Goal: Task Accomplishment & Management: Complete application form

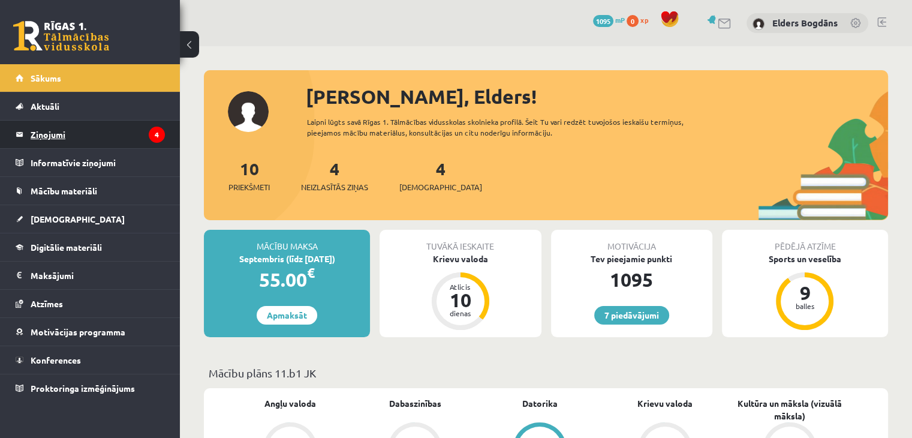
click at [44, 130] on legend "Ziņojumi 4" at bounding box center [98, 134] width 134 height 28
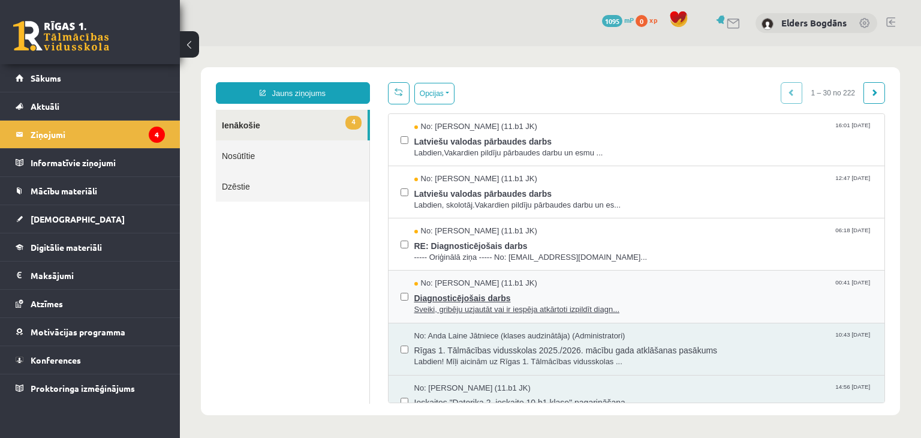
click at [493, 296] on span "Diagnosticējošais darbs" at bounding box center [643, 296] width 458 height 15
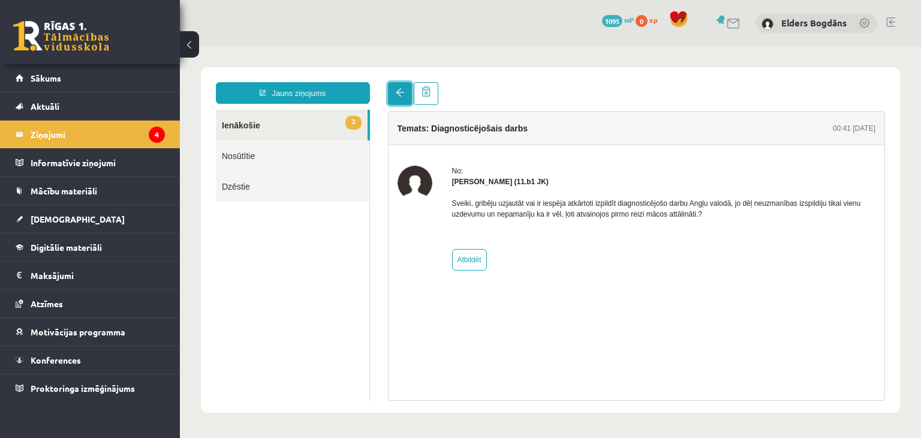
click at [403, 95] on span at bounding box center [400, 92] width 8 height 8
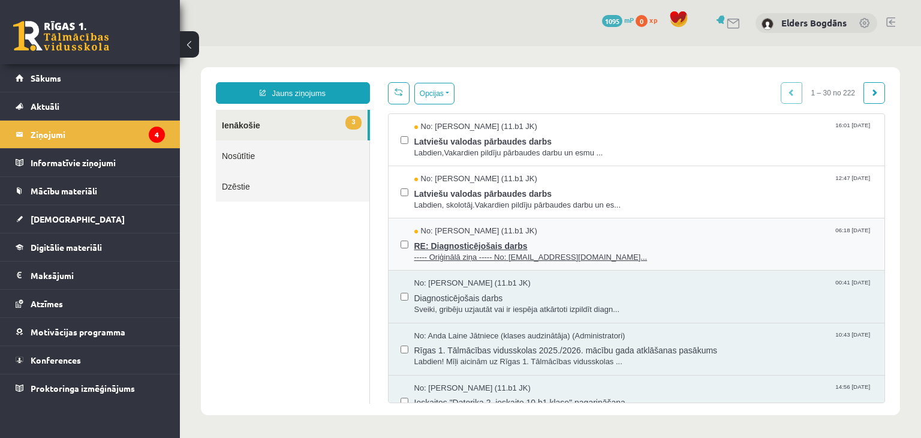
click at [467, 243] on span "RE: Diagnosticējošais darbs" at bounding box center [643, 244] width 458 height 15
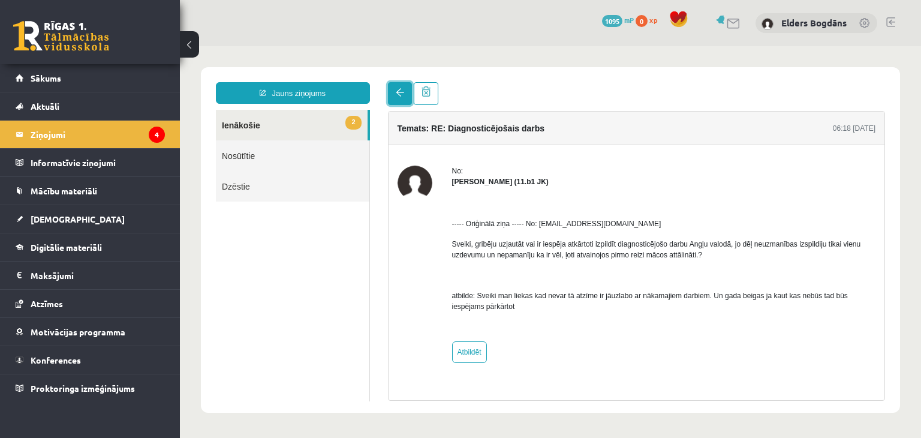
click at [402, 102] on link at bounding box center [400, 93] width 24 height 23
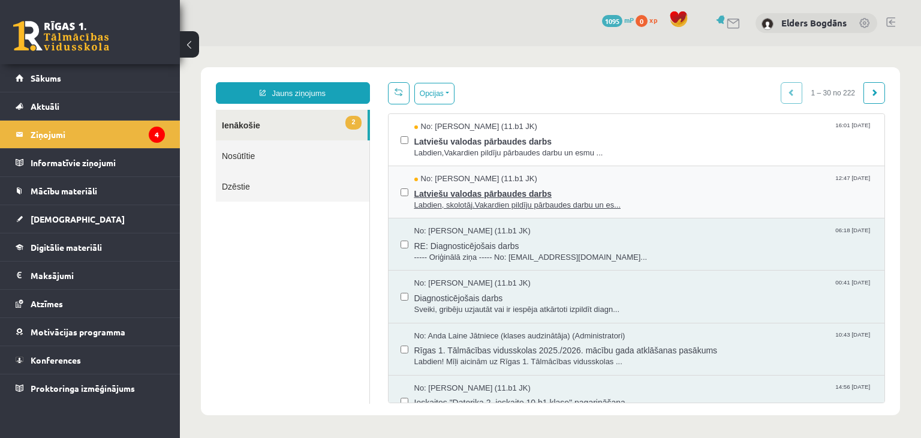
click at [469, 192] on span "Latviešu valodas pārbaudes darbs" at bounding box center [643, 192] width 458 height 15
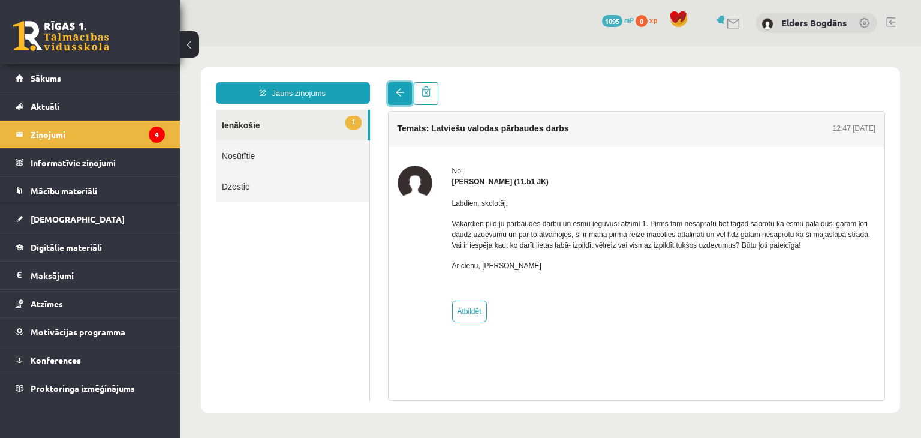
click at [400, 98] on link at bounding box center [400, 93] width 24 height 23
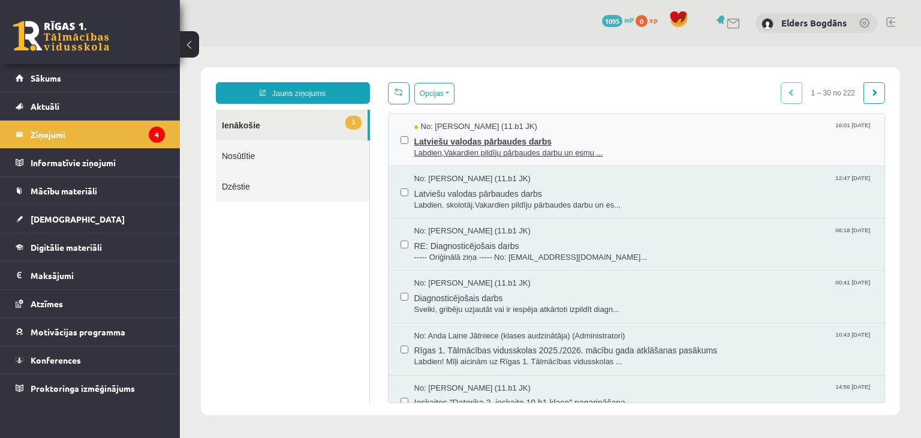
click at [454, 143] on span "Latviešu valodas pārbaudes darbs" at bounding box center [643, 139] width 458 height 15
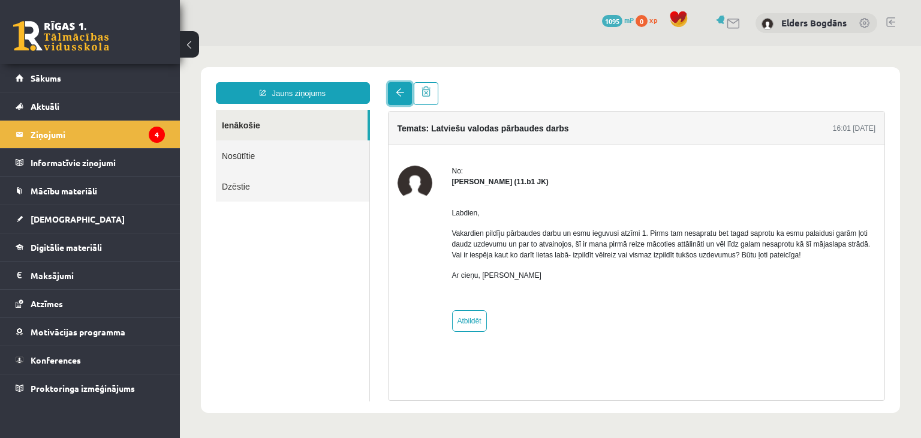
click at [402, 94] on span at bounding box center [400, 92] width 8 height 8
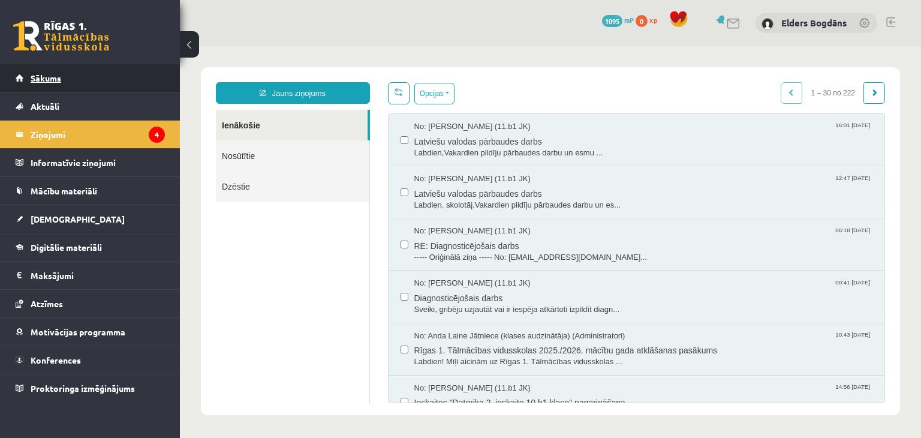
click at [41, 77] on span "Sākums" at bounding box center [46, 78] width 31 height 11
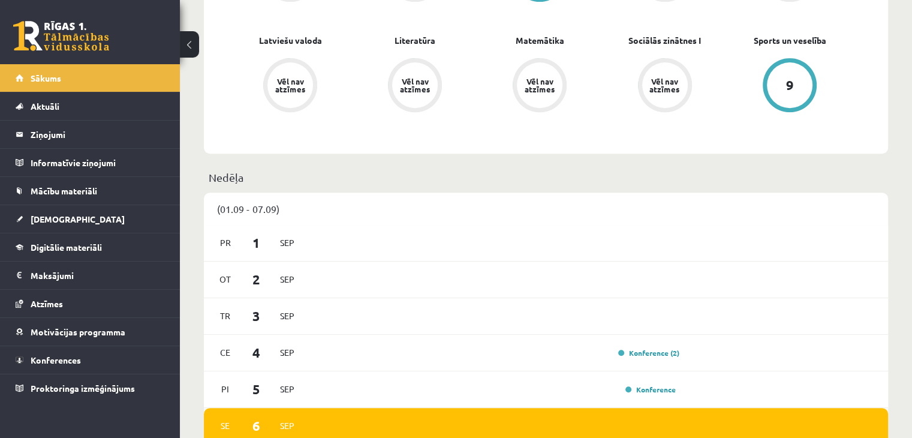
scroll to position [599, 0]
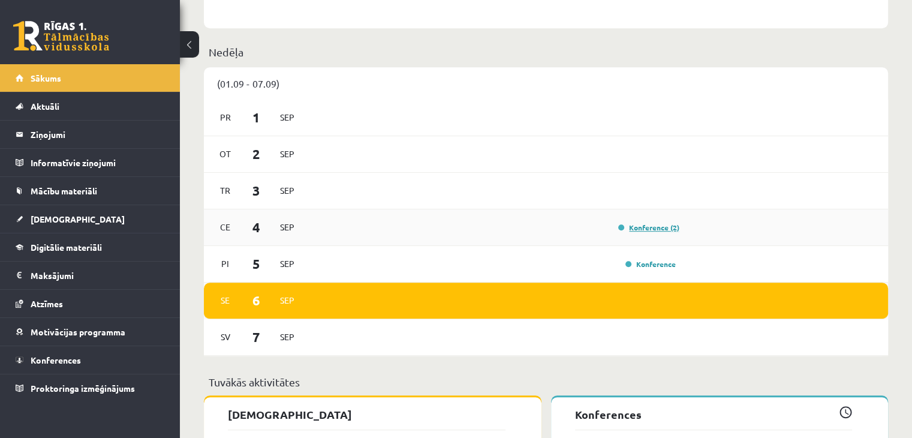
click at [655, 224] on div "Konference (2)" at bounding box center [645, 227] width 67 height 12
click at [650, 230] on link "Konference (2)" at bounding box center [648, 227] width 61 height 10
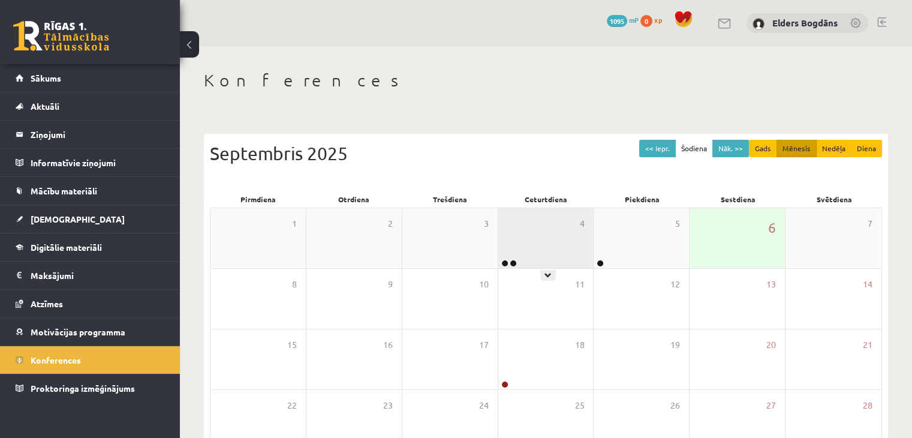
click at [532, 245] on div "4" at bounding box center [545, 238] width 95 height 60
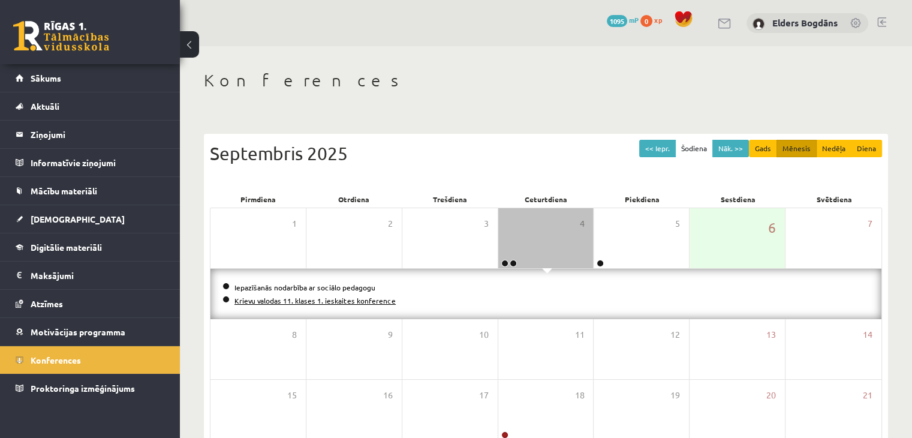
click at [326, 302] on link "Krievu valodas 11. klases 1. ieskaites konference" at bounding box center [314, 300] width 161 height 10
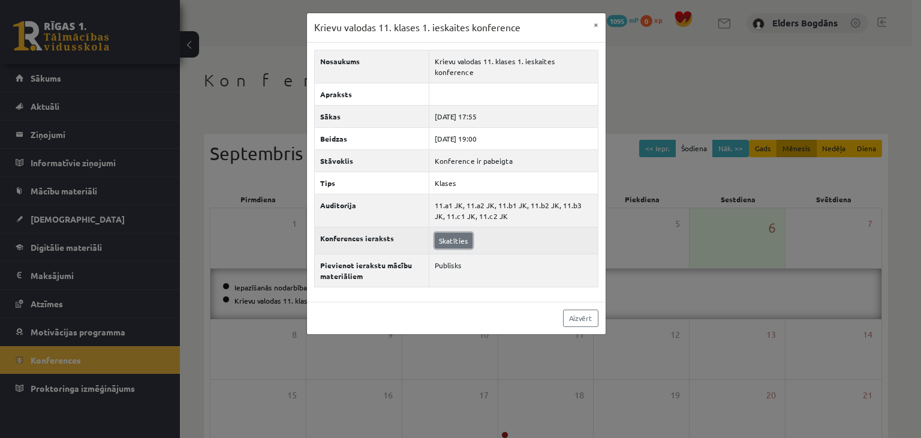
click at [460, 233] on link "Skatīties" at bounding box center [454, 241] width 38 height 16
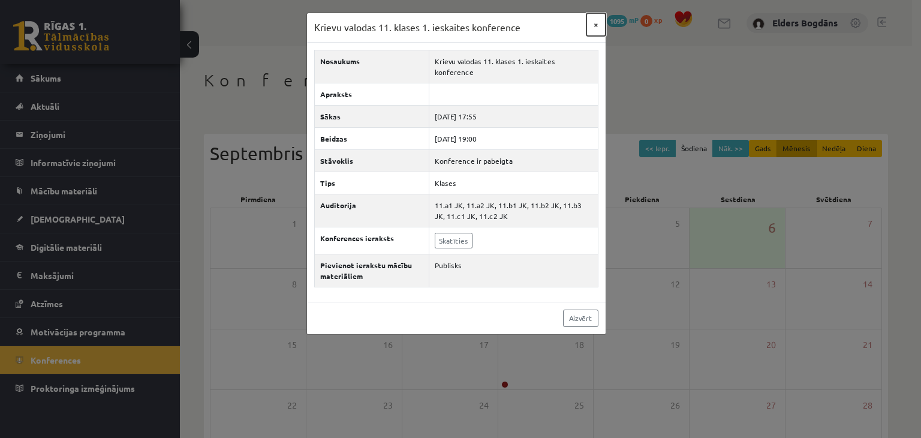
click at [601, 24] on button "×" at bounding box center [595, 24] width 19 height 23
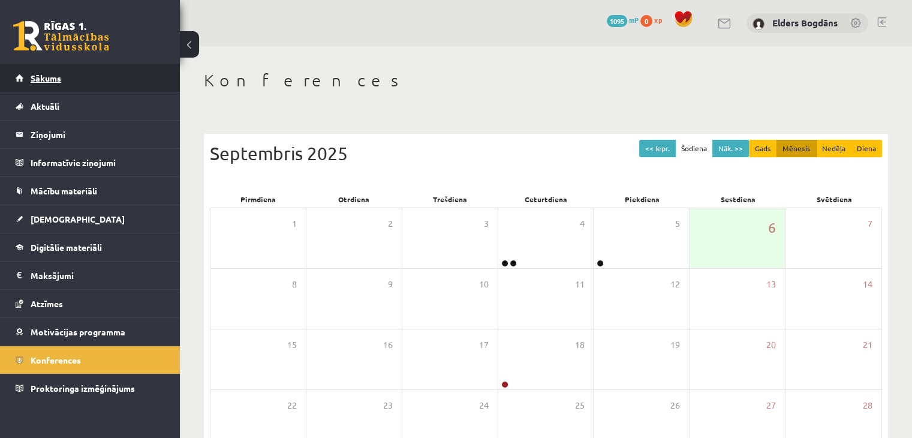
click at [77, 87] on link "Sākums" at bounding box center [90, 78] width 149 height 28
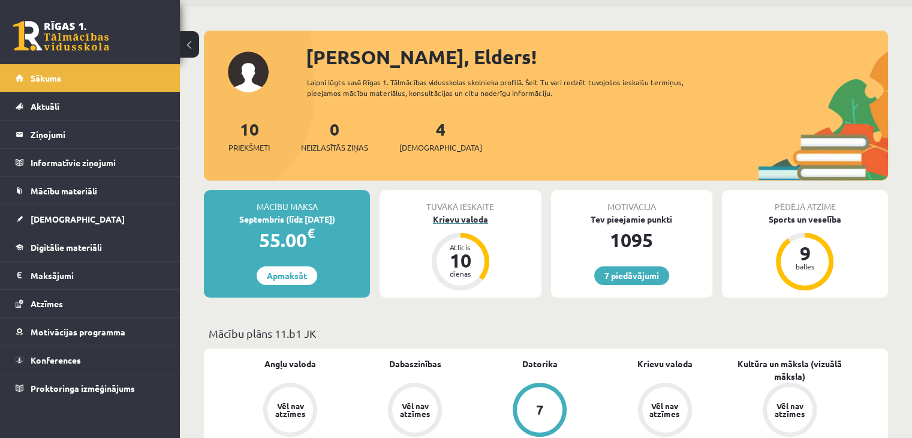
scroll to position [60, 0]
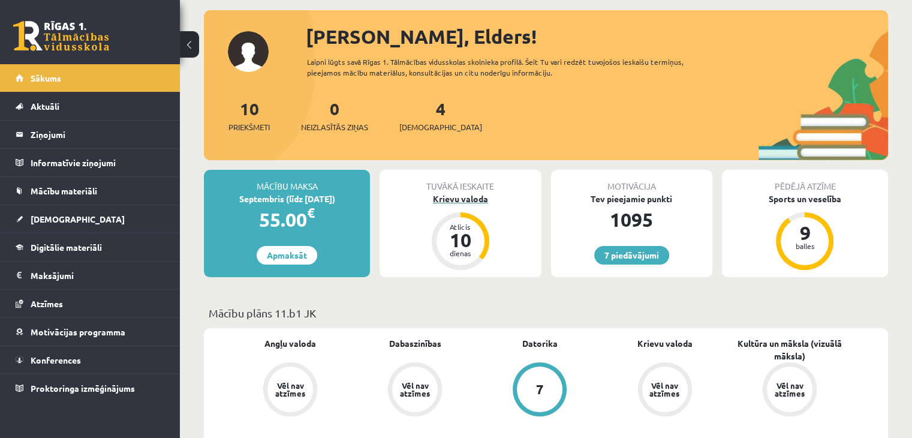
click at [455, 195] on div "Krievu valoda" at bounding box center [459, 198] width 161 height 13
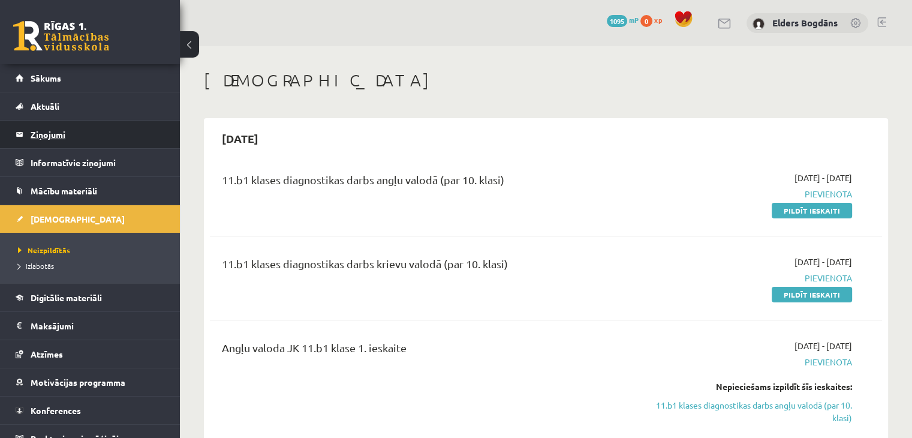
click at [49, 136] on legend "Ziņojumi 0" at bounding box center [98, 134] width 134 height 28
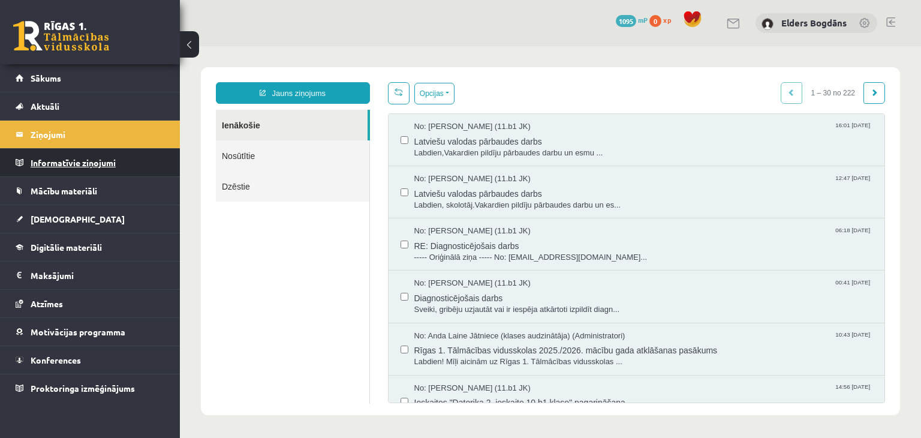
click at [70, 165] on legend "Informatīvie ziņojumi 0" at bounding box center [98, 163] width 134 height 28
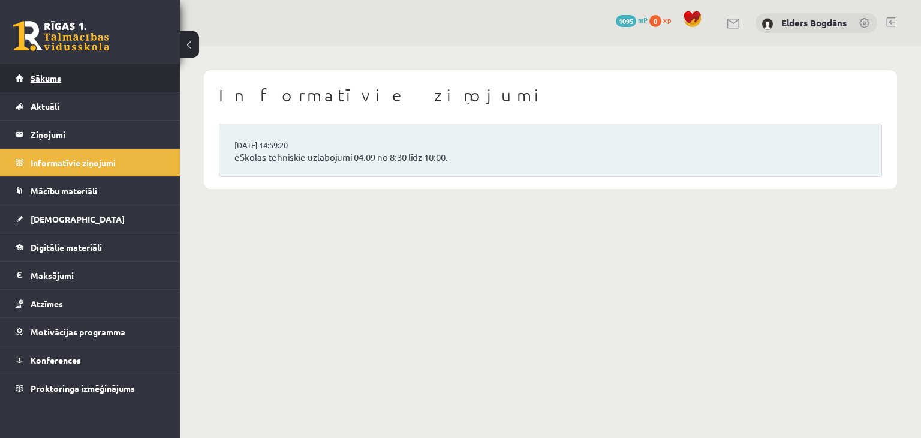
click at [46, 84] on link "Sākums" at bounding box center [90, 78] width 149 height 28
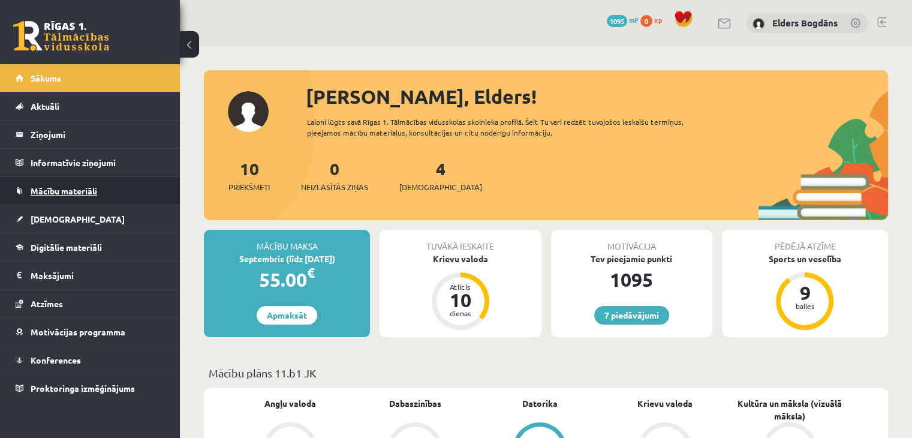
click at [64, 192] on span "Mācību materiāli" at bounding box center [64, 190] width 67 height 11
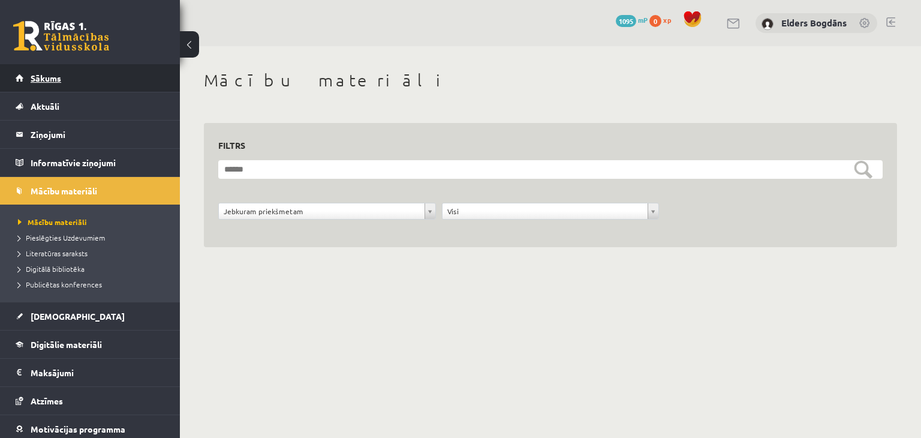
click at [41, 77] on span "Sākums" at bounding box center [46, 78] width 31 height 11
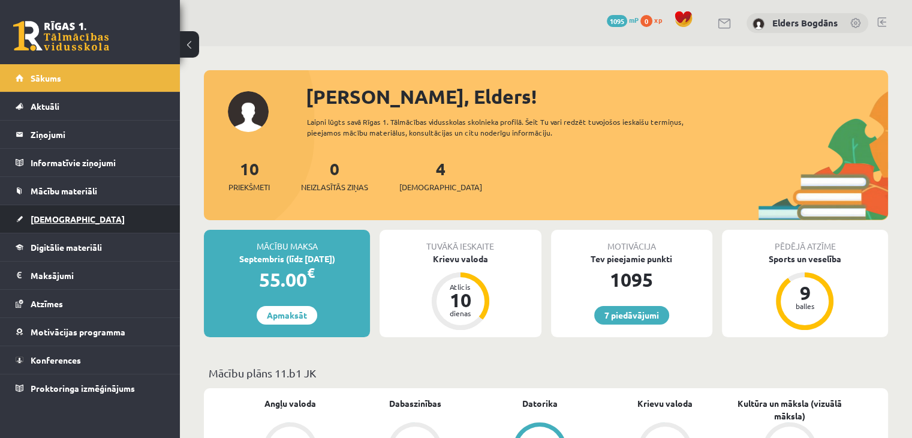
click at [77, 225] on link "[DEMOGRAPHIC_DATA]" at bounding box center [90, 219] width 149 height 28
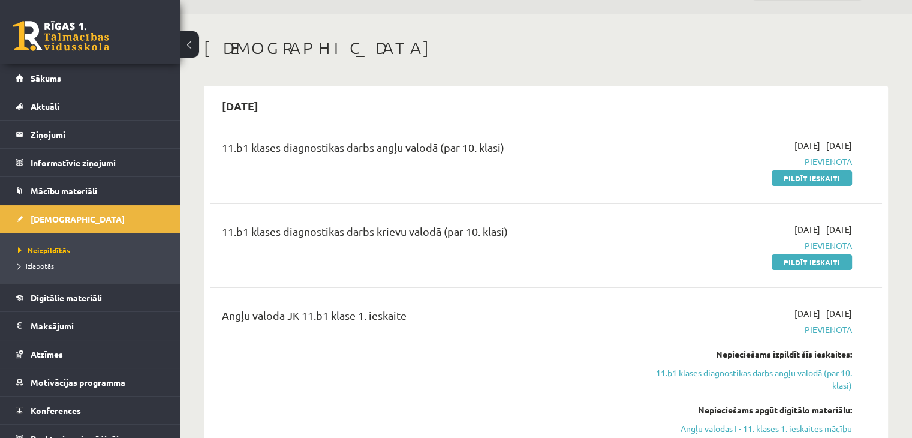
scroll to position [60, 0]
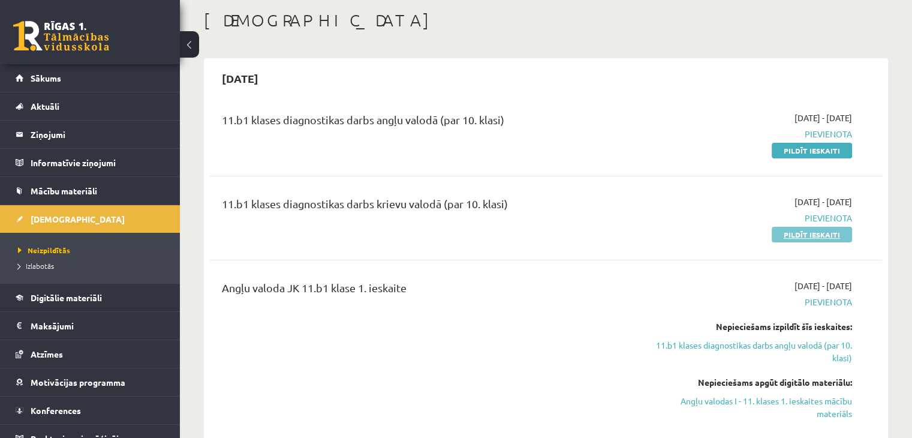
click at [807, 235] on link "Pildīt ieskaiti" at bounding box center [811, 235] width 80 height 16
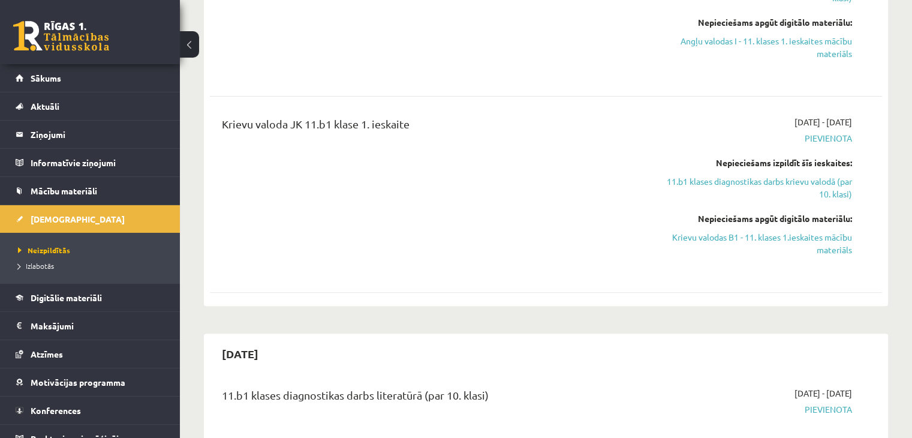
scroll to position [360, 0]
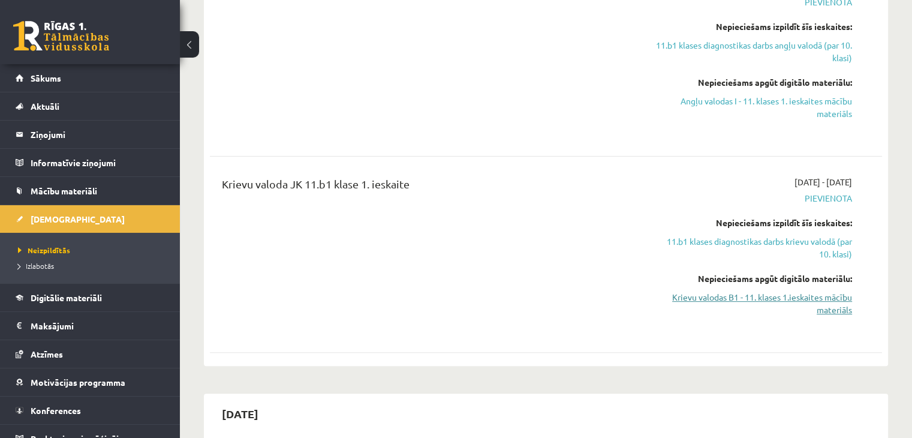
click at [792, 300] on link "Krievu valodas B1 - 11. klases 1.ieskaites mācību materiāls" at bounding box center [753, 303] width 198 height 25
click at [756, 246] on link "11.b1 klases diagnostikas darbs krievu valodā (par 10. klasi)" at bounding box center [753, 247] width 198 height 25
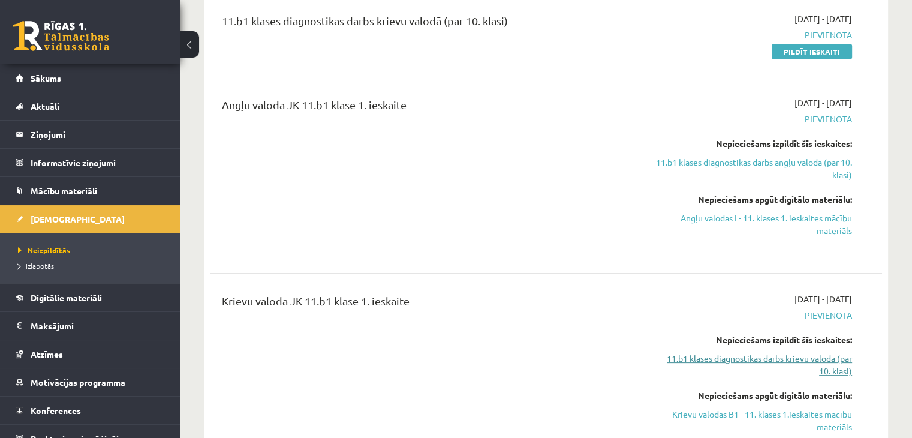
click at [788, 356] on link "11.b1 klases diagnostikas darbs krievu valodā (par 10. klasi)" at bounding box center [753, 364] width 198 height 25
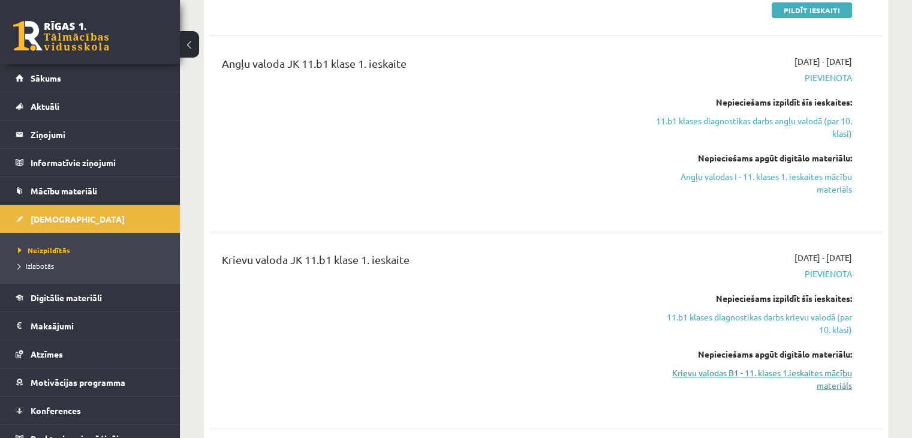
scroll to position [303, 0]
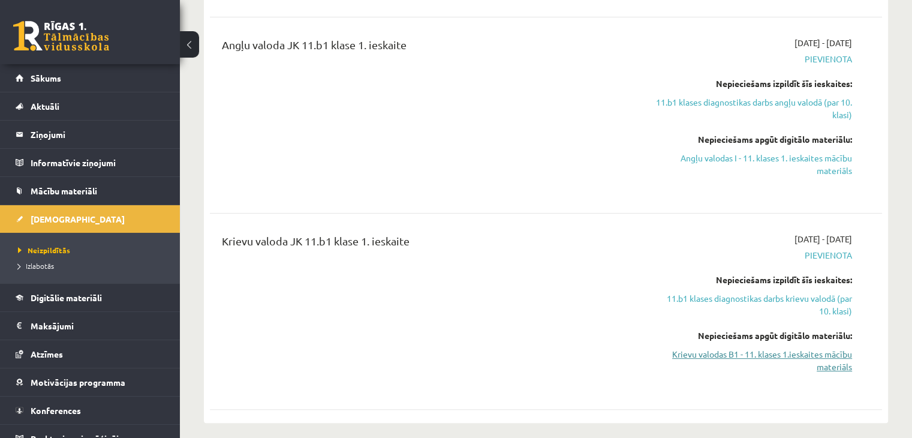
click at [816, 361] on link "Krievu valodas B1 - 11. klases 1.ieskaites mācību materiāls" at bounding box center [753, 360] width 198 height 25
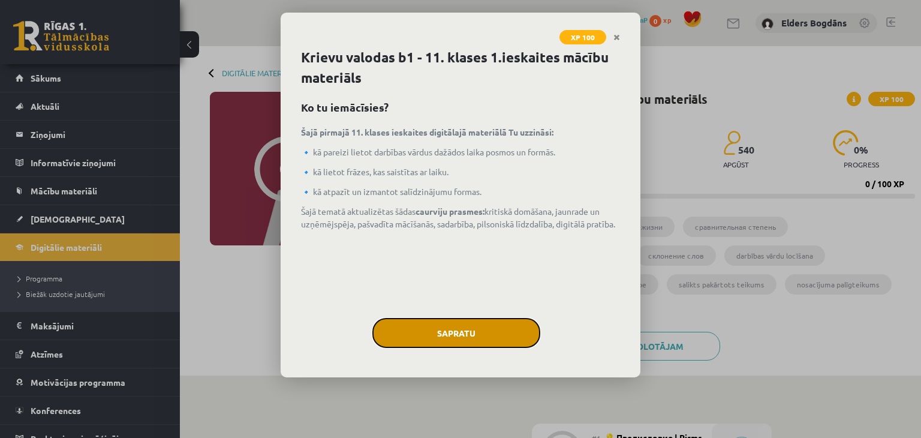
click at [467, 329] on button "Sapratu" at bounding box center [456, 333] width 168 height 30
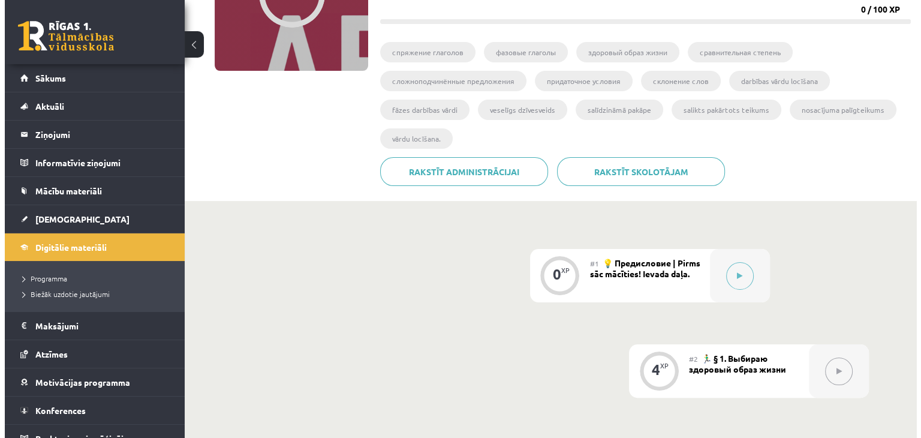
scroll to position [180, 0]
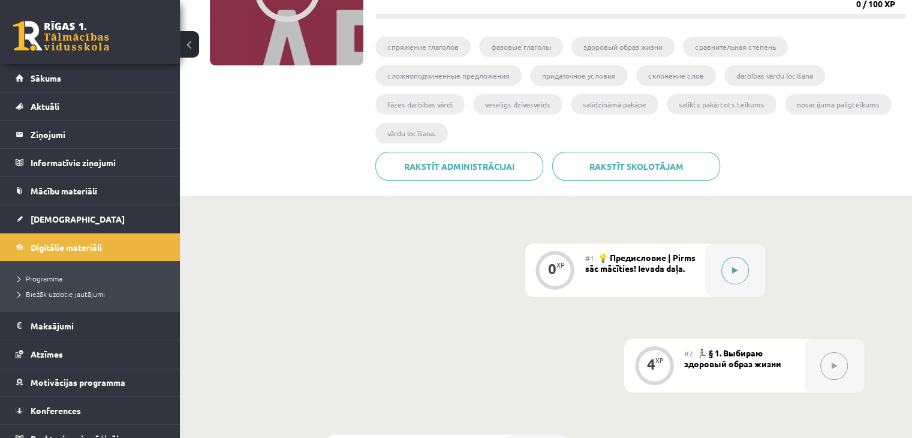
click at [728, 279] on button at bounding box center [735, 271] width 28 height 28
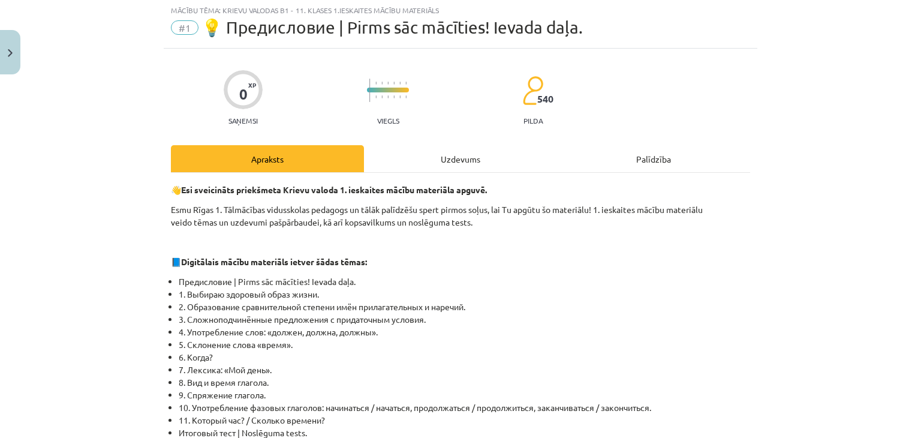
scroll to position [0, 0]
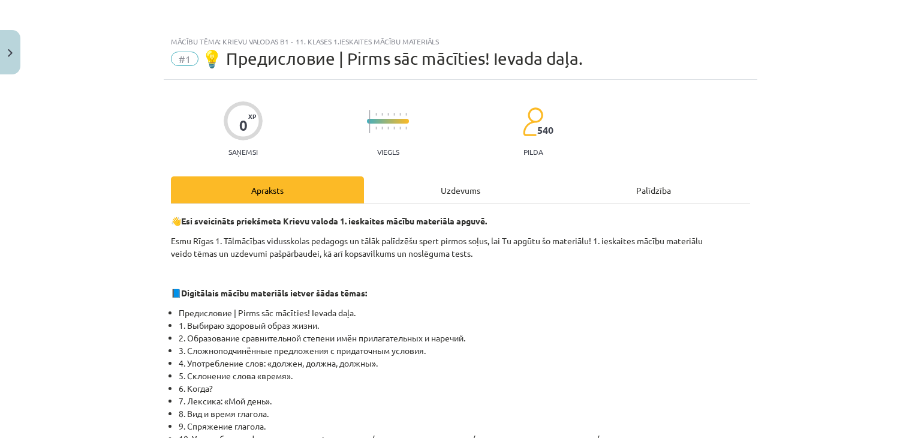
click at [446, 194] on div "Uzdevums" at bounding box center [460, 189] width 193 height 27
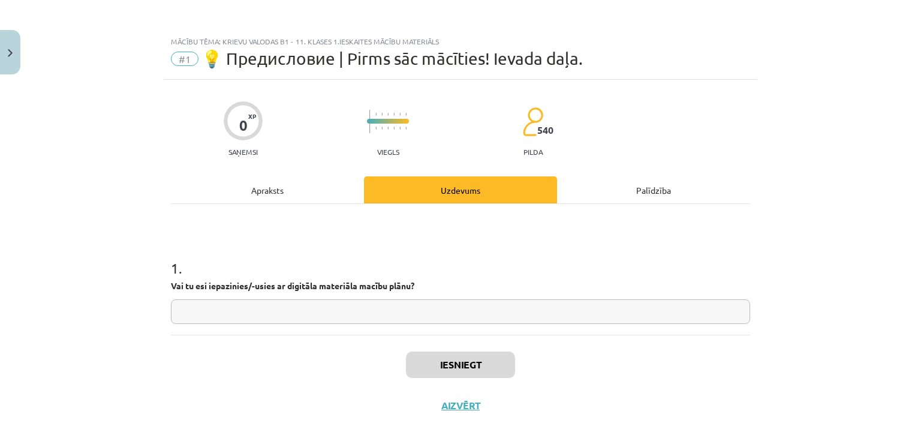
scroll to position [17, 0]
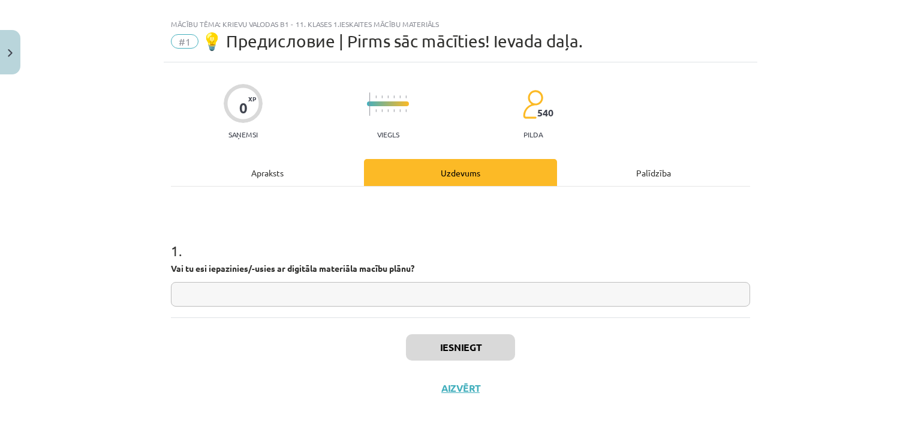
click at [282, 300] on input "text" at bounding box center [460, 294] width 579 height 25
type input "********"
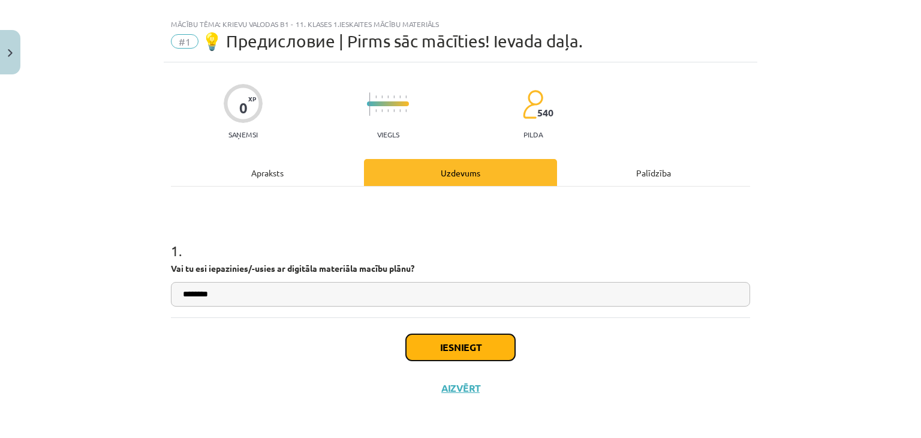
click at [486, 350] on button "Iesniegt" at bounding box center [460, 347] width 109 height 26
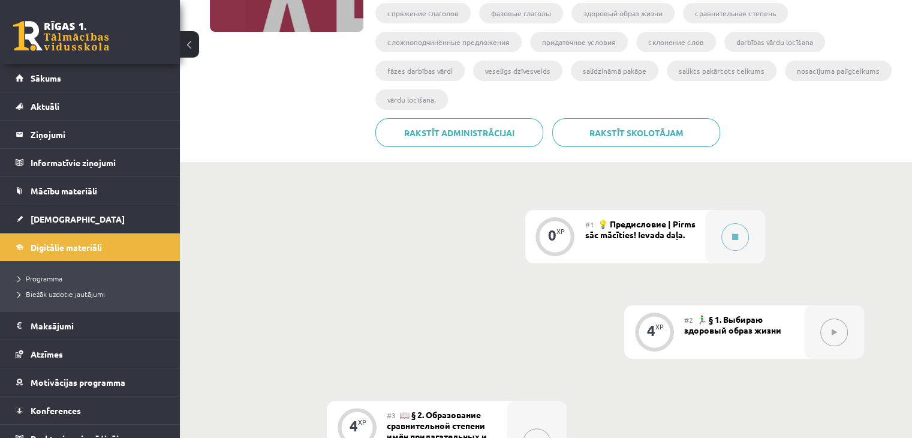
scroll to position [240, 0]
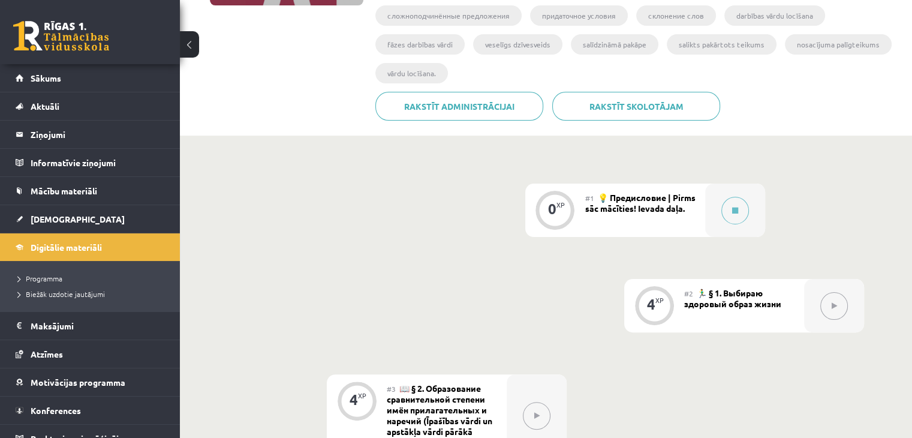
click at [663, 208] on span "💡 Предисловие | Pirms sāc mācīties! Ievada daļa." at bounding box center [640, 203] width 110 height 22
drag, startPoint x: 662, startPoint y: 263, endPoint x: 686, endPoint y: 274, distance: 26.8
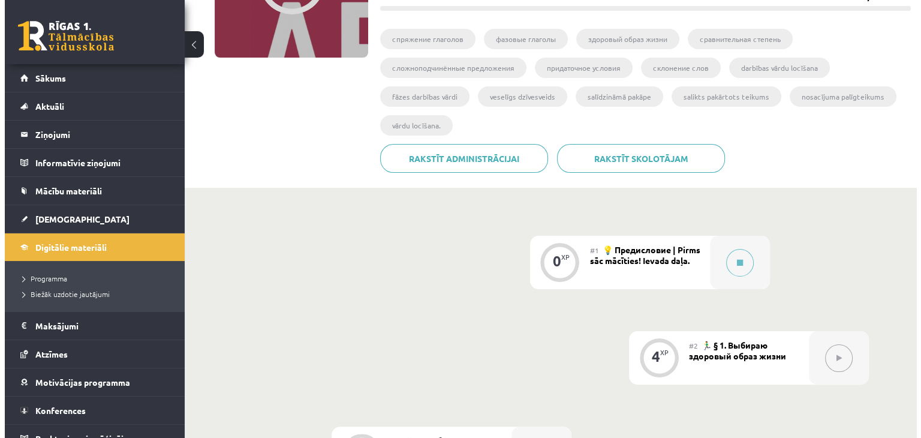
scroll to position [180, 0]
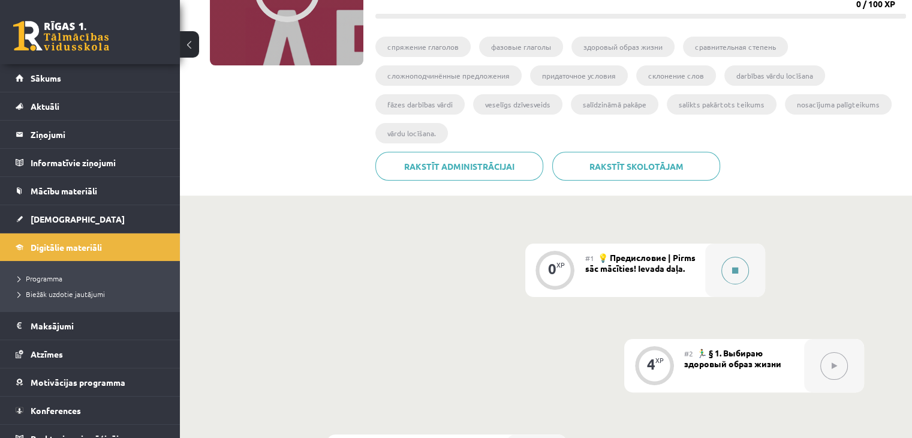
click at [735, 277] on button at bounding box center [735, 271] width 28 height 28
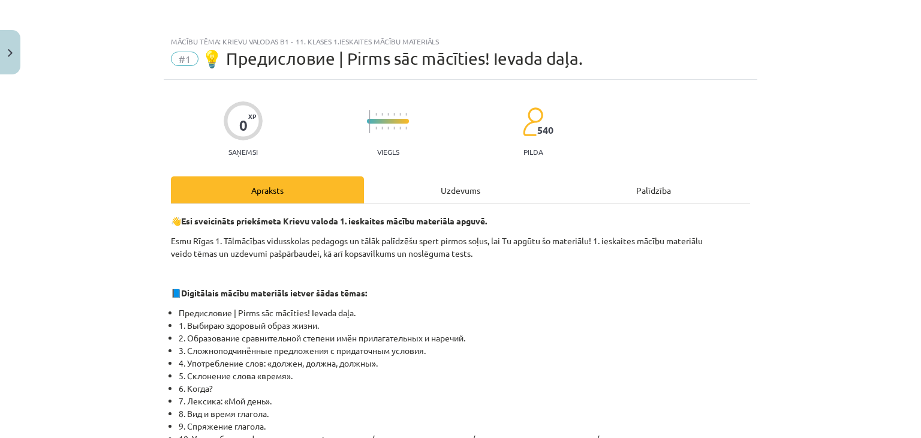
click at [463, 183] on div "Uzdevums" at bounding box center [460, 189] width 193 height 27
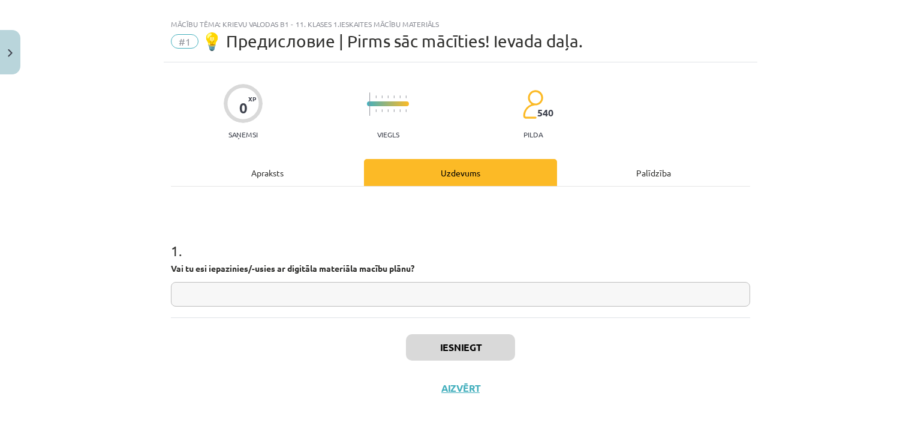
click at [415, 291] on input "text" at bounding box center [460, 294] width 579 height 25
type input "*"
type input "****"
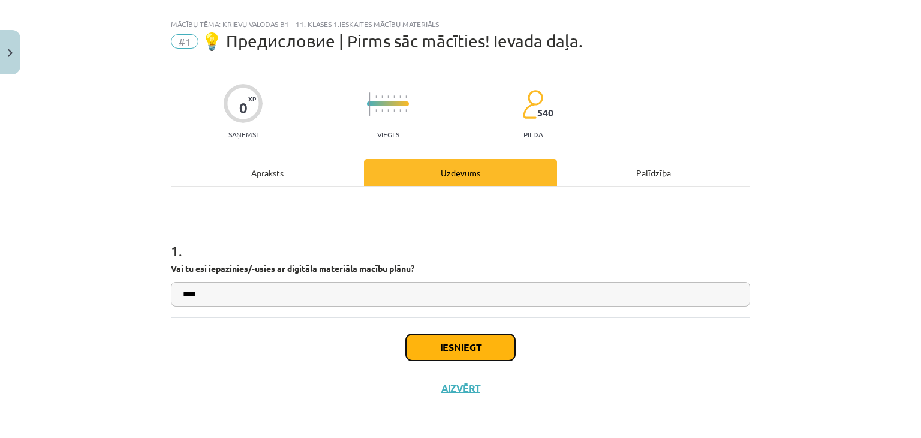
click at [432, 344] on button "Iesniegt" at bounding box center [460, 347] width 109 height 26
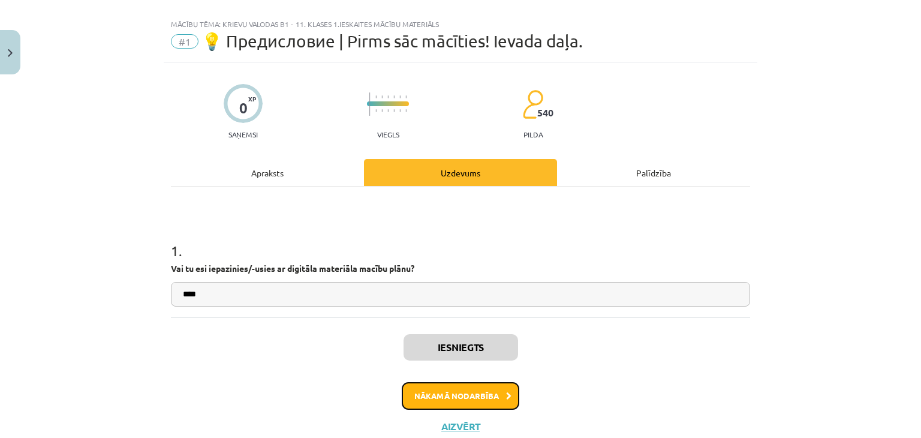
click at [500, 389] on button "Nākamā nodarbība" at bounding box center [460, 396] width 117 height 28
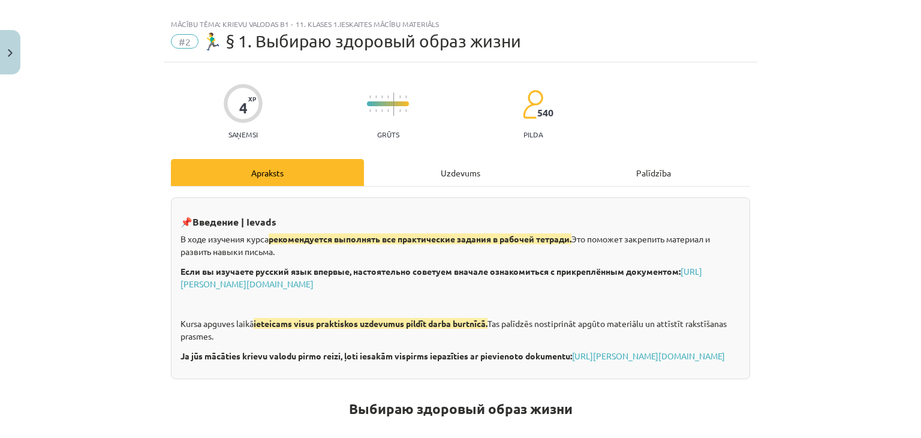
scroll to position [30, 0]
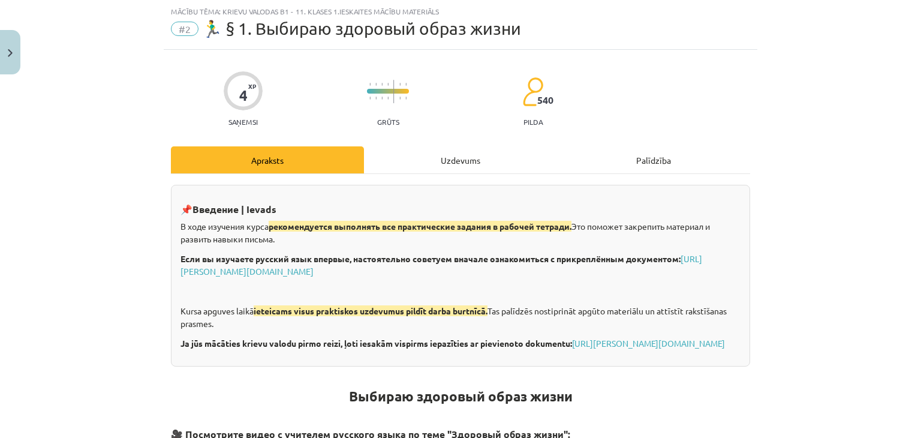
click at [477, 167] on div "Uzdevums" at bounding box center [460, 159] width 193 height 27
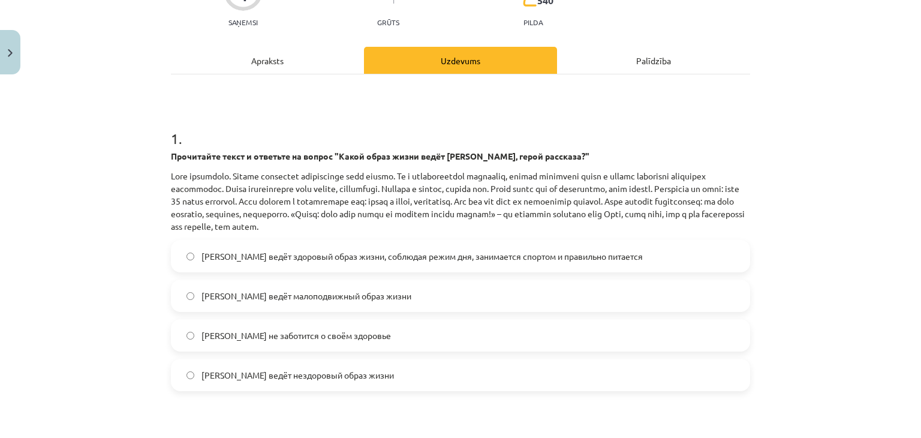
scroll to position [150, 0]
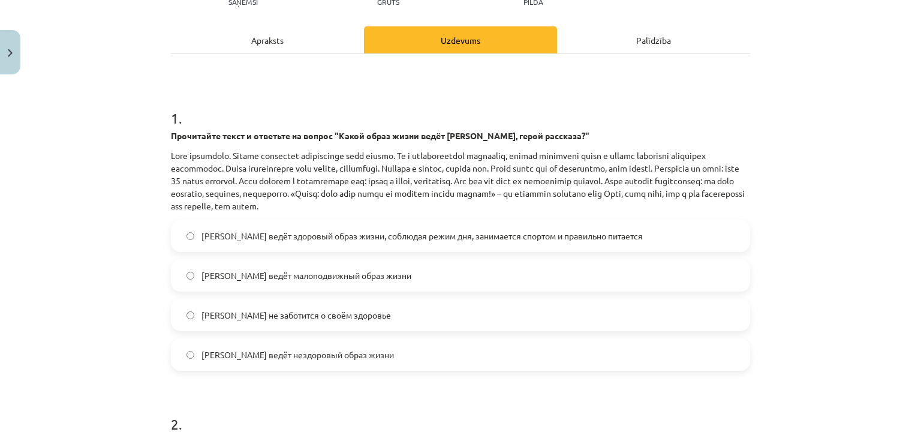
click at [415, 237] on span "Олег ведёт здоровый образ жизни, соблюдая режим дня, занимается спортом и прави…" at bounding box center [421, 236] width 441 height 13
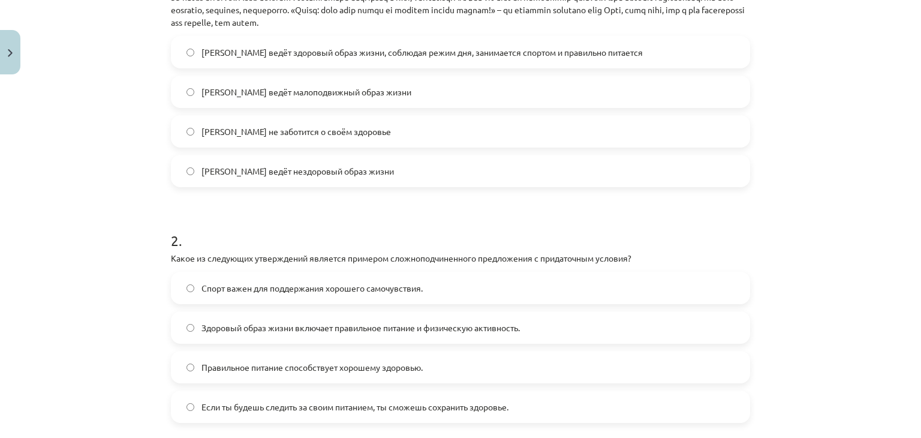
scroll to position [390, 0]
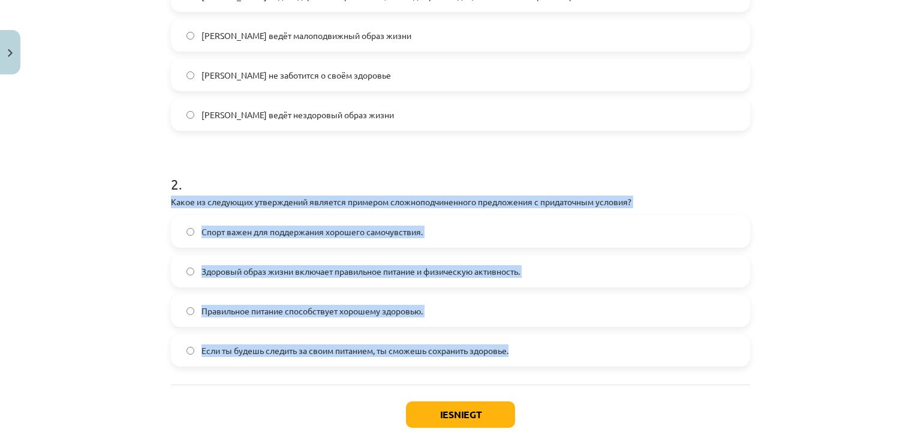
drag, startPoint x: 158, startPoint y: 200, endPoint x: 515, endPoint y: 364, distance: 392.6
click at [515, 364] on div "4 XP Saņemsi Grūts 540 pilda Apraksts Uzdevums Palīdzība 1 . Прочитайте текст и…" at bounding box center [460, 82] width 593 height 785
copy div "Какое из следующих утверждений является примером сложноподчиненного предложения…"
click at [788, 287] on div "Mācību tēma: Krievu valodas b1 - 11. klases 1.ieskaites mācību materiāls #2 🏃‍♂…" at bounding box center [460, 219] width 921 height 438
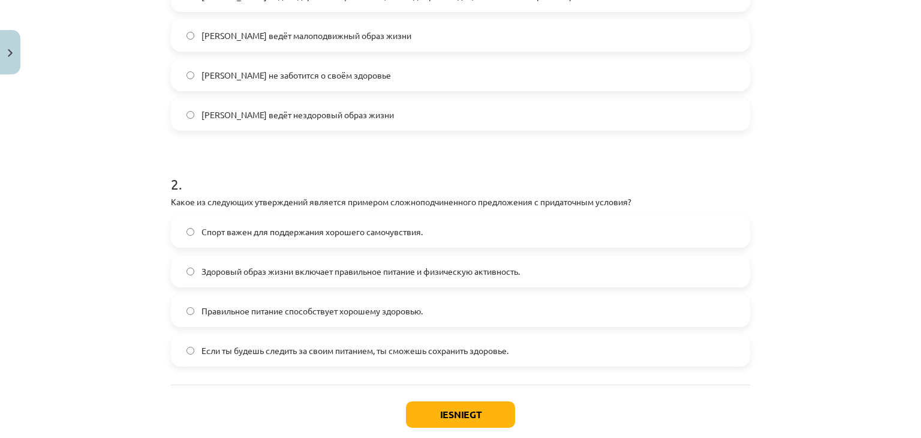
click at [343, 346] on span "Если ты будешь следить за своим питанием, ты сможешь сохранить здоровье." at bounding box center [354, 350] width 307 height 13
click at [464, 416] on button "Iesniegt" at bounding box center [460, 414] width 109 height 26
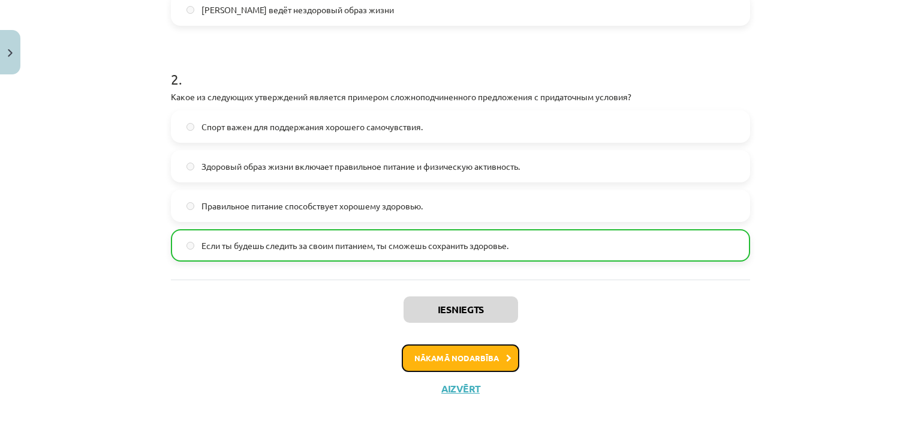
click at [459, 360] on button "Nākamā nodarbība" at bounding box center [460, 358] width 117 height 28
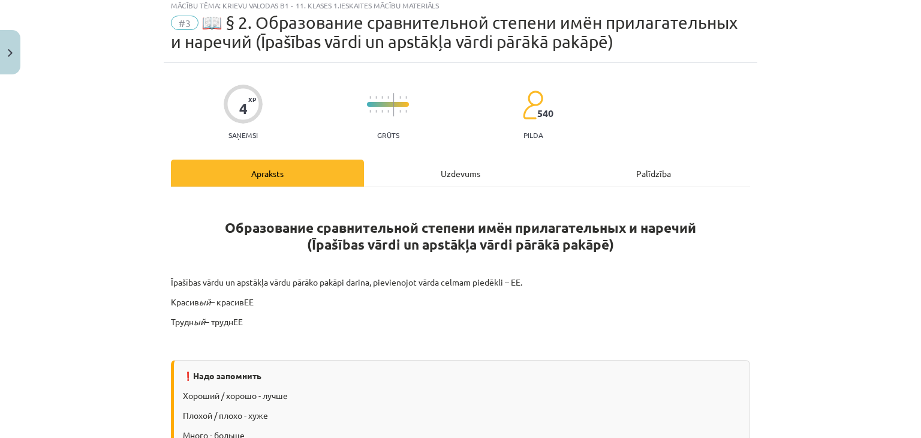
scroll to position [30, 0]
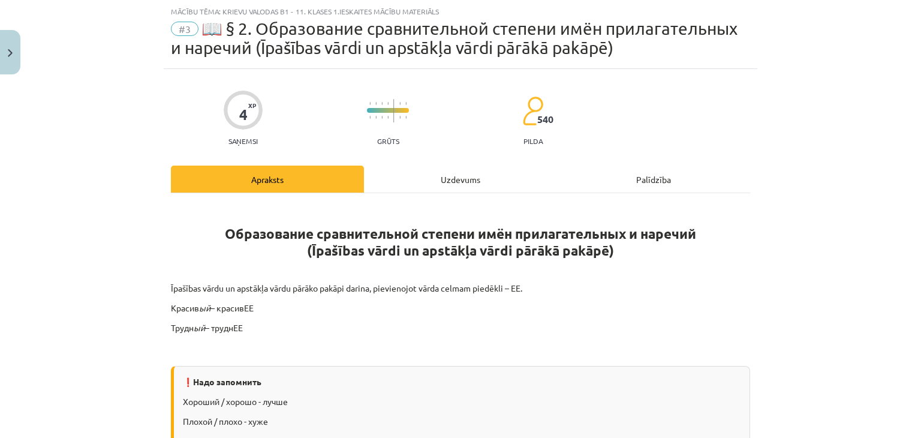
click at [433, 187] on div "Uzdevums" at bounding box center [460, 178] width 193 height 27
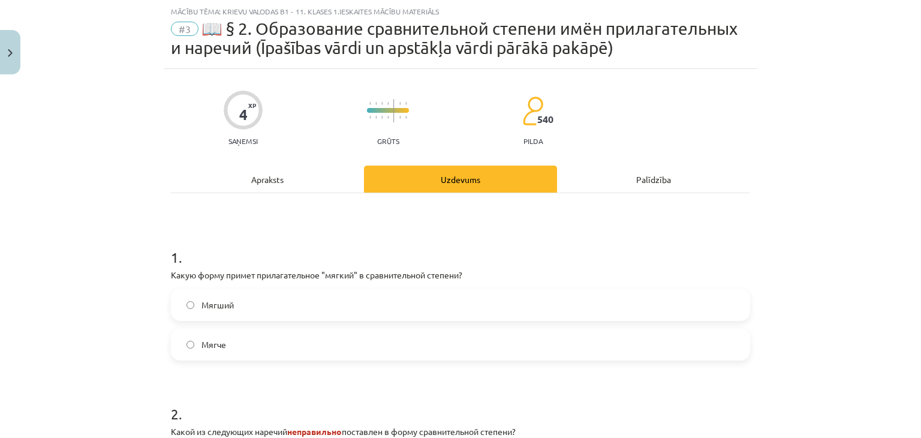
scroll to position [90, 0]
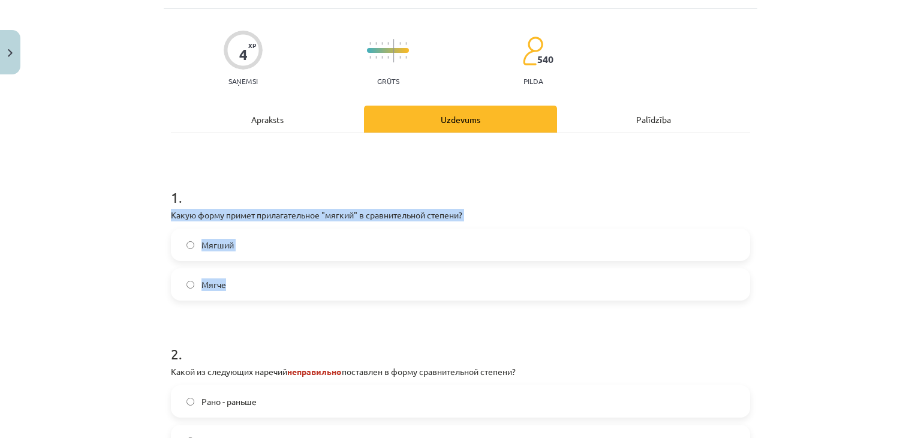
drag, startPoint x: 162, startPoint y: 213, endPoint x: 225, endPoint y: 295, distance: 103.9
click at [225, 295] on div "4 XP Saņemsi Grūts 540 pilda Apraksts Uzdevums Palīdzība 1 . Какую форму примет…" at bounding box center [460, 327] width 593 height 636
copy div "Какую форму примет прилагательное "мягкий" в сравнительной степени? Мягший Мягче"
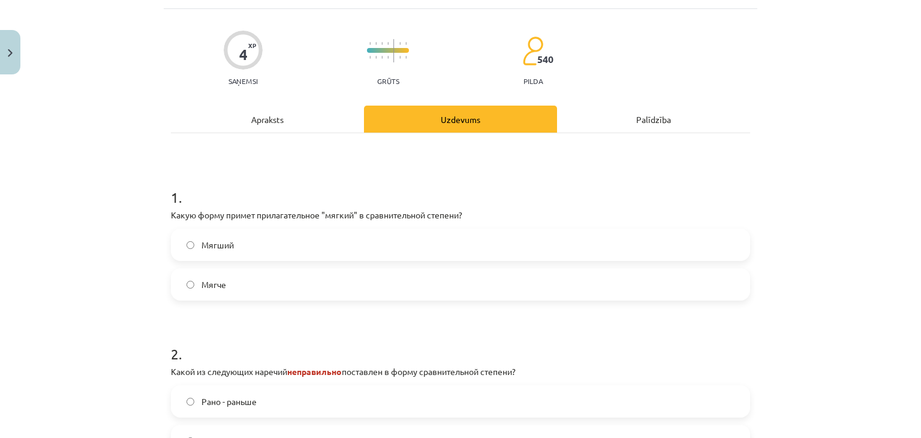
click at [298, 307] on form "1 . Какую форму примет прилагательное "мягкий" в сравнительной степени? Мягший …" at bounding box center [460, 352] width 579 height 368
click at [280, 280] on label "Мягче" at bounding box center [460, 284] width 577 height 30
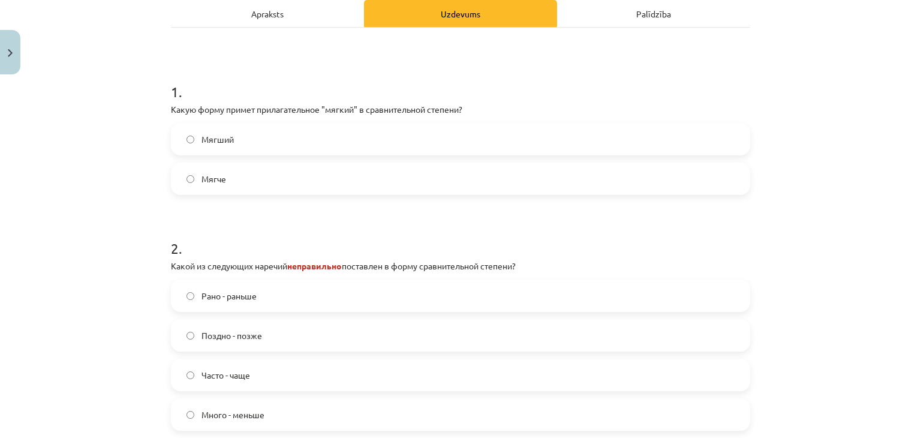
scroll to position [270, 0]
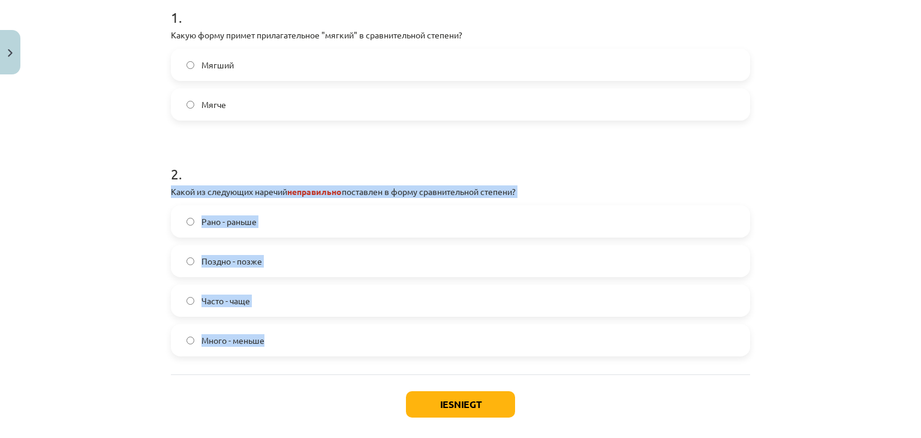
drag, startPoint x: 160, startPoint y: 186, endPoint x: 271, endPoint y: 352, distance: 200.0
click at [271, 352] on div "4 XP Saņemsi Grūts 540 pilda Apraksts Uzdevums Palīdzība 1 . Какую форму примет…" at bounding box center [460, 147] width 593 height 636
copy div "Какой из следующих наречий неправильно поставлен в форму сравнительной степени?…"
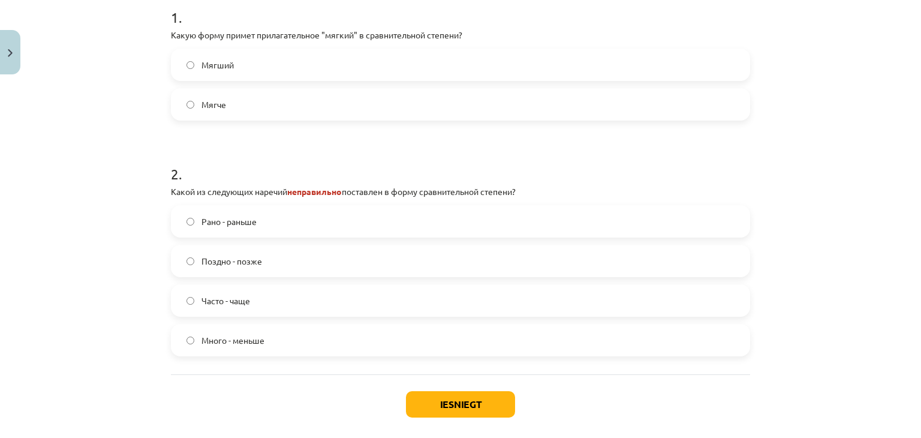
click at [273, 378] on div "Iesniegt Aizvērt" at bounding box center [460, 416] width 579 height 84
click at [271, 338] on label "Много - меньше" at bounding box center [460, 340] width 577 height 30
click at [472, 399] on button "Iesniegt" at bounding box center [460, 404] width 109 height 26
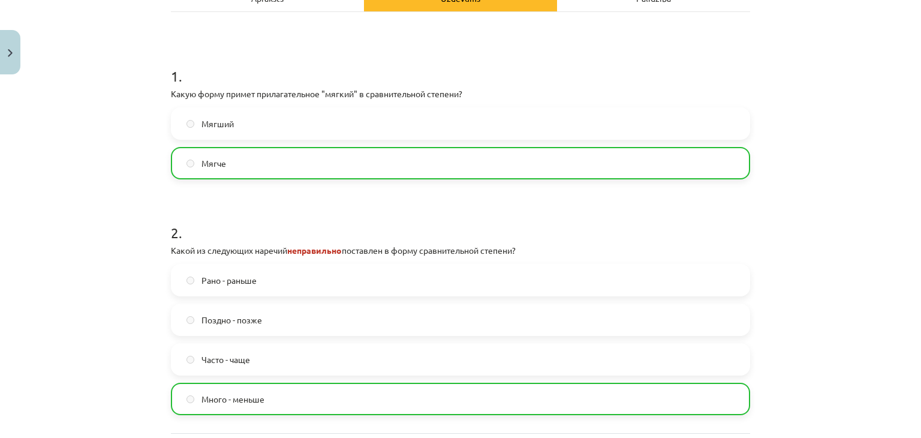
scroll to position [360, 0]
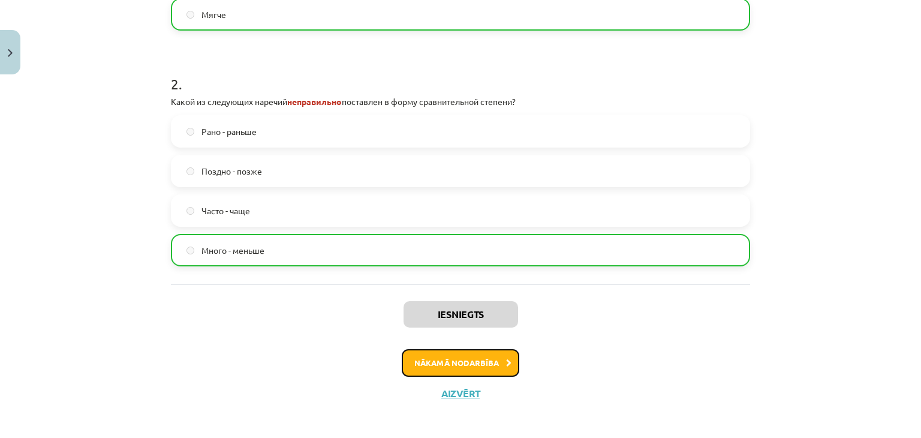
click at [463, 368] on button "Nākamā nodarbība" at bounding box center [460, 363] width 117 height 28
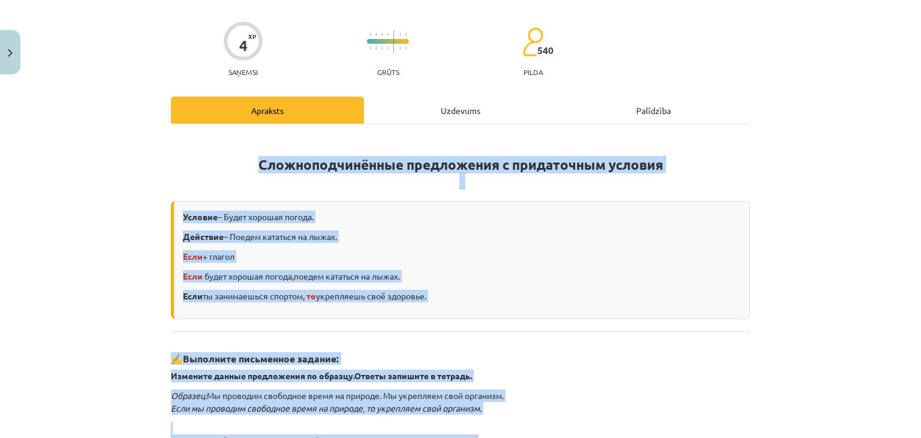
scroll to position [30, 0]
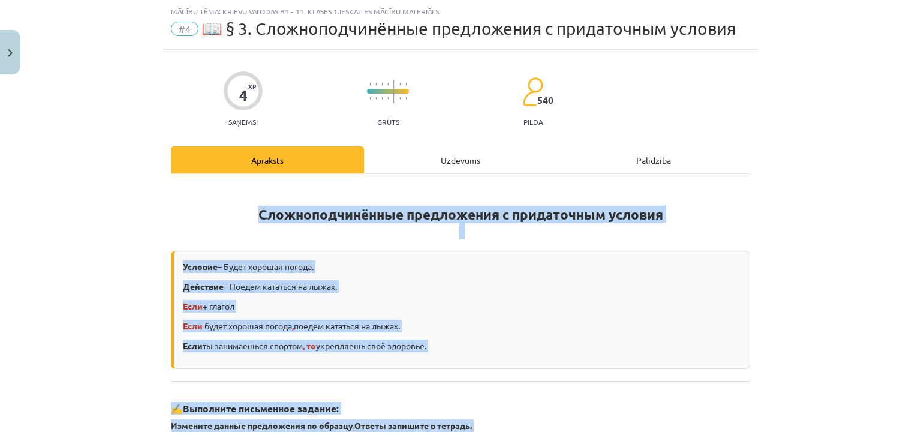
click at [748, 207] on div "4 XP Saņemsi Grūts 540 pilda Apraksts Uzdevums Palīdzība Сложноподчинённые пред…" at bounding box center [460, 393] width 593 height 686
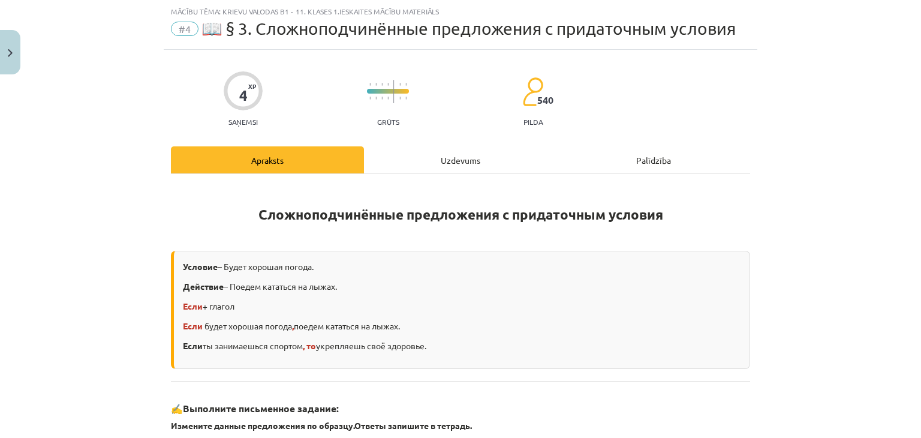
click at [463, 167] on div "Uzdevums" at bounding box center [460, 159] width 193 height 27
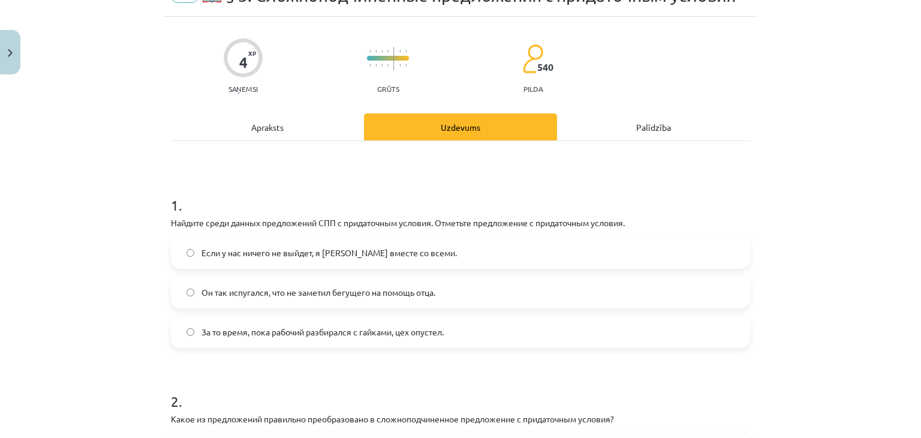
scroll to position [90, 0]
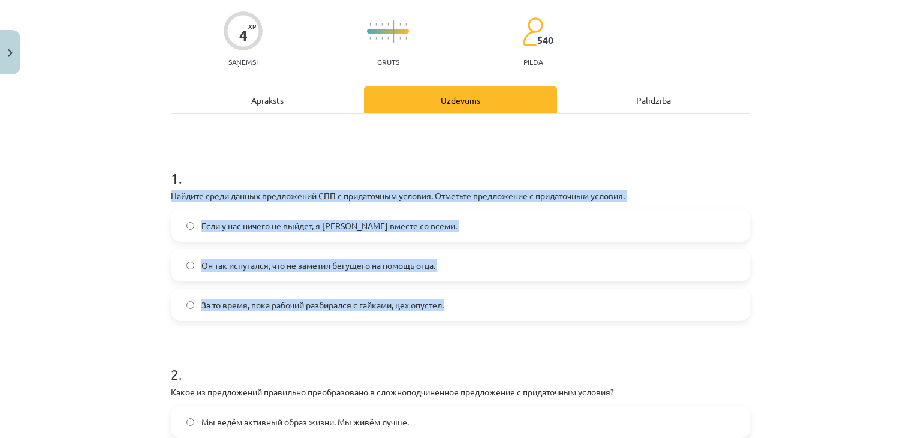
drag, startPoint x: 164, startPoint y: 192, endPoint x: 446, endPoint y: 308, distance: 305.1
click at [446, 308] on div "4 XP Saņemsi Grūts 540 pilda Apraksts Uzdevums Palīdzība 1 . Найдите среди данн…" at bounding box center [460, 308] width 593 height 636
copy div "Найдите среди данных предложений СПП с придаточным условия. Отметьте предложени…"
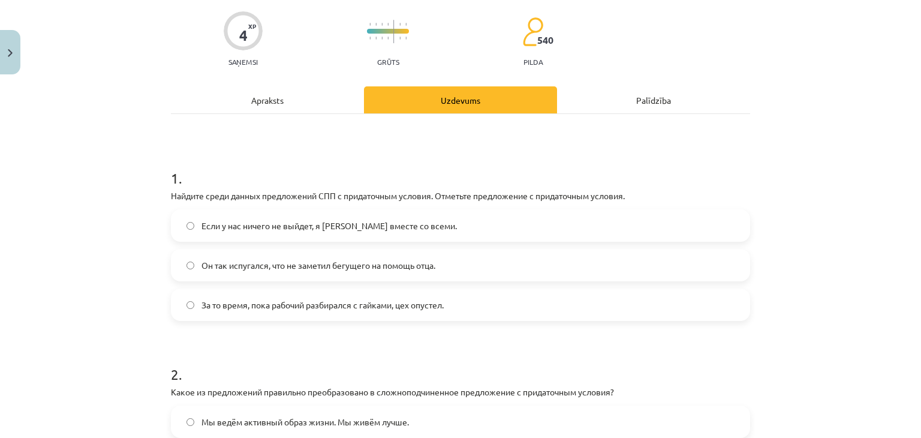
click at [321, 348] on h1 "2 ." at bounding box center [460, 363] width 579 height 37
click at [304, 213] on label "Если у нас ничего не выйдет, я уеду вместе со всеми." at bounding box center [460, 225] width 577 height 30
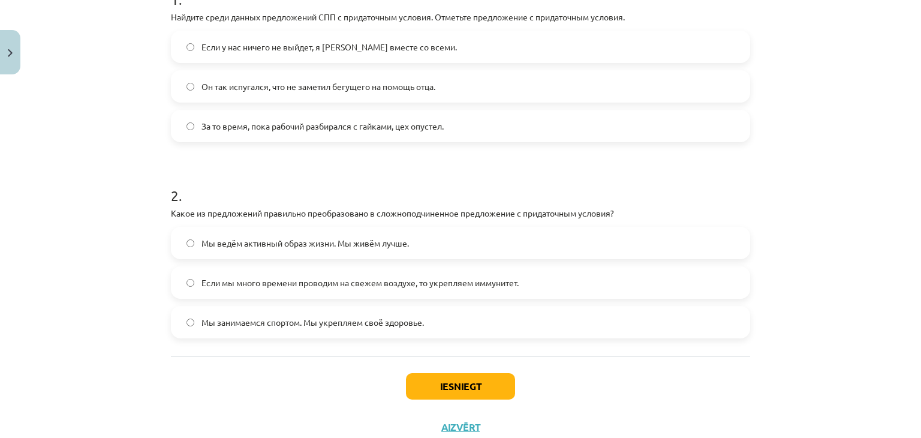
scroll to position [270, 0]
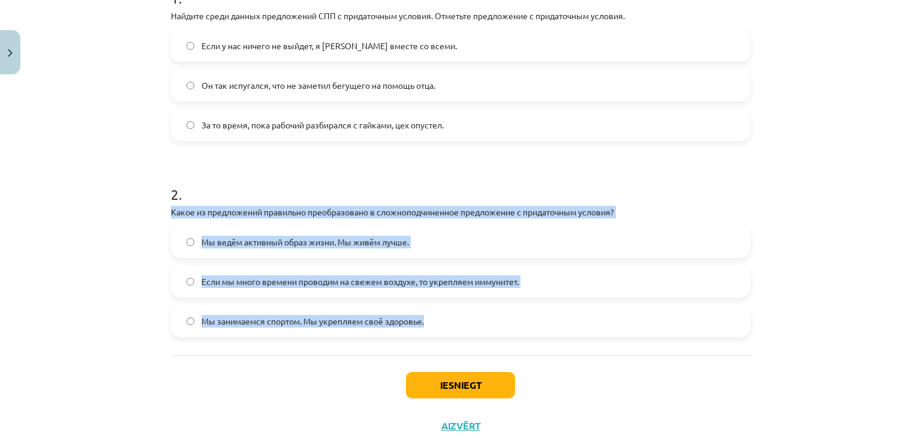
drag, startPoint x: 181, startPoint y: 236, endPoint x: 452, endPoint y: 339, distance: 289.8
click at [452, 339] on div "Mācību tēma: Krievu valodas b1 - 11. klases 1.ieskaites mācību materiāls #4 📖 §…" at bounding box center [460, 219] width 921 height 438
copy div "Какое из предложений правильно преобразовано в сложноподчиненное предложение с …"
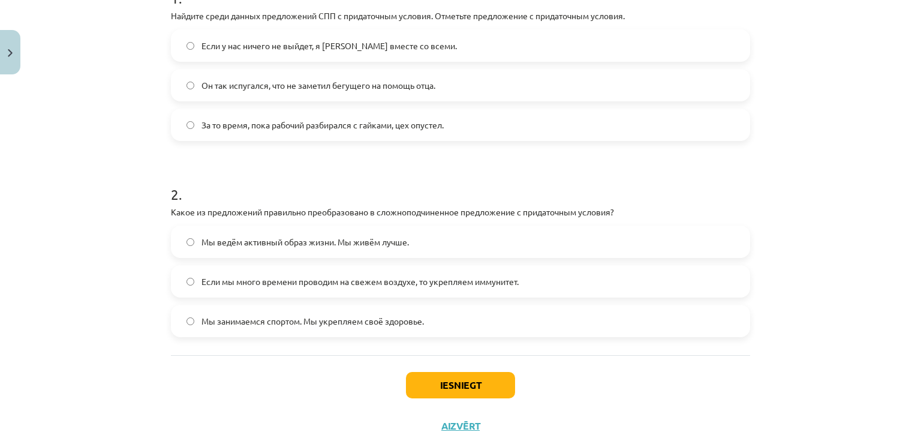
click at [315, 389] on div "Iesniegt Aizvērt" at bounding box center [460, 397] width 579 height 84
click at [236, 281] on span "Если мы много времени проводим на свежем воздухе, то укрепляем иммунитет." at bounding box center [359, 281] width 317 height 13
click at [458, 387] on button "Iesniegt" at bounding box center [460, 385] width 109 height 26
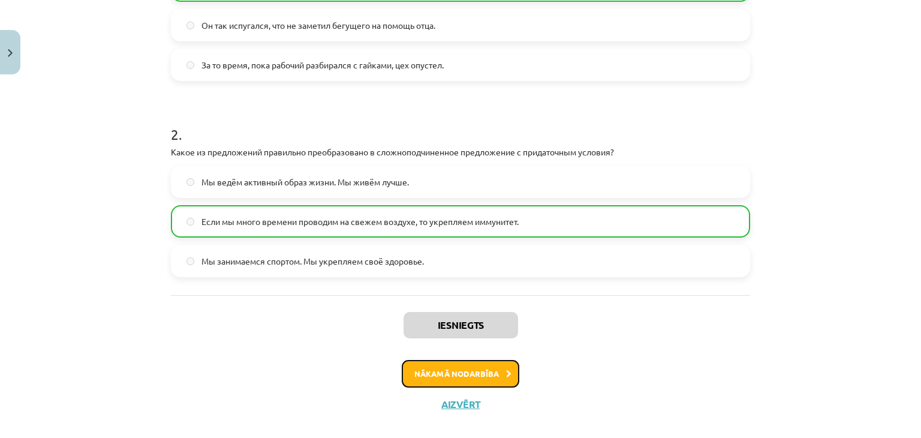
click at [463, 372] on button "Nākamā nodarbība" at bounding box center [460, 374] width 117 height 28
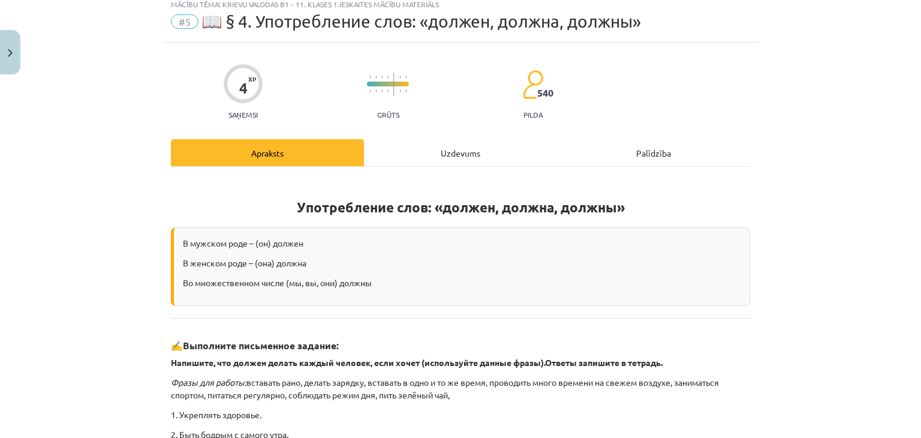
scroll to position [30, 0]
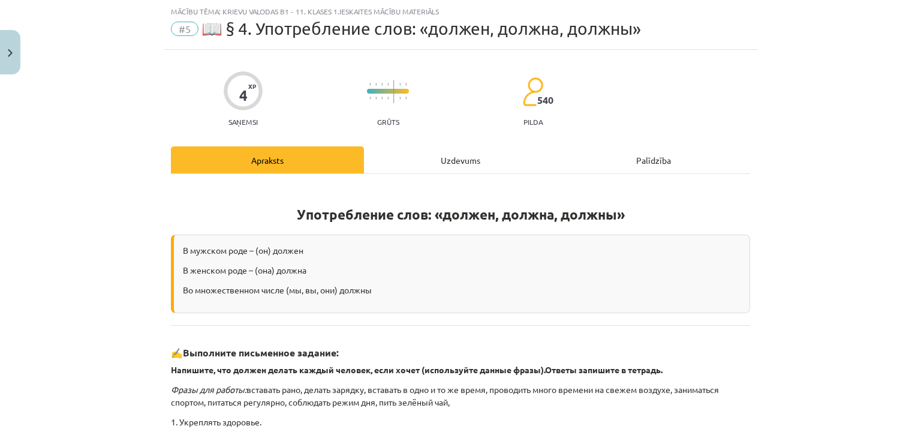
click at [441, 164] on div "Uzdevums" at bounding box center [460, 159] width 193 height 27
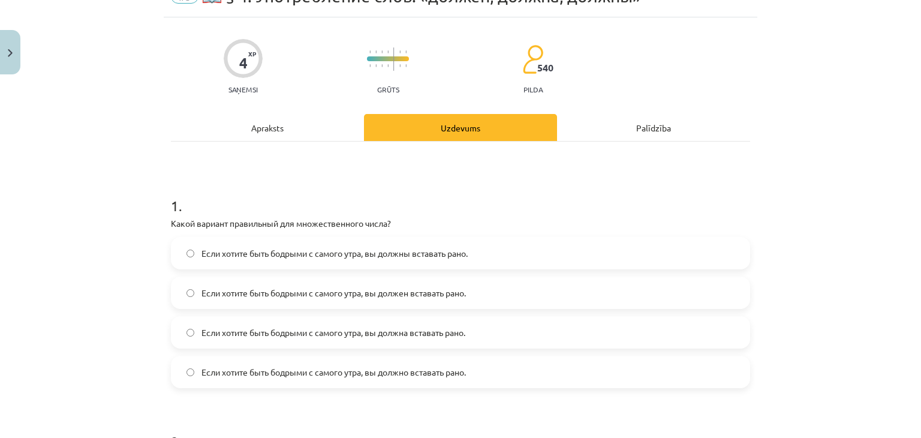
scroll to position [90, 0]
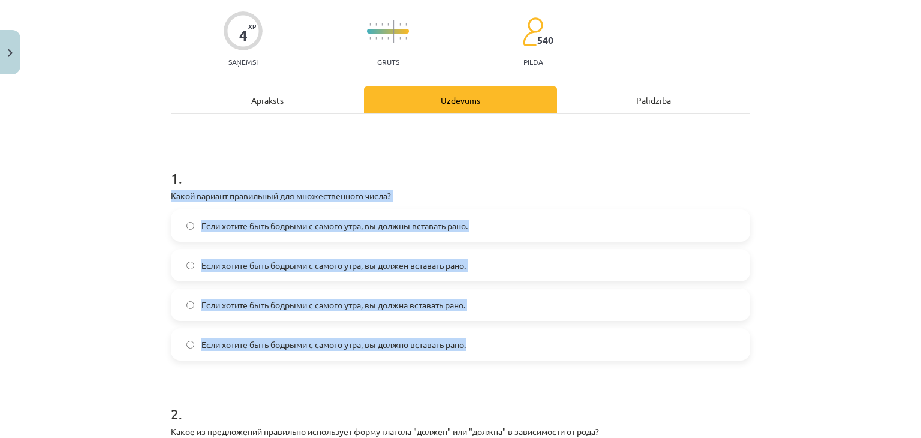
drag, startPoint x: 175, startPoint y: 221, endPoint x: 468, endPoint y: 351, distance: 320.6
click at [468, 351] on div "Mācību tēma: Krievu valodas b1 - 11. klases 1.ieskaites mācību materiāls #5 📖 §…" at bounding box center [460, 219] width 921 height 438
copy div "Какой вариант правильный для множественного числа? Если хотите быть бодрыми с с…"
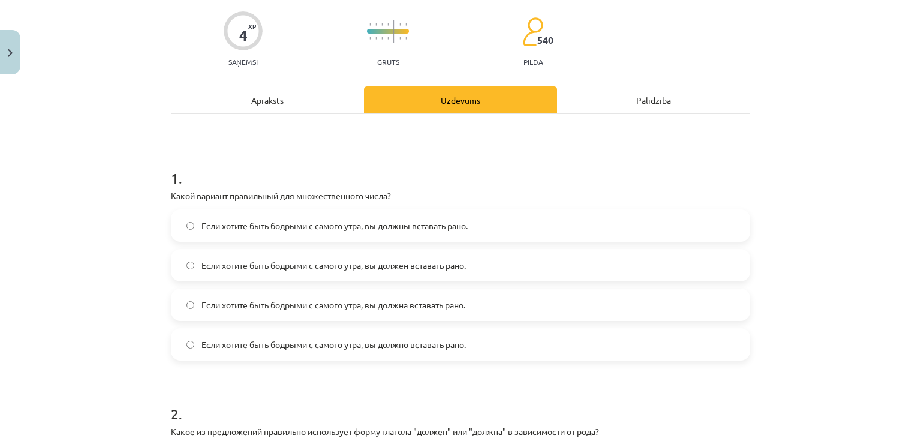
click at [394, 396] on h1 "2 ." at bounding box center [460, 402] width 579 height 37
click at [441, 228] on span "Если хотите быть бодрыми с самого утра, вы должны вставать рано." at bounding box center [334, 225] width 266 height 13
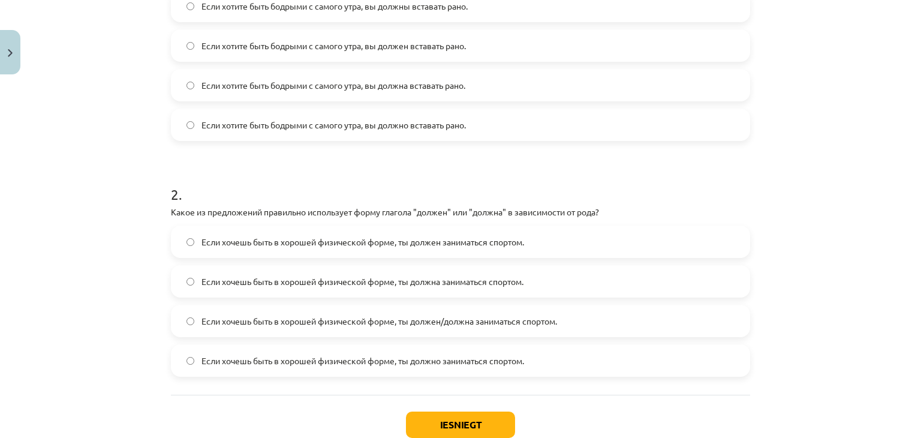
scroll to position [330, 0]
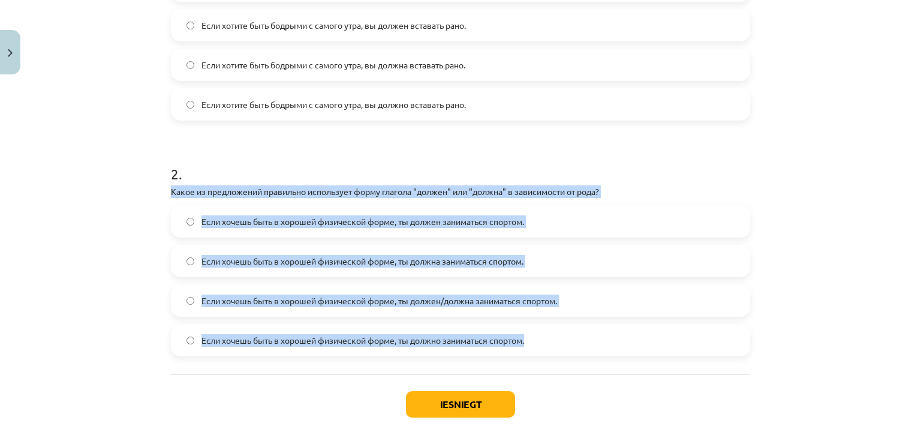
drag, startPoint x: 161, startPoint y: 191, endPoint x: 526, endPoint y: 352, distance: 399.6
click at [526, 352] on div "4 XP Saņemsi Grūts 540 pilda Apraksts Uzdevums Palīdzība 1 . Какой вариант прав…" at bounding box center [460, 107] width 593 height 715
copy div "Какое из предложений правильно использует форму глагола "должен" или "должна" в…"
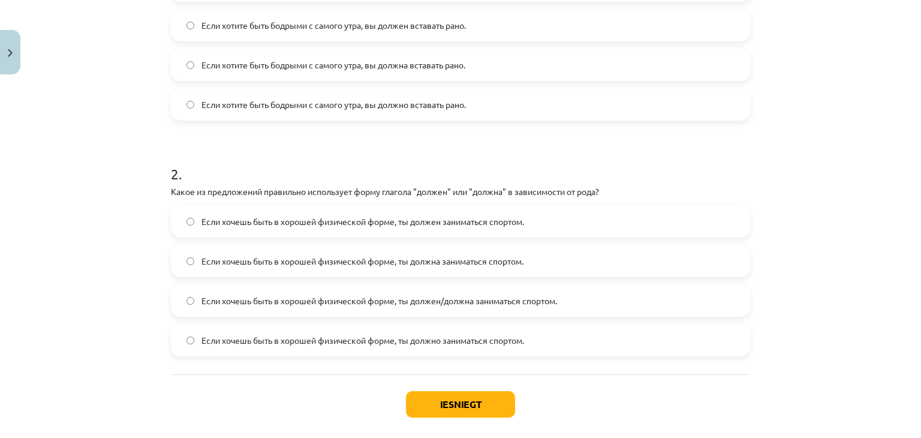
click at [298, 399] on div "Iesniegt Aizvērt" at bounding box center [460, 416] width 579 height 84
click at [285, 223] on span "Если хочешь быть в хорошей физической форме, ты должен заниматься спортом." at bounding box center [362, 221] width 322 height 13
click at [293, 250] on label "Если хочешь быть в хорошей физической форме, ты должна заниматься спортом." at bounding box center [460, 261] width 577 height 30
click at [286, 227] on label "Если хочешь быть в хорошей физической форме, ты должен заниматься спортом." at bounding box center [460, 221] width 577 height 30
click at [430, 305] on span "Если хочешь быть в хорошей физической форме, ты должен/должна заниматься спорто…" at bounding box center [378, 300] width 355 height 13
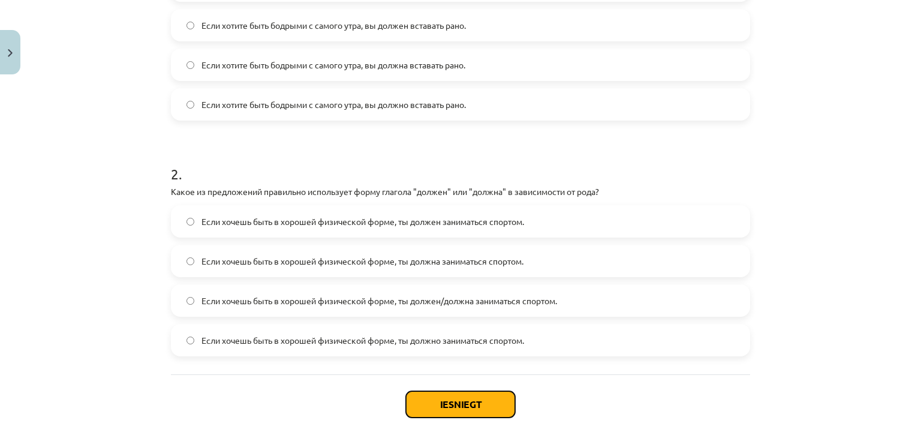
click at [467, 394] on button "Iesniegt" at bounding box center [460, 404] width 109 height 26
click at [390, 329] on label "Если хочешь быть в хорошей физической форме, ты должно заниматься спортом." at bounding box center [460, 340] width 577 height 30
click at [397, 312] on label "Если хочешь быть в хорошей физической форме, ты должен/должна заниматься спорто…" at bounding box center [460, 300] width 577 height 30
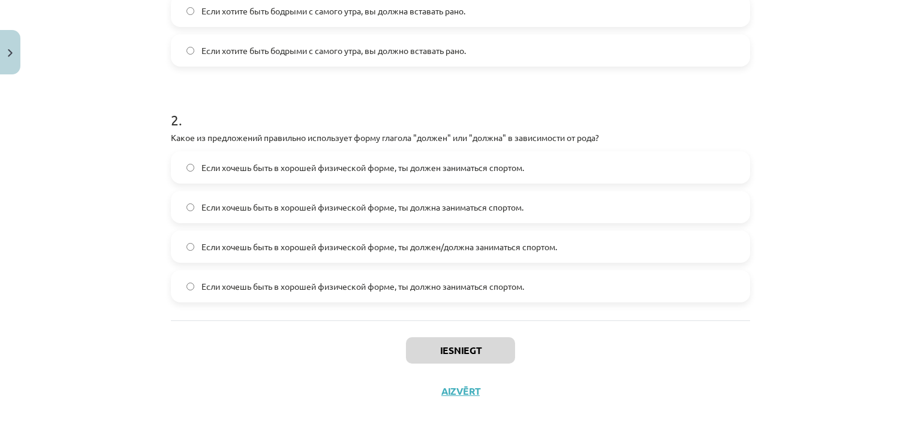
scroll to position [387, 0]
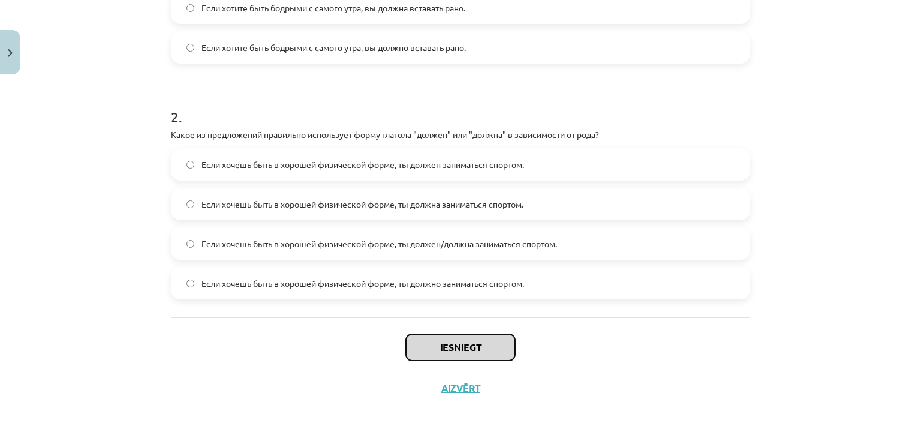
click at [479, 348] on button "Iesniegt" at bounding box center [460, 347] width 109 height 26
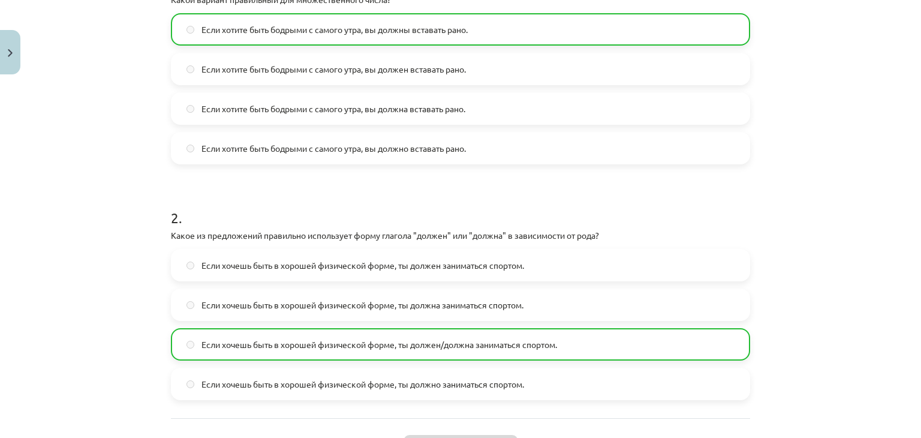
scroll to position [424, 0]
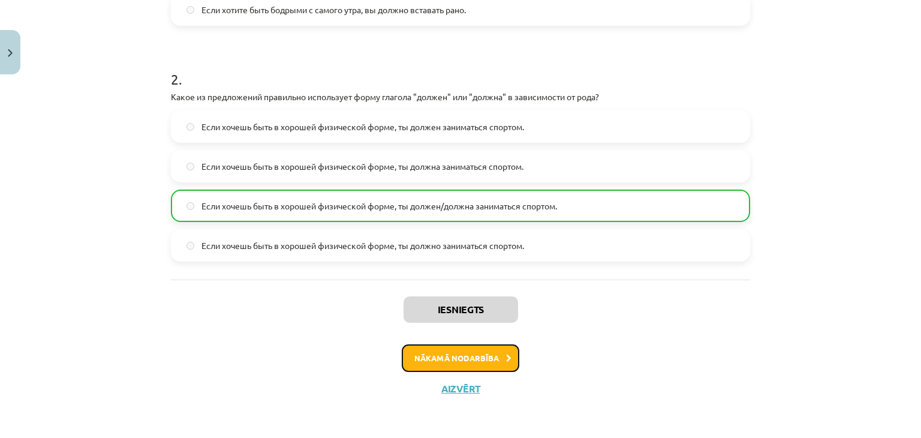
click at [487, 358] on button "Nākamā nodarbība" at bounding box center [460, 358] width 117 height 28
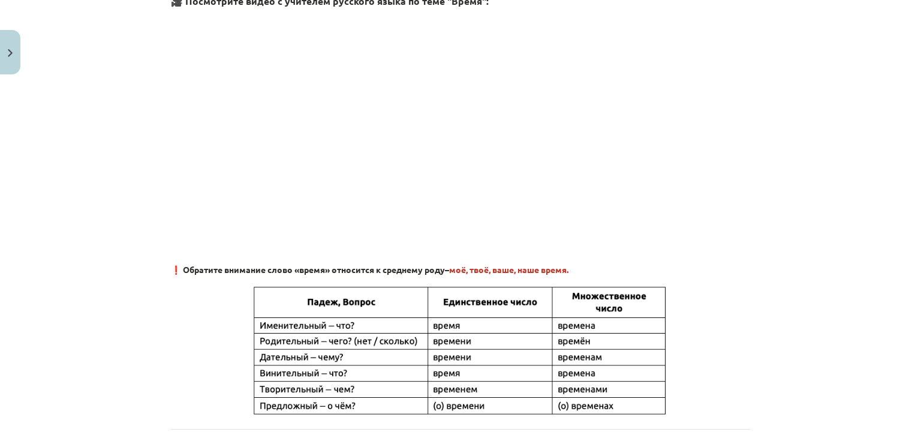
scroll to position [30, 0]
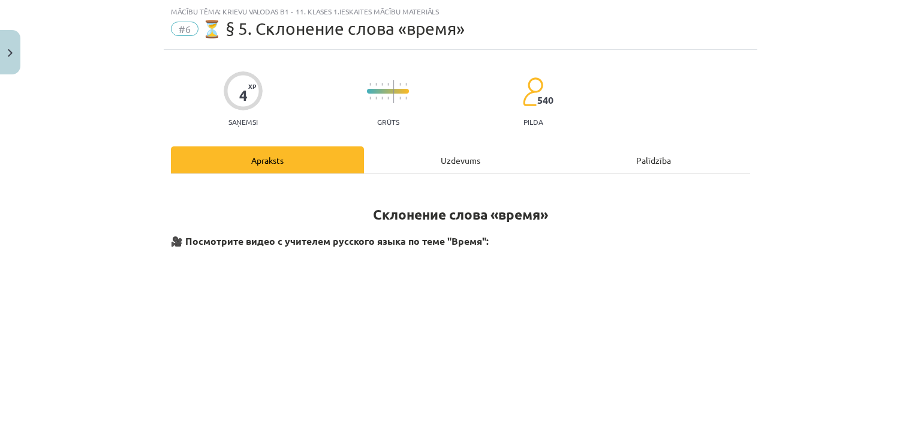
click at [445, 165] on div "Uzdevums" at bounding box center [460, 159] width 193 height 27
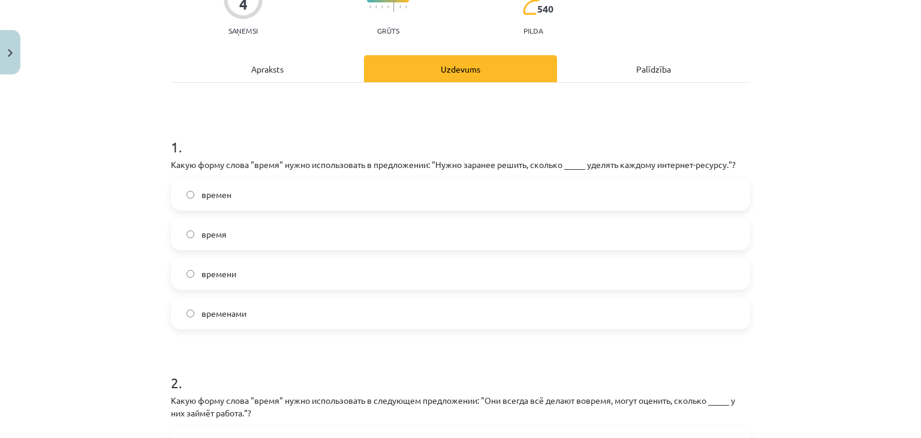
scroll to position [100, 0]
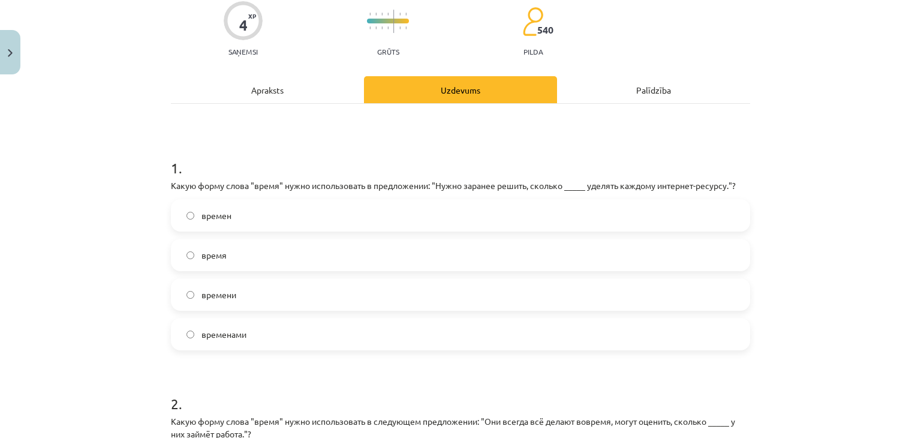
click at [265, 294] on label "времени" at bounding box center [460, 294] width 577 height 30
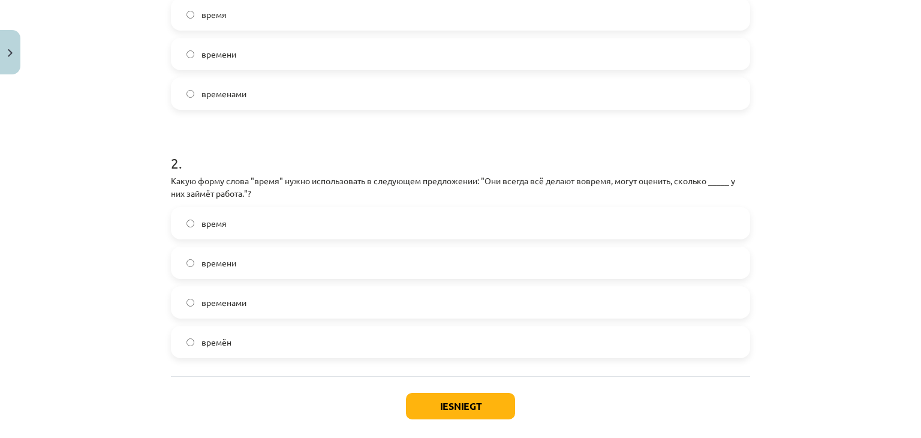
scroll to position [400, 0]
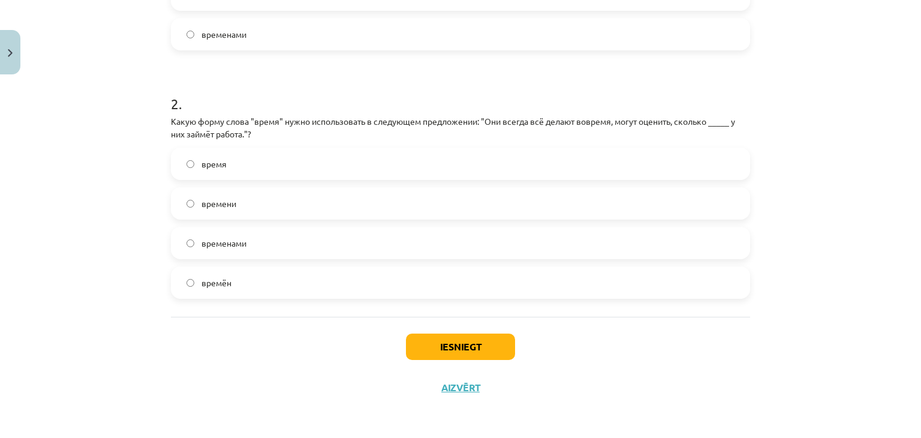
click at [292, 201] on label "времени" at bounding box center [460, 203] width 577 height 30
click at [431, 349] on button "Iesniegt" at bounding box center [460, 346] width 109 height 26
click at [475, 255] on label "временами" at bounding box center [460, 243] width 577 height 30
click at [464, 228] on label "временами" at bounding box center [460, 243] width 577 height 30
click at [427, 219] on div "времени" at bounding box center [460, 203] width 579 height 32
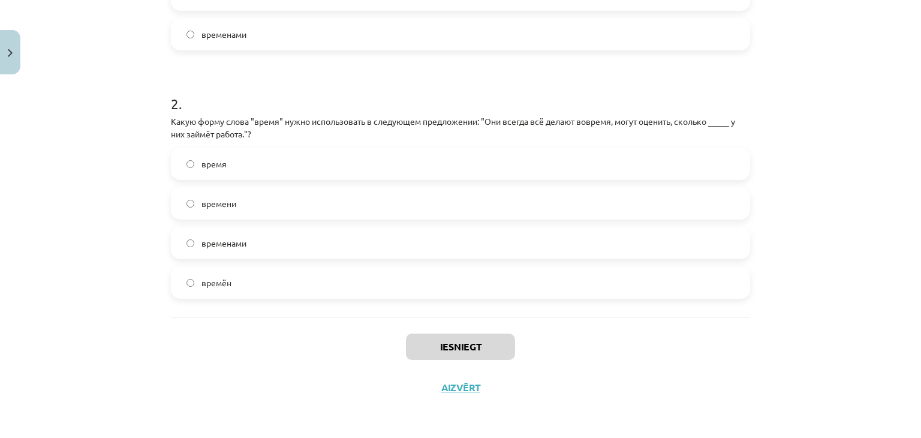
click at [417, 203] on label "времени" at bounding box center [460, 203] width 577 height 30
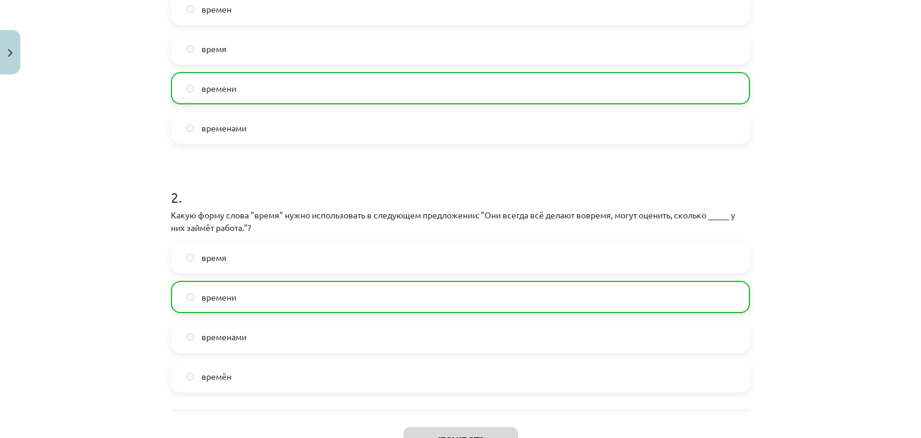
scroll to position [437, 0]
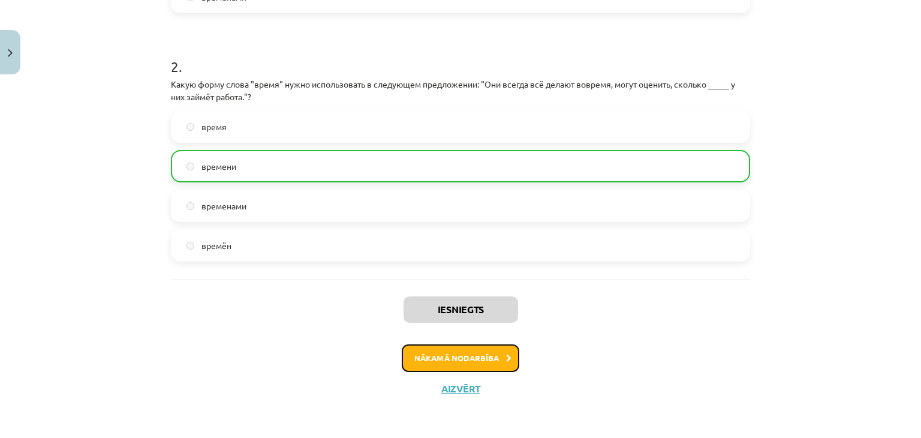
click at [479, 356] on button "Nākamā nodarbība" at bounding box center [460, 358] width 117 height 28
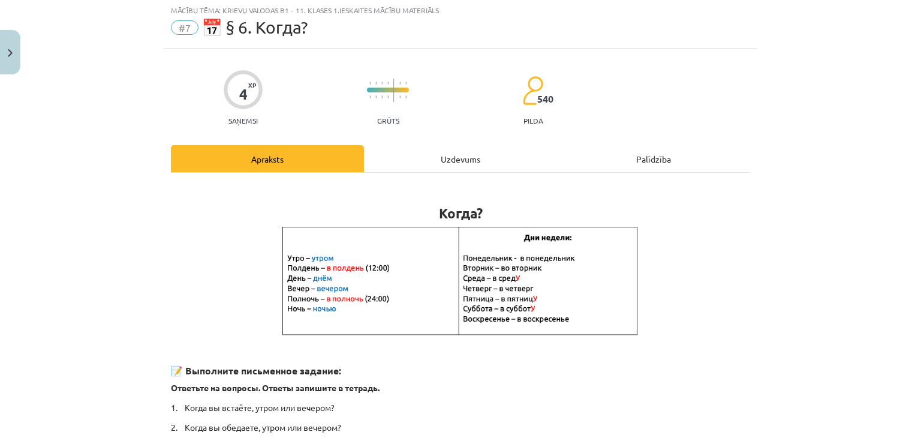
scroll to position [30, 0]
click at [477, 158] on div "Uzdevums" at bounding box center [460, 159] width 193 height 27
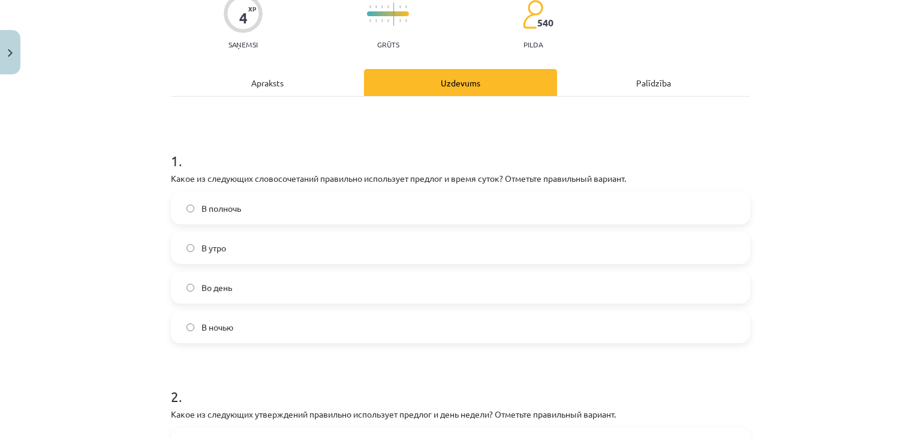
scroll to position [210, 0]
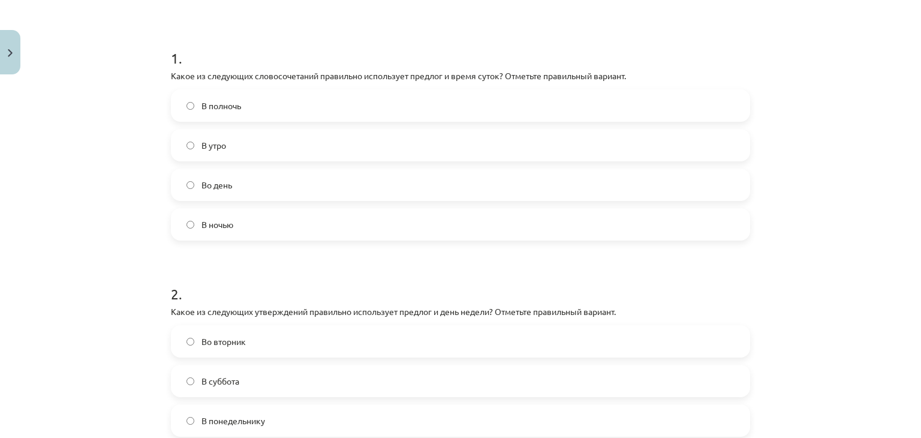
click at [276, 231] on label "В ночью" at bounding box center [460, 224] width 577 height 30
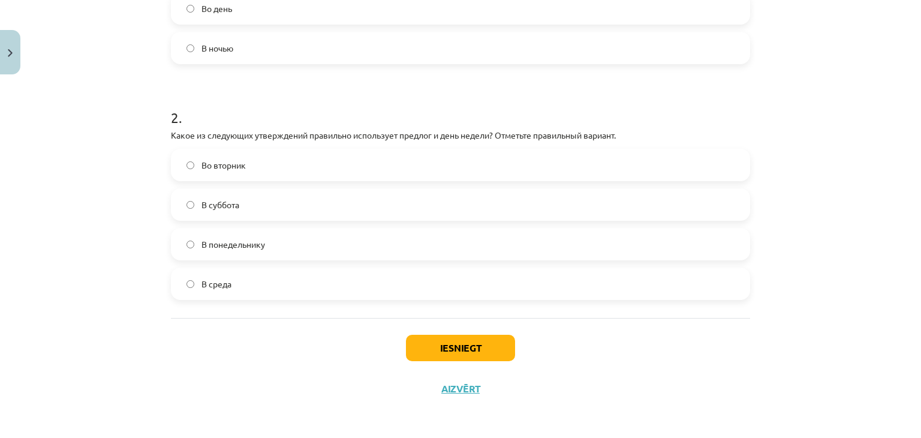
scroll to position [387, 0]
click at [330, 164] on label "Во вторник" at bounding box center [460, 164] width 577 height 30
click at [303, 241] on label "В понедельнику" at bounding box center [460, 243] width 577 height 30
click at [321, 181] on div "Во вторник В суббота В понедельнику В среда" at bounding box center [460, 223] width 579 height 151
click at [326, 164] on label "Во вторник" at bounding box center [460, 164] width 577 height 30
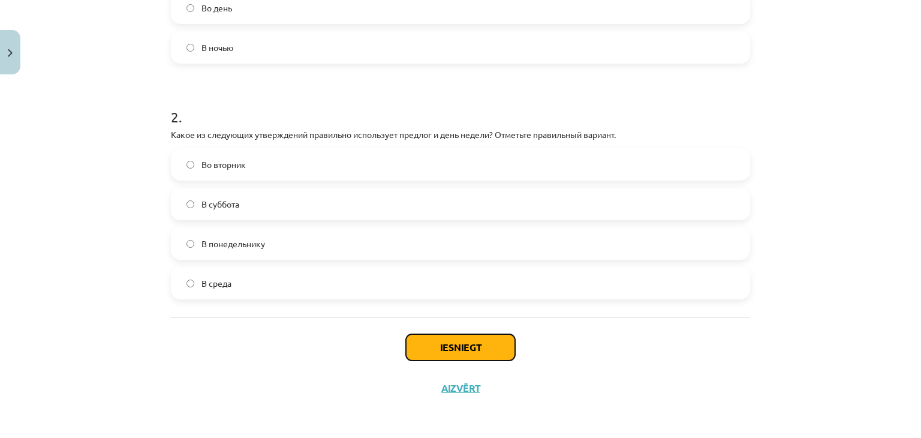
click at [432, 344] on button "Iesniegt" at bounding box center [460, 347] width 109 height 26
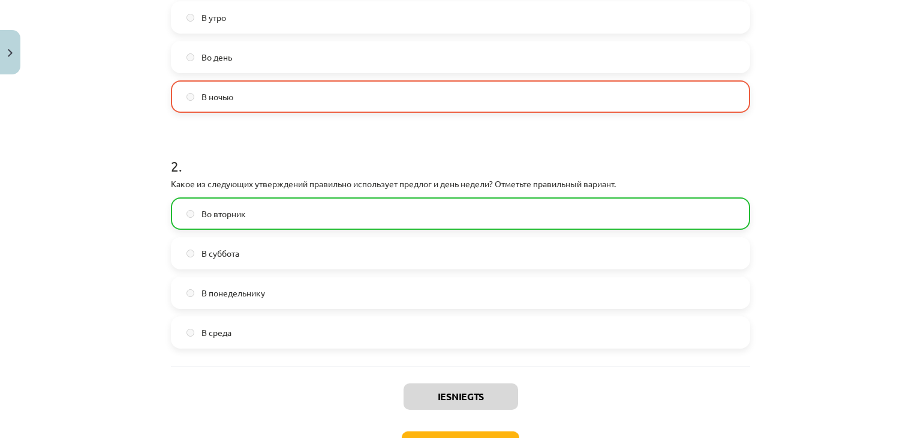
scroll to position [424, 0]
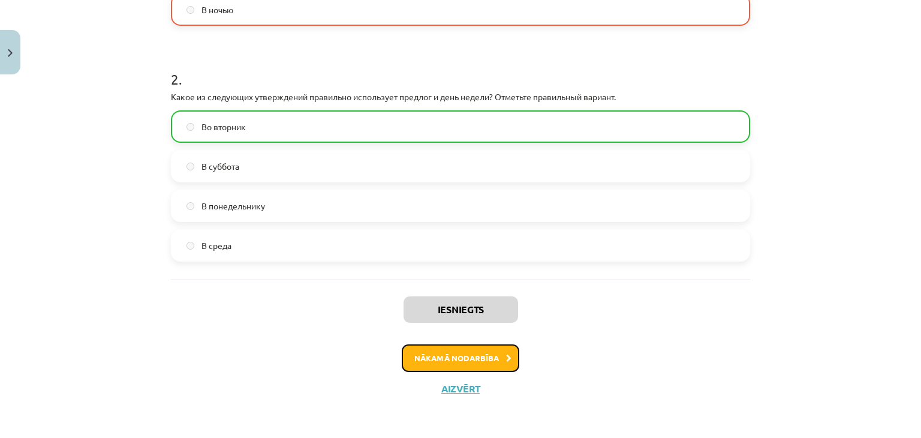
click at [485, 363] on button "Nākamā nodarbība" at bounding box center [460, 358] width 117 height 28
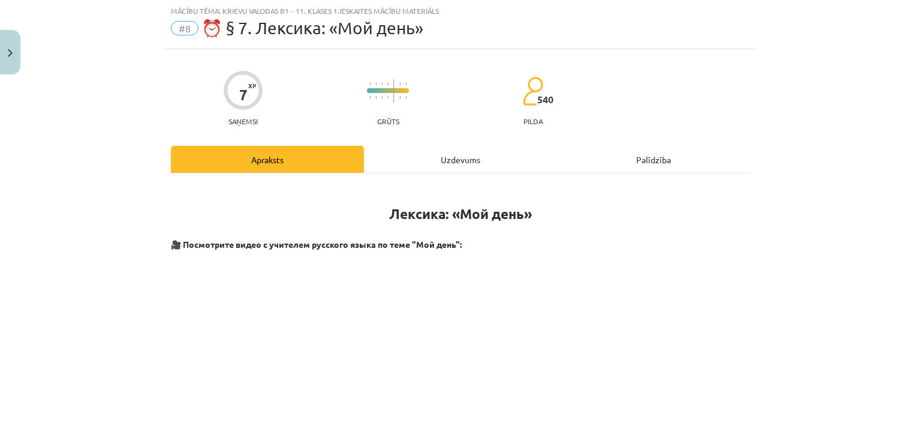
scroll to position [30, 0]
click at [481, 164] on div "Uzdevums" at bounding box center [460, 159] width 193 height 27
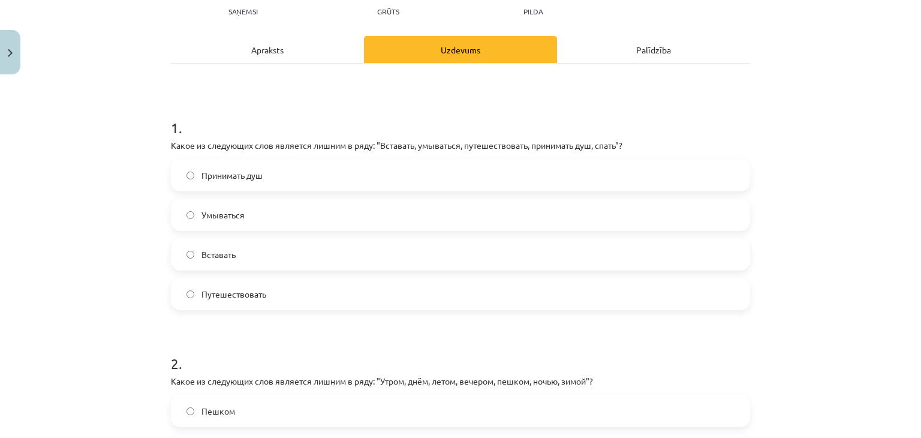
scroll to position [210, 0]
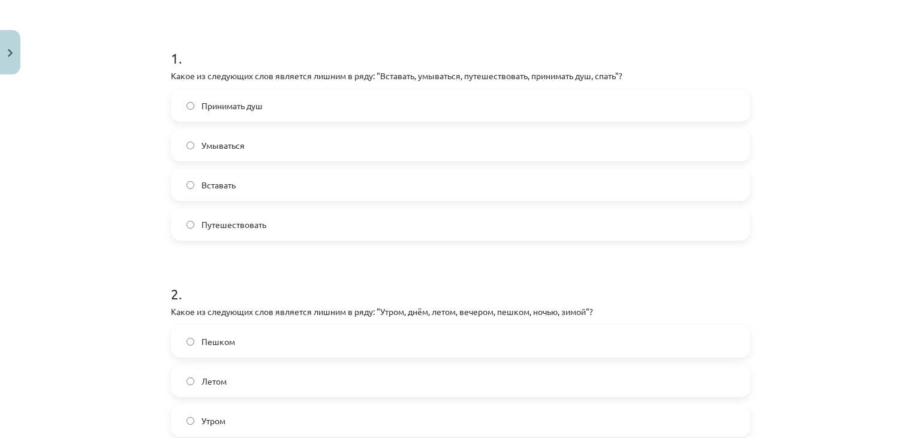
drag, startPoint x: 372, startPoint y: 108, endPoint x: 365, endPoint y: 104, distance: 7.8
click at [366, 104] on label "Принимать душ" at bounding box center [460, 105] width 577 height 30
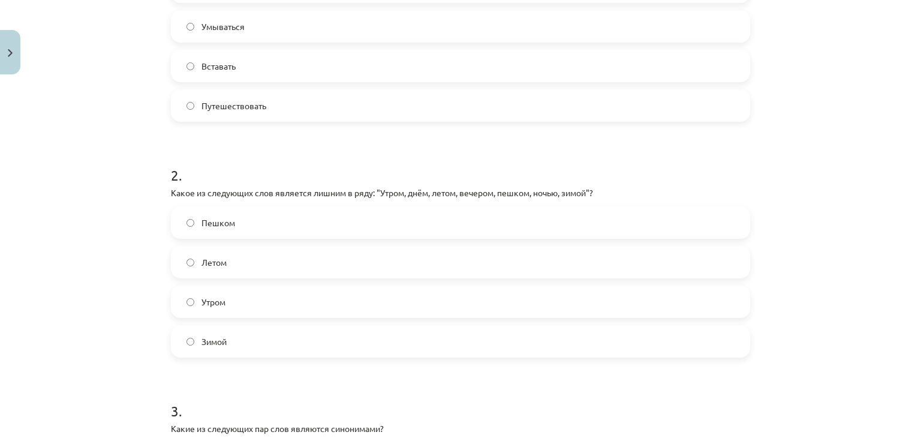
scroll to position [330, 0]
click at [292, 347] on label "Зимой" at bounding box center [460, 340] width 577 height 30
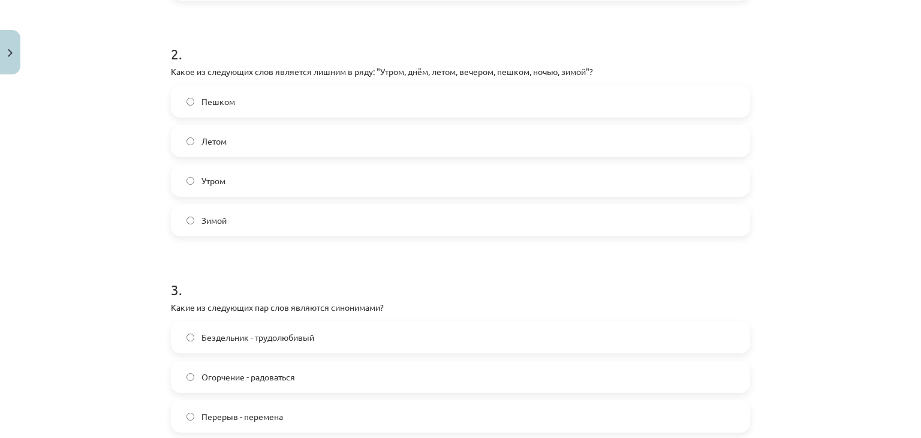
scroll to position [629, 0]
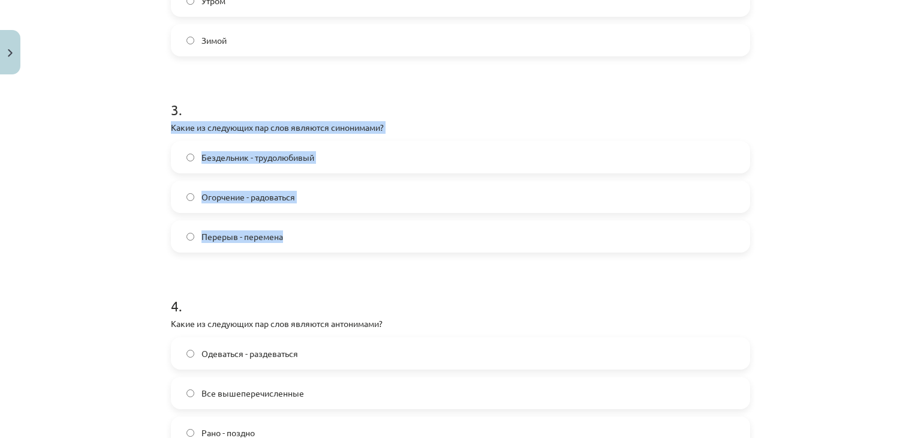
drag, startPoint x: 153, startPoint y: 127, endPoint x: 313, endPoint y: 240, distance: 196.1
click at [312, 240] on div "Mācību tēma: Krievu valodas b1 - 11. klases 1.ieskaites mācību materiāls #8 ⏰ §…" at bounding box center [460, 219] width 921 height 438
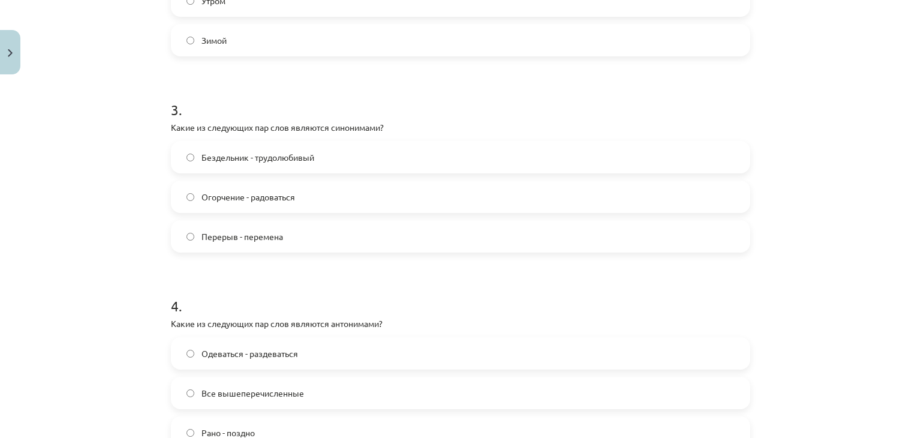
click at [336, 271] on form "1 . Какое из следующих слов является лишним в ряду: "Вставать, умываться, путеш…" at bounding box center [460, 48] width 579 height 879
click at [370, 149] on label "Бездельник - трудолюбивый" at bounding box center [460, 157] width 577 height 30
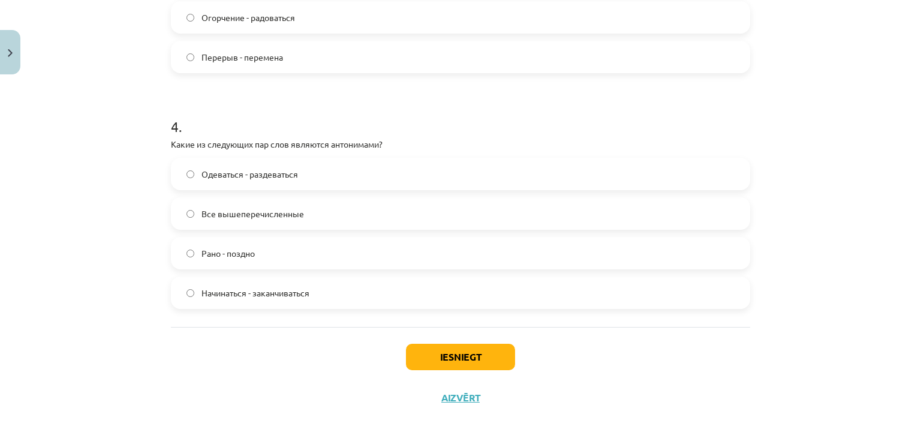
scroll to position [809, 0]
click at [298, 216] on label "Все вышеперечисленные" at bounding box center [460, 213] width 577 height 30
click at [302, 183] on label "Одеваться - раздеваться" at bounding box center [460, 173] width 577 height 30
click at [288, 295] on span "Начинаться - заканчиваться" at bounding box center [255, 292] width 108 height 13
click at [444, 356] on button "Iesniegt" at bounding box center [460, 356] width 109 height 26
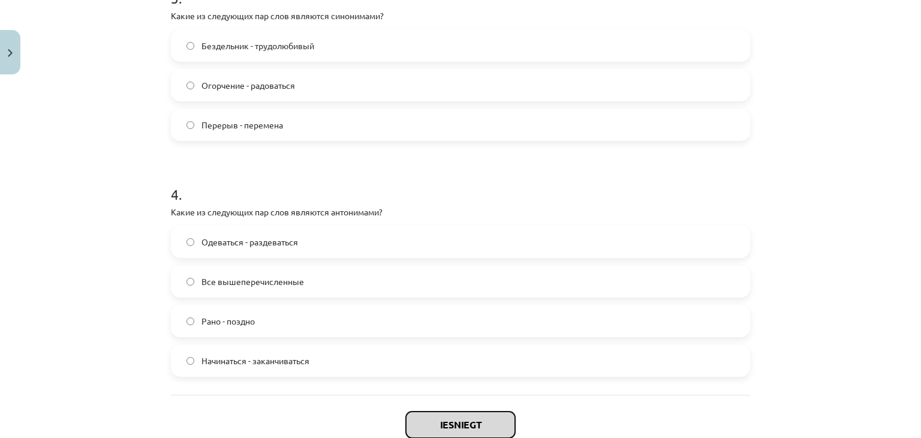
scroll to position [689, 0]
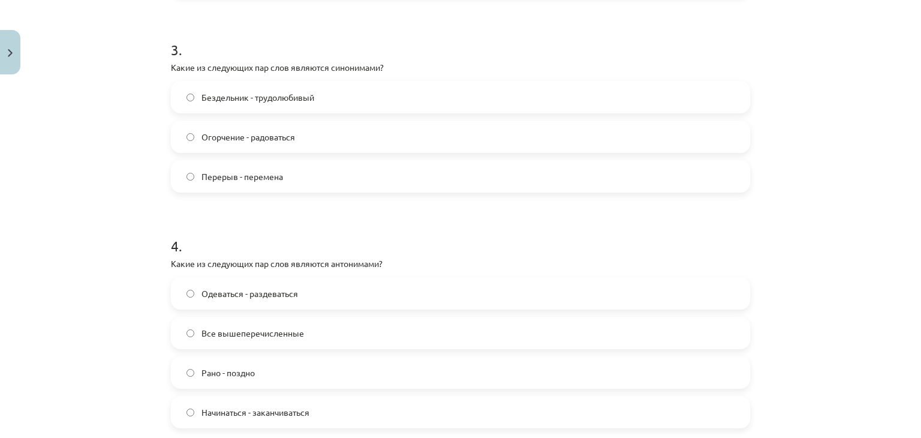
click at [364, 172] on label "Перерыв - перемена" at bounding box center [460, 176] width 577 height 30
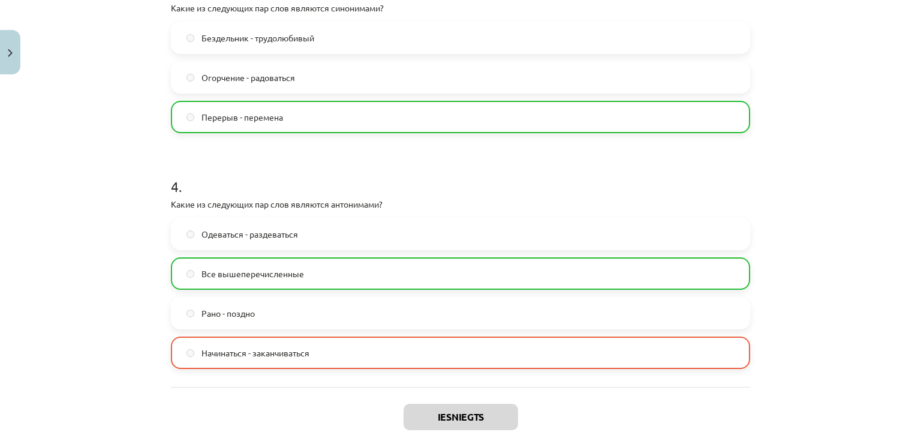
scroll to position [749, 0]
click at [484, 177] on h1 "4 ." at bounding box center [460, 174] width 579 height 37
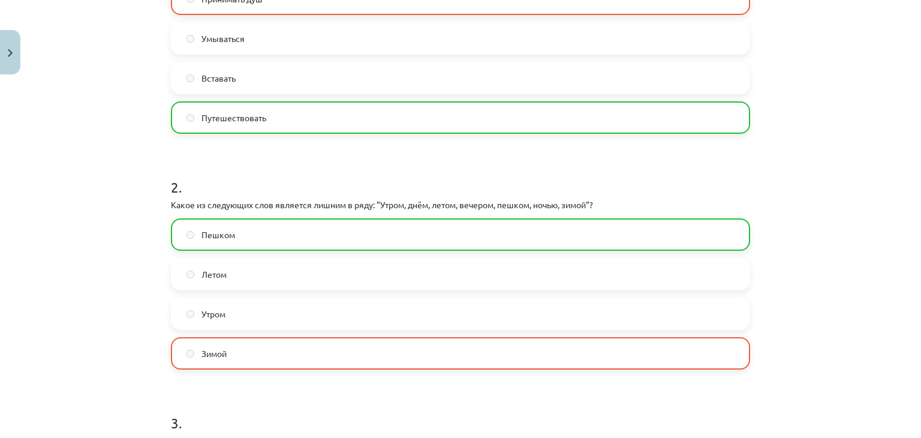
scroll to position [210, 0]
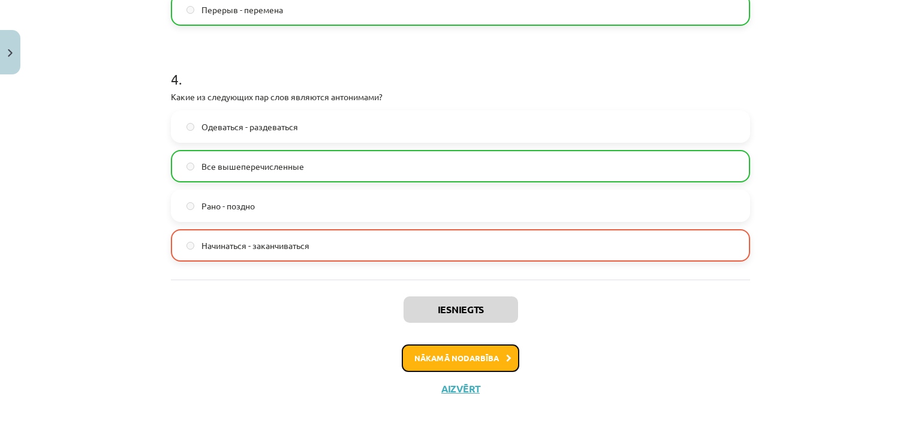
click at [488, 363] on button "Nākamā nodarbība" at bounding box center [460, 358] width 117 height 28
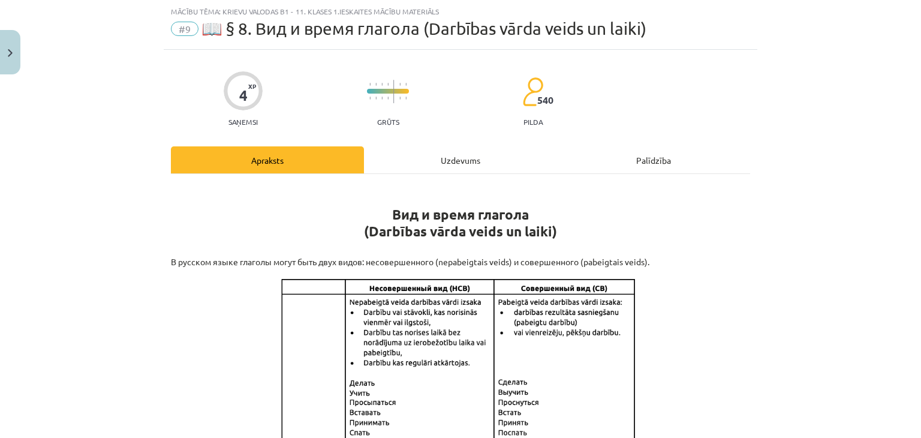
click at [452, 168] on div "Uzdevums" at bounding box center [460, 159] width 193 height 27
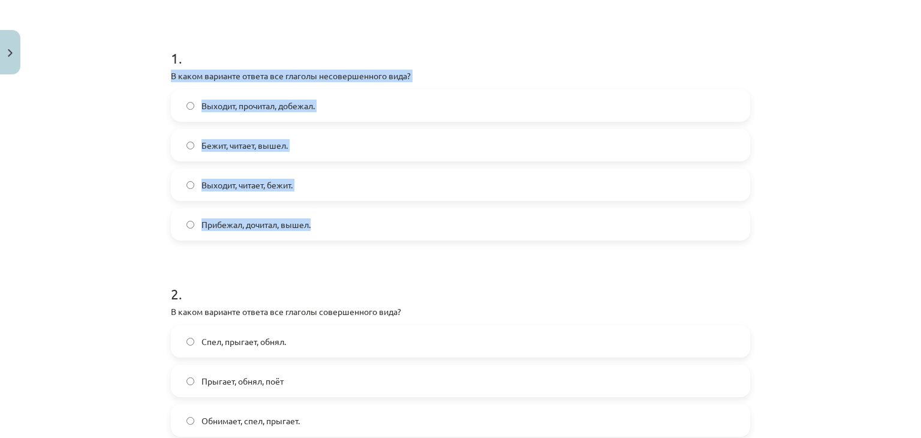
drag, startPoint x: 162, startPoint y: 71, endPoint x: 326, endPoint y: 233, distance: 230.5
copy div "В каком варианте ответа все глаголы несовершенного вида? Выходит, прочитал, доб…"
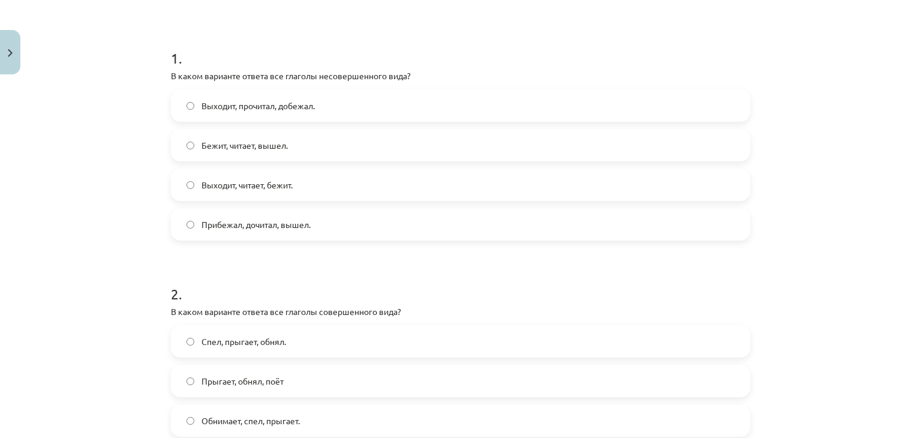
click at [340, 264] on h1 "2 ." at bounding box center [460, 282] width 579 height 37
click at [364, 192] on label "Выходит, читает, бежит." at bounding box center [460, 185] width 577 height 30
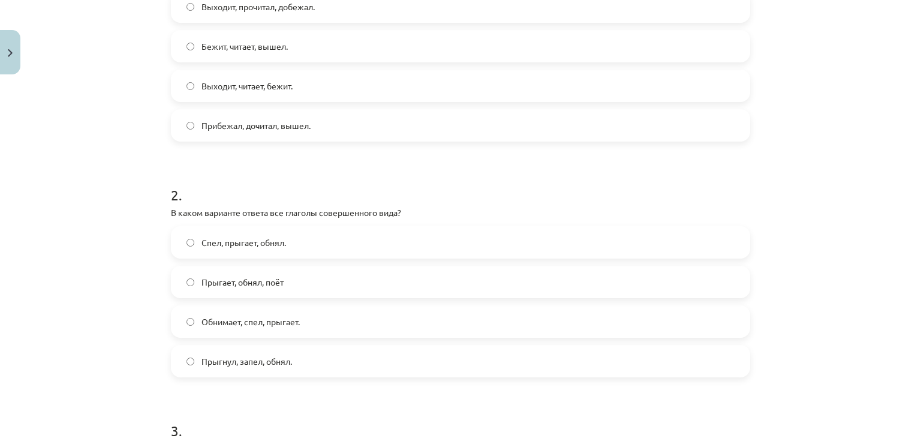
scroll to position [330, 0]
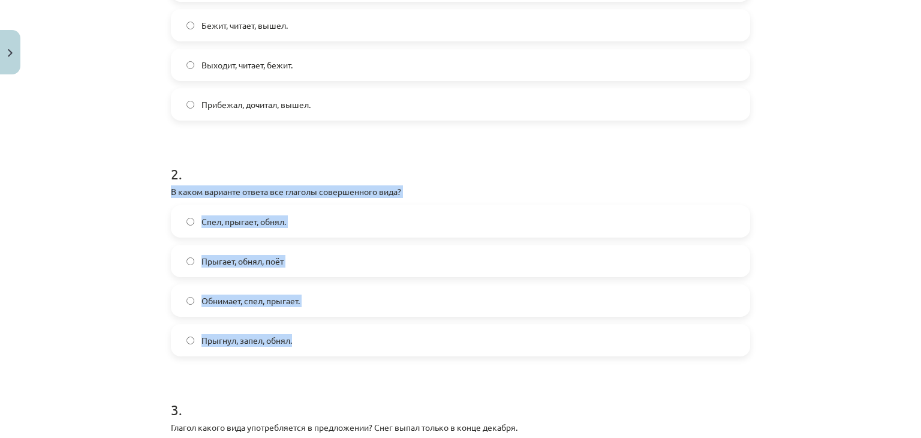
drag, startPoint x: 165, startPoint y: 190, endPoint x: 314, endPoint y: 345, distance: 215.3
click at [314, 345] on div "4 XP Saņemsi Grūts 540 pilda Apraksts Uzdevums Palīdzība 1 . В каком варианте о…" at bounding box center [460, 343] width 593 height 1186
copy div "В каком варианте ответа все глаголы совершенного вида? Спел, прыгает, обнял. Пр…"
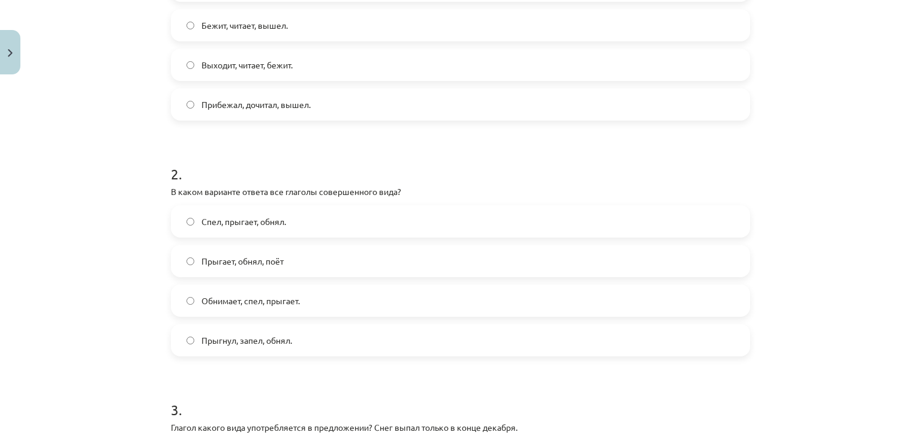
click at [455, 163] on h1 "2 ." at bounding box center [460, 162] width 579 height 37
click at [325, 339] on label "Прыгнул, запел, обнял." at bounding box center [460, 340] width 577 height 30
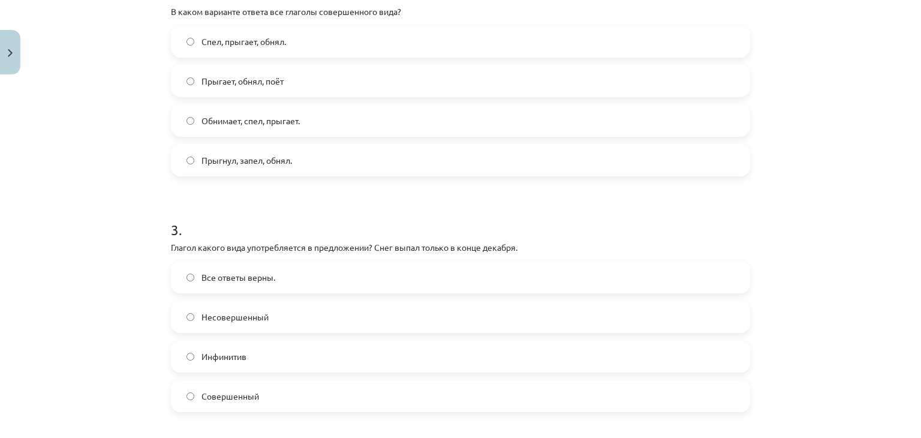
scroll to position [569, 0]
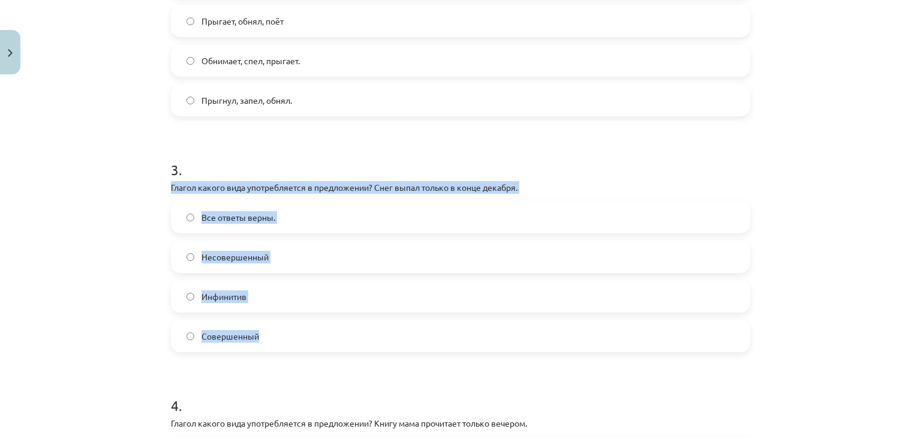
drag, startPoint x: 175, startPoint y: 204, endPoint x: 288, endPoint y: 342, distance: 177.6
click at [288, 342] on div "4 XP Saņemsi Grūts 540 pilda Apraksts Uzdevums Palīdzība 1 . В каком варианте о…" at bounding box center [460, 103] width 593 height 1186
copy div "Глагол какого вида употребляется в предложении? Снег выпал только в конце декаб…"
click at [331, 347] on label "Совершенный" at bounding box center [460, 336] width 577 height 30
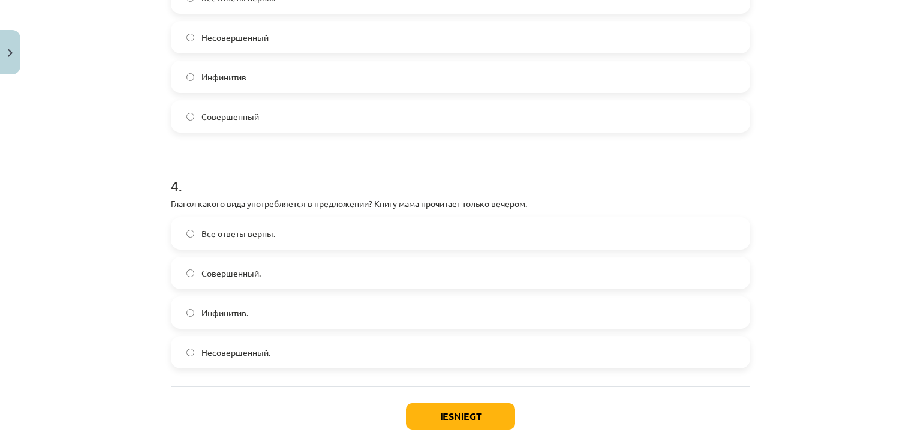
scroll to position [809, 0]
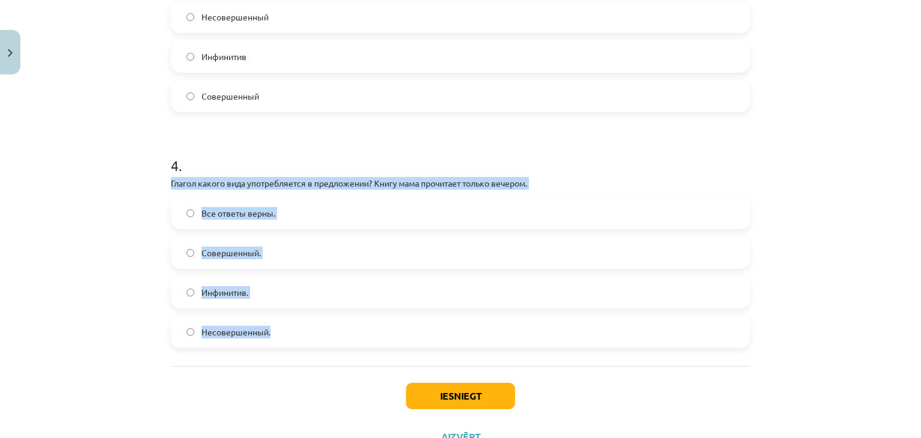
drag, startPoint x: 177, startPoint y: 219, endPoint x: 279, endPoint y: 345, distance: 161.6
click at [279, 345] on div "Mācību tēma: Krievu valodas b1 - 11. klases 1.ieskaites mācību materiāls #9 📖 §…" at bounding box center [460, 219] width 921 height 438
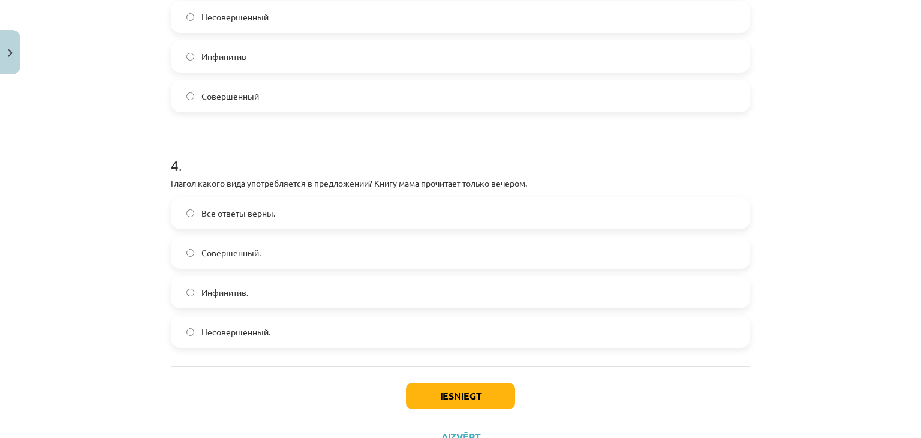
click at [310, 391] on div "Iesniegt Aizvērt" at bounding box center [460, 408] width 579 height 84
click at [350, 246] on label "Совершенный." at bounding box center [460, 252] width 577 height 30
click at [460, 385] on button "Iesniegt" at bounding box center [460, 395] width 109 height 26
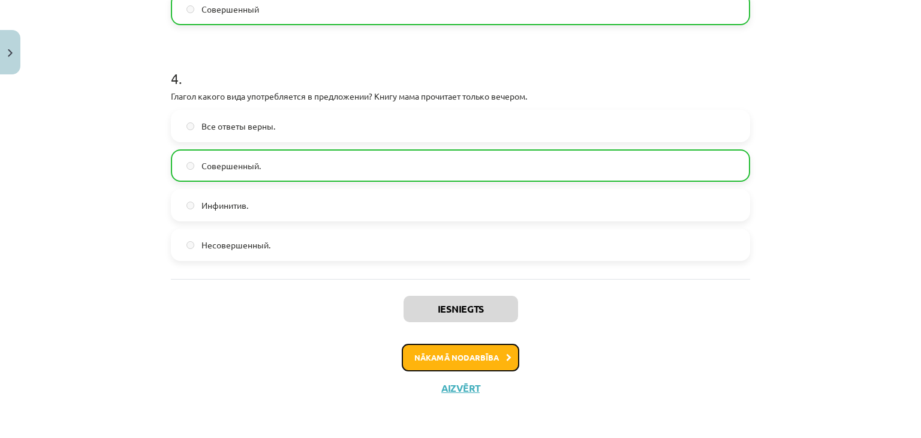
click at [487, 363] on button "Nākamā nodarbība" at bounding box center [460, 357] width 117 height 28
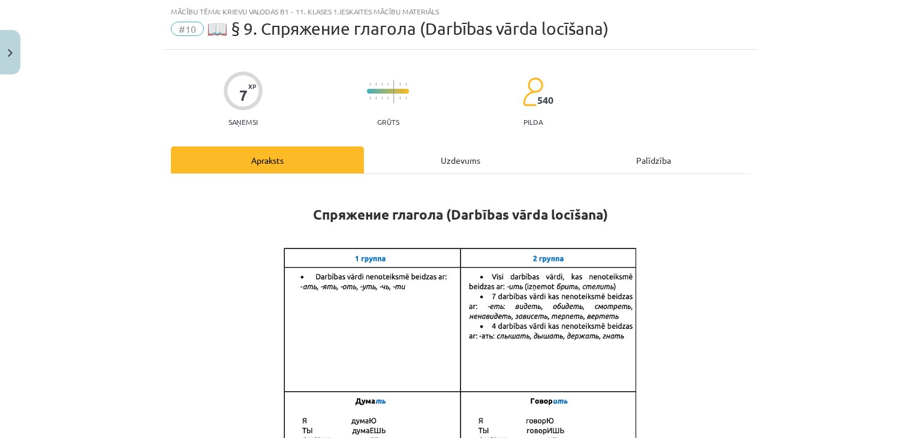
click at [442, 149] on div "Uzdevums" at bounding box center [460, 159] width 193 height 27
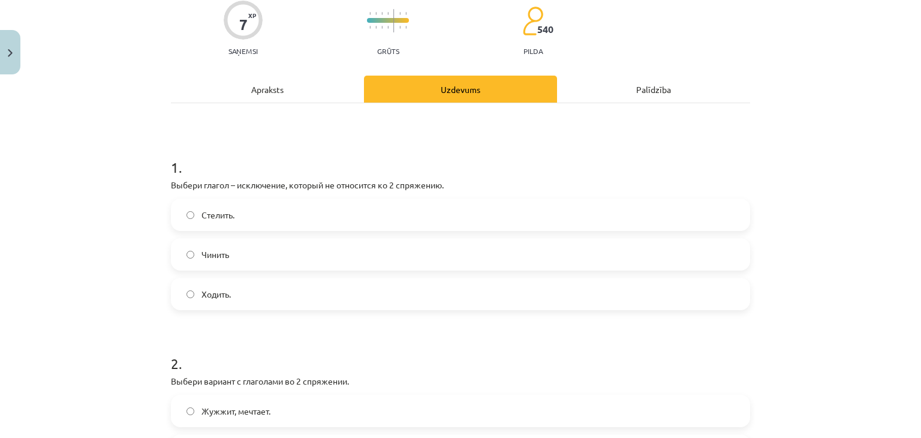
scroll to position [210, 0]
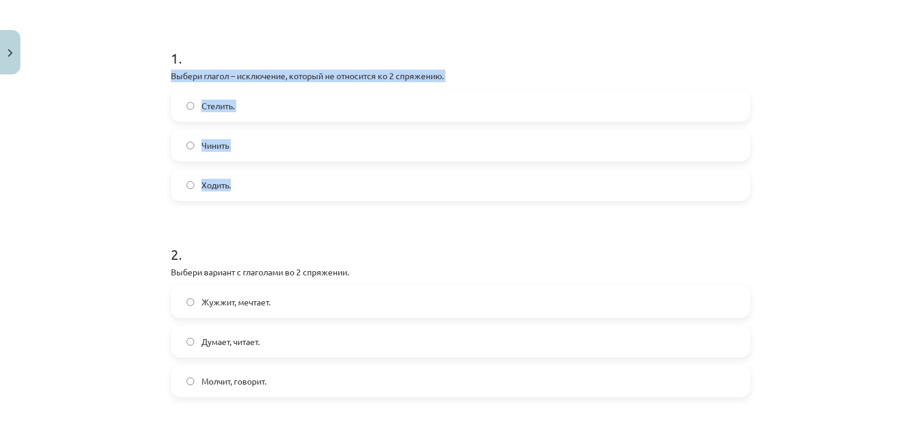
drag, startPoint x: 164, startPoint y: 77, endPoint x: 242, endPoint y: 174, distance: 123.6
click at [242, 174] on div "7 XP Saņemsi Grūts 540 pilda Apraksts Uzdevums Palīdzība 1 . Выбери глагол – ис…" at bounding box center [460, 384] width 593 height 1028
click at [285, 231] on h1 "2 ." at bounding box center [460, 243] width 579 height 37
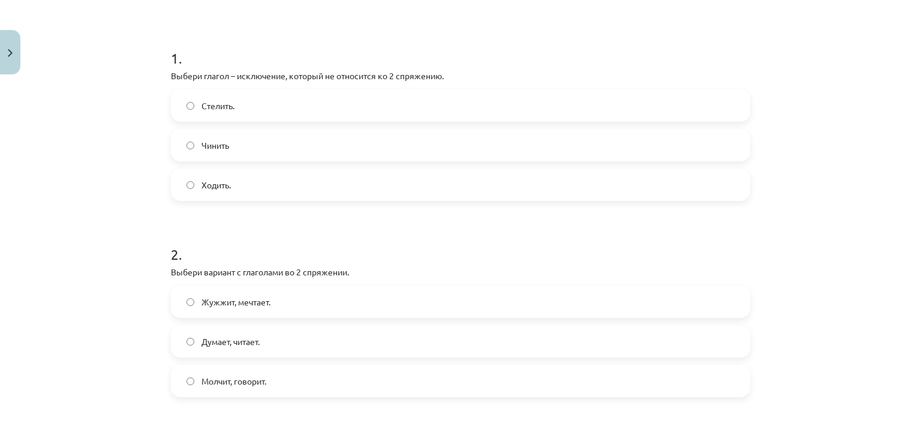
click at [262, 102] on label "Стелить." at bounding box center [460, 105] width 577 height 30
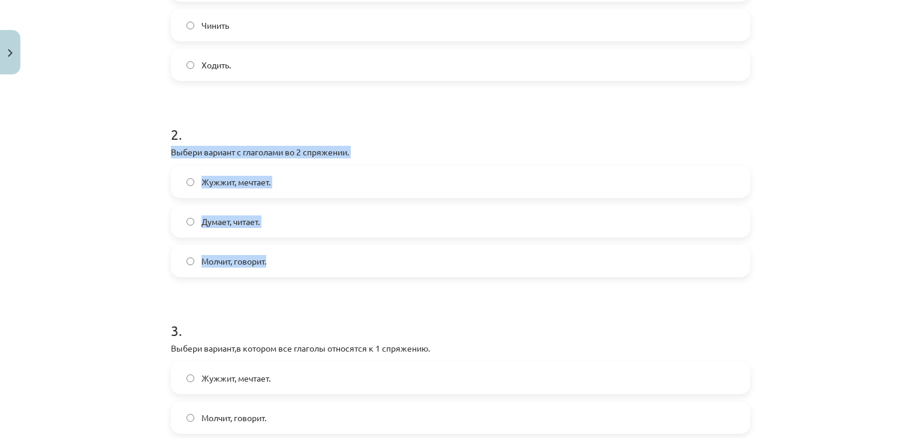
drag, startPoint x: 167, startPoint y: 150, endPoint x: 280, endPoint y: 263, distance: 159.8
click at [280, 263] on div "2 . Выбери вариант с глаголами во 2 спряжении. Жужжит, мечтает. Думает, читает.…" at bounding box center [460, 191] width 579 height 172
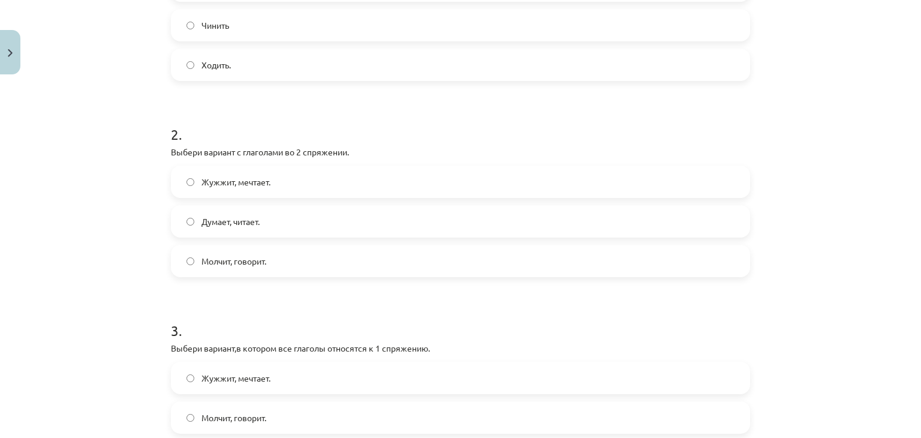
click at [240, 125] on h1 "2 ." at bounding box center [460, 123] width 579 height 37
click at [261, 264] on span "Молчит, говорит." at bounding box center [233, 261] width 65 height 13
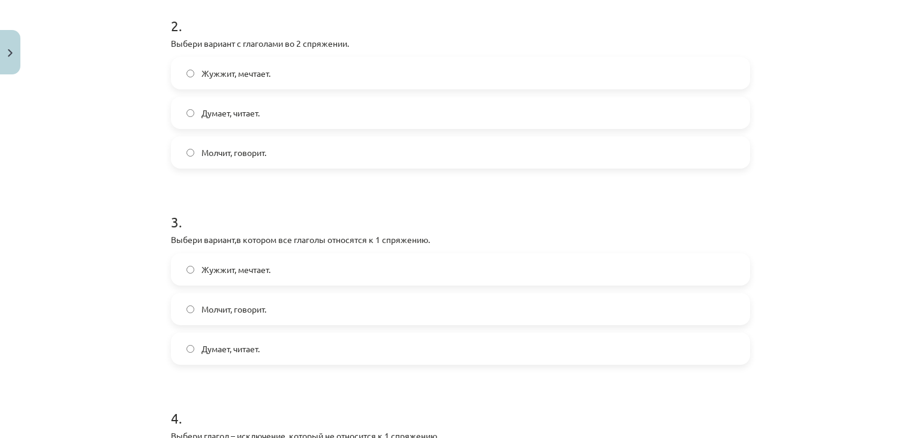
scroll to position [509, 0]
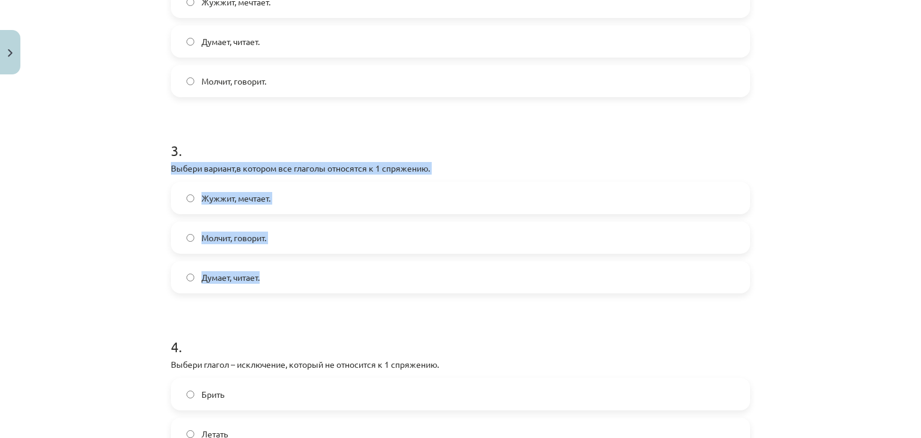
drag, startPoint x: 228, startPoint y: 257, endPoint x: 271, endPoint y: 279, distance: 49.3
click at [271, 279] on div "7 XP Saņemsi Grūts 540 pilda Apraksts Uzdevums Palīdzība 1 . Выбери глагол – ис…" at bounding box center [460, 84] width 593 height 1028
click at [252, 310] on form "1 . Выбери глагол – исключение, который не относится ко 2 спряжению. Стелить. Ч…" at bounding box center [460, 109] width 579 height 760
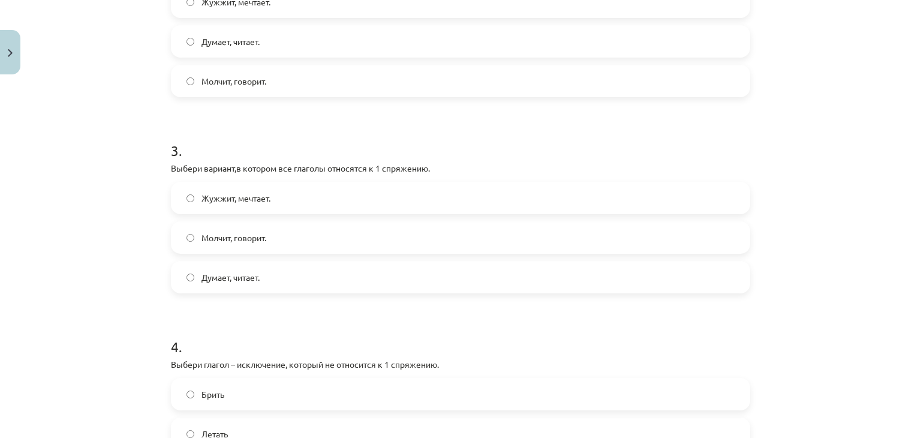
click at [273, 276] on label "Думает, читает." at bounding box center [460, 277] width 577 height 30
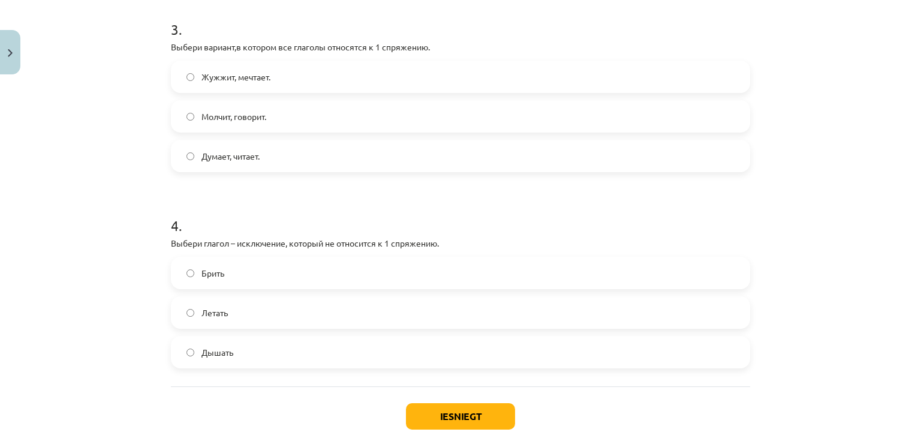
scroll to position [689, 0]
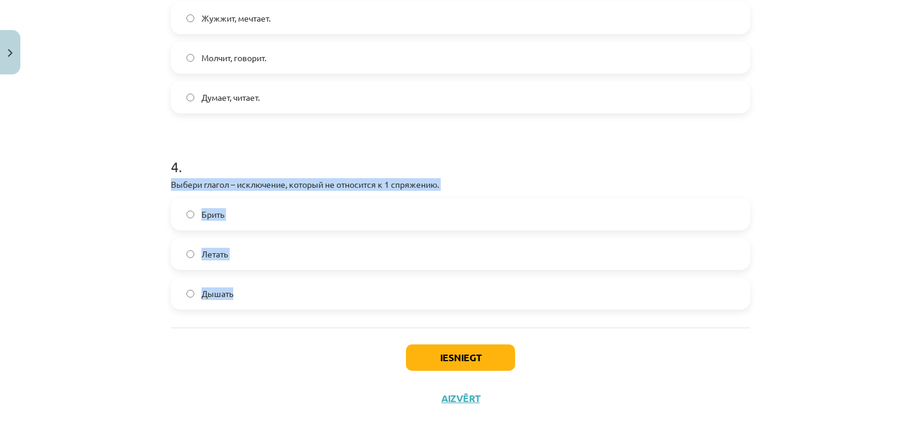
drag, startPoint x: 162, startPoint y: 183, endPoint x: 261, endPoint y: 304, distance: 156.2
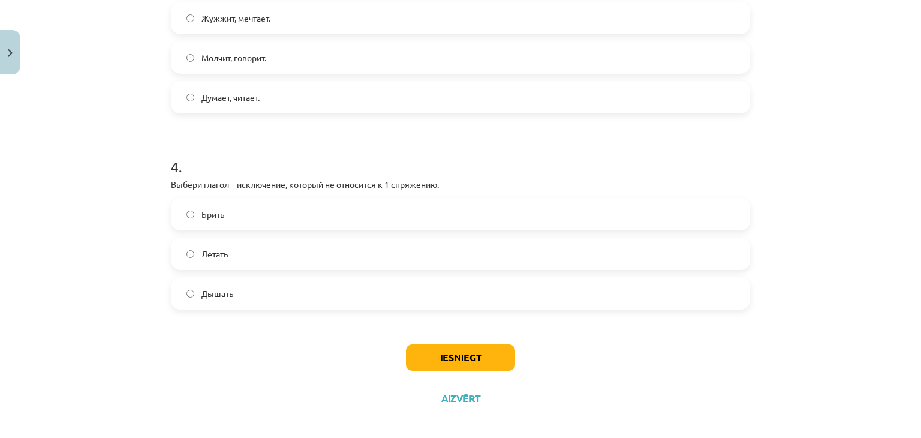
click at [242, 370] on div "Iesniegt Aizvērt" at bounding box center [460, 369] width 579 height 84
click at [246, 212] on label "Брить" at bounding box center [460, 214] width 577 height 30
click at [446, 363] on button "Iesniegt" at bounding box center [460, 357] width 109 height 26
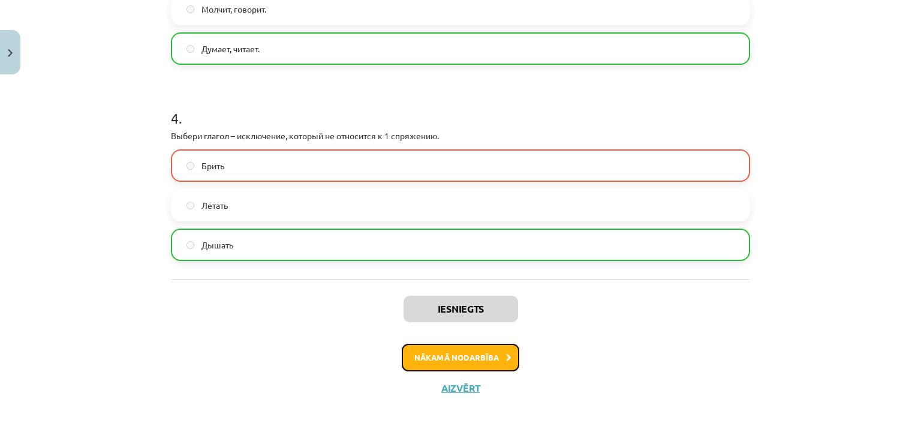
click at [506, 357] on icon at bounding box center [508, 358] width 5 height 8
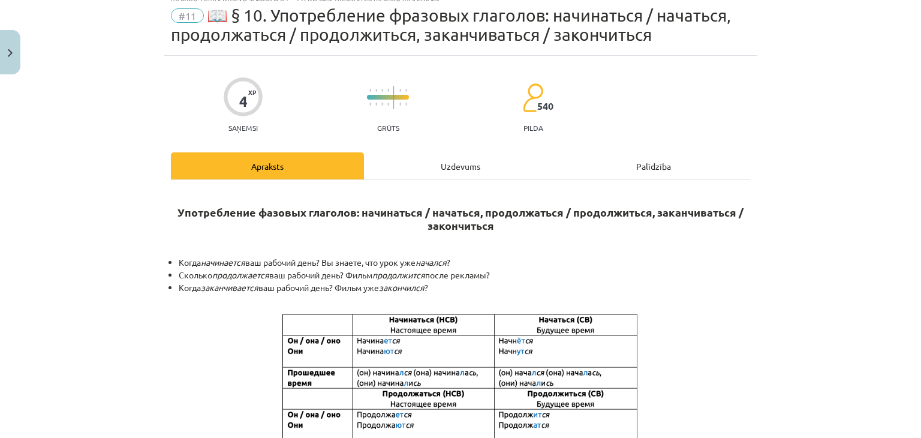
scroll to position [30, 0]
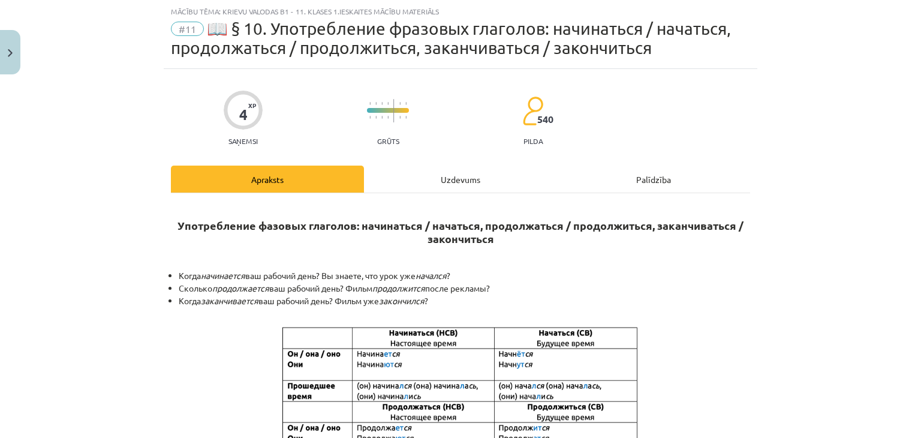
click at [449, 186] on div "Uzdevums" at bounding box center [460, 178] width 193 height 27
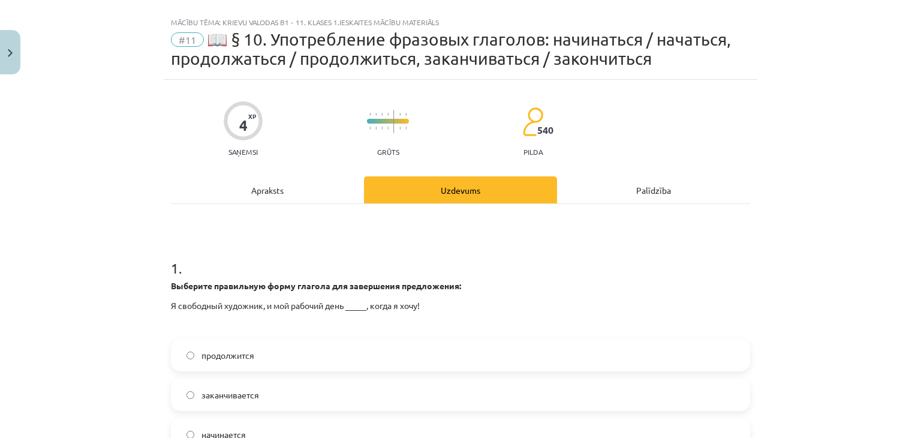
scroll to position [180, 0]
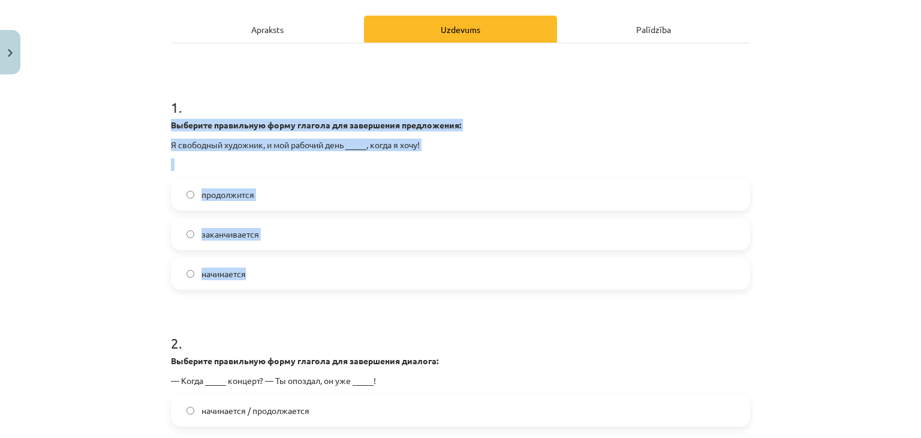
drag, startPoint x: 159, startPoint y: 117, endPoint x: 261, endPoint y: 274, distance: 187.2
click at [261, 274] on div "4 XP Saņemsi Grūts 540 pilda Apraksts Uzdevums Palīdzība 1 . Выберите правильну…" at bounding box center [460, 266] width 593 height 695
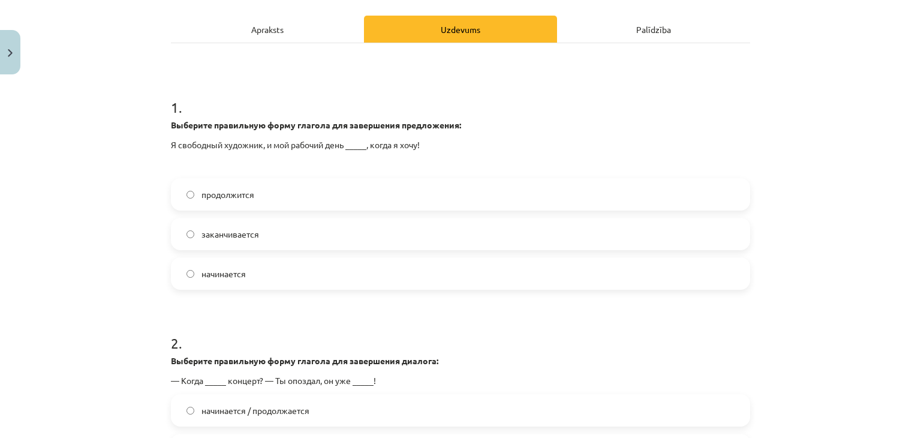
click at [268, 325] on h1 "2 ." at bounding box center [460, 331] width 579 height 37
click at [300, 282] on label "начинается" at bounding box center [460, 273] width 577 height 30
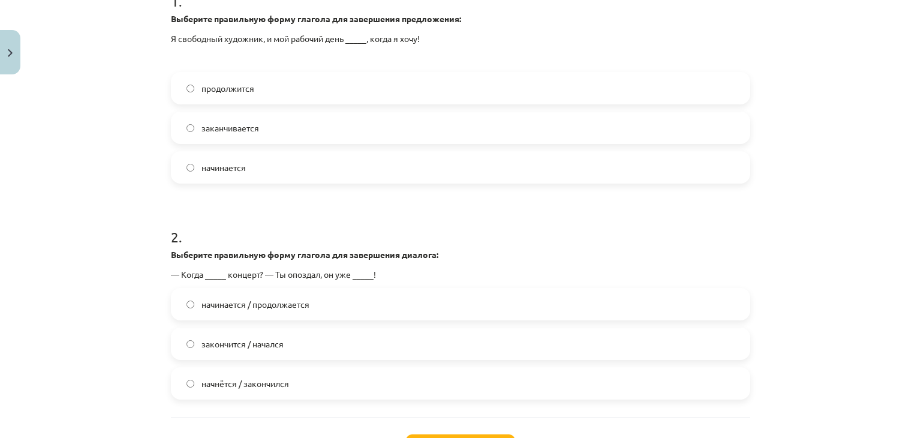
scroll to position [360, 0]
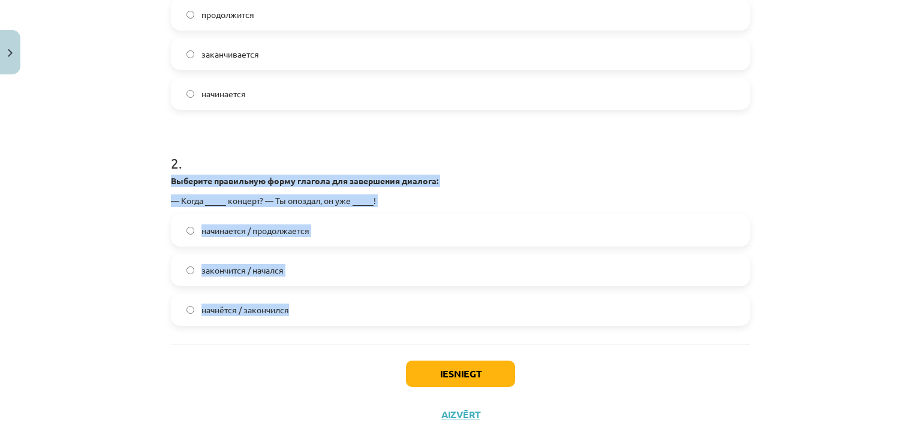
drag, startPoint x: 162, startPoint y: 182, endPoint x: 295, endPoint y: 310, distance: 185.2
click at [295, 310] on div "4 XP Saņemsi Grūts 540 pilda Apraksts Uzdevums Palīdzība 1 . Выберите правильну…" at bounding box center [460, 86] width 593 height 695
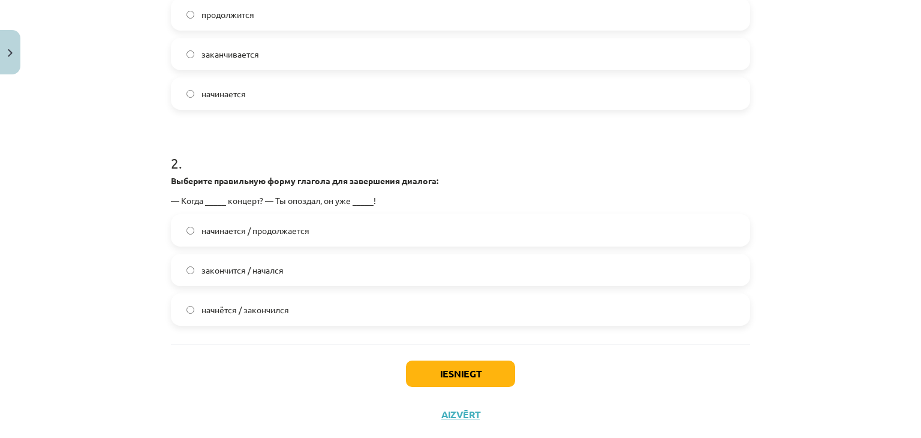
drag, startPoint x: 303, startPoint y: 366, endPoint x: 268, endPoint y: 51, distance: 316.6
click at [300, 365] on div "Iesniegt Aizvērt" at bounding box center [460, 385] width 579 height 84
drag, startPoint x: 275, startPoint y: 368, endPoint x: 280, endPoint y: 356, distance: 13.1
click at [275, 369] on div "Iesniegt Aizvērt" at bounding box center [460, 385] width 579 height 84
click at [298, 309] on label "начнётся / закончился" at bounding box center [460, 309] width 577 height 30
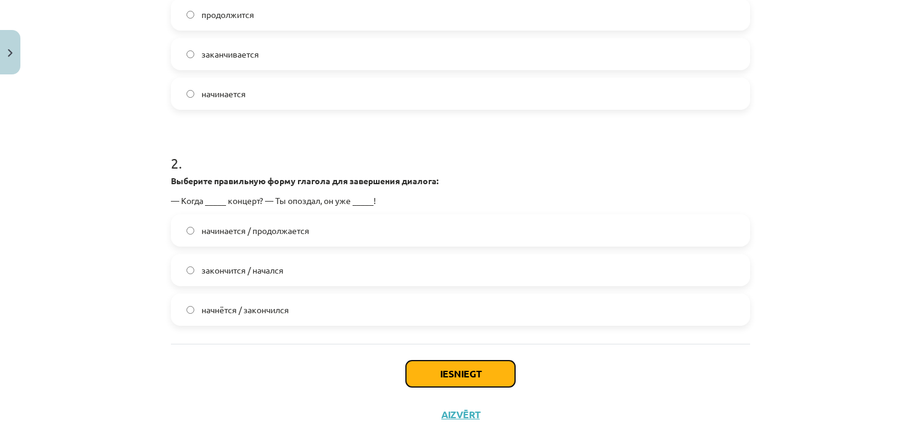
click at [460, 376] on button "Iesniegt" at bounding box center [460, 373] width 109 height 26
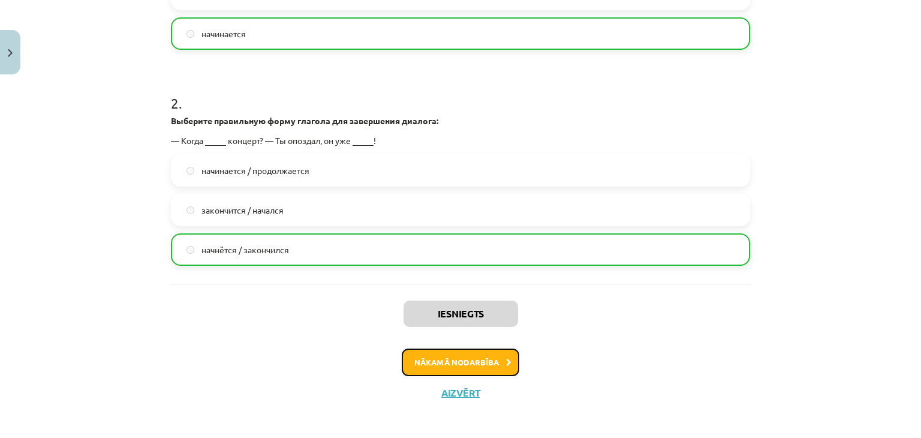
click at [479, 367] on button "Nākamā nodarbība" at bounding box center [460, 362] width 117 height 28
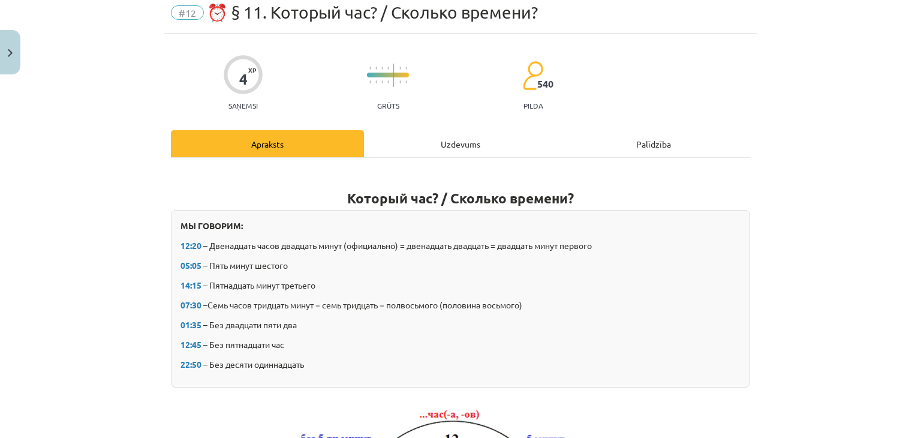
scroll to position [30, 0]
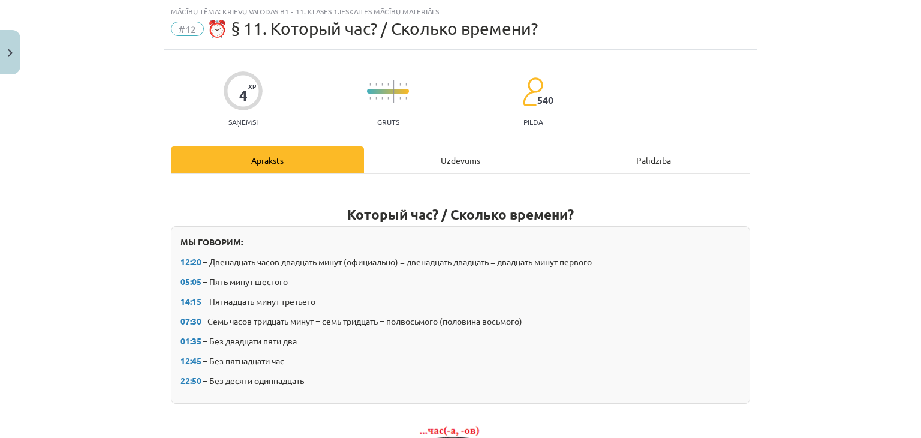
click at [451, 155] on div "Uzdevums" at bounding box center [460, 159] width 193 height 27
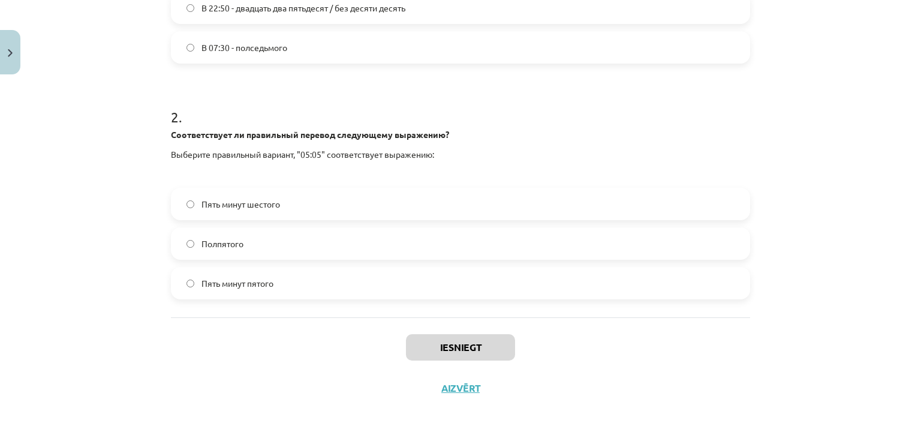
scroll to position [87, 0]
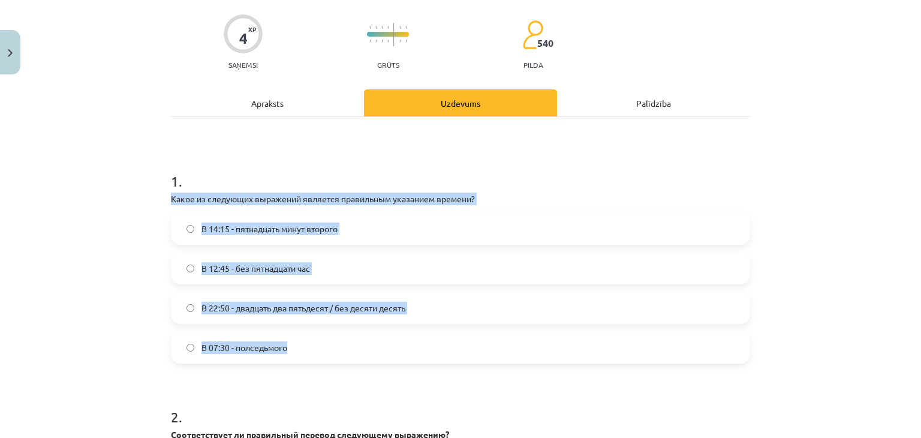
drag, startPoint x: 162, startPoint y: 195, endPoint x: 295, endPoint y: 346, distance: 201.3
click at [295, 346] on div "4 XP Saņemsi Grūts 540 pilda Apraksts Uzdevums Palīdzība 1 . Какое из следующих…" at bounding box center [460, 350] width 593 height 715
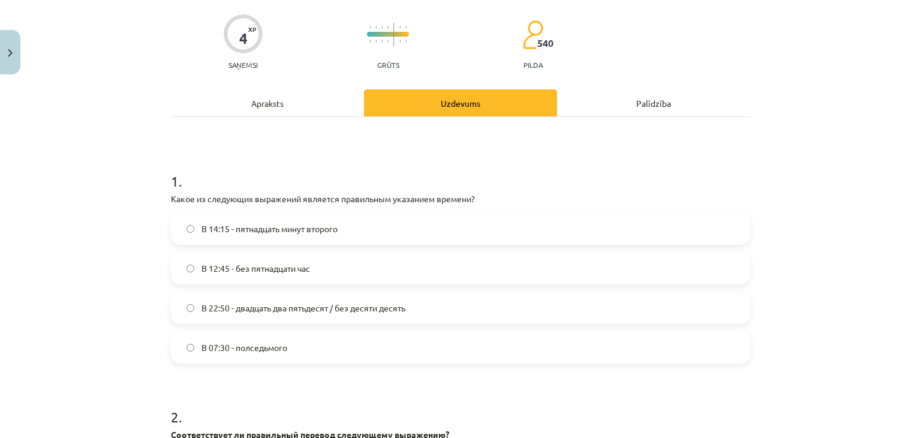
click at [289, 396] on h1 "2 ." at bounding box center [460, 405] width 579 height 37
click at [283, 234] on label "В 14:15 - пятнадцать минут второго" at bounding box center [460, 228] width 577 height 30
click at [101, 279] on div "Mācību tēma: Krievu valodas b1 - 11. klases 1.ieskaites mācību materiāls #12 ⏰ …" at bounding box center [460, 219] width 921 height 438
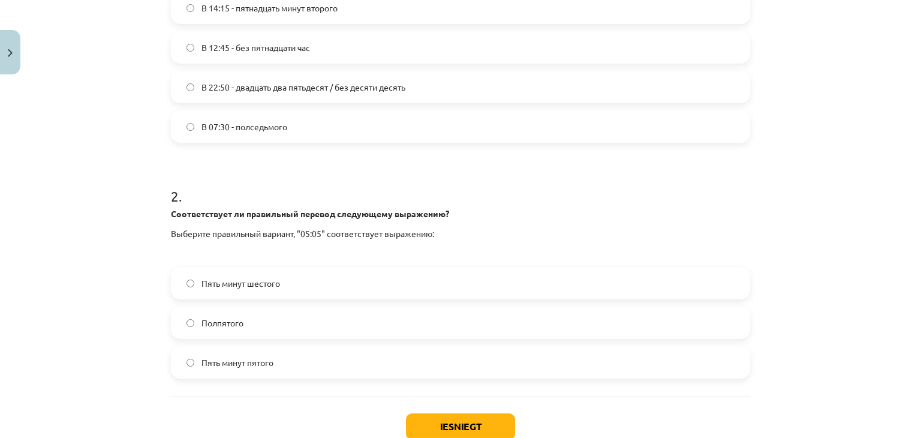
scroll to position [327, 0]
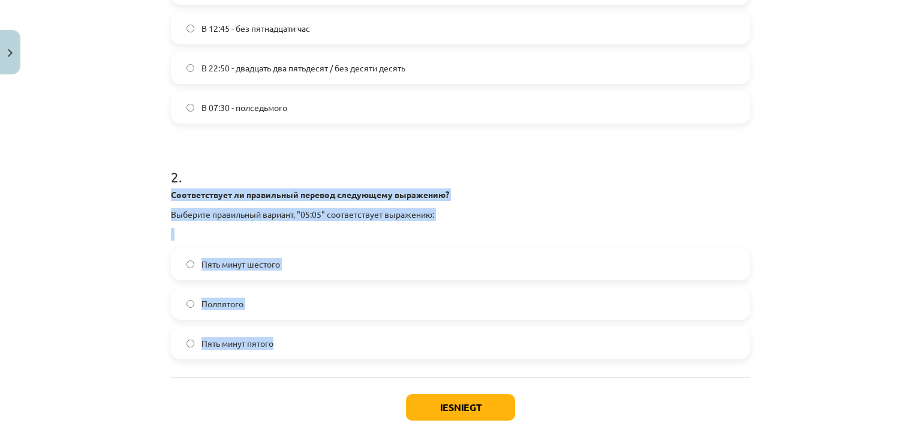
drag, startPoint x: 166, startPoint y: 197, endPoint x: 284, endPoint y: 343, distance: 187.9
click at [284, 343] on div "2 . Соответствует ли правильный перевод следующему выражению? Выберите правильн…" at bounding box center [460, 253] width 579 height 212
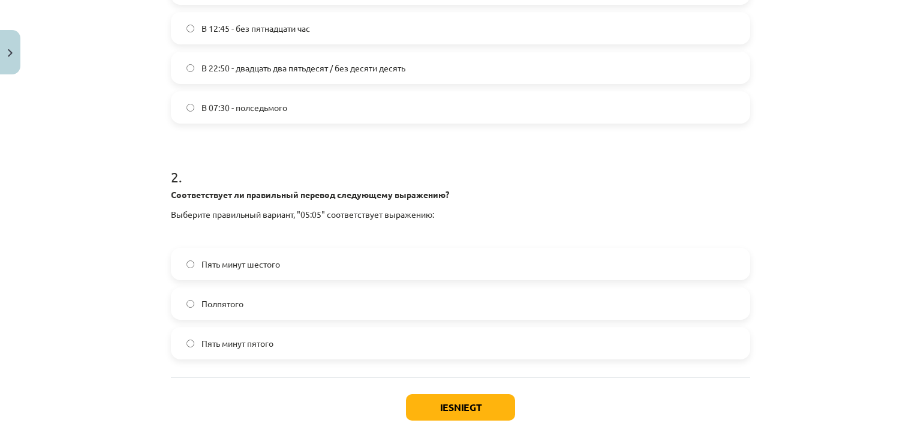
click at [278, 387] on div "Iesniegt Aizvērt" at bounding box center [460, 419] width 579 height 84
click at [285, 341] on label "Пять минут пятого" at bounding box center [460, 343] width 577 height 30
drag, startPoint x: 303, startPoint y: 257, endPoint x: 309, endPoint y: 268, distance: 12.6
click at [303, 257] on label "Пять минут шестого" at bounding box center [460, 264] width 577 height 30
click at [438, 407] on button "Iesniegt" at bounding box center [460, 407] width 109 height 26
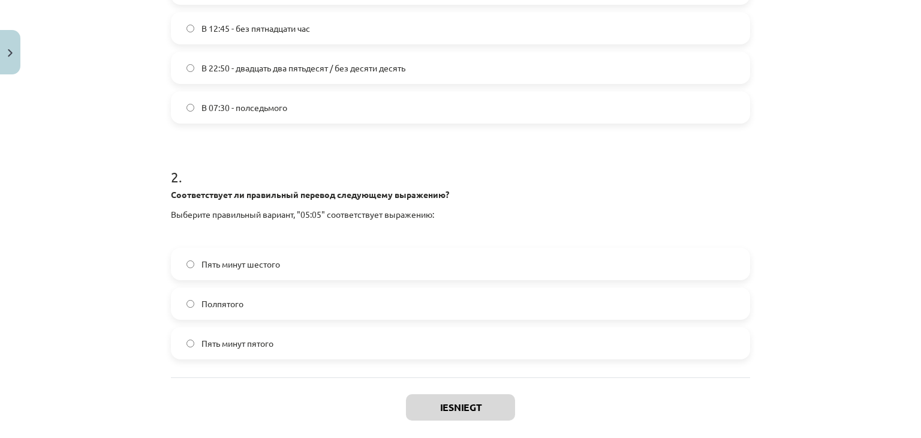
click at [294, 336] on label "Пять минут пятого" at bounding box center [460, 343] width 577 height 30
click at [439, 400] on button "Iesniegt" at bounding box center [460, 407] width 109 height 26
click at [494, 402] on button "Iesniegt" at bounding box center [460, 407] width 109 height 26
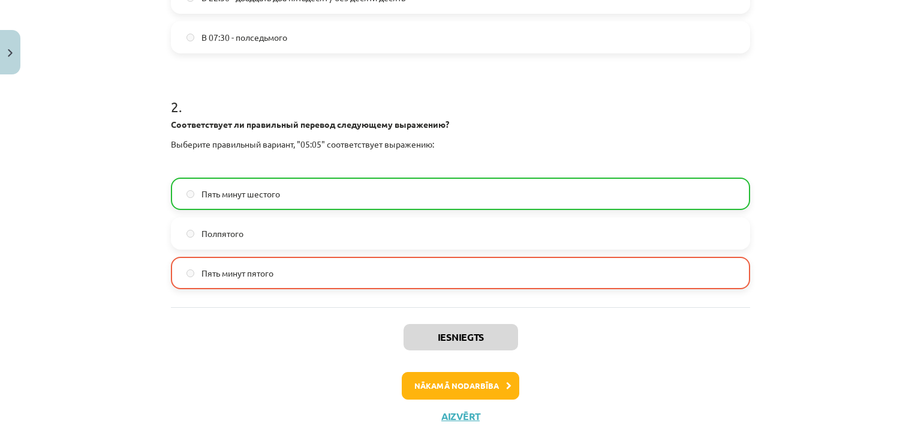
scroll to position [424, 0]
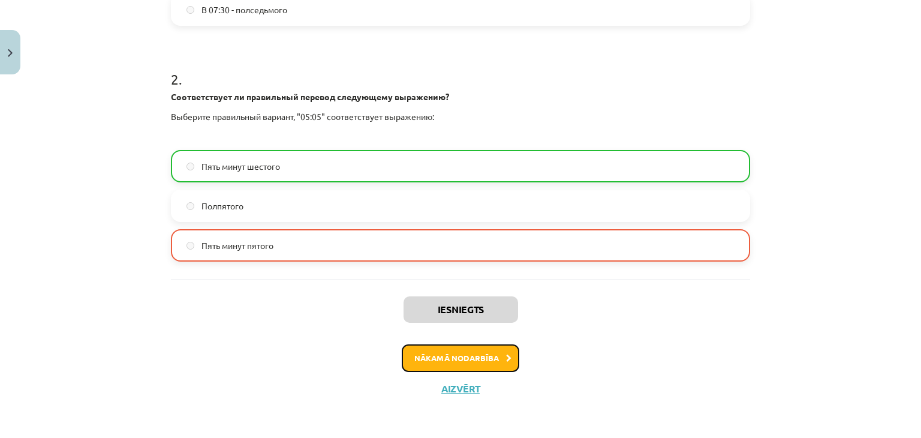
click at [470, 363] on button "Nākamā nodarbība" at bounding box center [460, 358] width 117 height 28
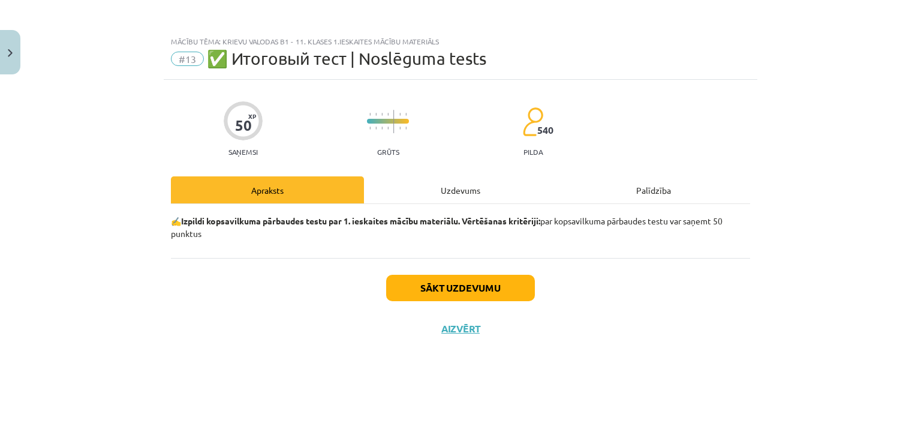
scroll to position [0, 0]
click at [518, 294] on button "Sākt uzdevumu" at bounding box center [460, 287] width 149 height 26
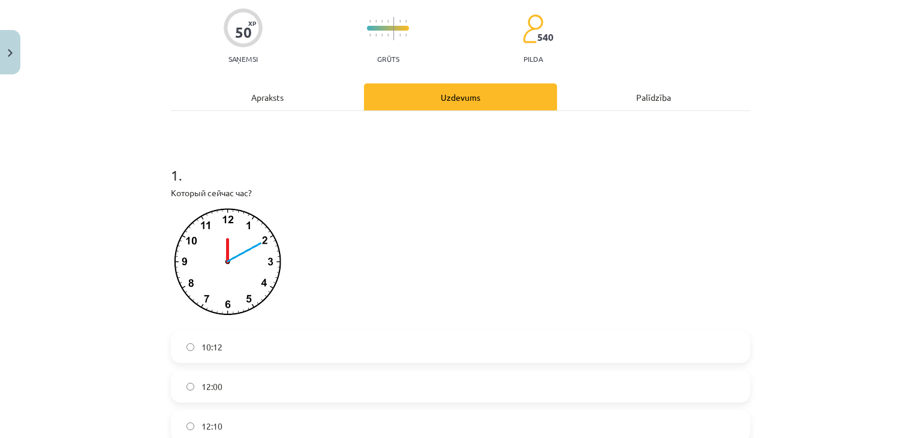
scroll to position [180, 0]
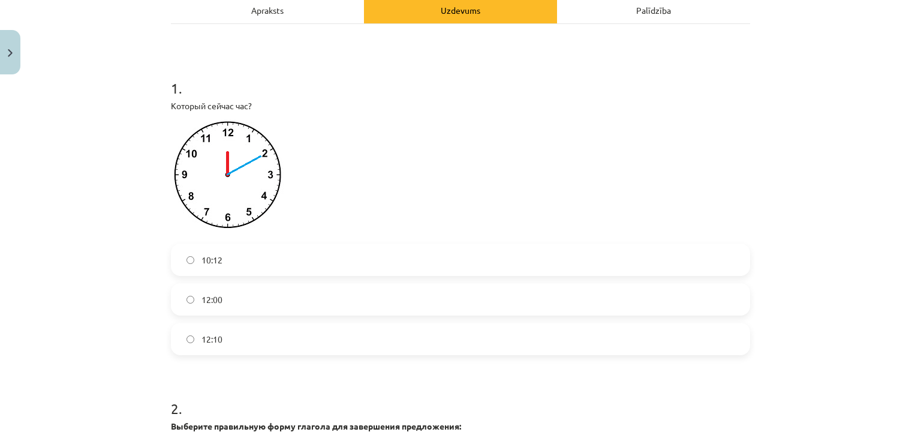
click at [258, 340] on label "12:10" at bounding box center [460, 339] width 577 height 30
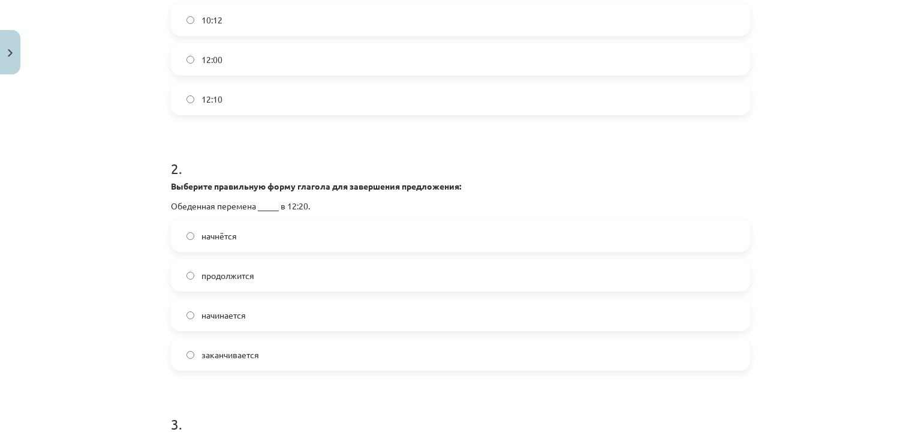
scroll to position [479, 0]
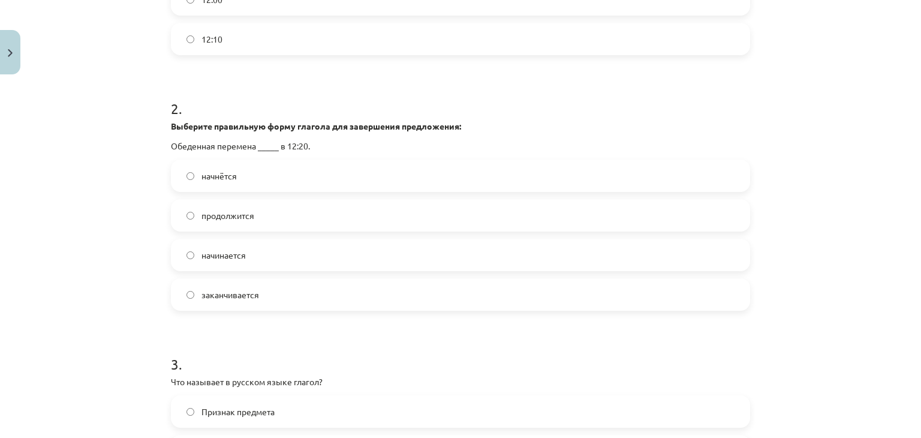
click at [274, 256] on label "начинается" at bounding box center [460, 255] width 577 height 30
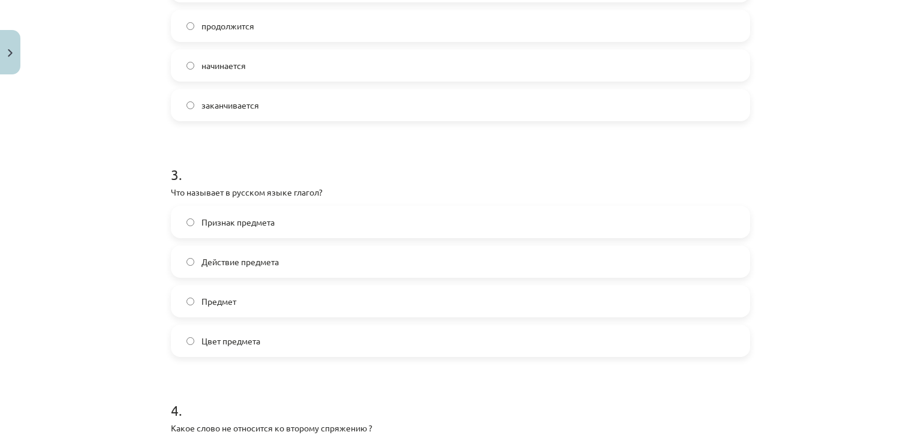
scroll to position [779, 0]
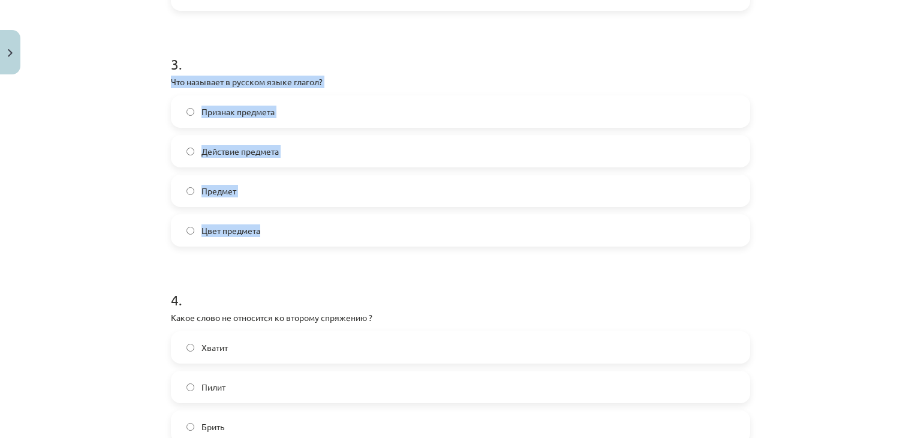
drag, startPoint x: 161, startPoint y: 79, endPoint x: 270, endPoint y: 230, distance: 186.4
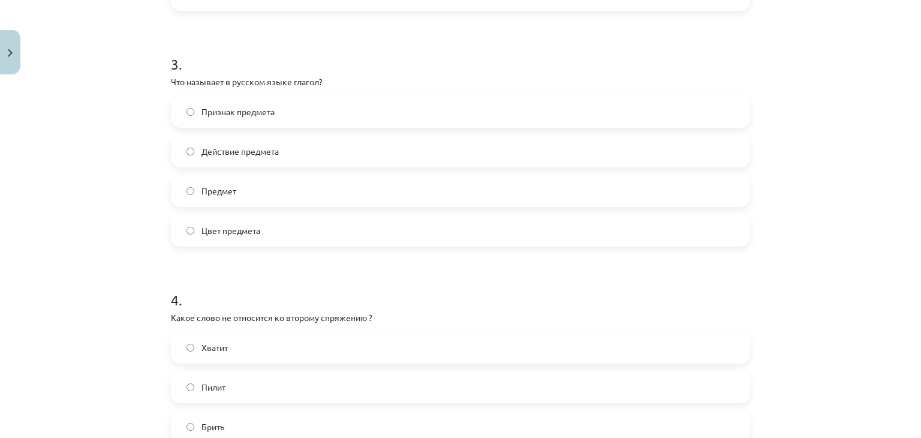
click at [286, 286] on h1 "4 ." at bounding box center [460, 288] width 579 height 37
click at [294, 150] on label "Действие предмета" at bounding box center [460, 151] width 577 height 30
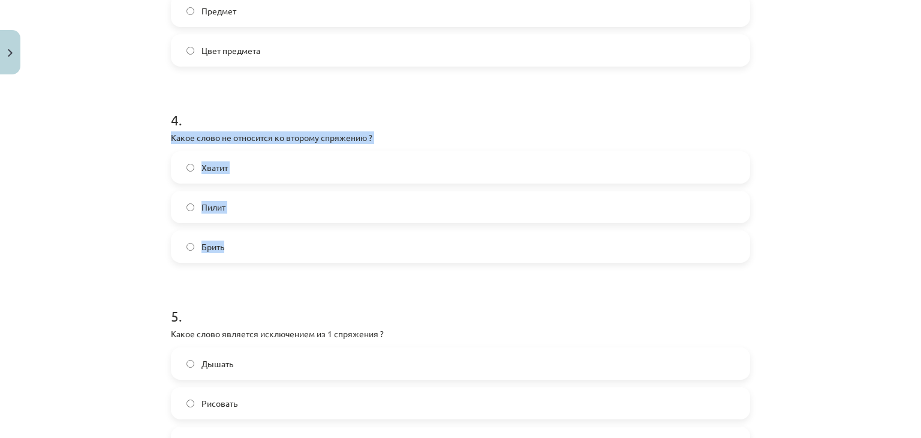
drag, startPoint x: 162, startPoint y: 136, endPoint x: 257, endPoint y: 245, distance: 144.4
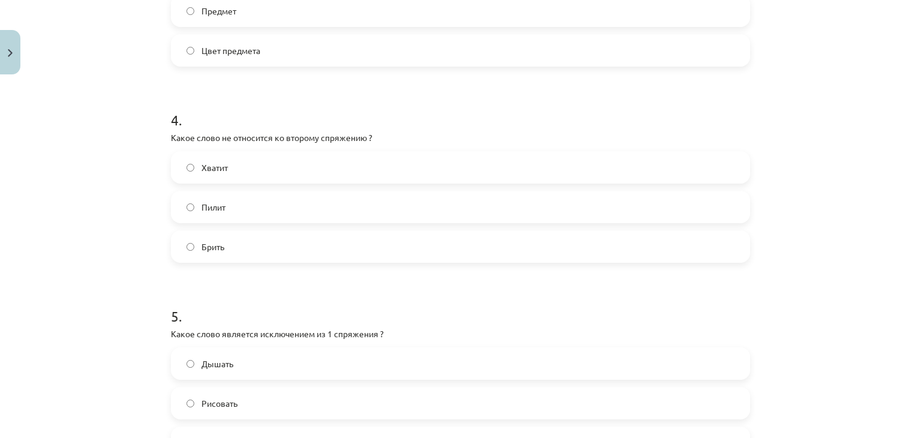
click at [278, 288] on h1 "5 ." at bounding box center [460, 304] width 579 height 37
click at [276, 171] on label "Хватит" at bounding box center [460, 167] width 577 height 30
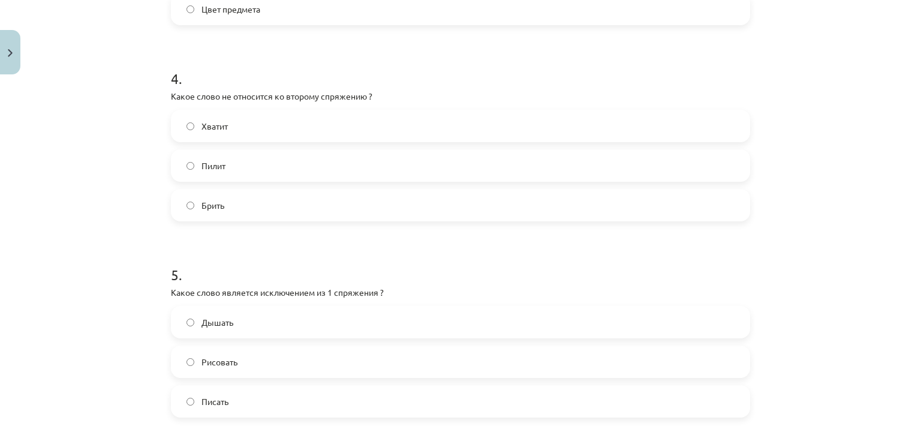
scroll to position [1079, 0]
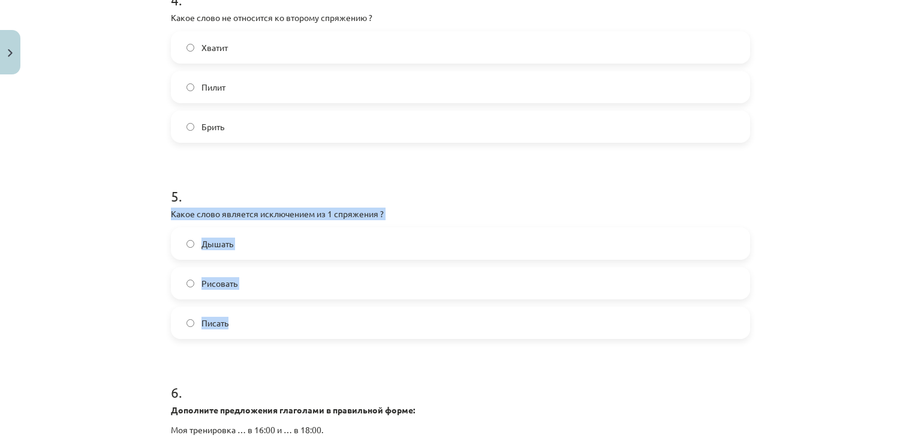
drag, startPoint x: 163, startPoint y: 210, endPoint x: 252, endPoint y: 329, distance: 148.5
click at [252, 329] on div "50 XP Saņemsi Grūts 540 pilda Apraksts Uzdevums Palīdzība 1 . Который сейчас ча…" at bounding box center [460, 335] width 593 height 2669
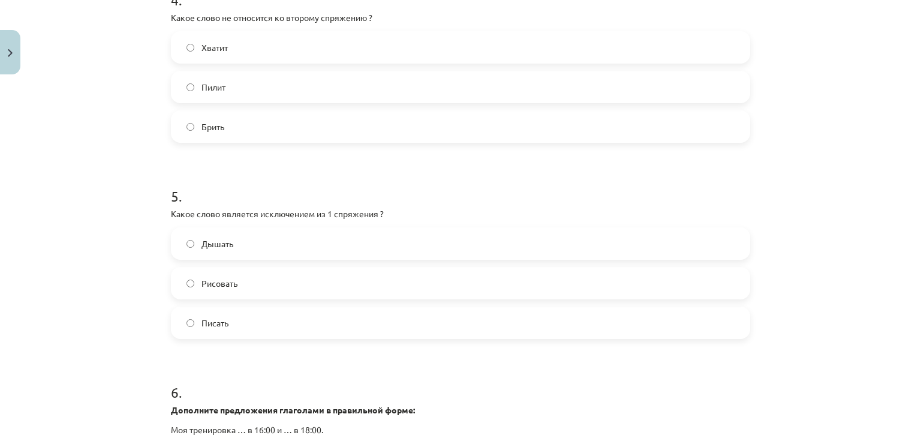
click at [281, 360] on form "1 . Который сейчас час? 10:12 12:00 12:10 2 . Выберите правильную форму глагола…" at bounding box center [460, 360] width 579 height 2401
click at [268, 246] on label "Дышать" at bounding box center [460, 243] width 577 height 30
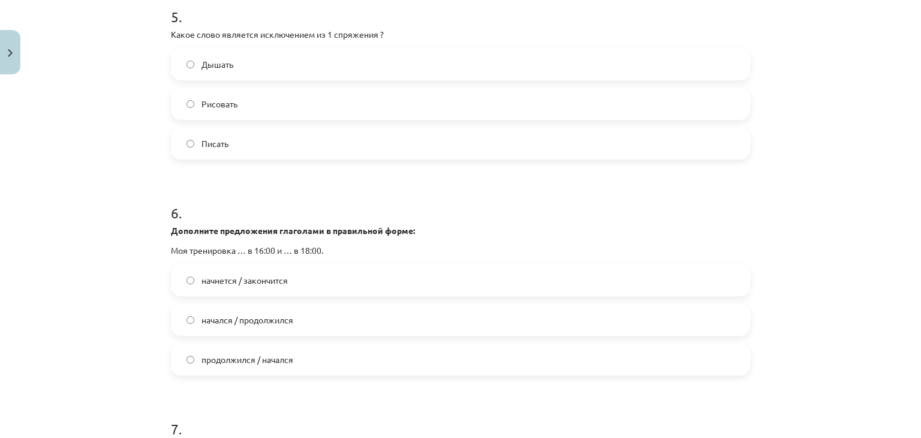
scroll to position [1259, 0]
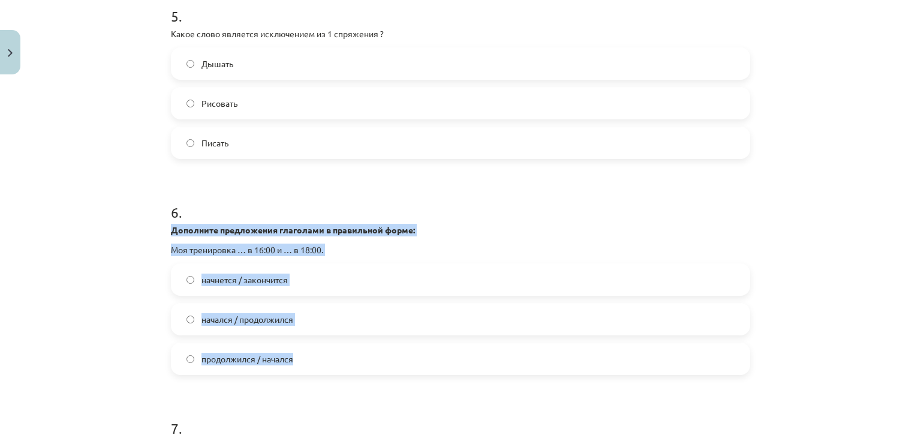
drag, startPoint x: 227, startPoint y: 313, endPoint x: 301, endPoint y: 358, distance: 86.9
click at [301, 358] on div "50 XP Saņemsi Grūts 540 pilda Apraksts Uzdevums Palīdzība 1 . Который сейчас ча…" at bounding box center [460, 155] width 593 height 2669
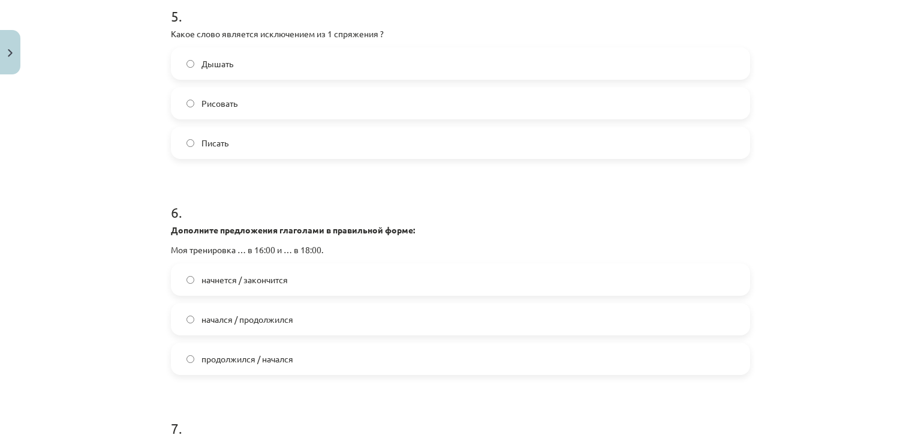
click at [298, 387] on form "1 . Который сейчас час? 10:12 12:00 12:10 2 . Выберите правильную форму глагола…" at bounding box center [460, 180] width 579 height 2401
click at [309, 288] on label "начнется / закончится" at bounding box center [460, 279] width 577 height 30
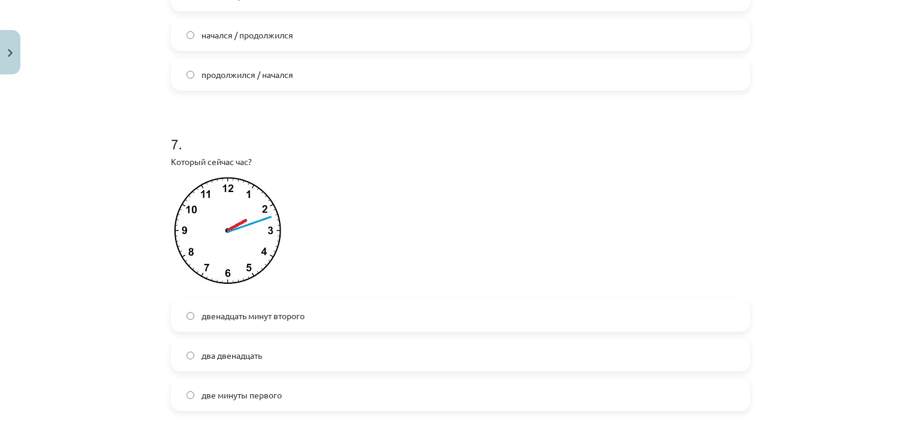
scroll to position [1618, 0]
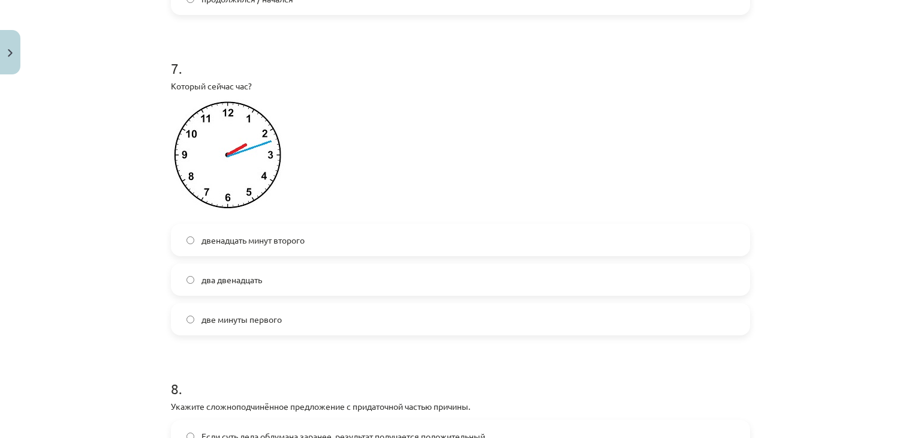
click at [259, 241] on span "двенадцать минут второго" at bounding box center [252, 240] width 103 height 13
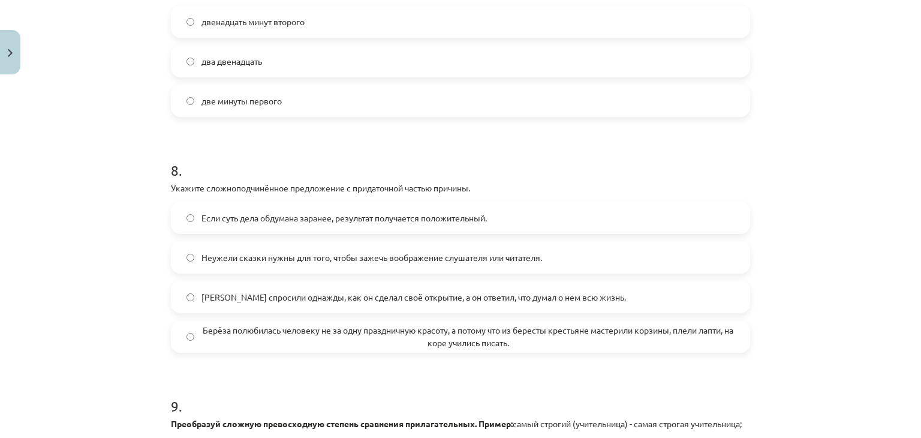
scroll to position [1858, 0]
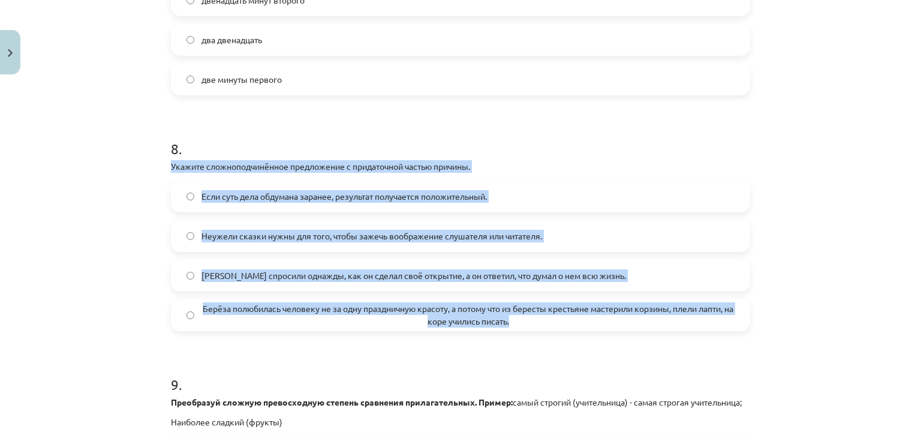
drag, startPoint x: 195, startPoint y: 195, endPoint x: 521, endPoint y: 322, distance: 349.9
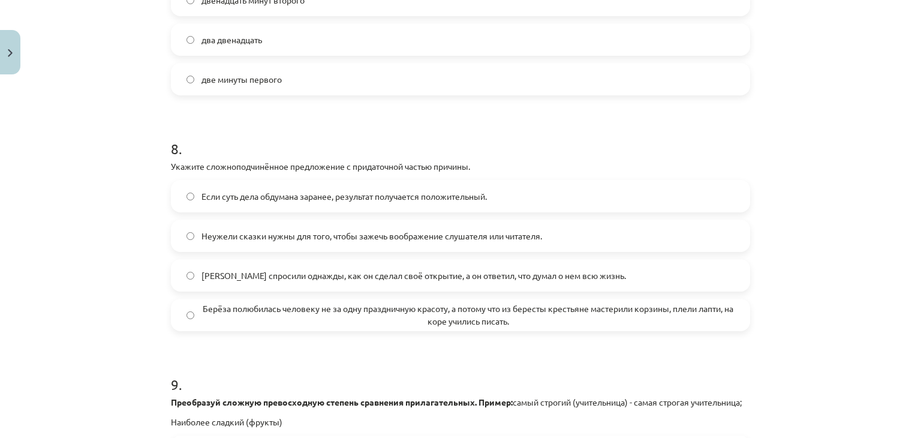
drag, startPoint x: 495, startPoint y: 378, endPoint x: 484, endPoint y: 336, distance: 43.5
click at [495, 378] on h1 "9 ." at bounding box center [460, 373] width 579 height 37
click at [280, 303] on span "Берёза полюбилась человеку не за одну праздничную красоту, а потому что из бере…" at bounding box center [467, 314] width 533 height 25
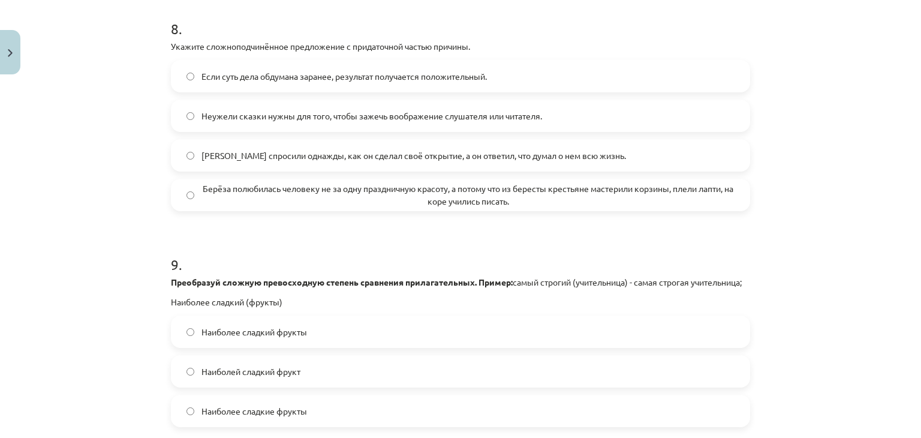
scroll to position [2038, 0]
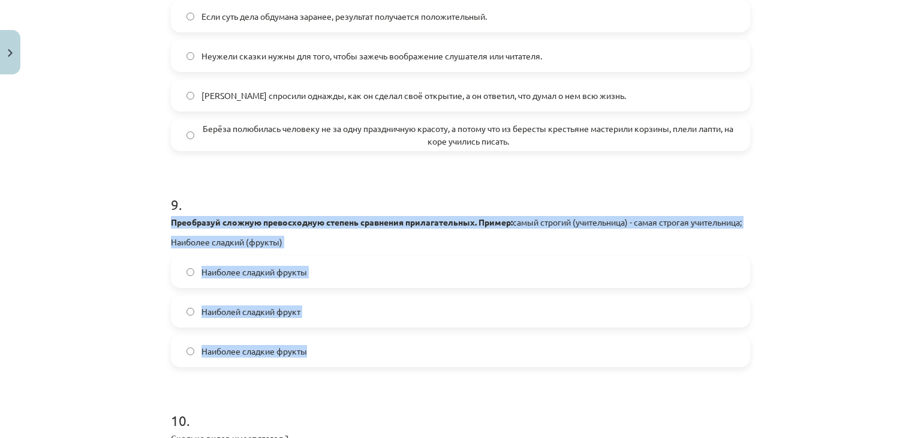
drag, startPoint x: 165, startPoint y: 222, endPoint x: 312, endPoint y: 362, distance: 203.0
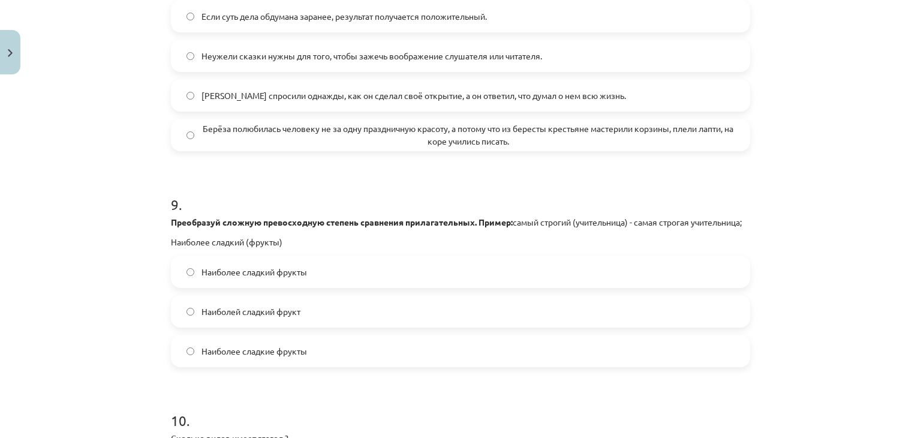
scroll to position [2098, 0]
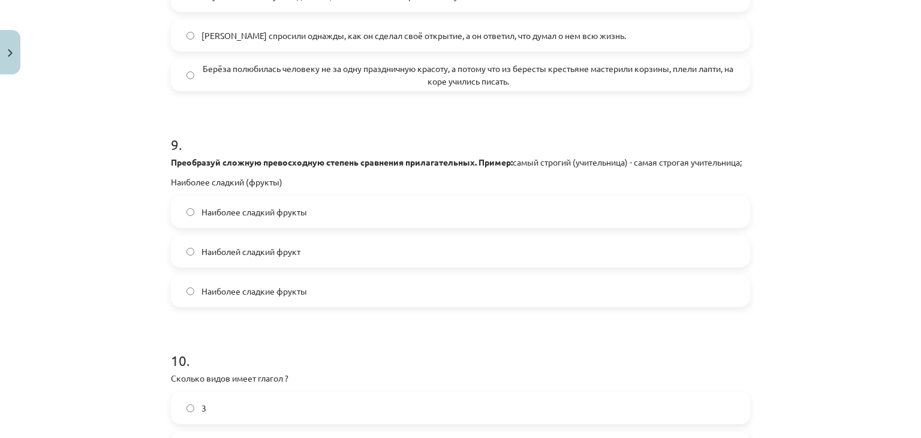
click at [325, 306] on label "Наиболее сладкие фрукты" at bounding box center [460, 291] width 577 height 30
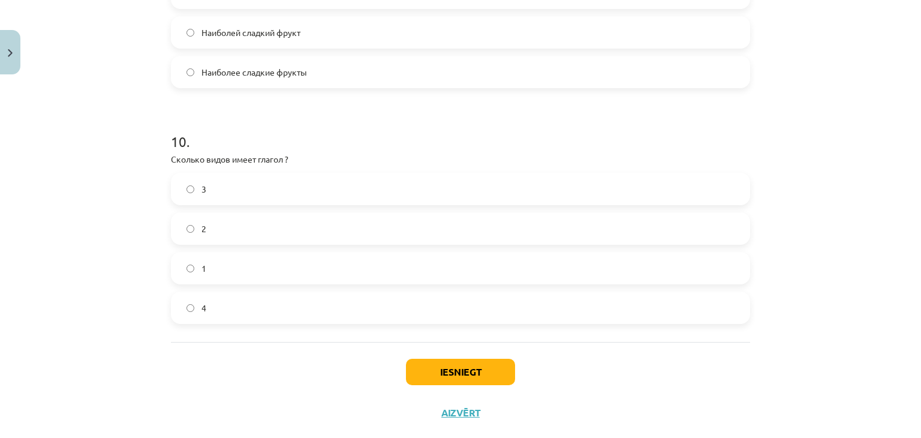
scroll to position [2337, 0]
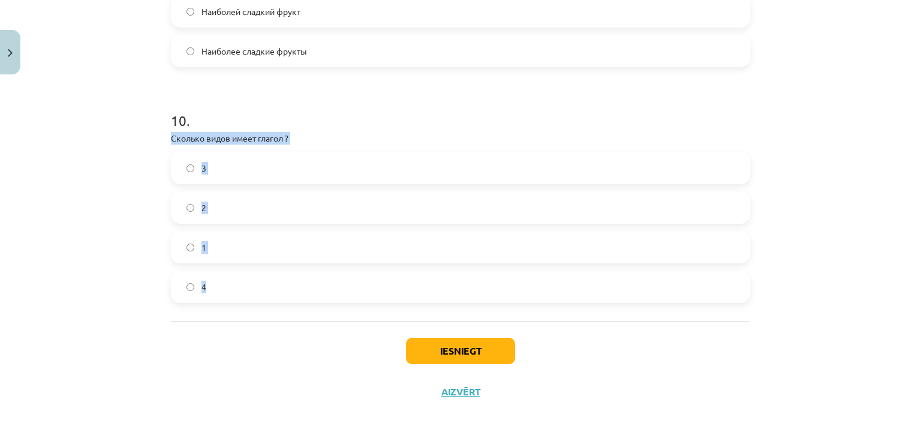
drag, startPoint x: 163, startPoint y: 149, endPoint x: 231, endPoint y: 291, distance: 157.4
click at [260, 341] on div "Iesniegt Aizvērt" at bounding box center [460, 363] width 579 height 84
click at [297, 221] on label "2" at bounding box center [460, 207] width 577 height 30
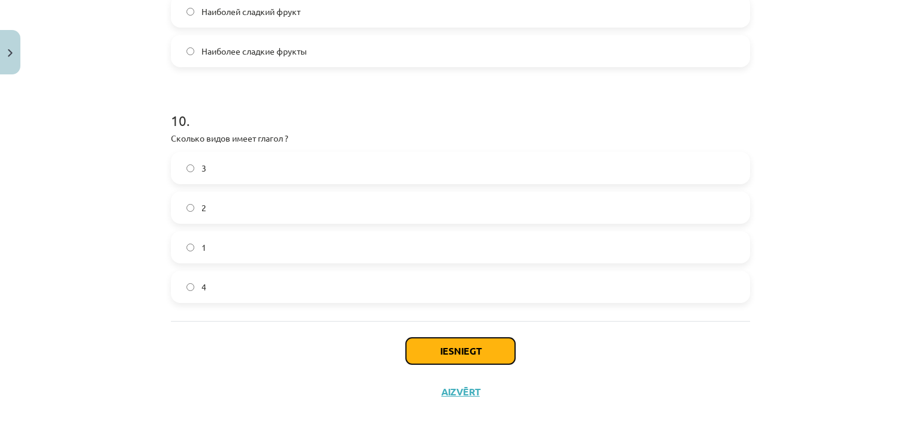
click at [490, 360] on button "Iesniegt" at bounding box center [460, 350] width 109 height 26
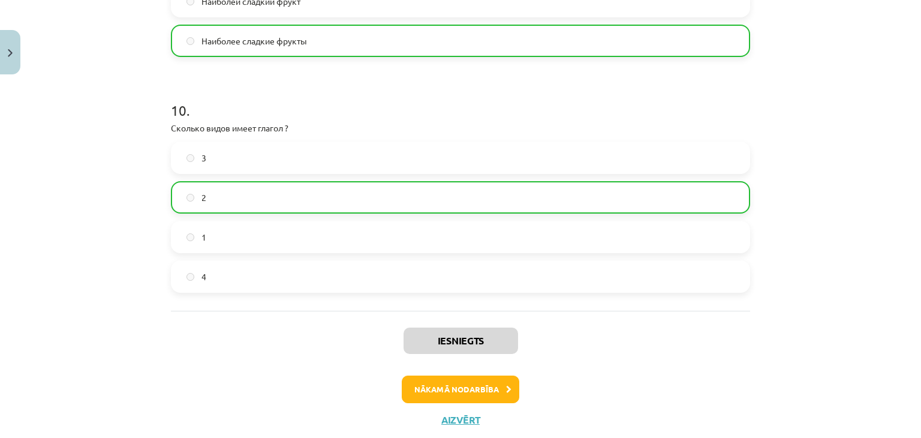
scroll to position [2392, 0]
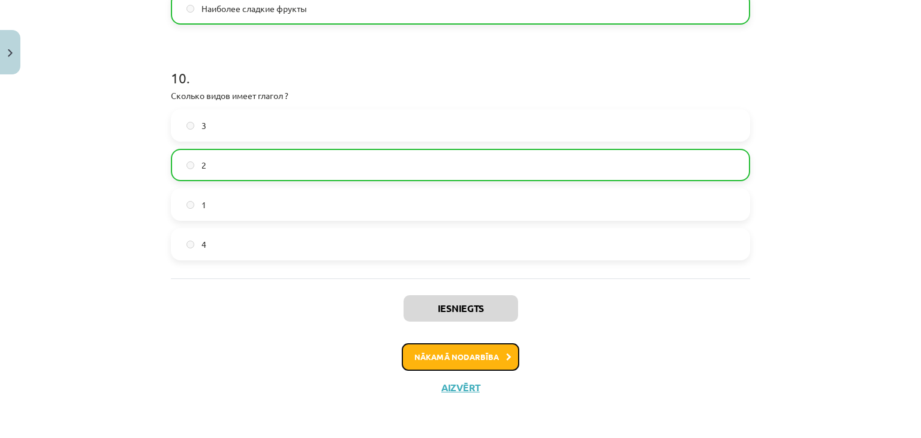
click at [496, 355] on button "Nākamā nodarbība" at bounding box center [460, 357] width 117 height 28
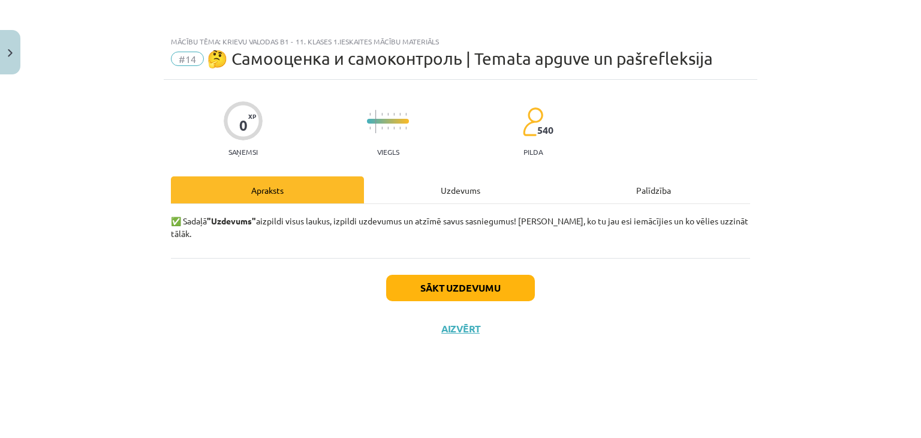
scroll to position [0, 0]
click at [496, 281] on button "Sākt uzdevumu" at bounding box center [460, 287] width 149 height 26
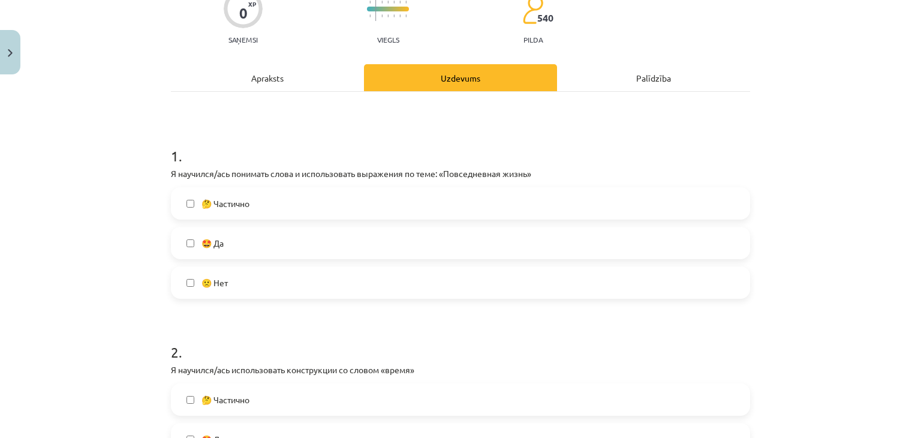
scroll to position [120, 0]
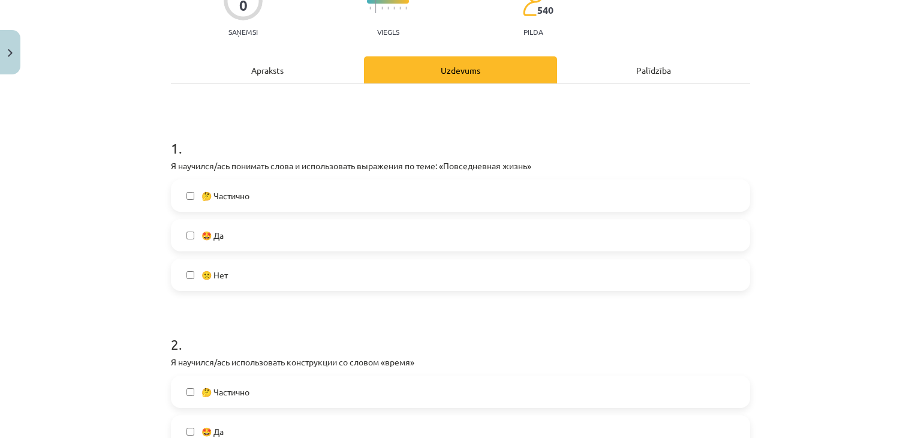
click at [405, 234] on label "🤩 Да" at bounding box center [460, 235] width 577 height 30
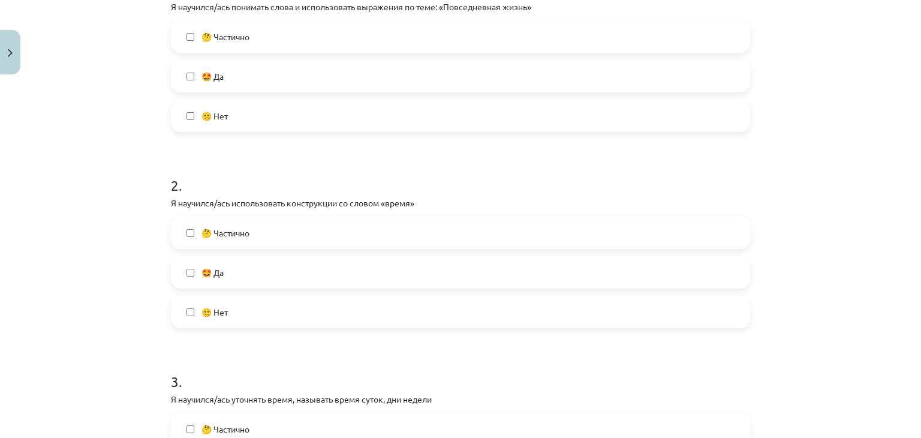
scroll to position [300, 0]
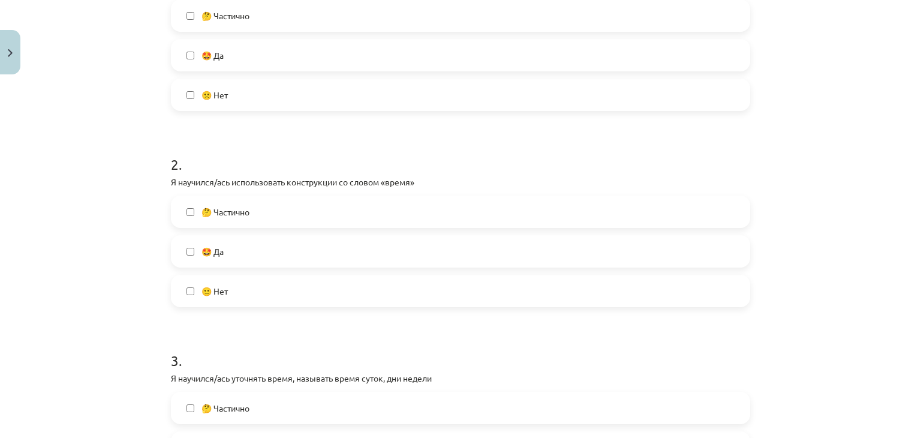
drag, startPoint x: 316, startPoint y: 216, endPoint x: 261, endPoint y: 219, distance: 55.8
click at [261, 219] on label "🤔 Частично" at bounding box center [460, 212] width 577 height 30
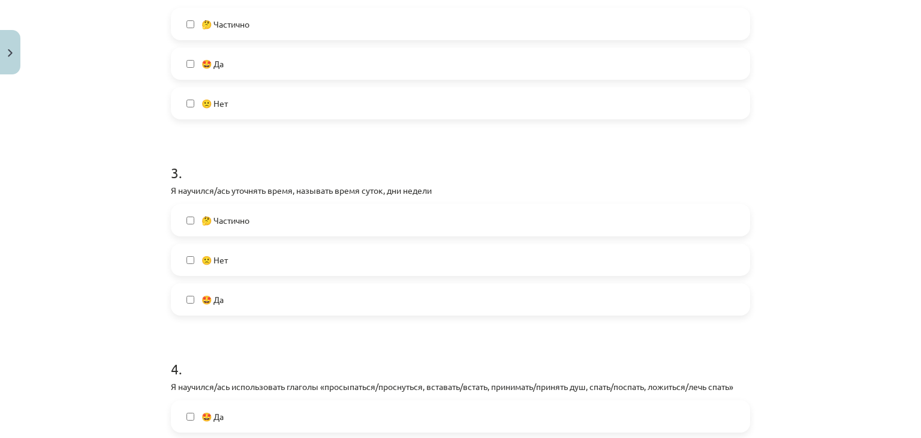
scroll to position [539, 0]
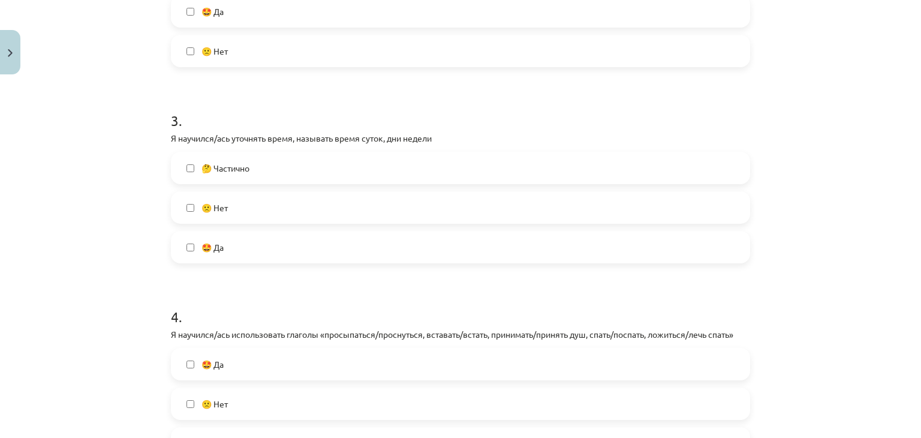
click at [364, 171] on label "🤔 Частично" at bounding box center [460, 168] width 577 height 30
click at [352, 212] on label "🙁 Нет" at bounding box center [460, 207] width 577 height 30
click at [189, 168] on label "🤔 Частично" at bounding box center [460, 168] width 577 height 30
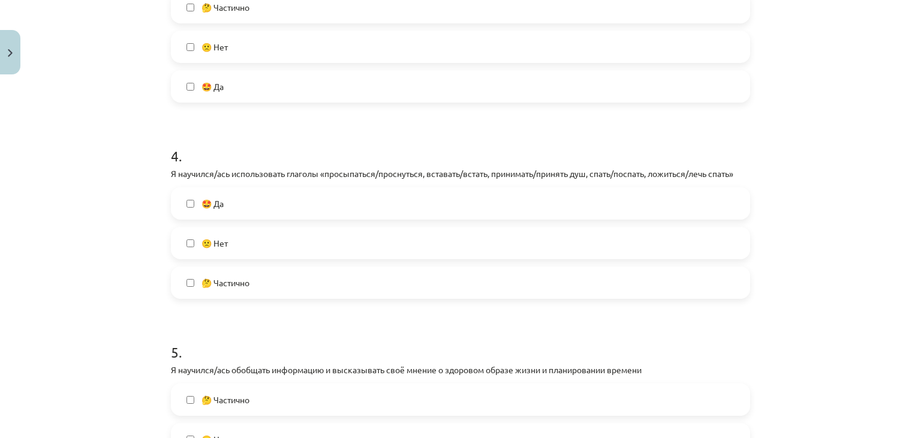
scroll to position [719, 0]
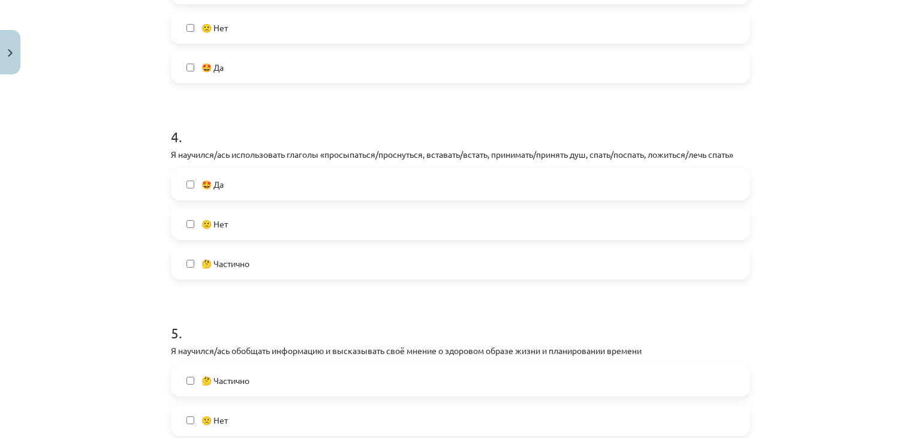
click at [307, 263] on label "🤔 Частично" at bounding box center [460, 263] width 577 height 30
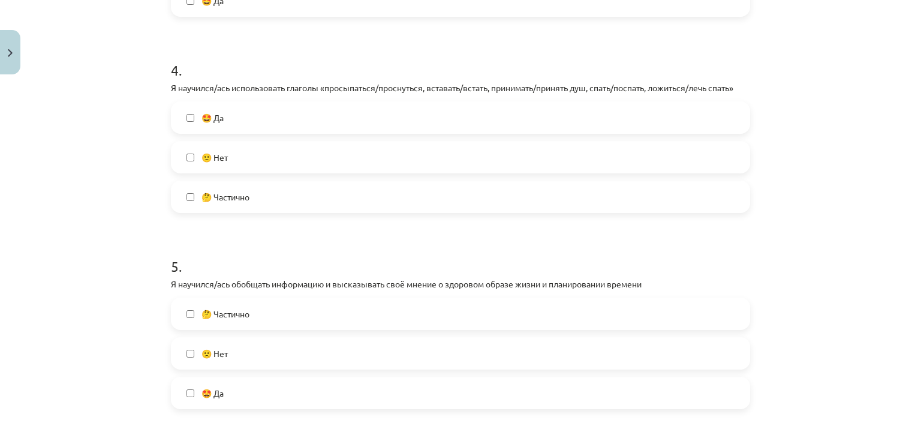
scroll to position [899, 0]
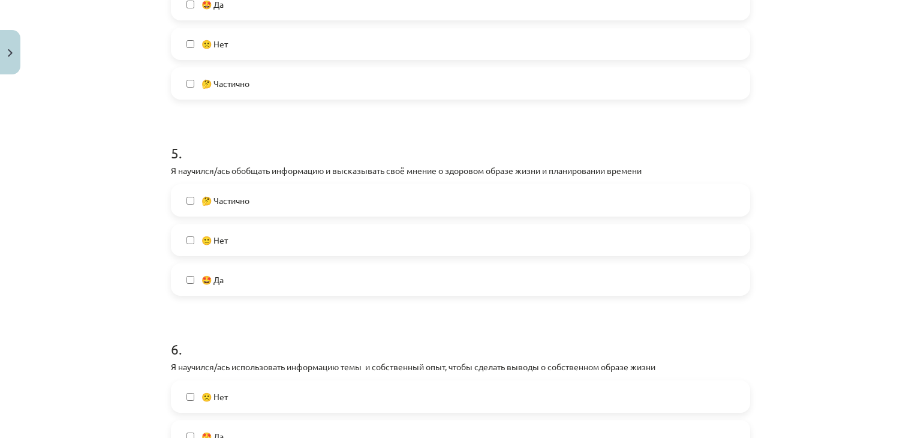
click at [321, 276] on label "🤩 Да" at bounding box center [460, 279] width 577 height 30
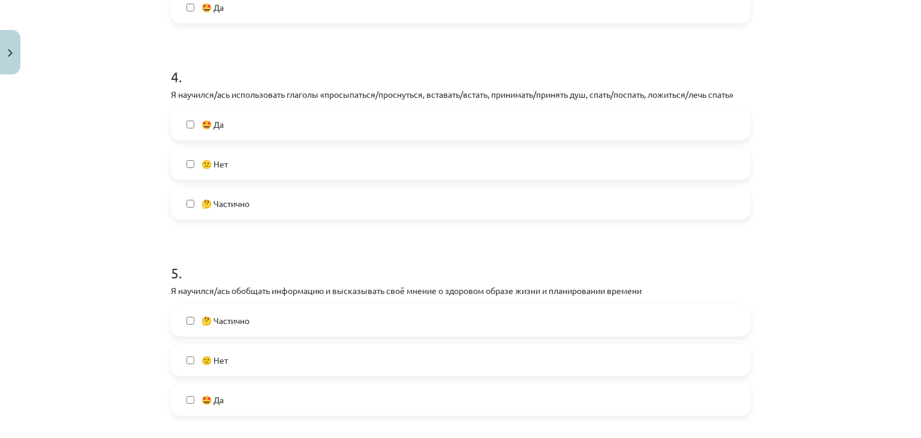
click at [320, 125] on label "🤩 Да" at bounding box center [460, 124] width 577 height 30
click at [300, 195] on label "🤔 Частично" at bounding box center [460, 203] width 577 height 30
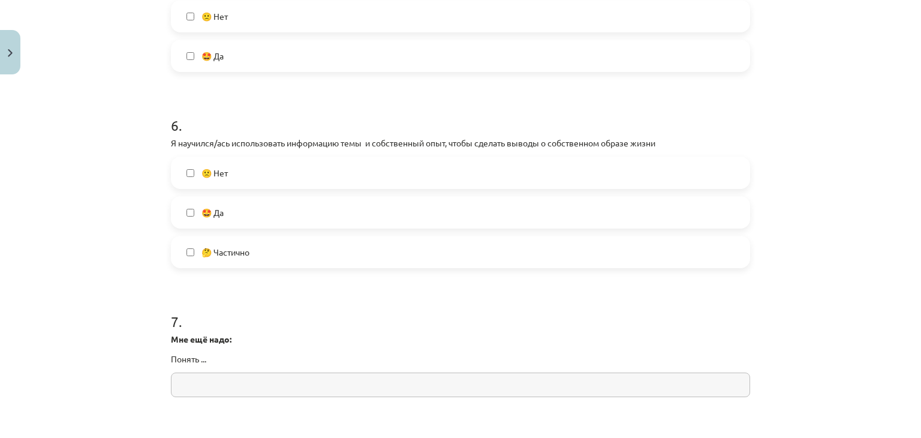
scroll to position [1199, 0]
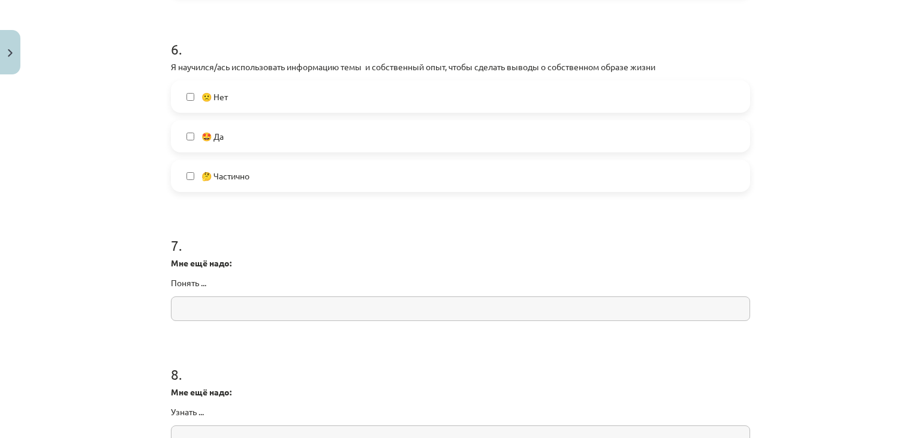
click at [338, 137] on label "🤩 Да" at bounding box center [460, 136] width 577 height 30
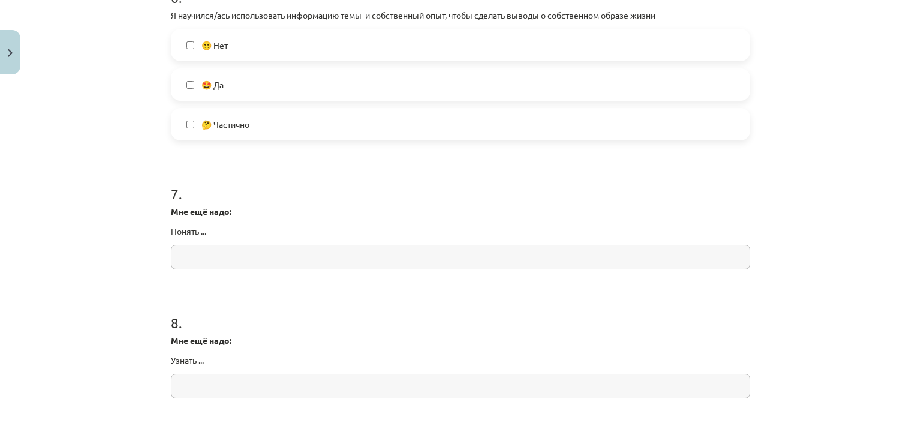
scroll to position [1319, 0]
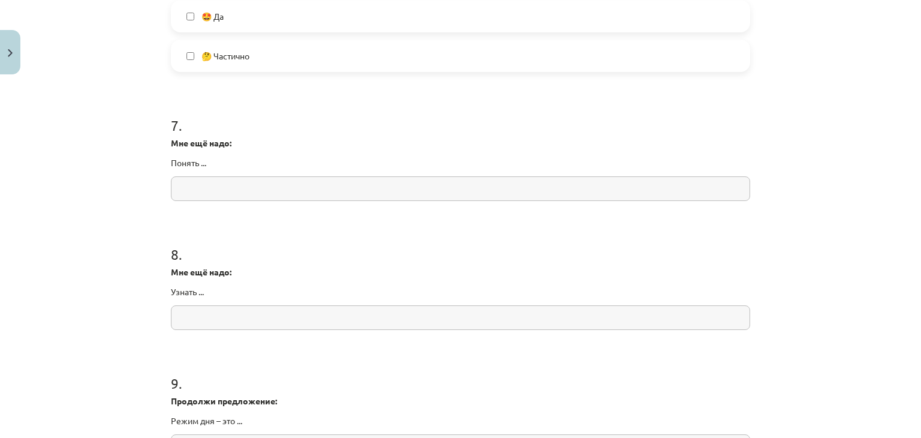
click at [213, 192] on input "text" at bounding box center [460, 188] width 579 height 25
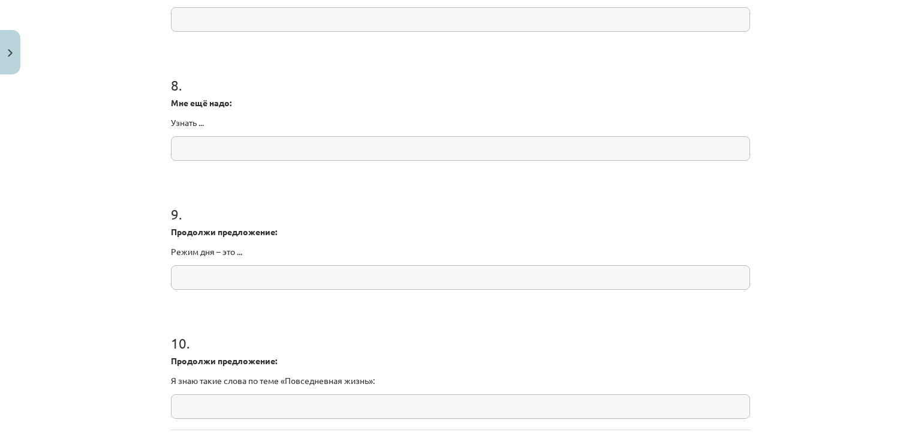
scroll to position [1480, 0]
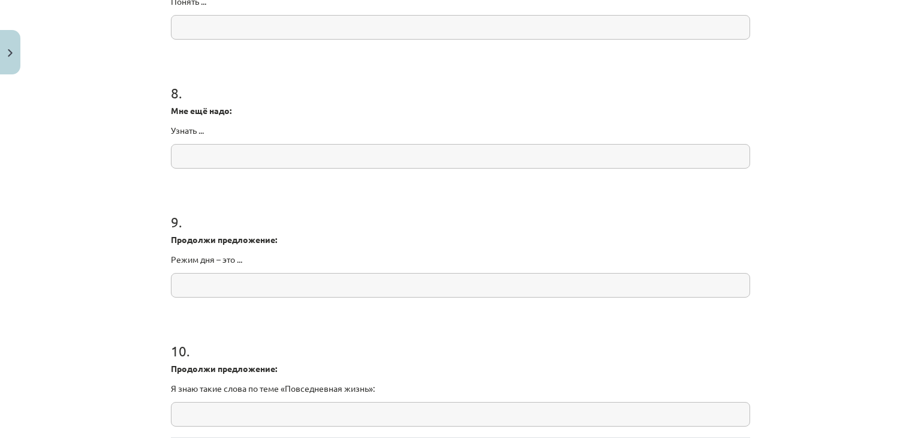
click at [251, 274] on input "text" at bounding box center [460, 285] width 579 height 25
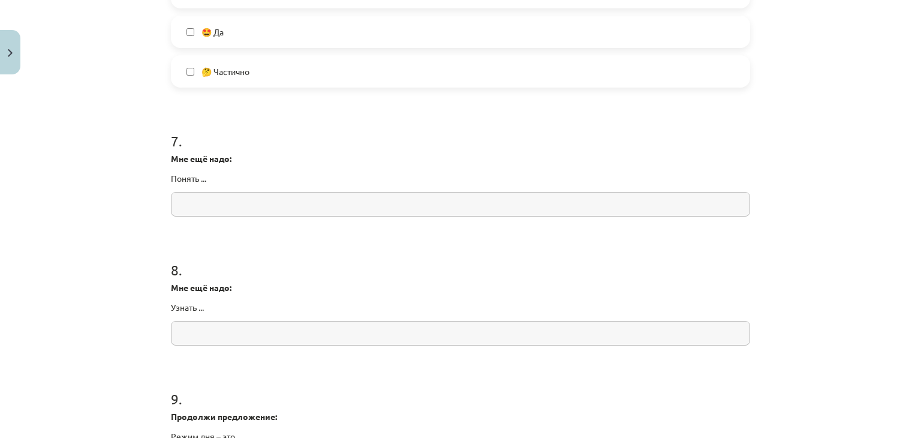
scroll to position [1300, 0]
click at [193, 203] on input "text" at bounding box center [460, 207] width 579 height 25
type input "*"
drag, startPoint x: 182, startPoint y: 211, endPoint x: 167, endPoint y: 212, distance: 14.4
click at [171, 212] on input "*" at bounding box center [460, 207] width 579 height 25
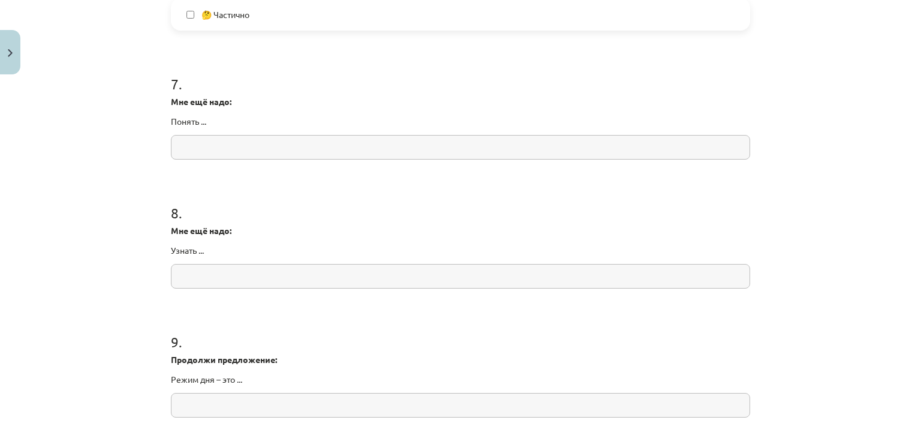
scroll to position [1600, 0]
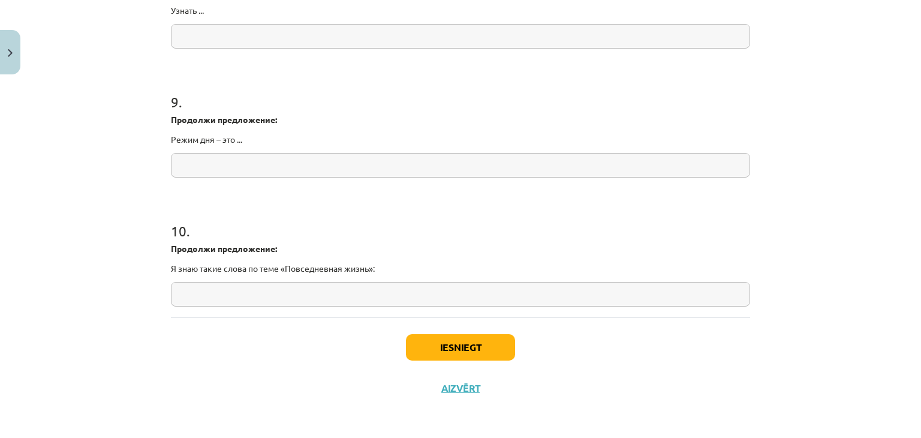
click at [258, 292] on input "text" at bounding box center [460, 294] width 579 height 25
type input "*"
click at [305, 170] on input "text" at bounding box center [460, 165] width 579 height 25
click at [233, 167] on input "text" at bounding box center [460, 165] width 579 height 25
paste input "*********"
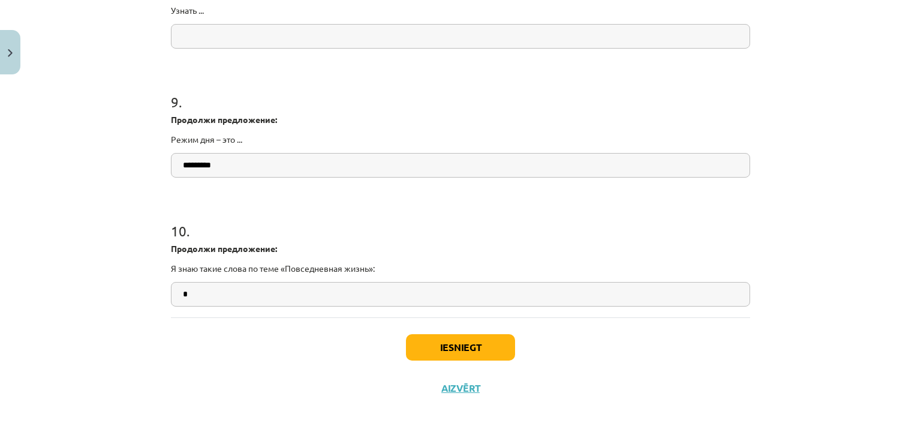
type input "*********"
click at [306, 31] on input "text" at bounding box center [460, 36] width 579 height 25
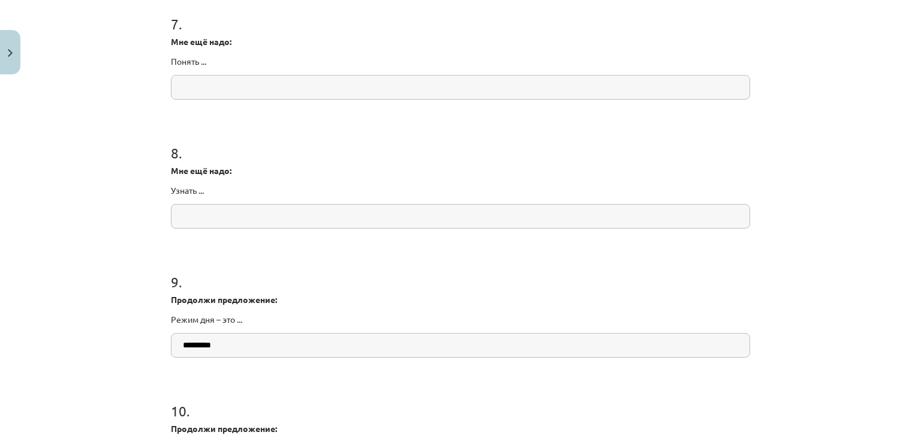
scroll to position [1360, 0]
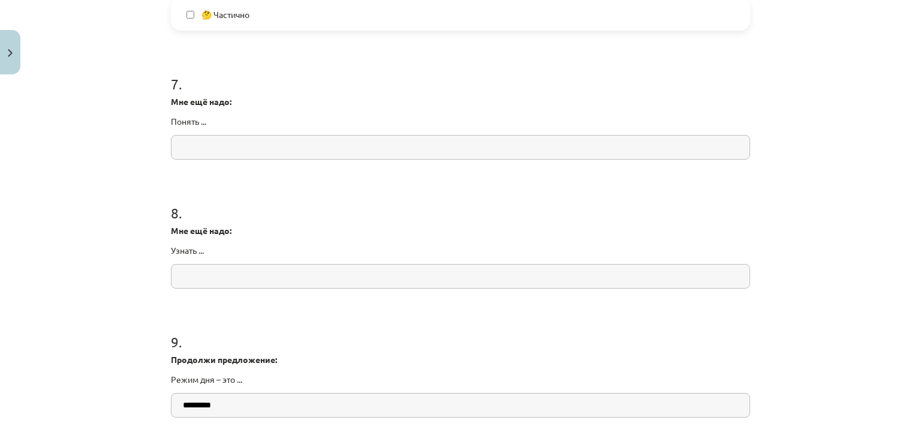
click at [209, 279] on input "text" at bounding box center [460, 276] width 579 height 25
paste input "**********"
type input "**********"
click at [269, 135] on input "text" at bounding box center [460, 147] width 579 height 25
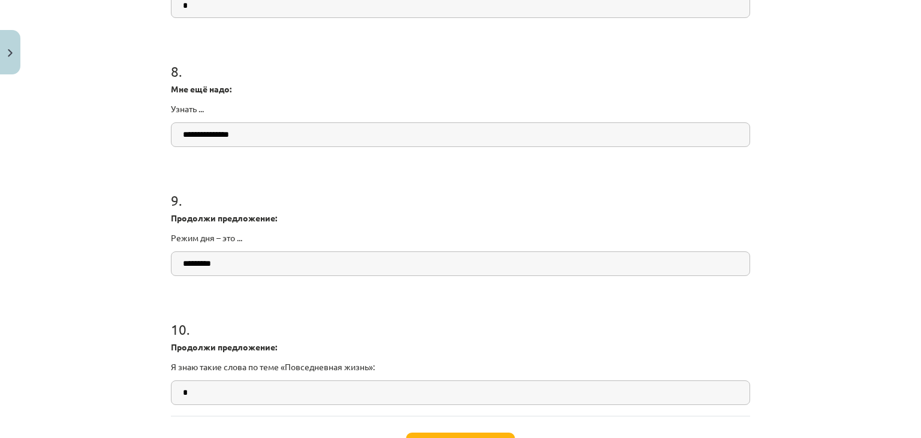
scroll to position [1600, 0]
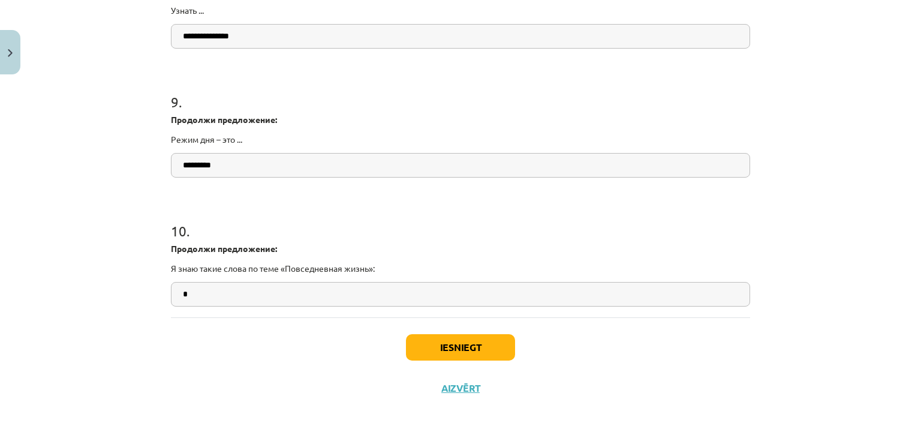
type input "*"
click at [439, 348] on button "Iesniegt" at bounding box center [460, 347] width 109 height 26
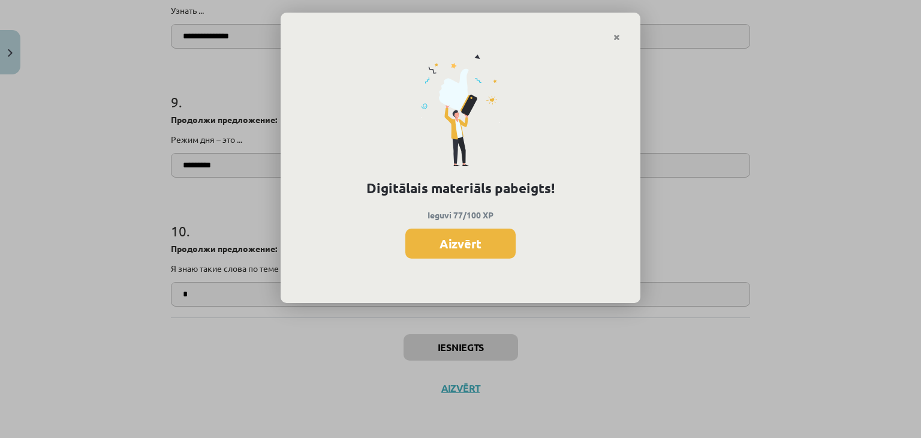
click at [445, 242] on button "Aizvērt" at bounding box center [460, 243] width 110 height 30
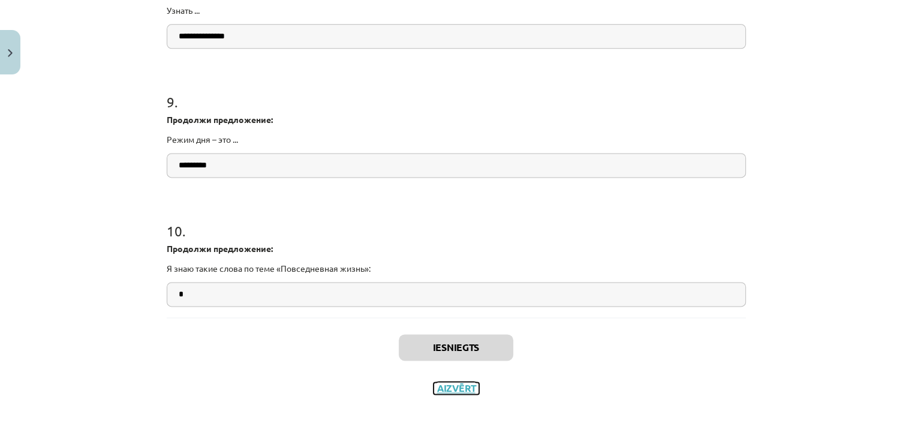
click at [450, 387] on button "Aizvērt" at bounding box center [456, 388] width 46 height 12
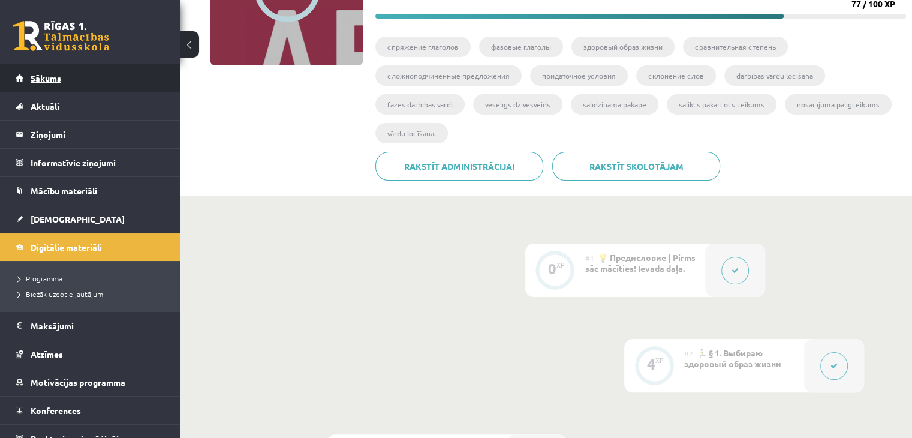
click at [55, 82] on span "Sākums" at bounding box center [46, 78] width 31 height 11
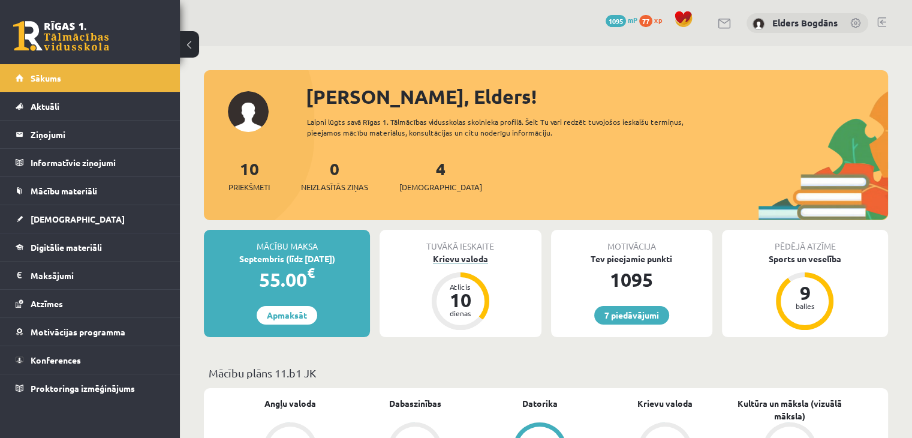
click at [463, 252] on div "Krievu valoda" at bounding box center [459, 258] width 161 height 13
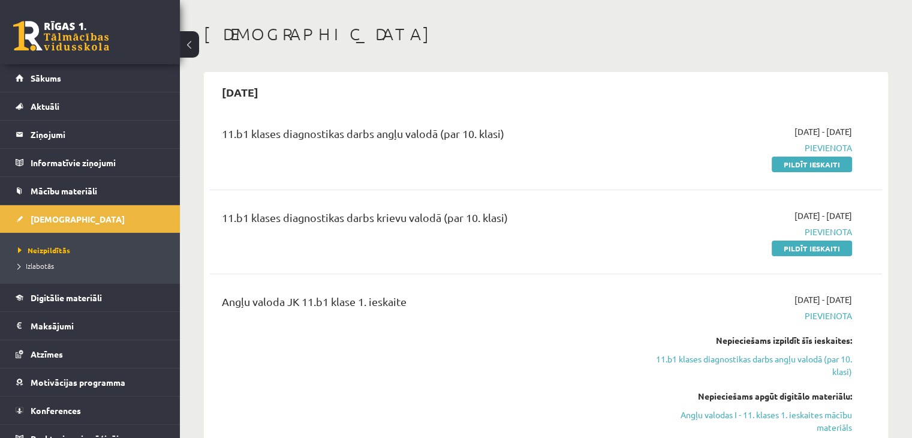
scroll to position [240, 0]
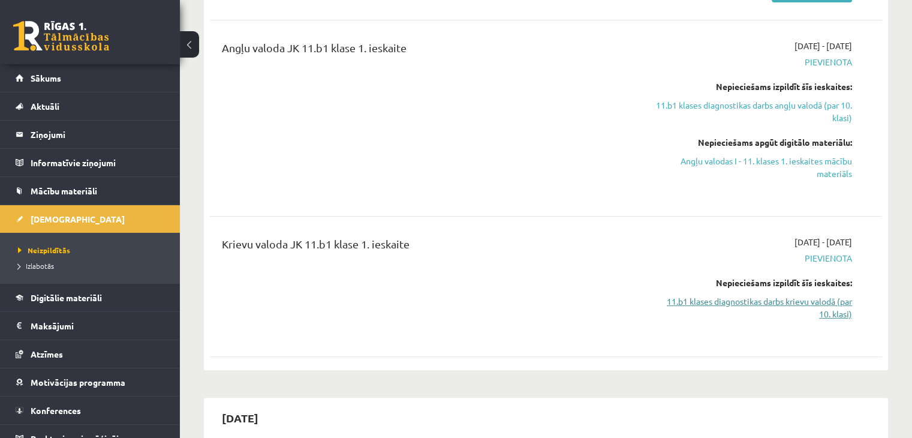
click at [799, 302] on link "11.b1 klases diagnostikas darbs krievu valodā (par 10. klasi)" at bounding box center [753, 307] width 198 height 25
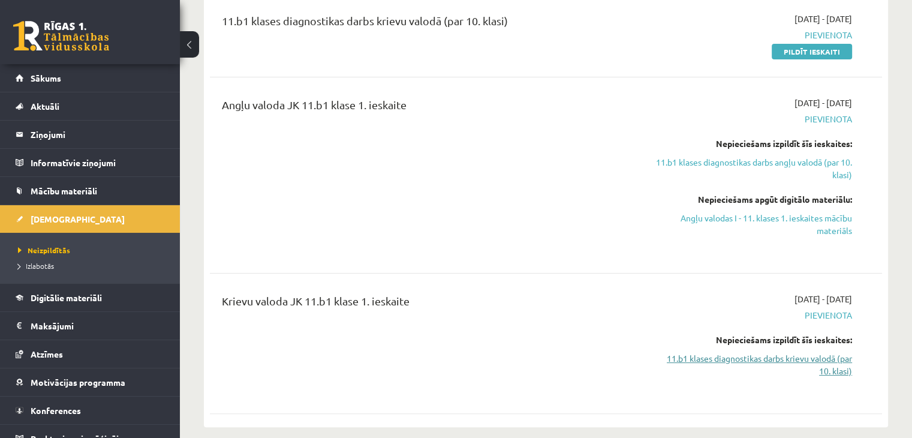
click at [828, 358] on link "11.b1 klases diagnostikas darbs krievu valodā (par 10. klasi)" at bounding box center [753, 364] width 198 height 25
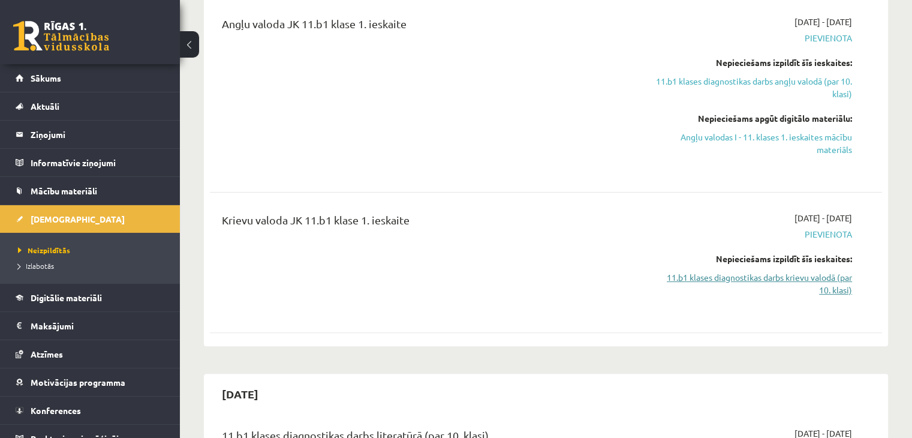
scroll to position [303, 0]
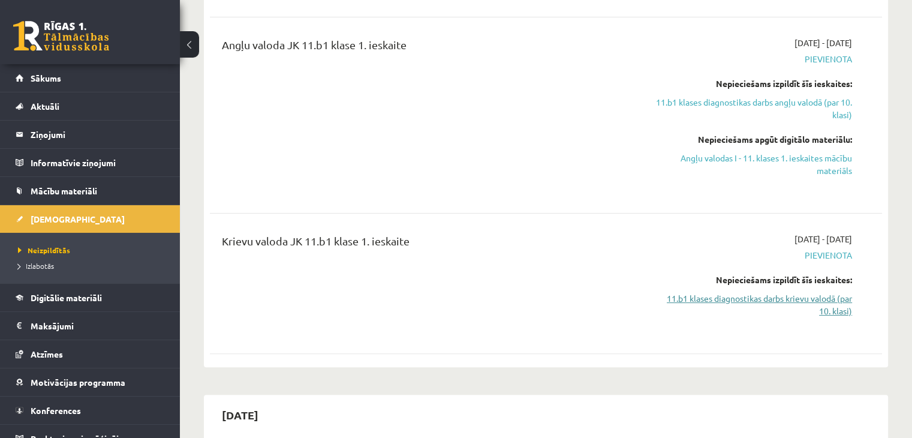
click at [832, 300] on link "11.b1 klases diagnostikas darbs krievu valodā (par 10. klasi)" at bounding box center [753, 304] width 198 height 25
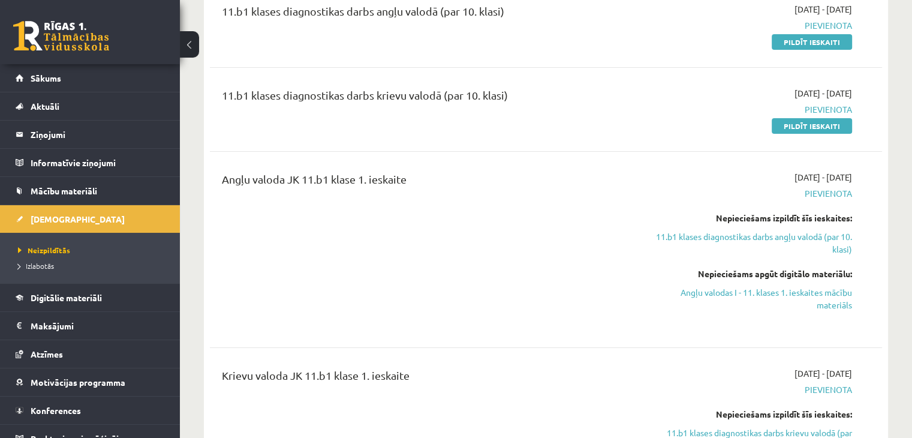
scroll to position [3, 0]
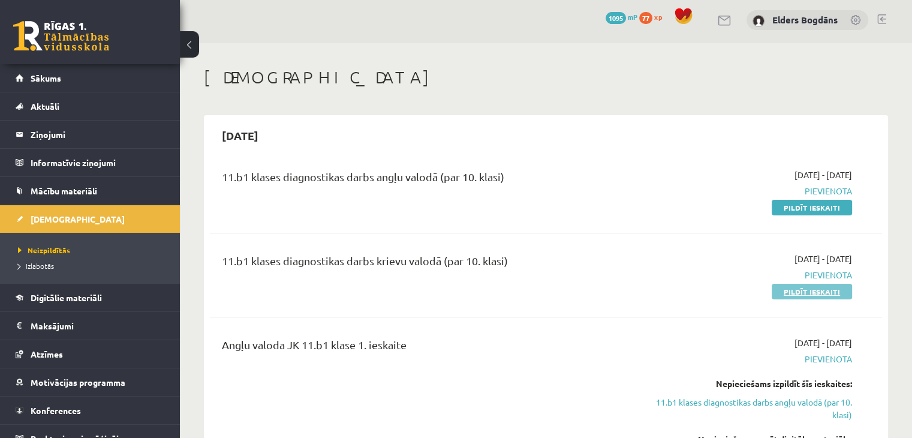
click at [807, 293] on link "Pildīt ieskaiti" at bounding box center [811, 291] width 80 height 16
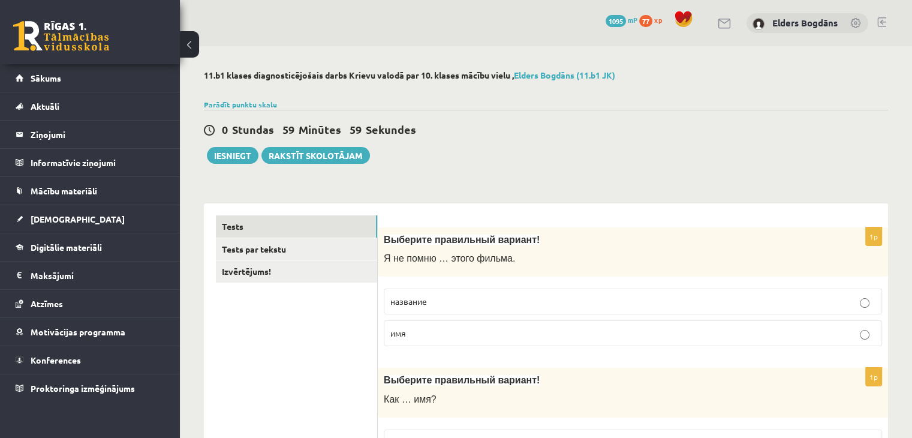
scroll to position [60, 0]
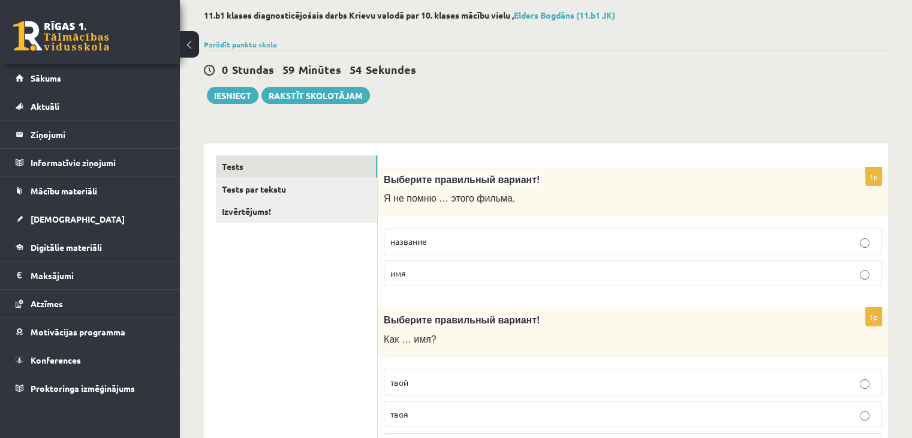
click at [484, 240] on p "название" at bounding box center [632, 241] width 485 height 13
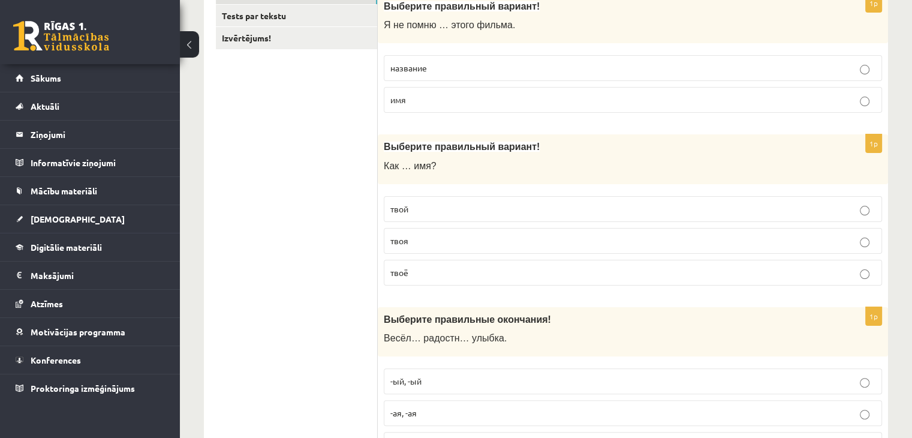
scroll to position [240, 0]
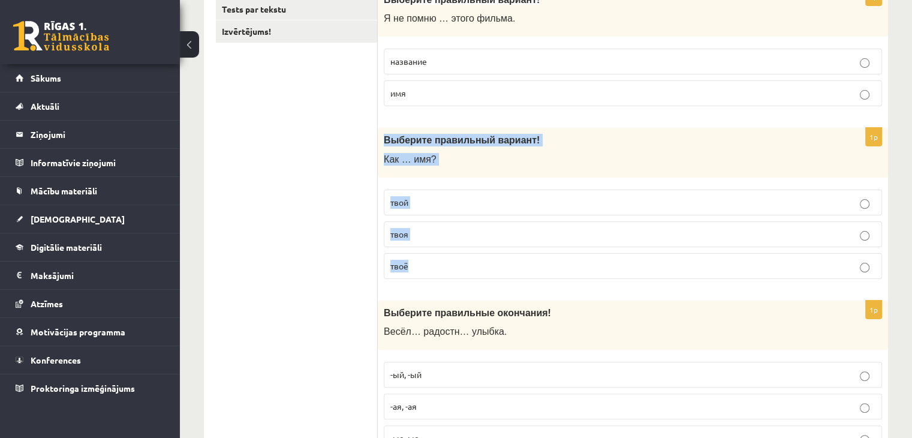
drag, startPoint x: 381, startPoint y: 139, endPoint x: 415, endPoint y: 271, distance: 136.4
click at [415, 271] on div "1p Выберите правильный вариант! Как … имя? твой твоя твоё" at bounding box center [633, 208] width 510 height 161
copy div "Выберите правильный вариант! Как … имя? твой твоя твоё"
click at [465, 270] on p "твоё" at bounding box center [632, 266] width 485 height 13
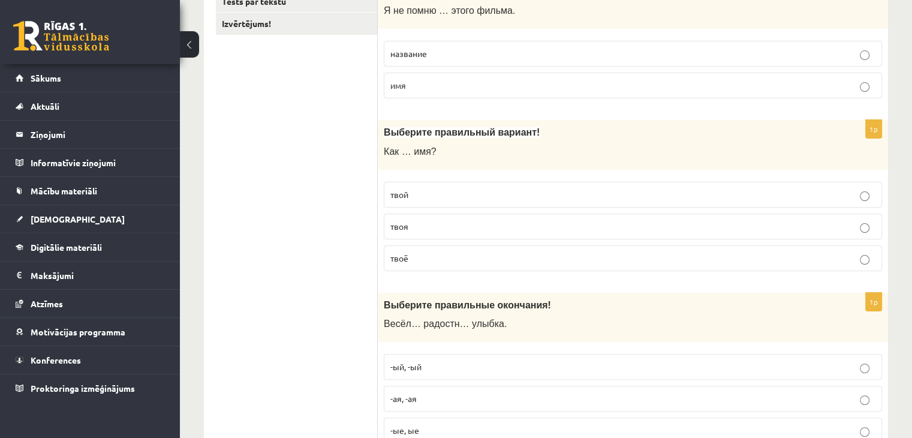
scroll to position [300, 0]
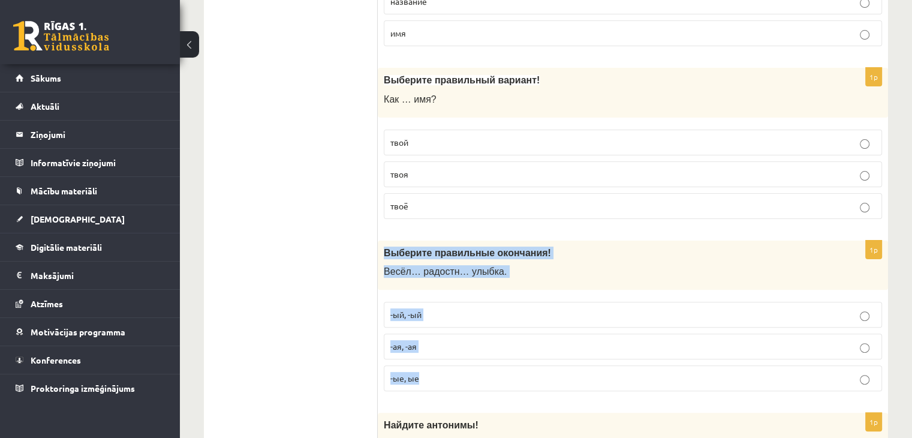
drag, startPoint x: 379, startPoint y: 251, endPoint x: 431, endPoint y: 374, distance: 133.5
click at [431, 374] on div "1p Выберите правильные окончания! Весёл… радостн… улыбка. -ый, -ый -ая, -ая -ые…" at bounding box center [633, 320] width 510 height 161
copy div "Выберите правильные окончания! Весёл… радостн… улыбка. -ый, -ый -ая, -ая -ые, ые"
click at [432, 397] on div "1p Выберите правильные окончания! Весёл… радостн… улыбка. -ый, -ый -ая, -ая -ые…" at bounding box center [633, 320] width 510 height 161
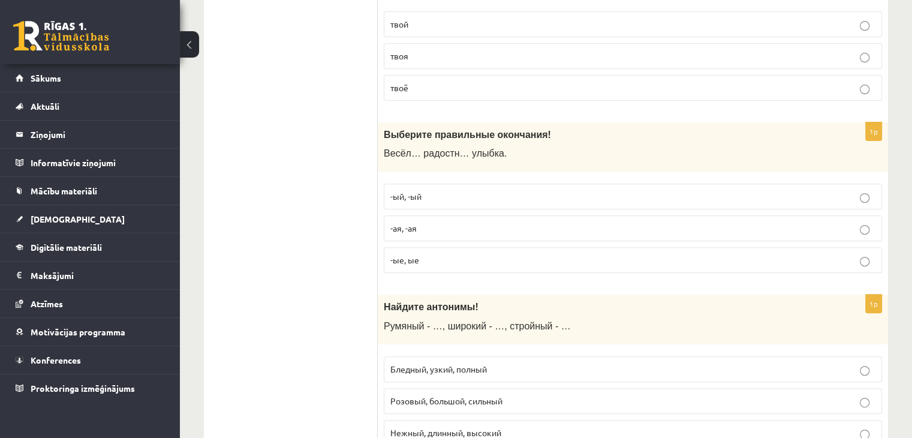
scroll to position [420, 0]
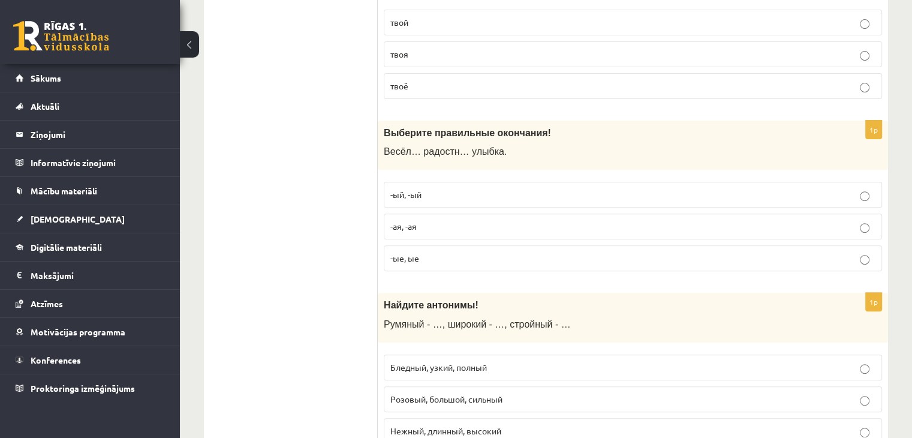
drag, startPoint x: 471, startPoint y: 222, endPoint x: 494, endPoint y: 230, distance: 24.1
click at [476, 224] on p "-ая, -ая" at bounding box center [632, 226] width 485 height 13
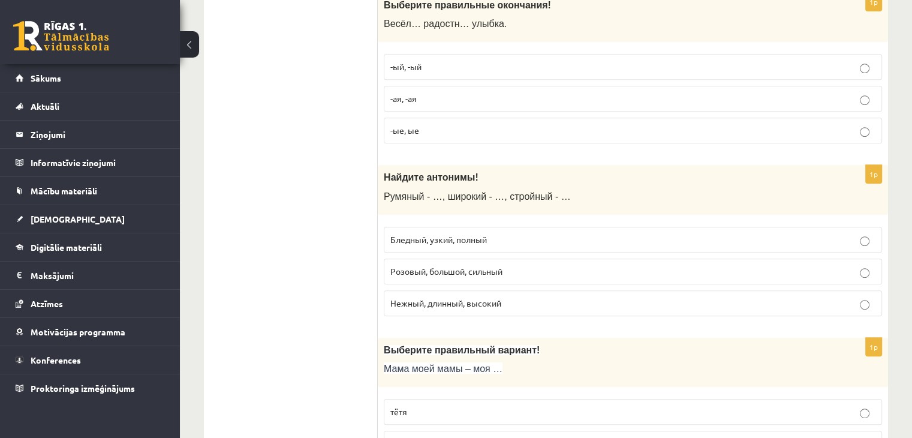
scroll to position [599, 0]
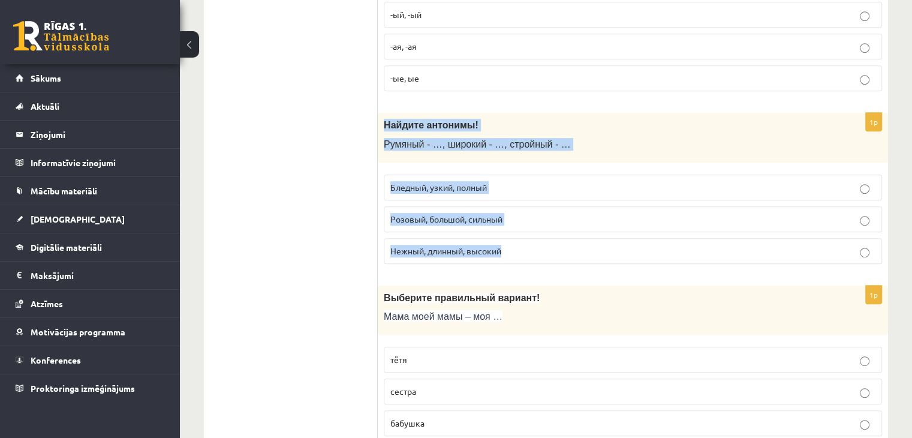
drag, startPoint x: 385, startPoint y: 128, endPoint x: 523, endPoint y: 241, distance: 178.4
click at [523, 241] on div "1p Найдите антонимы! Румяный - …, широкий - …, стройный - … Бледный, узкий, пол…" at bounding box center [633, 193] width 510 height 161
copy div "Найдите антонимы! Румяный - …, широкий - …, стройный - … Бледный, узкий, полный…"
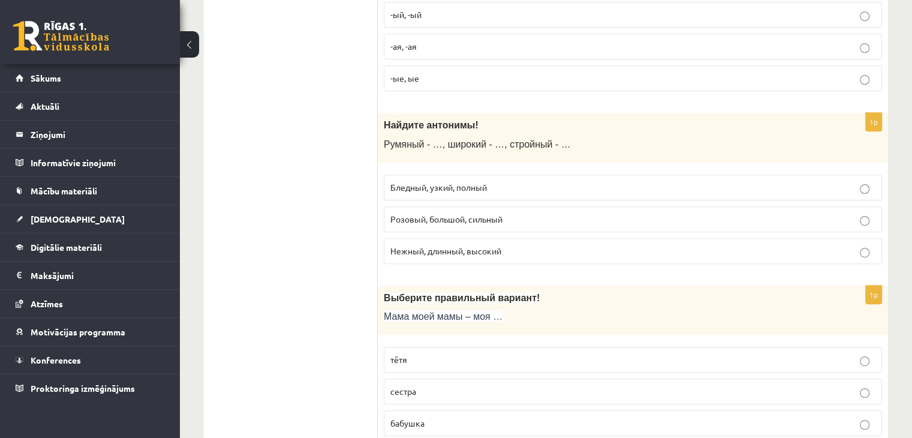
click at [476, 188] on span "Бледный, узкий, полный" at bounding box center [438, 187] width 96 height 11
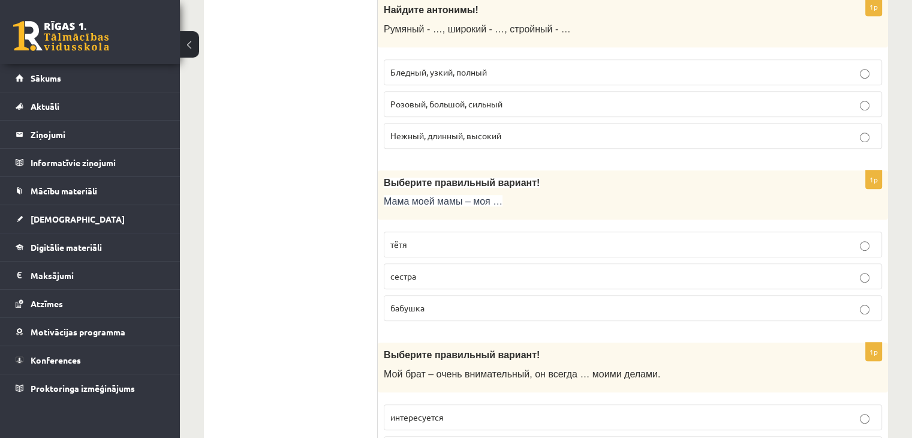
scroll to position [719, 0]
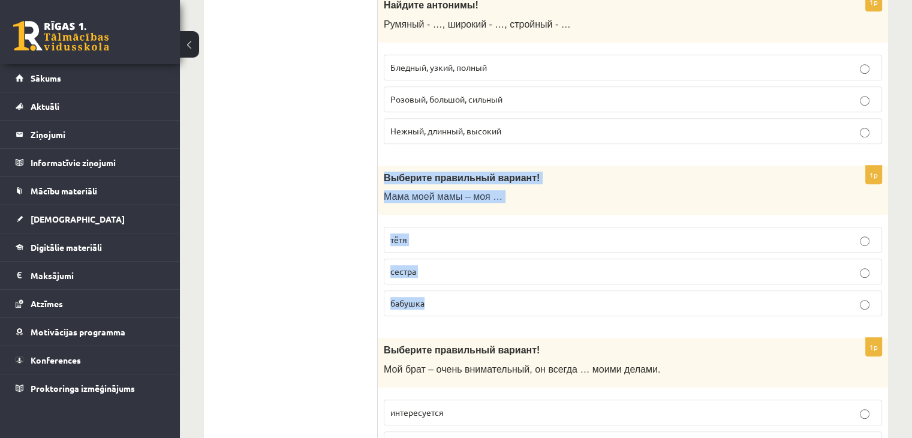
drag, startPoint x: 382, startPoint y: 172, endPoint x: 442, endPoint y: 294, distance: 135.9
click at [442, 294] on div "1p Выберите правильный вариант! Мама моей мамы – моя … тётя сестра бабушка" at bounding box center [633, 245] width 510 height 161
copy div "Выберите правильный вариант! Мама моей мамы – моя … тётя сестра бабушка"
drag, startPoint x: 366, startPoint y: 319, endPoint x: 306, endPoint y: 47, distance: 279.3
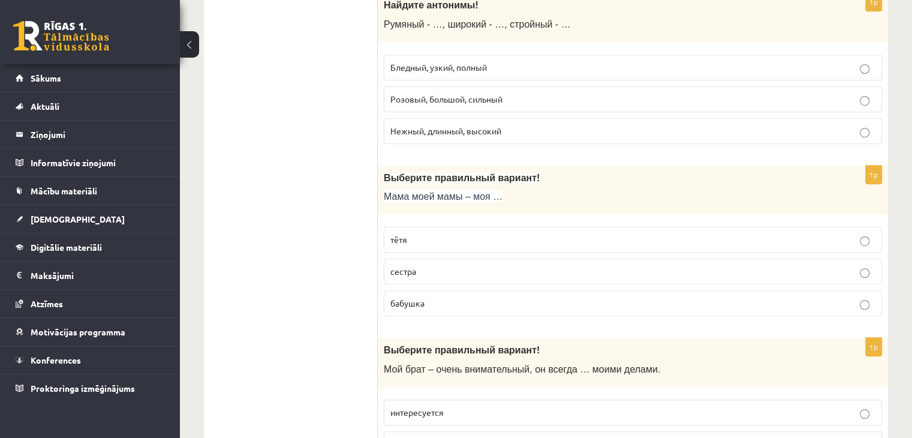
drag, startPoint x: 460, startPoint y: 301, endPoint x: 469, endPoint y: 307, distance: 10.8
click at [461, 301] on p "бабушка" at bounding box center [632, 303] width 485 height 13
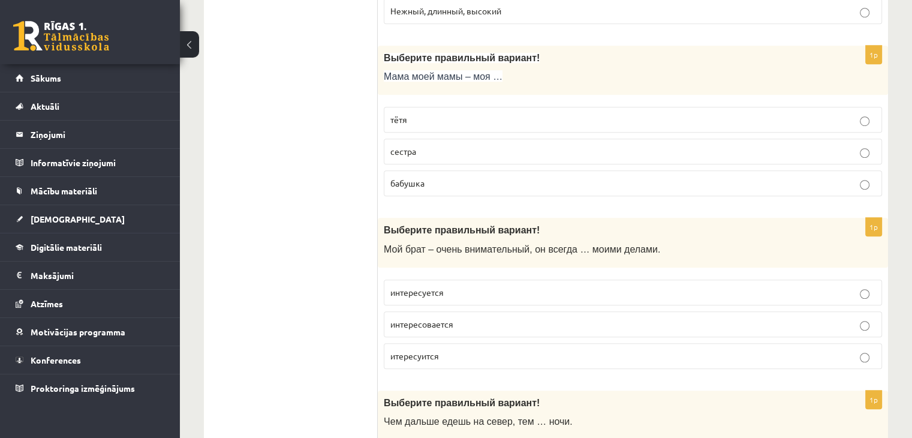
scroll to position [899, 0]
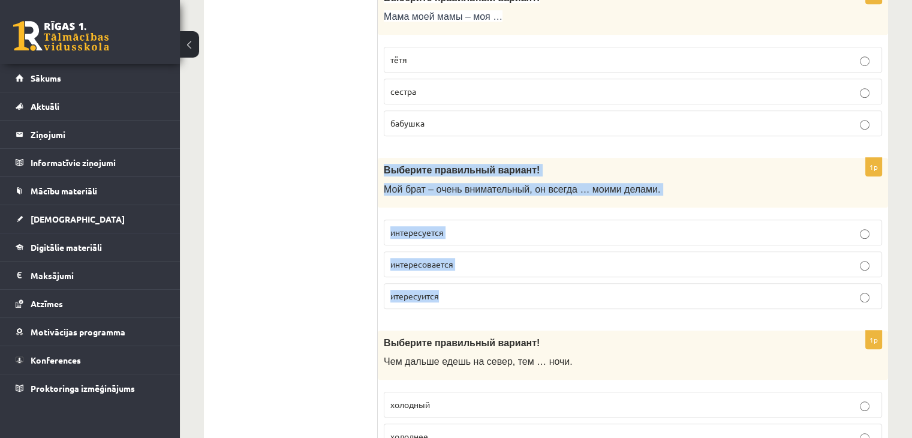
drag, startPoint x: 381, startPoint y: 164, endPoint x: 459, endPoint y: 300, distance: 156.8
click at [459, 300] on div "1p Выберите правильный вариант! Мой брат – очень внимательный, он всегда … моим…" at bounding box center [633, 238] width 510 height 161
copy div "Выберите правильный вариант! Мой брат – очень внимательный, он всегда … моими д…"
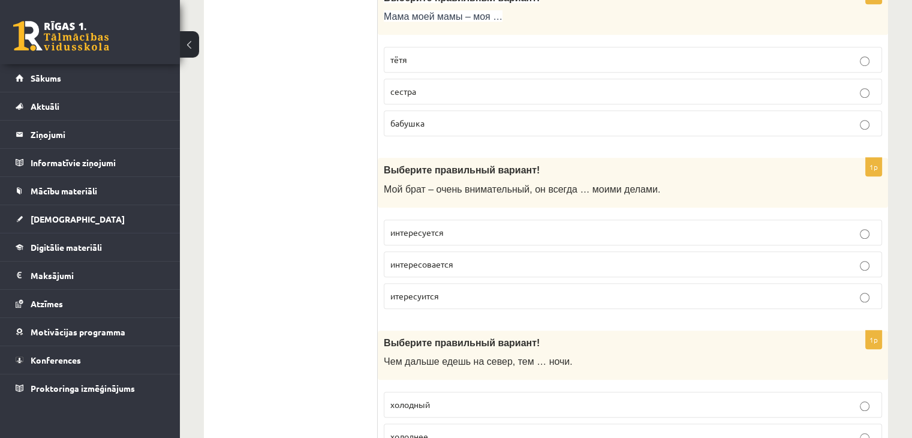
click at [479, 227] on p "интересуется" at bounding box center [632, 232] width 485 height 13
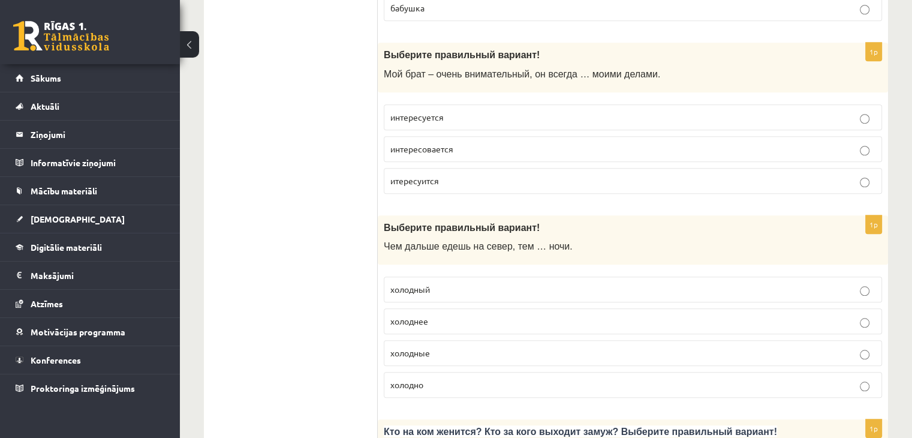
scroll to position [1079, 0]
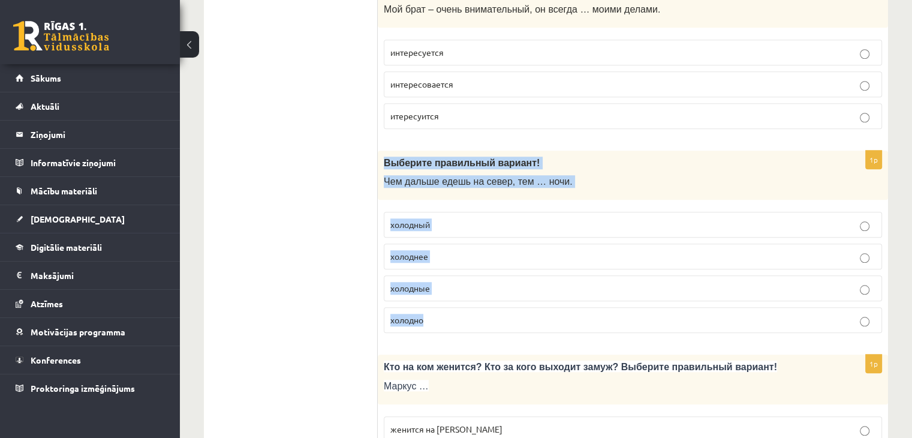
drag, startPoint x: 381, startPoint y: 153, endPoint x: 443, endPoint y: 312, distance: 171.0
click at [443, 312] on div "1p Выберите правильный вариант ! Чем дальше едешь на север, тем … ночи. холодны…" at bounding box center [633, 246] width 510 height 192
copy div "Выберите правильный вариант ! Чем дальше едешь на север, тем … ночи. холодный х…"
click at [441, 336] on div "1p Выберите правильный вариант ! Чем дальше едешь на север, тем … ночи. холодны…" at bounding box center [633, 246] width 510 height 192
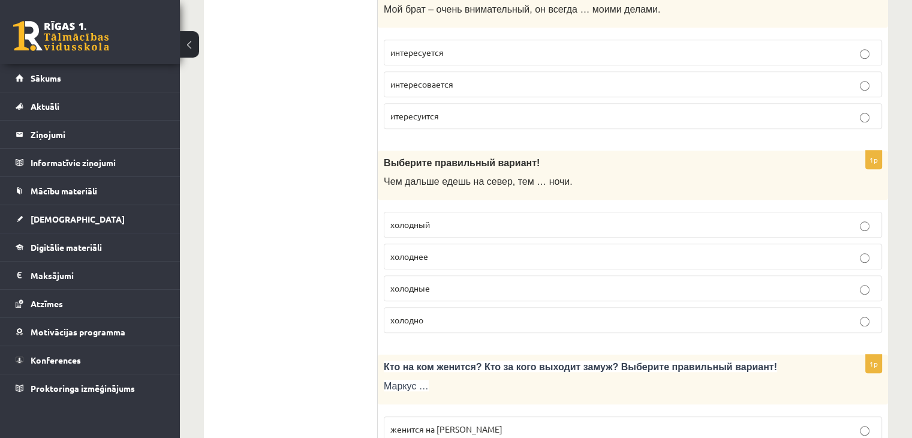
click at [479, 252] on p "холоднее" at bounding box center [632, 256] width 485 height 13
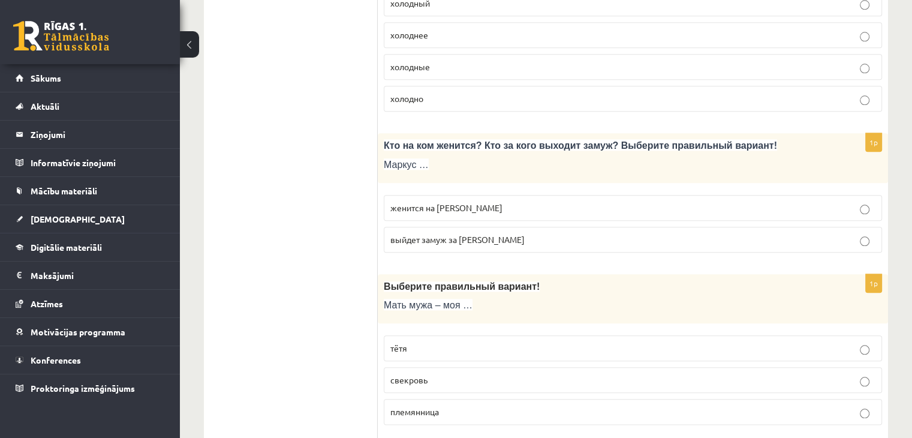
scroll to position [1319, 0]
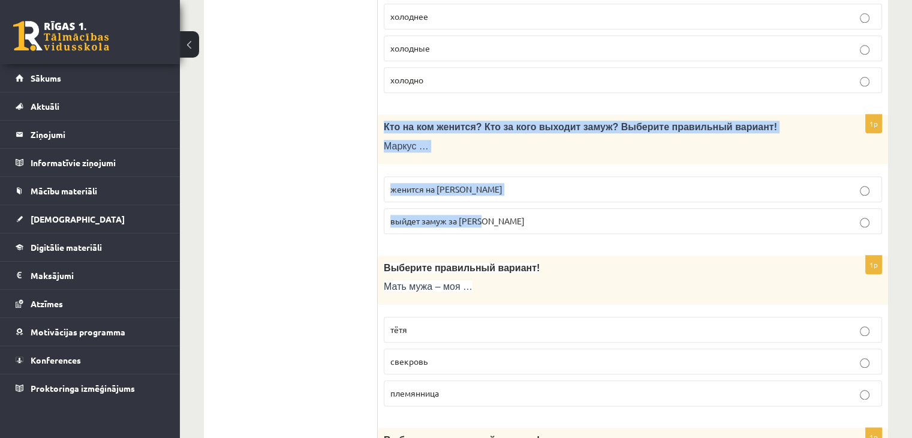
drag, startPoint x: 383, startPoint y: 119, endPoint x: 496, endPoint y: 221, distance: 152.0
click at [496, 221] on div "1p Кто на ком женится? Кто за кого выходит замуж? Выберите правильный вариант! …" at bounding box center [633, 178] width 510 height 129
copy div "Кто на ком женится? Кто за кого выходит замуж? Выберите правильный вариант! Мар…"
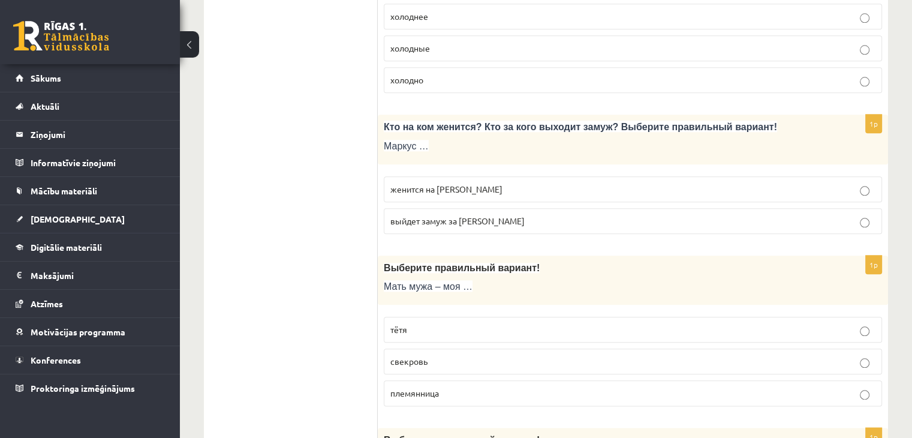
click at [436, 192] on label "женится на Агнии" at bounding box center [633, 189] width 498 height 26
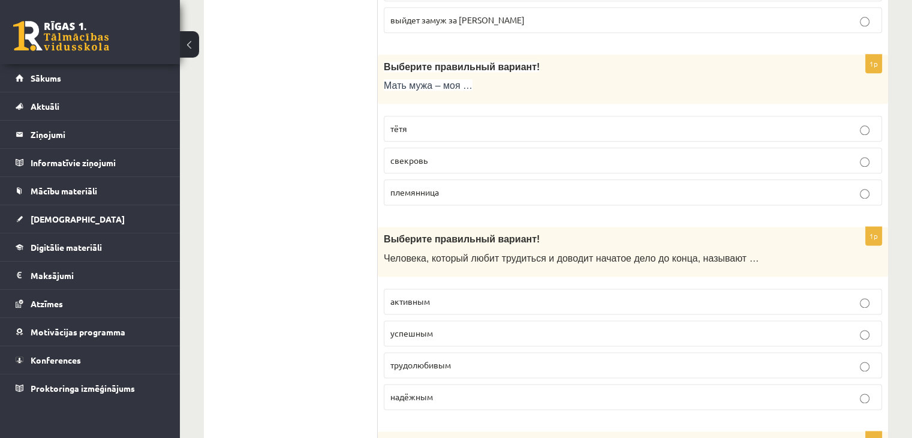
scroll to position [1498, 0]
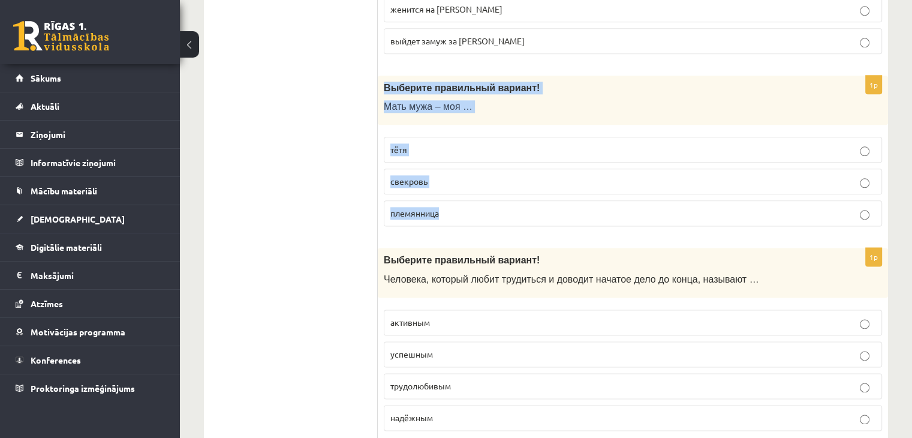
drag, startPoint x: 384, startPoint y: 86, endPoint x: 452, endPoint y: 204, distance: 136.7
click at [452, 204] on div "1p Выберите правильный вариант! Мать мужа – моя … тётя свекровь племянница" at bounding box center [633, 156] width 510 height 161
copy div "Выберите правильный вариант! Мать мужа – моя … тётя свекровь племянница"
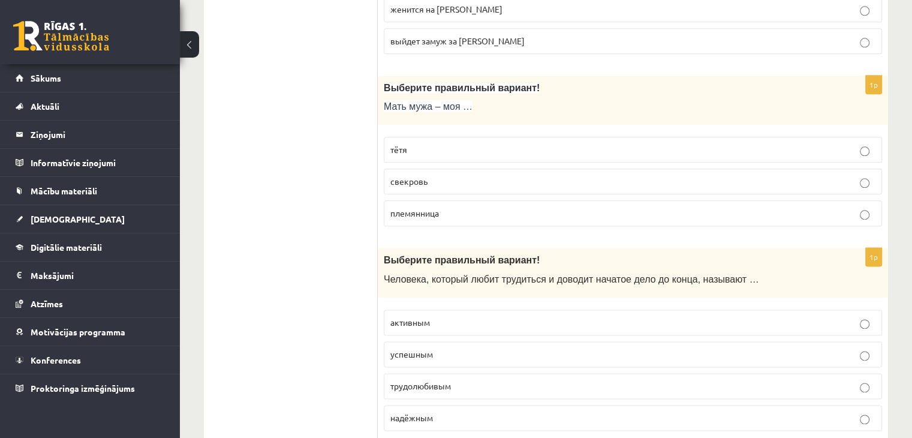
click at [449, 179] on p "свекровь" at bounding box center [632, 181] width 485 height 13
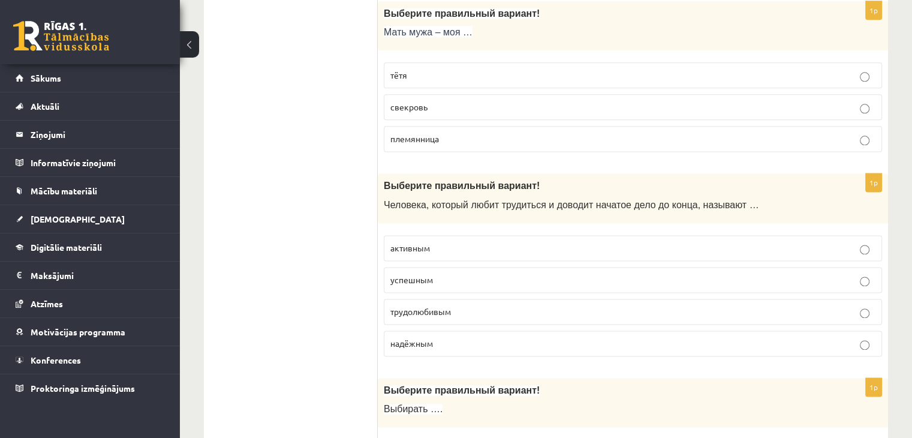
scroll to position [1618, 0]
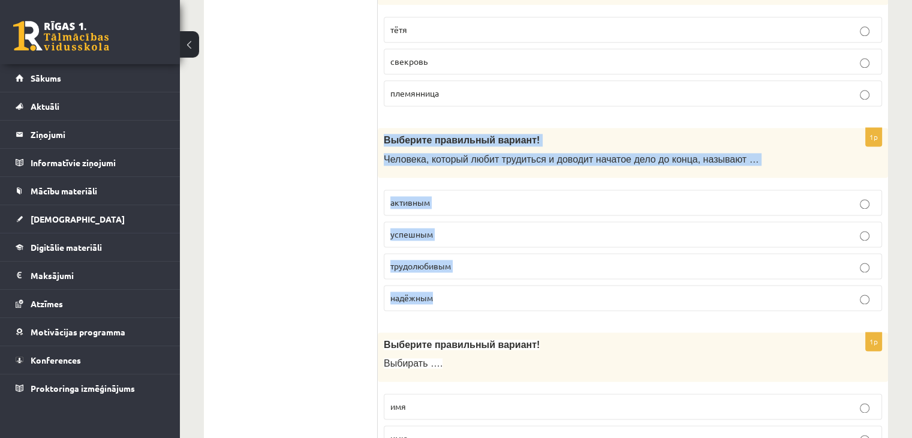
drag, startPoint x: 384, startPoint y: 136, endPoint x: 441, endPoint y: 285, distance: 159.4
click at [441, 285] on div "1p Выберите правильный вариант! Человека, который любит трудиться и доводит нач…" at bounding box center [633, 224] width 510 height 192
copy div "Выберите правильный вариант! Человека, который любит трудиться и доводит начато…"
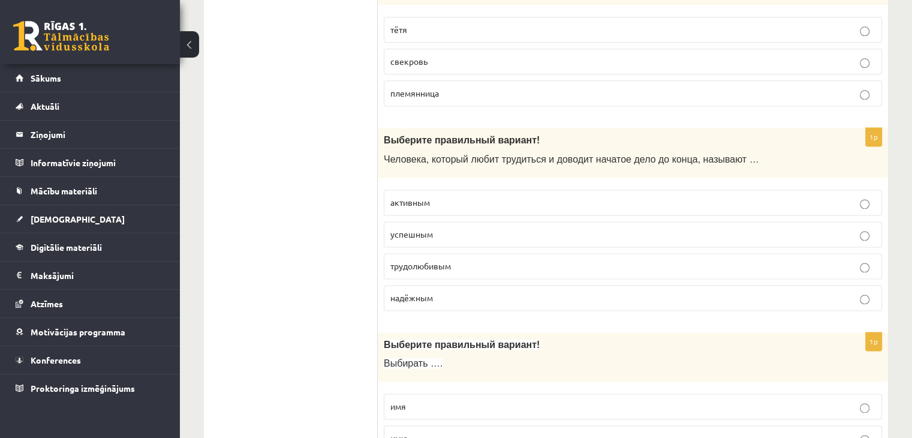
click at [472, 260] on p "трудолюбивым" at bounding box center [632, 266] width 485 height 13
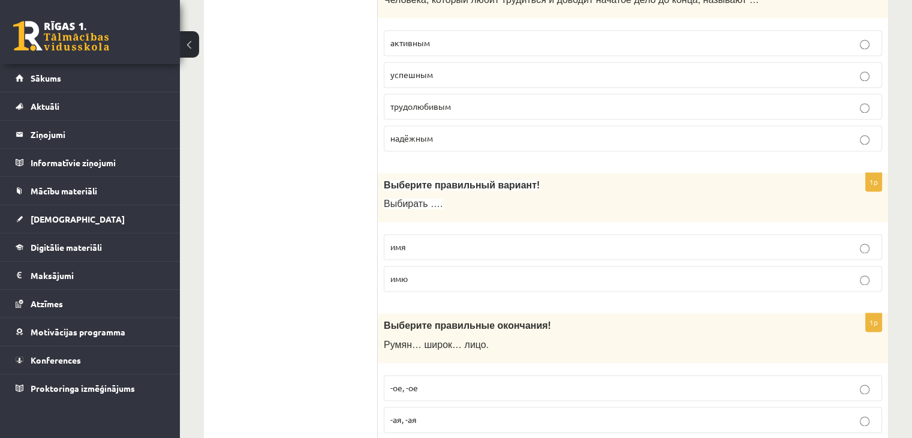
scroll to position [1798, 0]
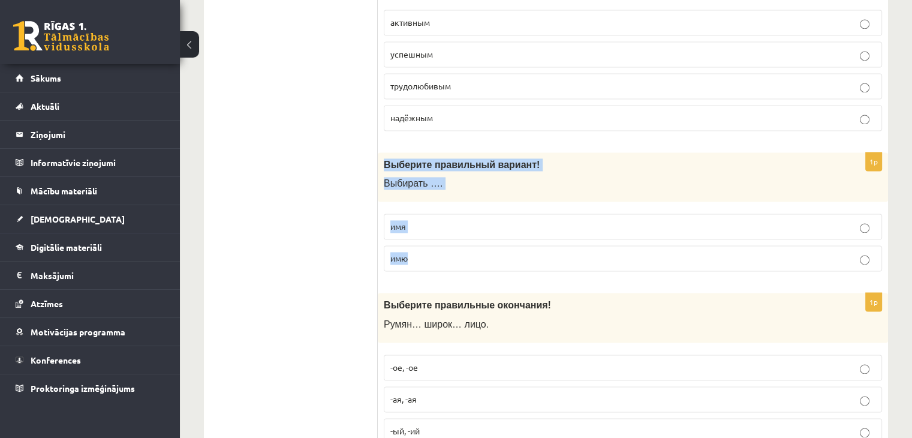
drag, startPoint x: 386, startPoint y: 161, endPoint x: 421, endPoint y: 257, distance: 101.6
click at [421, 257] on div "1p Выберите правильный вариант! Выбирать …. имя имю" at bounding box center [633, 216] width 510 height 129
copy div "Выберите правильный вариант! Выбирать …. имя имю"
click at [424, 228] on label "имя" at bounding box center [633, 226] width 498 height 26
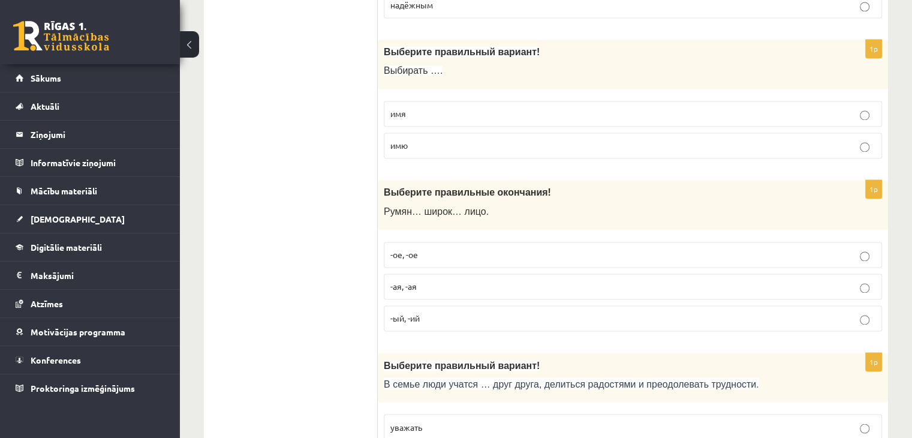
scroll to position [1918, 0]
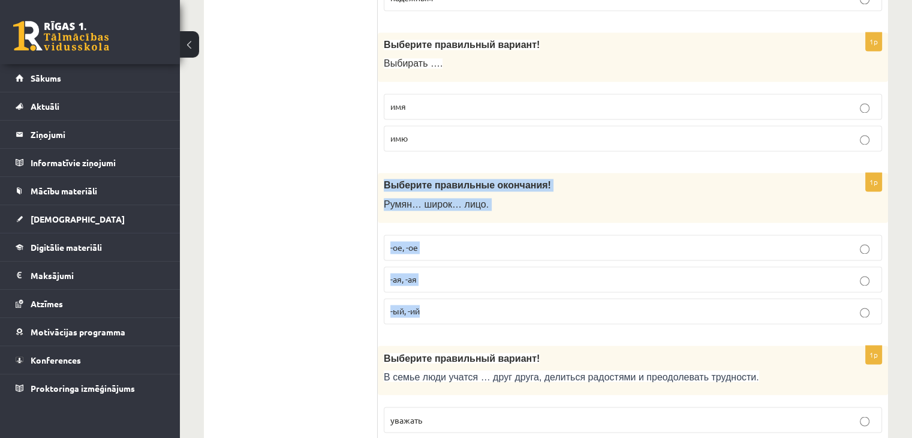
drag, startPoint x: 385, startPoint y: 185, endPoint x: 441, endPoint y: 294, distance: 122.0
click at [441, 294] on div "1p Выберите правильные окончания! Румян… широк… лицо. -ое, -ое -ая, -ая -ый, -ий" at bounding box center [633, 253] width 510 height 161
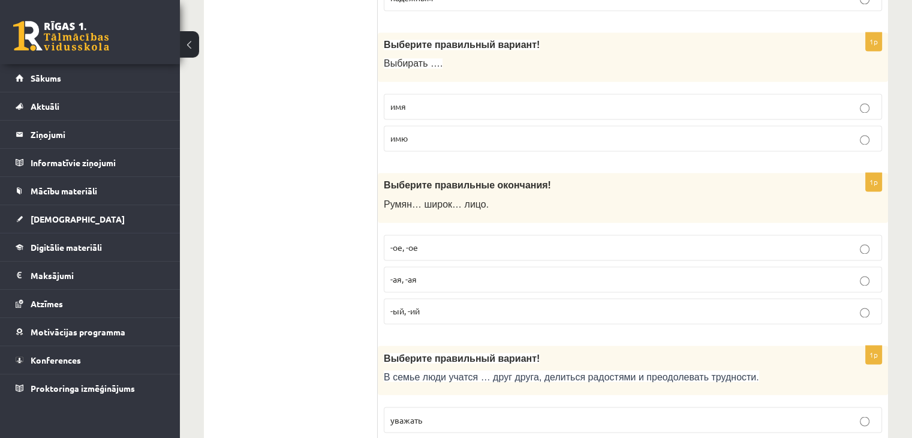
click at [362, 313] on ul "Tests Tests par tekstu Izvērtējums!" at bounding box center [297, 333] width 162 height 4072
click at [451, 243] on p "-ое, -ое" at bounding box center [632, 247] width 485 height 13
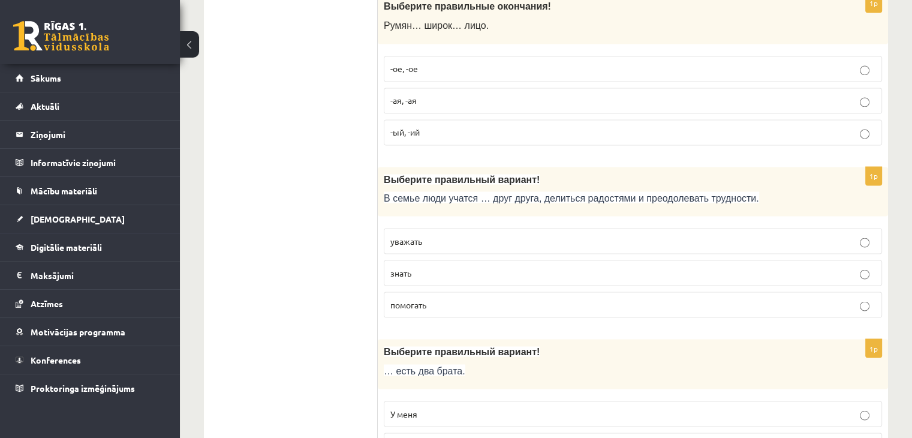
scroll to position [2098, 0]
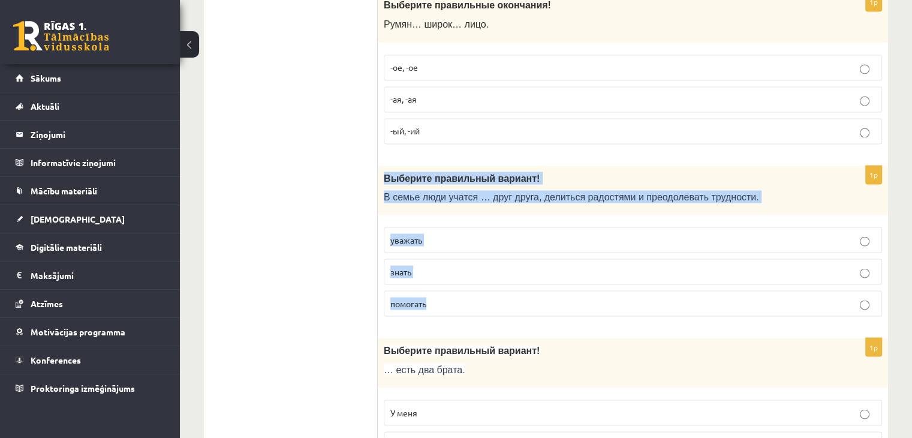
drag, startPoint x: 388, startPoint y: 193, endPoint x: 432, endPoint y: 288, distance: 104.9
click at [432, 288] on div "1p Выберите правильный вариант! В семье люди учатся … друг друга, делиться радо…" at bounding box center [633, 245] width 510 height 161
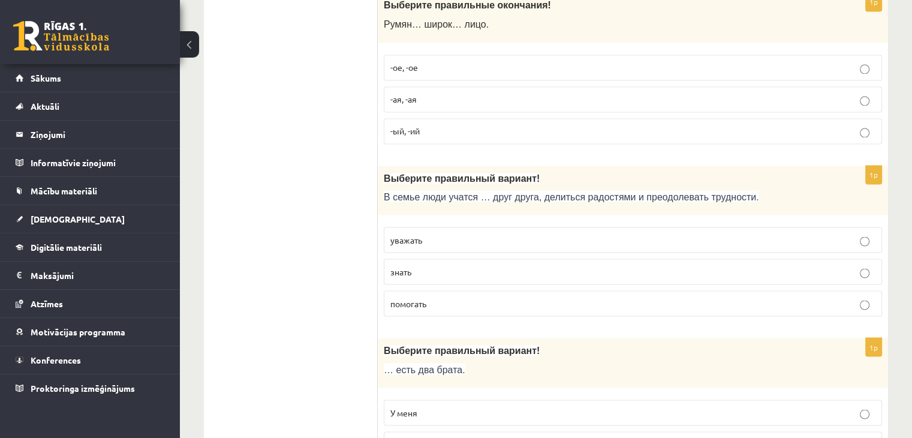
click at [342, 267] on ul "Tests Tests par tekstu Izvērtējums!" at bounding box center [297, 154] width 162 height 4072
click at [491, 233] on p "уважать" at bounding box center [632, 239] width 485 height 13
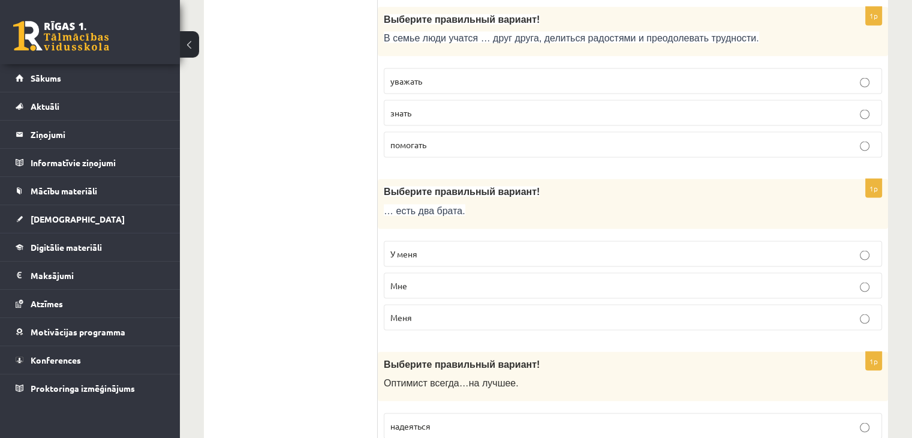
scroll to position [2277, 0]
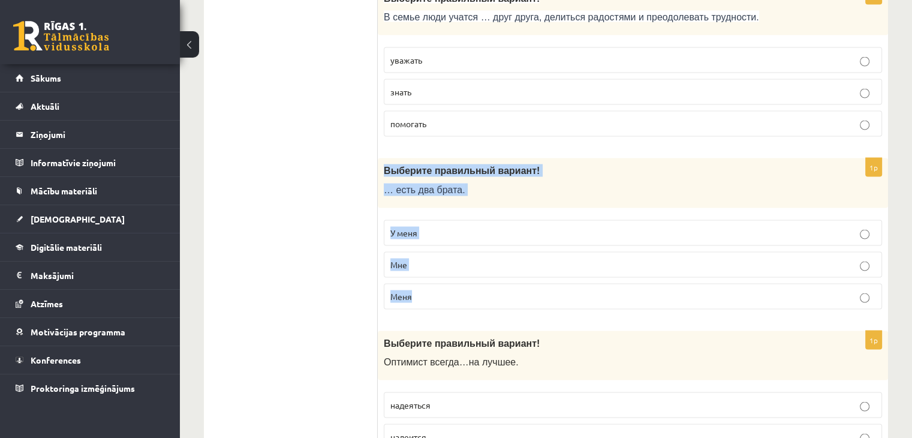
drag, startPoint x: 385, startPoint y: 173, endPoint x: 437, endPoint y: 278, distance: 117.1
click at [437, 278] on div "1p Выберите правильный вариант! … есть два брата. У меня Мне Меня" at bounding box center [633, 238] width 510 height 161
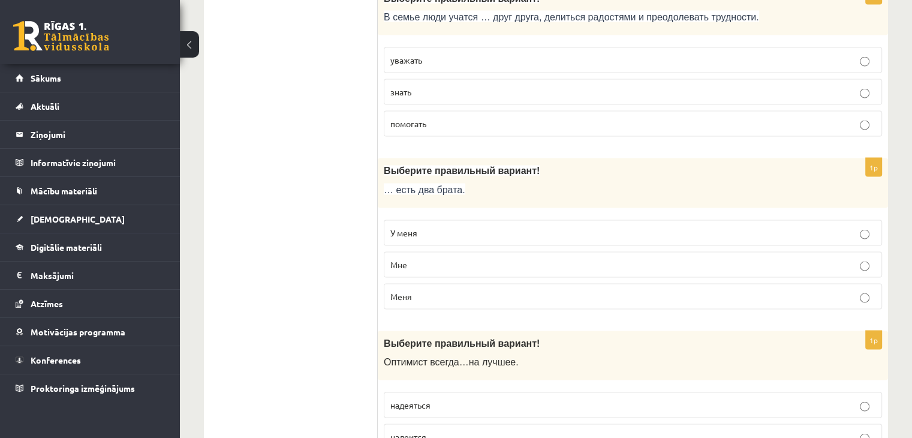
click at [481, 227] on p "У меня" at bounding box center [632, 232] width 485 height 13
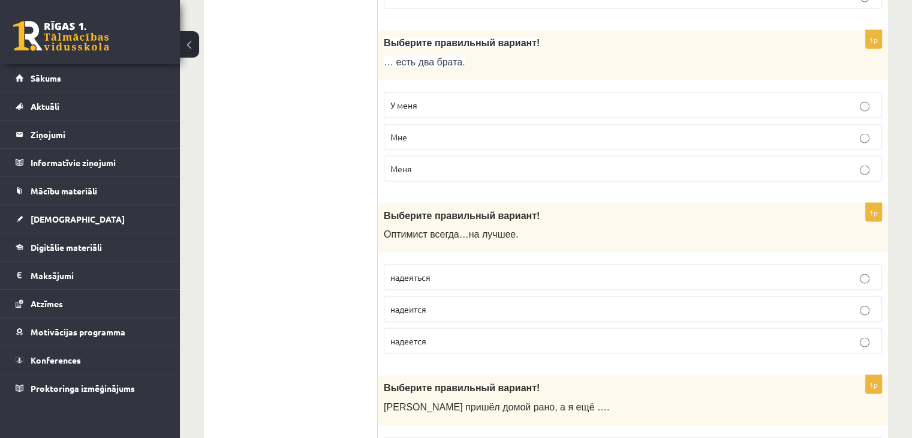
scroll to position [2457, 0]
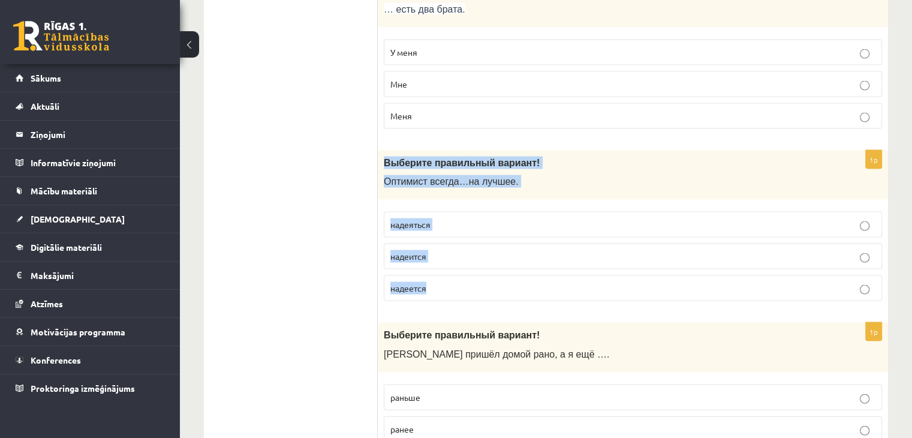
drag, startPoint x: 406, startPoint y: 221, endPoint x: 439, endPoint y: 283, distance: 70.8
click at [439, 283] on div "1p Выберите правильный вариант! О птимист всегда … на лучшее . надеяться надеит…" at bounding box center [633, 230] width 510 height 161
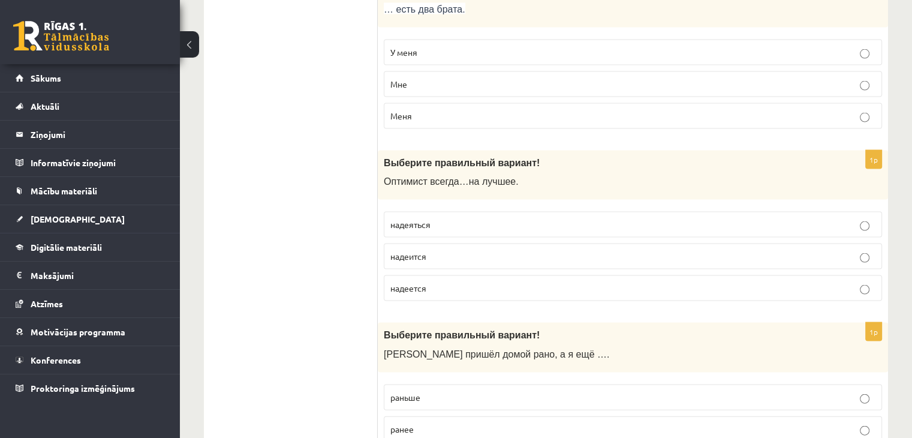
click at [463, 282] on p "надеется" at bounding box center [632, 288] width 485 height 13
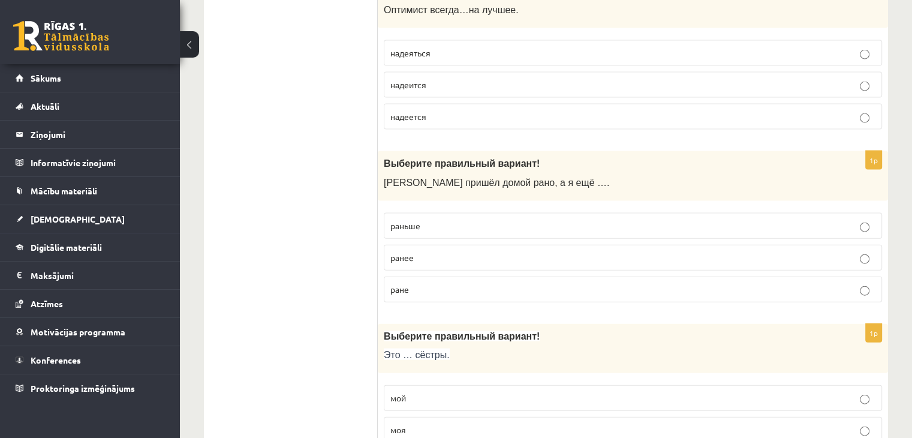
scroll to position [2577, 0]
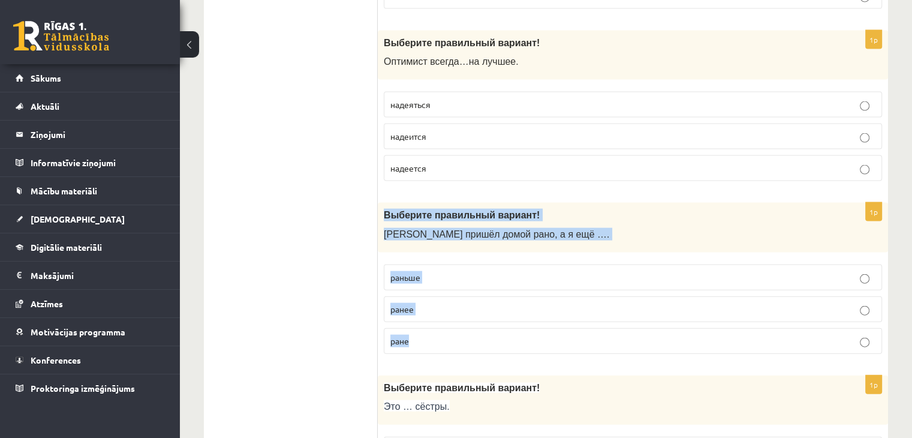
drag, startPoint x: 378, startPoint y: 201, endPoint x: 433, endPoint y: 326, distance: 136.3
click at [433, 326] on div "1p Выберите правильный вариант! Андрей пришёл домой рано, а я ещё …. раньше ран…" at bounding box center [633, 283] width 510 height 161
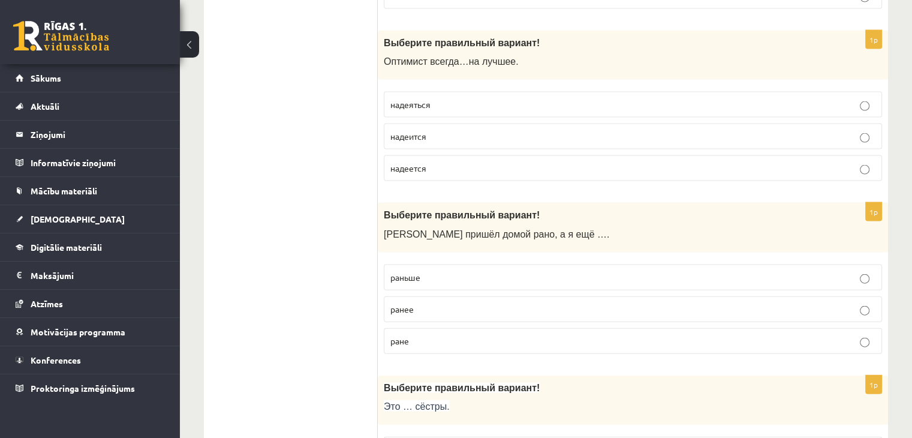
drag, startPoint x: 349, startPoint y: 319, endPoint x: 339, endPoint y: 286, distance: 34.3
click at [467, 303] on p "ранее" at bounding box center [632, 309] width 485 height 13
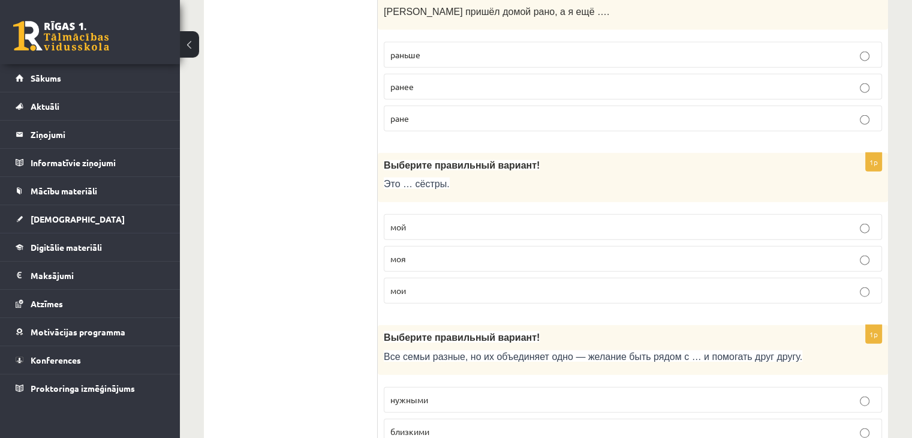
scroll to position [2817, 0]
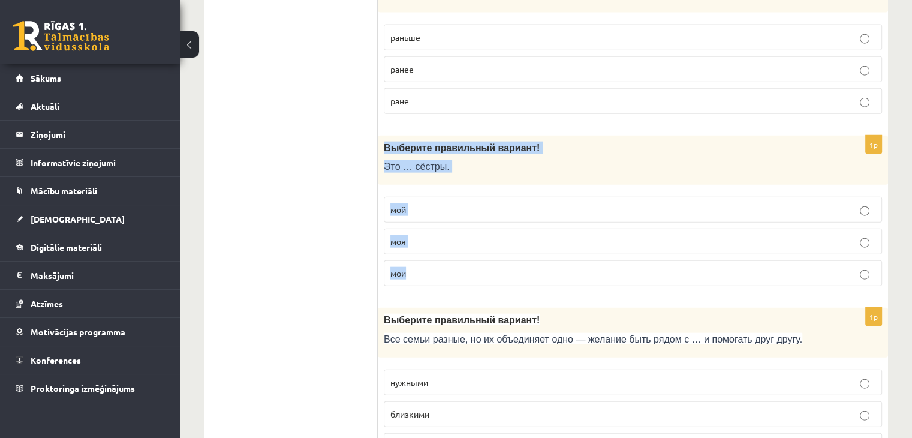
drag, startPoint x: 382, startPoint y: 135, endPoint x: 424, endPoint y: 246, distance: 119.1
click at [424, 246] on div "1p Выберите правильный вариант! Это … сёстры. мой моя мои" at bounding box center [633, 215] width 510 height 161
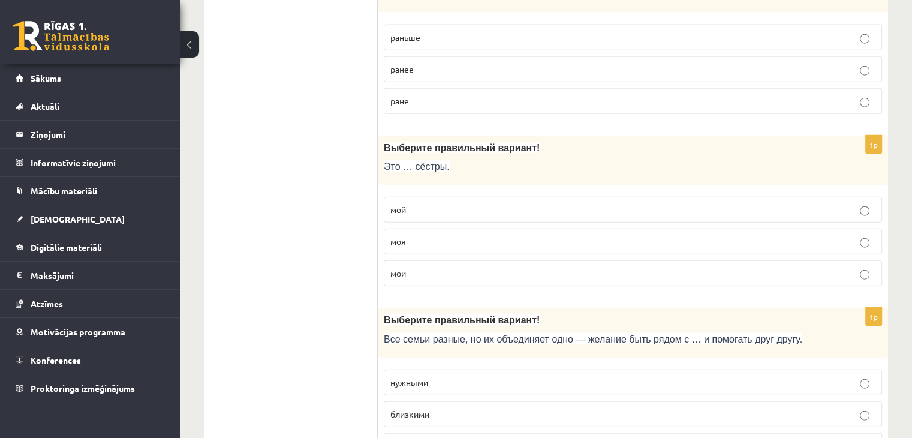
click at [483, 267] on p "мои" at bounding box center [632, 273] width 485 height 13
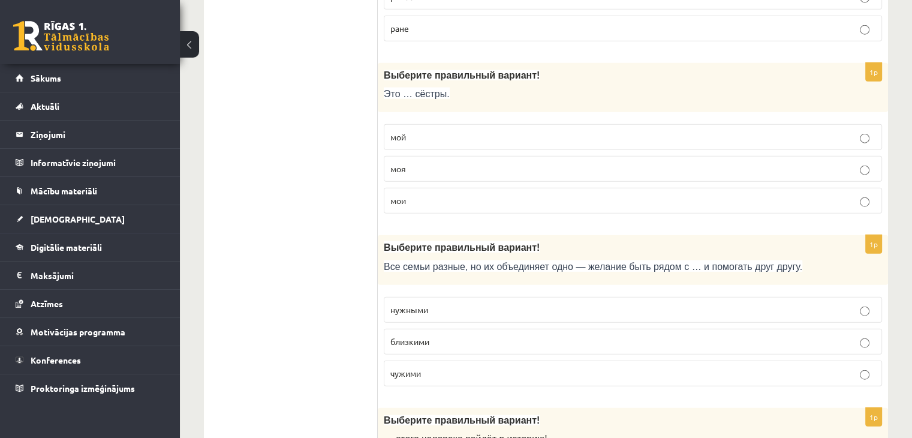
scroll to position [2997, 0]
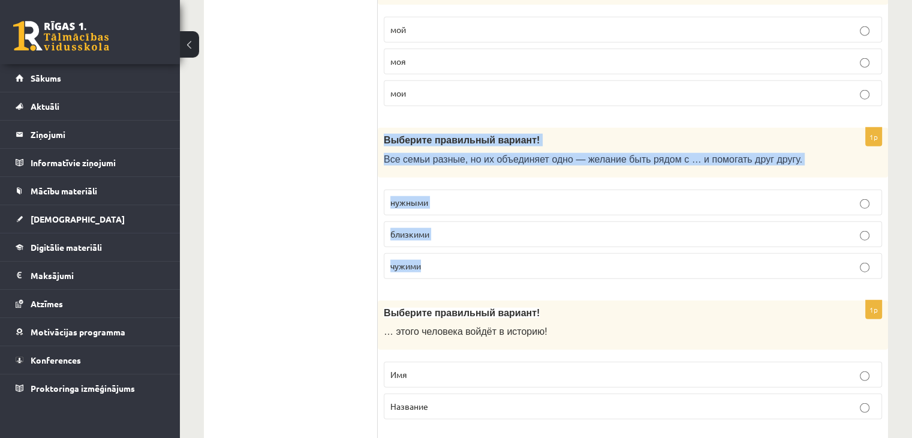
drag, startPoint x: 424, startPoint y: 216, endPoint x: 451, endPoint y: 249, distance: 42.2
click at [451, 249] on div "1p Выберите правильный вариант! Все семьи разные, но их объединяет одно — желан…" at bounding box center [633, 208] width 510 height 161
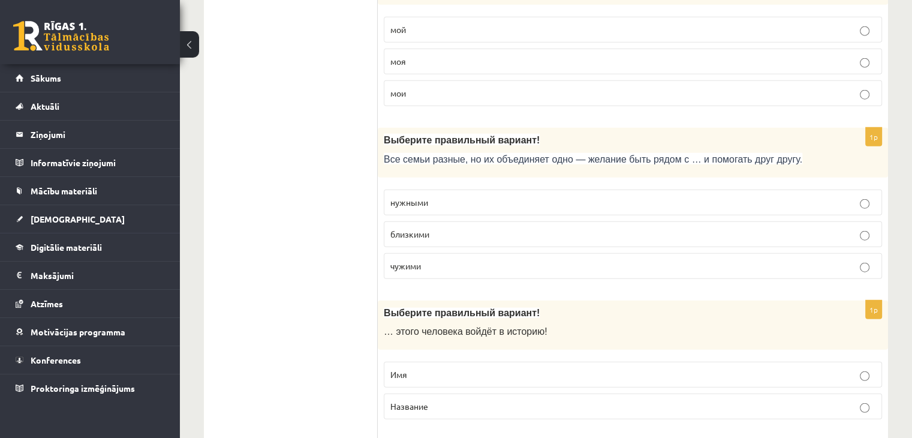
click at [441, 228] on p "близкими" at bounding box center [632, 234] width 485 height 13
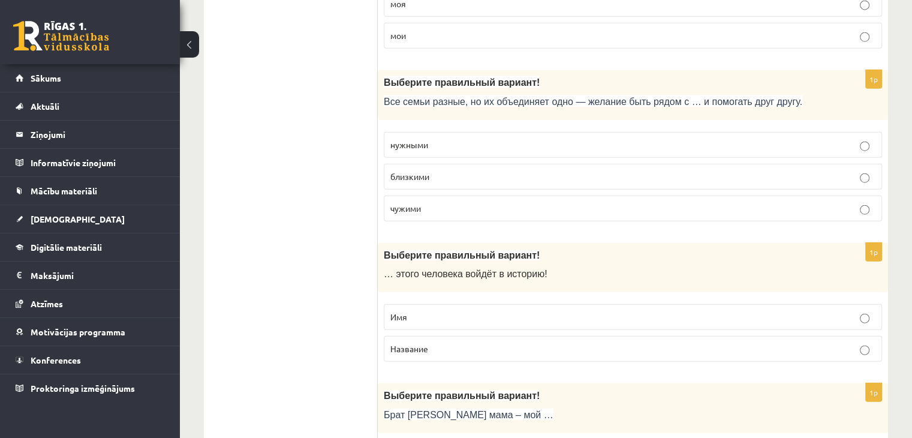
scroll to position [3116, 0]
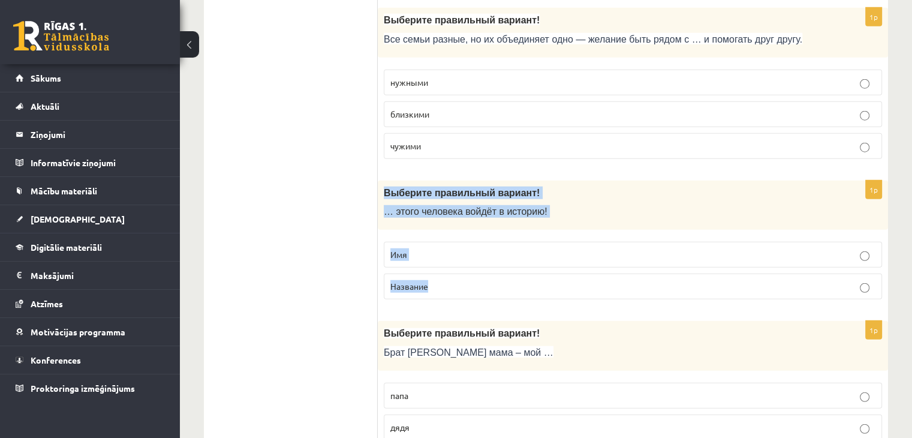
drag, startPoint x: 381, startPoint y: 173, endPoint x: 439, endPoint y: 274, distance: 116.0
click at [438, 274] on div "1p Выберите правильный вариант! … этого человека войдёт в историю! Имя Название" at bounding box center [633, 244] width 510 height 129
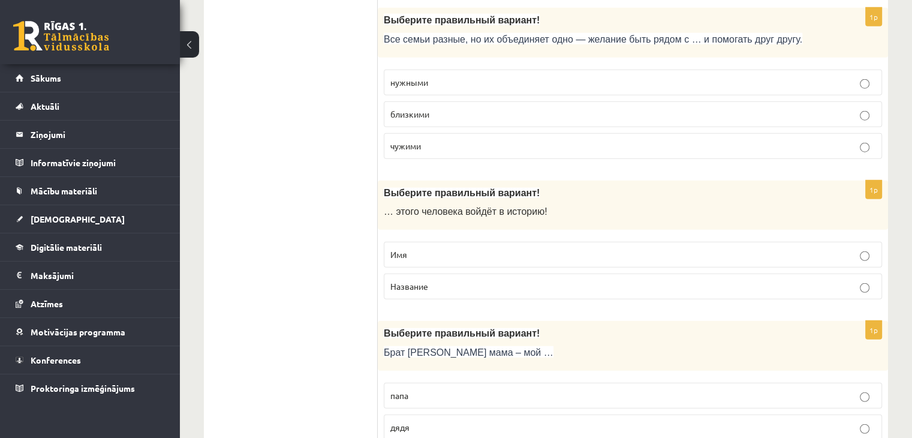
click at [502, 248] on p "Имя" at bounding box center [632, 254] width 485 height 13
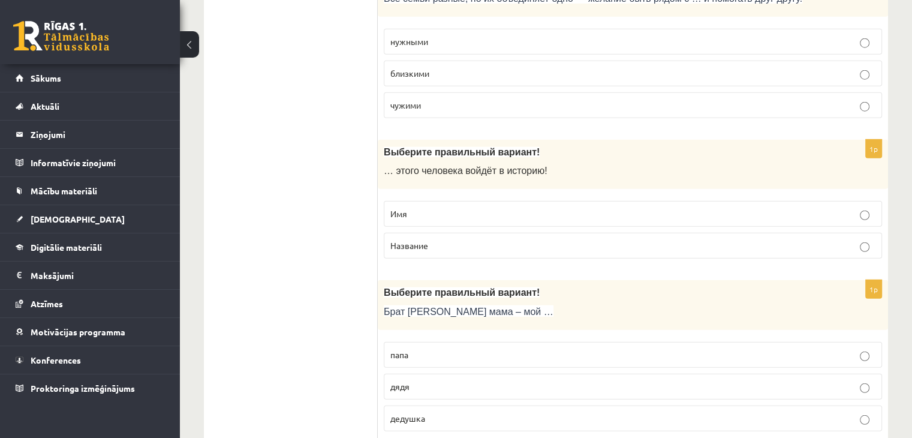
scroll to position [3236, 0]
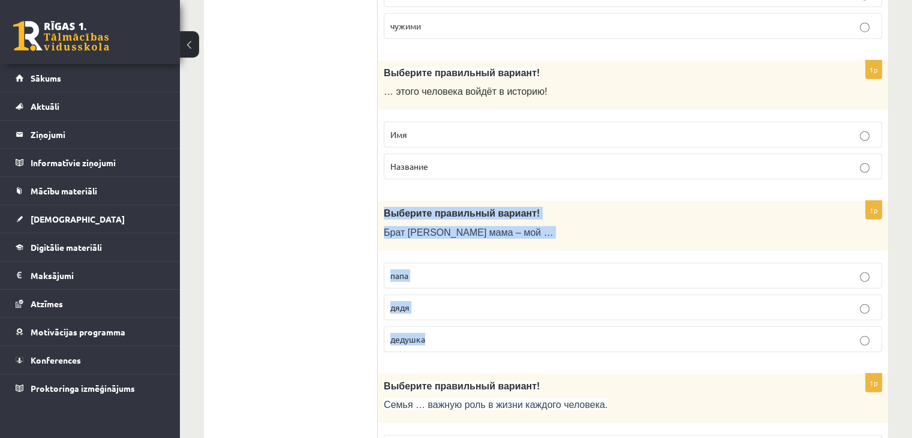
drag, startPoint x: 383, startPoint y: 198, endPoint x: 448, endPoint y: 313, distance: 132.3
click at [448, 313] on div "1p Выберите правильный вариант! Брат моей мама – мой … папа дядя дедушка" at bounding box center [633, 281] width 510 height 161
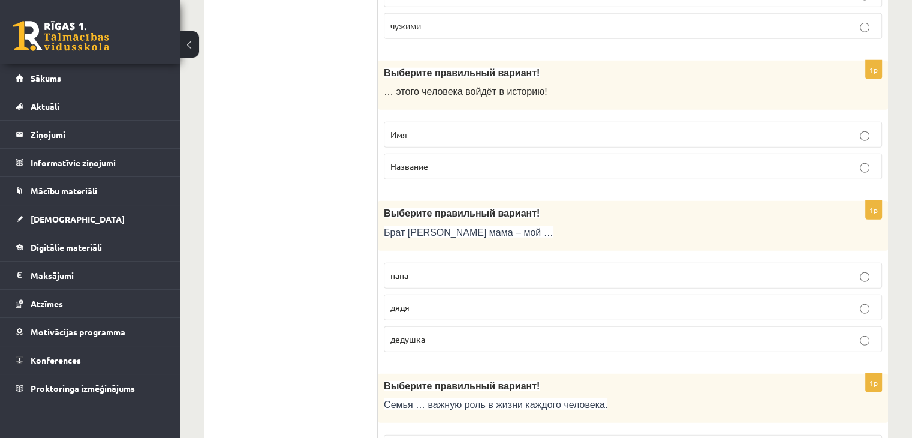
click at [466, 301] on p "дядя" at bounding box center [632, 307] width 485 height 13
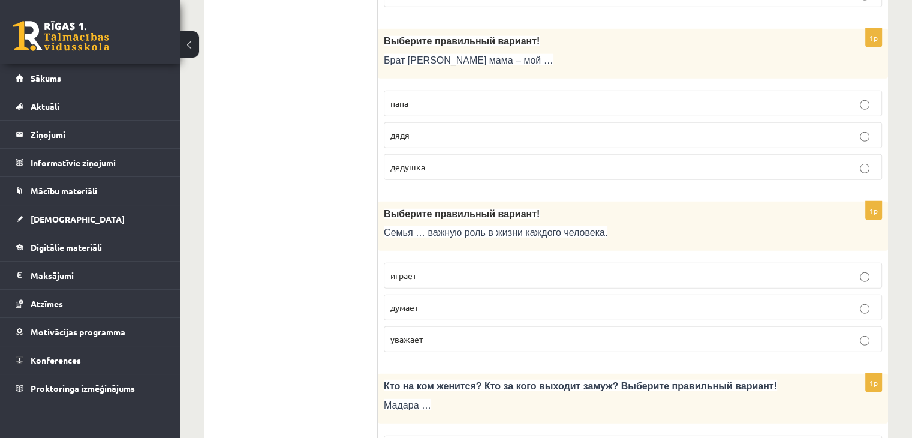
scroll to position [3416, 0]
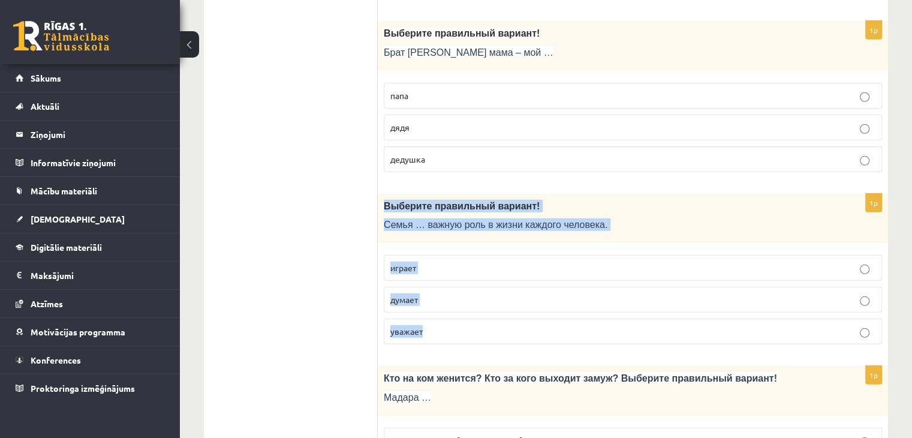
drag, startPoint x: 384, startPoint y: 197, endPoint x: 450, endPoint y: 310, distance: 131.4
click at [450, 310] on div "1p Выберите правильный вариант! Семья … важную роль в жизни каждого человека. и…" at bounding box center [633, 274] width 510 height 161
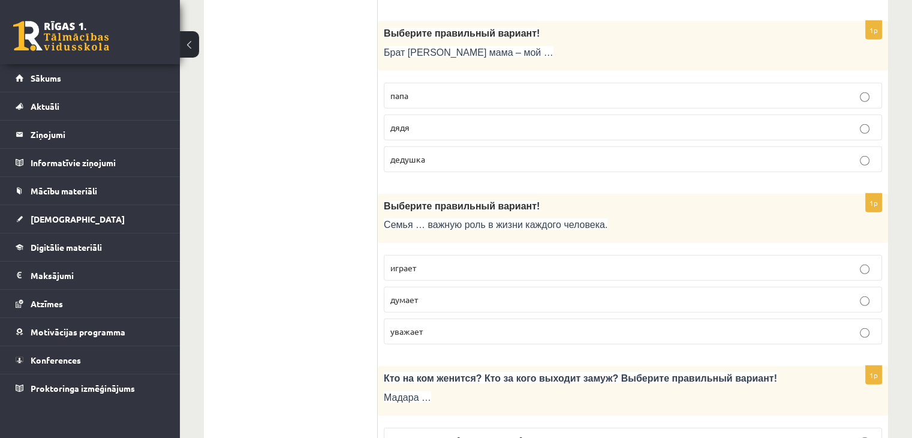
click at [478, 261] on p "играет" at bounding box center [632, 267] width 485 height 13
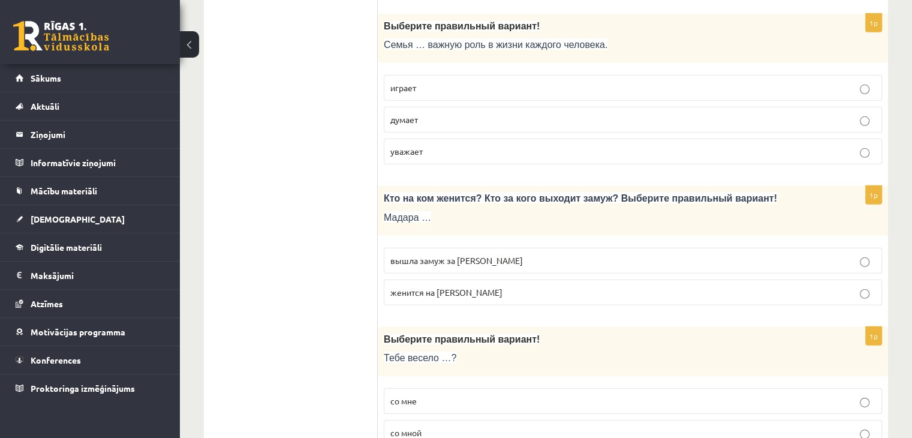
scroll to position [3567, 0]
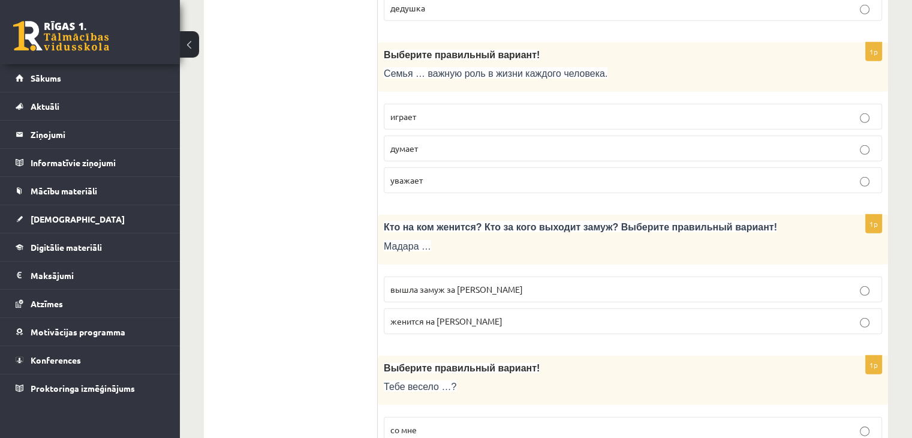
click at [530, 283] on p "вышла замуж за Марка" at bounding box center [632, 289] width 485 height 13
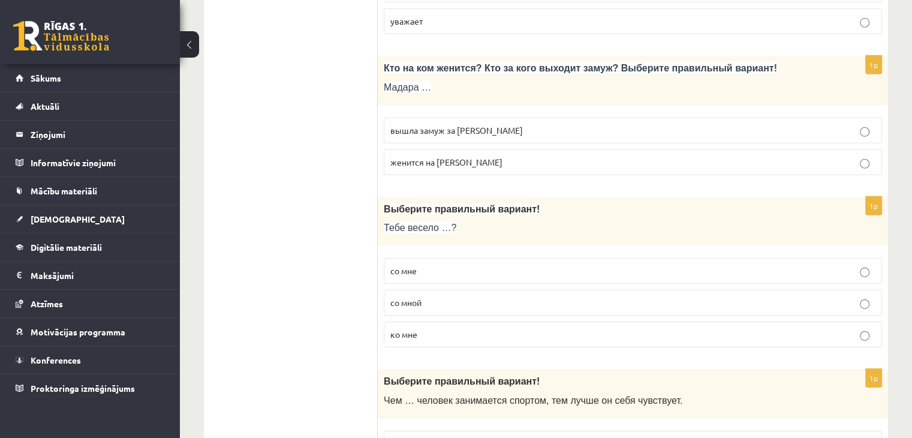
scroll to position [3747, 0]
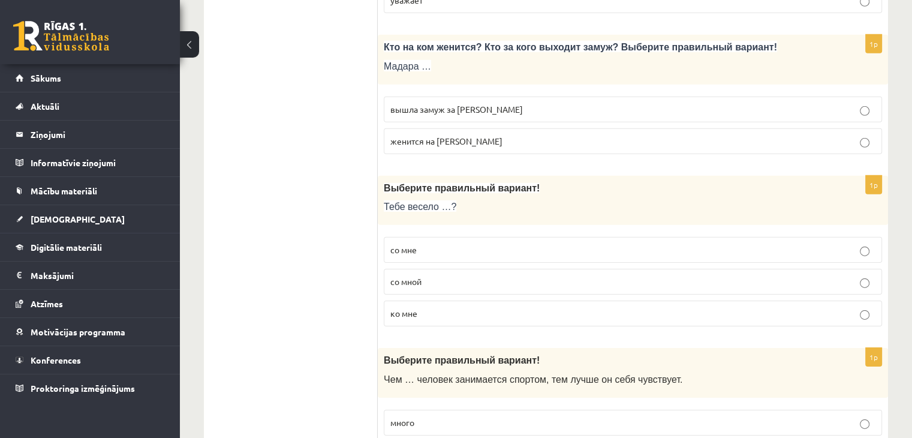
click at [515, 275] on p "со мной" at bounding box center [632, 281] width 485 height 13
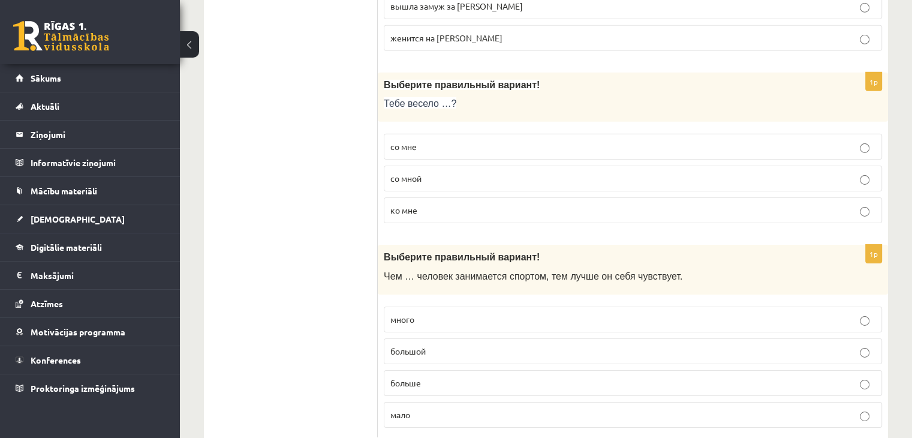
scroll to position [3867, 0]
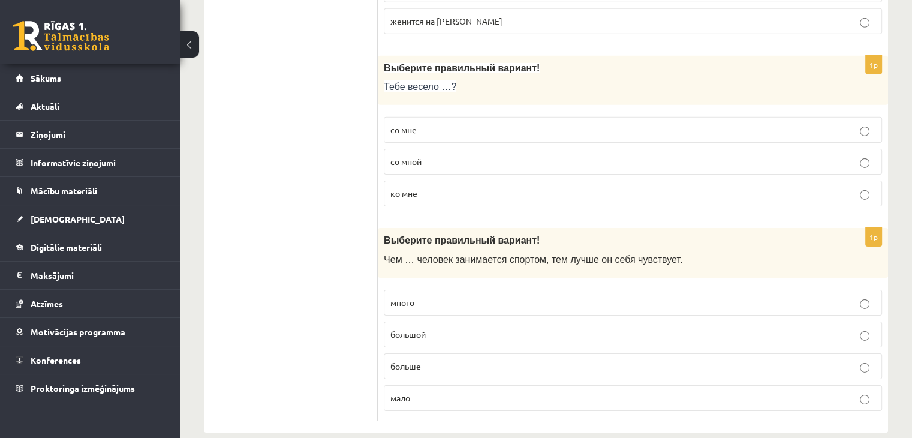
click at [497, 295] on label "много" at bounding box center [633, 302] width 498 height 26
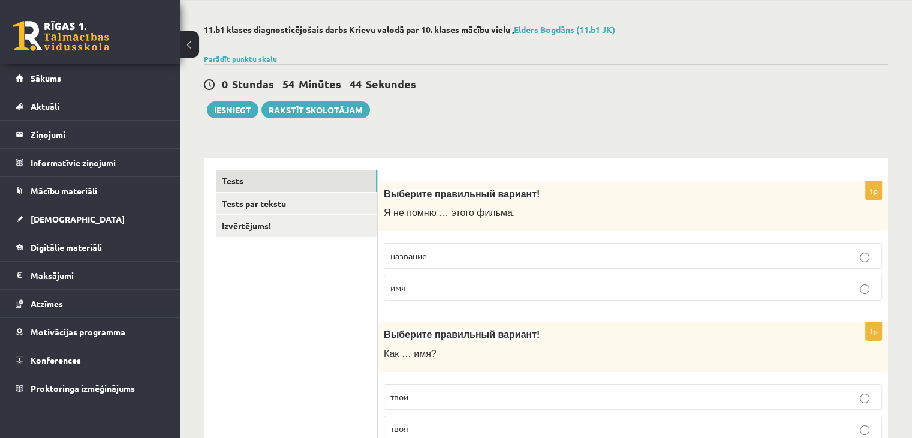
scroll to position [0, 0]
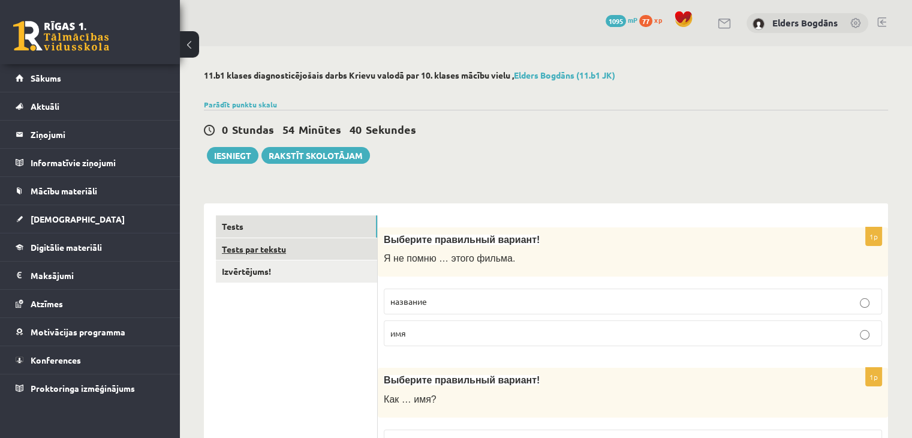
click at [274, 255] on link "Tests par tekstu" at bounding box center [296, 249] width 161 height 22
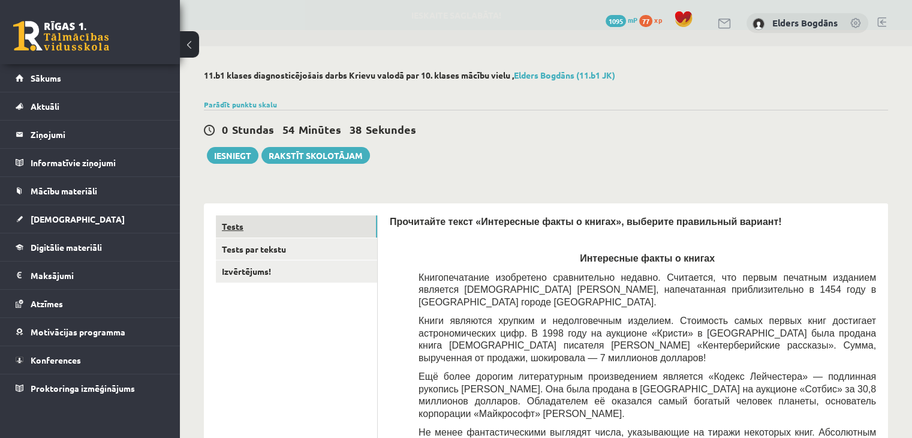
click at [286, 227] on link "Tests" at bounding box center [296, 226] width 161 height 22
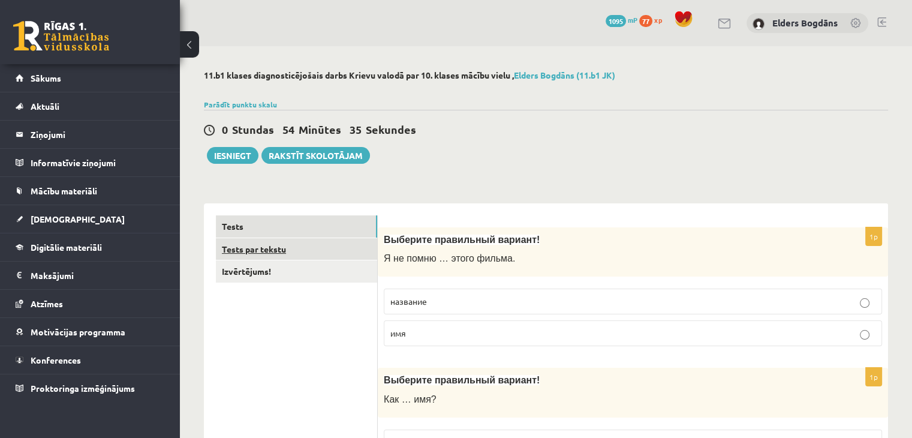
click at [273, 249] on link "Tests par tekstu" at bounding box center [296, 249] width 161 height 22
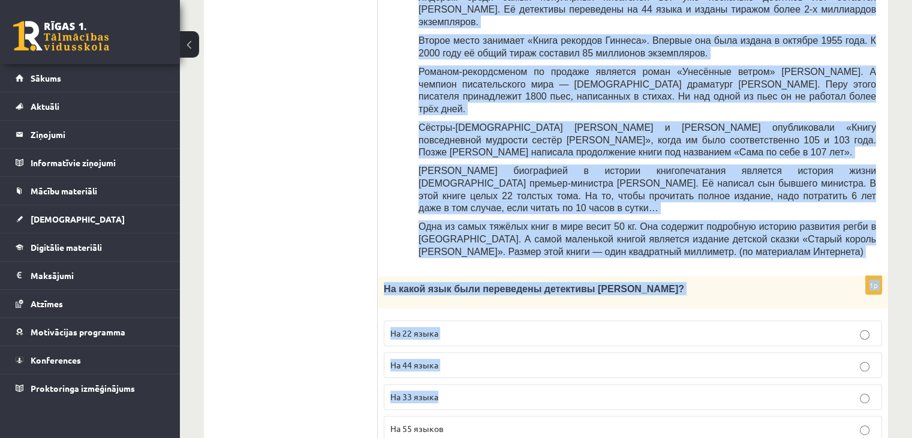
scroll to position [458, 0]
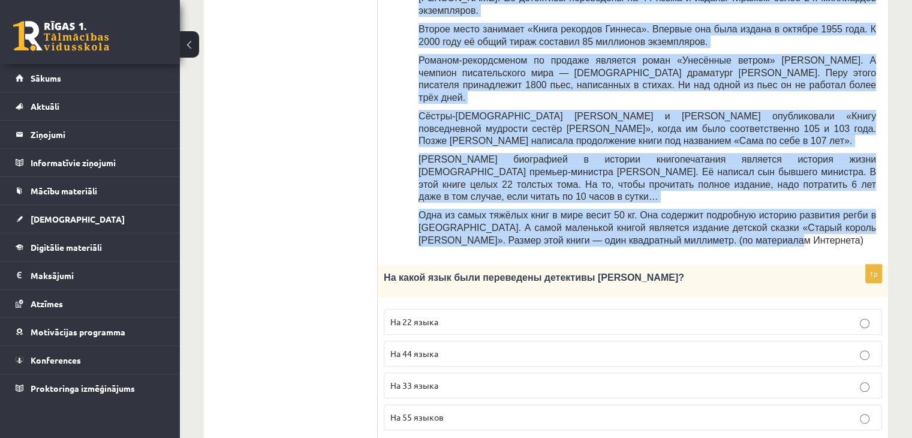
drag, startPoint x: 388, startPoint y: 61, endPoint x: 716, endPoint y: 183, distance: 350.1
click at [716, 183] on div "Прочитайте текст «Интересные факты о книгах», выберите правильный вариант! Инте…" at bounding box center [633, 5] width 486 height 496
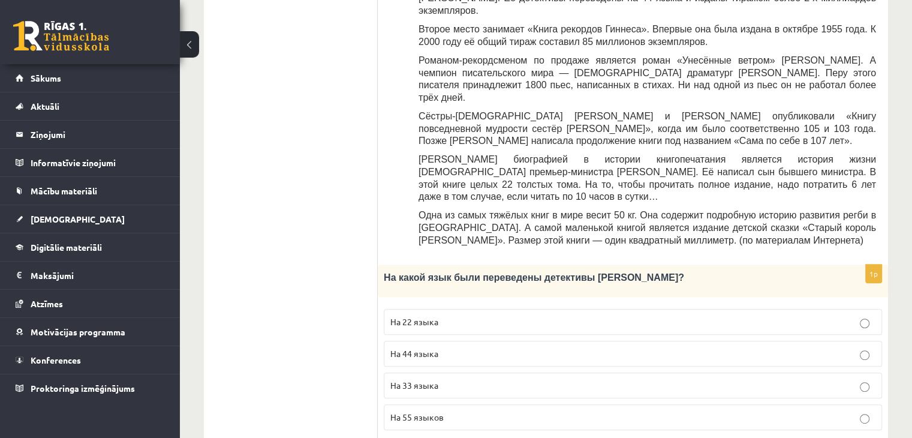
scroll to position [518, 0]
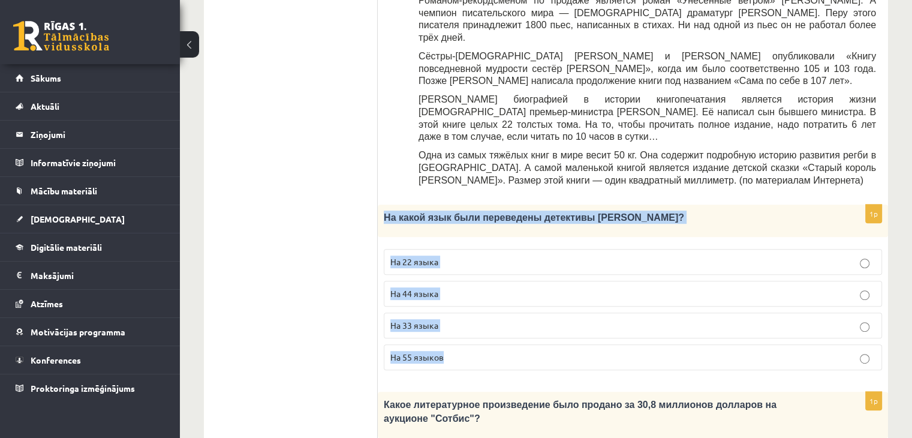
drag, startPoint x: 398, startPoint y: 194, endPoint x: 452, endPoint y: 293, distance: 112.6
click at [452, 293] on div "1p На какой язык были переведены детективы Агаты Кристи? На 22 языка На 44 язык…" at bounding box center [633, 291] width 510 height 175
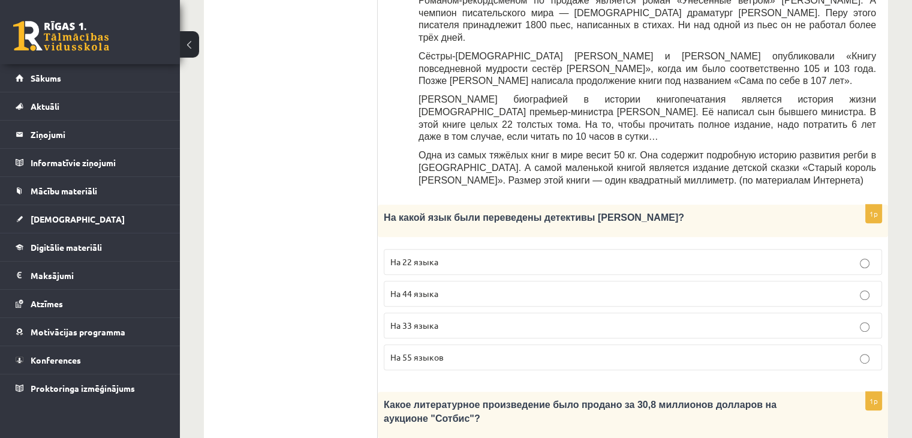
click at [336, 283] on ul "Tests Tests par tekstu Izvērtējums!" at bounding box center [297, 426] width 162 height 1459
click at [475, 280] on label "На 44 языка" at bounding box center [633, 293] width 498 height 26
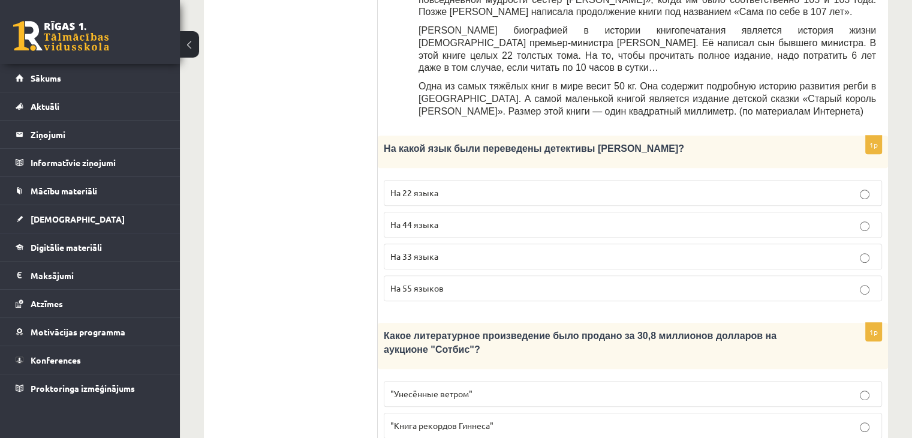
scroll to position [638, 0]
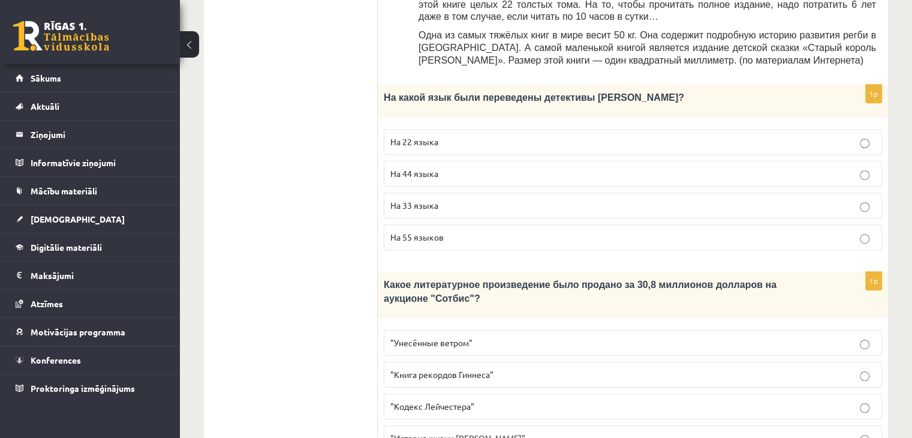
drag, startPoint x: 386, startPoint y: 227, endPoint x: 550, endPoint y: 370, distance: 217.9
click at [550, 370] on div "1p Какое литературное произведение было продано за 30,8 миллионов долларов на а…" at bounding box center [633, 365] width 510 height 189
click at [364, 346] on ul "Tests Tests par tekstu Izvērtējums!" at bounding box center [297, 306] width 162 height 1459
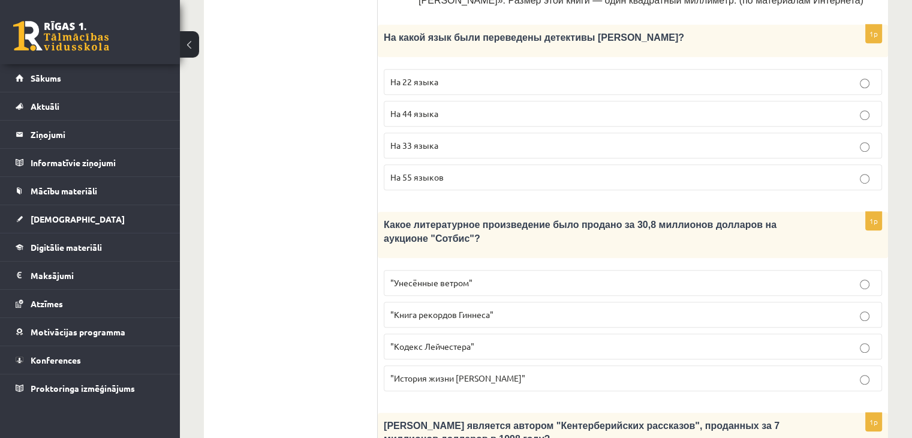
click at [508, 340] on p ""Кодекс Лейчестера"" at bounding box center [632, 346] width 485 height 13
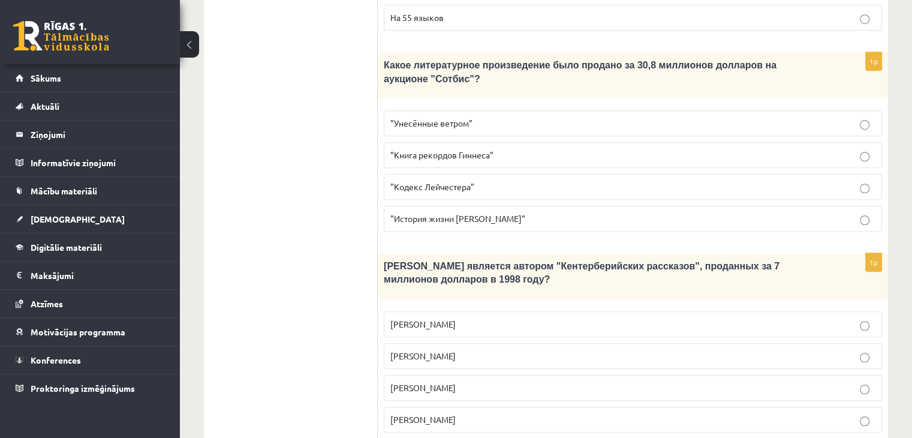
scroll to position [878, 0]
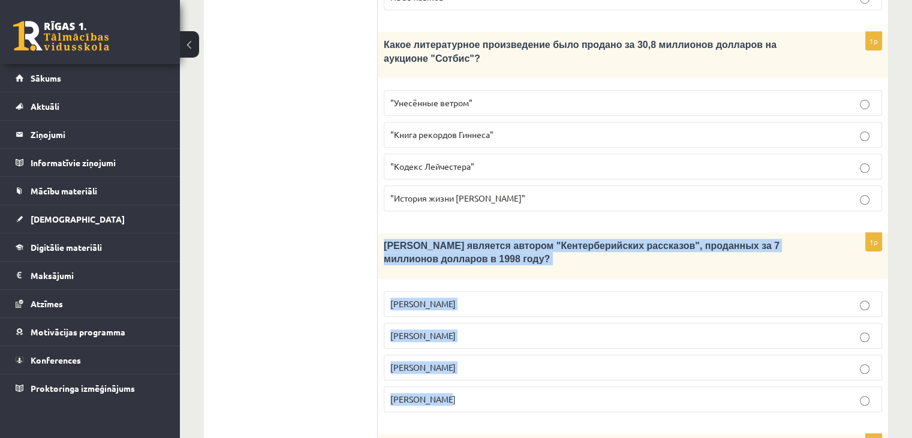
drag, startPoint x: 386, startPoint y: 173, endPoint x: 461, endPoint y: 307, distance: 153.7
click at [461, 307] on div "1p Кто является автором "Кентерберийских рассказов", проданных за 7 миллионов д…" at bounding box center [633, 327] width 510 height 189
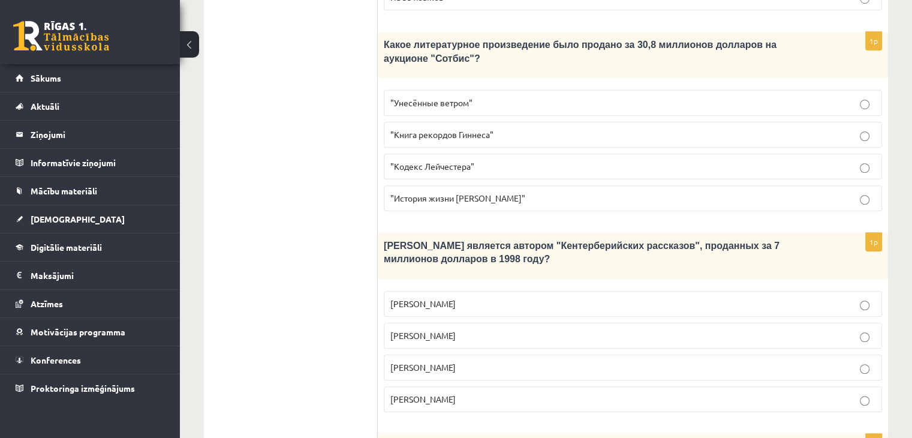
click at [321, 298] on ul "Tests Tests par tekstu Izvērtējums!" at bounding box center [297, 66] width 162 height 1459
click at [503, 354] on label "Джефри Чосер" at bounding box center [633, 367] width 498 height 26
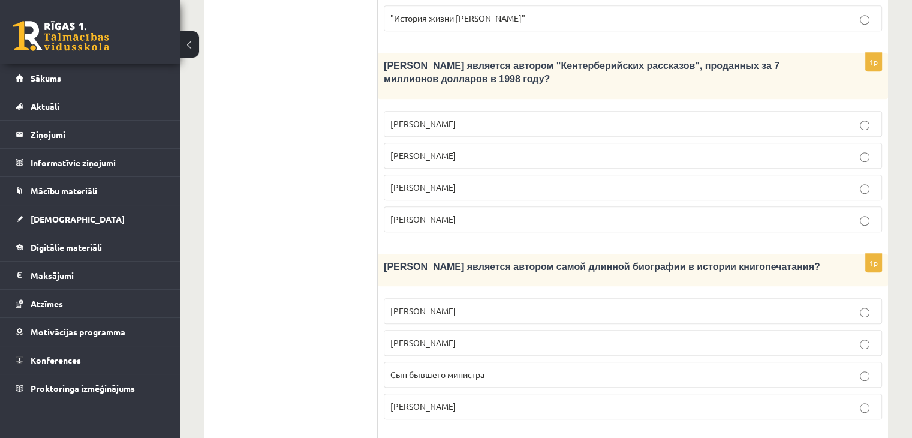
click at [496, 336] on p "Лопе де Вега" at bounding box center [632, 342] width 485 height 13
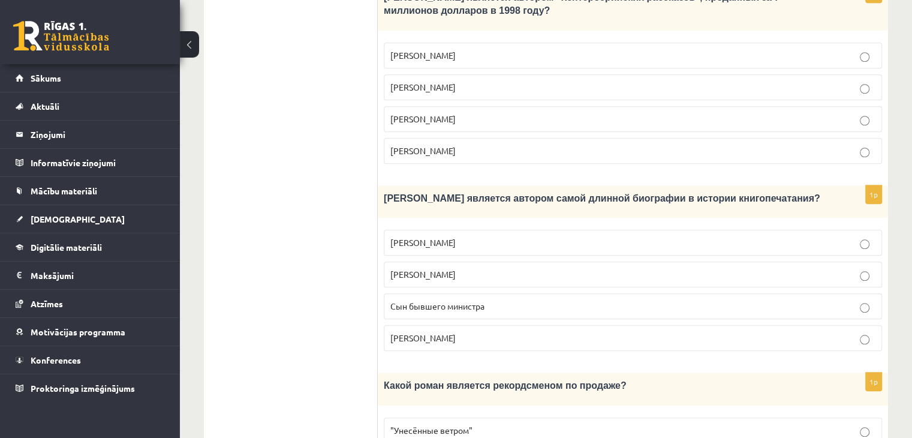
scroll to position [1178, 0]
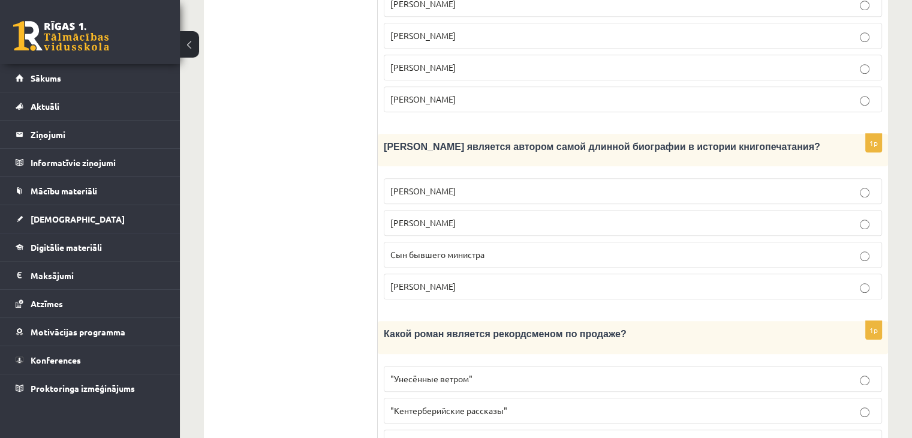
drag, startPoint x: 386, startPoint y: 260, endPoint x: 463, endPoint y: 339, distance: 110.2
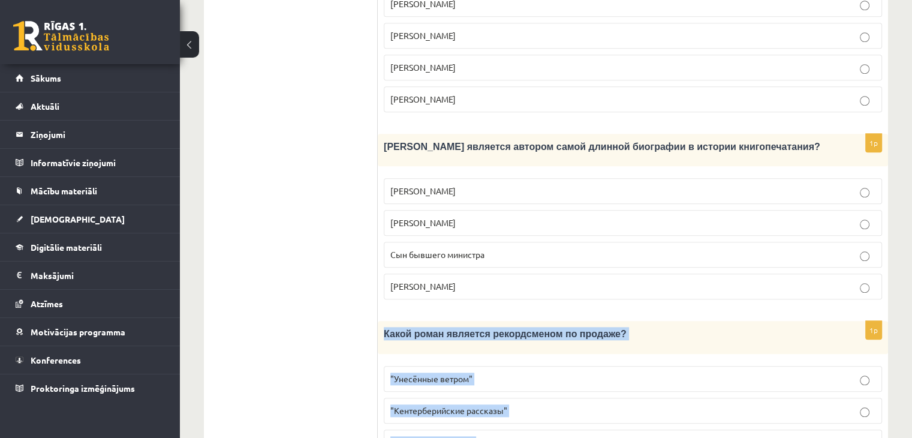
drag, startPoint x: 379, startPoint y: 242, endPoint x: 496, endPoint y: 382, distance: 182.9
click at [496, 382] on div "1p Какой роман является рекордсменом по продаже? "Унесённые ветром" "Кентербери…" at bounding box center [633, 408] width 510 height 175
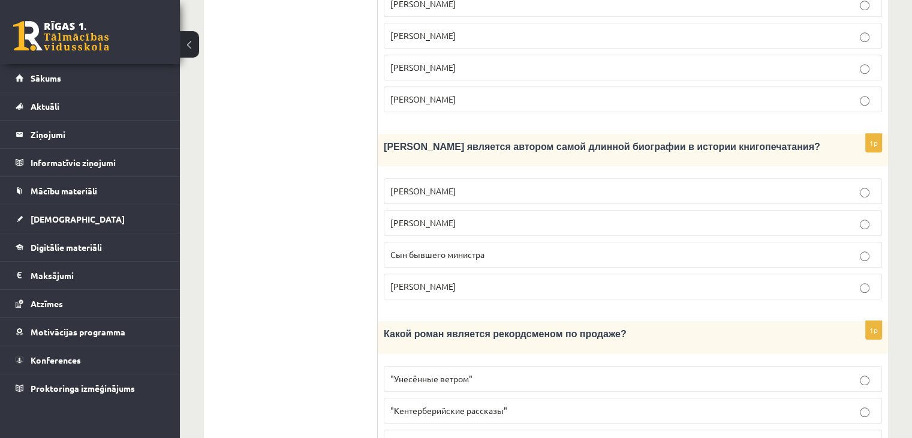
drag, startPoint x: 525, startPoint y: 288, endPoint x: 523, endPoint y: 303, distance: 15.2
click at [525, 372] on p ""Унесённые ветром"" at bounding box center [632, 378] width 485 height 13
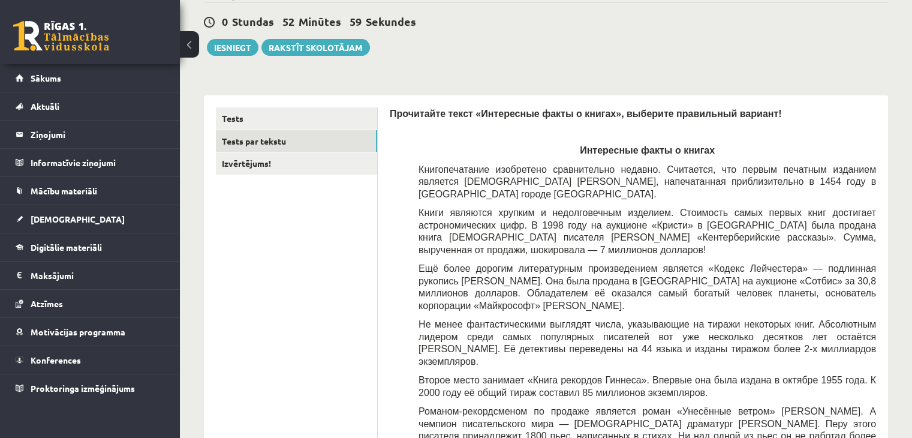
scroll to position [39, 0]
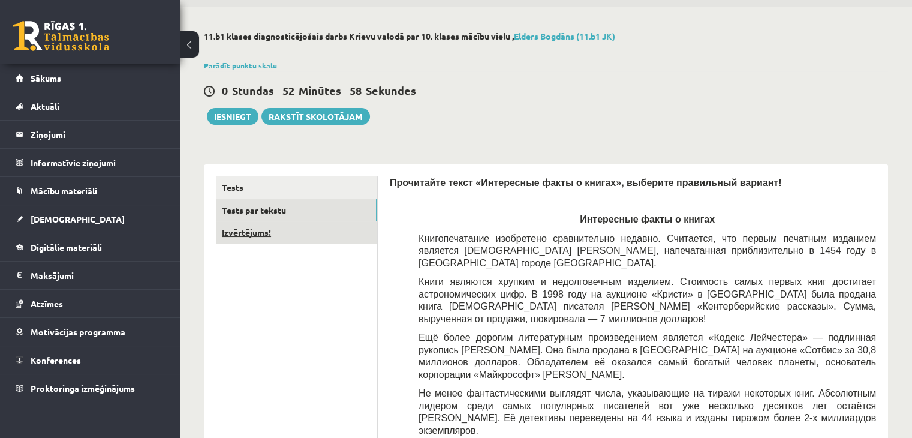
click at [271, 227] on link "Izvērtējums!" at bounding box center [296, 232] width 161 height 22
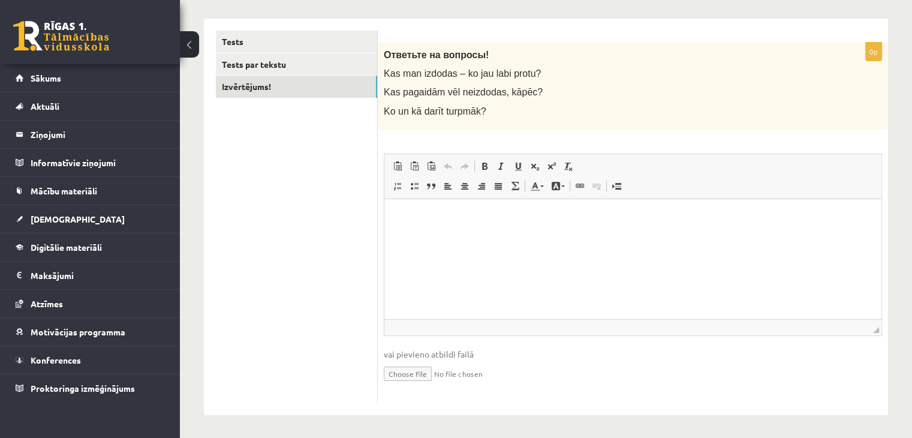
scroll to position [185, 0]
click at [465, 223] on html at bounding box center [632, 216] width 497 height 37
drag, startPoint x: 571, startPoint y: 215, endPoint x: 572, endPoint y: 225, distance: 10.3
click at [571, 216] on p "**********" at bounding box center [632, 216] width 473 height 13
click at [620, 226] on html "**********" at bounding box center [632, 216] width 497 height 37
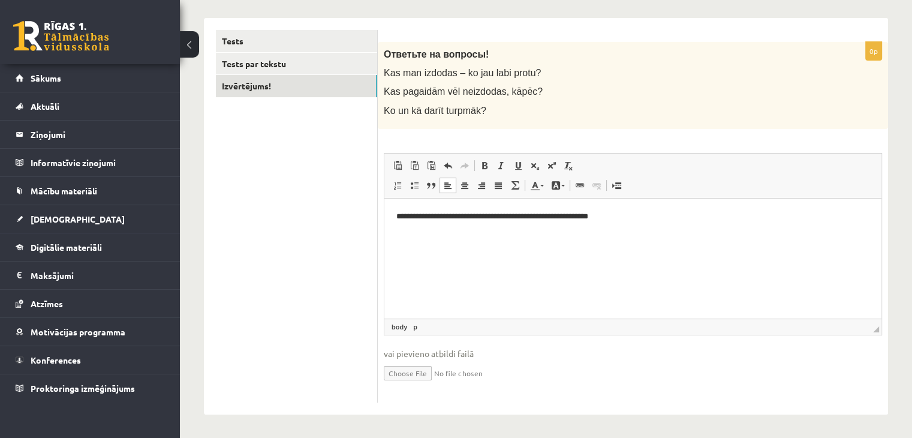
click at [405, 234] on html "**********" at bounding box center [632, 216] width 497 height 37
click at [637, 224] on html "**********" at bounding box center [632, 216] width 497 height 37
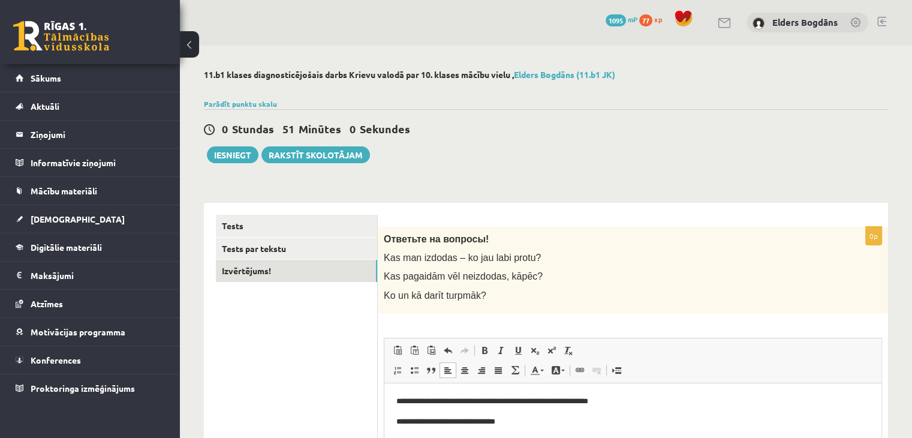
scroll to position [0, 0]
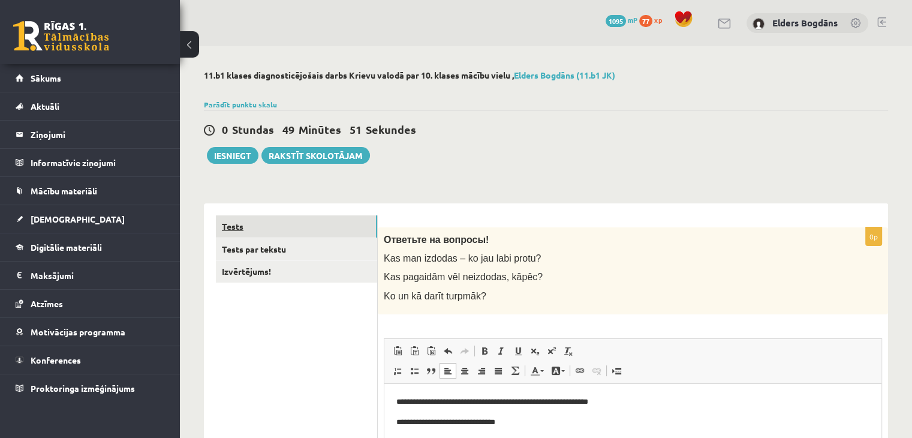
click at [265, 229] on link "Tests" at bounding box center [296, 226] width 161 height 22
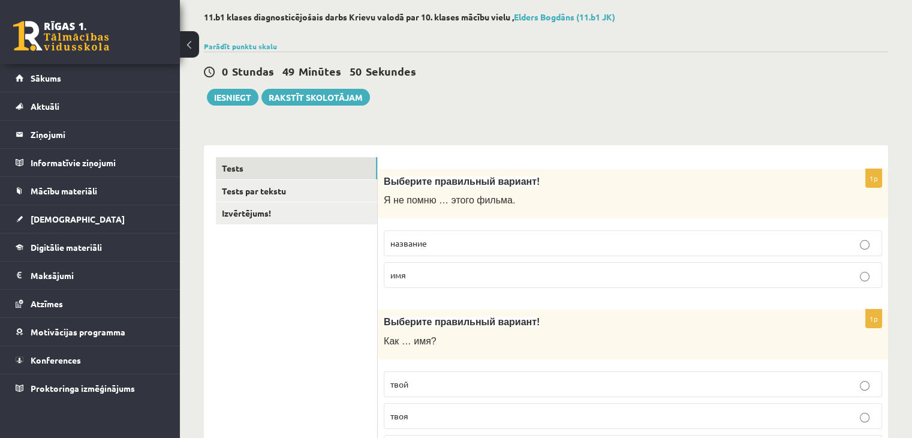
scroll to position [120, 0]
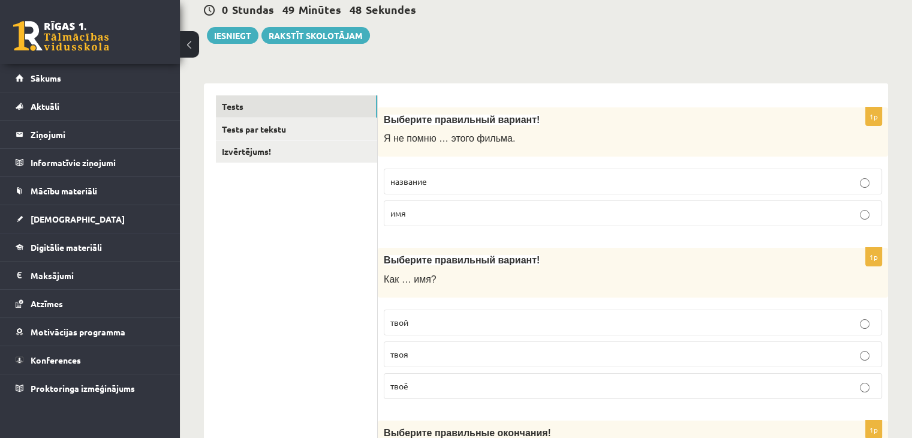
click at [717, 204] on label "имя" at bounding box center [633, 213] width 498 height 26
click at [285, 130] on link "Tests par tekstu" at bounding box center [296, 129] width 161 height 22
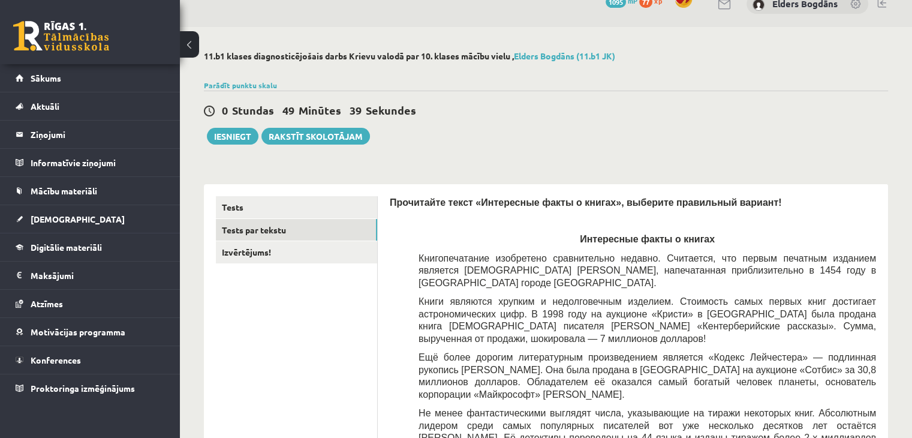
scroll to position [0, 0]
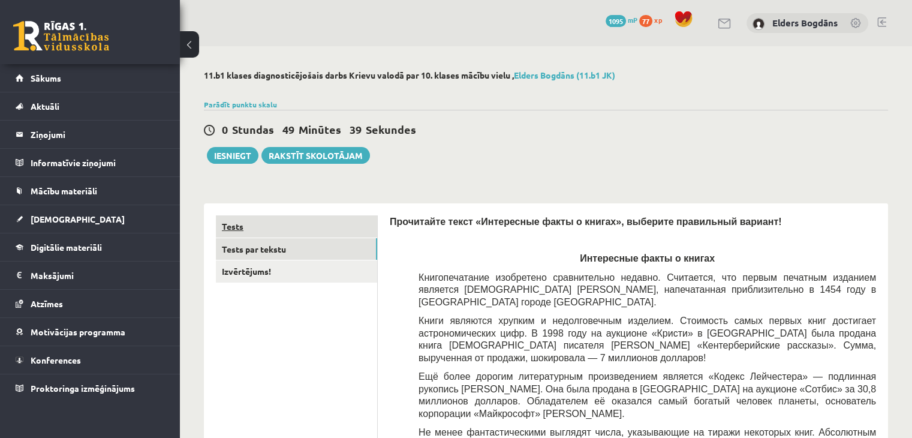
click at [242, 236] on link "Tests" at bounding box center [296, 226] width 161 height 22
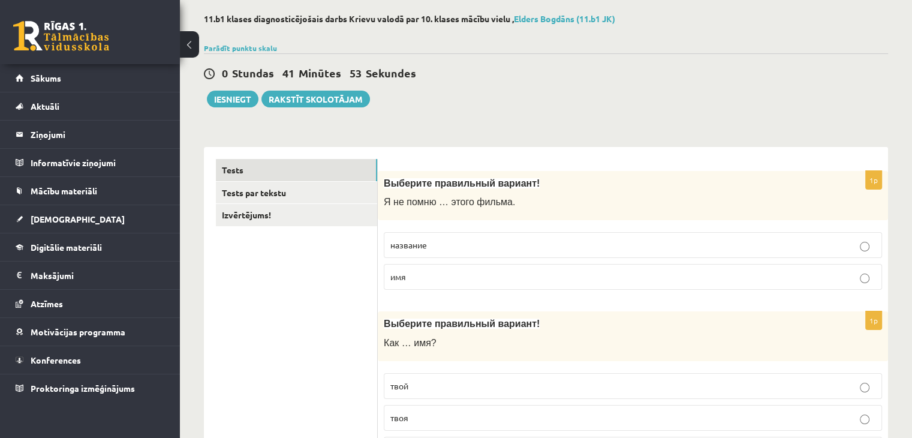
scroll to position [120, 0]
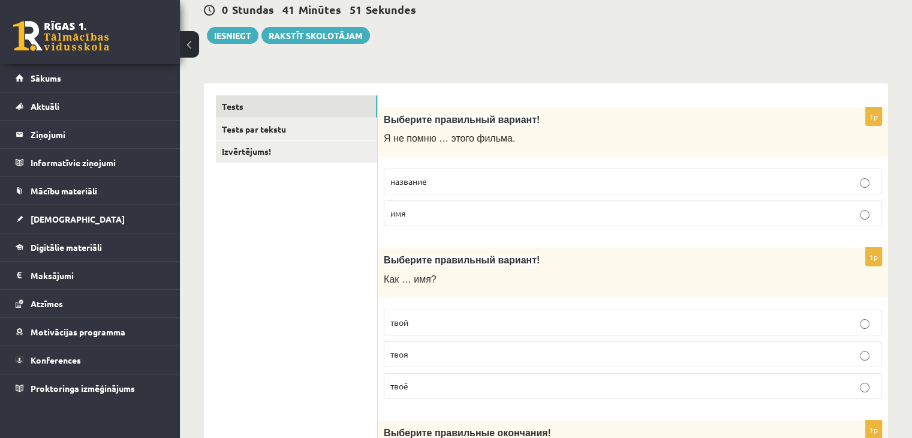
click at [666, 353] on p "твоя" at bounding box center [632, 354] width 485 height 13
click at [556, 384] on p "твоё" at bounding box center [632, 385] width 485 height 13
click at [598, 177] on p "название" at bounding box center [632, 181] width 485 height 13
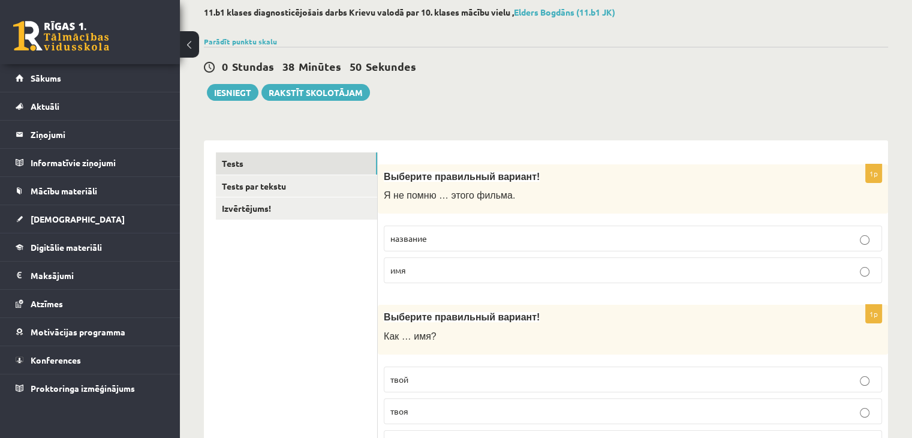
scroll to position [0, 0]
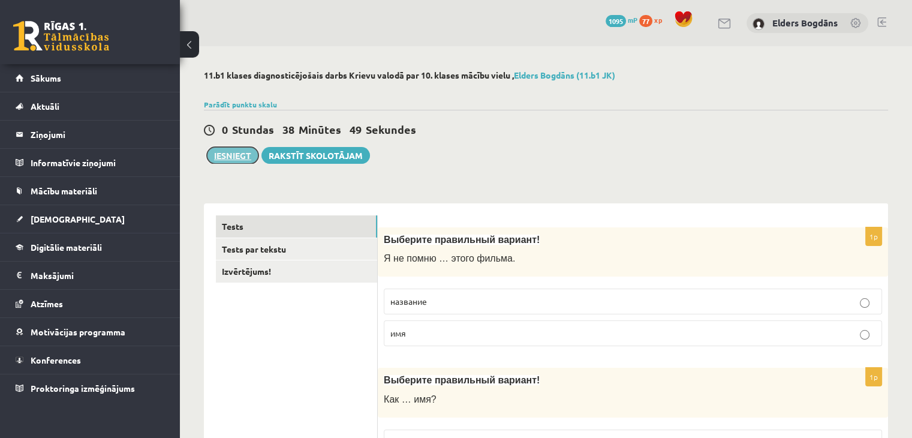
click at [233, 152] on button "Iesniegt" at bounding box center [233, 155] width 52 height 17
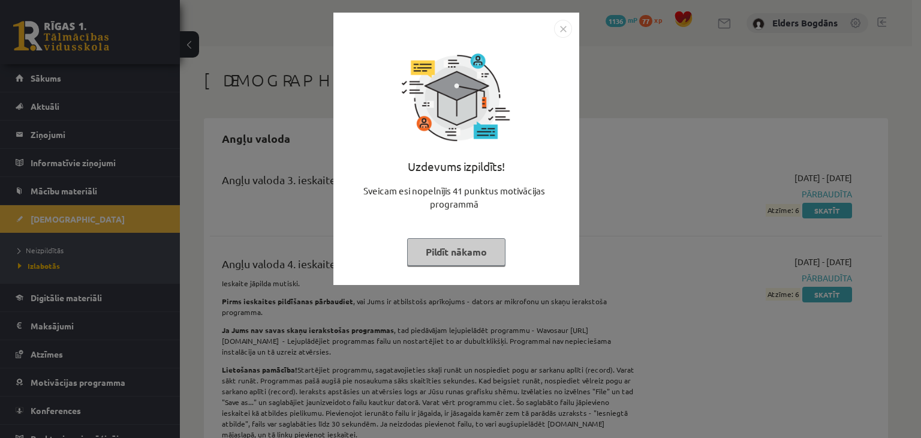
click at [473, 258] on button "Pildīt nākamo" at bounding box center [456, 252] width 98 height 28
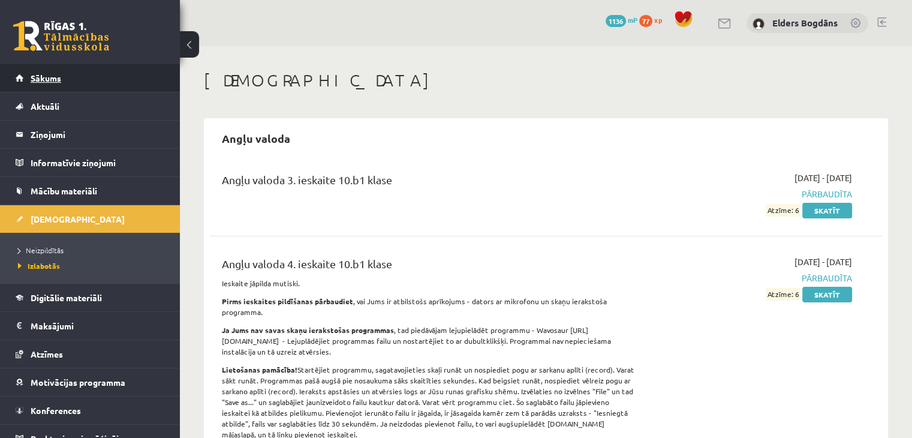
click at [34, 83] on link "Sākums" at bounding box center [90, 78] width 149 height 28
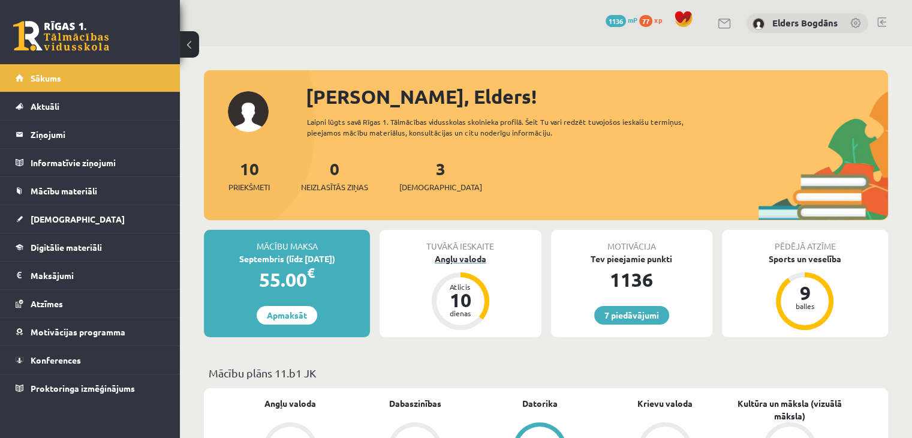
click at [474, 255] on div "Angļu valoda" at bounding box center [459, 258] width 161 height 13
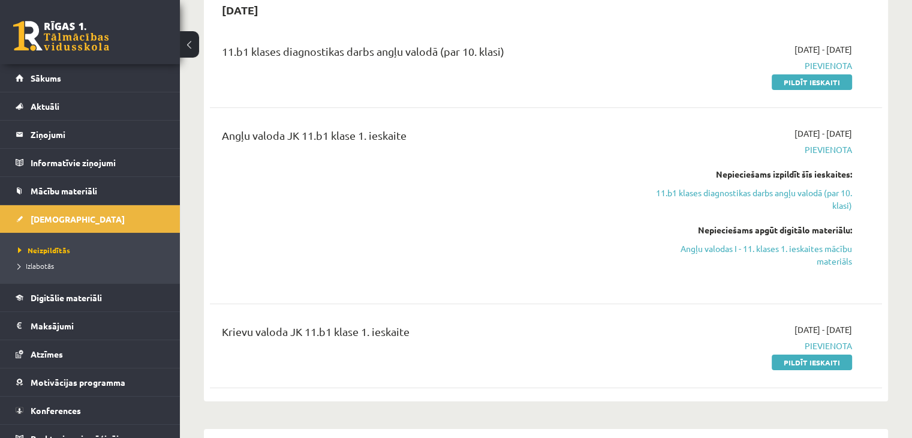
scroll to position [180, 0]
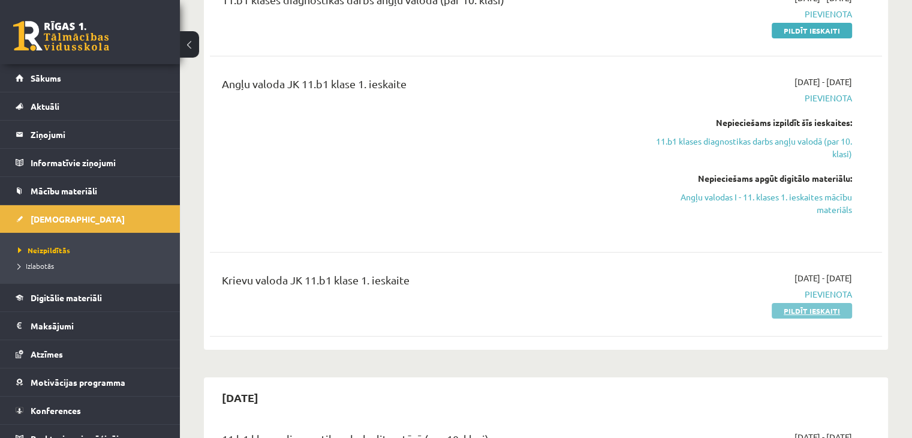
click at [834, 311] on link "Pildīt ieskaiti" at bounding box center [811, 311] width 80 height 16
click at [806, 306] on link "Pildīt ieskaiti" at bounding box center [811, 311] width 80 height 16
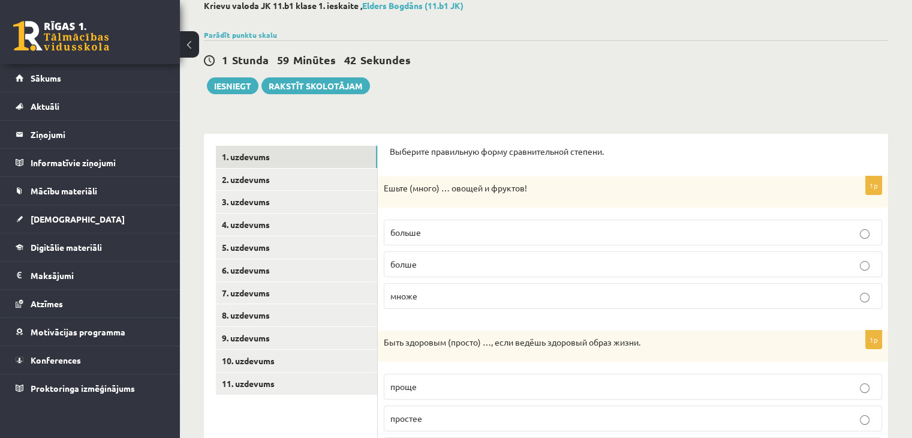
scroll to position [120, 0]
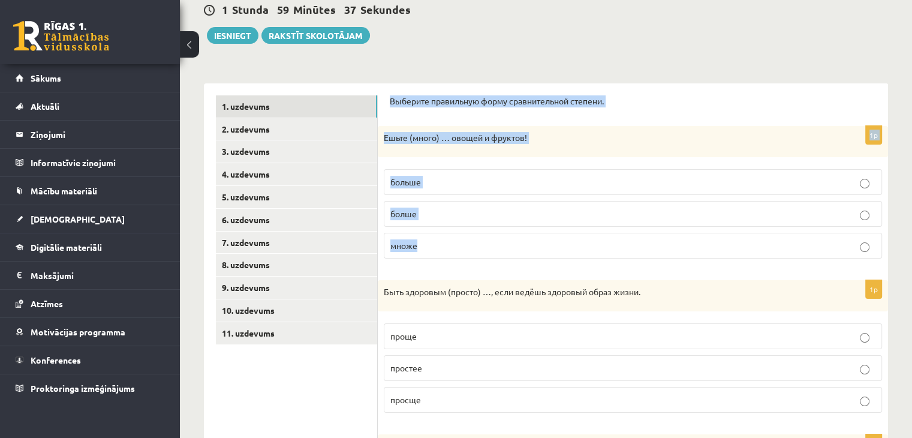
drag, startPoint x: 386, startPoint y: 105, endPoint x: 420, endPoint y: 246, distance: 144.8
click at [681, 99] on p "Выберите правильную форму сравнительной степени." at bounding box center [633, 101] width 486 height 12
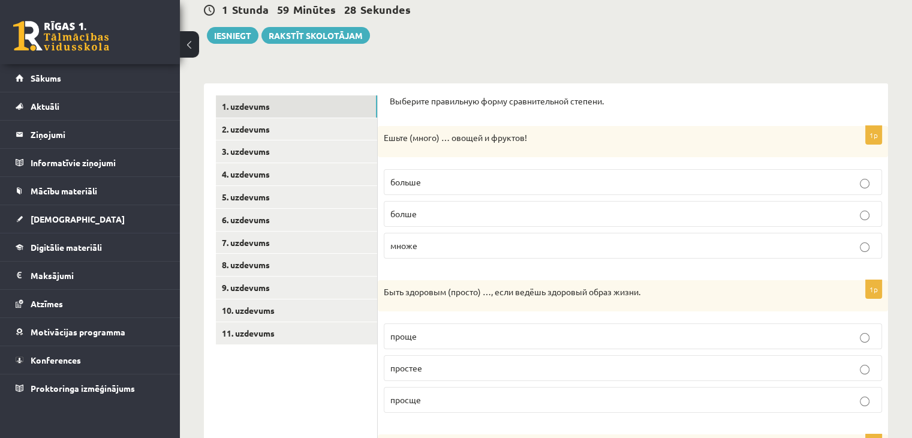
drag, startPoint x: 455, startPoint y: 180, endPoint x: 441, endPoint y: 128, distance: 54.3
click at [455, 180] on p "больше" at bounding box center [632, 182] width 485 height 13
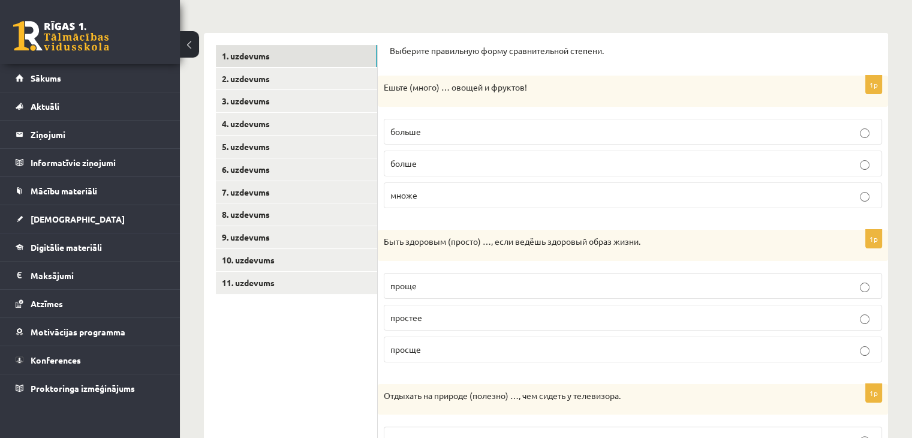
scroll to position [240, 0]
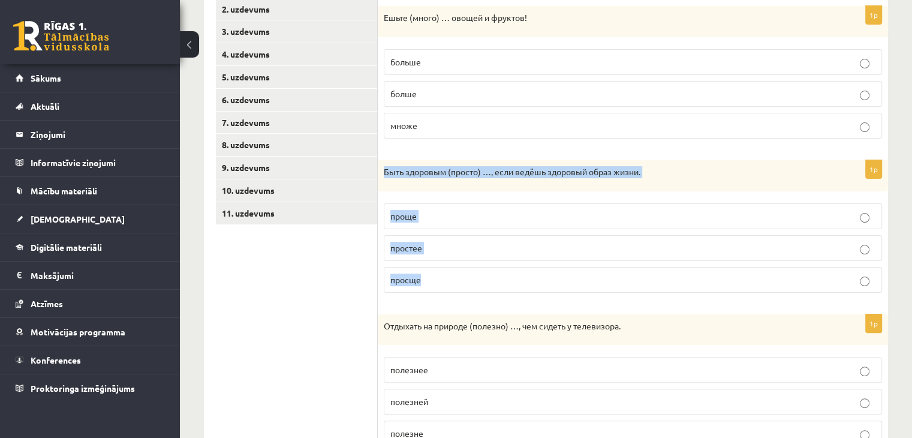
drag, startPoint x: 384, startPoint y: 169, endPoint x: 435, endPoint y: 283, distance: 124.7
click at [435, 283] on div "1p Быть здоровым (просто) …, если ведёшь здоровый образ жизни. проще простее пр…" at bounding box center [633, 231] width 510 height 142
copy div "Быть здоровым (просто) …, если ведёшь здоровый образ жизни. проще простее просще"
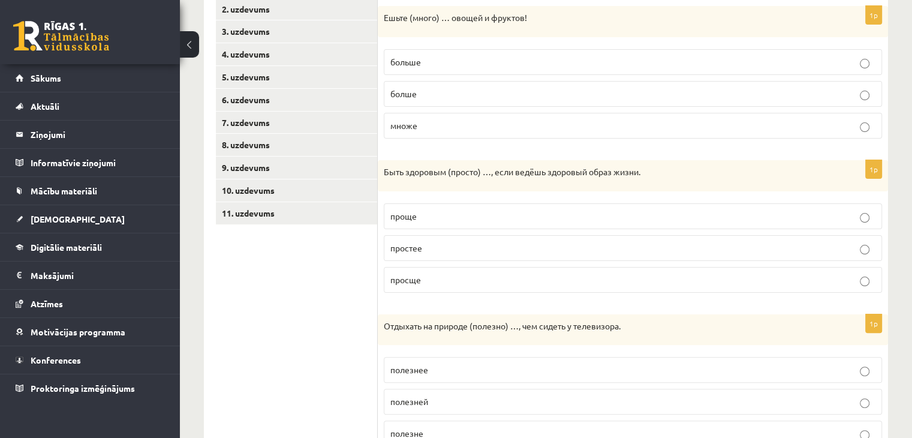
click at [429, 301] on form "Выберите правильную форму сравнительной степени. 1p Ешьте (много) … овощей и фр…" at bounding box center [633, 369] width 486 height 788
click at [457, 219] on p "проще" at bounding box center [632, 216] width 485 height 13
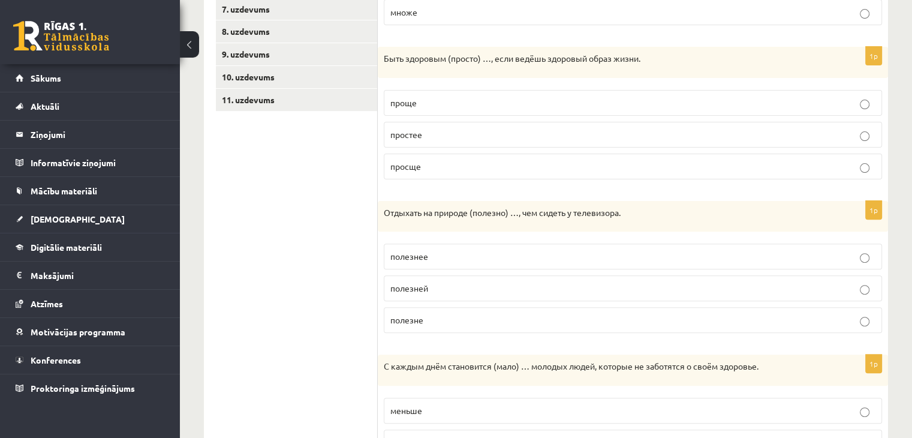
scroll to position [420, 0]
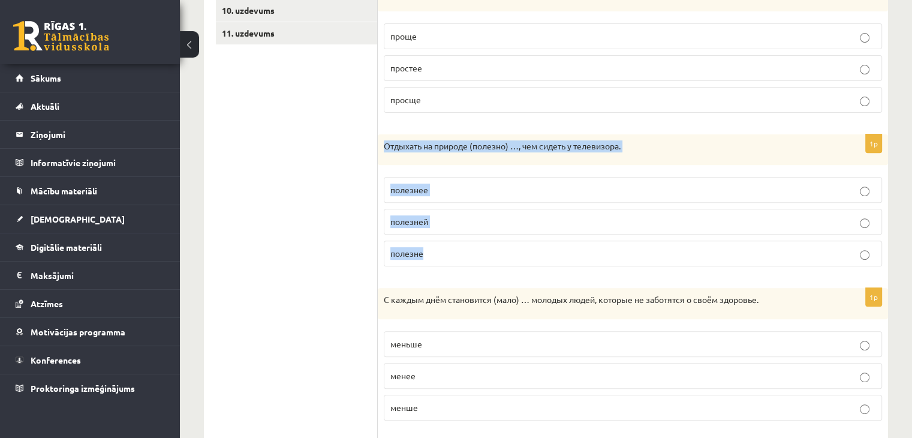
drag, startPoint x: 385, startPoint y: 143, endPoint x: 429, endPoint y: 248, distance: 113.9
click at [429, 248] on div "1p Отдыхать на природе (полезно) …, чем сидеть у телевизора. полезнее полезней …" at bounding box center [633, 205] width 510 height 142
copy div "Отдыхать на природе (полезно) …, чем сидеть у телевизора. полезнее полезней пол…"
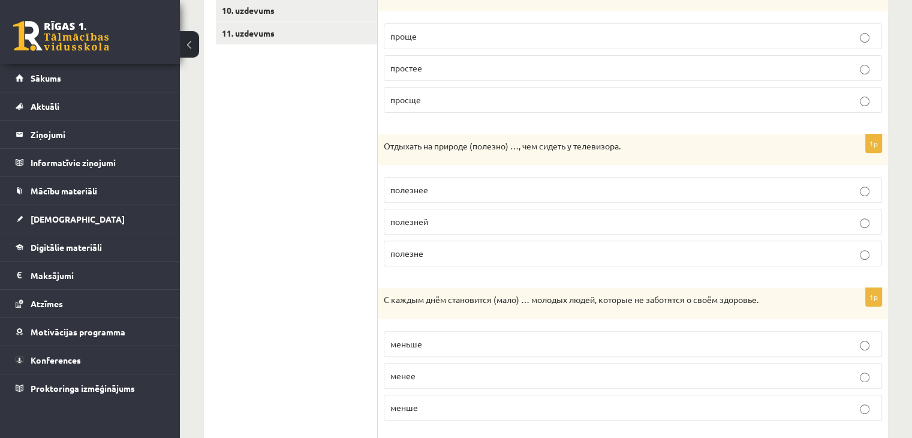
click at [352, 260] on ul "1. uzdevums 2. uzdevums 3. uzdevums 4. uzdevums 5. uzdevums 6. uzdevums 7. uzde…" at bounding box center [297, 190] width 162 height 788
click at [457, 192] on p "полезнее" at bounding box center [632, 189] width 485 height 13
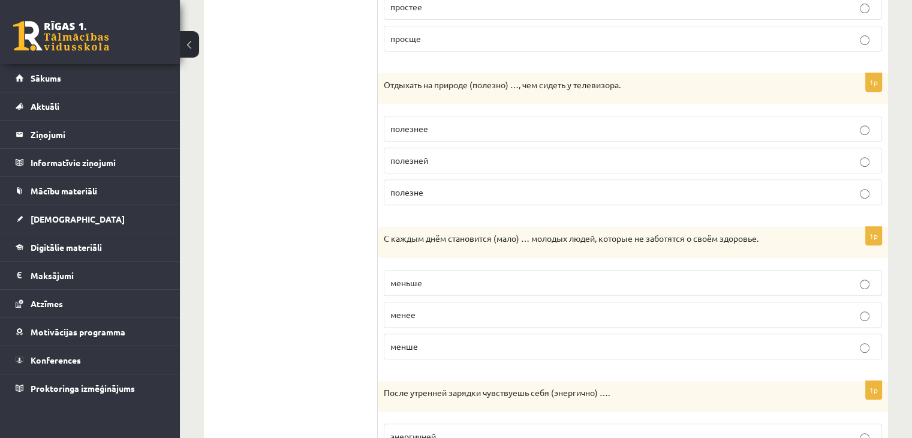
scroll to position [539, 0]
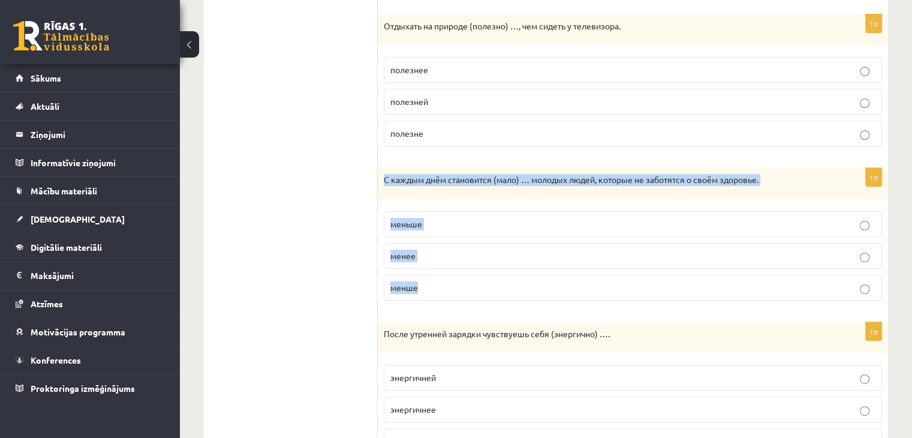
drag, startPoint x: 381, startPoint y: 173, endPoint x: 427, endPoint y: 285, distance: 120.4
click at [427, 285] on div "1p С каждым днём становится (мало) … молодых людей, которые не заботятся о своё…" at bounding box center [633, 239] width 510 height 142
copy div "С каждым днём становится (мало) … молодых людей, которые не заботятся о своём з…"
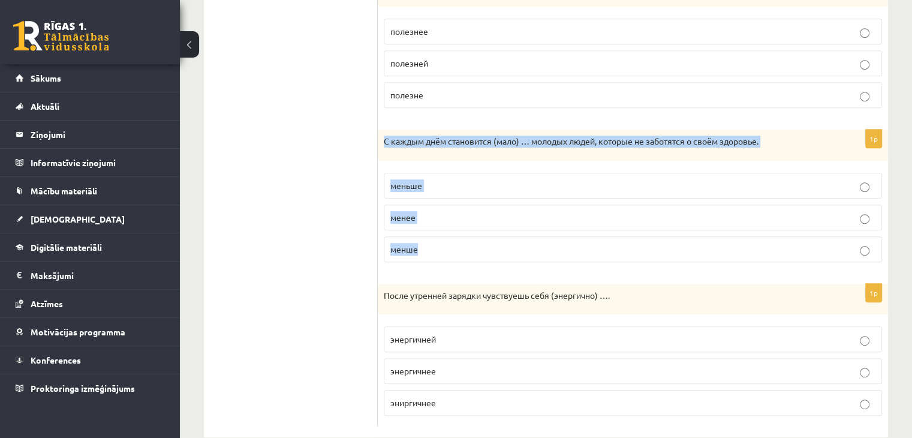
scroll to position [598, 0]
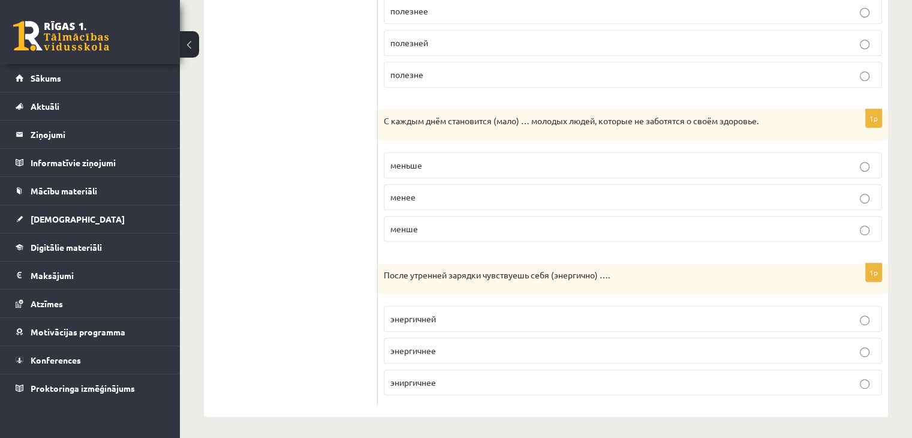
click at [372, 240] on ul "1. uzdevums 2. uzdevums 3. uzdevums 4. uzdevums 5. uzdevums 6. uzdevums 7. uzde…" at bounding box center [297, 11] width 162 height 788
click at [518, 164] on p "меньше" at bounding box center [632, 165] width 485 height 13
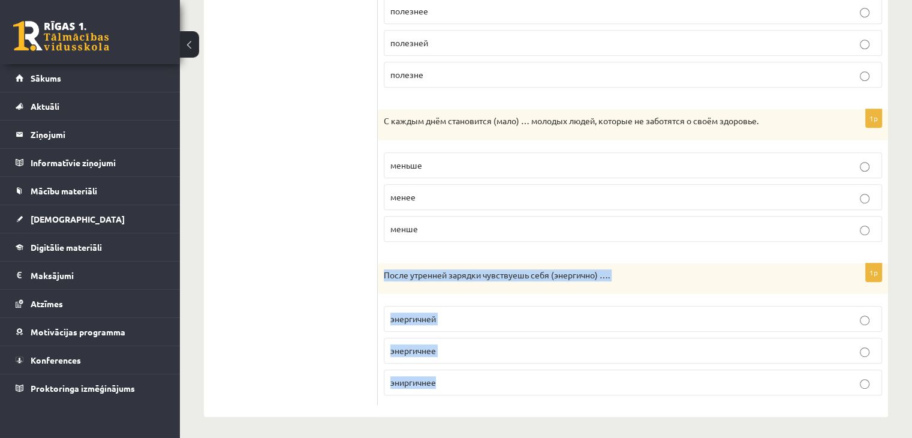
drag, startPoint x: 396, startPoint y: 289, endPoint x: 448, endPoint y: 381, distance: 106.0
click at [448, 381] on div "1p После утренней зарядки чувствуешь себя (энергично) …. энергичней энергичнее …" at bounding box center [633, 334] width 510 height 142
copy div "После утренней зарядки чувствуешь себя (энергично) …. энергичней энергичнее эни…"
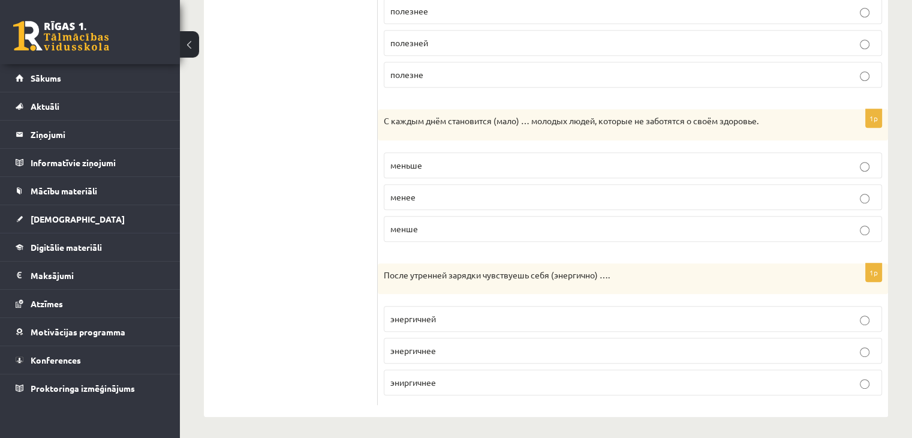
click at [364, 292] on ul "1. uzdevums 2. uzdevums 3. uzdevums 4. uzdevums 5. uzdevums 6. uzdevums 7. uzde…" at bounding box center [297, 11] width 162 height 788
click at [478, 350] on p "энергичнее" at bounding box center [632, 350] width 485 height 13
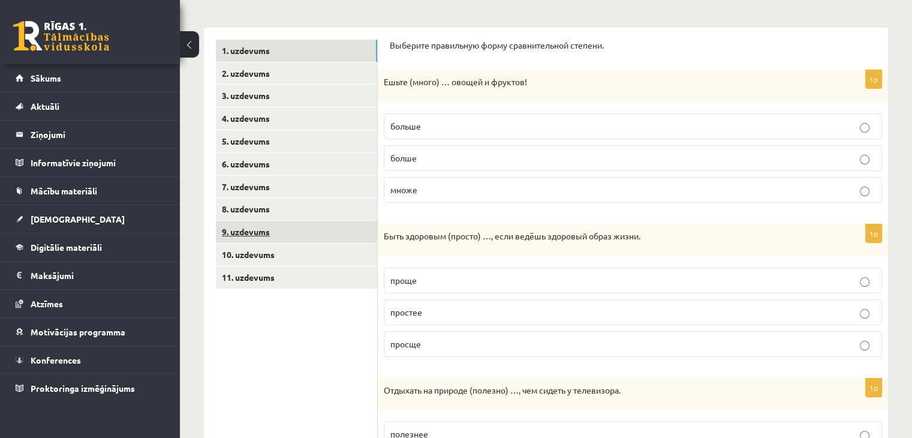
scroll to position [119, 0]
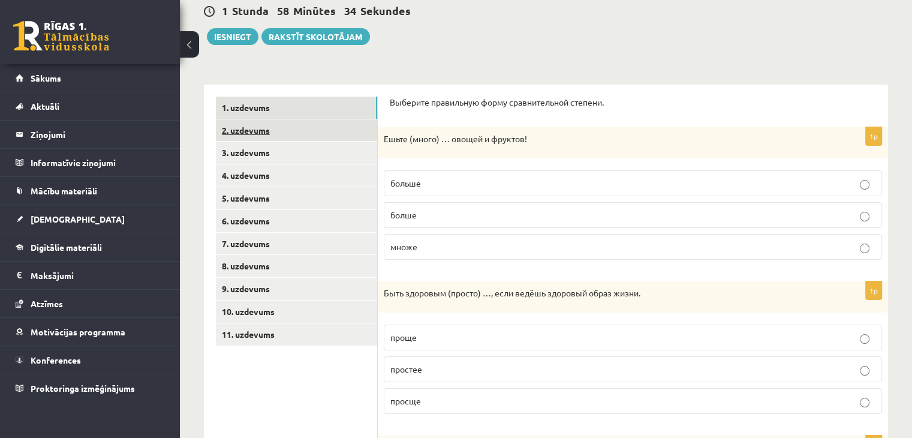
click at [261, 133] on link "2. uzdevums" at bounding box center [296, 130] width 161 height 22
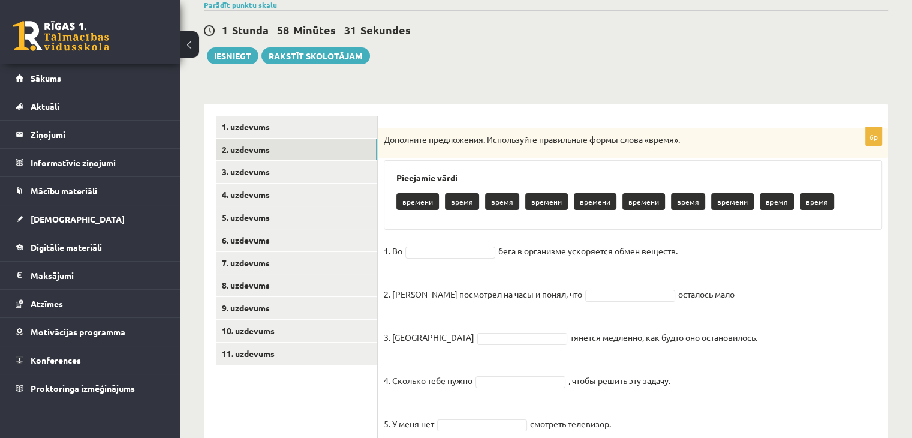
scroll to position [186, 0]
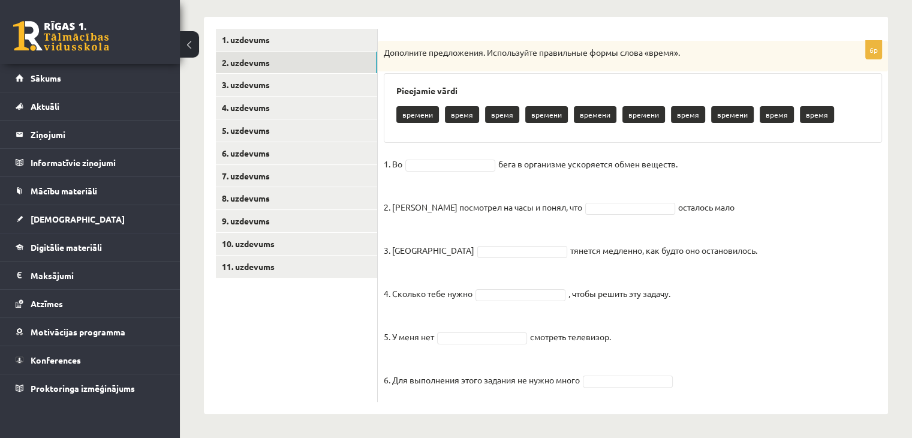
click at [420, 111] on p "времени" at bounding box center [417, 114] width 43 height 17
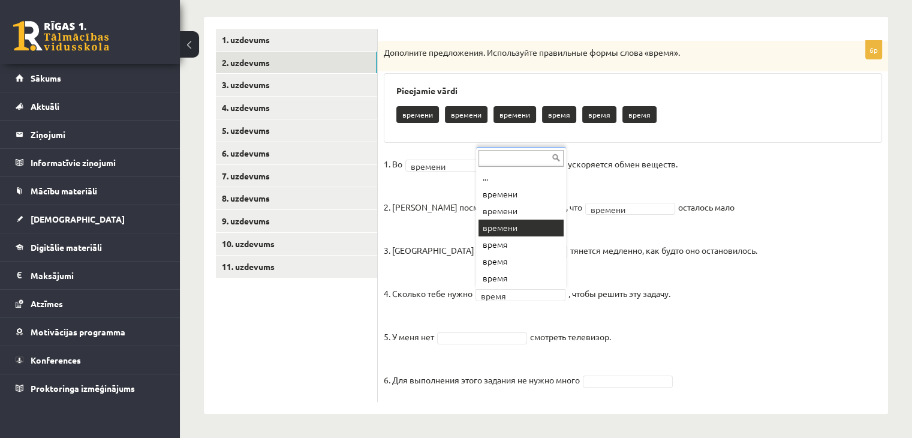
drag, startPoint x: 510, startPoint y: 226, endPoint x: 506, endPoint y: 239, distance: 13.7
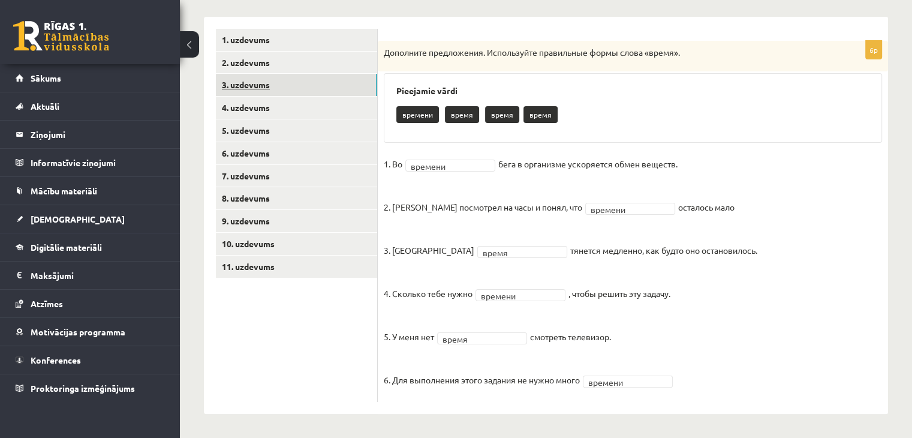
click at [290, 85] on link "3. uzdevums" at bounding box center [296, 85] width 161 height 22
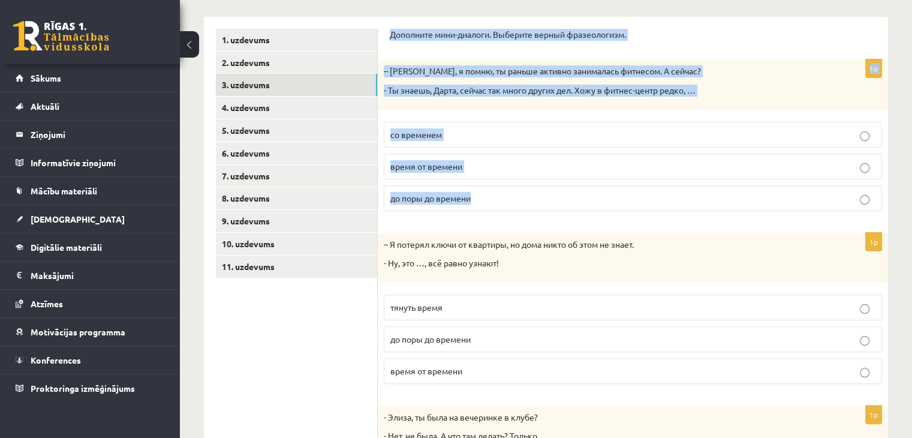
drag, startPoint x: 388, startPoint y: 33, endPoint x: 478, endPoint y: 198, distance: 188.0
click at [478, 198] on div "Дополните мини-диалоги. Выберите верный фразеологизм. 1p – Мария, я помню, ты р…" at bounding box center [633, 374] width 510 height 715
copy form "Дополните мини-диалоги. Выберите верный фразеологизм. 1p – Мария, я помню, ты р…"
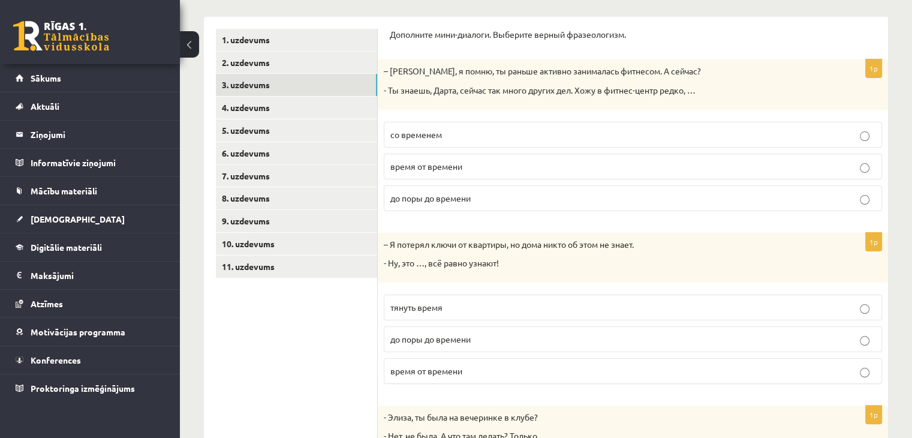
click at [340, 319] on ul "1. uzdevums 2. uzdevums 3. uzdevums 4. uzdevums 5. uzdevums 6. uzdevums 7. uzde…" at bounding box center [297, 374] width 162 height 691
drag, startPoint x: 480, startPoint y: 166, endPoint x: 485, endPoint y: 217, distance: 51.2
click at [480, 166] on p "время от времени" at bounding box center [632, 166] width 485 height 13
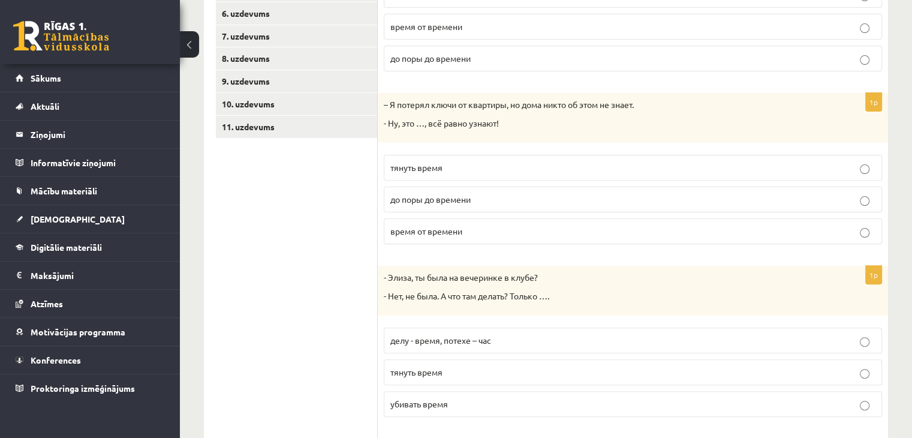
scroll to position [306, 0]
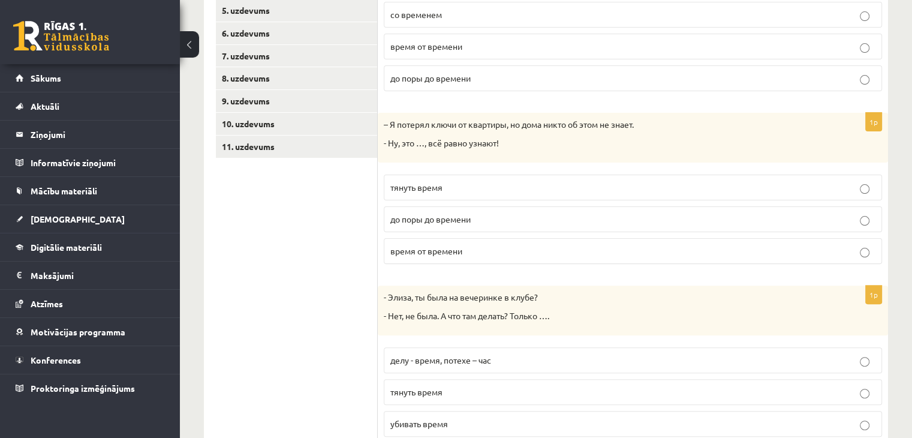
click at [454, 248] on span "время от времени" at bounding box center [426, 250] width 72 height 11
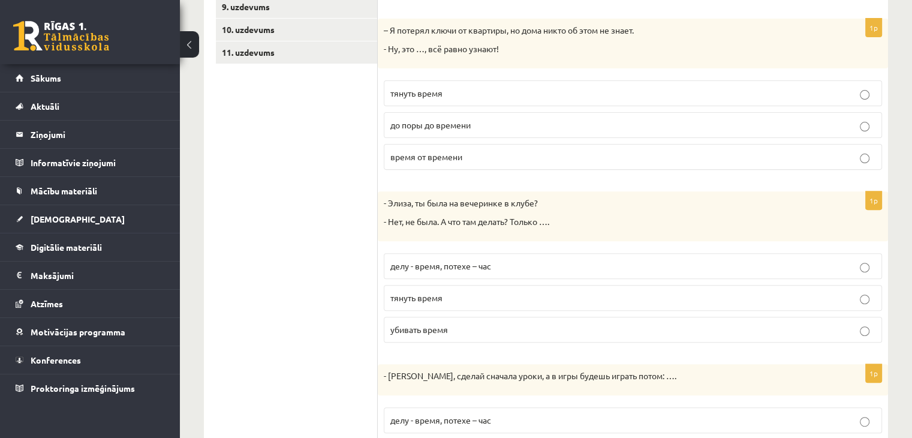
scroll to position [426, 0]
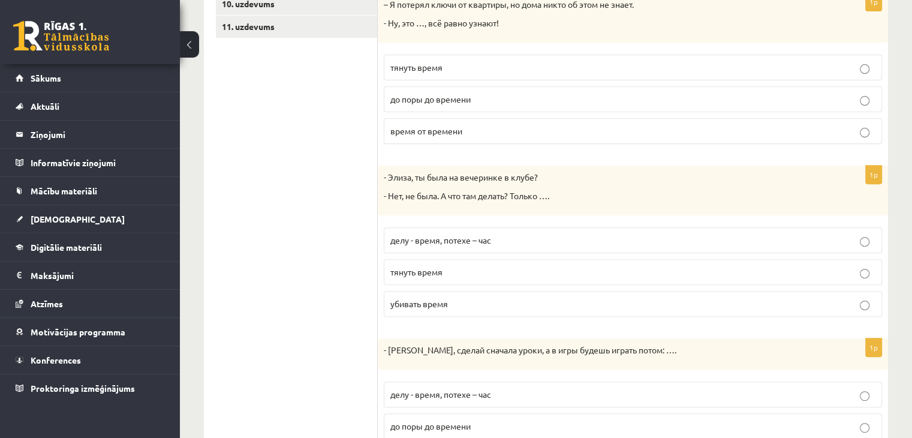
click at [453, 276] on label "тянуть время" at bounding box center [633, 272] width 498 height 26
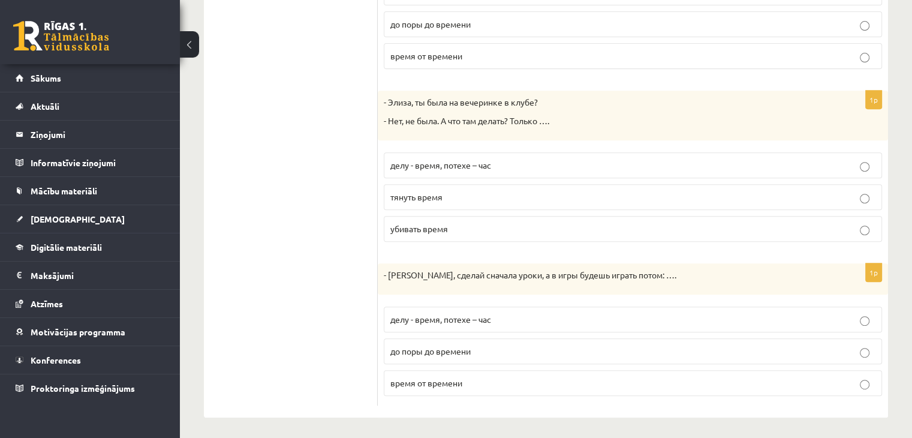
scroll to position [502, 0]
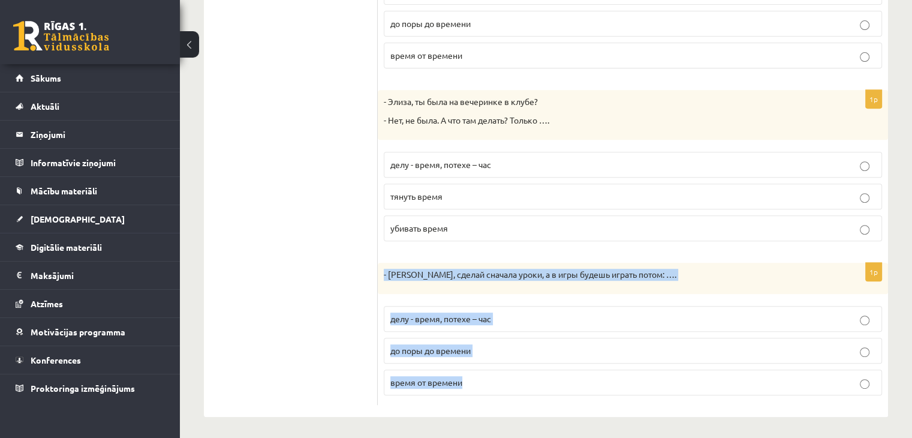
drag, startPoint x: 384, startPoint y: 270, endPoint x: 469, endPoint y: 377, distance: 136.5
click at [476, 379] on div "1p - Марис, сделай сначала уроки, а в игры будешь играть потом: …. делу - время…" at bounding box center [633, 334] width 510 height 142
copy div "- Марис, сделай сначала уроки, а в игры будешь играть потом: …. делу - время, п…"
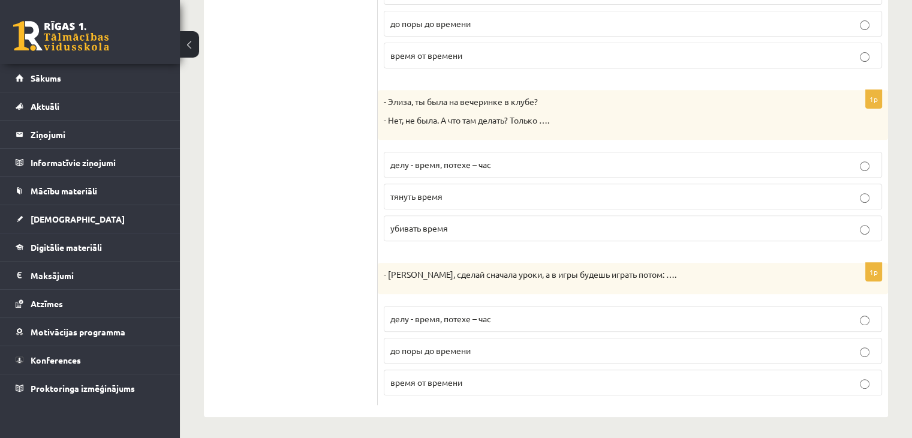
drag, startPoint x: 338, startPoint y: 391, endPoint x: 360, endPoint y: 187, distance: 205.5
click at [338, 391] on ul "1. uzdevums 2. uzdevums 3. uzdevums 4. uzdevums 5. uzdevums 6. uzdevums 7. uzde…" at bounding box center [297, 59] width 162 height 691
click at [507, 319] on p "делу - время, потехе – час" at bounding box center [632, 318] width 485 height 13
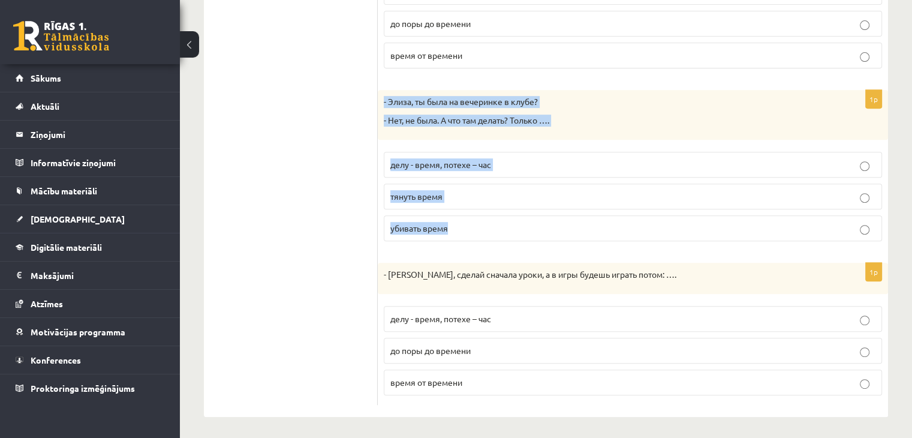
drag, startPoint x: 382, startPoint y: 96, endPoint x: 456, endPoint y: 230, distance: 152.1
click at [456, 230] on div "1p - Элиза, ты была на вечеринке в клубе? - Нет, не была. А что там делать? Тол…" at bounding box center [633, 170] width 510 height 161
copy div "- Элиза, ты была на вечеринке в клубе? - Нет, не была. А что там делать? Только…"
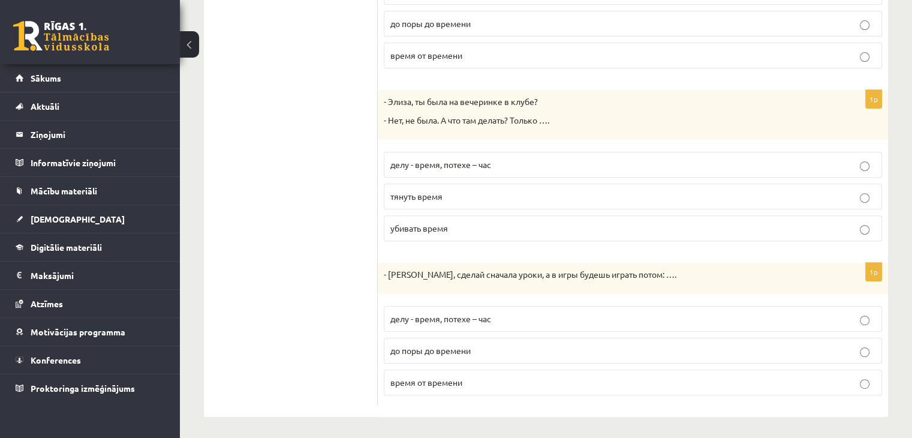
click at [305, 221] on ul "1. uzdevums 2. uzdevums 3. uzdevums 4. uzdevums 5. uzdevums 6. uzdevums 7. uzde…" at bounding box center [297, 59] width 162 height 691
click at [343, 233] on ul "1. uzdevums 2. uzdevums 3. uzdevums 4. uzdevums 5. uzdevums 6. uzdevums 7. uzde…" at bounding box center [297, 59] width 162 height 691
click at [436, 231] on p "убивать время" at bounding box center [632, 228] width 485 height 13
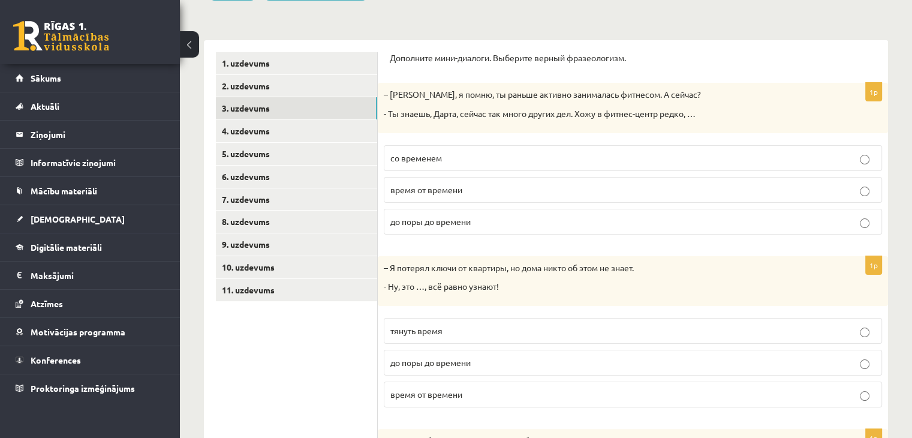
scroll to position [142, 0]
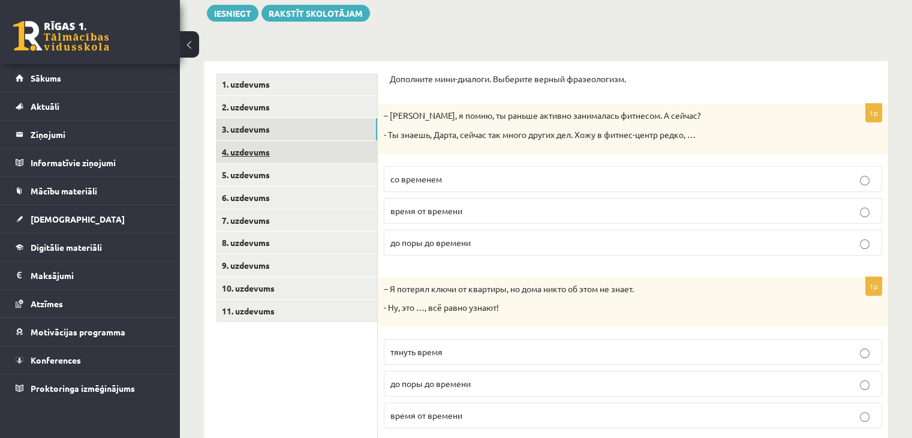
click at [264, 149] on link "4. uzdevums" at bounding box center [296, 152] width 161 height 22
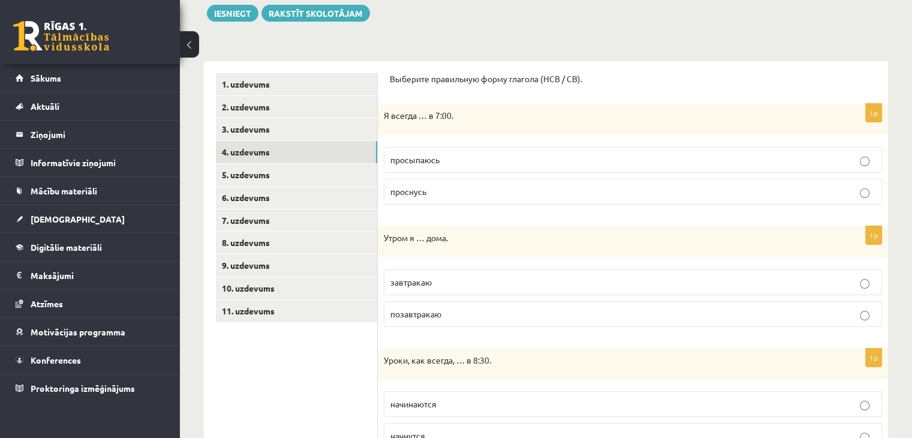
click at [472, 161] on p "просыпаюсь" at bounding box center [632, 159] width 485 height 13
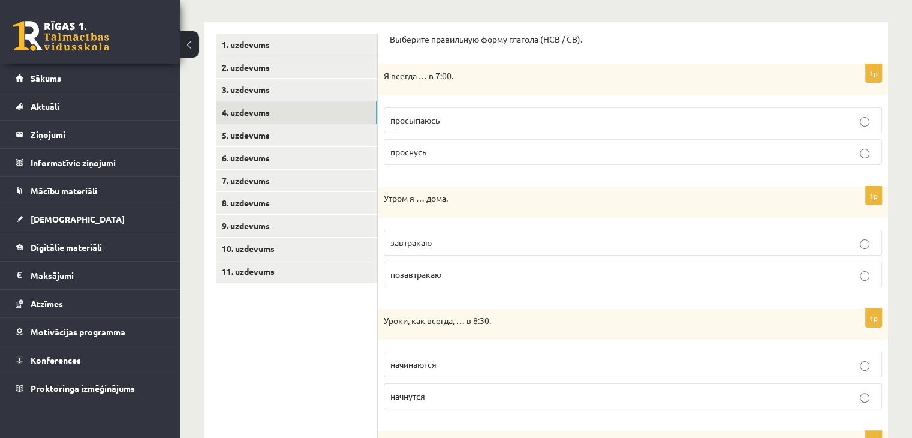
scroll to position [202, 0]
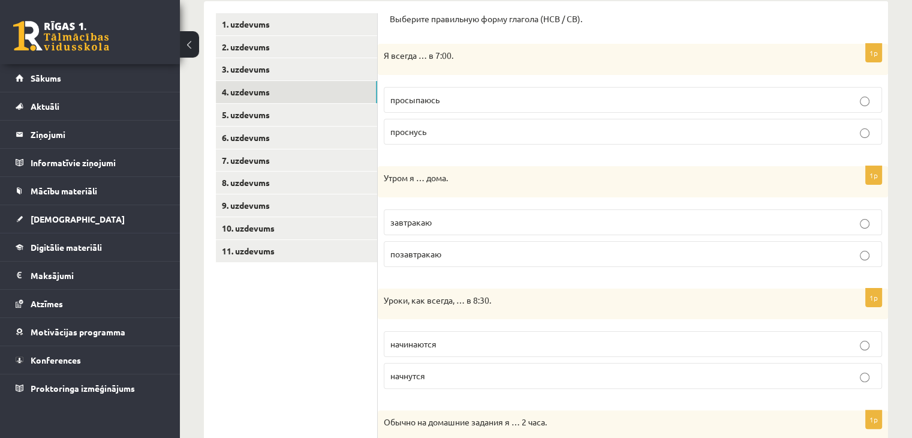
click at [459, 222] on p "завтракаю" at bounding box center [632, 222] width 485 height 13
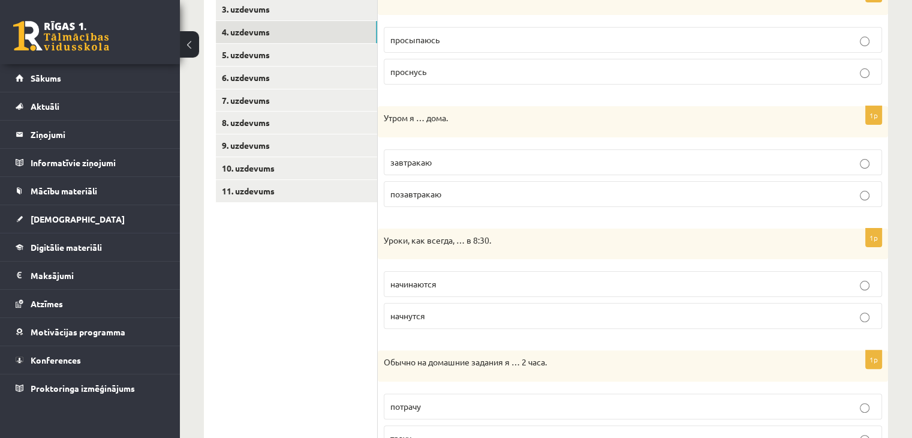
scroll to position [322, 0]
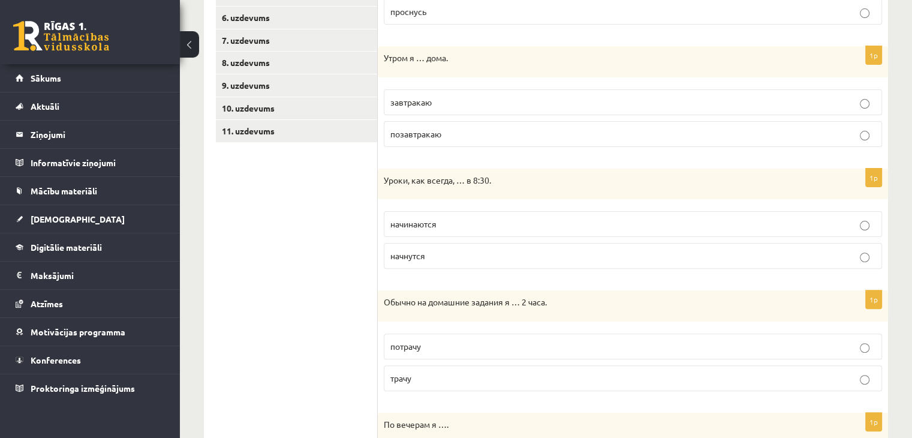
click at [508, 228] on p "начинаются" at bounding box center [632, 224] width 485 height 13
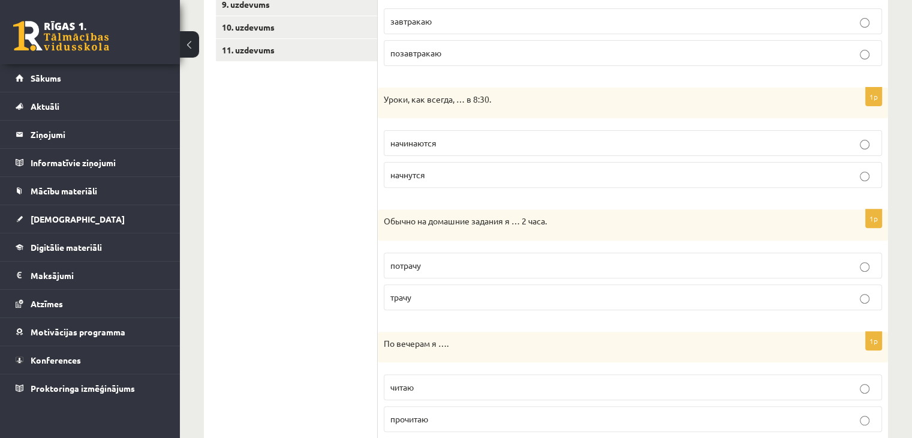
scroll to position [382, 0]
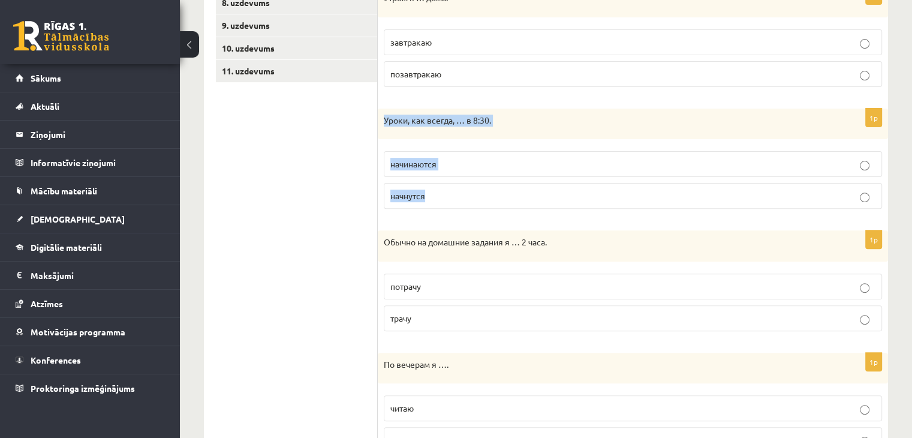
drag, startPoint x: 380, startPoint y: 113, endPoint x: 439, endPoint y: 203, distance: 107.2
click at [439, 203] on div "1p Уроки, как всегда, … в 8:30. начинаются начнутся" at bounding box center [633, 163] width 510 height 110
copy div "Уроки, как всегда, … в 8:30. начинаются начнутся"
click at [342, 216] on ul "1. uzdevums 2. uzdevums 3. uzdevums 4. uzdevums 5. uzdevums 6. uzdevums 7. uzde…" at bounding box center [297, 330] width 162 height 995
click at [297, 214] on ul "1. uzdevums 2. uzdevums 3. uzdevums 4. uzdevums 5. uzdevums 6. uzdevums 7. uzde…" at bounding box center [297, 330] width 162 height 995
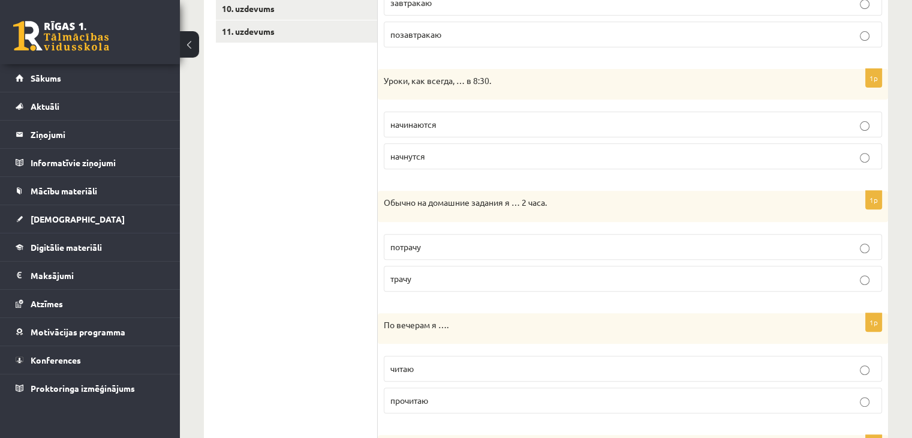
scroll to position [442, 0]
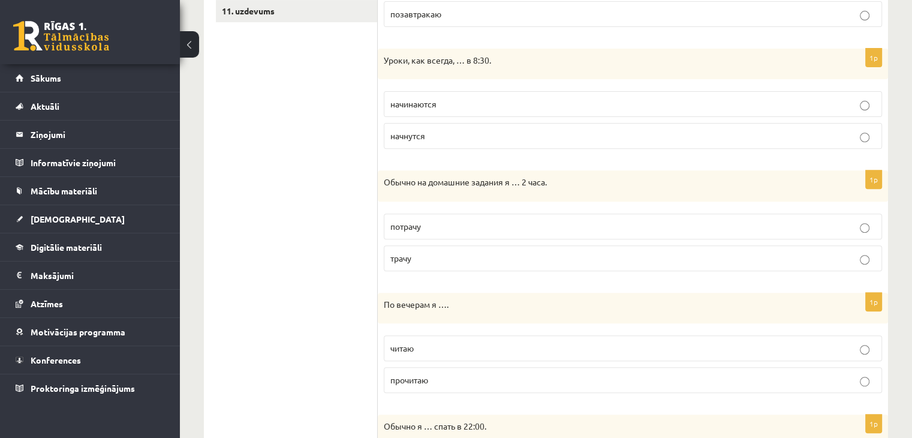
click at [437, 257] on p "трачу" at bounding box center [632, 258] width 485 height 13
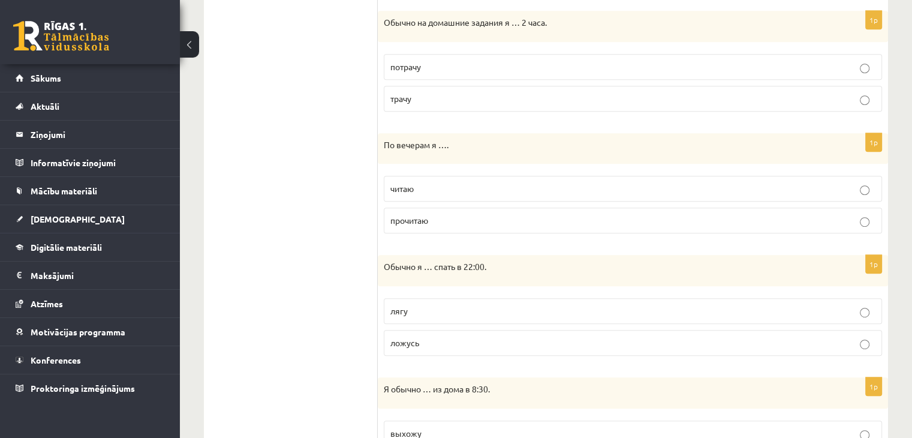
scroll to position [621, 0]
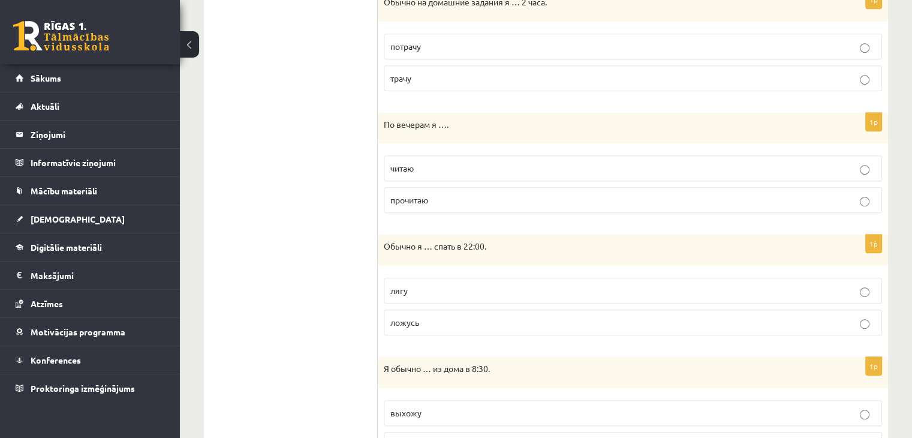
click at [478, 170] on p "читаю" at bounding box center [632, 168] width 485 height 13
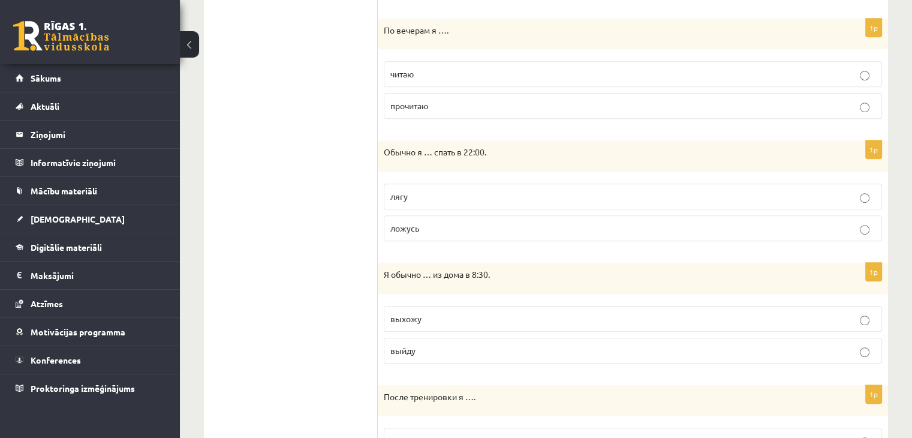
scroll to position [801, 0]
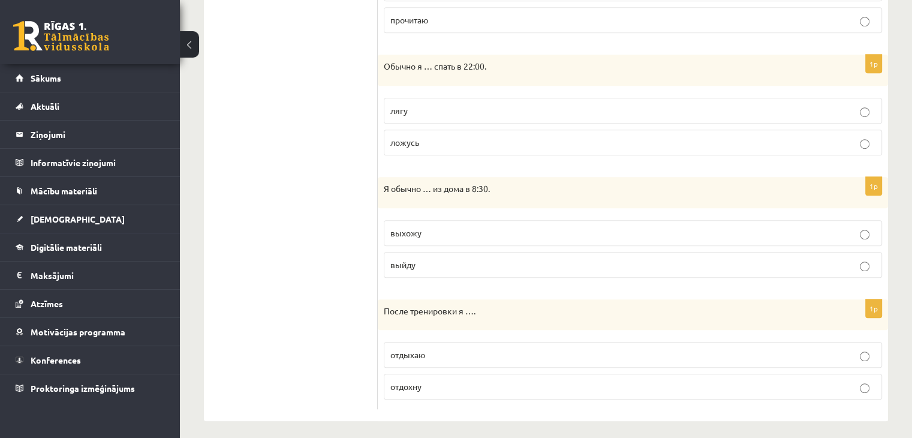
click at [467, 140] on p "ложусь" at bounding box center [632, 142] width 485 height 13
click at [467, 227] on p "выхожу" at bounding box center [632, 233] width 485 height 13
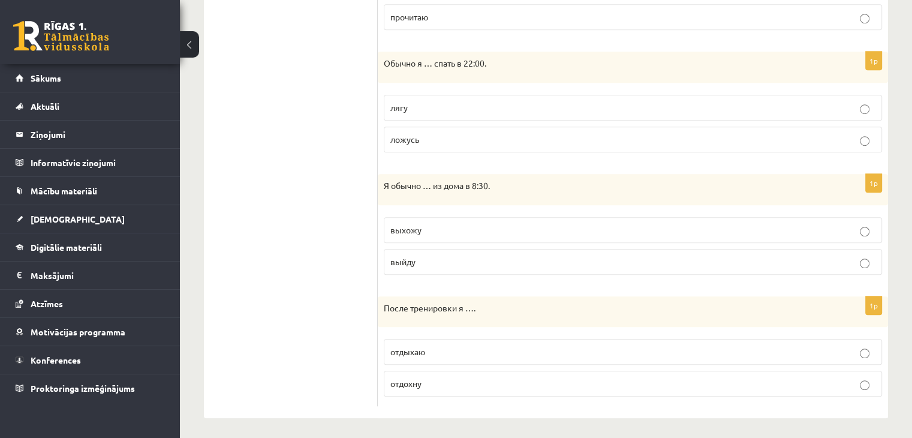
scroll to position [805, 0]
click at [458, 351] on p "отдыхаю" at bounding box center [632, 351] width 485 height 13
drag, startPoint x: 386, startPoint y: 298, endPoint x: 443, endPoint y: 370, distance: 92.1
click at [443, 370] on div "1p После тренировки я …. отдыхаю отдохну" at bounding box center [633, 350] width 510 height 110
copy div "После тренировки я …. отдыхаю отдохну"
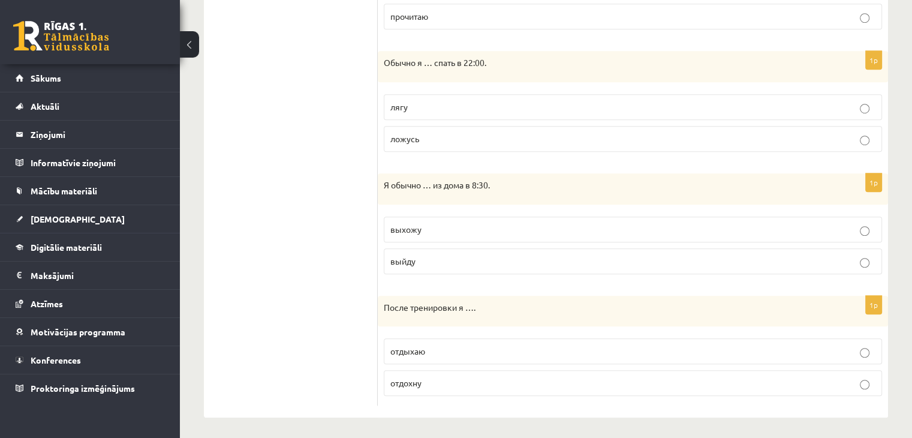
drag, startPoint x: 300, startPoint y: 258, endPoint x: 376, endPoint y: 291, distance: 83.3
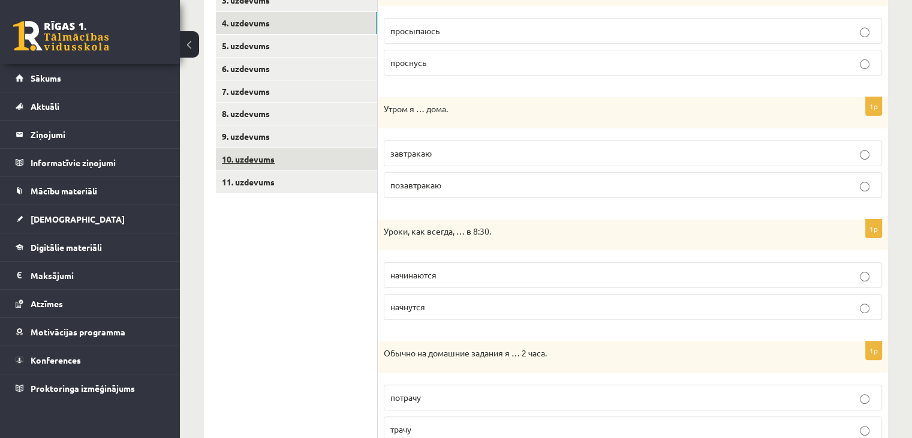
scroll to position [206, 0]
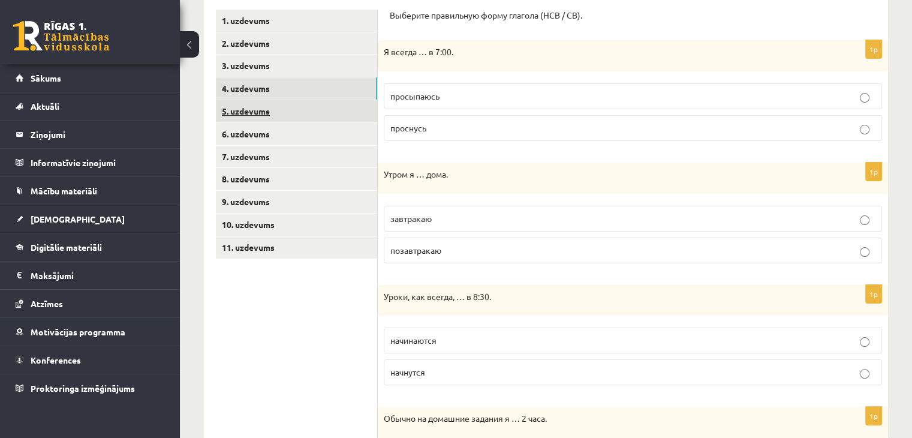
click at [259, 110] on link "5. uzdevums" at bounding box center [296, 111] width 161 height 22
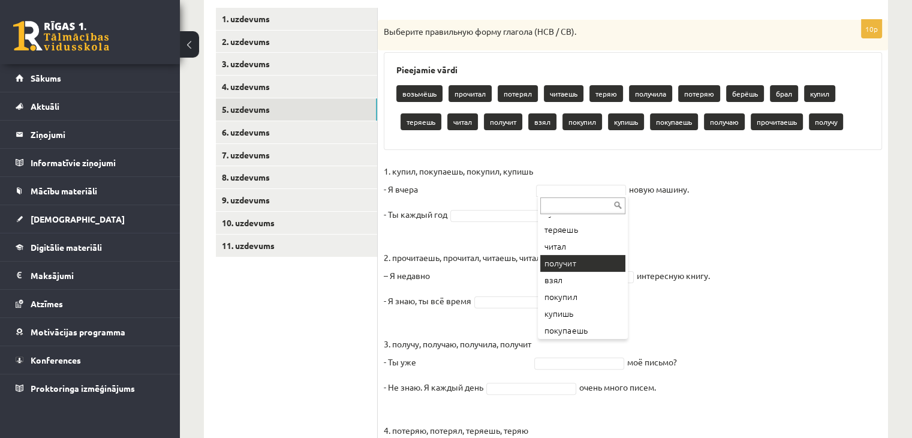
scroll to position [120, 0]
drag, startPoint x: 557, startPoint y: 277, endPoint x: 572, endPoint y: 250, distance: 31.7
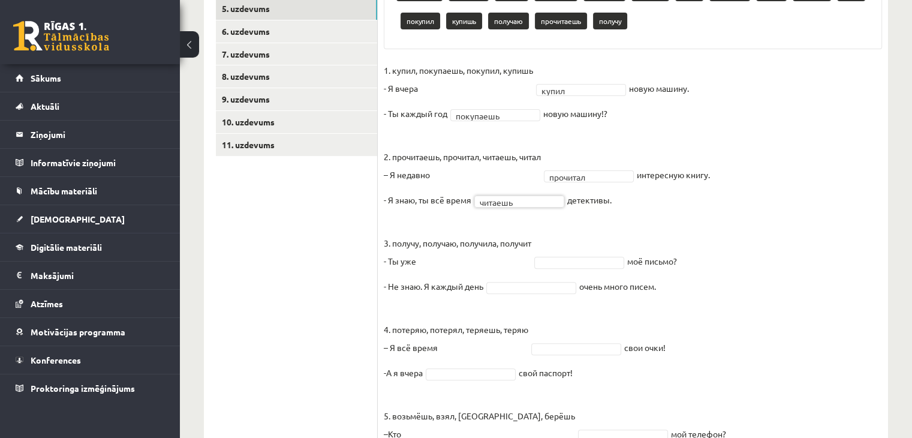
scroll to position [327, 0]
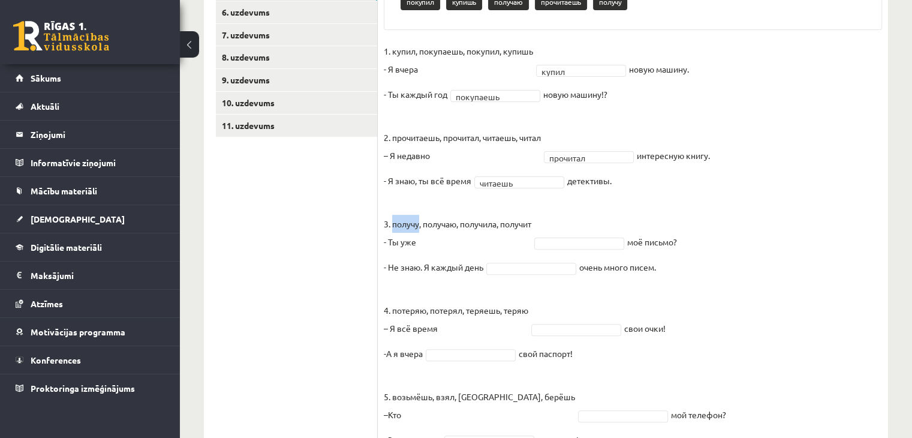
drag, startPoint x: 393, startPoint y: 220, endPoint x: 420, endPoint y: 231, distance: 28.5
click at [420, 231] on p "3. получу, получаю, получила, получит - Ты уже" at bounding box center [457, 224] width 147 height 54
copy p "получу"
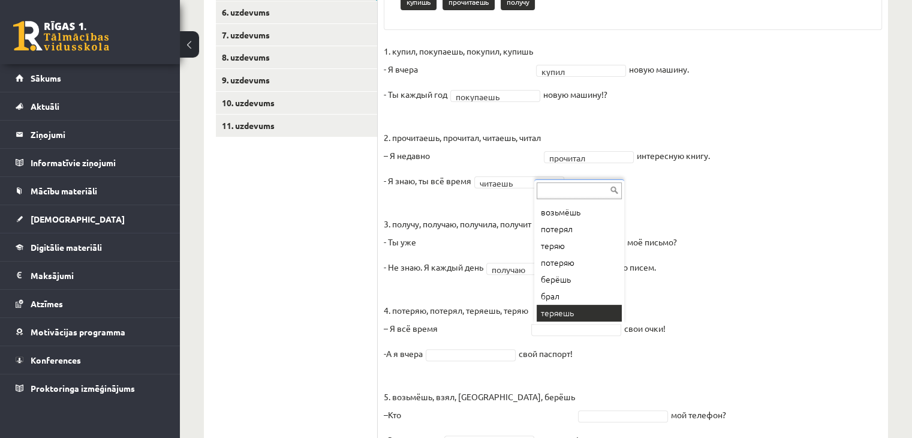
scroll to position [31, 0]
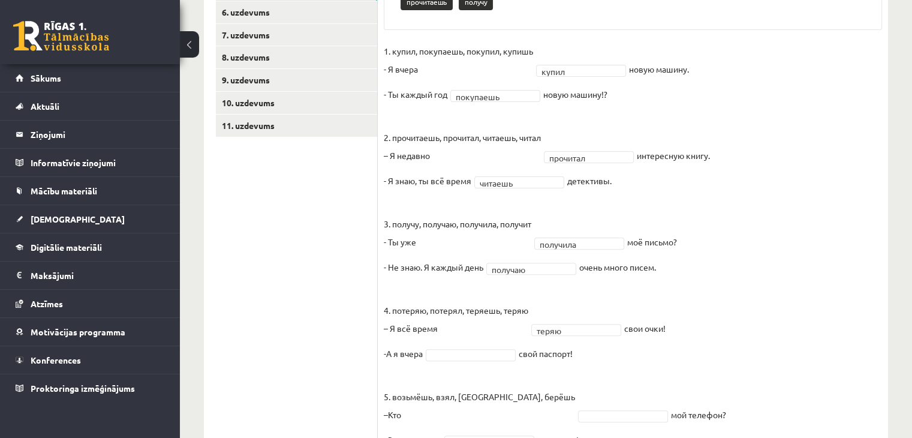
drag, startPoint x: 386, startPoint y: 324, endPoint x: 671, endPoint y: 334, distance: 284.8
click at [671, 334] on fieldset "1. купил, покупаешь, покупил, купишь - Я вчера купил ***** новую машину. - Ты к…" at bounding box center [633, 249] width 498 height 414
click at [668, 353] on fieldset "1. купил, покупаешь, покупил, купишь - Я вчера купил ***** новую машину. - Ты к…" at bounding box center [633, 249] width 498 height 414
click at [304, 252] on ul "1. uzdevums 2. uzdevums 3. uzdevums 4. uzdevums 5. uzdevums 6. uzdevums 7. uzde…" at bounding box center [297, 175] width 162 height 574
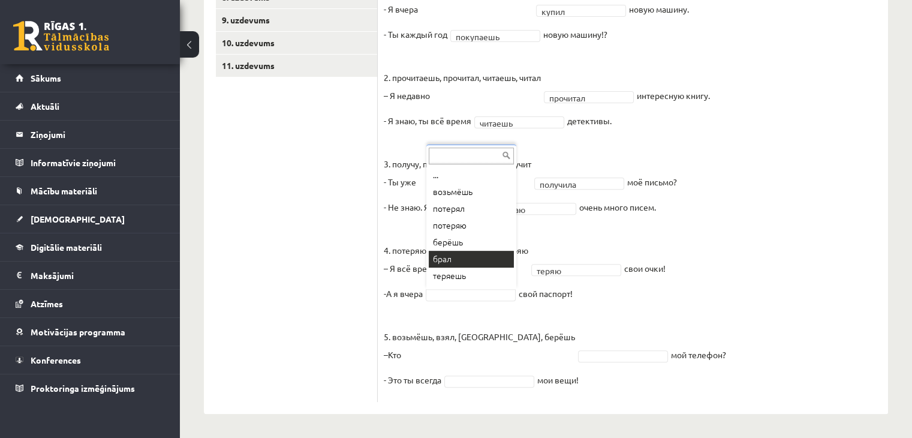
scroll to position [14, 0]
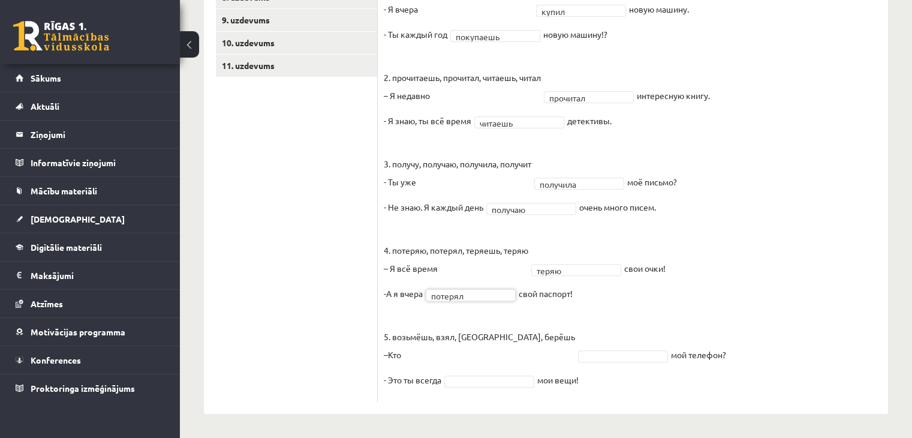
drag, startPoint x: 573, startPoint y: 352, endPoint x: 565, endPoint y: 350, distance: 8.0
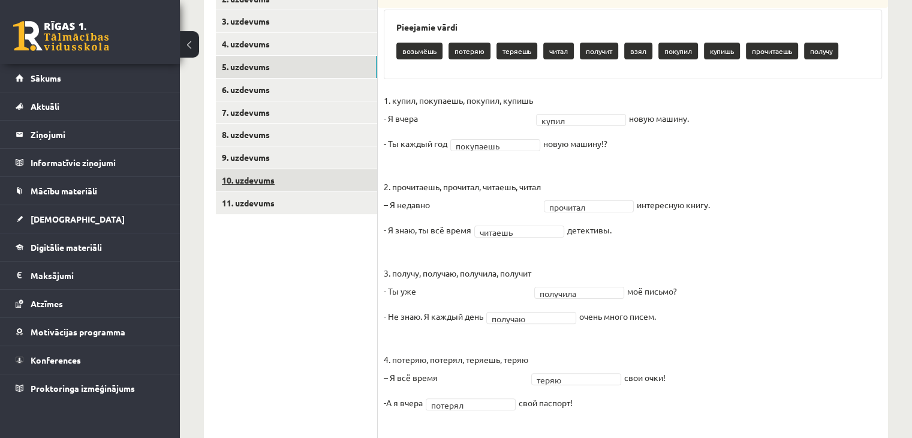
scroll to position [179, 0]
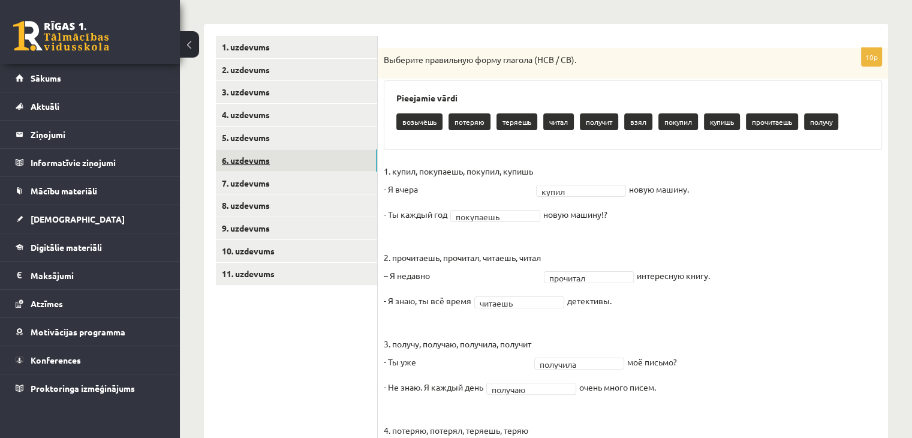
click at [273, 164] on link "6. uzdevums" at bounding box center [296, 160] width 161 height 22
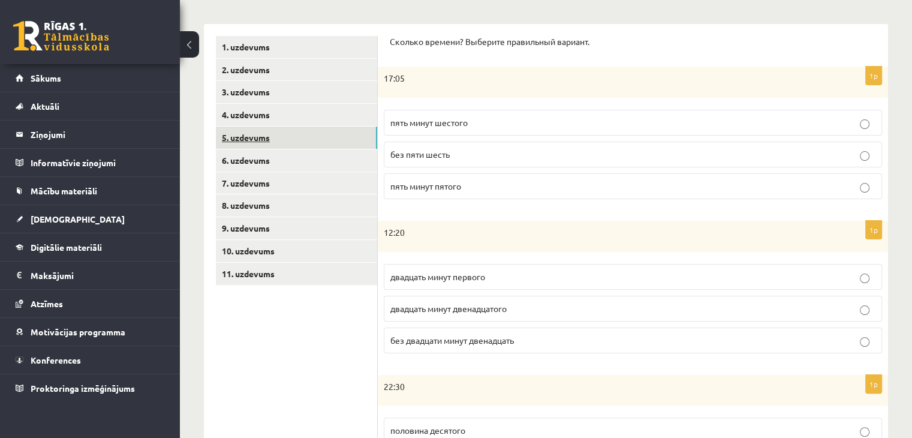
click at [276, 140] on link "5. uzdevums" at bounding box center [296, 137] width 161 height 22
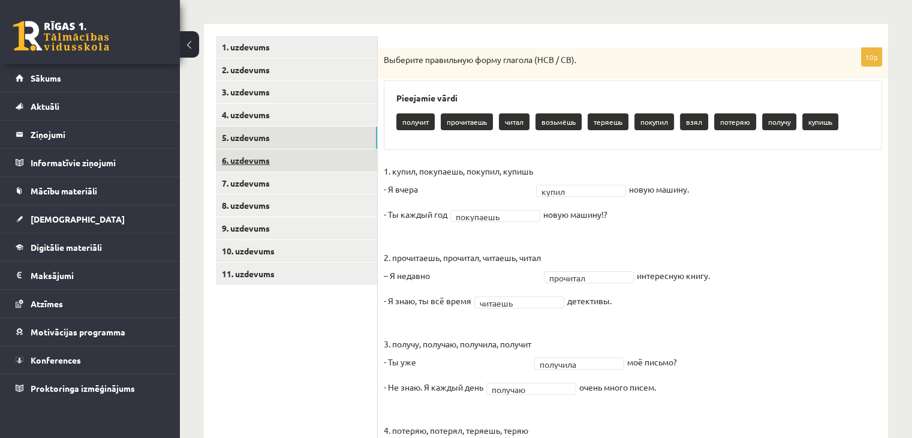
click at [257, 161] on link "6. uzdevums" at bounding box center [296, 160] width 161 height 22
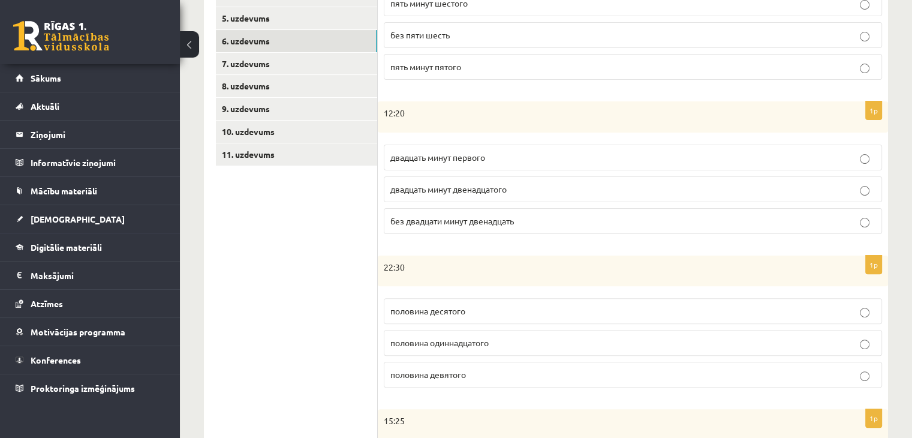
scroll to position [0, 0]
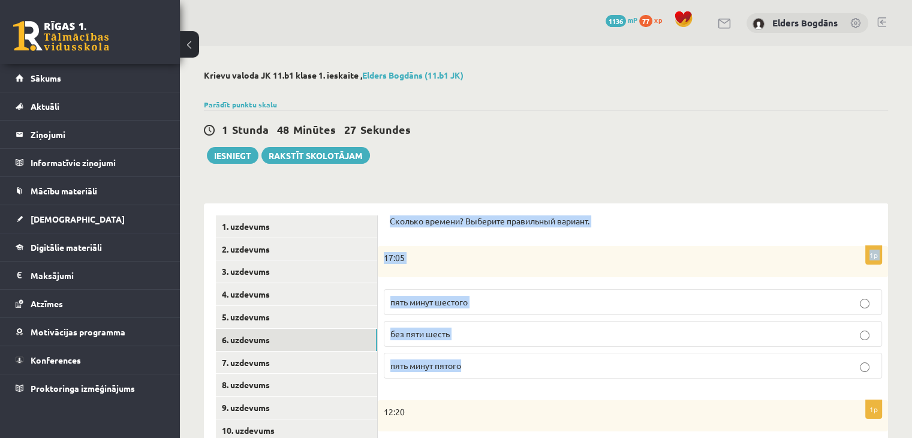
drag, startPoint x: 389, startPoint y: 249, endPoint x: 481, endPoint y: 361, distance: 144.8
click at [514, 264] on div "17:05" at bounding box center [633, 261] width 510 height 31
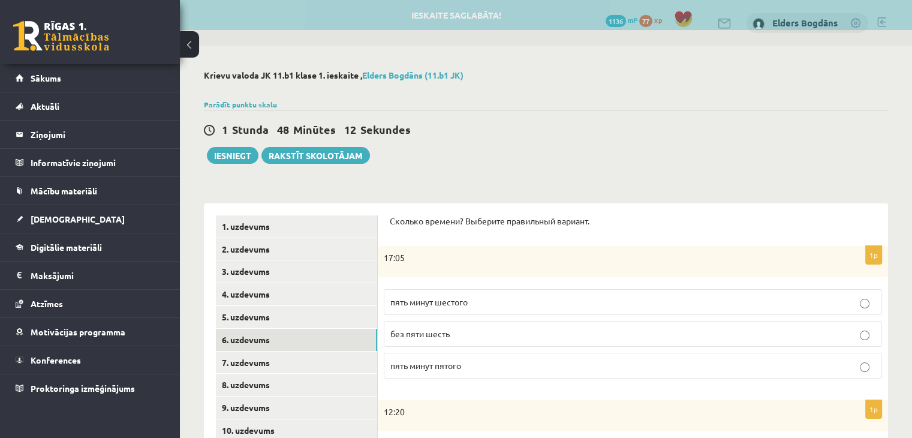
drag, startPoint x: 506, startPoint y: 301, endPoint x: 508, endPoint y: 293, distance: 8.0
click at [506, 301] on p "пять минут шестого" at bounding box center [632, 301] width 485 height 13
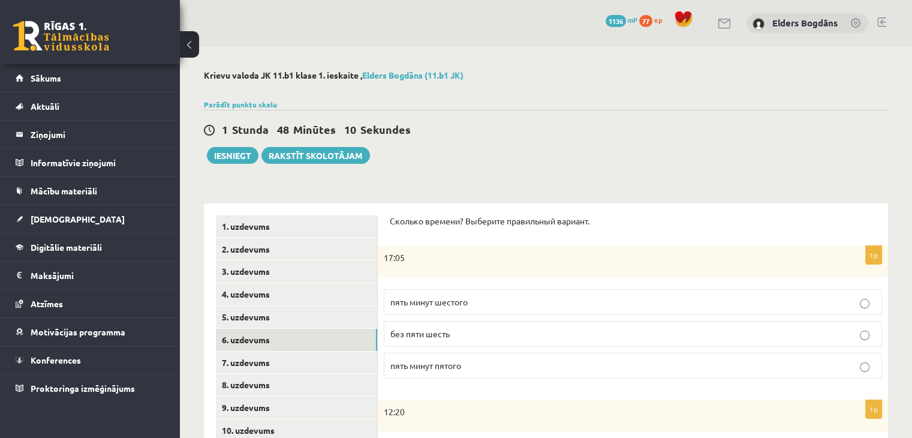
click at [542, 360] on p "пять минут пятого" at bounding box center [632, 365] width 485 height 13
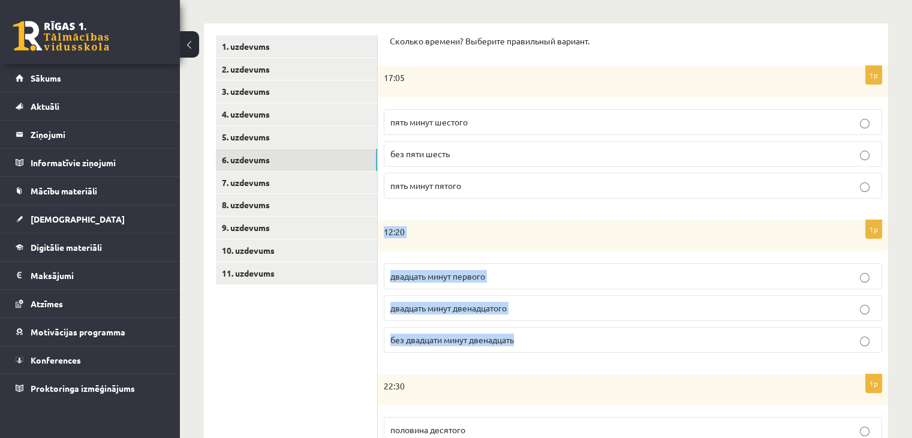
drag, startPoint x: 381, startPoint y: 227, endPoint x: 523, endPoint y: 346, distance: 185.0
click at [523, 346] on div "1p 12:20 двадцать минут первого двадцать минут двенадцатого без двадцати минут …" at bounding box center [633, 291] width 510 height 142
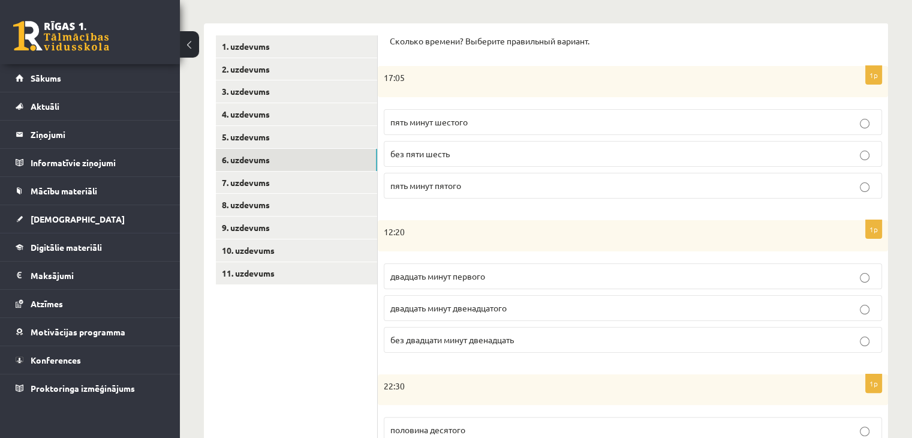
click at [461, 381] on p "22:30" at bounding box center [603, 386] width 438 height 12
click at [494, 277] on p "двадцать минут первого" at bounding box center [632, 276] width 485 height 13
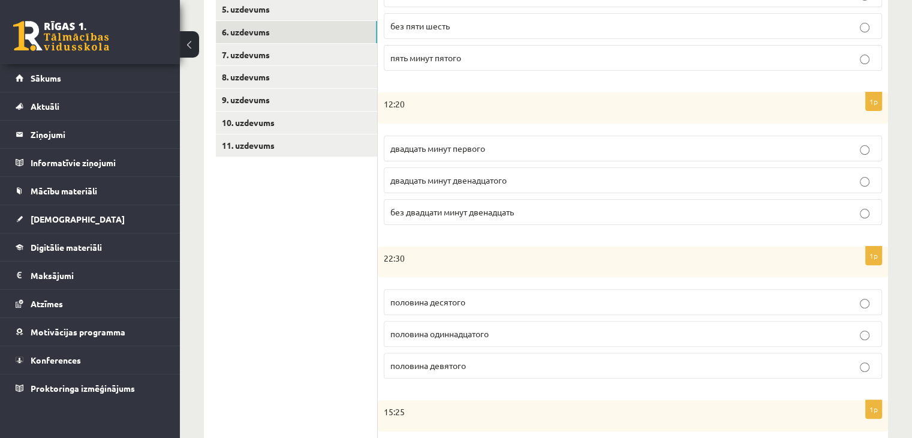
scroll to position [360, 0]
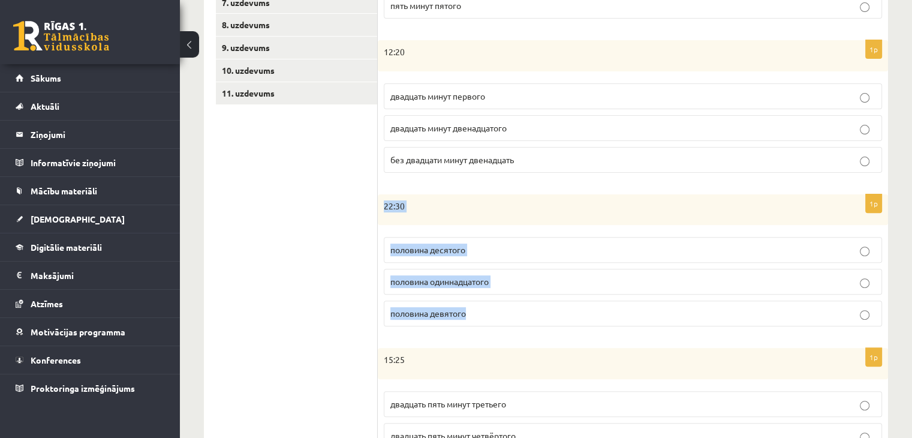
drag, startPoint x: 379, startPoint y: 200, endPoint x: 484, endPoint y: 324, distance: 162.9
click at [484, 324] on div "1p 22:30 половина десятого половина одиннадцатого половина девятого" at bounding box center [633, 265] width 510 height 142
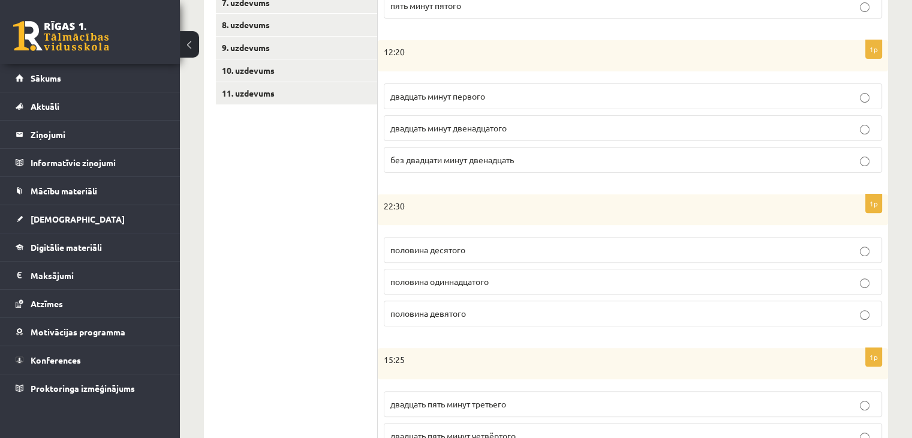
click at [447, 355] on p "15:25" at bounding box center [603, 360] width 438 height 12
click at [511, 288] on label "половина одиннадцатого" at bounding box center [633, 281] width 498 height 26
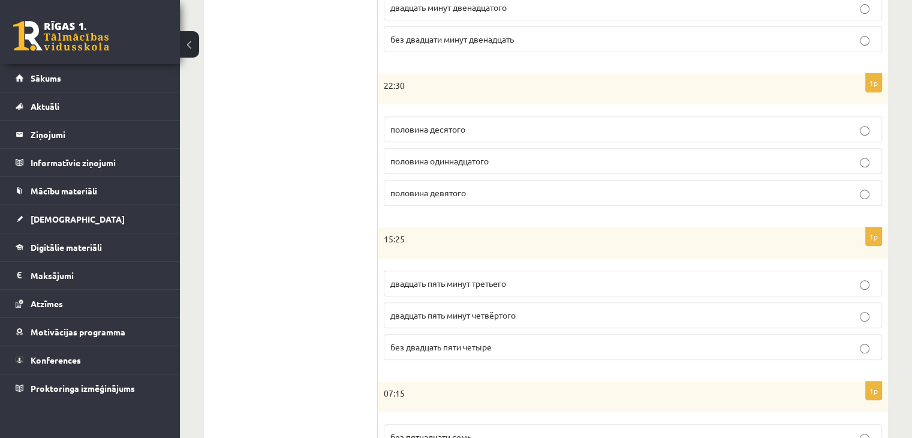
scroll to position [598, 0]
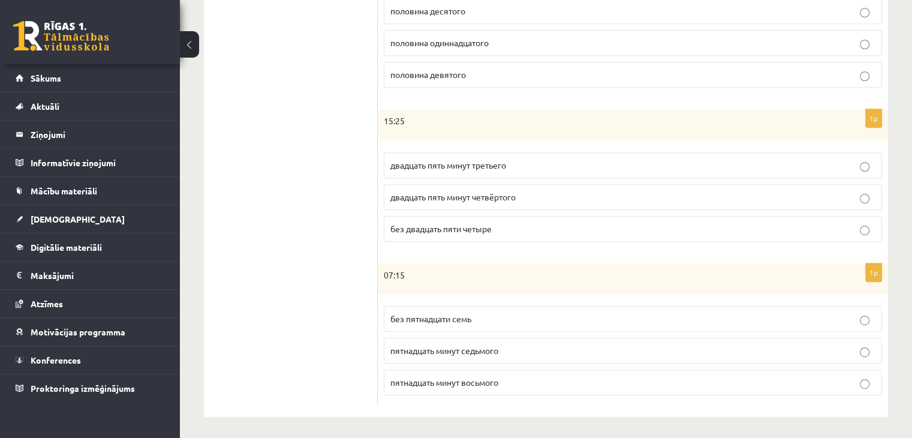
click at [522, 225] on p "без двадцать пяти четыре" at bounding box center [632, 228] width 485 height 13
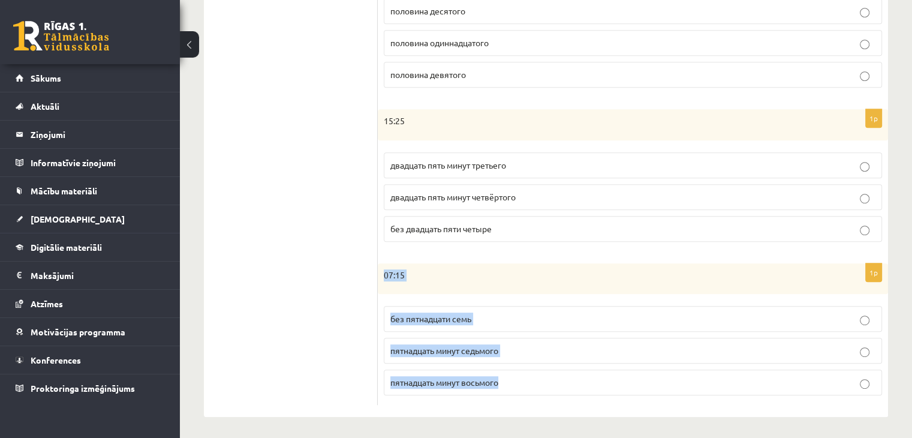
drag, startPoint x: 382, startPoint y: 271, endPoint x: 508, endPoint y: 375, distance: 163.0
click at [508, 375] on div "1p 07:15 без пятнадцати семь пятнадцать минут седьмого пятнадцать минут восьмого" at bounding box center [633, 334] width 510 height 142
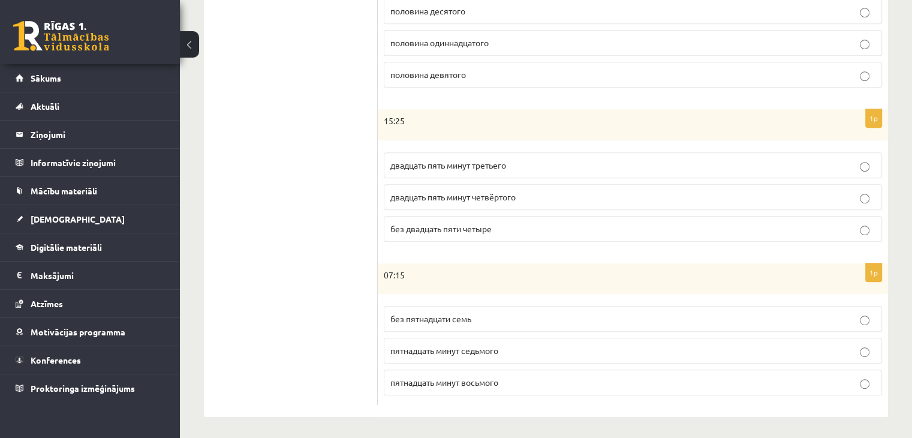
click at [324, 315] on ul "1. uzdevums 2. uzdevums 3. uzdevums 4. uzdevums 5. uzdevums 6. uzdevums 7. uzde…" at bounding box center [297, 11] width 162 height 788
click at [458, 372] on label "пятнадцать минут восьмого" at bounding box center [633, 382] width 498 height 26
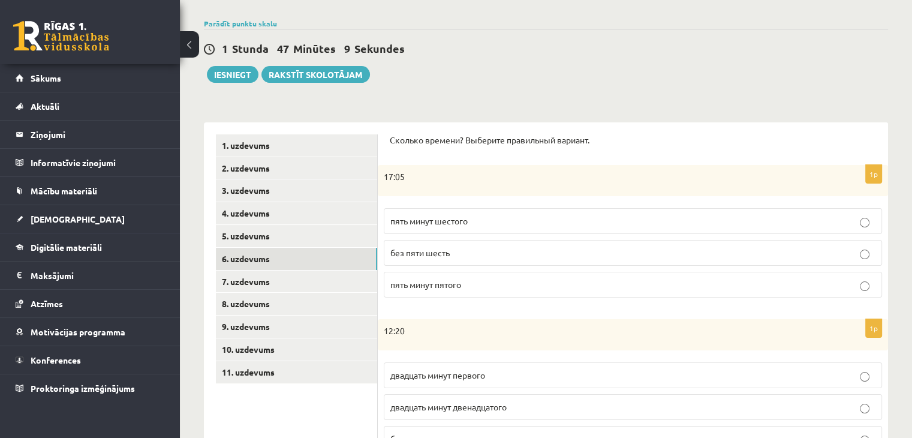
scroll to position [59, 0]
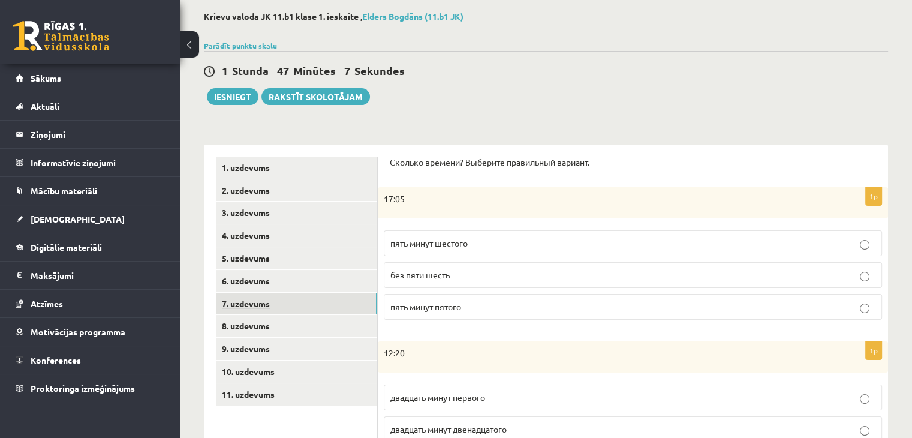
click at [292, 298] on link "7. uzdevums" at bounding box center [296, 303] width 161 height 22
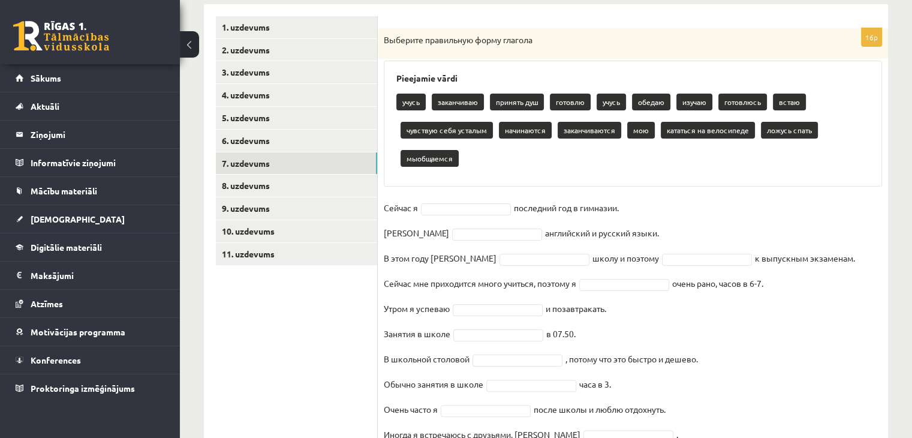
scroll to position [179, 0]
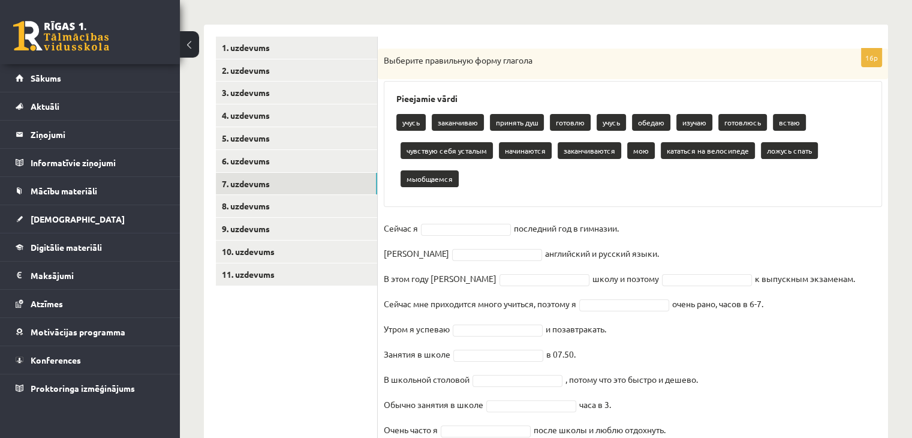
click at [472, 236] on fieldset "Сейчас я последний год в гимназии. Я английский и русский языки. В этом году я …" at bounding box center [633, 395] width 498 height 352
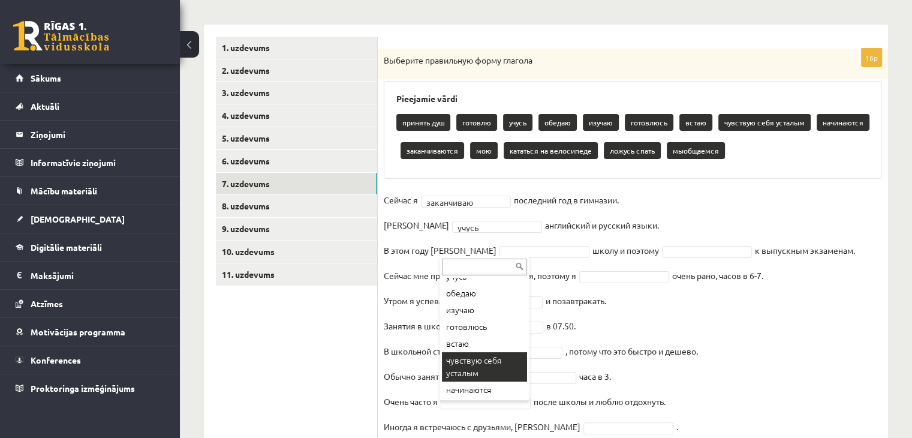
scroll to position [120, 0]
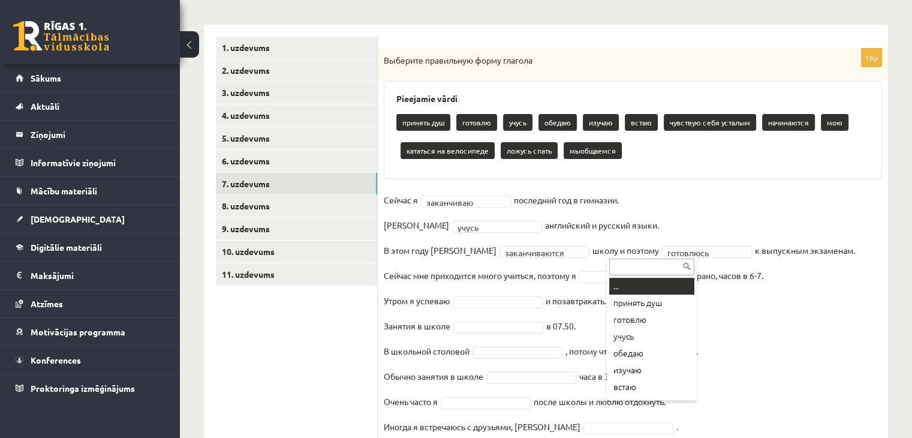
drag, startPoint x: 659, startPoint y: 252, endPoint x: 642, endPoint y: 254, distance: 16.3
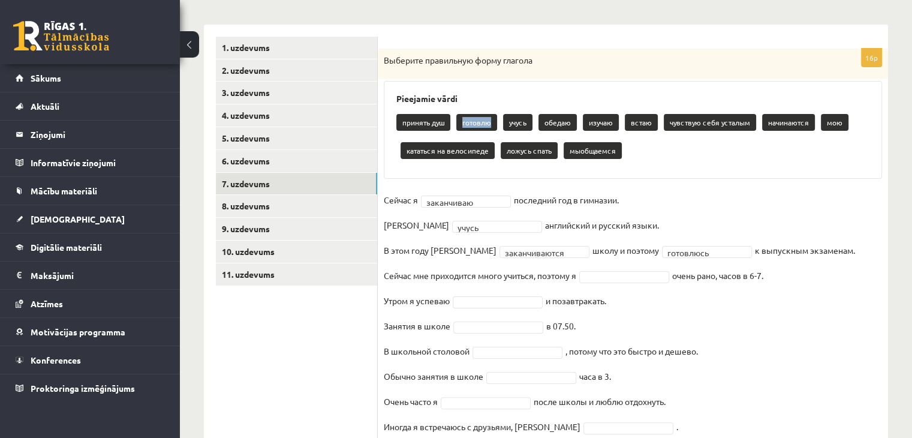
drag, startPoint x: 490, startPoint y: 123, endPoint x: 464, endPoint y: 125, distance: 26.5
click at [464, 125] on p "готовлю" at bounding box center [476, 122] width 41 height 17
click at [503, 264] on input "text" at bounding box center [484, 266] width 85 height 17
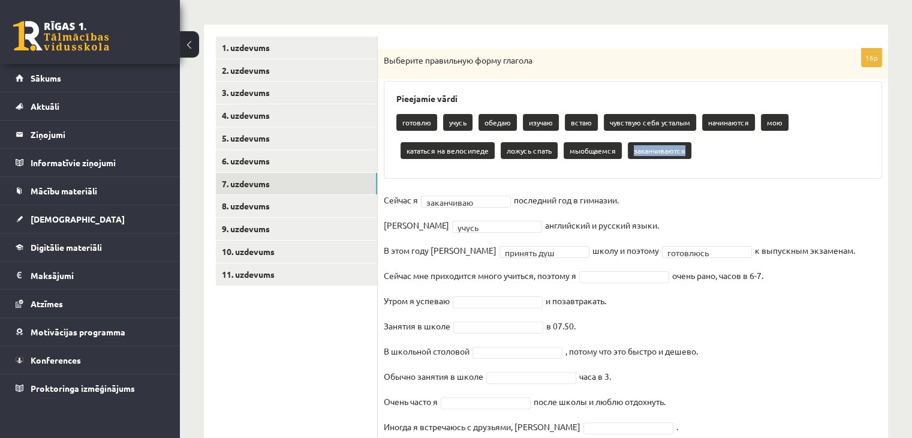
drag, startPoint x: 683, startPoint y: 150, endPoint x: 627, endPoint y: 154, distance: 55.9
click at [627, 154] on \} "заканчиваются" at bounding box center [659, 150] width 64 height 17
click at [637, 173] on div "Pieejamie vārdi готовлю учусь обедаю изучаю встаю чувствую себя усталым начинаю…" at bounding box center [633, 130] width 498 height 98
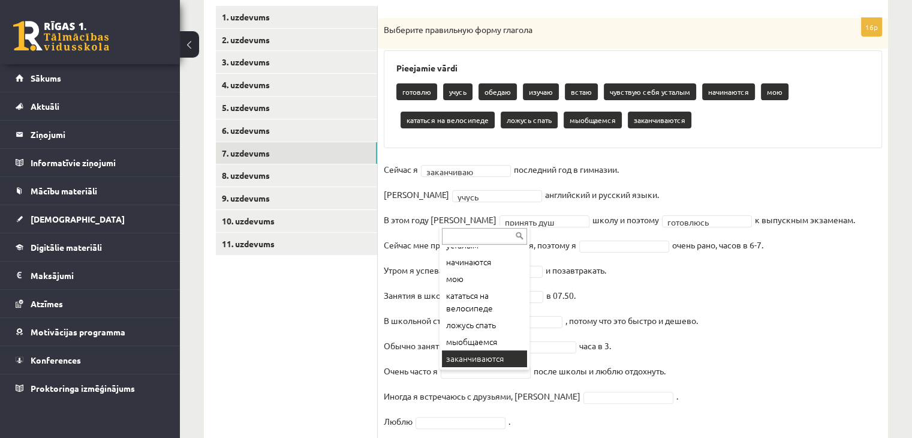
scroll to position [239, 0]
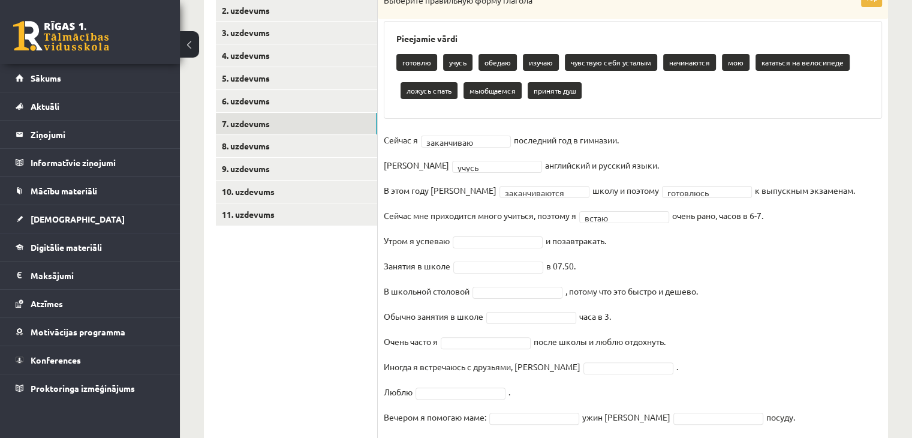
drag, startPoint x: 669, startPoint y: 263, endPoint x: 666, endPoint y: 269, distance: 6.7
click at [666, 269] on fieldset "**********" at bounding box center [633, 307] width 498 height 352
click at [730, 303] on fieldset "**********" at bounding box center [633, 307] width 498 height 352
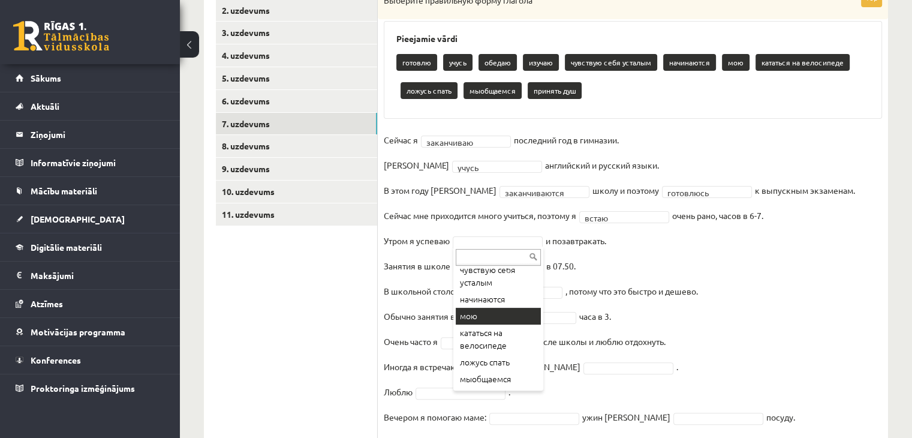
scroll to position [107, 0]
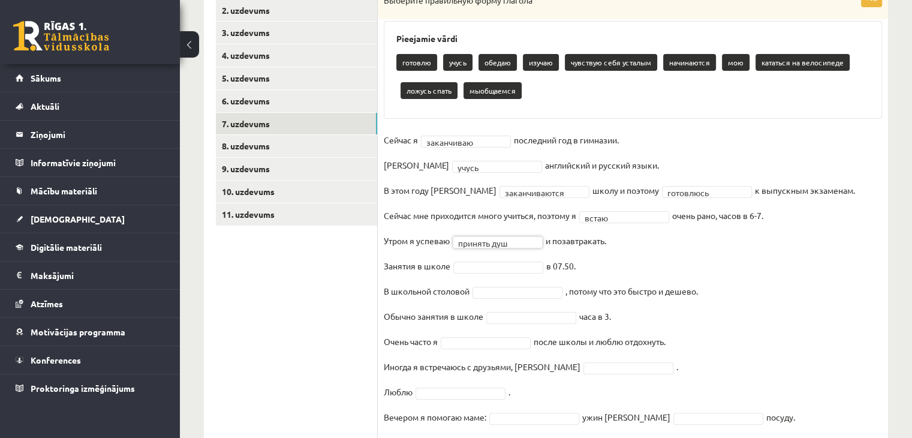
drag, startPoint x: 482, startPoint y: 288, endPoint x: 484, endPoint y: 298, distance: 9.7
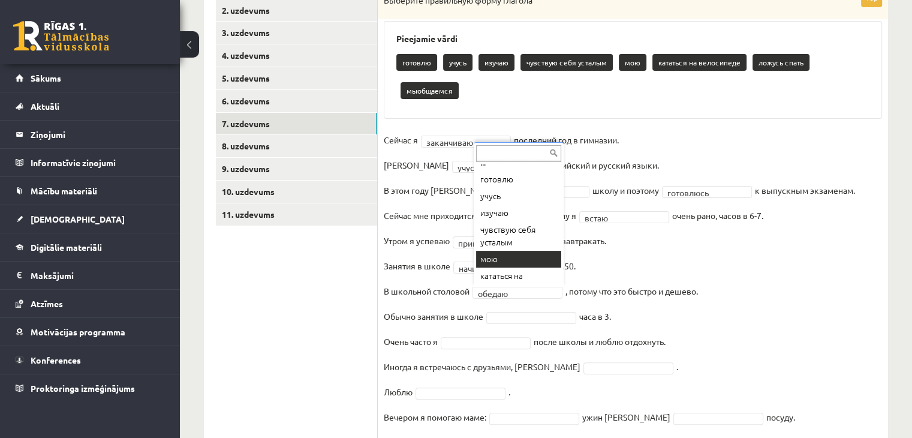
scroll to position [0, 0]
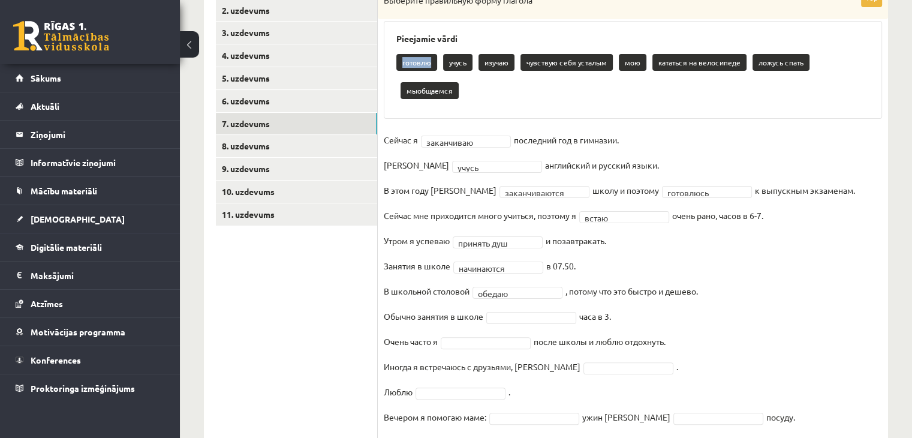
drag, startPoint x: 432, startPoint y: 62, endPoint x: 403, endPoint y: 62, distance: 29.4
click at [403, 62] on p "готовлю" at bounding box center [416, 62] width 41 height 17
click at [548, 89] on div "готовлю учусь изучаю чувствую себя усталым мою кататься на велосипеде ложусь сп…" at bounding box center [632, 78] width 473 height 56
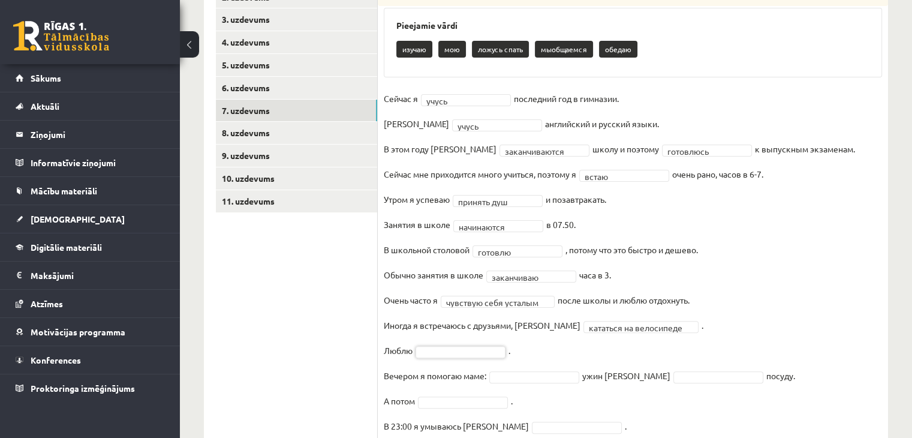
scroll to position [178, 0]
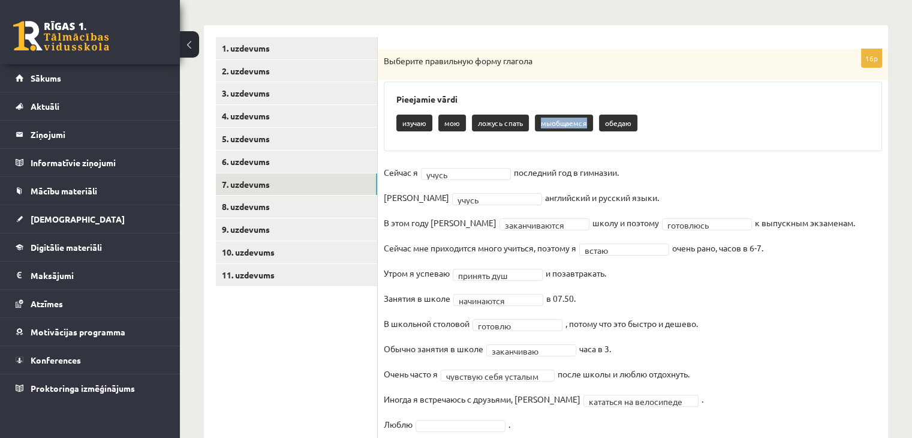
drag, startPoint x: 585, startPoint y: 122, endPoint x: 541, endPoint y: 125, distance: 44.5
click at [541, 125] on p "мыобщаемся" at bounding box center [564, 122] width 58 height 17
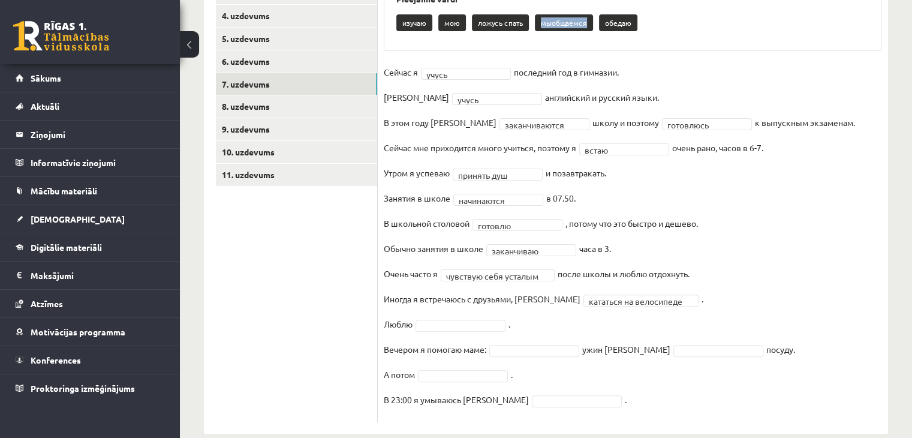
scroll to position [298, 0]
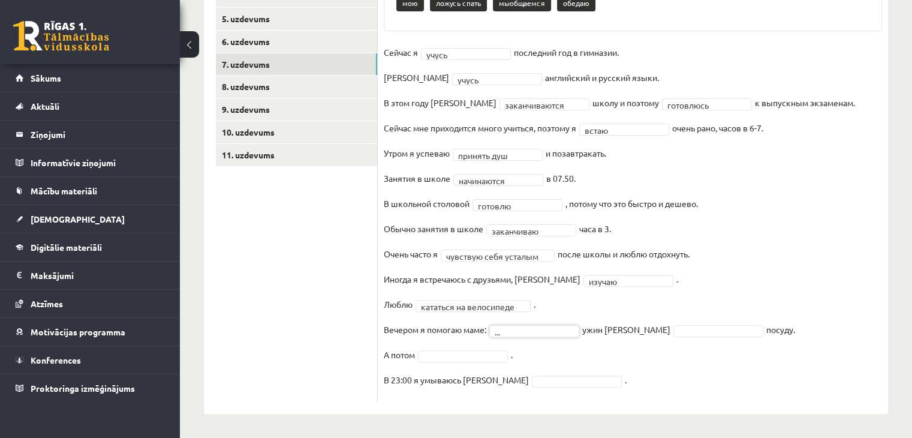
click at [532, 339] on fieldset "**********" at bounding box center [633, 219] width 498 height 352
click at [533, 336] on fieldset "**********" at bounding box center [633, 219] width 498 height 352
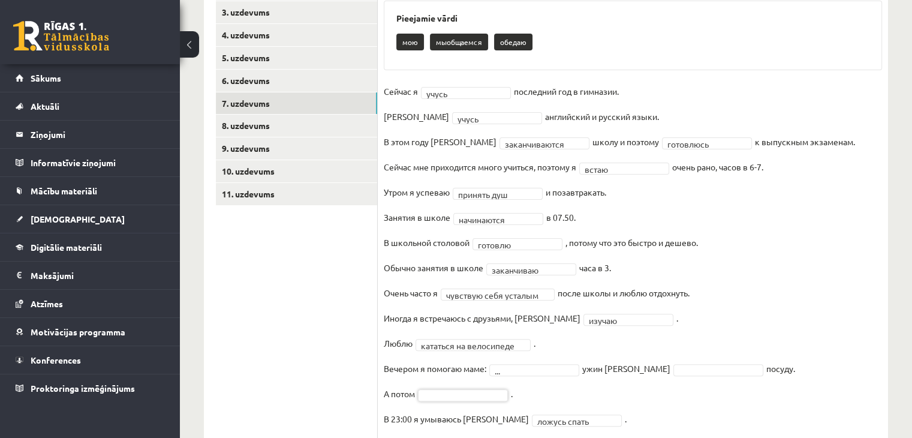
scroll to position [238, 0]
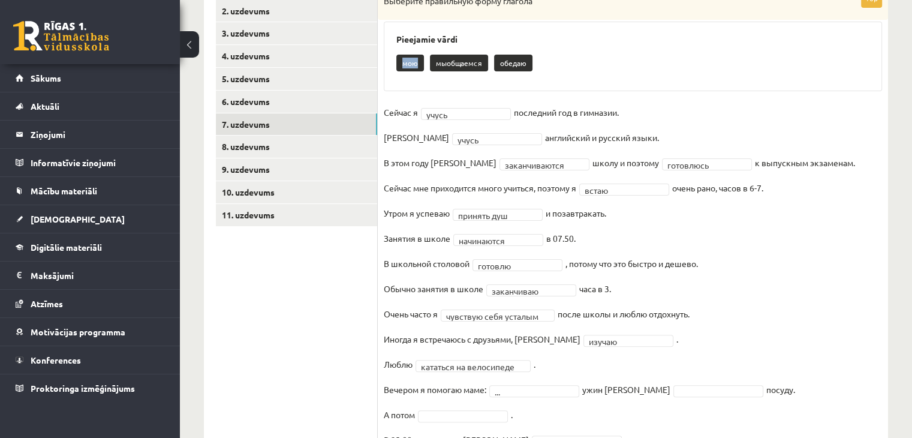
drag, startPoint x: 417, startPoint y: 64, endPoint x: 403, endPoint y: 65, distance: 13.8
click at [403, 65] on p "мою" at bounding box center [410, 63] width 28 height 17
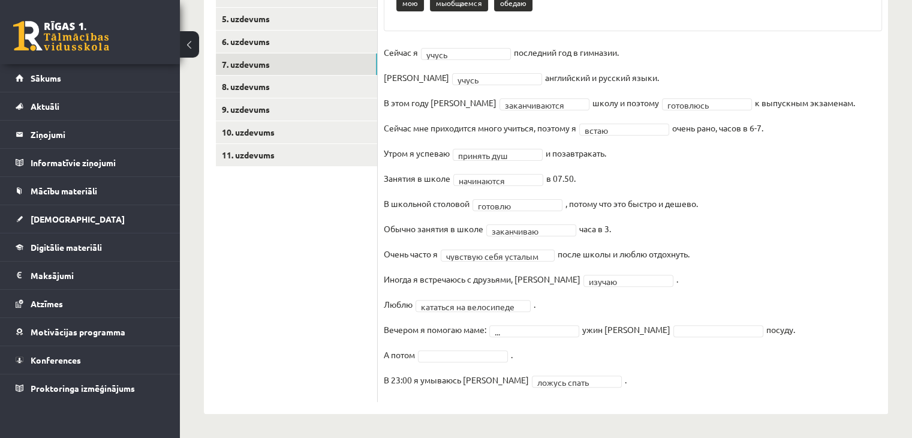
click at [596, 343] on fieldset "**********" at bounding box center [633, 219] width 498 height 352
drag, startPoint x: 621, startPoint y: 276, endPoint x: 580, endPoint y: 298, distance: 46.4
click at [580, 298] on fieldset "**********" at bounding box center [633, 219] width 498 height 352
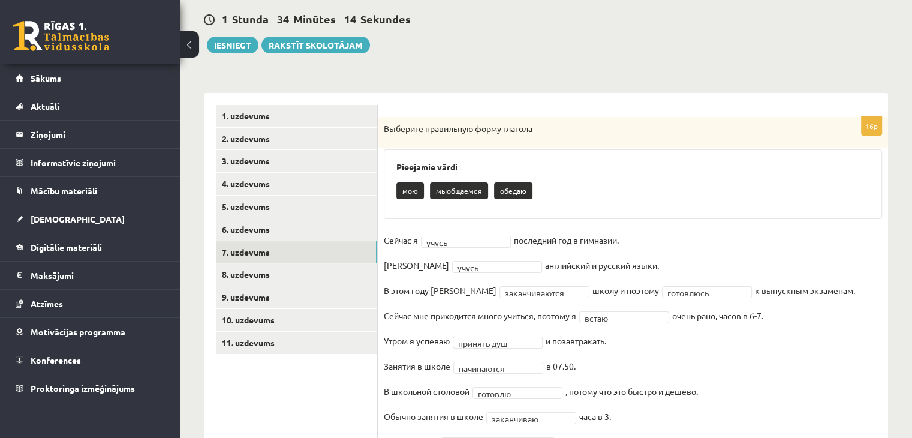
scroll to position [58, 0]
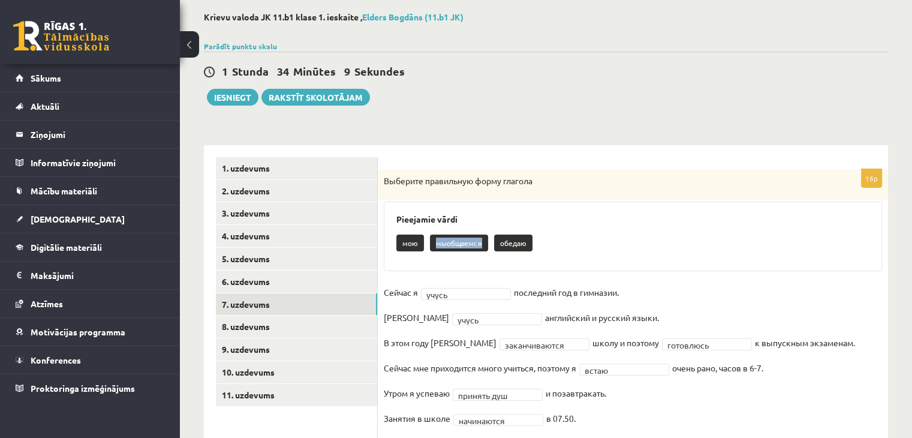
drag, startPoint x: 481, startPoint y: 244, endPoint x: 436, endPoint y: 240, distance: 45.7
click at [436, 240] on p "мыобщаемся" at bounding box center [459, 242] width 58 height 17
drag, startPoint x: 604, startPoint y: 222, endPoint x: 607, endPoint y: 228, distance: 7.0
click at [604, 221] on h3 "Pieejamie vārdi" at bounding box center [632, 219] width 473 height 10
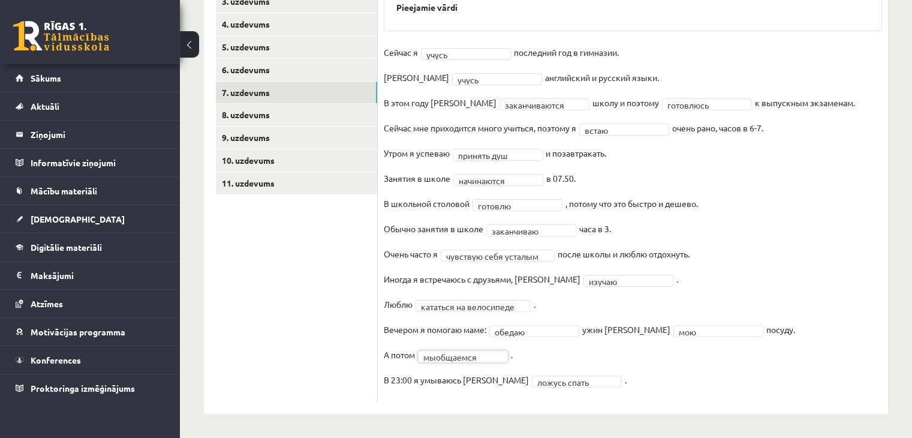
scroll to position [270, 0]
click at [586, 348] on fieldset "**********" at bounding box center [633, 219] width 498 height 352
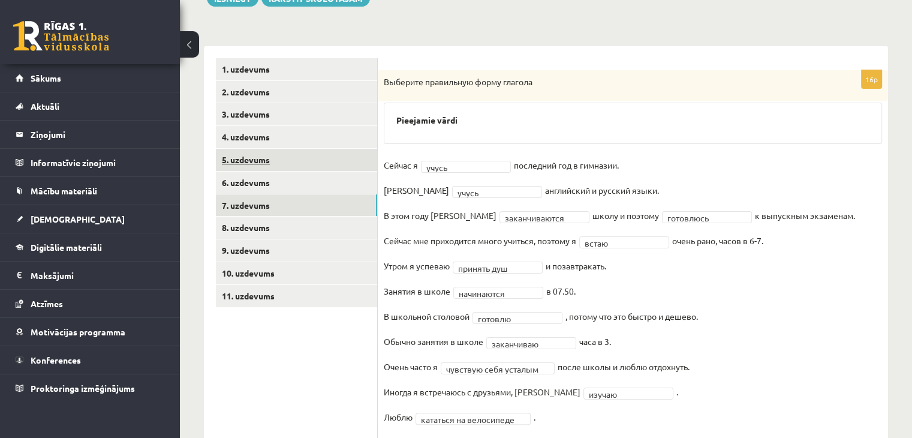
scroll to position [150, 0]
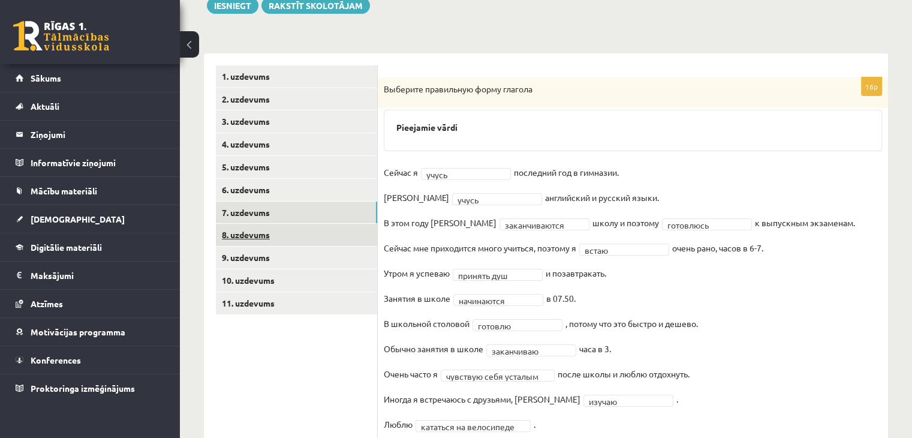
click at [282, 236] on link "8. uzdevums" at bounding box center [296, 235] width 161 height 22
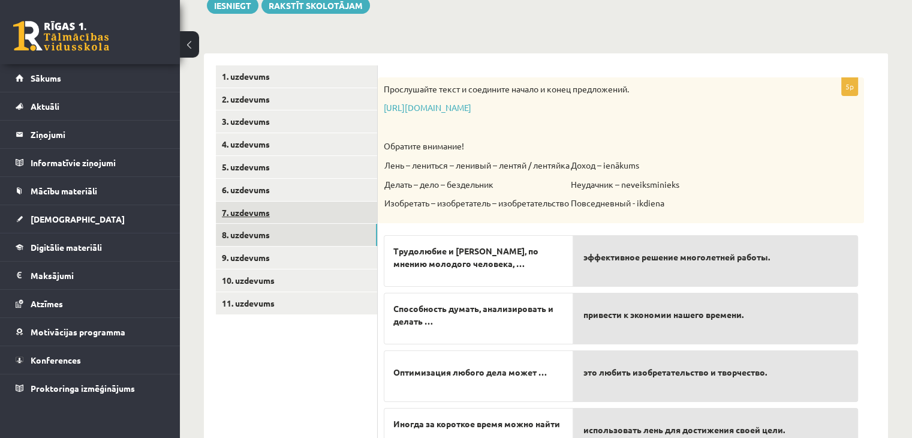
click at [262, 213] on link "7. uzdevums" at bounding box center [296, 212] width 161 height 22
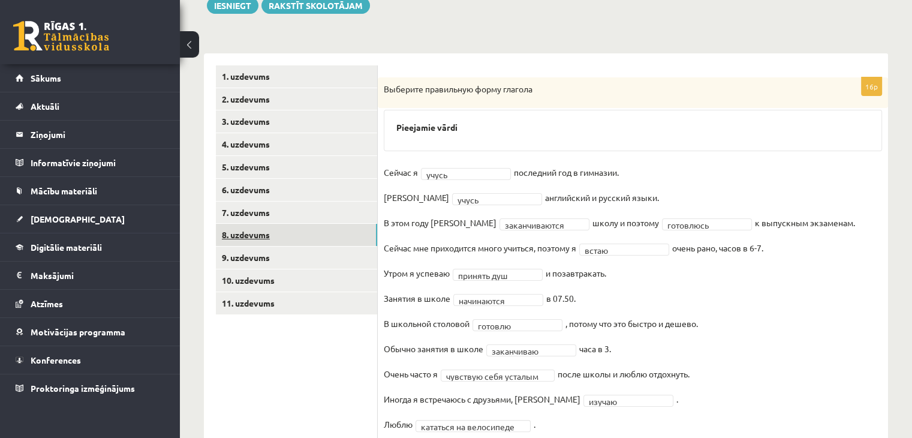
click at [260, 233] on link "8. uzdevums" at bounding box center [296, 235] width 161 height 22
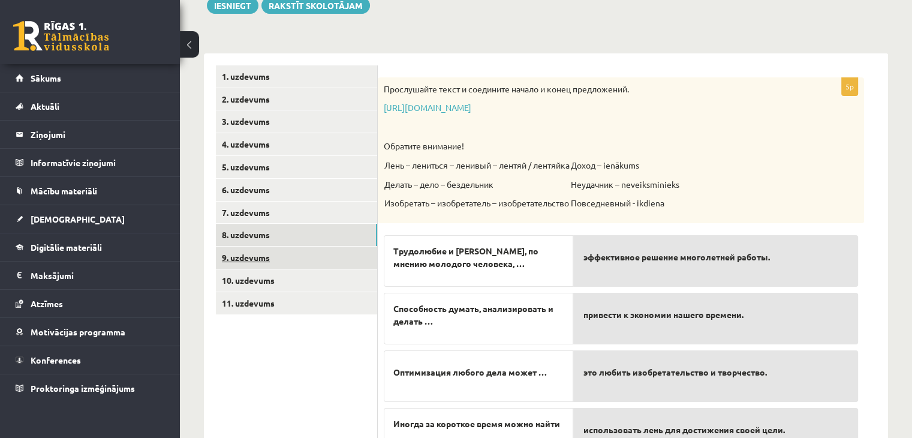
click at [273, 263] on link "9. uzdevums" at bounding box center [296, 257] width 161 height 22
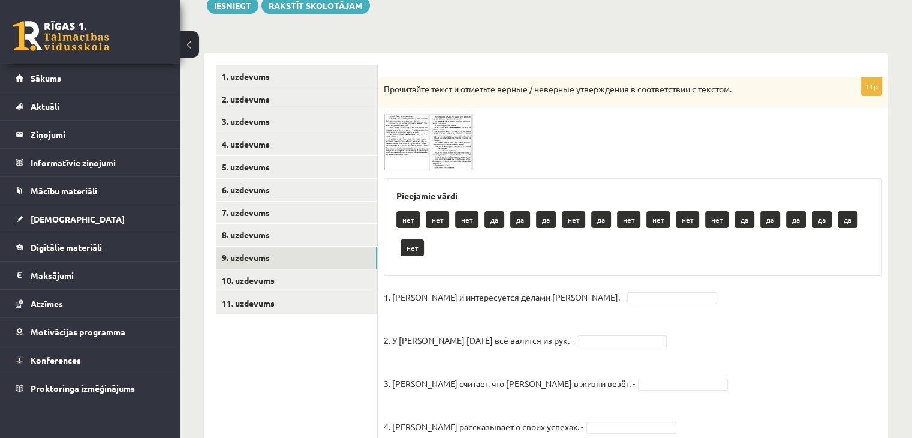
click at [416, 149] on img at bounding box center [429, 142] width 90 height 56
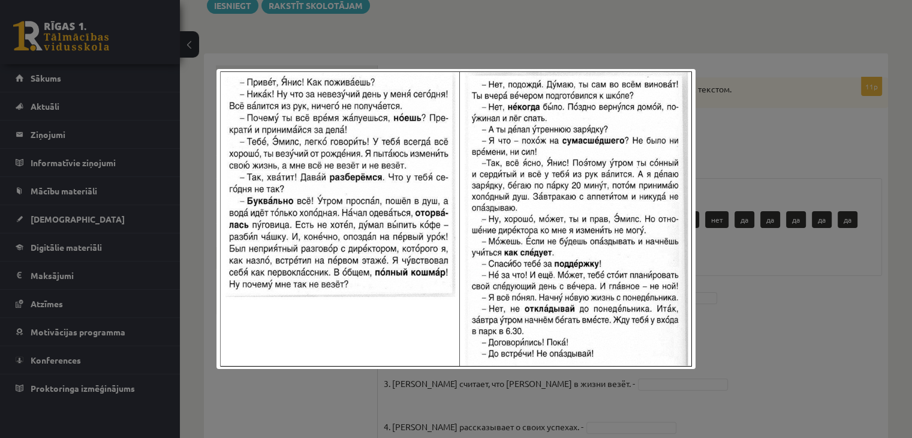
click at [748, 288] on div at bounding box center [456, 219] width 912 height 438
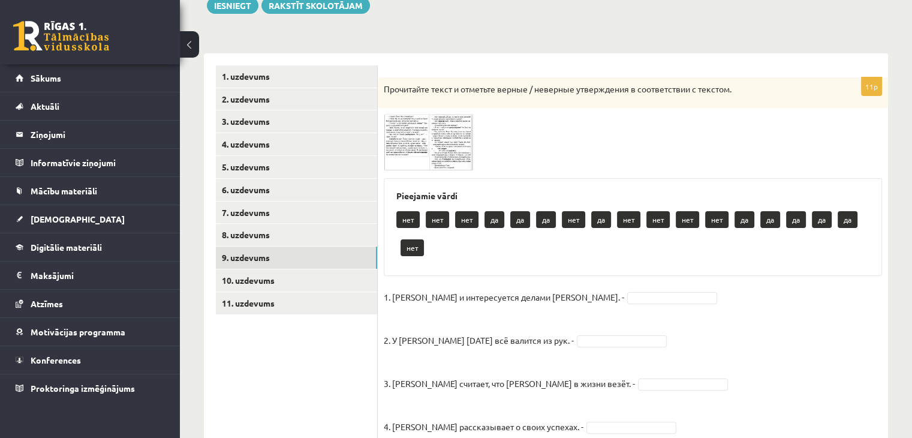
click at [457, 141] on img at bounding box center [429, 142] width 90 height 56
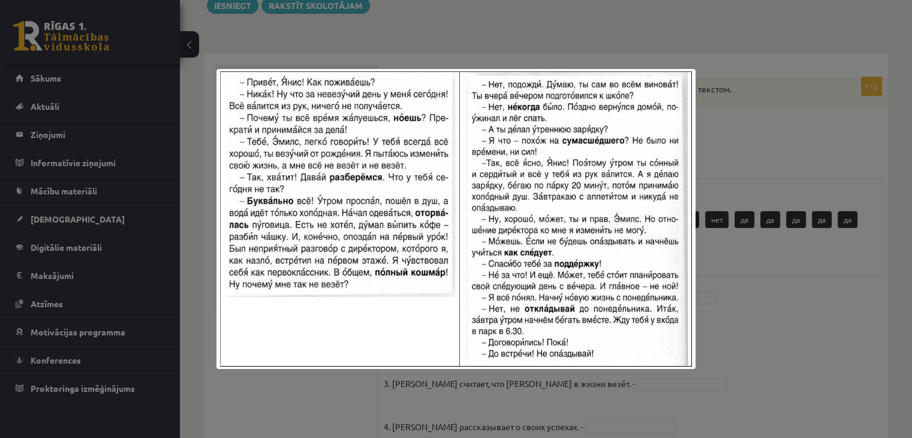
click at [779, 283] on div at bounding box center [456, 219] width 912 height 438
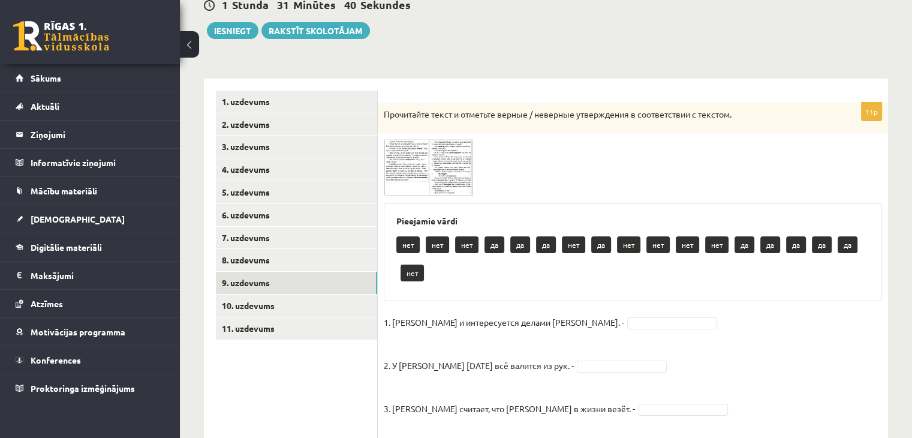
scroll to position [90, 0]
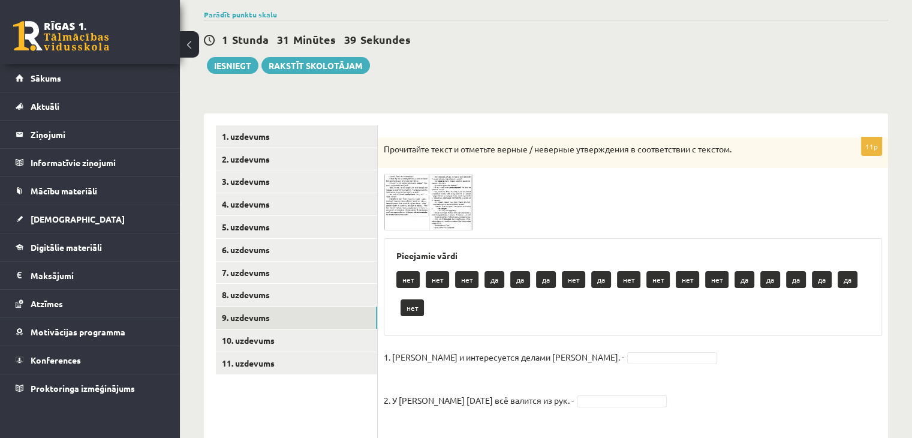
click at [397, 195] on img at bounding box center [429, 202] width 90 height 56
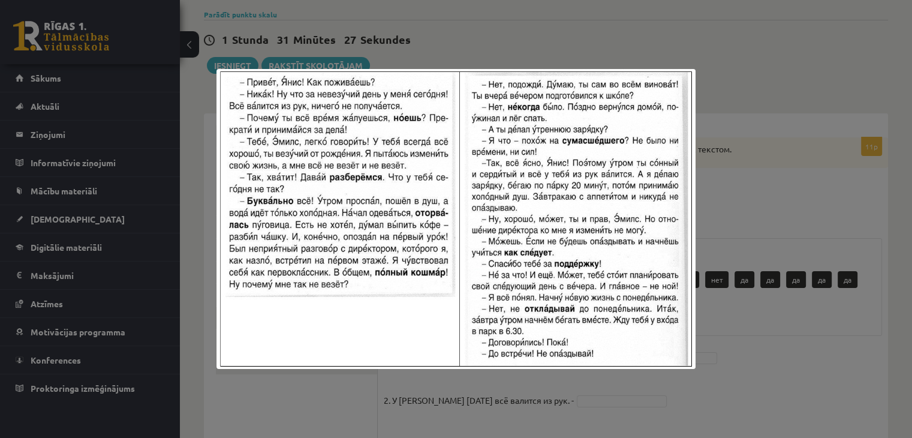
click at [777, 332] on div at bounding box center [456, 219] width 912 height 438
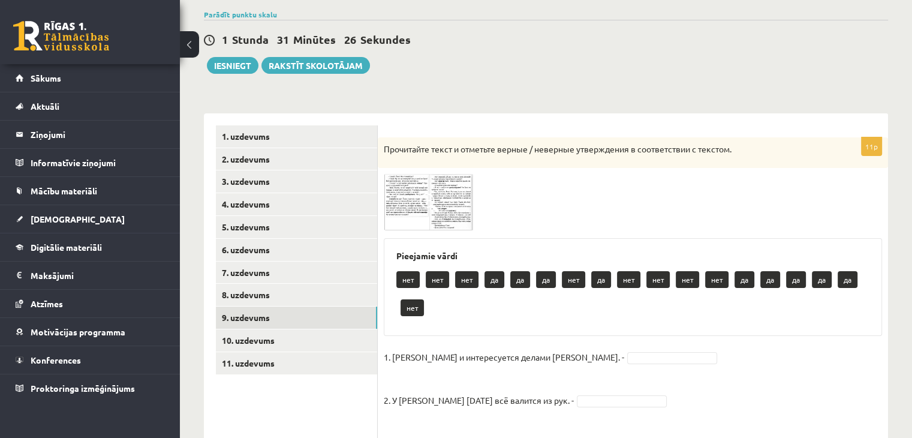
click at [417, 209] on img at bounding box center [429, 202] width 90 height 56
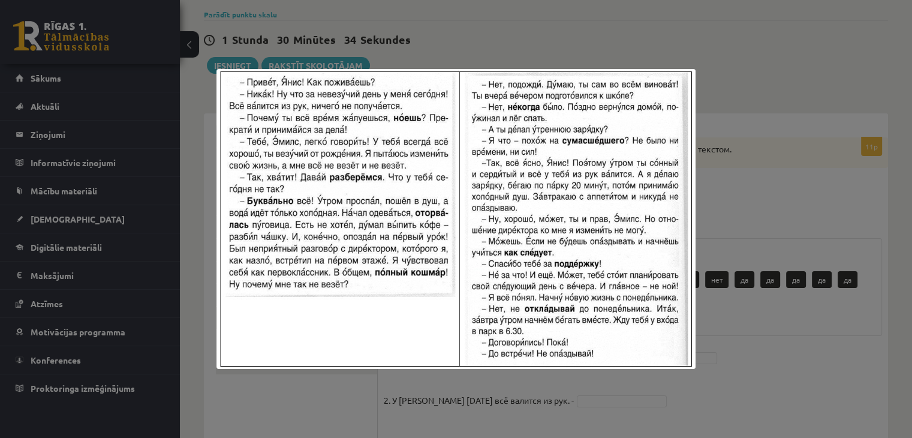
click at [768, 315] on div at bounding box center [456, 219] width 912 height 438
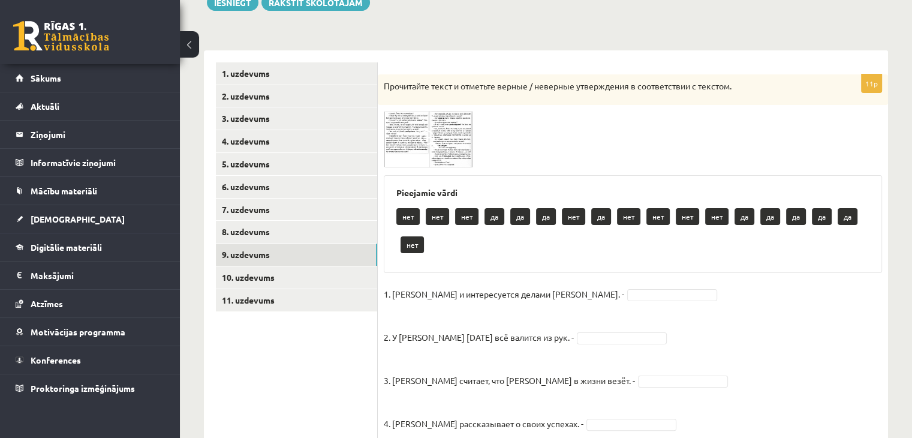
scroll to position [270, 0]
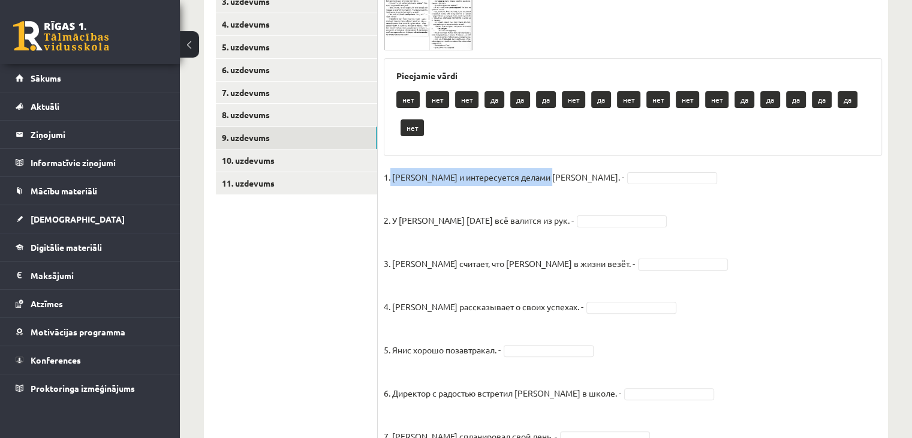
drag, startPoint x: 390, startPoint y: 176, endPoint x: 521, endPoint y: 189, distance: 131.9
click at [521, 189] on fieldset "1. Эмилс и интересуется делами Яниса. - 2. У Яниса сегодня всё валится из рук. …" at bounding box center [633, 405] width 498 height 475
click at [712, 194] on fieldset "1. Эмилс и интересуется делами Яниса. - 2. У Яниса сегодня всё валится из рук. …" at bounding box center [633, 405] width 498 height 475
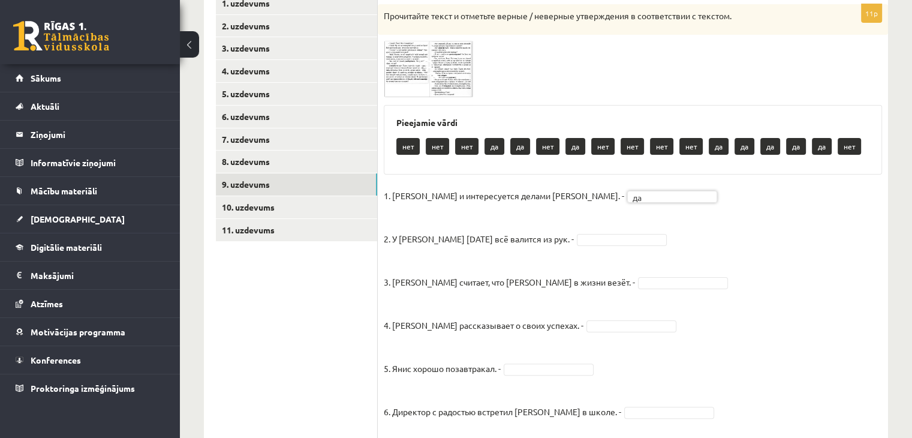
scroll to position [150, 0]
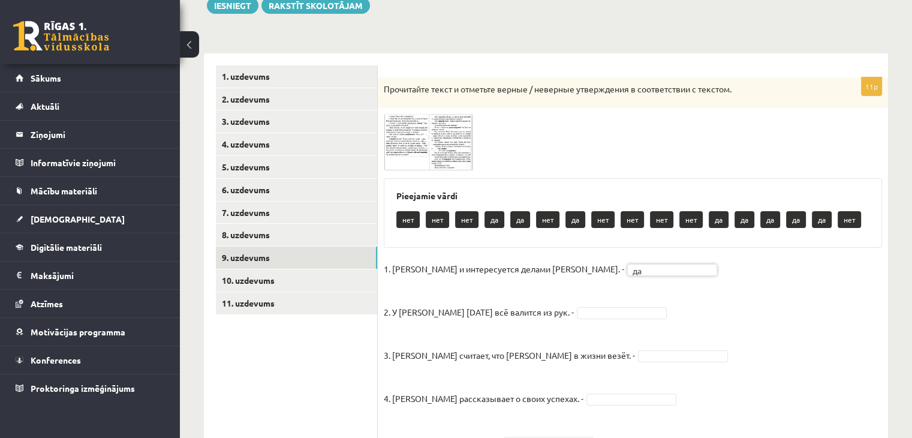
click at [408, 136] on img at bounding box center [429, 142] width 90 height 56
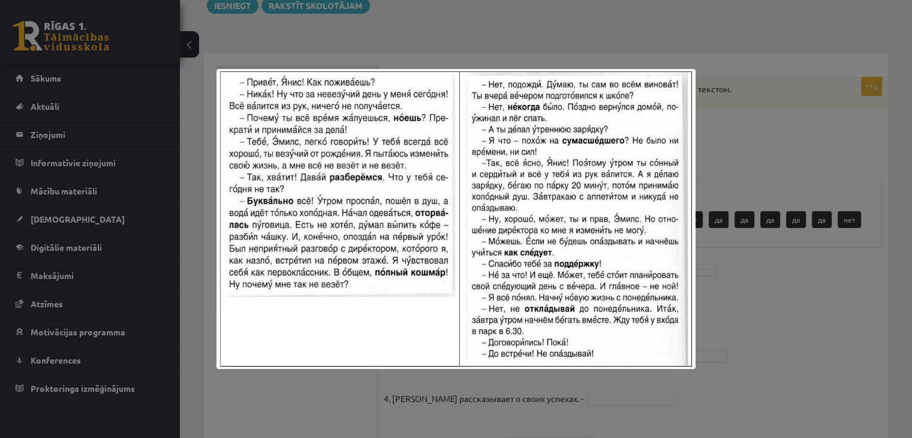
click at [844, 291] on div at bounding box center [456, 219] width 912 height 438
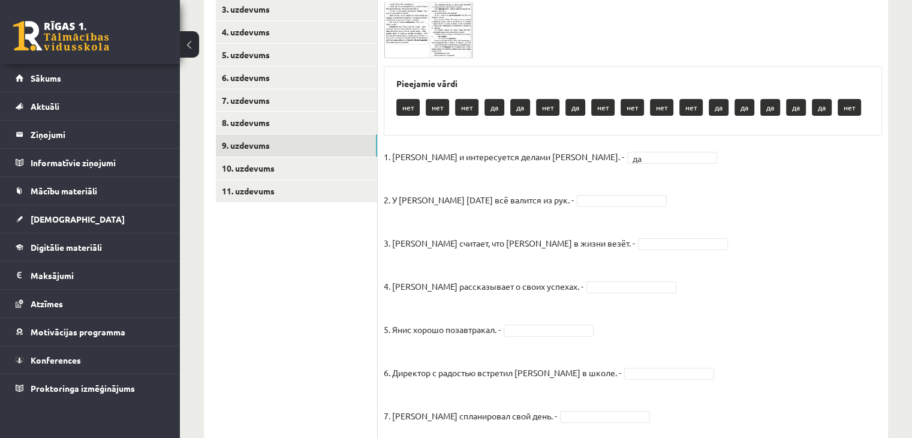
scroll to position [270, 0]
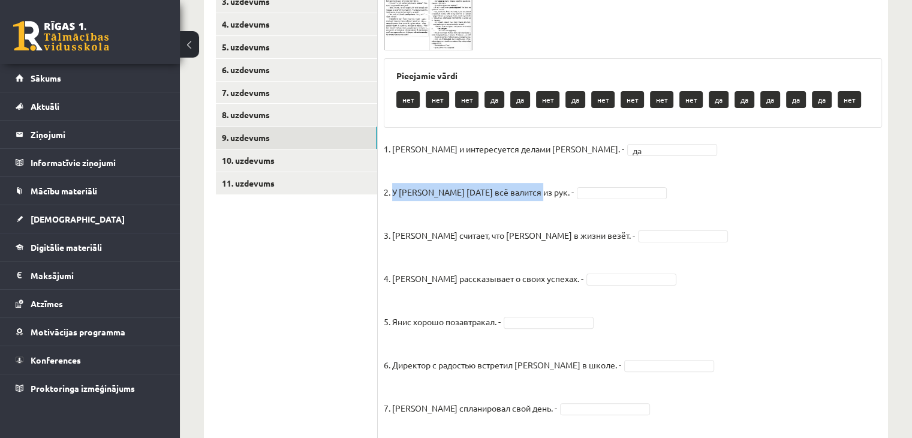
drag, startPoint x: 414, startPoint y: 195, endPoint x: 534, endPoint y: 198, distance: 119.9
click at [534, 198] on p "2. У Яниса сегодня всё валится из рук. -" at bounding box center [479, 183] width 190 height 36
drag, startPoint x: 534, startPoint y: 198, endPoint x: 510, endPoint y: 224, distance: 35.6
click at [510, 224] on p "3. Янис считает, что Эмилсу в жизни везёт. -" at bounding box center [509, 226] width 251 height 36
drag, startPoint x: 393, startPoint y: 194, endPoint x: 539, endPoint y: 200, distance: 146.4
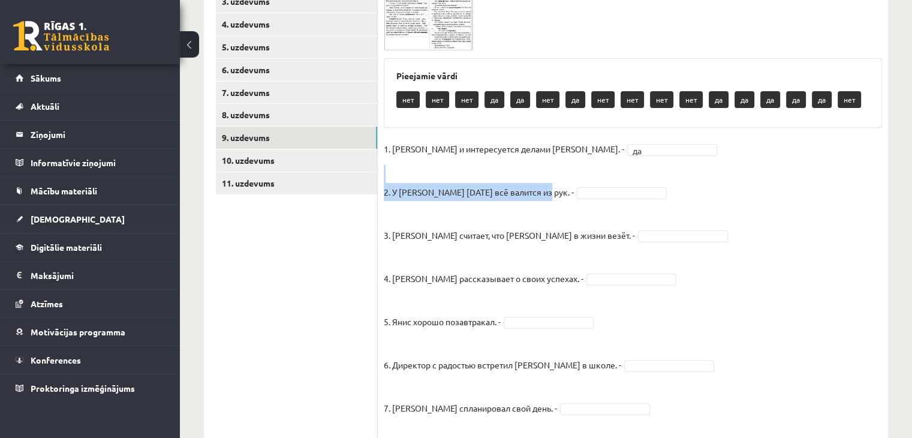
click at [539, 200] on div "11p Прочитайте текст и отметьте верные / неверные утверждения в соответствии с …" at bounding box center [633, 288] width 510 height 663
click at [736, 231] on fieldset "1. Эмилс и интересуется делами Яниса. - да ** 2. У Яниса сегодня всё валится из…" at bounding box center [633, 377] width 498 height 475
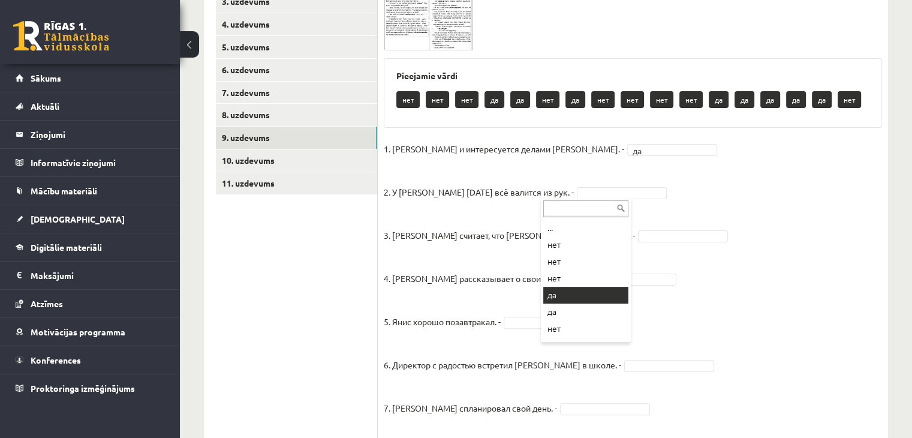
drag, startPoint x: 571, startPoint y: 295, endPoint x: 525, endPoint y: 264, distance: 55.7
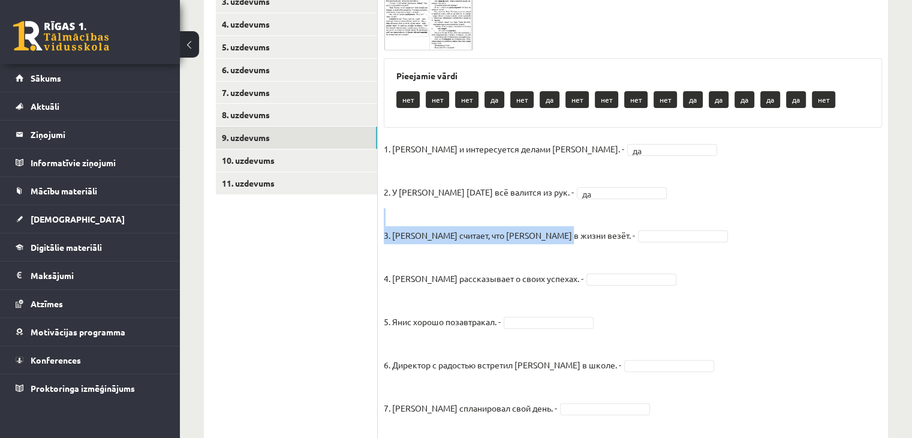
drag, startPoint x: 379, startPoint y: 236, endPoint x: 557, endPoint y: 240, distance: 178.0
click at [557, 240] on div "11p Прочитайте текст и отметьте верные / неверные утверждения в соответствии с …" at bounding box center [633, 288] width 510 height 663
click at [741, 257] on fieldset "1. Эмилс и интересуется делами Яниса. - да ** 2. У Яниса сегодня всё валится из…" at bounding box center [633, 377] width 498 height 475
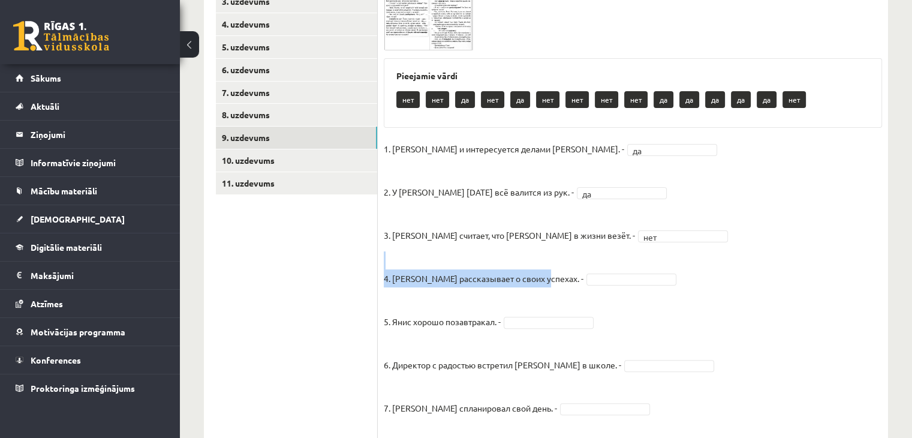
drag, startPoint x: 379, startPoint y: 279, endPoint x: 538, endPoint y: 283, distance: 158.9
click at [538, 283] on div "11p Прочитайте текст и отметьте верные / неверные утверждения в соответствии с …" at bounding box center [633, 288] width 510 height 663
drag, startPoint x: 687, startPoint y: 273, endPoint x: 644, endPoint y: 209, distance: 77.3
click at [688, 273] on fieldset "1. Эмилс и интересуется делами Яниса. - да ** 2. У Яниса сегодня всё валится из…" at bounding box center [633, 377] width 498 height 475
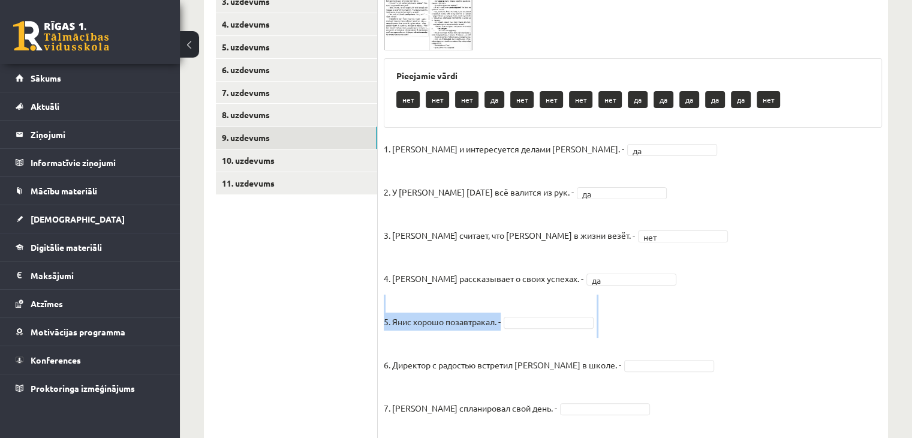
drag, startPoint x: 384, startPoint y: 322, endPoint x: 498, endPoint y: 336, distance: 114.7
click at [496, 339] on div "11p Прочитайте текст и отметьте верные / неверные утверждения в соответствии с …" at bounding box center [633, 288] width 510 height 663
click at [503, 336] on fieldset "1. Эмилс и интересуется делами Яниса. - да ** 2. У Яниса сегодня всё валится из…" at bounding box center [633, 377] width 498 height 475
drag, startPoint x: 384, startPoint y: 317, endPoint x: 503, endPoint y: 327, distance: 119.7
click at [503, 327] on fieldset "1. Эмилс и интересуется делами Яниса. - да ** 2. У Яниса сегодня всё валится из…" at bounding box center [633, 377] width 498 height 475
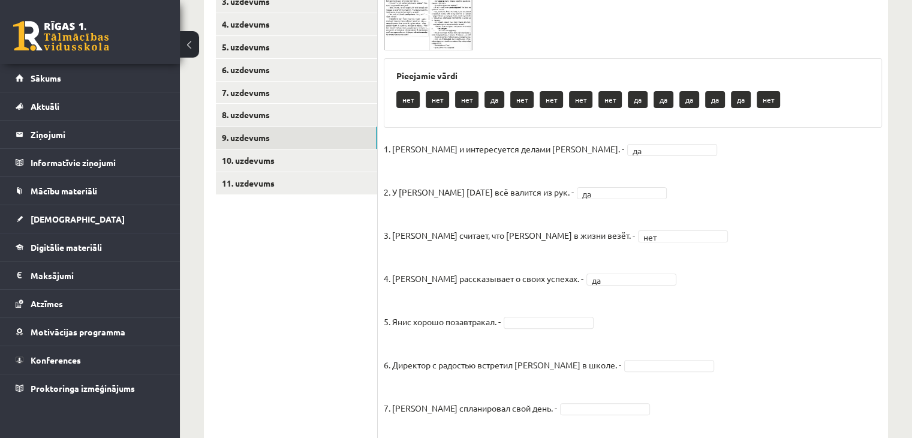
click at [487, 346] on p "6. Директор с радостью встретил Яниса в школе. -" at bounding box center [502, 355] width 237 height 36
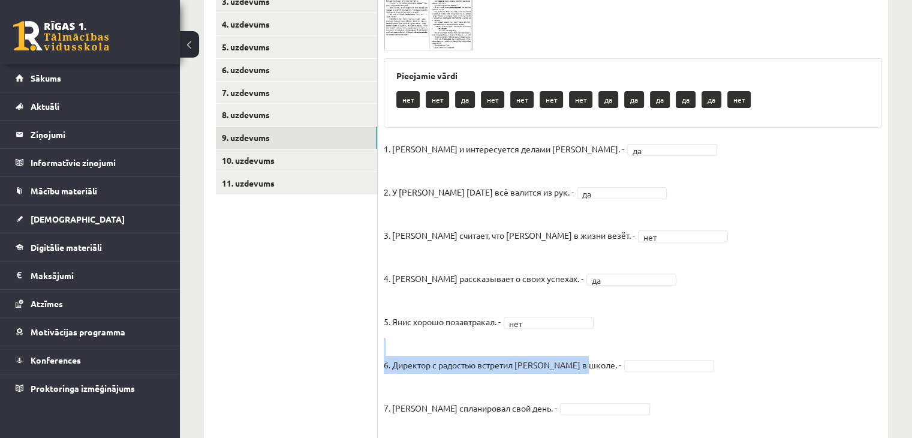
drag, startPoint x: 379, startPoint y: 366, endPoint x: 583, endPoint y: 367, distance: 204.4
click at [583, 367] on div "11p Прочитайте текст и отметьте верные / неверные утверждения в соответствии с …" at bounding box center [633, 288] width 510 height 663
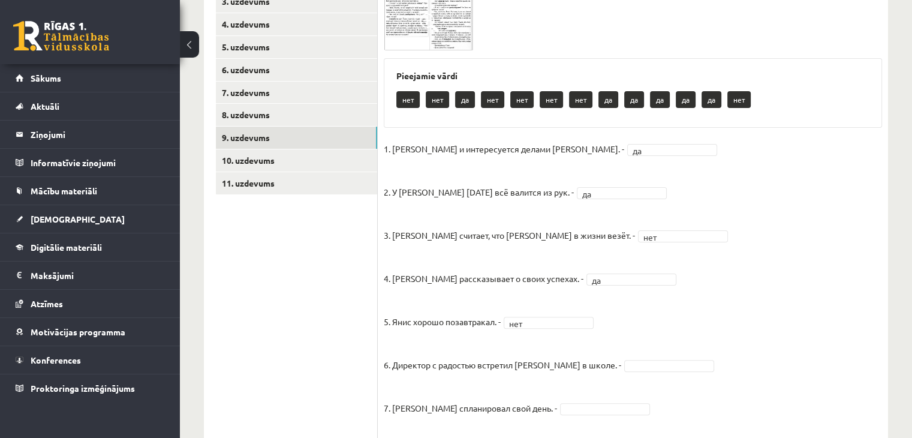
click at [717, 388] on fieldset "1. Эмилс и интересуется делами Яниса. - да ** 2. У Яниса сегодня всё валится из…" at bounding box center [633, 377] width 498 height 475
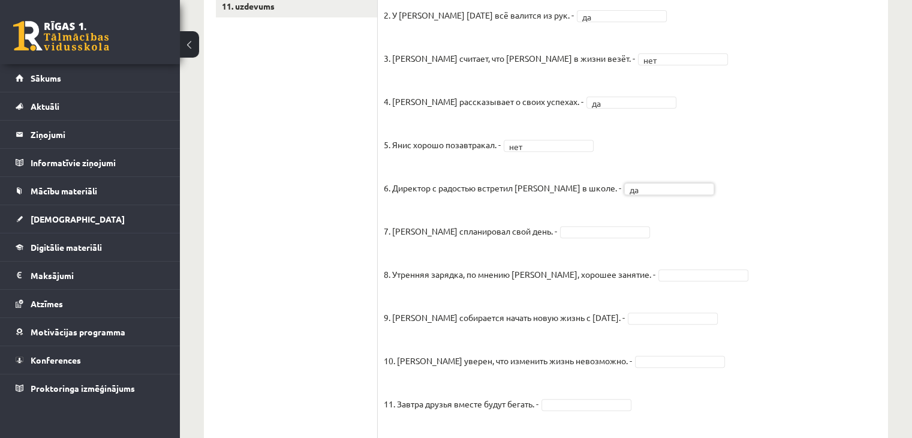
scroll to position [449, 0]
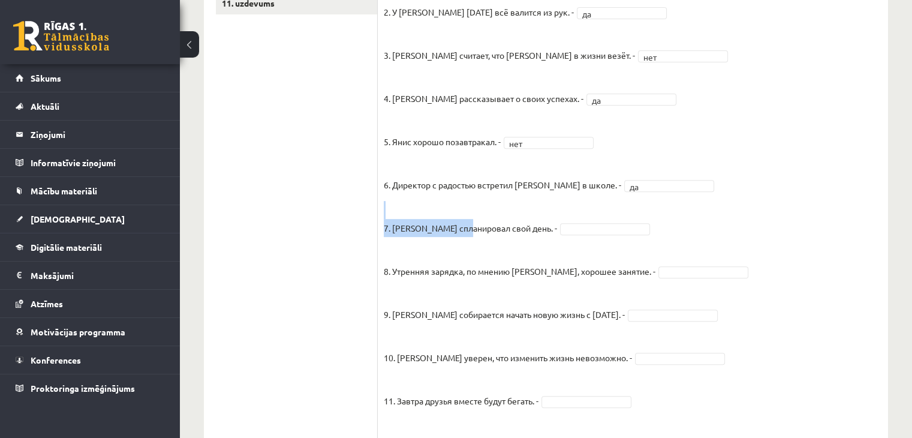
drag, startPoint x: 378, startPoint y: 228, endPoint x: 481, endPoint y: 228, distance: 103.1
click at [477, 228] on div "11p Прочитайте текст и отметьте верные / неверные утверждения в соответствии с …" at bounding box center [633, 109] width 510 height 663
drag, startPoint x: 493, startPoint y: 228, endPoint x: 501, endPoint y: 232, distance: 8.6
click at [506, 233] on p "7. Янис спланировал свой день. -" at bounding box center [470, 219] width 173 height 36
click at [424, 244] on p "8. Утренняя зарядка, по мнению Яниса, хорошее занятие. -" at bounding box center [519, 262] width 271 height 36
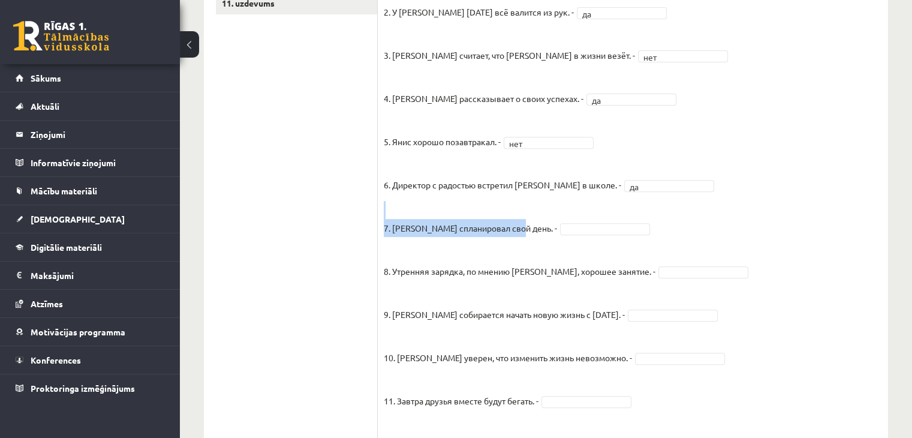
drag, startPoint x: 379, startPoint y: 226, endPoint x: 513, endPoint y: 236, distance: 134.6
click at [513, 236] on div "11p Прочитайте текст и отметьте верные / неверные утверждения в соответствии с …" at bounding box center [633, 109] width 510 height 663
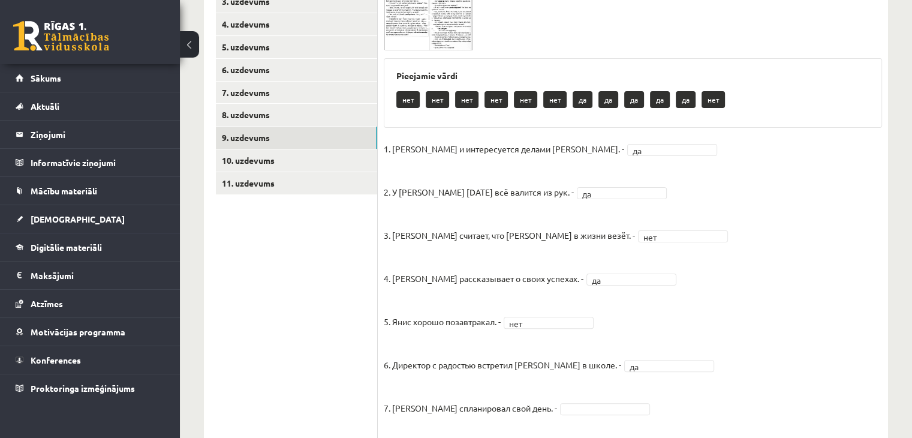
click at [738, 304] on fieldset "1. Эмилс и интересуется делами Яниса. - да ** 2. У Яниса сегодня всё валится из…" at bounding box center [633, 377] width 498 height 475
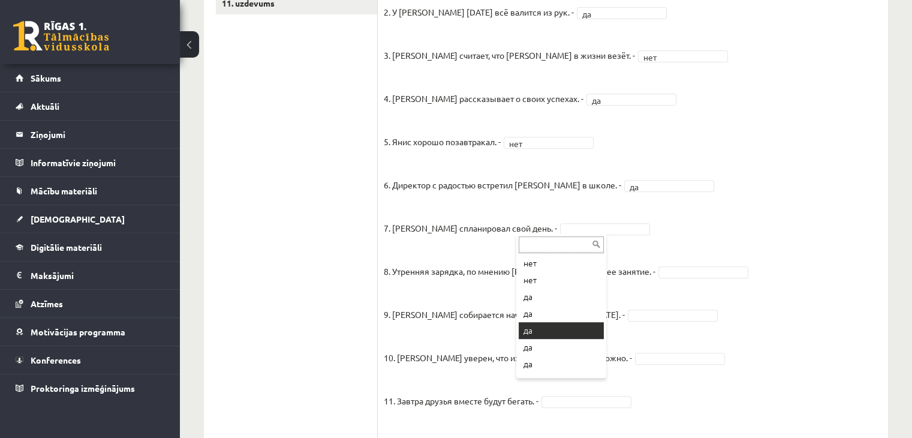
scroll to position [98, 0]
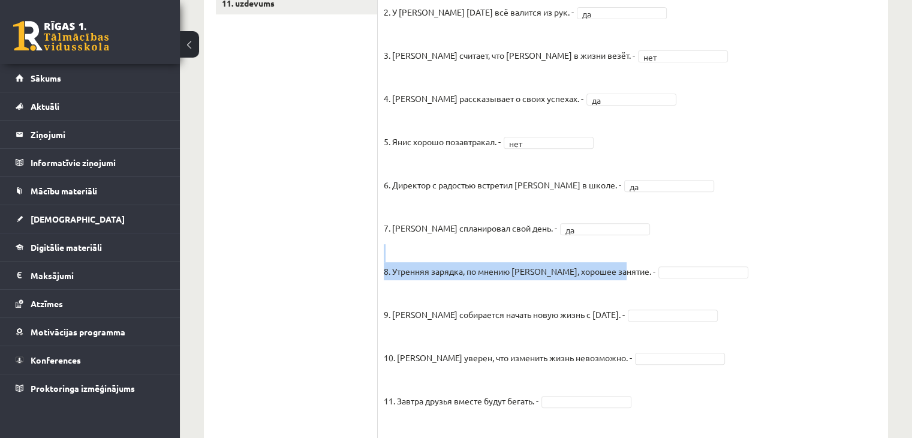
drag, startPoint x: 378, startPoint y: 268, endPoint x: 602, endPoint y: 282, distance: 225.2
click at [602, 282] on div "11p Прочитайте текст и отметьте верные / неверные утверждения в соответствии с …" at bounding box center [633, 109] width 510 height 663
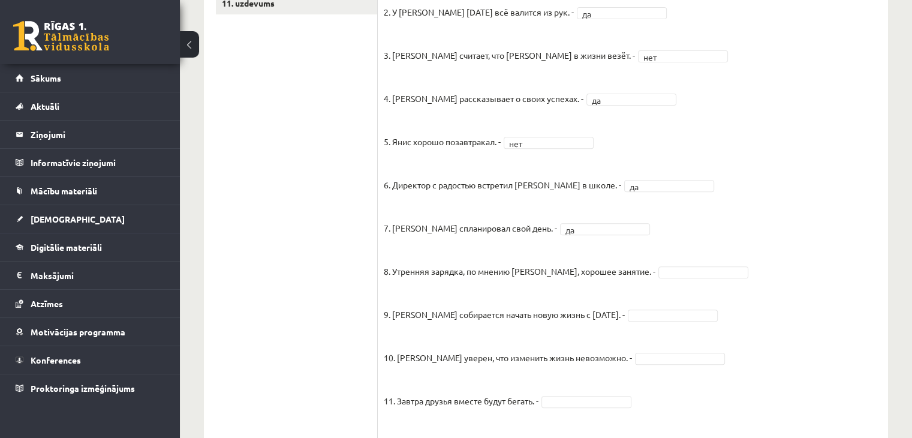
click at [807, 351] on fieldset "1. Эмилс и интересуется делами Яниса. - да ** 2. У Яниса сегодня всё валится из…" at bounding box center [633, 197] width 498 height 475
click at [665, 277] on fieldset "1. Эмилс и интересуется делами Яниса. - да ** 2. У Яниса сегодня всё валится из…" at bounding box center [633, 197] width 498 height 475
drag, startPoint x: 380, startPoint y: 314, endPoint x: 608, endPoint y: 321, distance: 228.5
click at [608, 322] on div "11p Прочитайте текст и отметьте верные / неверные утверждения в соответствии с …" at bounding box center [633, 109] width 510 height 663
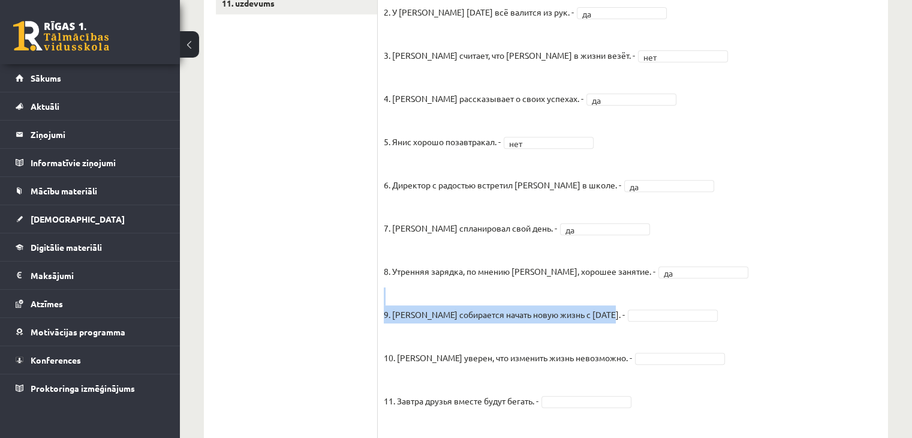
drag, startPoint x: 611, startPoint y: 319, endPoint x: 381, endPoint y: 312, distance: 229.6
click at [381, 312] on div "11p Прочитайте текст и отметьте верные / неверные утверждения в соответствии с …" at bounding box center [633, 109] width 510 height 663
click at [726, 319] on fieldset "1. Эмилс и интересуется делами Яниса. - да ** 2. У Яниса сегодня всё валится из…" at bounding box center [633, 197] width 498 height 475
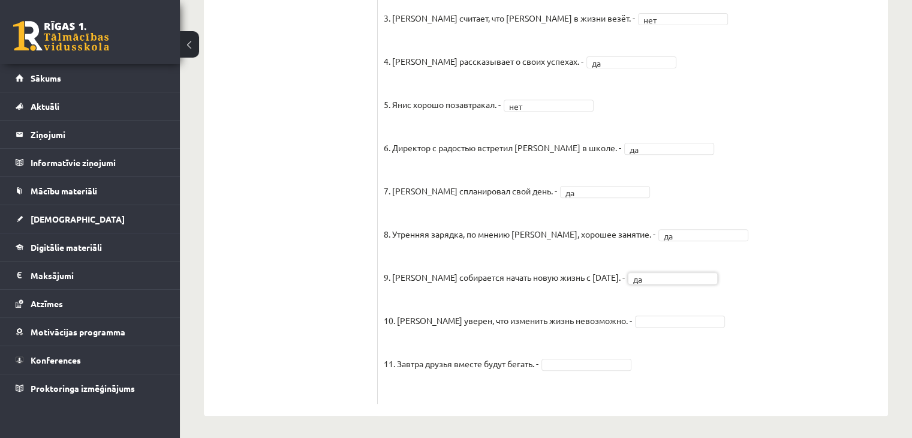
scroll to position [488, 0]
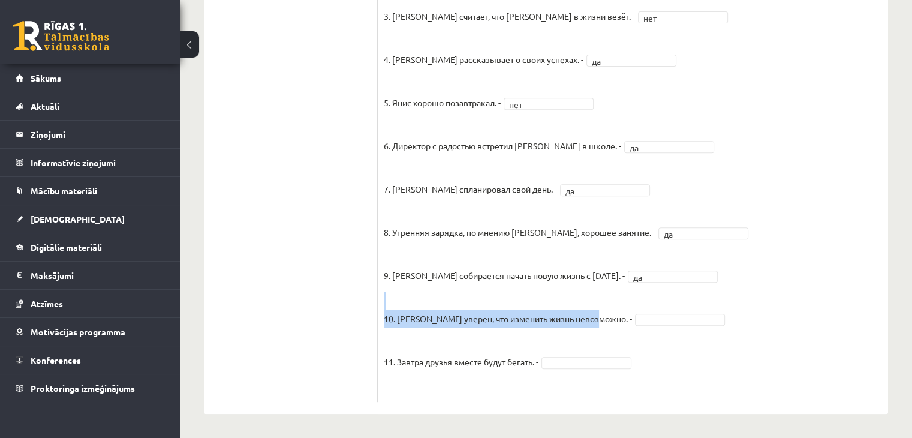
drag, startPoint x: 384, startPoint y: 318, endPoint x: 596, endPoint y: 324, distance: 212.9
click at [596, 324] on div "11p Прочитайте текст и отметьте верные / неверные утверждения в соответствии с …" at bounding box center [633, 70] width 510 height 663
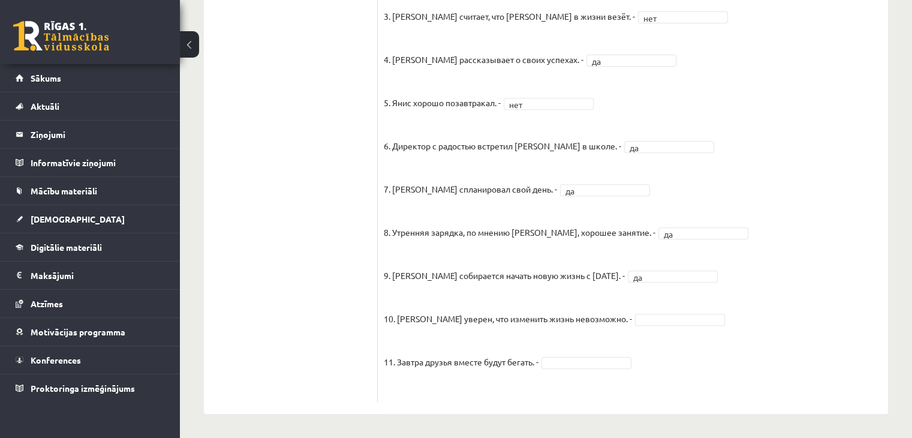
drag, startPoint x: 753, startPoint y: 348, endPoint x: 666, endPoint y: 189, distance: 181.3
click at [753, 348] on fieldset "1. Эмилс и интересуется делами Яниса. - да ** 2. У Яниса сегодня всё валится из…" at bounding box center [633, 158] width 498 height 475
drag, startPoint x: 628, startPoint y: 311, endPoint x: 633, endPoint y: 321, distance: 11.3
click at [629, 312] on fieldset "1. Эмилс и интересуется делами Яниса. - да ** 2. У Яниса сегодня всё валится из…" at bounding box center [633, 158] width 498 height 475
drag, startPoint x: 381, startPoint y: 363, endPoint x: 544, endPoint y: 369, distance: 163.1
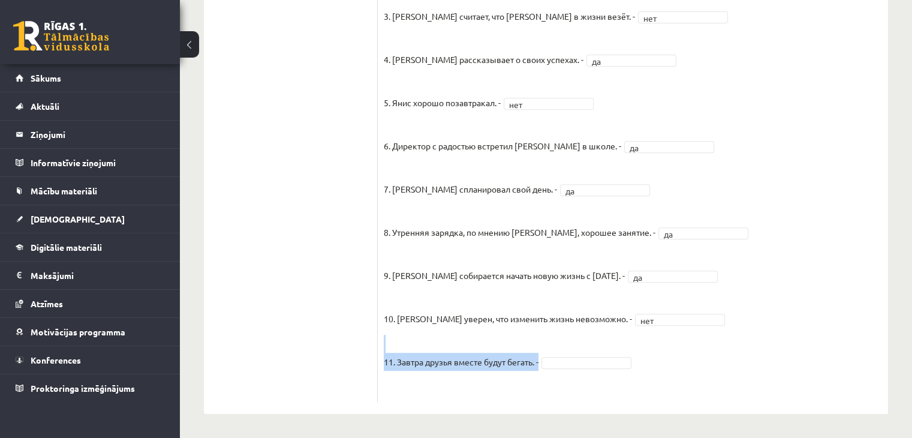
click at [544, 369] on div "11p Прочитайте текст и отметьте верные / неверные утверждения в соответствии с …" at bounding box center [633, 70] width 510 height 663
drag, startPoint x: 706, startPoint y: 379, endPoint x: 705, endPoint y: 361, distance: 17.4
click at [707, 379] on fieldset "1. Эмилс и интересуется делами Яниса. - да ** 2. У Яниса сегодня всё валится из…" at bounding box center [633, 158] width 498 height 475
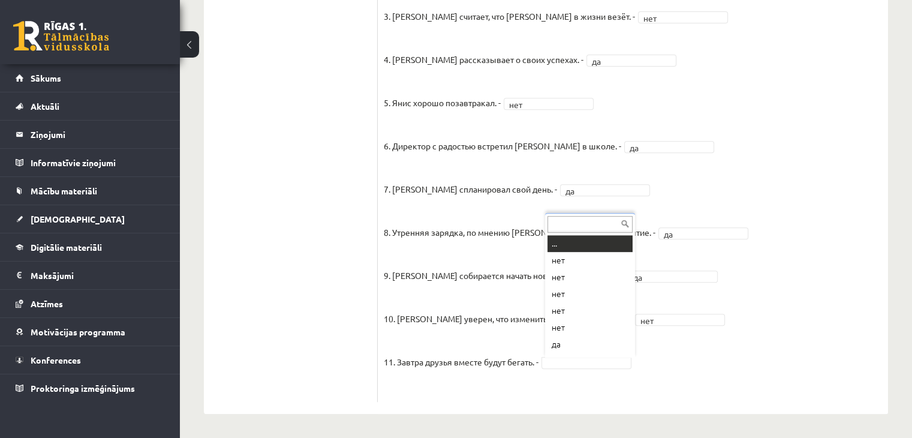
scroll to position [14, 0]
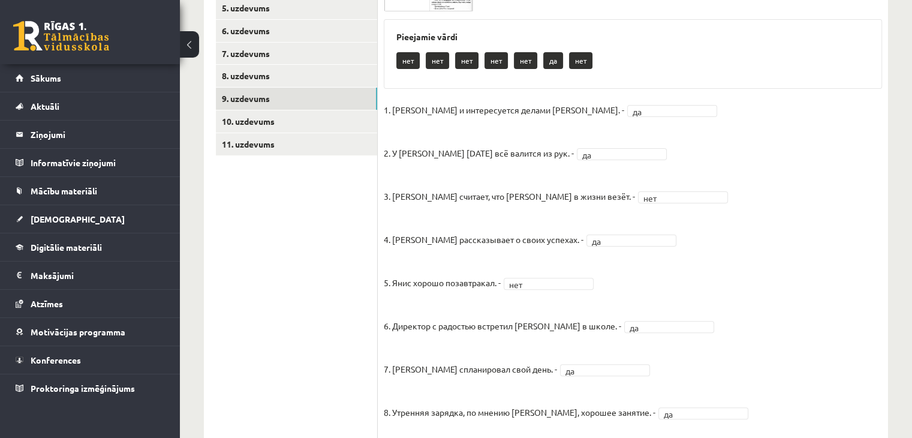
click at [726, 304] on fieldset "1. Эмилс и интересуется делами Яниса. - да ** 2. У Яниса сегодня всё валится из…" at bounding box center [633, 338] width 498 height 475
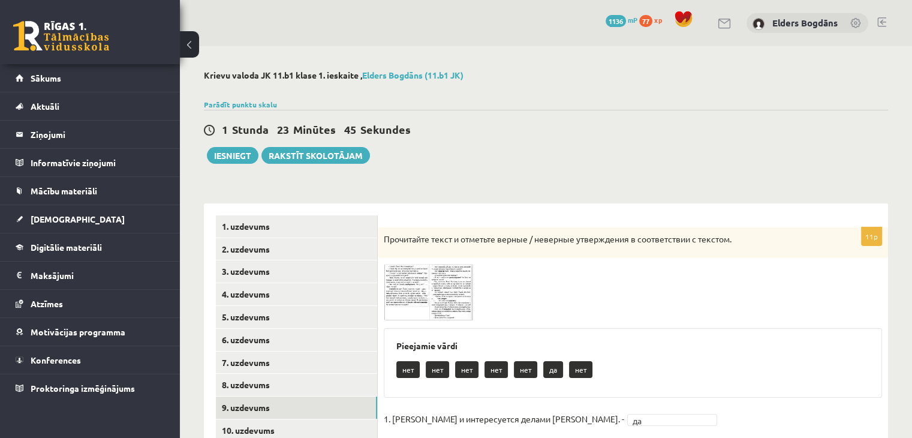
scroll to position [0, 0]
click at [686, 331] on div "Pieejamie vārdi нет нет нет нет нет да нет" at bounding box center [633, 363] width 498 height 70
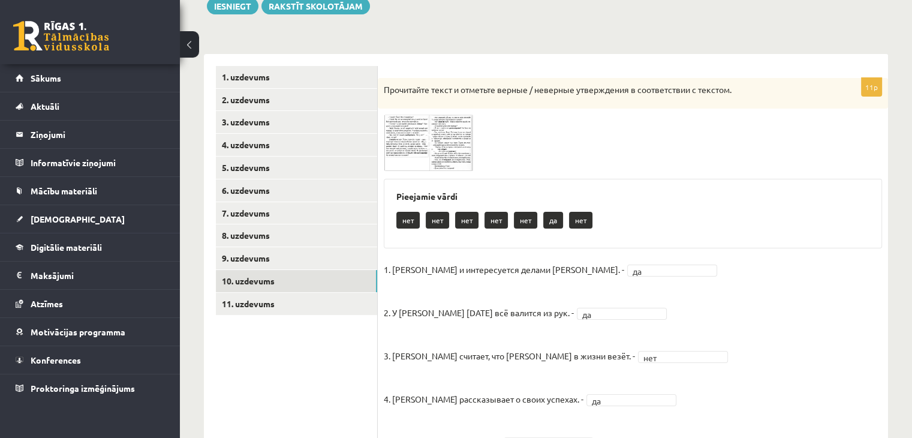
scroll to position [240, 0]
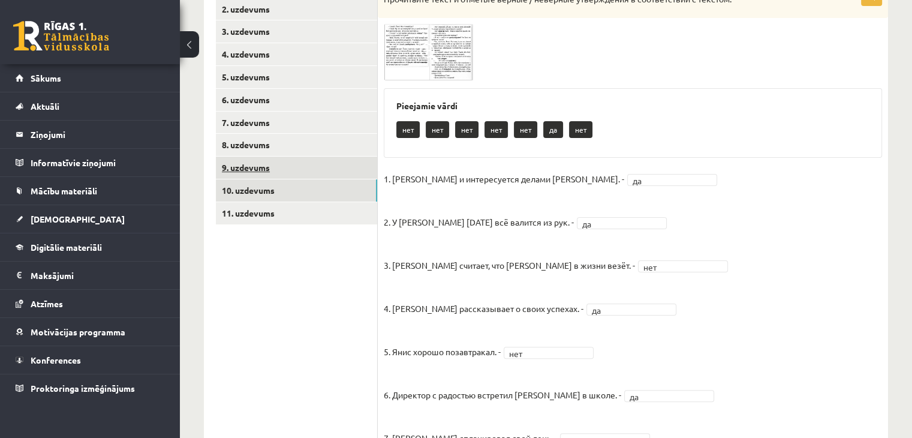
click at [254, 174] on link "9. uzdevums" at bounding box center [296, 167] width 161 height 22
click at [269, 188] on link "10. uzdevums" at bounding box center [296, 190] width 161 height 22
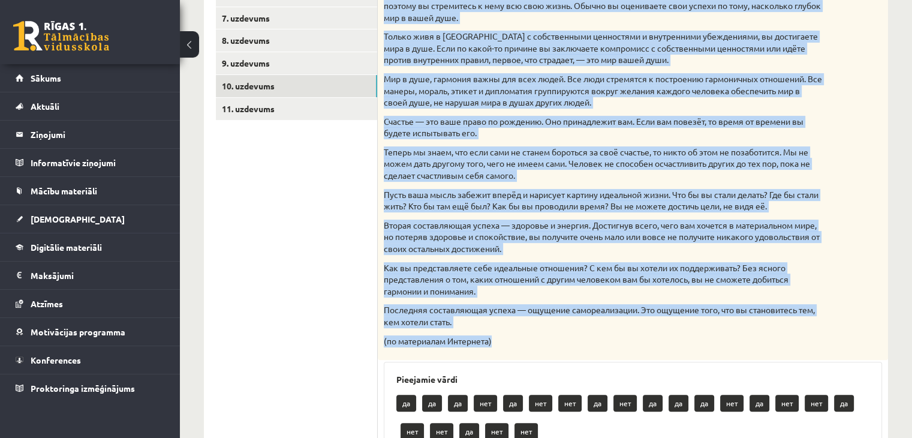
scroll to position [390, 0]
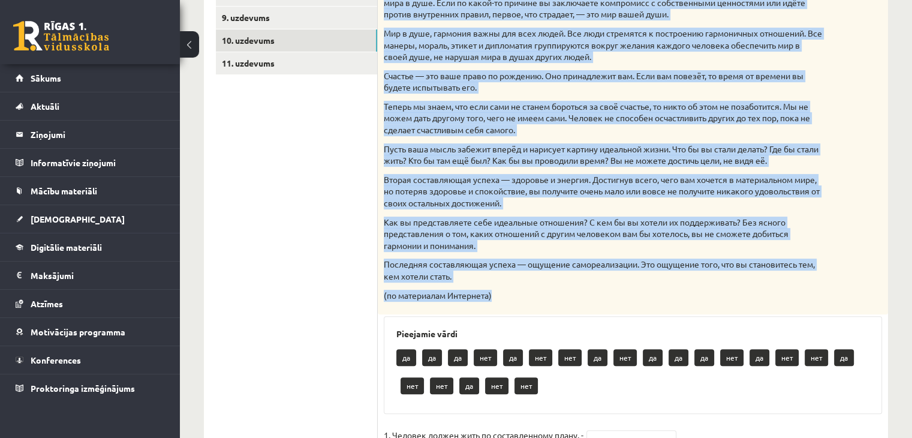
drag, startPoint x: 383, startPoint y: 87, endPoint x: 513, endPoint y: 301, distance: 250.9
click at [508, 300] on div "Прочитайте текст и отметьте верные / неверные утверждения в соответствии с текс…" at bounding box center [633, 76] width 510 height 476
click at [527, 301] on div "Прочитайте текст и отметьте верные / неверные утверждения в соответствии с текс…" at bounding box center [633, 76] width 510 height 476
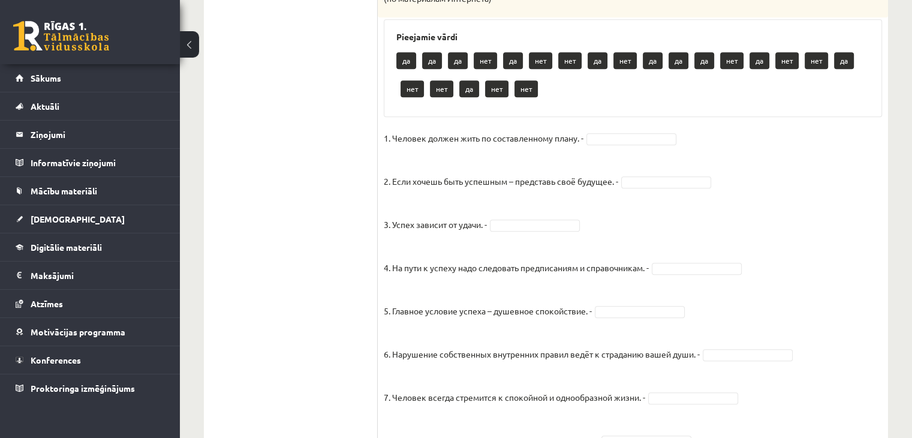
scroll to position [689, 0]
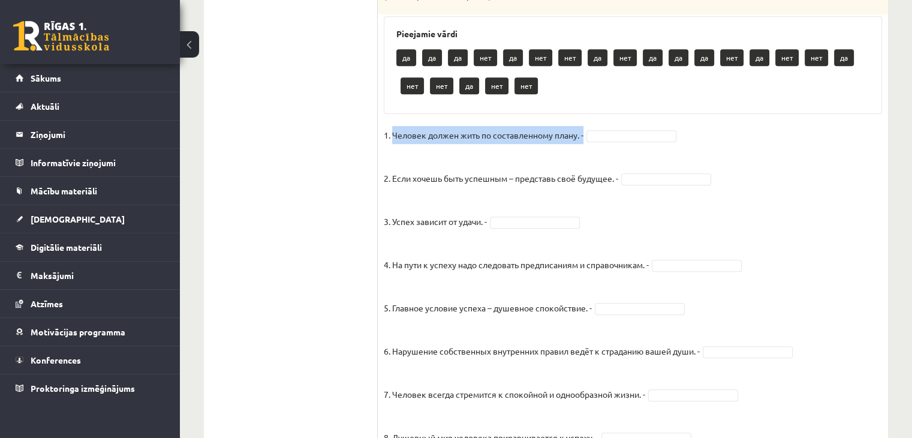
drag, startPoint x: 391, startPoint y: 134, endPoint x: 556, endPoint y: 145, distance: 164.6
click at [556, 145] on fieldset "1. Человек должен жить по составленному плану. - 2. Если хочешь быть успешным –…" at bounding box center [633, 440] width 498 height 629
click at [556, 152] on p "2. Если хочешь быть успешным – представь своё будущее. -" at bounding box center [501, 169] width 234 height 36
drag, startPoint x: 381, startPoint y: 134, endPoint x: 587, endPoint y: 145, distance: 205.9
click at [587, 145] on div "15p Прочитайте текст и отметьте верные / неверные утверждения в соответствии с …" at bounding box center [633, 149] width 510 height 1223
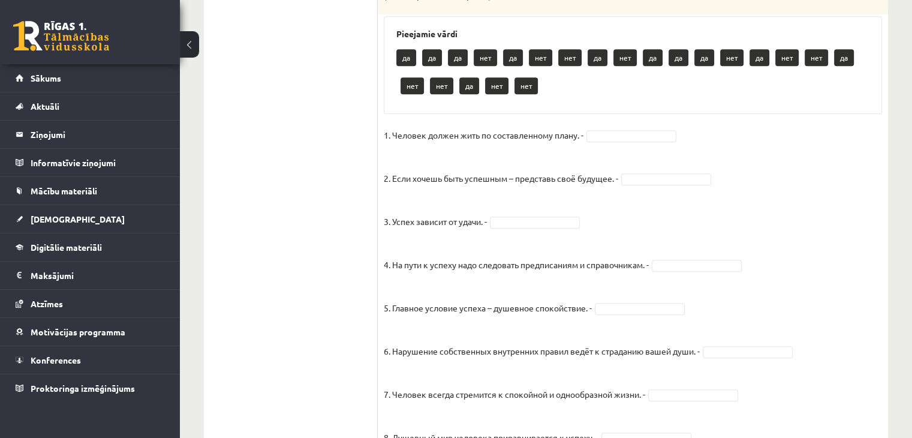
click at [595, 168] on p "2. Если хочешь быть успешным – представь своё будущее. -" at bounding box center [501, 169] width 234 height 36
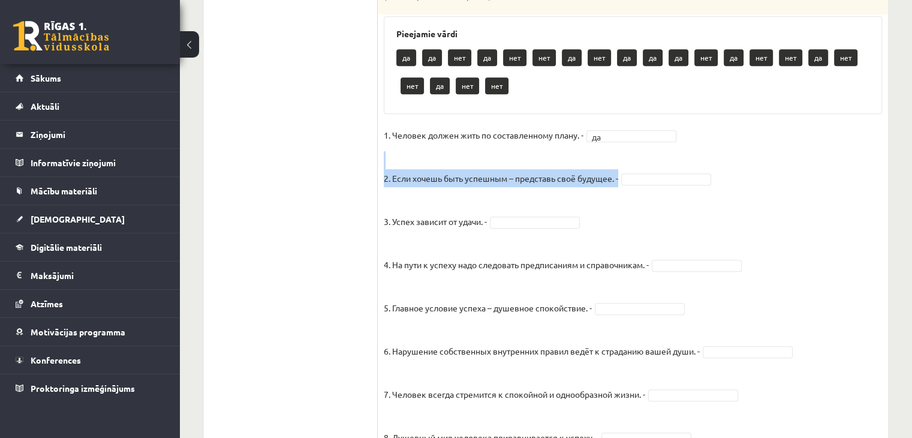
drag, startPoint x: 379, startPoint y: 181, endPoint x: 621, endPoint y: 183, distance: 241.5
click at [621, 183] on div "15p Прочитайте текст и отметьте верные / неверные утверждения в соответствии с …" at bounding box center [633, 149] width 510 height 1223
click at [592, 209] on fieldset "1. Человек должен жить по составленному плану. - да ** 2. Если хочешь быть успе…" at bounding box center [633, 440] width 498 height 629
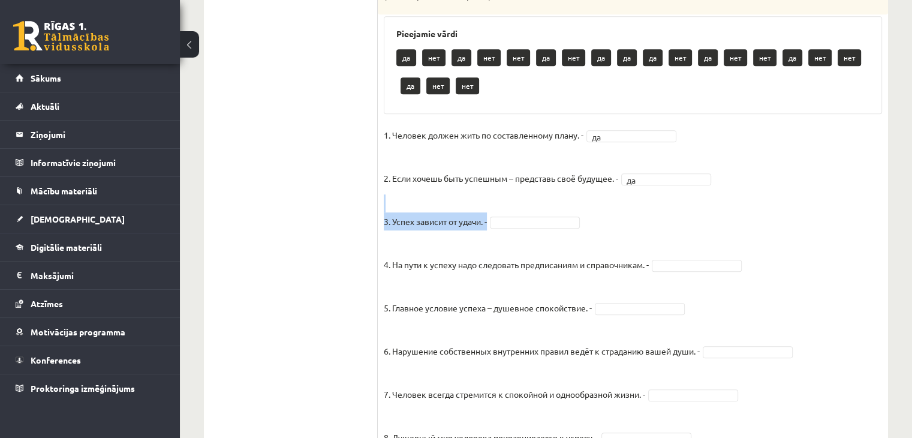
drag, startPoint x: 381, startPoint y: 221, endPoint x: 488, endPoint y: 230, distance: 107.7
click at [488, 230] on div "15p Прочитайте текст и отметьте верные / неверные утверждения в соответствии с …" at bounding box center [633, 149] width 510 height 1223
click at [590, 242] on p "4. На пути к успеху надо следовать предписаниям и справочникам. -" at bounding box center [516, 255] width 265 height 36
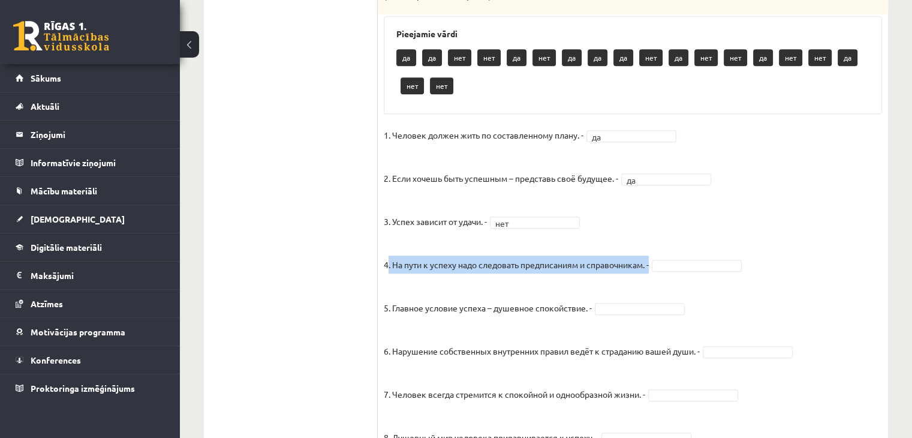
drag, startPoint x: 387, startPoint y: 265, endPoint x: 656, endPoint y: 276, distance: 269.9
click at [656, 276] on fieldset "1. Человек должен жить по составленному плану. - да ** 2. Если хочешь быть успе…" at bounding box center [633, 440] width 498 height 629
drag, startPoint x: 488, startPoint y: 265, endPoint x: 657, endPoint y: 270, distance: 168.5
click at [657, 270] on div "15p Прочитайте текст и отметьте верные / неверные утверждения в соответствии с …" at bounding box center [633, 149] width 510 height 1223
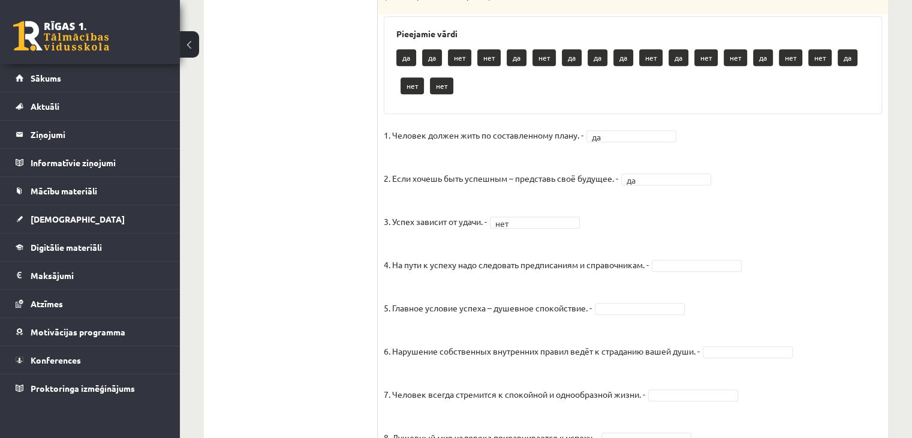
click at [609, 283] on fieldset "1. Человек должен жить по составленному плану. - да ** 2. Если хочешь быть успе…" at bounding box center [633, 440] width 498 height 629
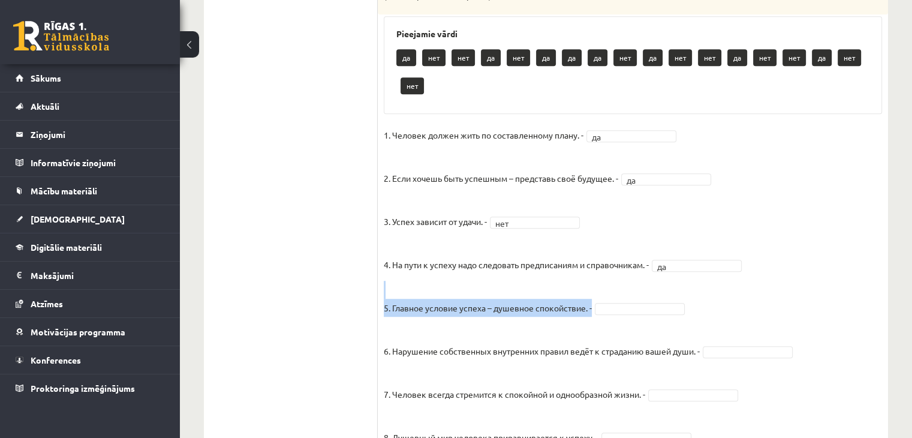
drag, startPoint x: 382, startPoint y: 308, endPoint x: 596, endPoint y: 310, distance: 214.6
click at [596, 310] on div "15p Прочитайте текст и отметьте верные / неверные утверждения в соответствии с …" at bounding box center [633, 149] width 510 height 1223
click at [580, 337] on p "6. Нарушение собственных внутренних правил ведёт к страданию вашей души. -" at bounding box center [542, 342] width 316 height 36
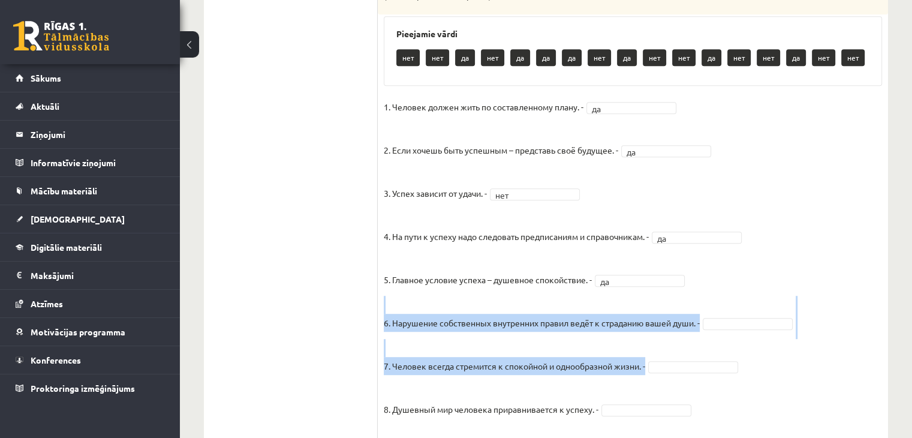
drag, startPoint x: 412, startPoint y: 331, endPoint x: 687, endPoint y: 341, distance: 274.7
click at [685, 342] on div "15p Прочитайте текст и отметьте верные / неверные утверждения в соответствии с …" at bounding box center [633, 135] width 510 height 1195
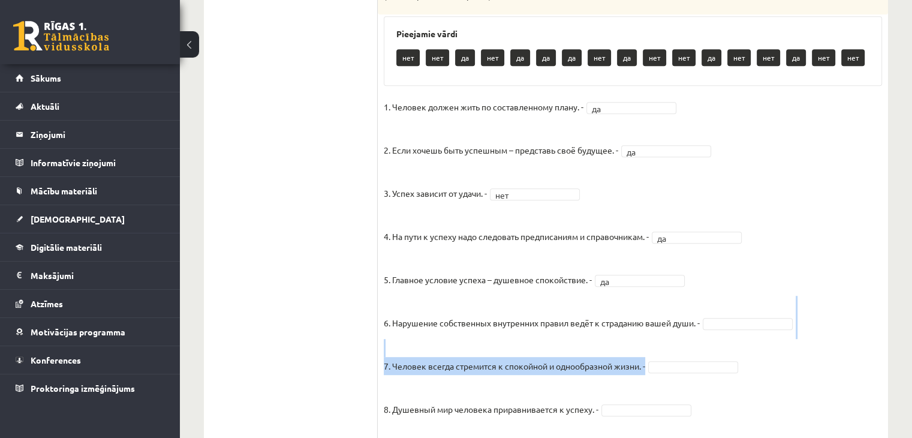
drag, startPoint x: 693, startPoint y: 337, endPoint x: 705, endPoint y: 331, distance: 13.4
click at [699, 334] on fieldset "1. Человек должен жить по составленному плану. - да ** 2. Если хочешь быть успе…" at bounding box center [633, 412] width 498 height 629
drag, startPoint x: 554, startPoint y: 341, endPoint x: 474, endPoint y: 330, distance: 80.4
click at [554, 342] on p "7. Человек всегда стремится к спокойной и однообразной жизни. -" at bounding box center [514, 357] width 261 height 36
click at [396, 329] on p "6. Нарушение собственных внутренних правил ведёт к страданию вашей души. -" at bounding box center [542, 313] width 316 height 36
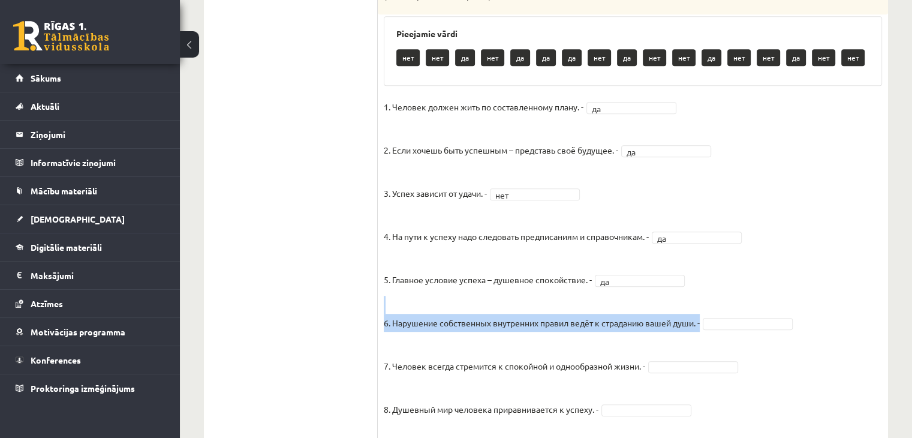
drag, startPoint x: 406, startPoint y: 330, endPoint x: 706, endPoint y: 327, distance: 300.3
click at [706, 327] on div "15p Прочитайте текст и отметьте верные / неверные утверждения в соответствии с …" at bounding box center [633, 135] width 510 height 1195
click at [611, 358] on p "7. Человек всегда стремится к спокойной и однообразной жизни. -" at bounding box center [514, 357] width 261 height 36
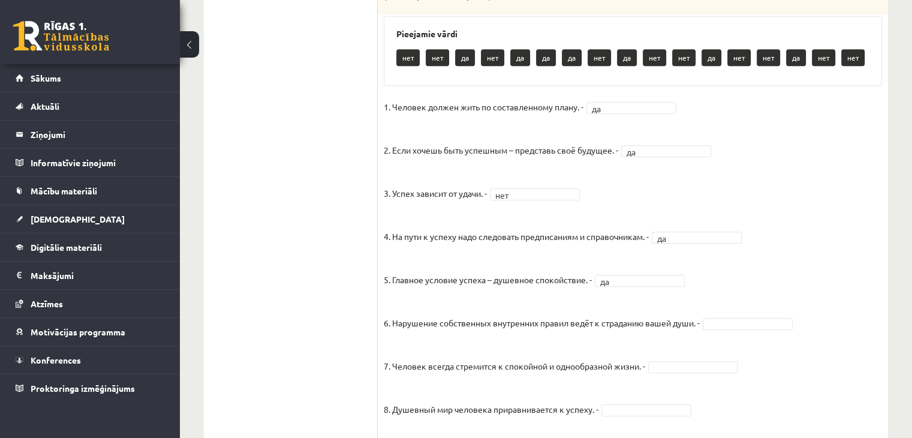
click at [722, 331] on fieldset "1. Человек должен жить по составленному плану. - да ** 2. Если хочешь быть успе…" at bounding box center [633, 412] width 498 height 629
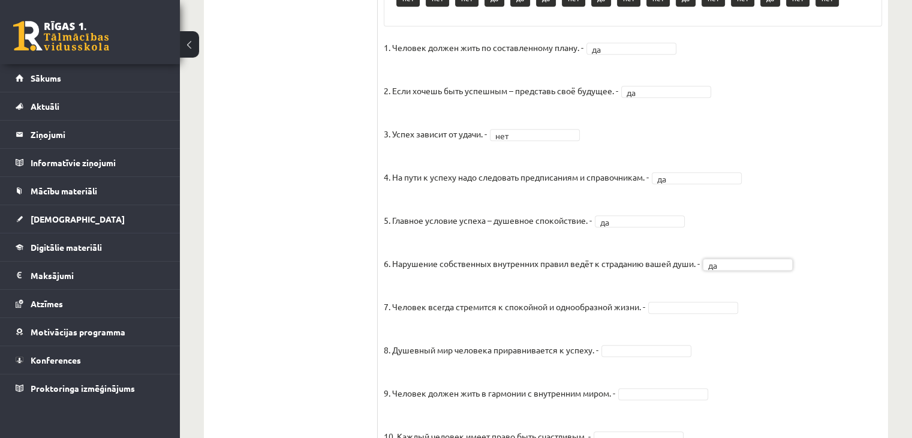
scroll to position [749, 0]
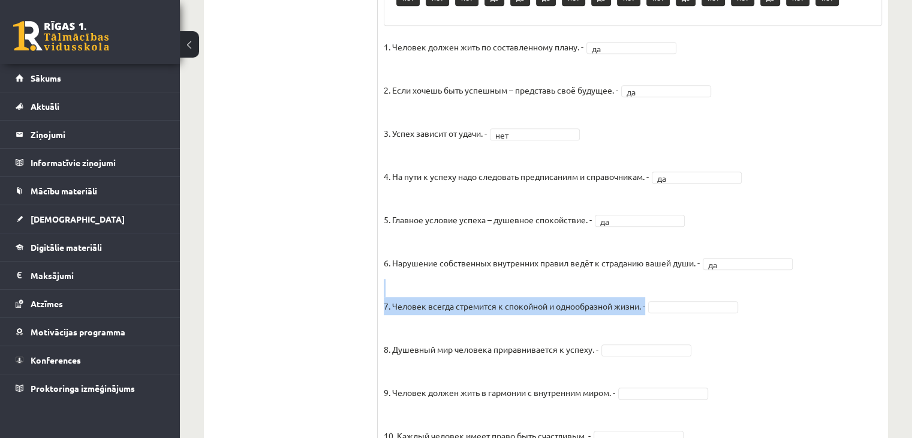
drag, startPoint x: 382, startPoint y: 306, endPoint x: 652, endPoint y: 312, distance: 269.8
click at [652, 312] on div "15p Прочитайте текст и отметьте верные / неверные утверждения в соответствии с …" at bounding box center [633, 75] width 510 height 1195
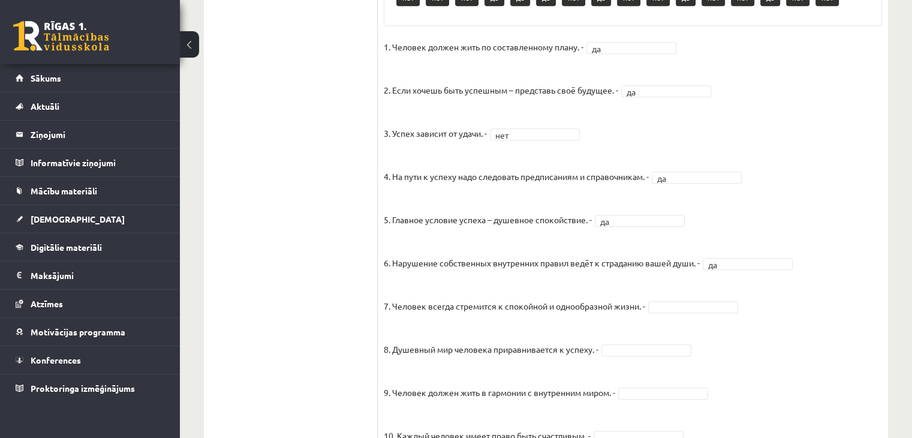
drag, startPoint x: 561, startPoint y: 330, endPoint x: 538, endPoint y: 311, distance: 30.2
click at [561, 330] on p "8. Душевный мир человека приравнивается к успеху. -" at bounding box center [491, 340] width 215 height 36
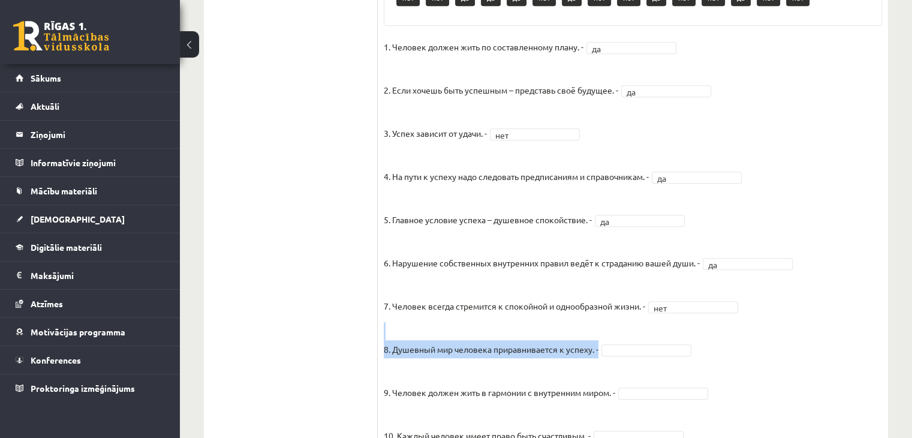
drag, startPoint x: 382, startPoint y: 350, endPoint x: 601, endPoint y: 357, distance: 219.5
click at [601, 357] on div "15p Прочитайте текст и отметьте верные / неверные утверждения в соответствии с …" at bounding box center [633, 75] width 510 height 1195
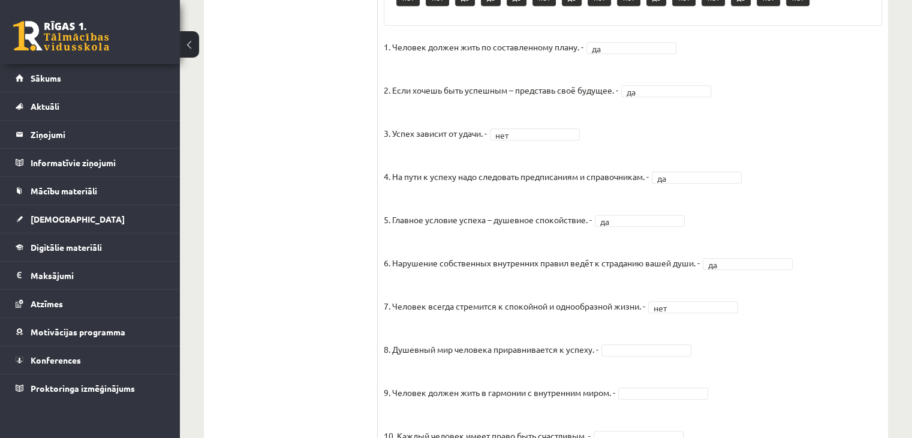
click at [586, 374] on p "9. Человек должен жить в гармонии с внутренним миром. -" at bounding box center [499, 383] width 231 height 36
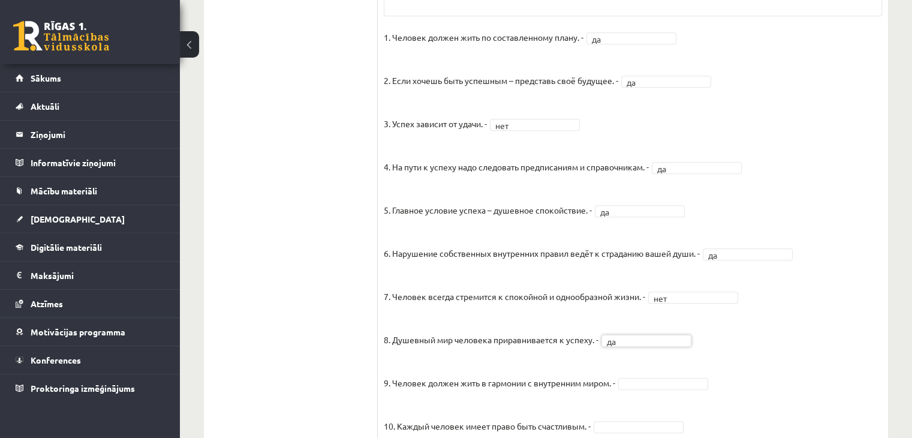
scroll to position [869, 0]
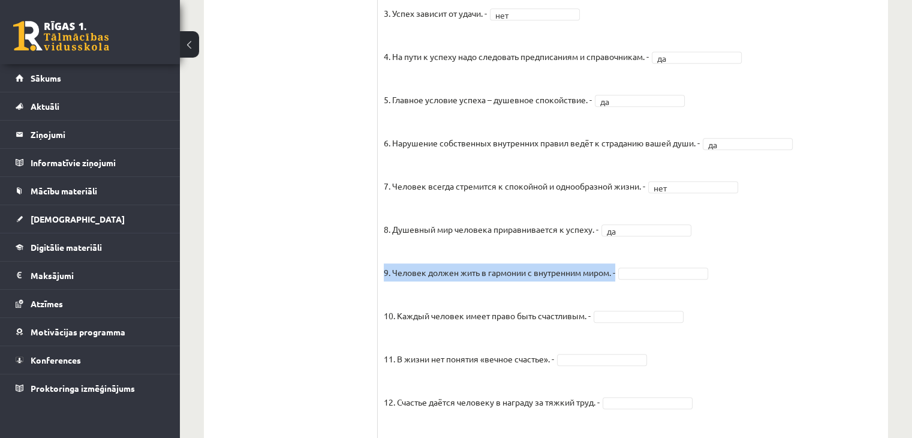
drag, startPoint x: 384, startPoint y: 271, endPoint x: 623, endPoint y: 277, distance: 239.2
click at [623, 277] on fieldset "1. Человек должен жить по составленному плану. - да ** 2. Если хочешь быть успе…" at bounding box center [633, 232] width 498 height 629
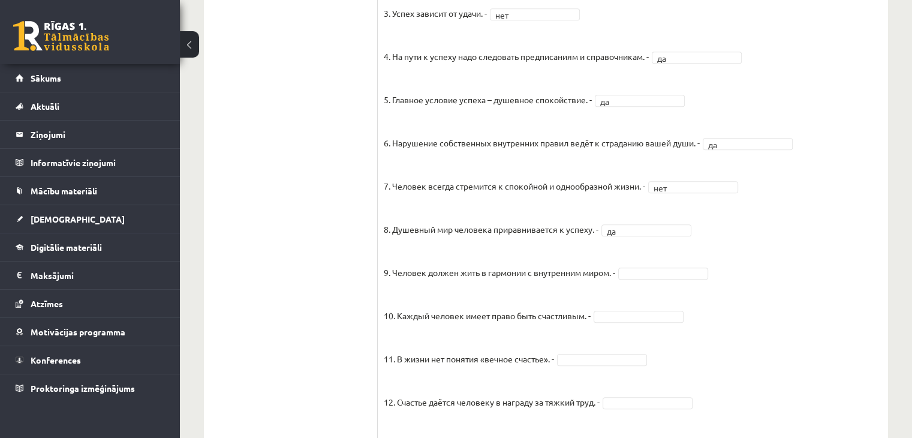
drag, startPoint x: 590, startPoint y: 301, endPoint x: 592, endPoint y: 294, distance: 8.0
click at [590, 300] on p "10. Каждый человек имеет право быть счастливым. -" at bounding box center [487, 306] width 207 height 36
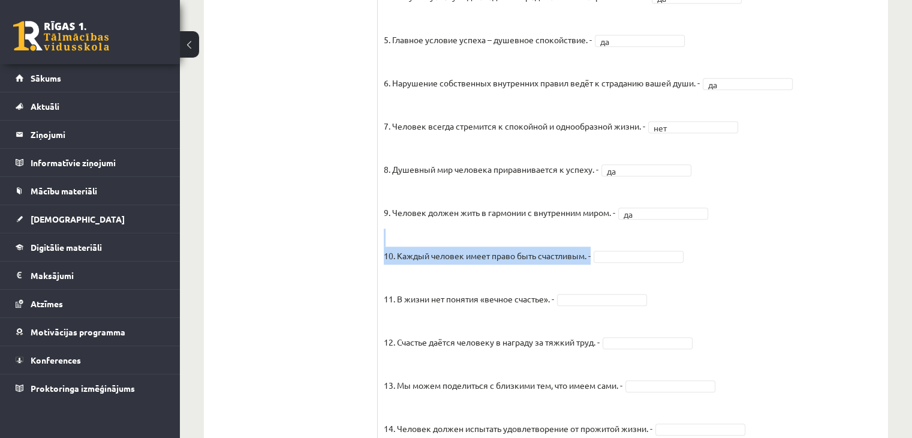
drag, startPoint x: 383, startPoint y: 256, endPoint x: 596, endPoint y: 261, distance: 213.4
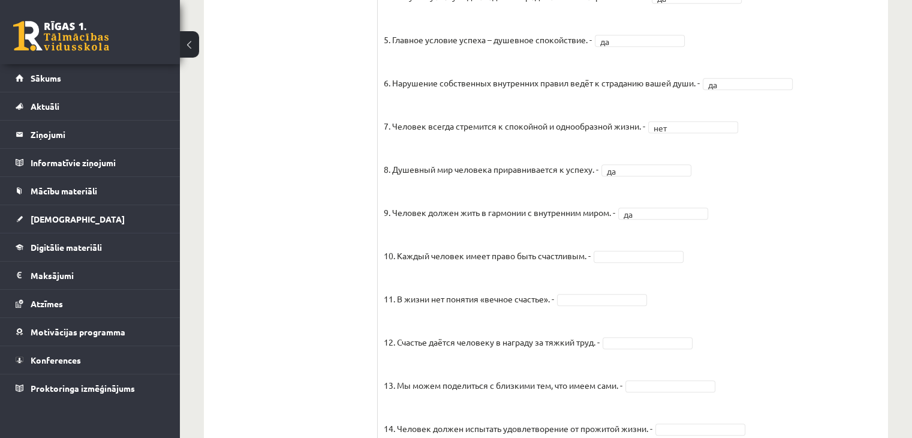
click at [654, 283] on fieldset "1. Человек должен жить по составленному плану. - да ** 2. Если хочешь быть успе…" at bounding box center [633, 172] width 498 height 629
click at [623, 265] on fieldset "1. Человек должен жить по составленному плану. - да ** 2. Если хочешь быть успе…" at bounding box center [633, 172] width 498 height 629
click at [624, 263] on fieldset "1. Человек должен жить по составленному плану. - да ** 2. Если хочешь быть успе…" at bounding box center [633, 172] width 498 height 629
drag, startPoint x: 400, startPoint y: 298, endPoint x: 557, endPoint y: 303, distance: 156.5
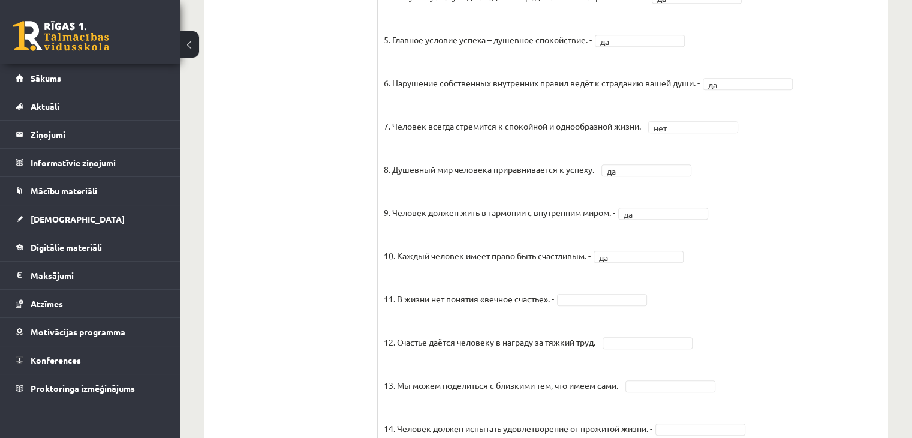
click at [556, 337] on p "12. Счастье даётся человеку в награду за тяжкий труд. -" at bounding box center [492, 333] width 216 height 36
click at [563, 306] on fieldset "1. Человек должен жить по составленному плану. - да ** 2. Если хочешь быть успе…" at bounding box center [633, 172] width 498 height 629
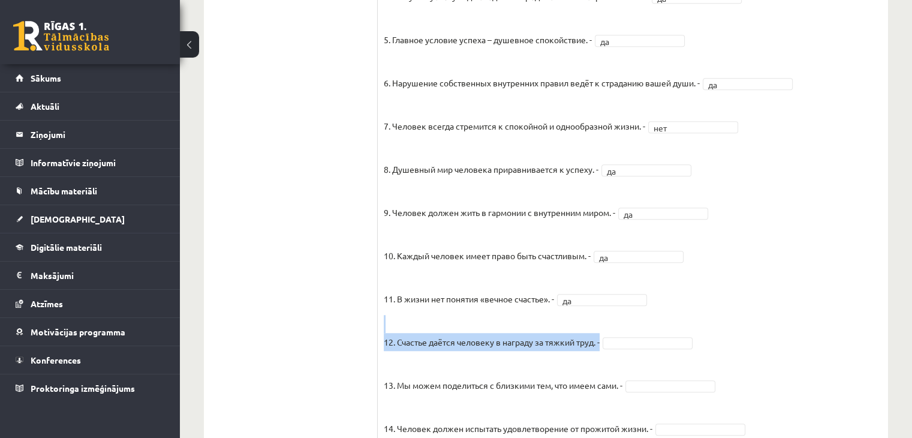
drag, startPoint x: 391, startPoint y: 343, endPoint x: 608, endPoint y: 346, distance: 217.6
click at [601, 363] on p "13. Мы можем поделиться с близкими тем, что имеем сами. -" at bounding box center [503, 376] width 239 height 36
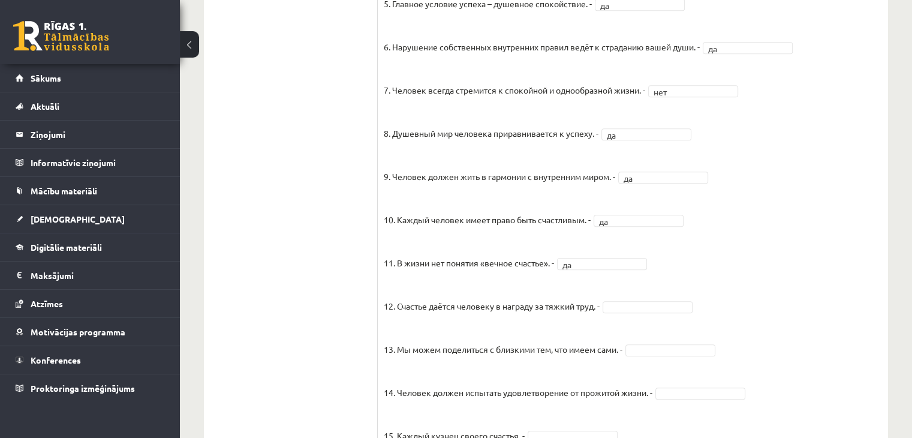
scroll to position [1021, 0]
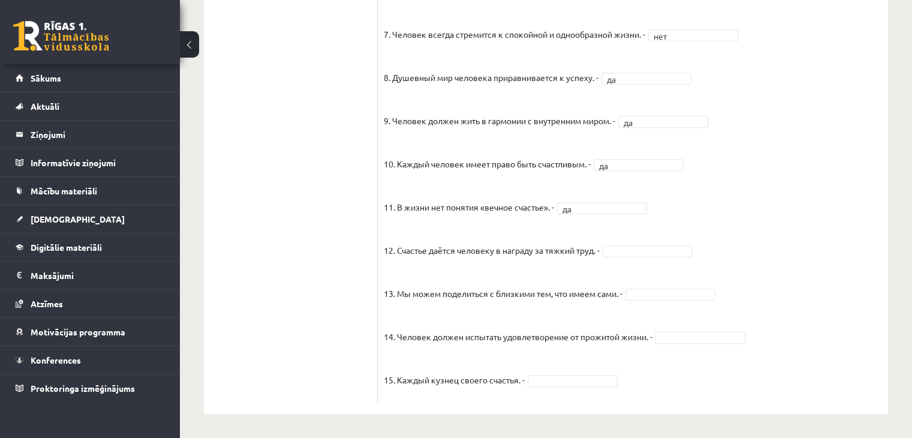
click at [642, 260] on fieldset "1. Человек должен жить по составленному плану. - да ** 2. Если хочешь быть успе…" at bounding box center [633, 80] width 498 height 629
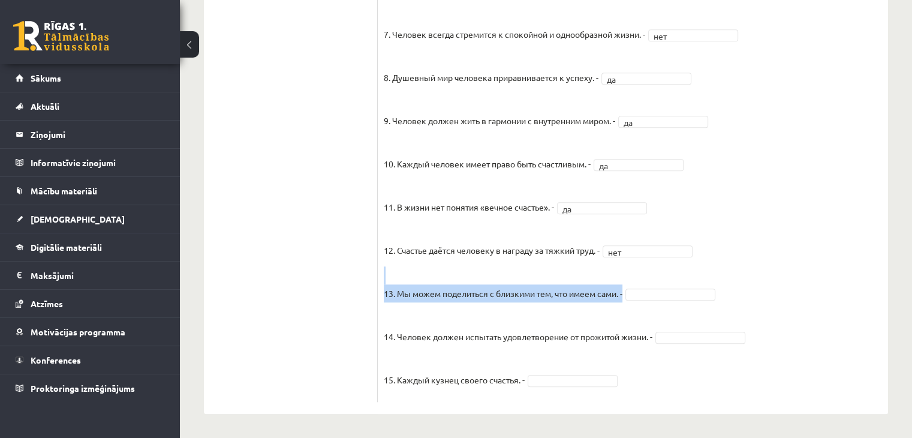
drag, startPoint x: 383, startPoint y: 289, endPoint x: 630, endPoint y: 301, distance: 247.2
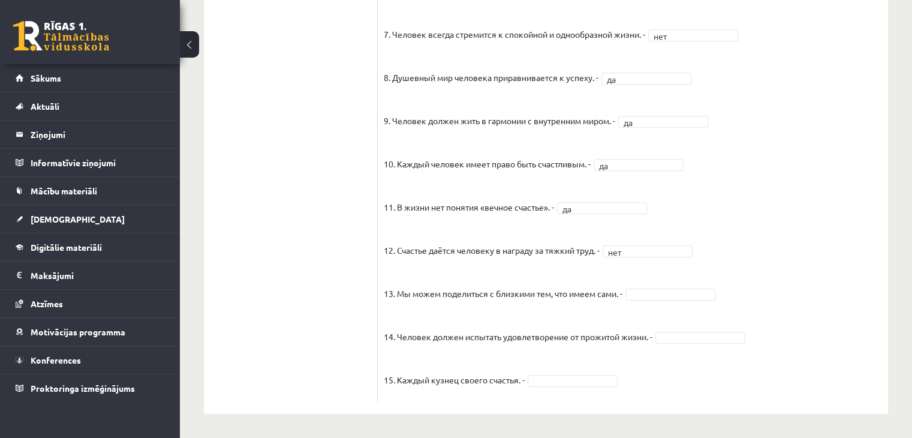
drag, startPoint x: 587, startPoint y: 321, endPoint x: 570, endPoint y: 261, distance: 62.4
click at [587, 321] on p "14. Человек должен испытать удовлетворение от прожитой жизни. -" at bounding box center [518, 327] width 268 height 36
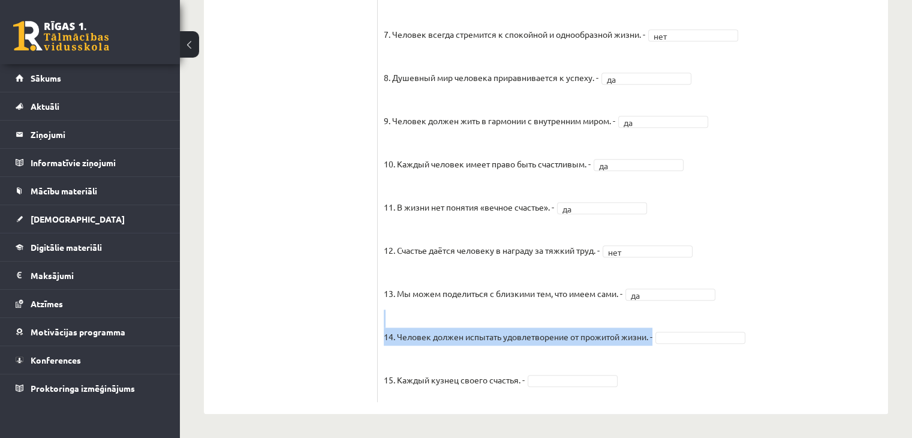
drag, startPoint x: 380, startPoint y: 336, endPoint x: 659, endPoint y: 341, distance: 279.3
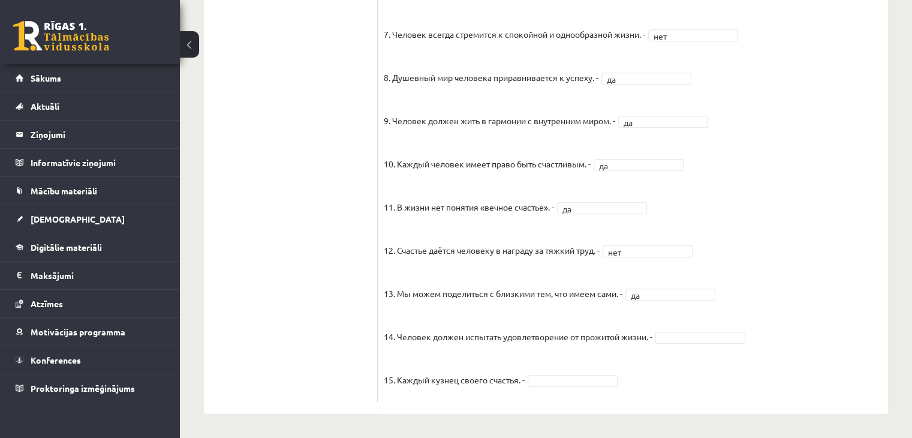
click at [586, 366] on fieldset "1. Человек должен жить по составленному плану. - да ** 2. Если хочешь быть успе…" at bounding box center [633, 80] width 498 height 629
drag, startPoint x: 381, startPoint y: 379, endPoint x: 531, endPoint y: 382, distance: 149.9
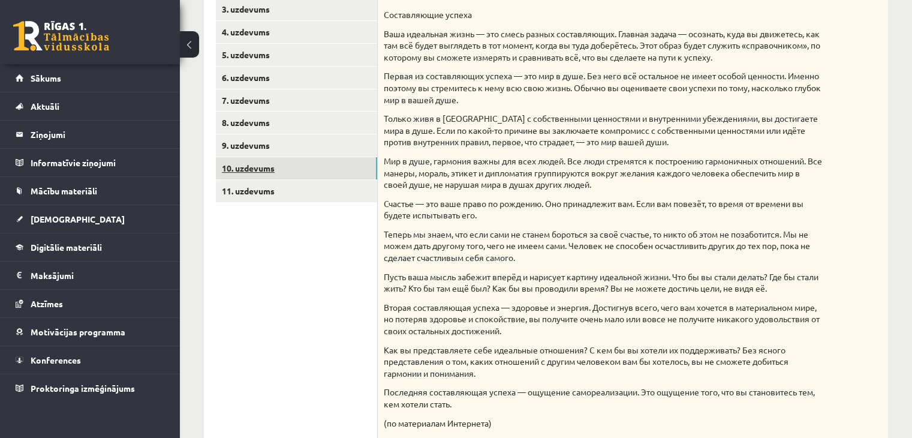
scroll to position [242, 0]
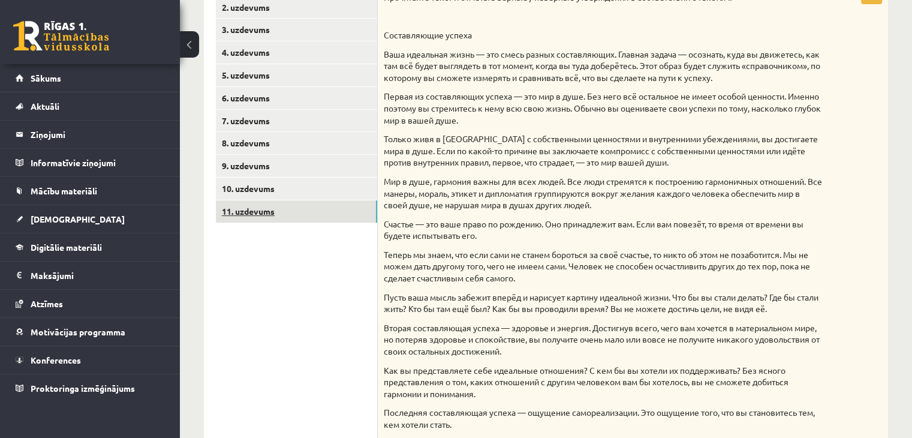
click at [268, 216] on link "11. uzdevums" at bounding box center [296, 211] width 161 height 22
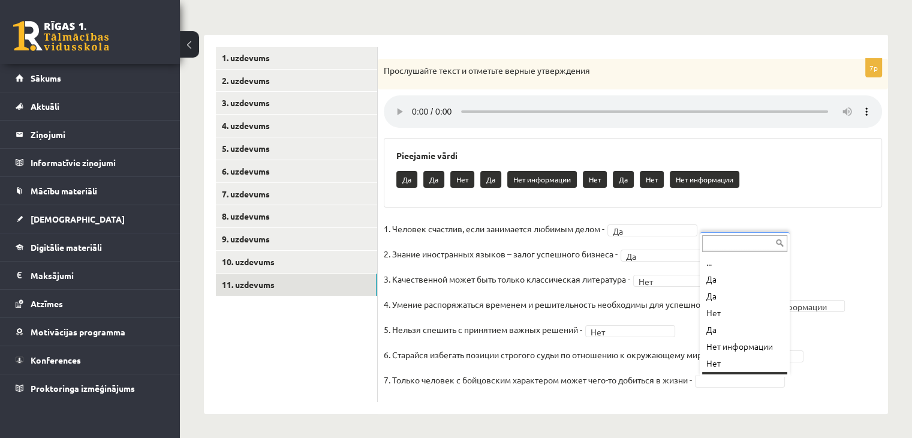
scroll to position [14, 0]
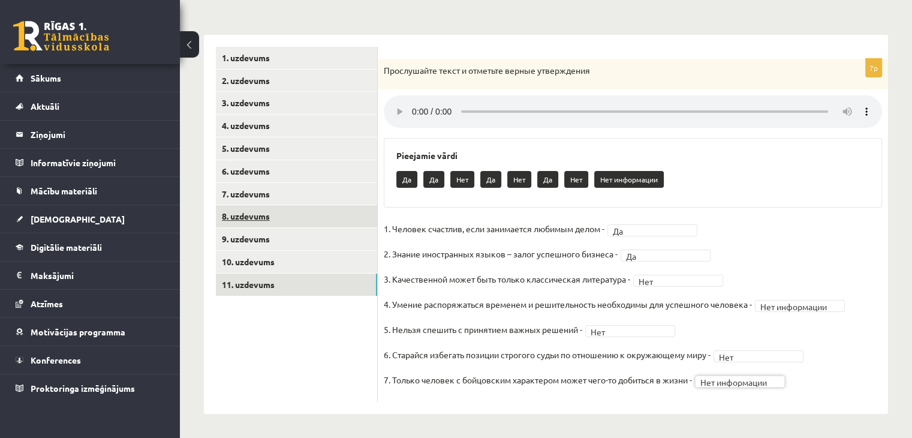
click at [258, 215] on link "8. uzdevums" at bounding box center [296, 216] width 161 height 22
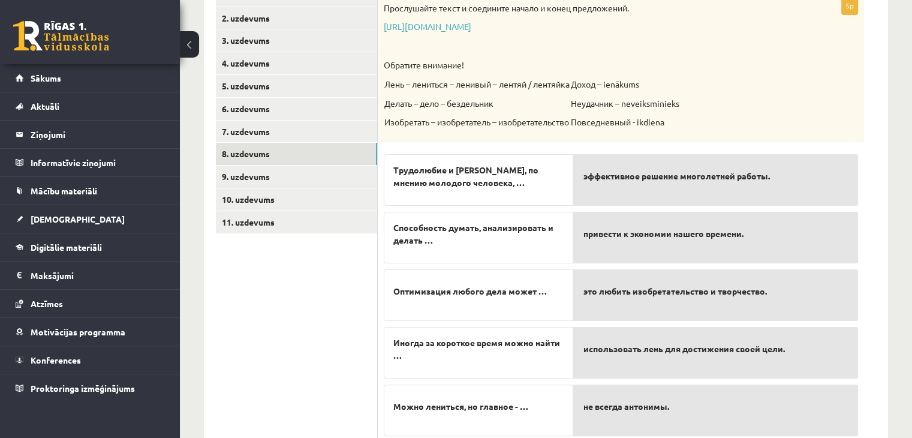
scroll to position [150, 0]
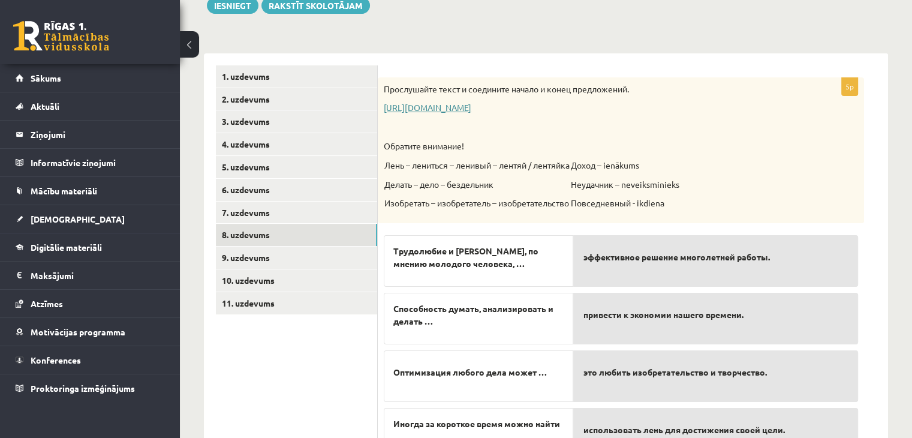
click at [471, 110] on link "https://www.zvaigzne.lv/upload/audio/100Urokov/2/49%202.mp3" at bounding box center [428, 107] width 88 height 11
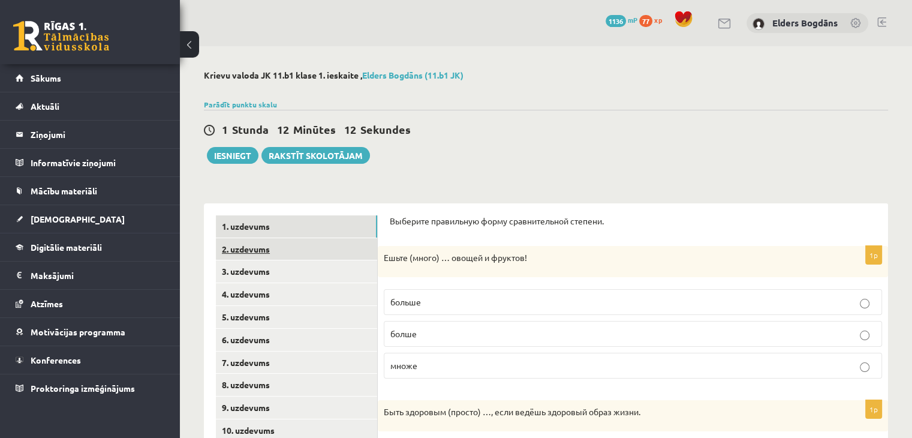
click at [268, 252] on link "2. uzdevums" at bounding box center [296, 249] width 161 height 22
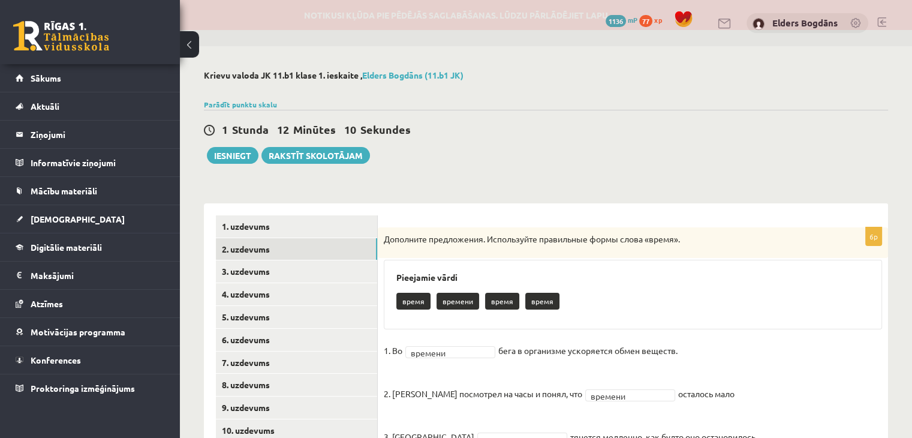
click at [430, 12] on div "Notikusi kļūda pie pēdējās saglabāšanas. Lūdzu pārlādējiet lapu" at bounding box center [456, 15] width 912 height 30
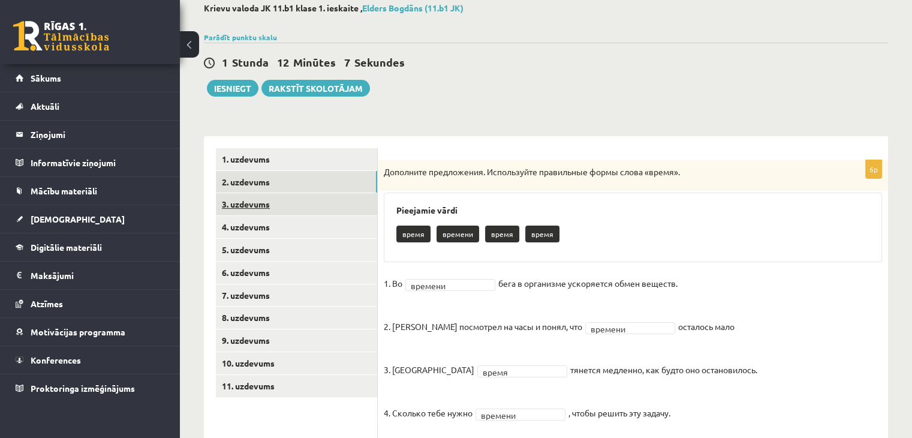
scroll to position [67, 0]
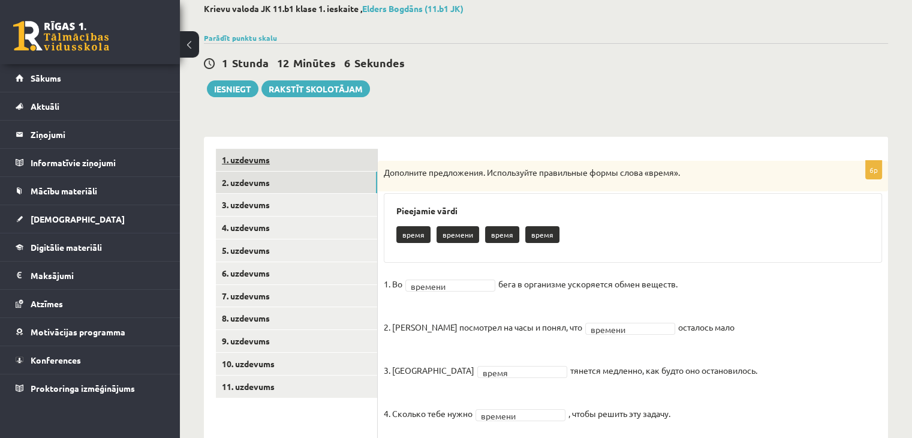
click at [256, 164] on link "1. uzdevums" at bounding box center [296, 160] width 161 height 22
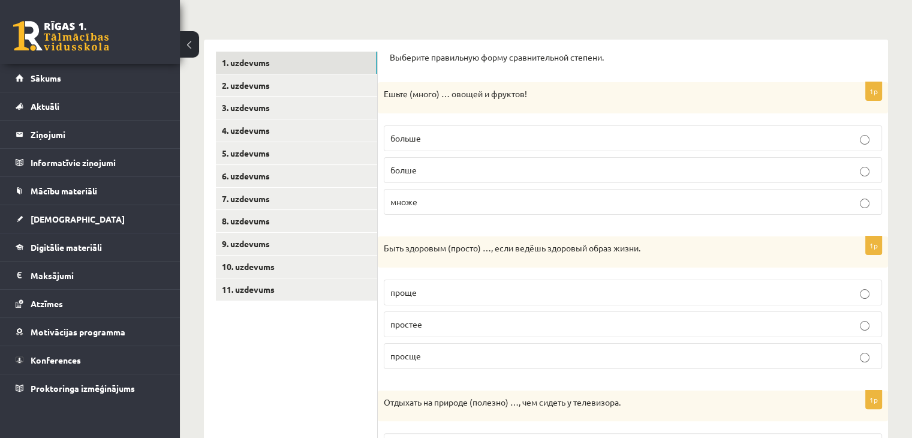
scroll to position [7, 0]
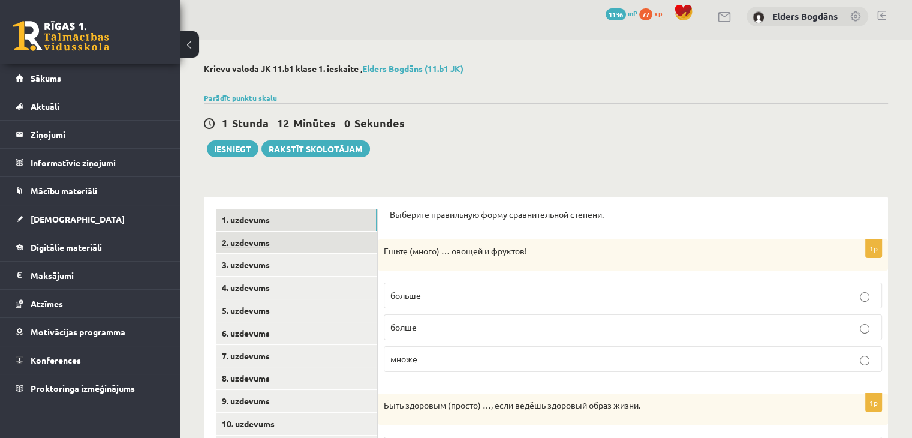
click at [254, 248] on link "2. uzdevums" at bounding box center [296, 242] width 161 height 22
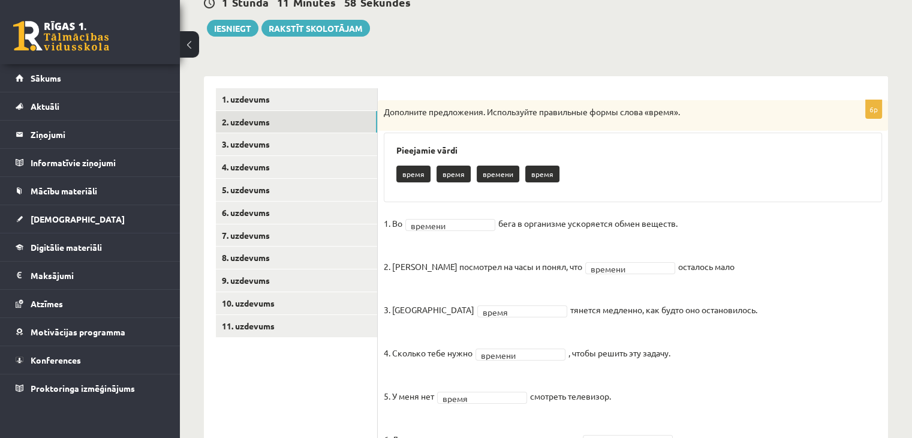
scroll to position [186, 0]
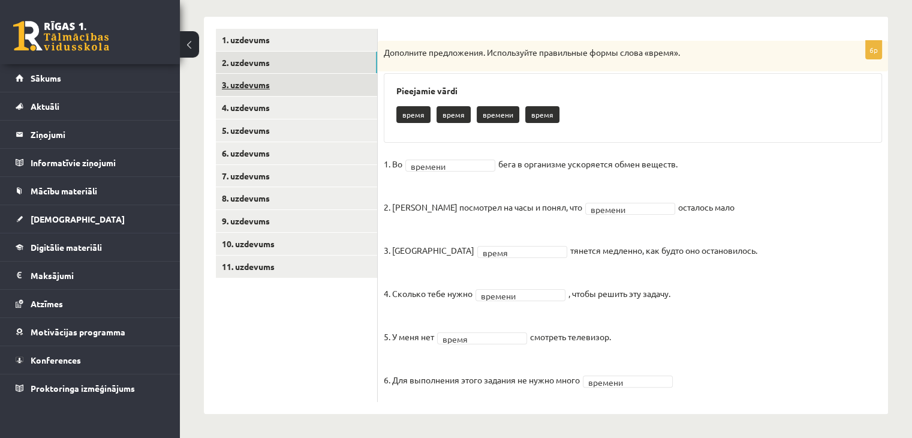
click at [254, 87] on link "3. uzdevums" at bounding box center [296, 85] width 161 height 22
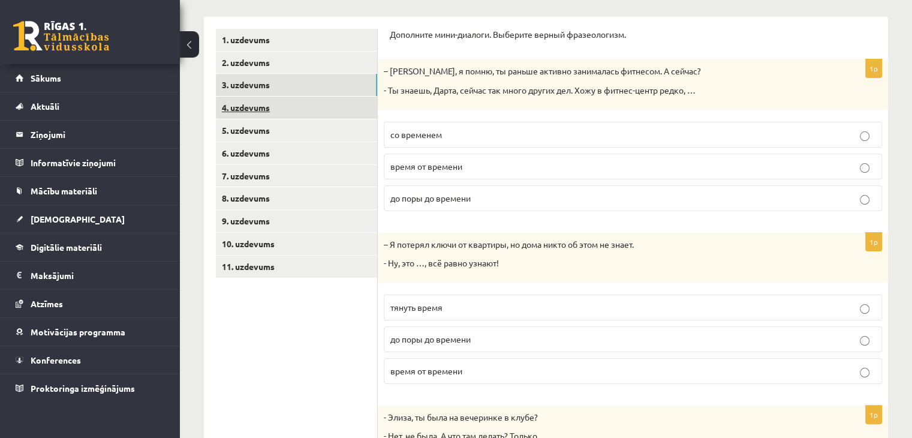
click at [254, 106] on link "4. uzdevums" at bounding box center [296, 107] width 161 height 22
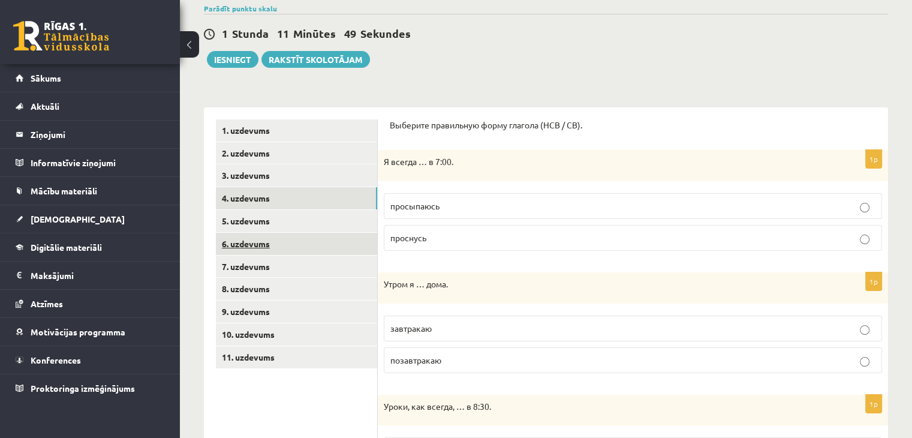
scroll to position [126, 0]
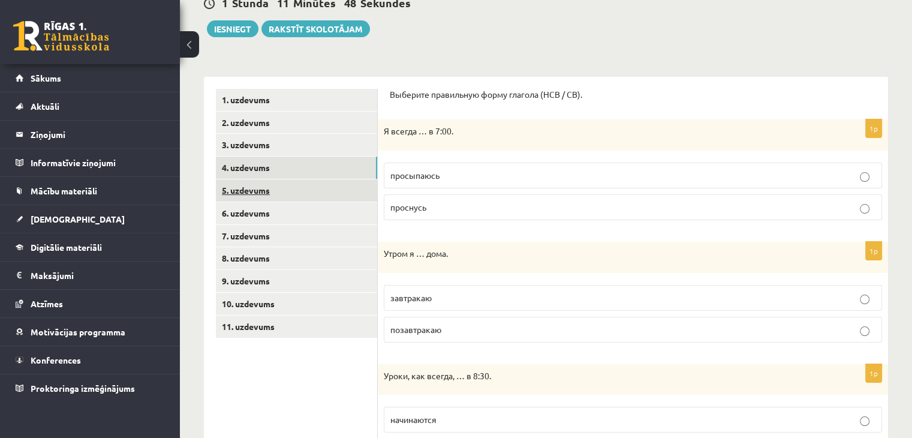
click at [270, 195] on link "5. uzdevums" at bounding box center [296, 190] width 161 height 22
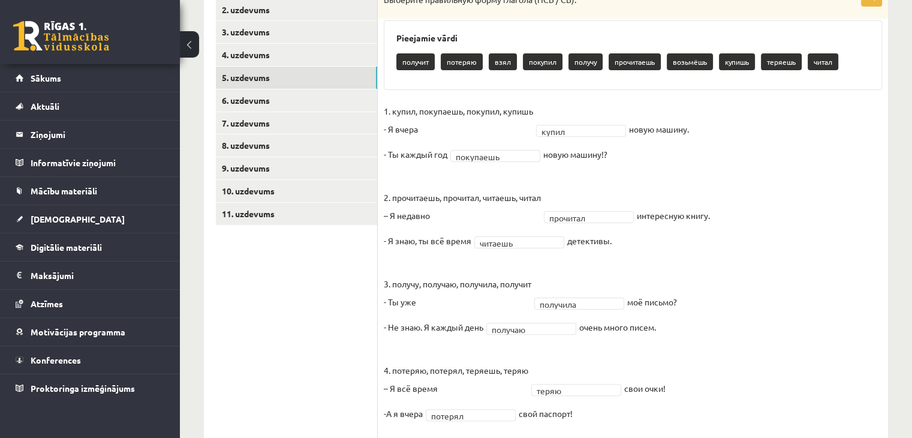
scroll to position [179, 0]
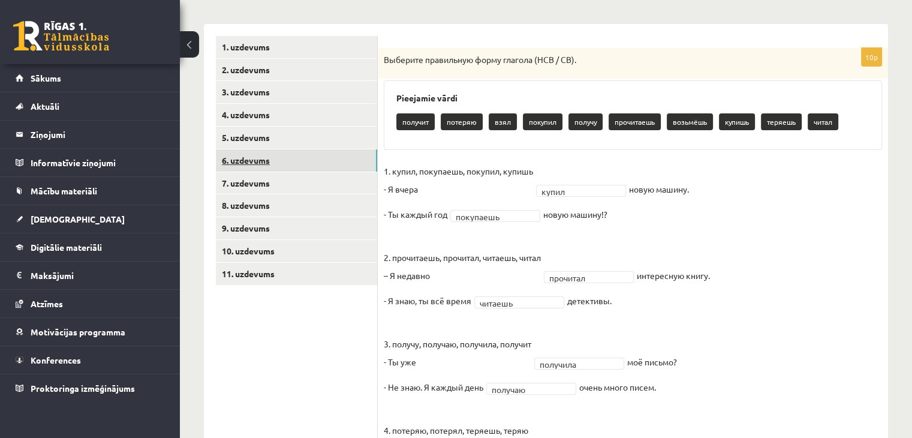
click at [268, 162] on link "6. uzdevums" at bounding box center [296, 160] width 161 height 22
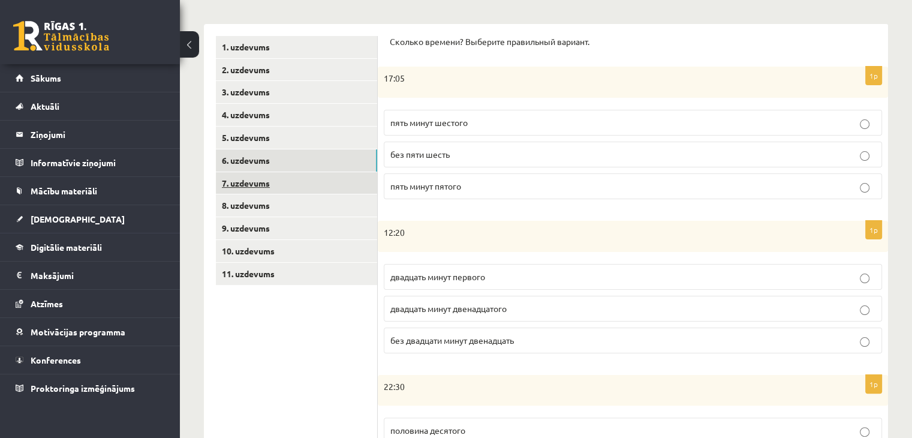
click at [292, 182] on link "7. uzdevums" at bounding box center [296, 183] width 161 height 22
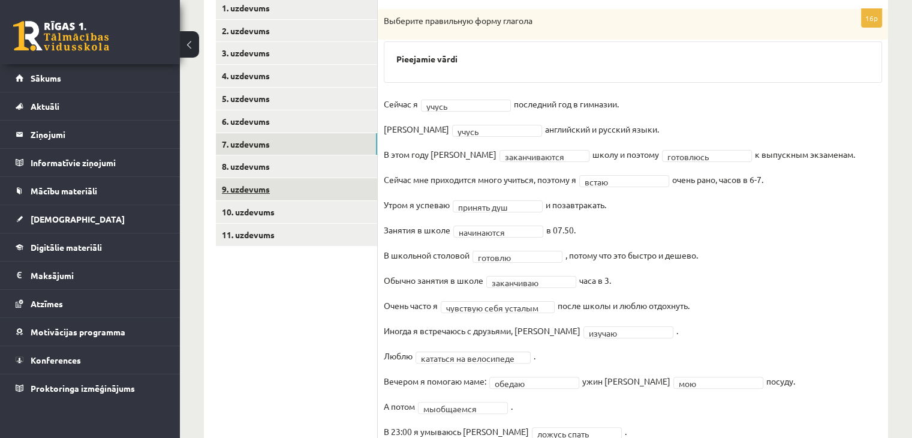
scroll to position [239, 0]
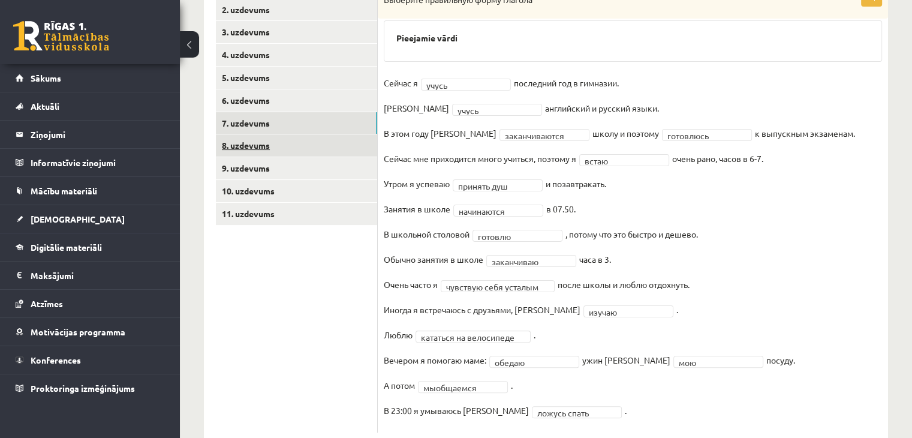
click at [279, 152] on link "8. uzdevums" at bounding box center [296, 145] width 161 height 22
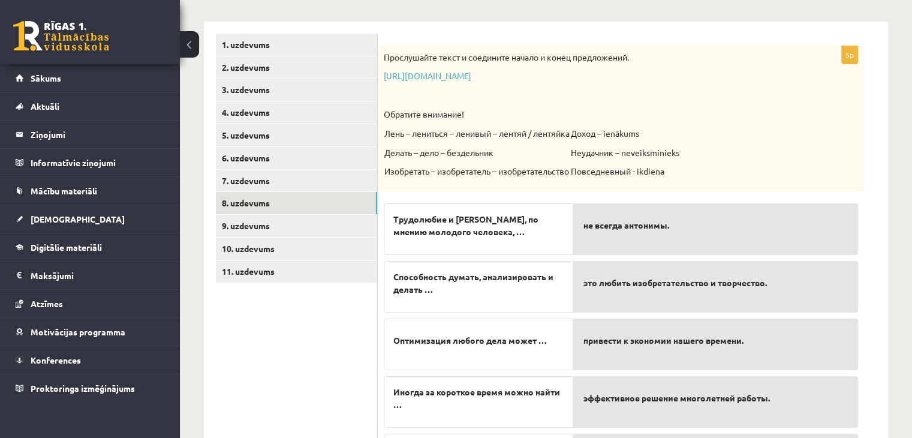
scroll to position [270, 0]
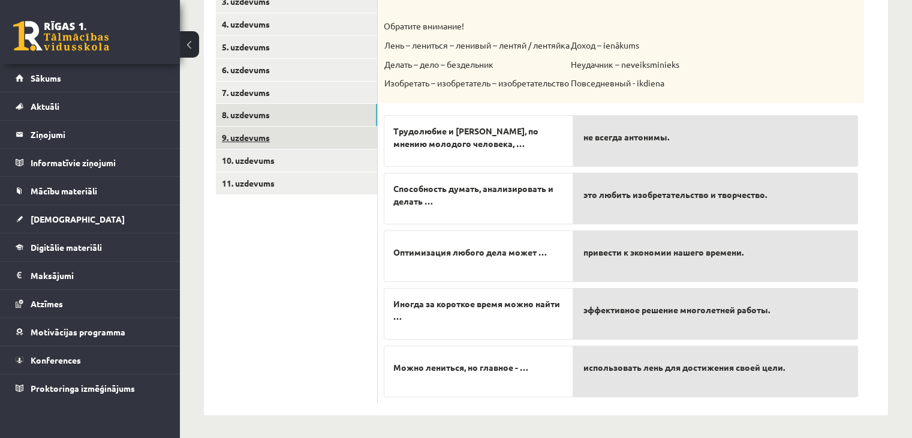
click at [267, 135] on link "9. uzdevums" at bounding box center [296, 137] width 161 height 22
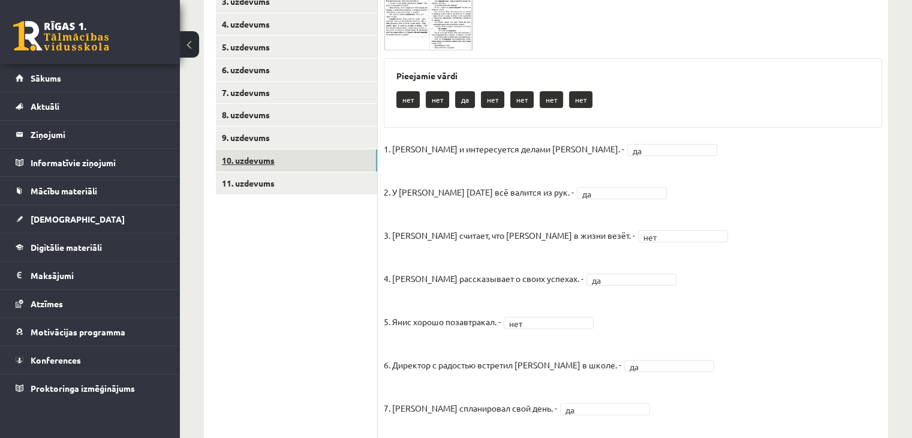
click at [244, 162] on link "10. uzdevums" at bounding box center [296, 160] width 161 height 22
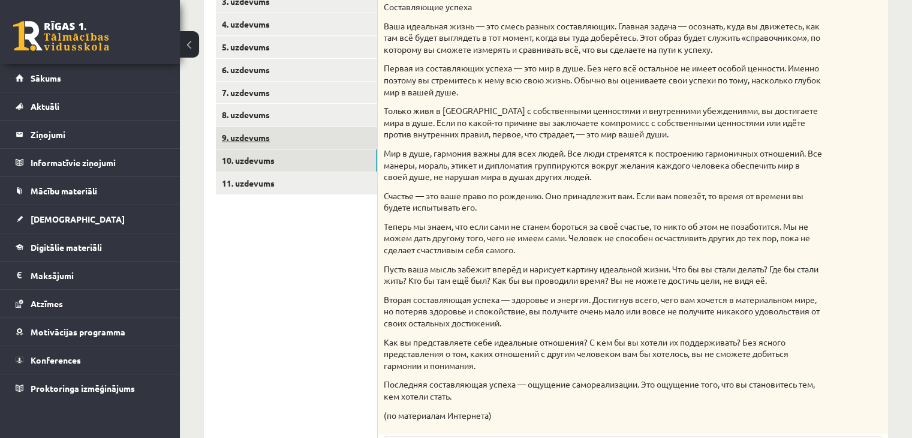
click at [249, 141] on link "9. uzdevums" at bounding box center [296, 137] width 161 height 22
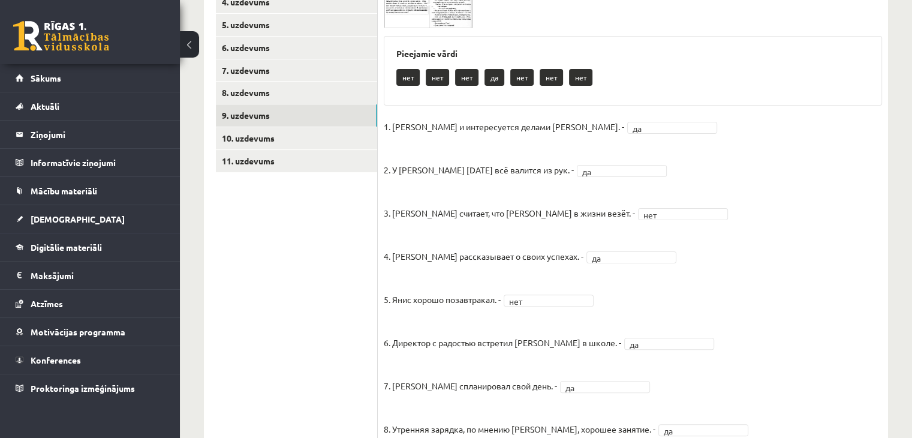
scroll to position [330, 0]
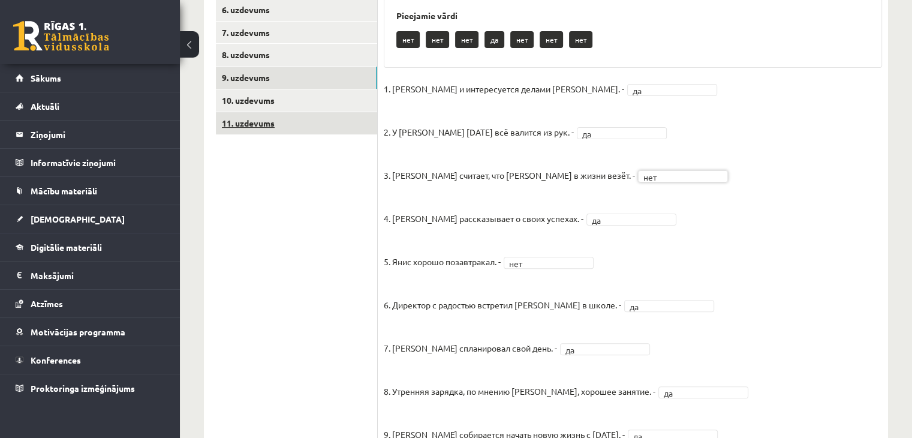
click at [292, 119] on link "11. uzdevums" at bounding box center [296, 123] width 161 height 22
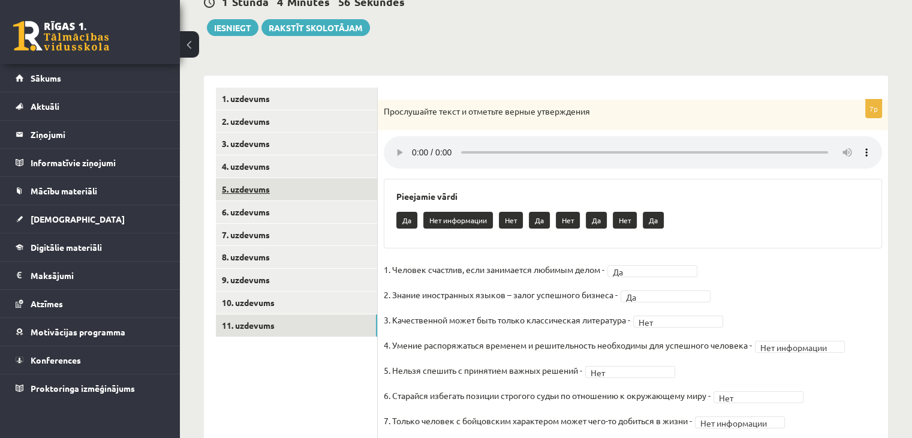
scroll to position [109, 0]
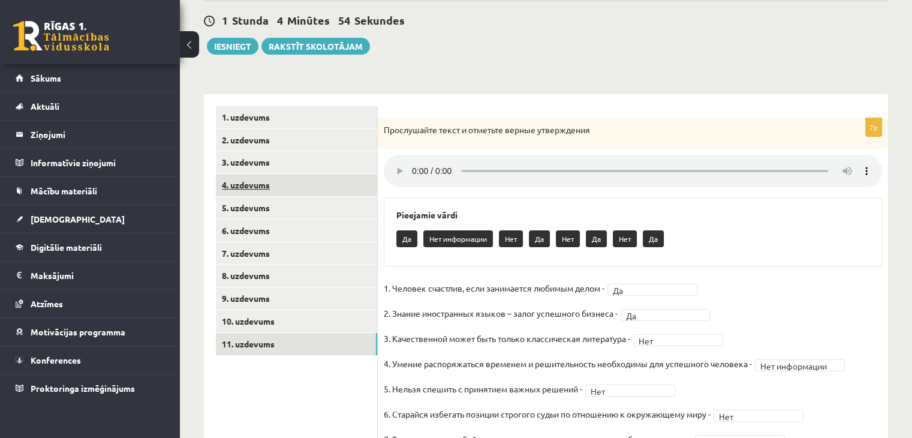
click at [251, 186] on link "4. uzdevums" at bounding box center [296, 185] width 161 height 22
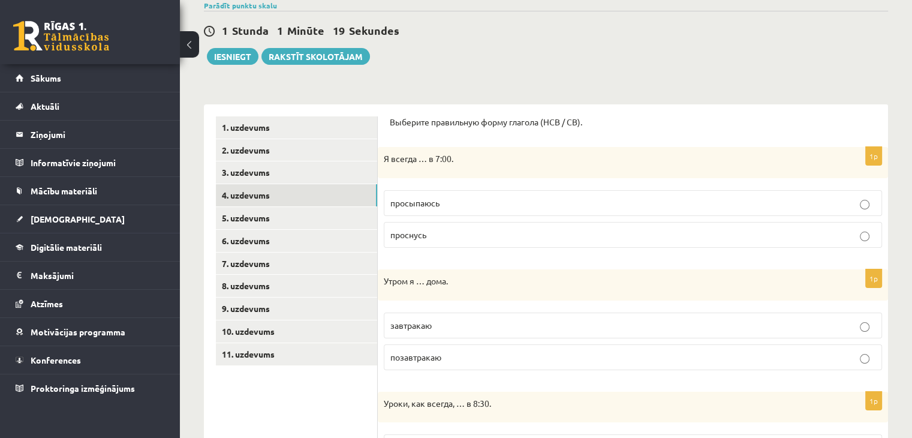
scroll to position [0, 0]
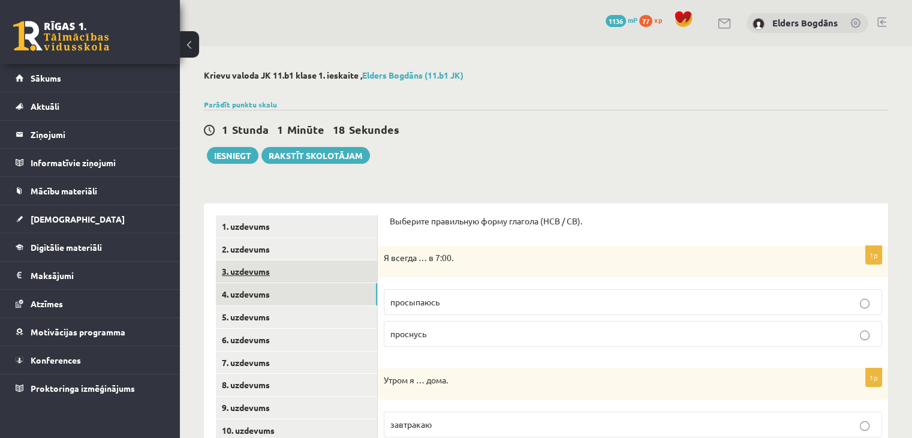
click at [251, 265] on link "3. uzdevums" at bounding box center [296, 271] width 161 height 22
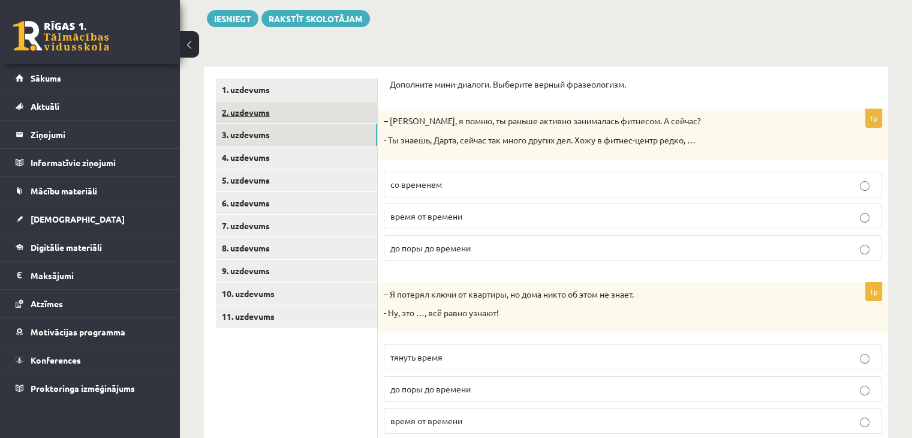
scroll to position [60, 0]
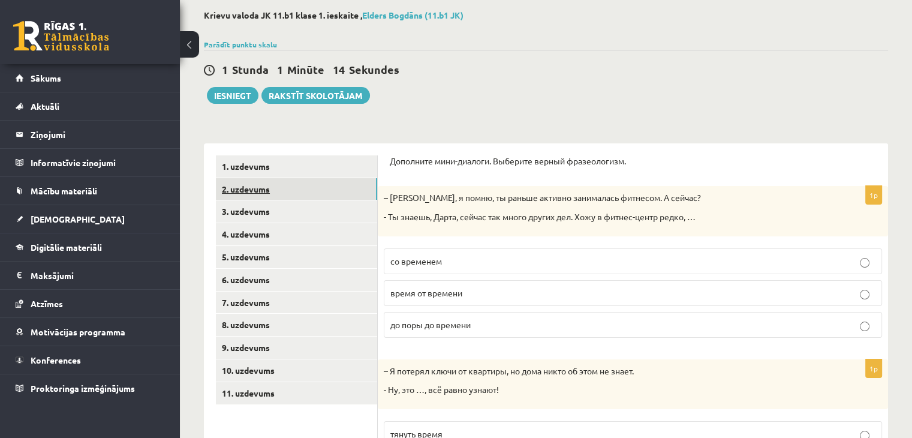
click at [267, 193] on link "2. uzdevums" at bounding box center [296, 189] width 161 height 22
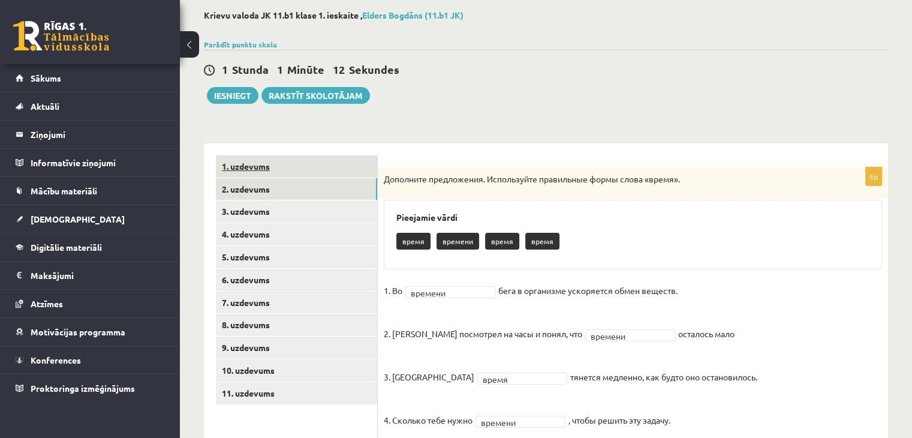
click at [271, 167] on link "1. uzdevums" at bounding box center [296, 166] width 161 height 22
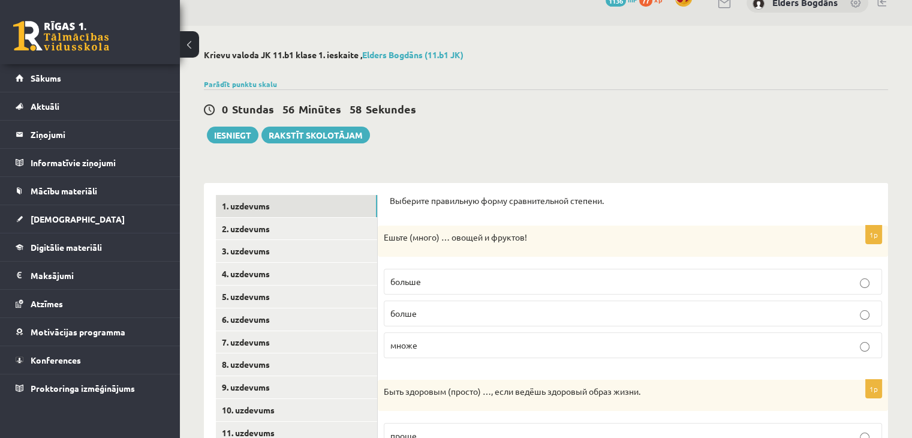
scroll to position [0, 0]
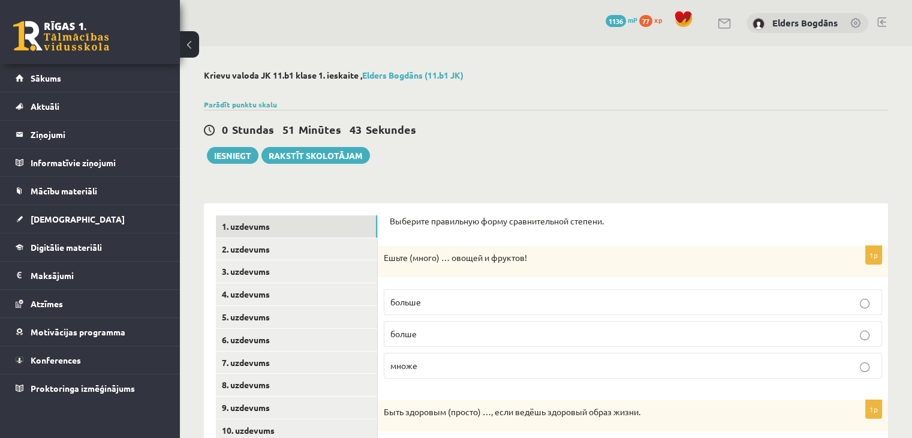
click at [666, 152] on div "0 Stundas 51 Minūtes 43 Sekundes Ieskaite saglabāta! Iesniegt Rakstīt skolotājam" at bounding box center [546, 137] width 684 height 54
click at [231, 156] on button "Iesniegt" at bounding box center [233, 155] width 52 height 17
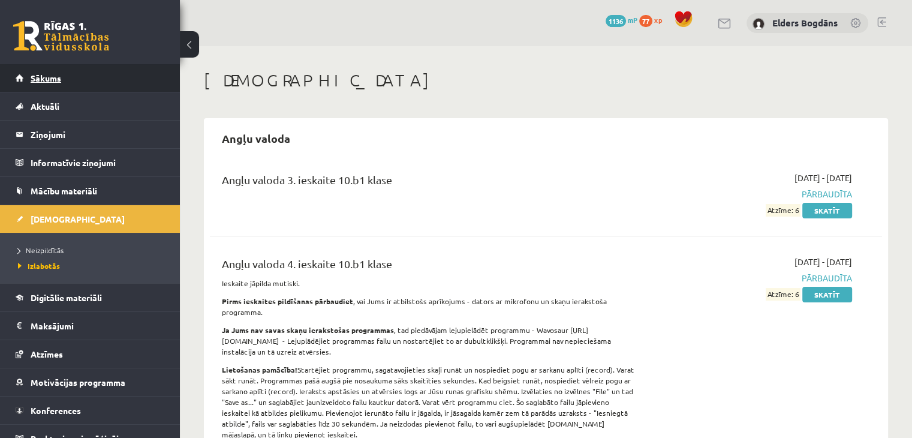
click at [41, 78] on span "Sākums" at bounding box center [46, 78] width 31 height 11
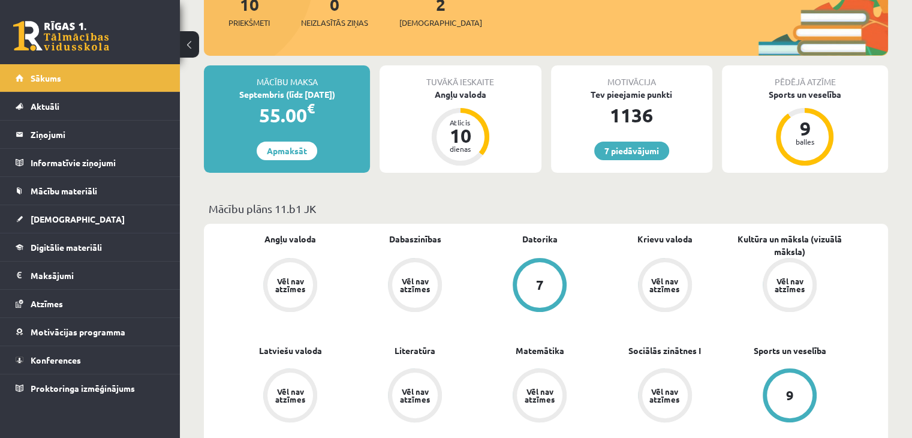
scroll to position [120, 0]
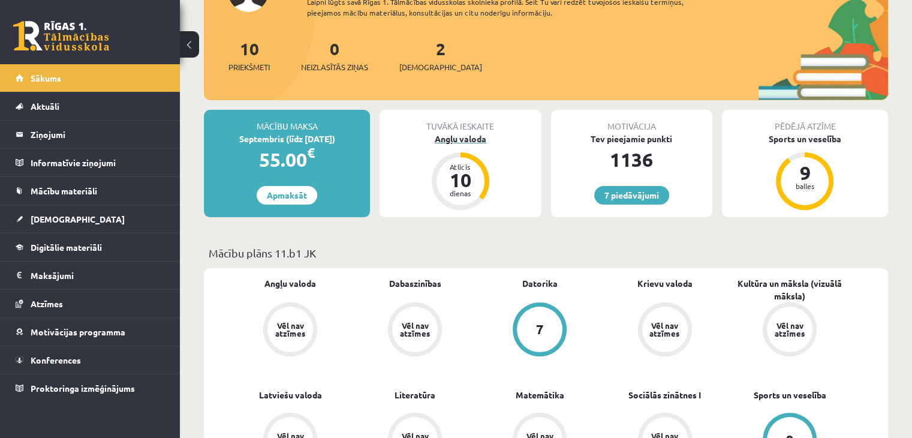
click at [473, 142] on div "Angļu valoda" at bounding box center [459, 138] width 161 height 13
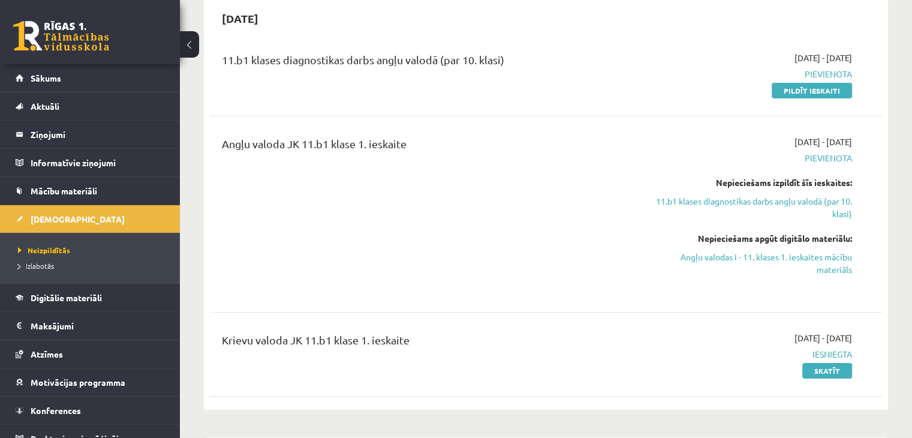
scroll to position [60, 0]
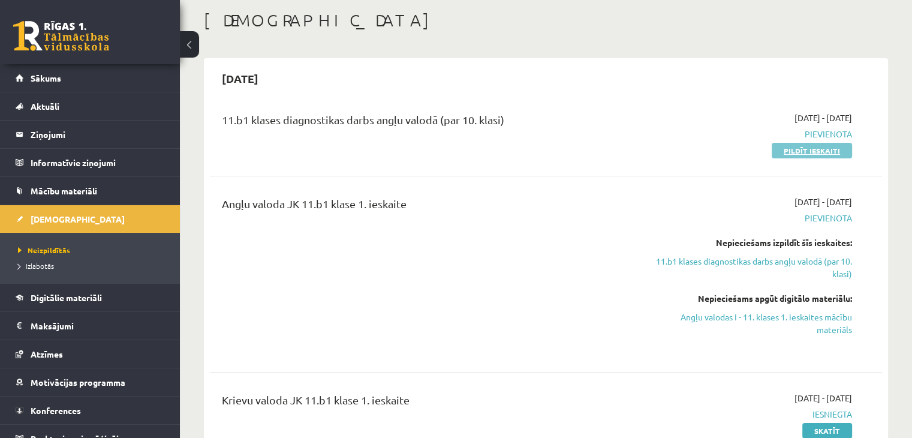
click at [813, 156] on link "Pildīt ieskaiti" at bounding box center [811, 151] width 80 height 16
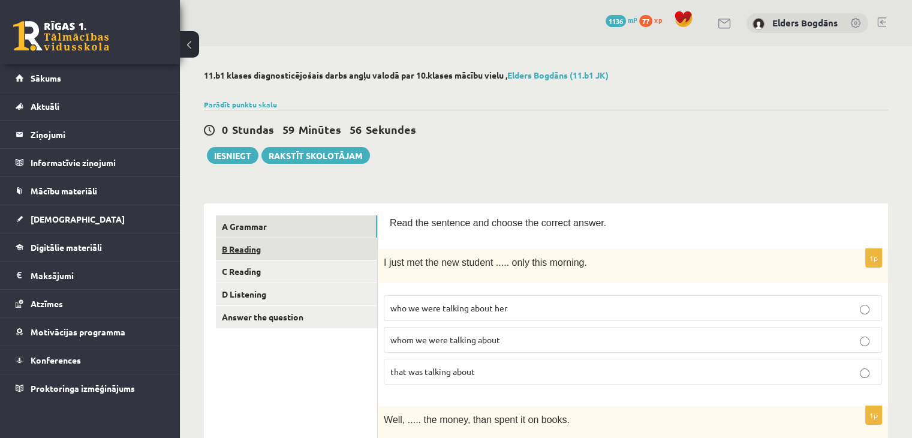
click at [298, 255] on link "B Reading" at bounding box center [296, 249] width 161 height 22
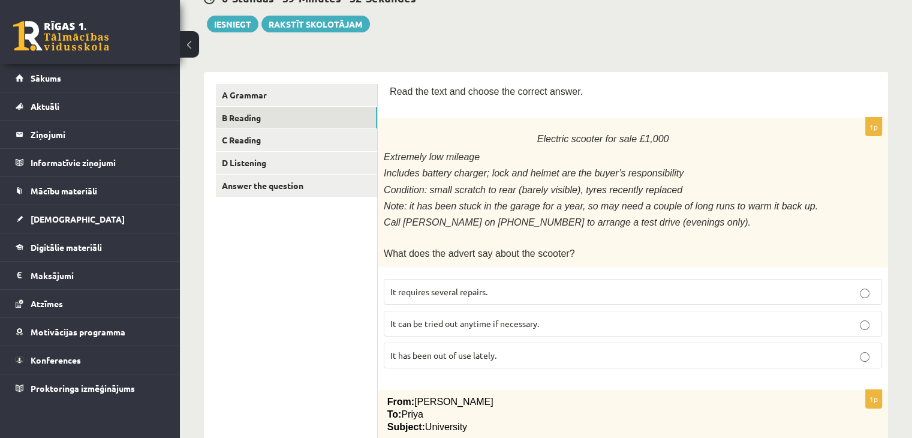
scroll to position [60, 0]
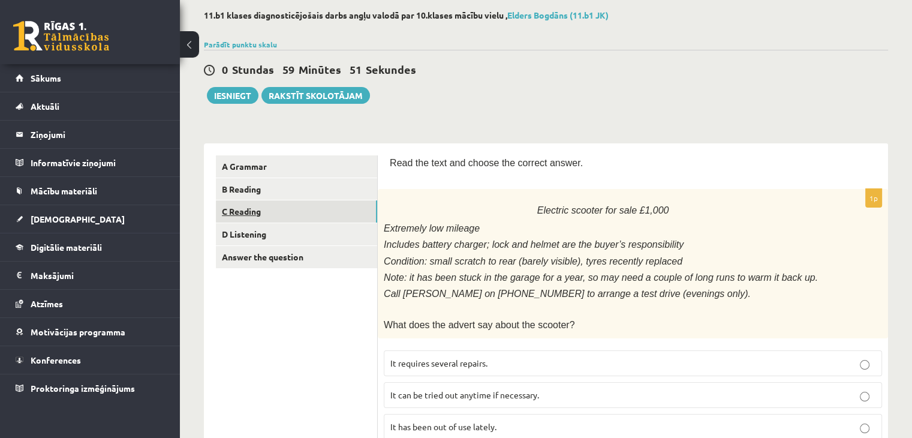
click at [248, 211] on link "C Reading" at bounding box center [296, 211] width 161 height 22
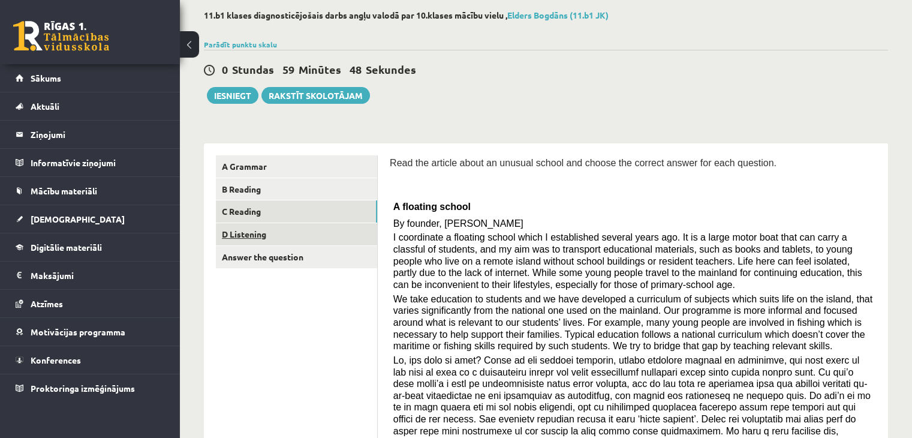
click at [261, 240] on link "D Listening" at bounding box center [296, 234] width 161 height 22
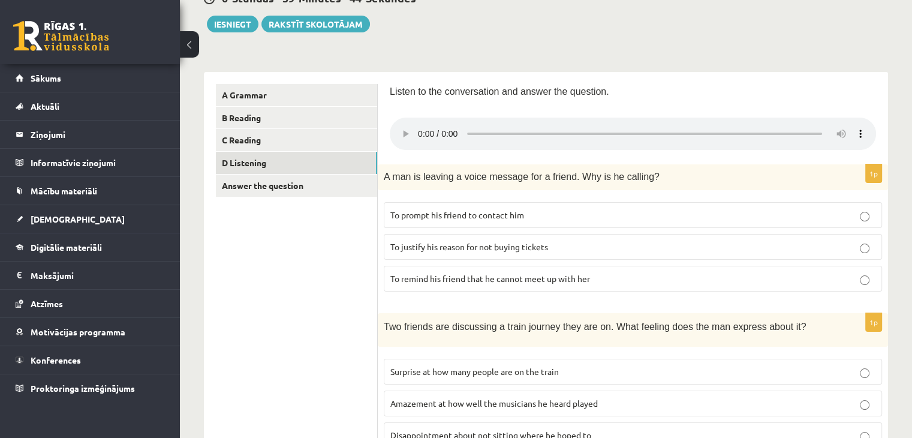
scroll to position [77, 0]
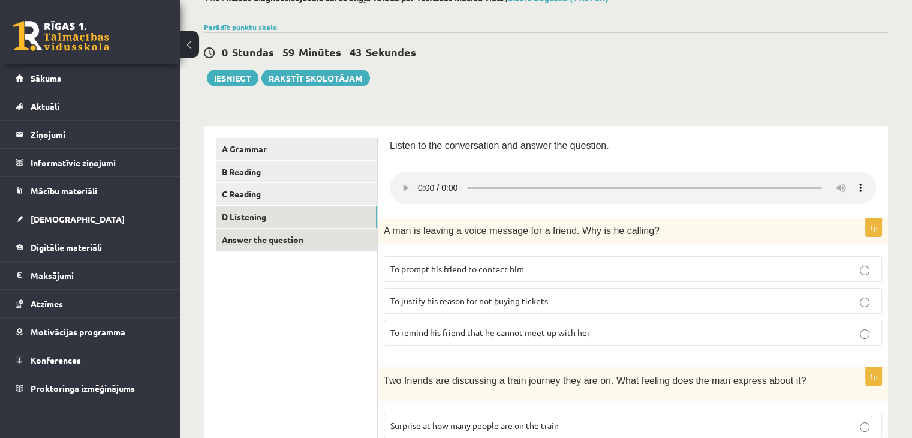
click at [283, 246] on link "Answer the question" at bounding box center [296, 239] width 161 height 22
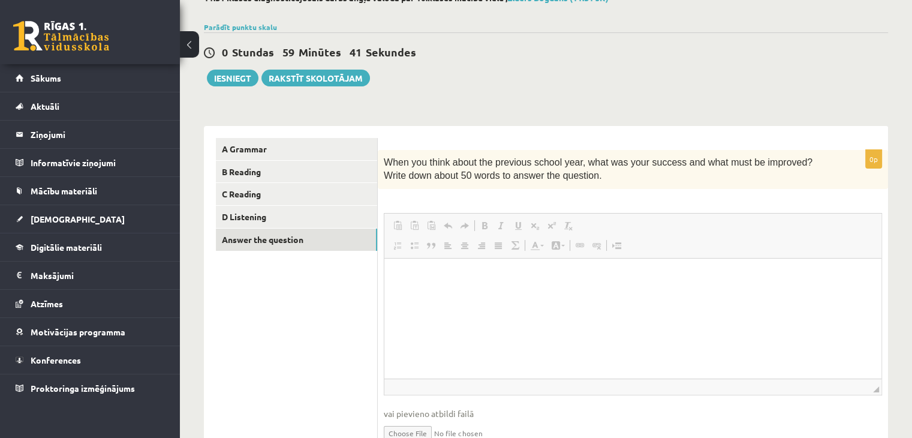
scroll to position [0, 0]
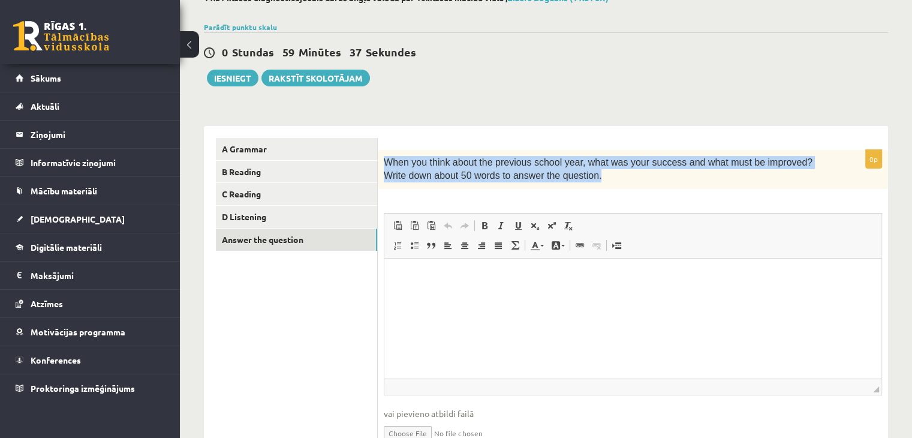
drag, startPoint x: 383, startPoint y: 163, endPoint x: 574, endPoint y: 180, distance: 191.3
click at [574, 180] on div "When you think about the previous school year, what was your success and what m…" at bounding box center [633, 169] width 510 height 39
copy span "When you think about the previous school year, what was your success and what m…"
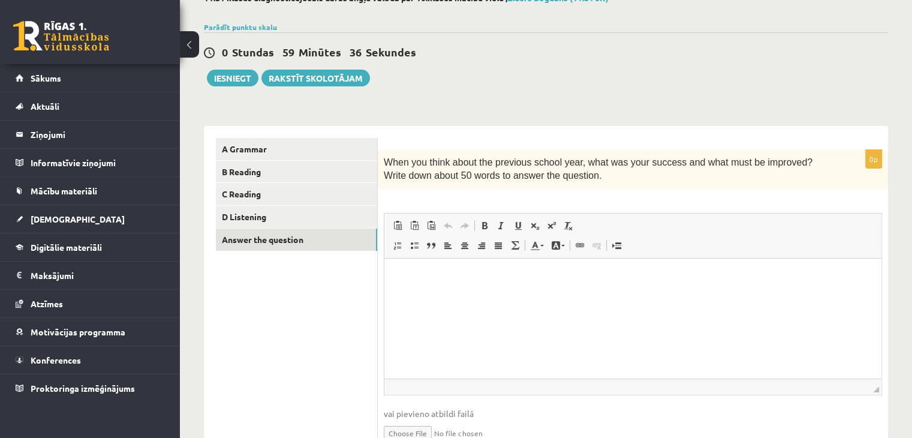
click at [634, 198] on div "0p When you think about the previous school year, what was your success and wha…" at bounding box center [633, 306] width 510 height 312
click at [481, 294] on html at bounding box center [632, 276] width 497 height 37
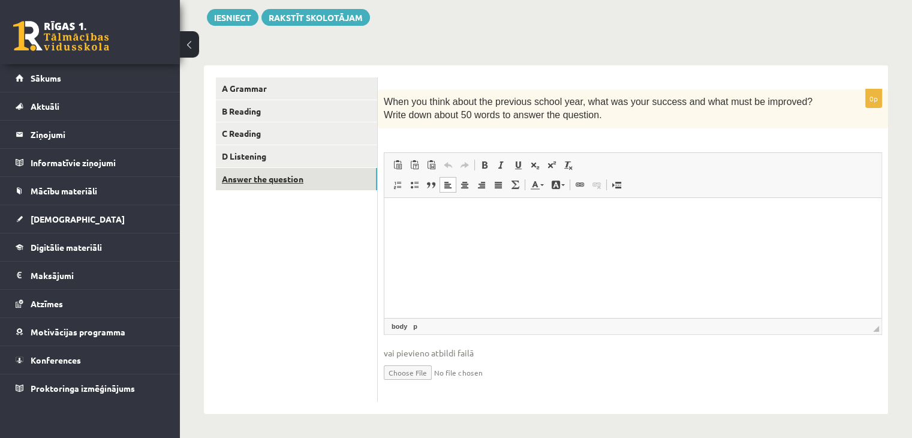
scroll to position [78, 0]
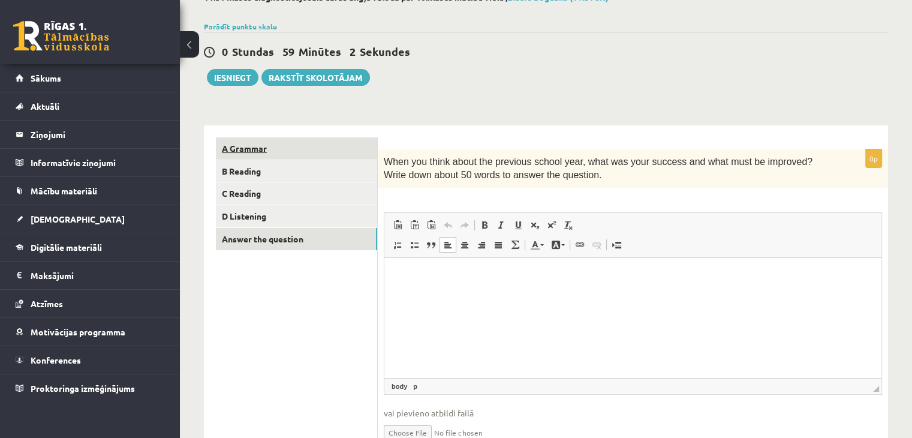
click at [240, 151] on link "A Grammar" at bounding box center [296, 148] width 161 height 22
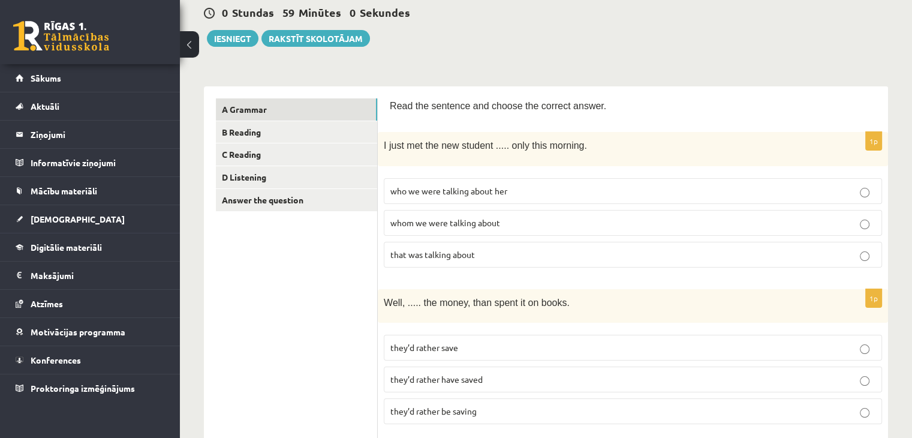
scroll to position [138, 0]
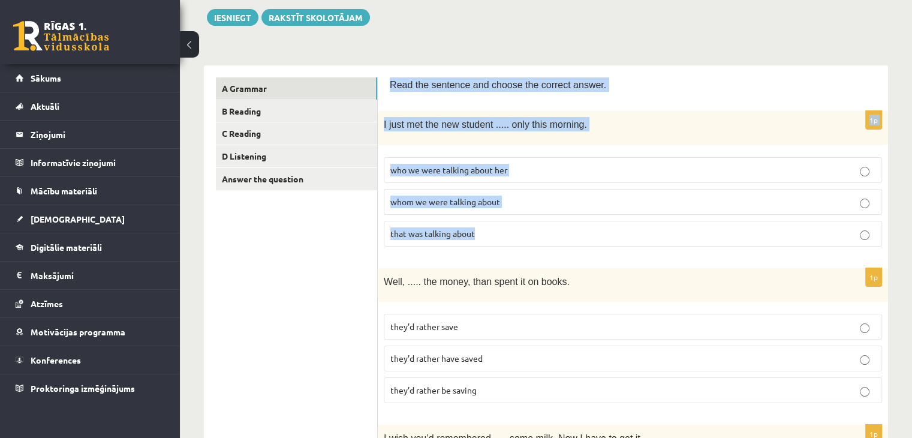
drag, startPoint x: 390, startPoint y: 77, endPoint x: 505, endPoint y: 239, distance: 199.4
copy form "Read the sentence and choose the correct answer. 1p I just met the new student …"
click at [630, 120] on p "I just met the new student ..... only this morning." at bounding box center [603, 124] width 438 height 14
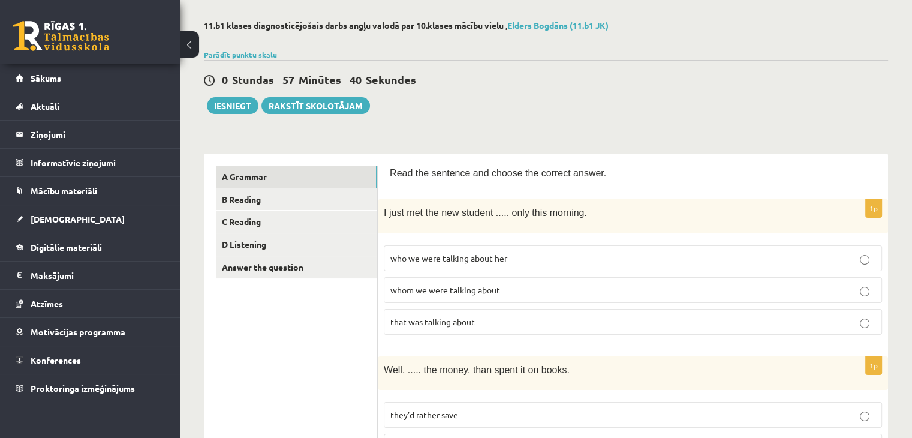
scroll to position [0, 0]
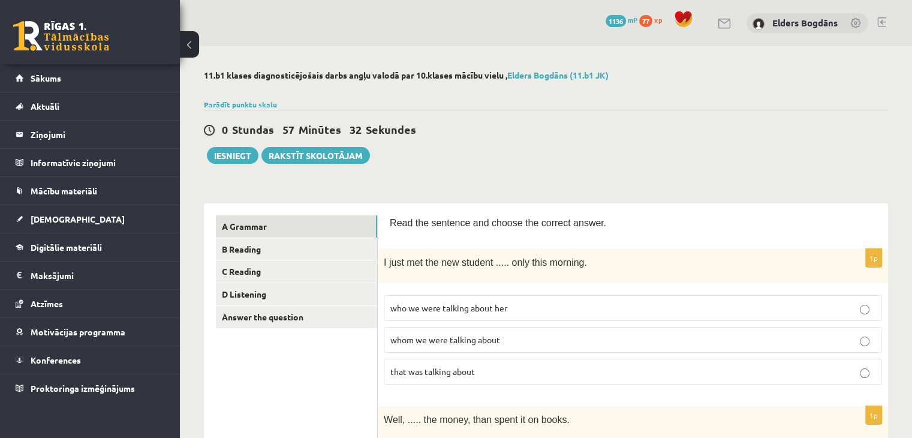
click at [523, 341] on p "whom we were talking about" at bounding box center [632, 339] width 485 height 13
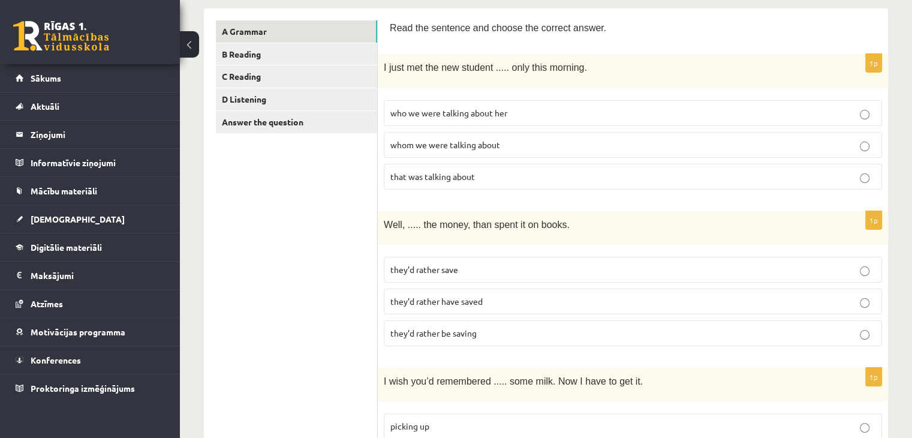
scroll to position [240, 0]
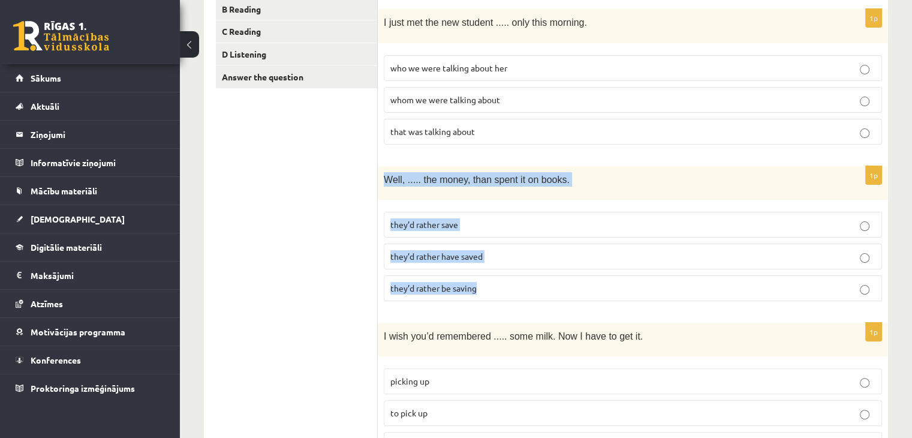
drag, startPoint x: 382, startPoint y: 171, endPoint x: 484, endPoint y: 280, distance: 150.1
click at [484, 280] on div "1p Well, ..... the money, than spent it on books. they’d rather save they’d rat…" at bounding box center [633, 238] width 510 height 144
copy div "Well, ..... the money, than spent it on books. they’d rather save they’d rather…"
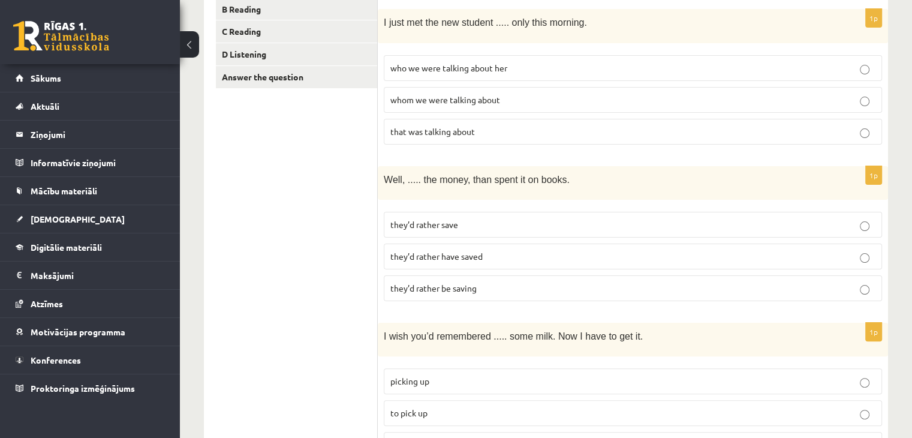
click at [495, 251] on p "they’d rather have saved" at bounding box center [632, 256] width 485 height 13
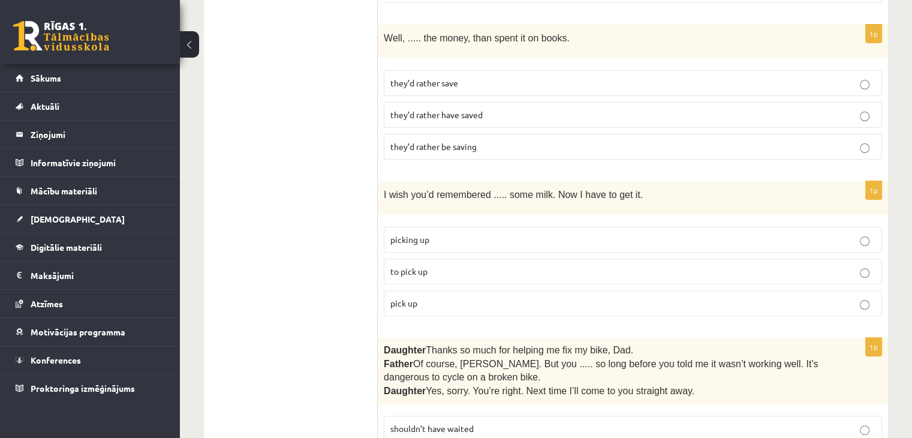
scroll to position [420, 0]
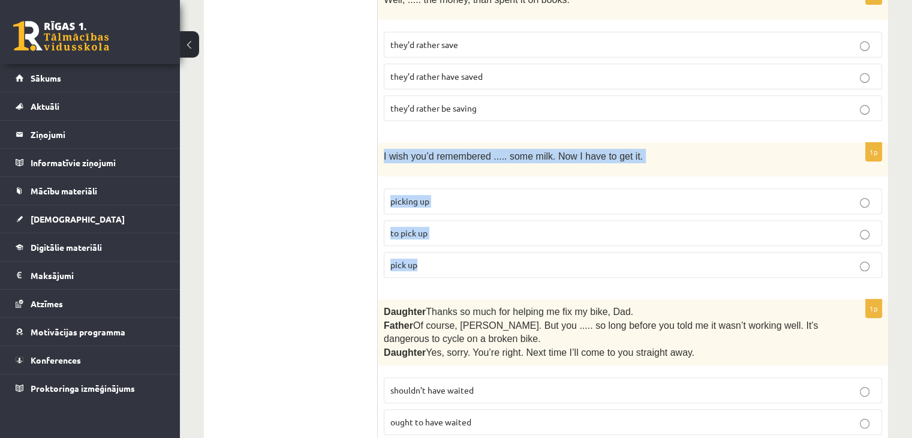
drag, startPoint x: 405, startPoint y: 212, endPoint x: 441, endPoint y: 265, distance: 64.8
click at [441, 266] on div "1p I wish you’d remembered ..... some milk. Now I have to get it. picking up to…" at bounding box center [633, 215] width 510 height 144
copy div "I wish you’d remembered ..... some milk. Now I have to get it. picking up to pi…"
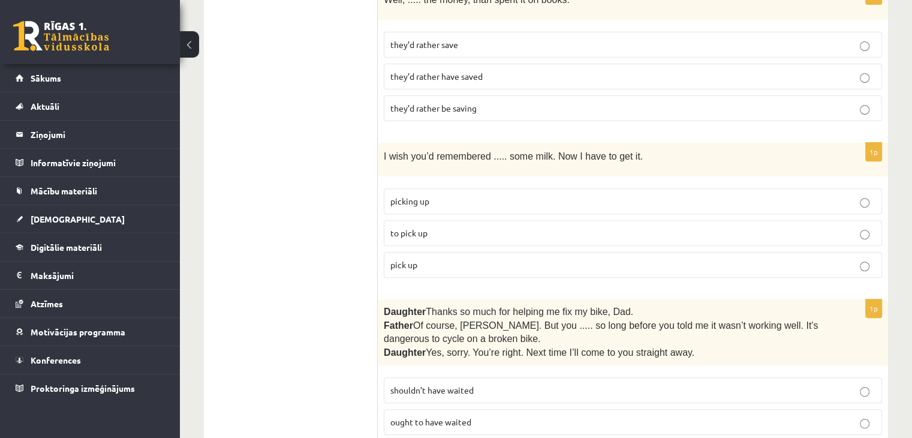
click at [484, 227] on p "to pick up" at bounding box center [632, 233] width 485 height 13
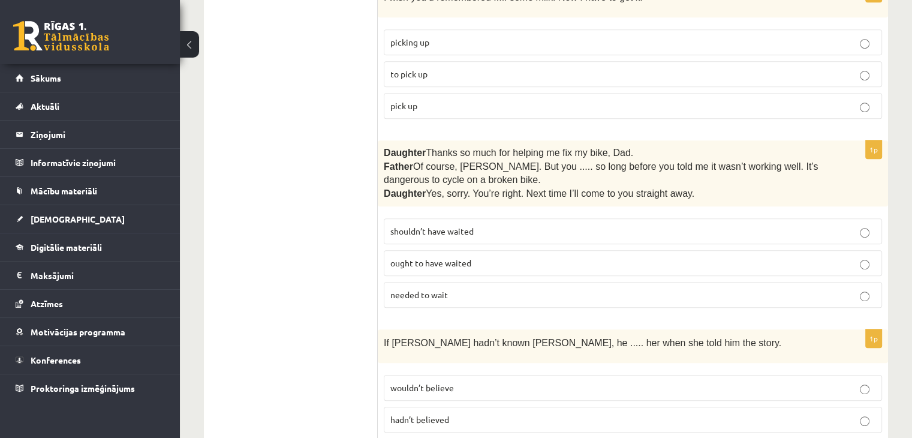
scroll to position [599, 0]
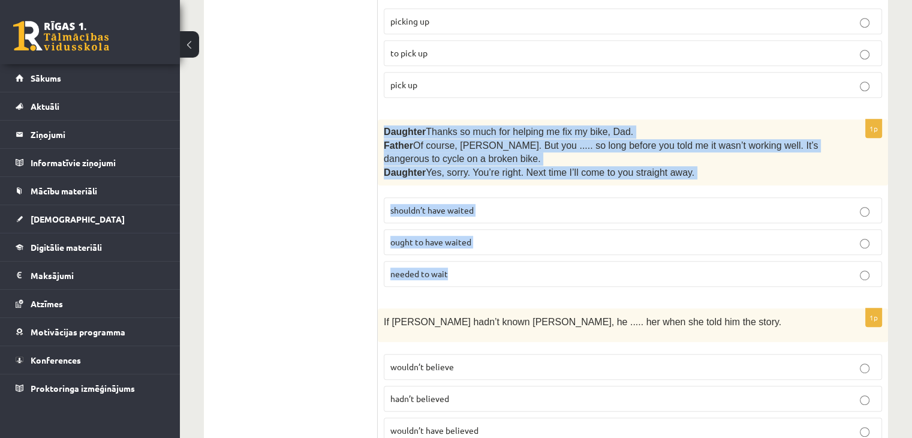
drag, startPoint x: 379, startPoint y: 125, endPoint x: 458, endPoint y: 268, distance: 163.6
click at [458, 268] on div "1p Daughter  Thanks so much for helping me fix my bike, Dad. Father  Of course,…" at bounding box center [633, 207] width 510 height 177
copy div "Daughter  Thanks so much for helping me fix my bike, Dad. Father  Of course, Be…"
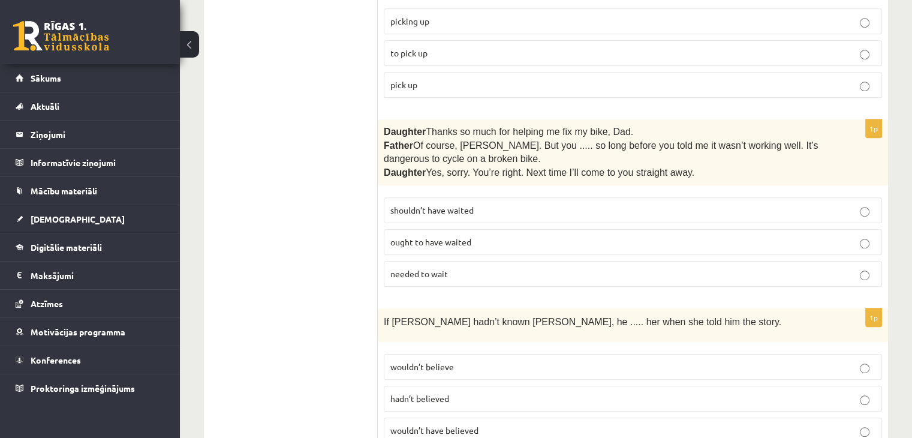
drag, startPoint x: 330, startPoint y: 269, endPoint x: 329, endPoint y: 262, distance: 7.3
click at [493, 210] on p "shouldn’t have waited" at bounding box center [632, 210] width 485 height 13
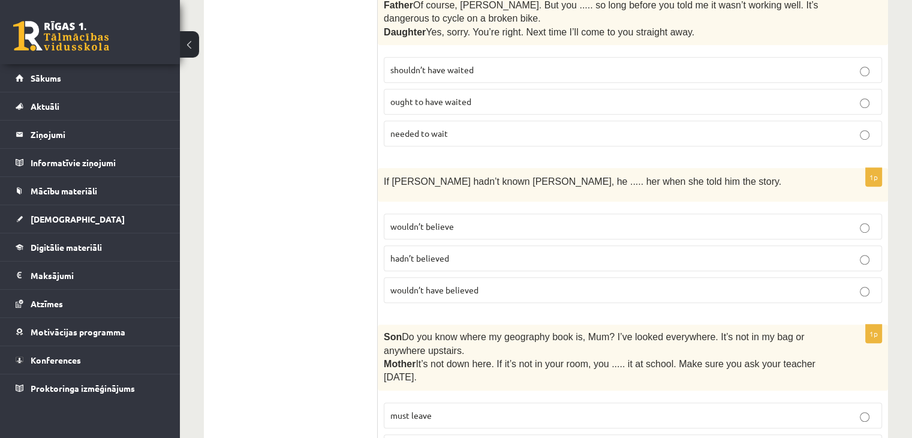
scroll to position [719, 0]
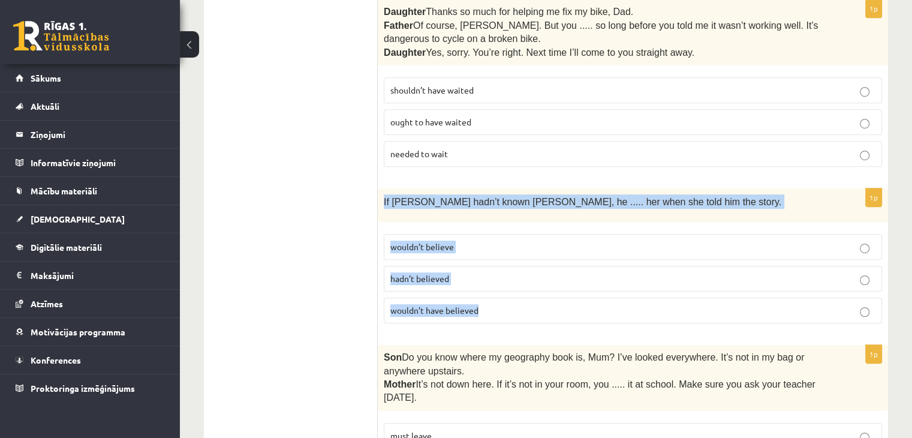
drag, startPoint x: 379, startPoint y: 194, endPoint x: 490, endPoint y: 297, distance: 151.0
click at [490, 297] on div "1p If Tom hadn’t known Mariam, he ..... her when she told him the story. wouldn…" at bounding box center [633, 260] width 510 height 144
copy div "If Tom hadn’t known Mariam, he ..... her when she told him the story. wouldn’t …"
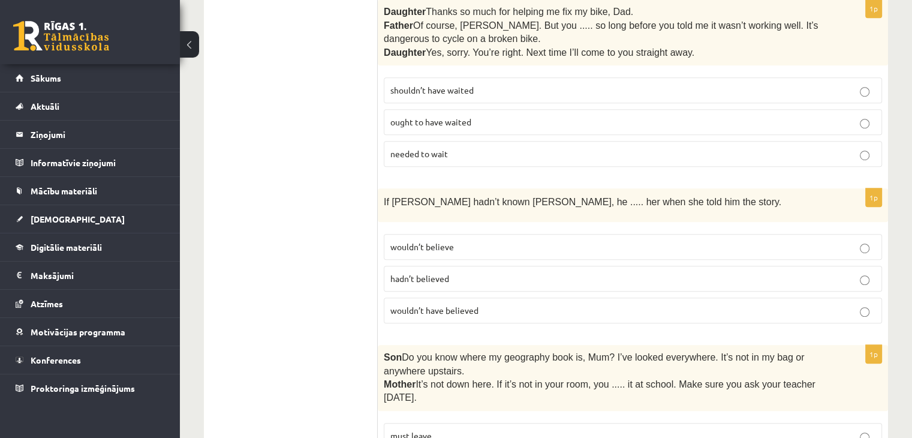
click at [454, 304] on span "wouldn’t have believed" at bounding box center [434, 309] width 88 height 11
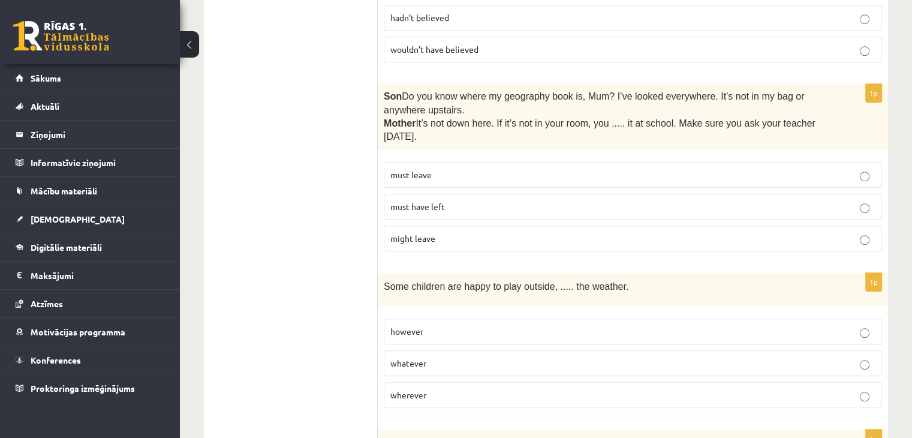
scroll to position [959, 0]
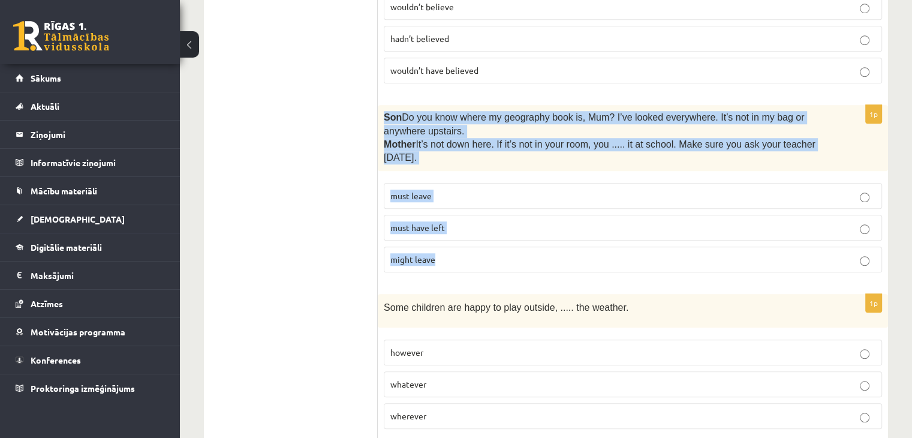
drag, startPoint x: 381, startPoint y: 110, endPoint x: 463, endPoint y: 257, distance: 167.4
click at [463, 257] on div "1p Son  Do you know where my geography book is, Mum? I’ve looked everywhere. It…" at bounding box center [633, 193] width 510 height 177
copy div "Son  Do you know where my geography book is, Mum? I’ve looked everywhere. It’s …"
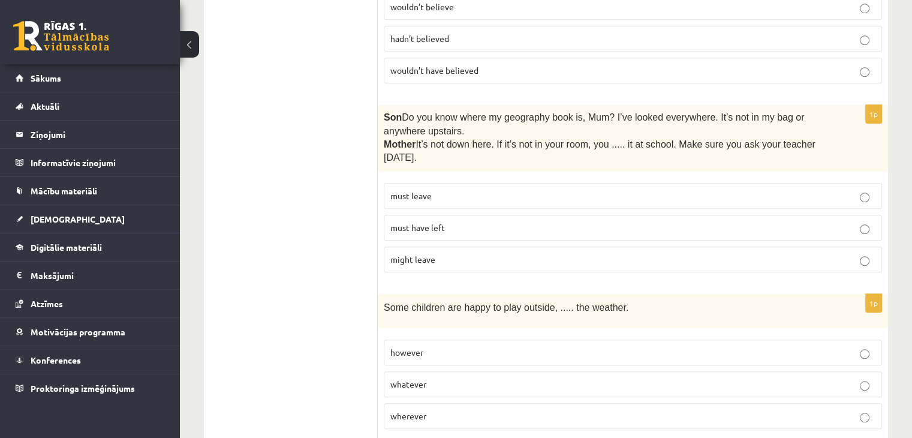
drag, startPoint x: 306, startPoint y: 195, endPoint x: 289, endPoint y: 0, distance: 195.5
click at [485, 221] on p "must have left" at bounding box center [632, 227] width 485 height 13
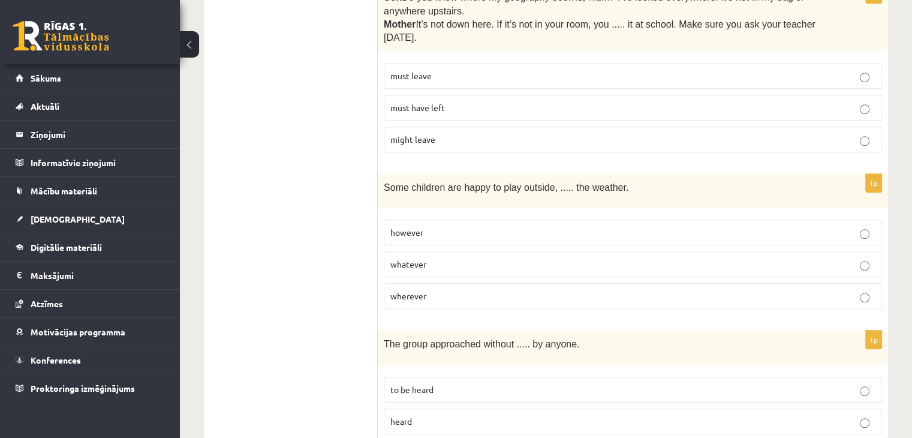
scroll to position [1139, 0]
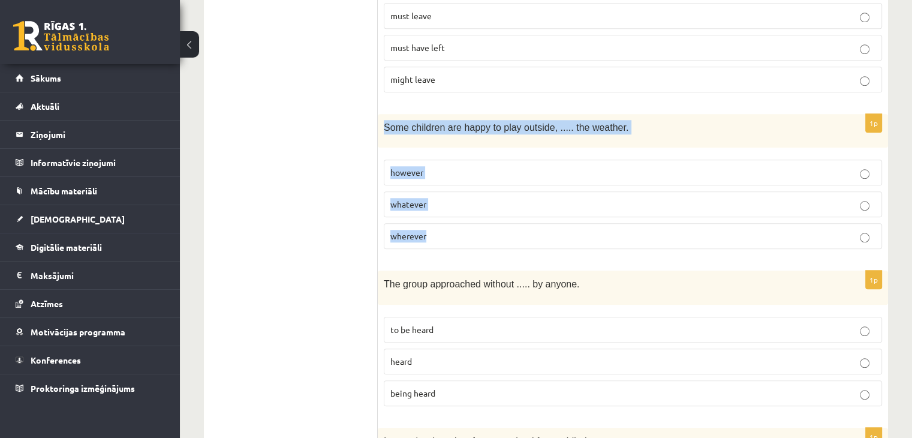
drag, startPoint x: 383, startPoint y: 115, endPoint x: 446, endPoint y: 224, distance: 126.2
click at [446, 224] on div "1p Some children are happy to play outside, ..... the weather. however whatever…" at bounding box center [633, 186] width 510 height 144
copy div "Some children are happy to play outside, ..... the weather. however whatever wh…"
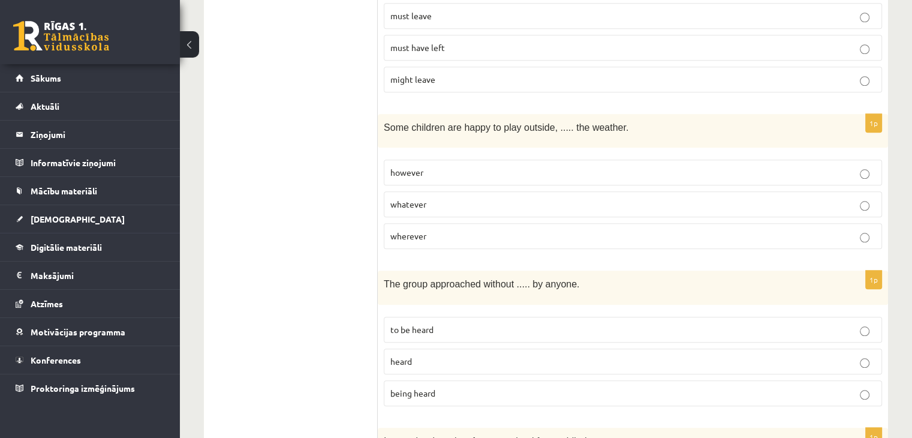
click at [510, 201] on p "whatever" at bounding box center [632, 204] width 485 height 13
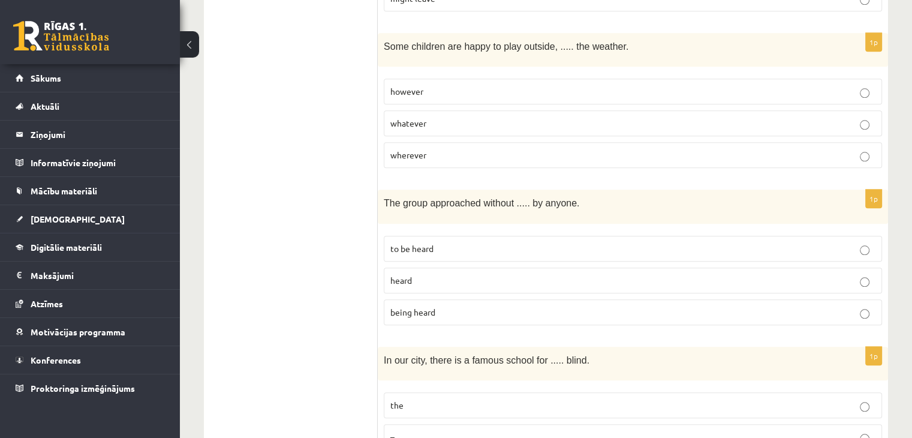
scroll to position [1259, 0]
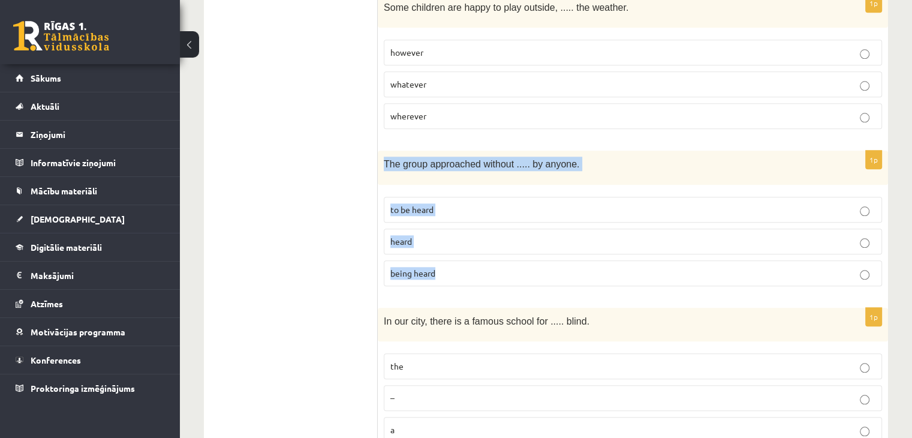
drag, startPoint x: 384, startPoint y: 154, endPoint x: 467, endPoint y: 264, distance: 138.6
click at [467, 264] on div "1p The group approached without ..... by anyone. to be heard heard being heard" at bounding box center [633, 222] width 510 height 144
copy div "The group approached without ..... by anyone. to be heard heard being heard"
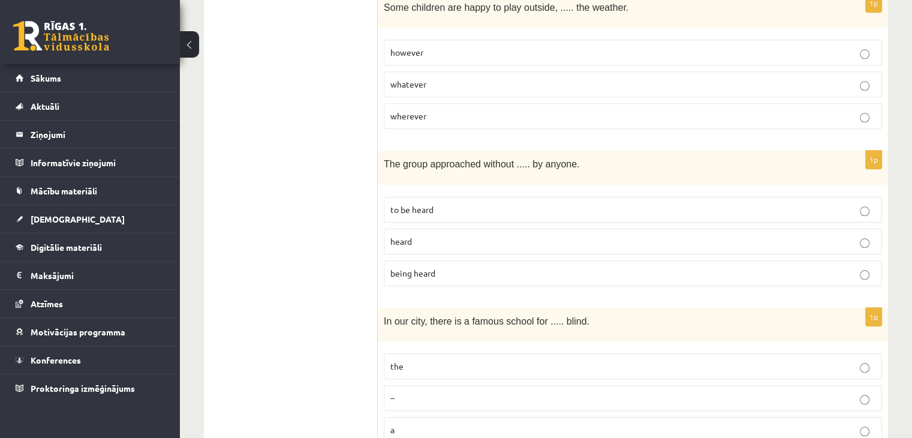
click at [472, 267] on p "being heard" at bounding box center [632, 273] width 485 height 13
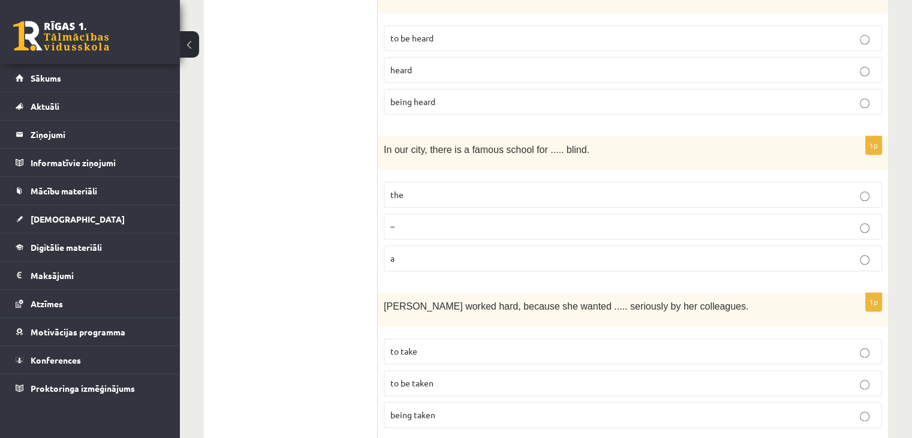
scroll to position [1438, 0]
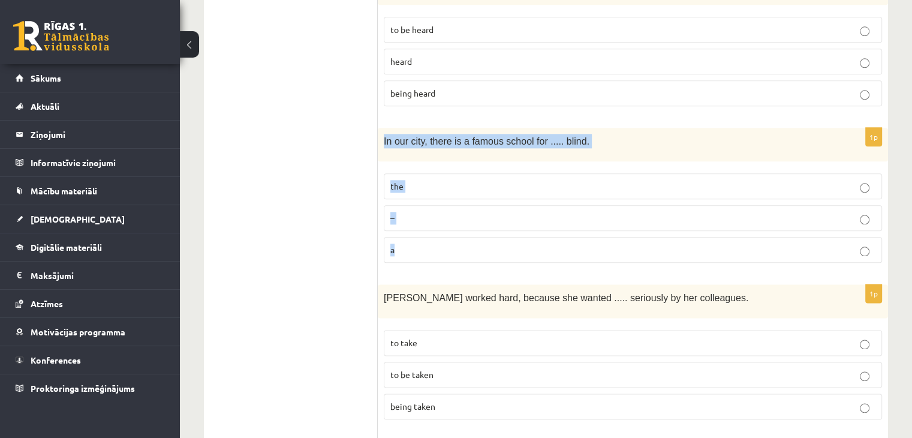
drag, startPoint x: 378, startPoint y: 125, endPoint x: 430, endPoint y: 226, distance: 113.9
click at [430, 226] on div "1p In our city, there is a famous school for ..... blind. the – a" at bounding box center [633, 200] width 510 height 144
copy div "In our city, there is a famous school for ..... blind. the – a"
click at [302, 209] on ul "A Grammar B Reading C Reading D Listening Answer the question" at bounding box center [297, 416] width 162 height 3279
click at [437, 180] on p "the" at bounding box center [632, 186] width 485 height 13
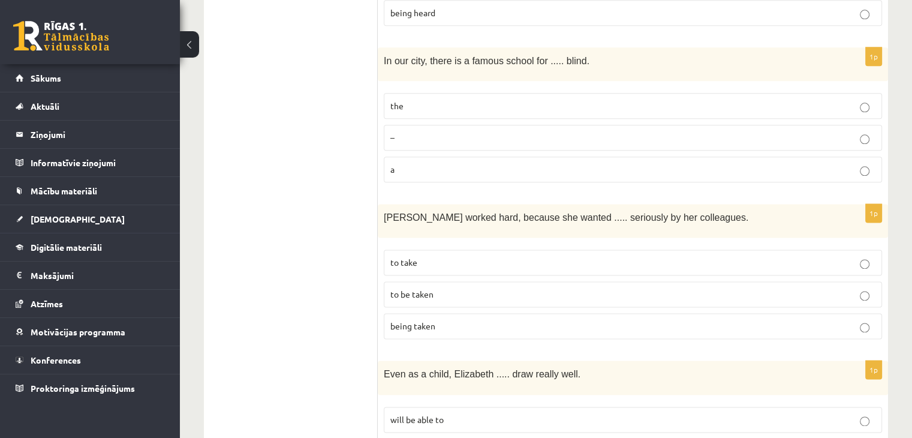
scroll to position [1618, 0]
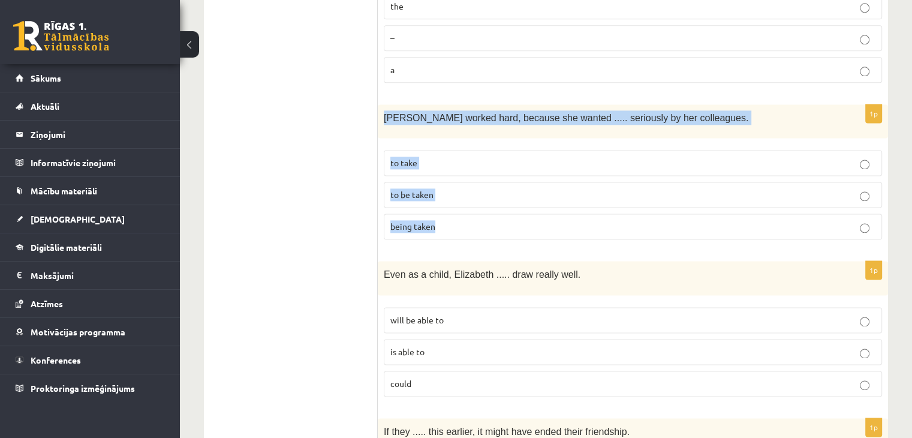
drag, startPoint x: 384, startPoint y: 98, endPoint x: 443, endPoint y: 212, distance: 128.1
click at [443, 212] on div "1p Emma worked hard, because she wanted ..... seriously by her colleagues. to t…" at bounding box center [633, 176] width 510 height 144
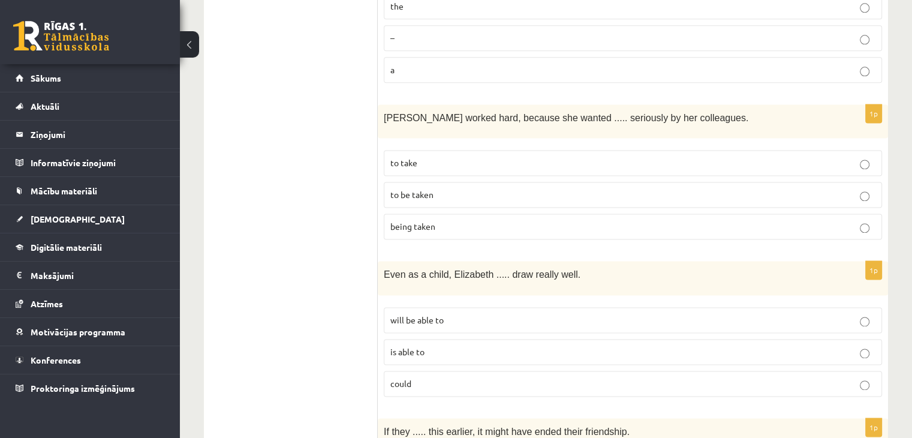
click at [328, 148] on ul "A Grammar B Reading C Reading D Listening Answer the question" at bounding box center [297, 236] width 162 height 3279
click at [461, 156] on p "to take" at bounding box center [632, 162] width 485 height 13
click at [458, 188] on p "to be taken" at bounding box center [632, 194] width 485 height 13
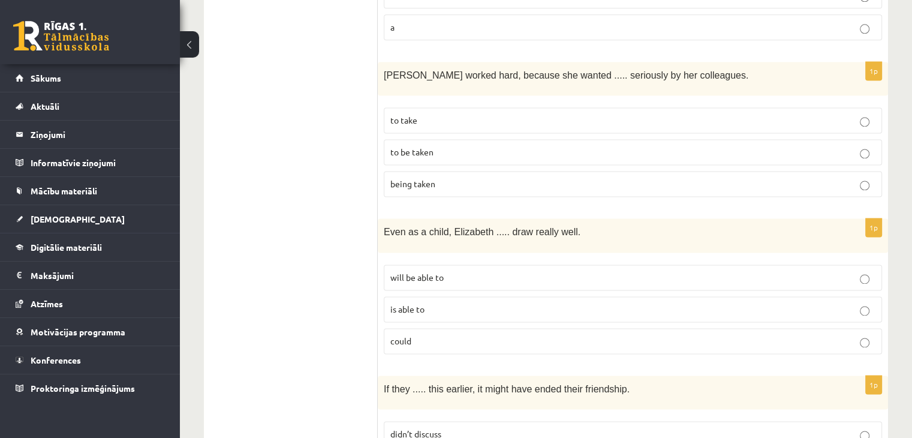
scroll to position [1678, 0]
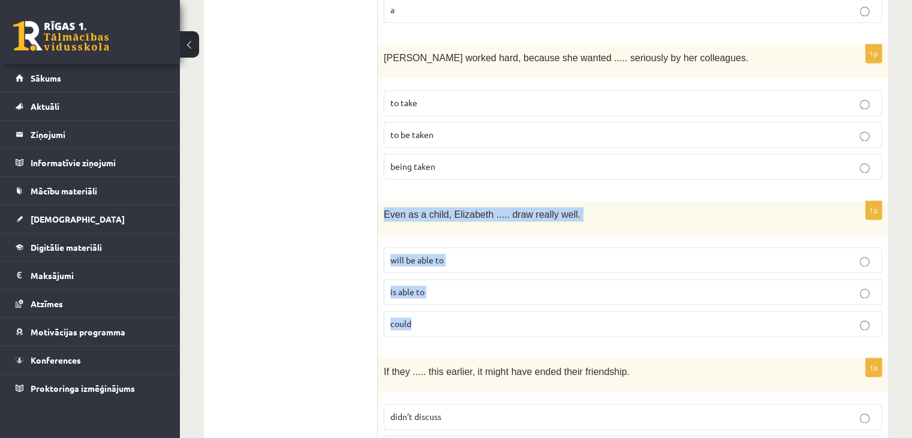
drag, startPoint x: 380, startPoint y: 195, endPoint x: 438, endPoint y: 303, distance: 121.7
click at [438, 303] on div "1p Even as a child, Elizabeth ..... draw really well. will be able to is able t…" at bounding box center [633, 273] width 510 height 144
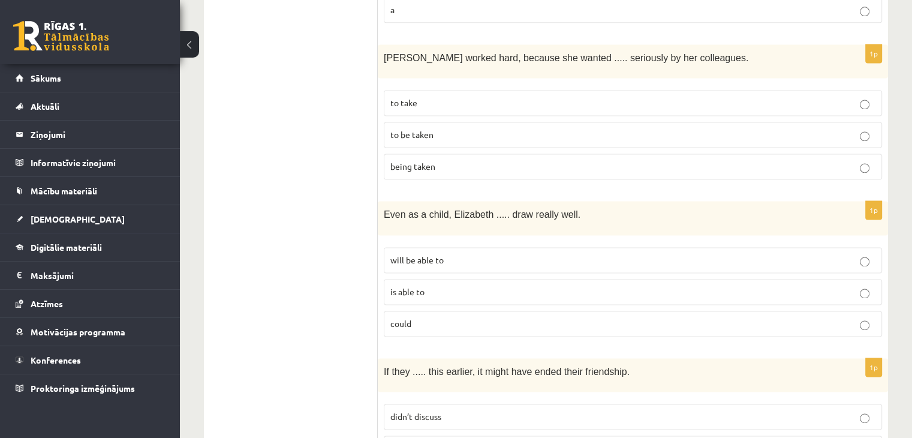
click at [219, 204] on ul "A Grammar B Reading C Reading D Listening Answer the question" at bounding box center [297, 176] width 162 height 3279
click at [440, 317] on p "could" at bounding box center [632, 323] width 485 height 13
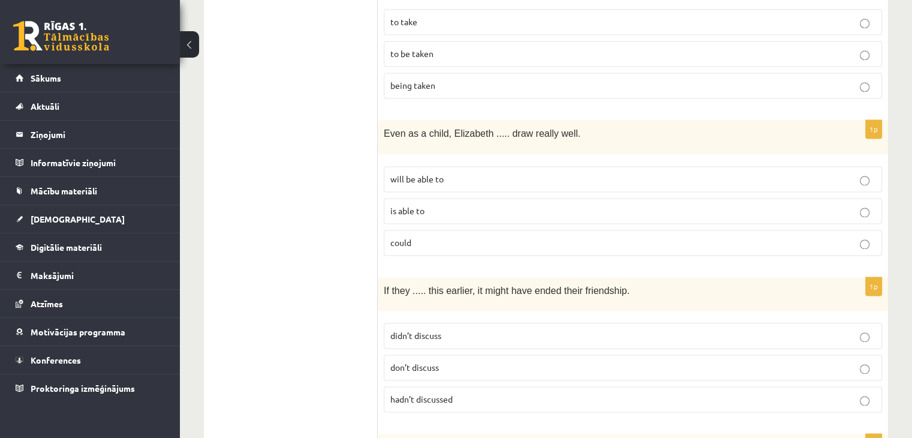
scroll to position [1858, 0]
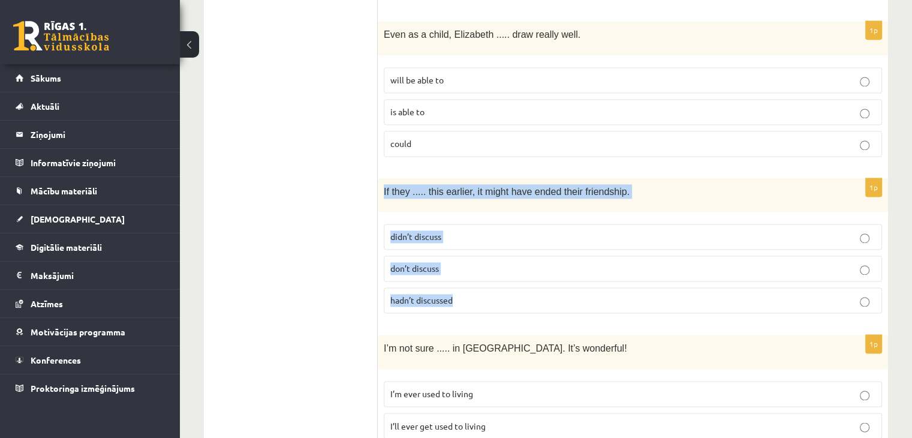
drag, startPoint x: 381, startPoint y: 173, endPoint x: 471, endPoint y: 274, distance: 135.0
click at [471, 274] on div "1p If they ..... this earlier, it might have ended their friendship. didn’t dis…" at bounding box center [633, 250] width 510 height 144
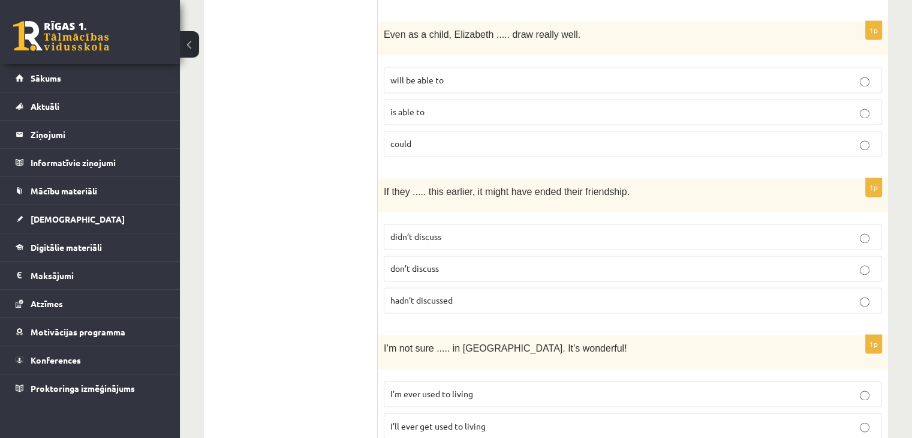
click at [463, 294] on p "hadn’t discussed" at bounding box center [632, 300] width 485 height 13
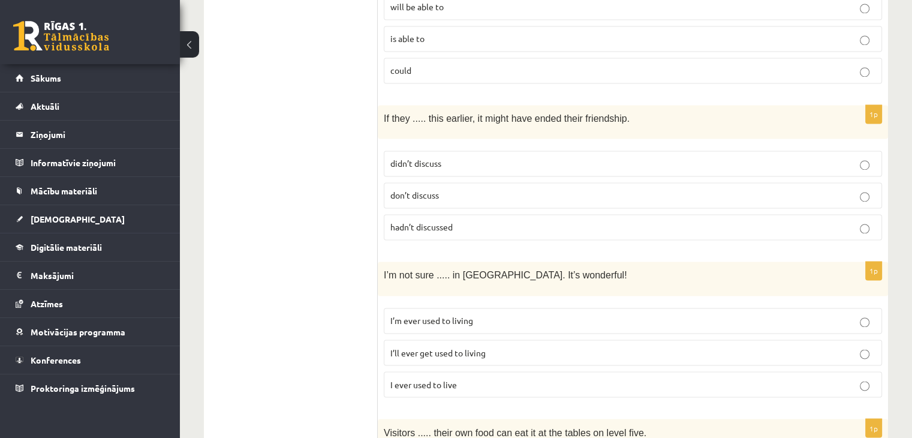
scroll to position [1978, 0]
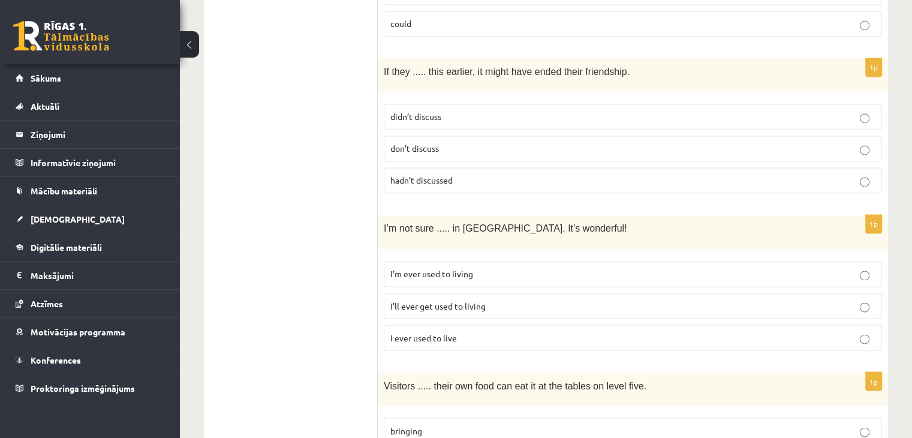
drag, startPoint x: 430, startPoint y: 251, endPoint x: 473, endPoint y: 310, distance: 73.9
click at [605, 215] on div "I’m not sure ..... in Paris. It’s wonderful!" at bounding box center [633, 232] width 510 height 34
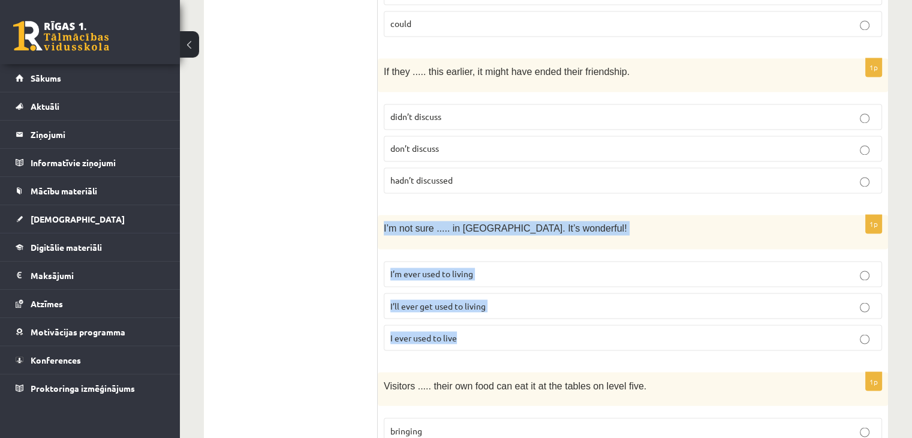
drag, startPoint x: 384, startPoint y: 221, endPoint x: 462, endPoint y: 313, distance: 121.2
click at [462, 313] on div "1p I’m not sure ..... in Paris. It’s wonderful! I’m ever used to living I’ll ev…" at bounding box center [633, 287] width 510 height 144
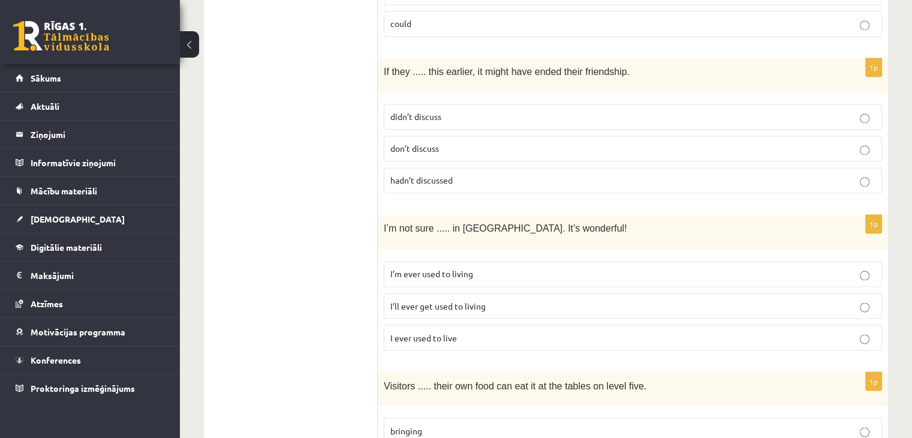
click at [497, 299] on p "I’ll ever get used to living" at bounding box center [632, 305] width 485 height 13
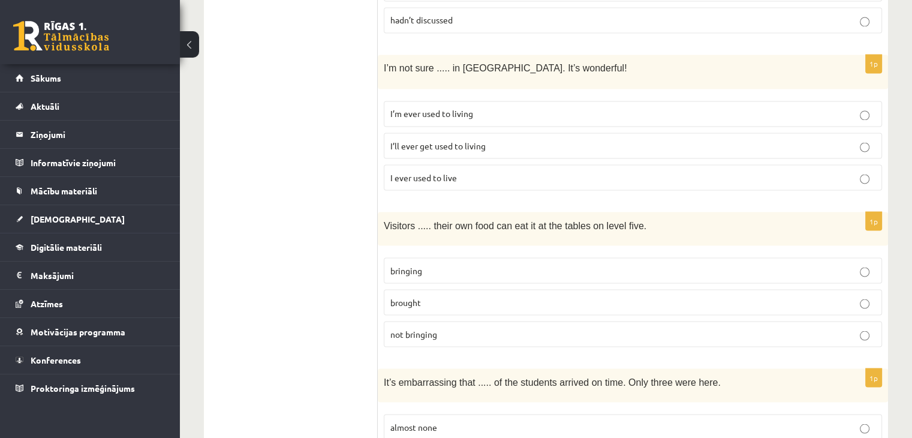
scroll to position [2158, 0]
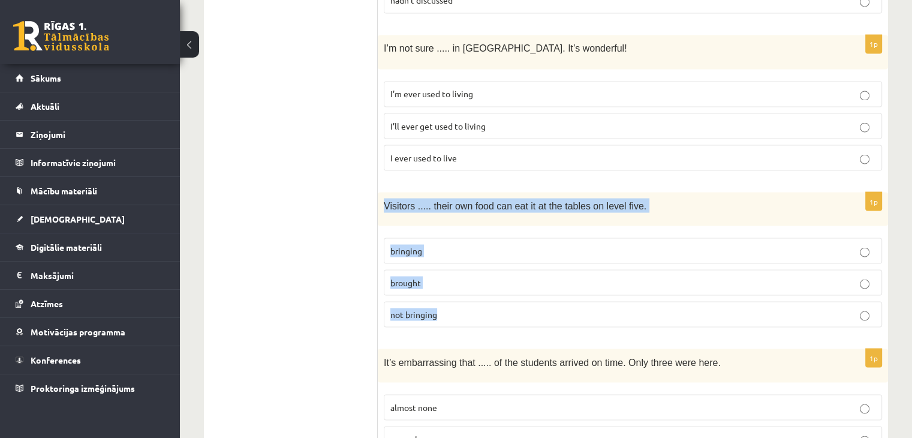
drag, startPoint x: 379, startPoint y: 180, endPoint x: 485, endPoint y: 296, distance: 156.9
click at [485, 296] on div "1p Visitors ..... their own food can eat it at the tables on level five. bringi…" at bounding box center [633, 264] width 510 height 144
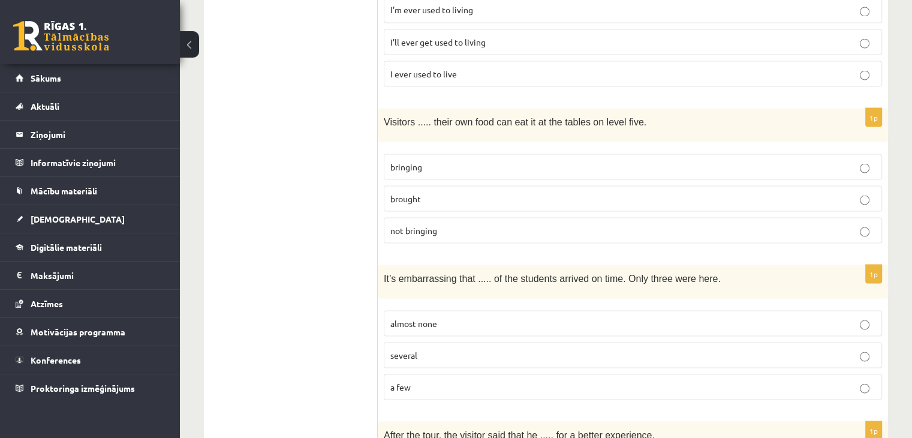
scroll to position [2285, 0]
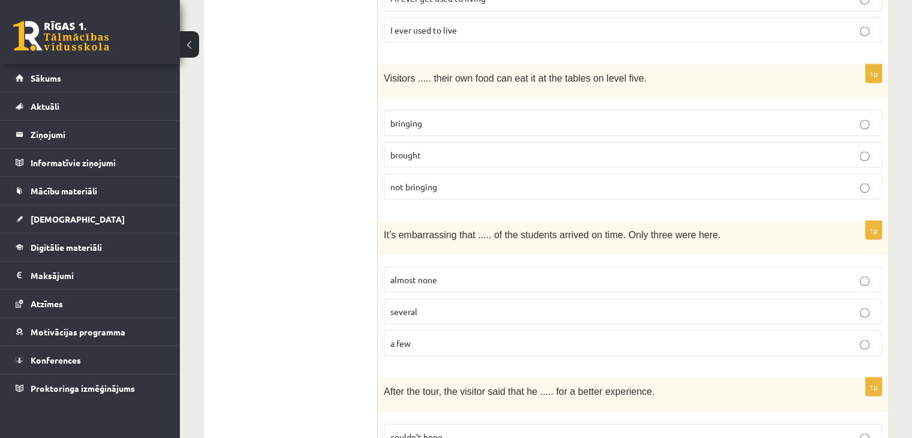
click at [445, 110] on label "bringing" at bounding box center [633, 123] width 498 height 26
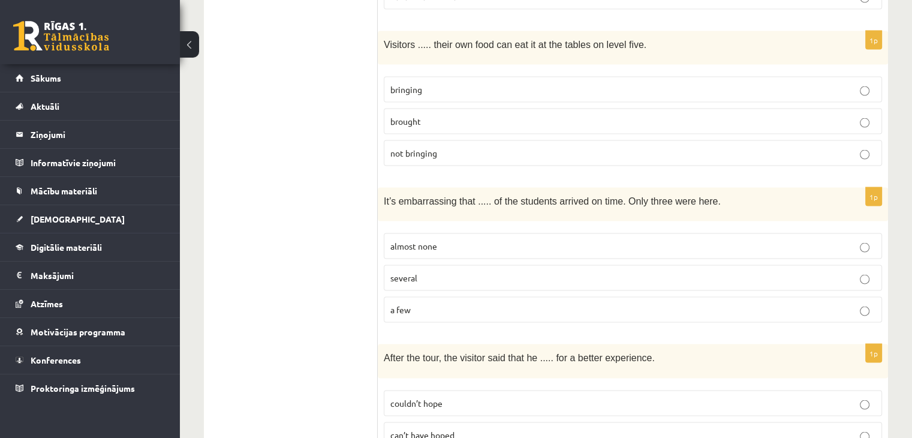
scroll to position [2345, 0]
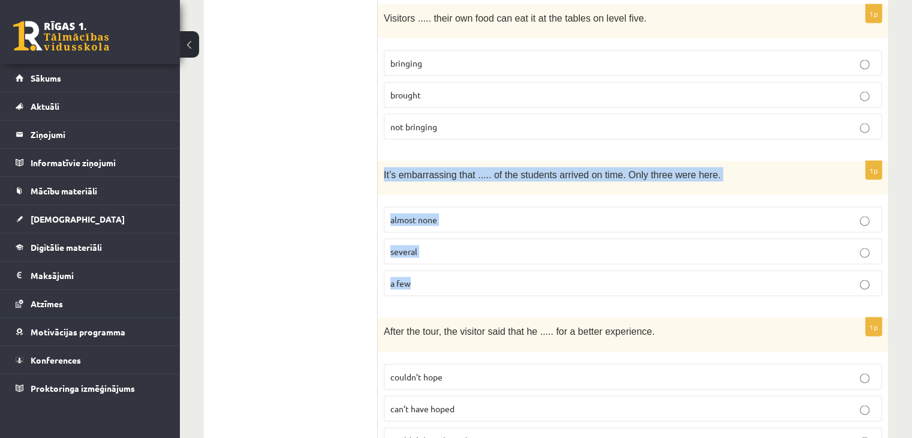
drag, startPoint x: 384, startPoint y: 151, endPoint x: 444, endPoint y: 260, distance: 124.7
click at [444, 260] on div "1p It’s embarrassing that ..... of the students arrived on time. Only three wer…" at bounding box center [633, 233] width 510 height 144
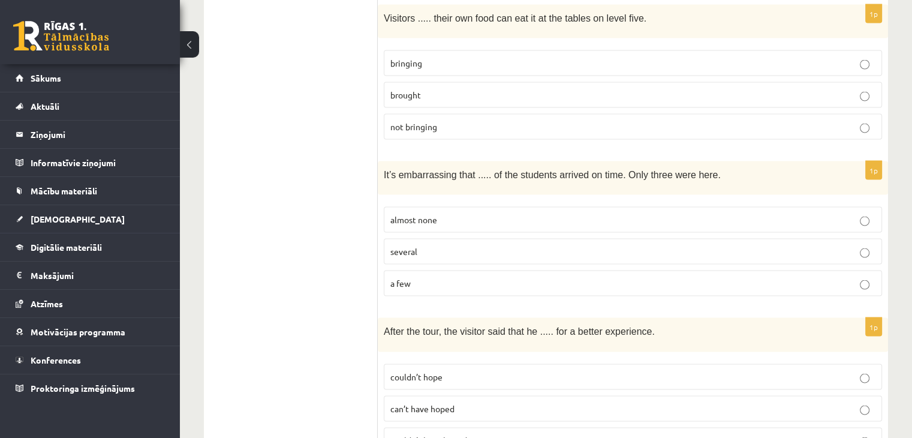
click at [455, 213] on p "almost none" at bounding box center [632, 219] width 485 height 13
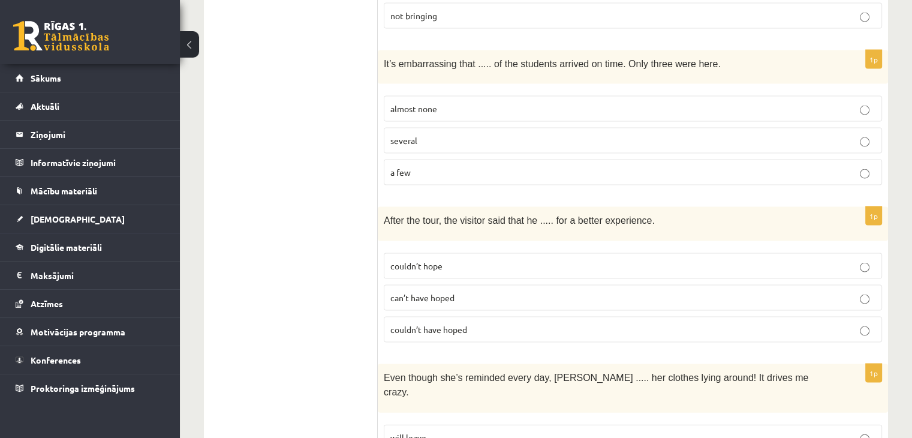
scroll to position [2512, 0]
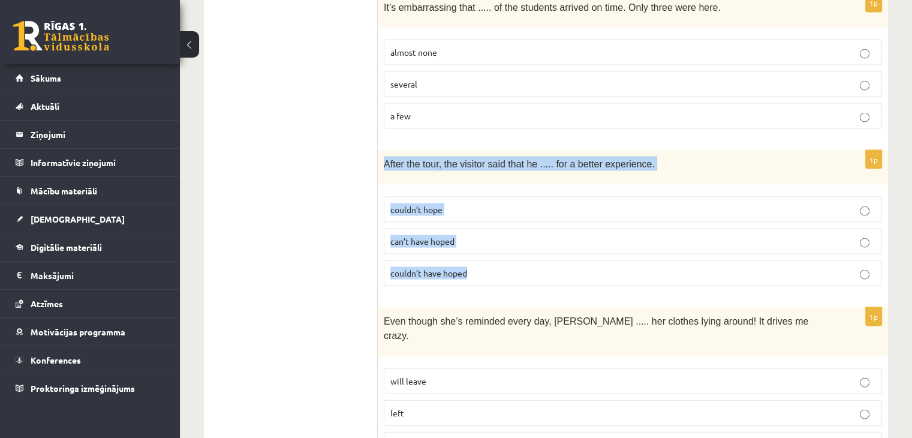
drag, startPoint x: 384, startPoint y: 135, endPoint x: 489, endPoint y: 252, distance: 157.4
click at [489, 252] on div "1p After the tour, the visitor said that he ..... for a better experience. coul…" at bounding box center [633, 222] width 510 height 144
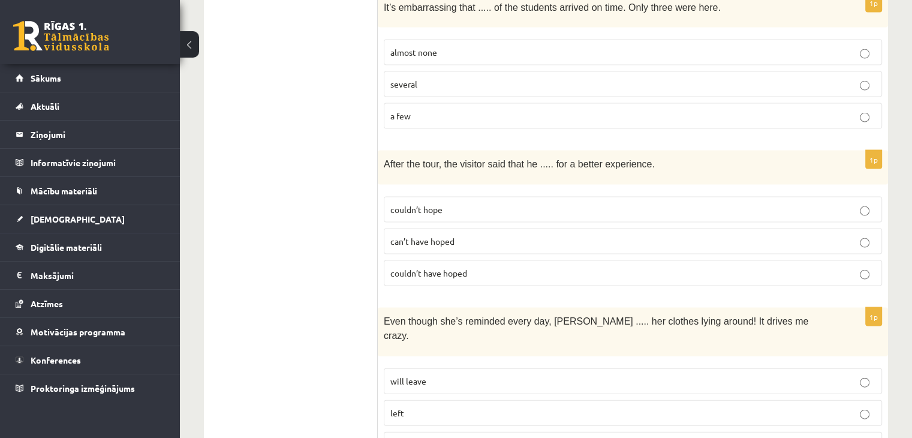
drag, startPoint x: 484, startPoint y: 182, endPoint x: 460, endPoint y: 250, distance: 72.4
click at [484, 203] on p "couldn’t hope" at bounding box center [632, 209] width 485 height 13
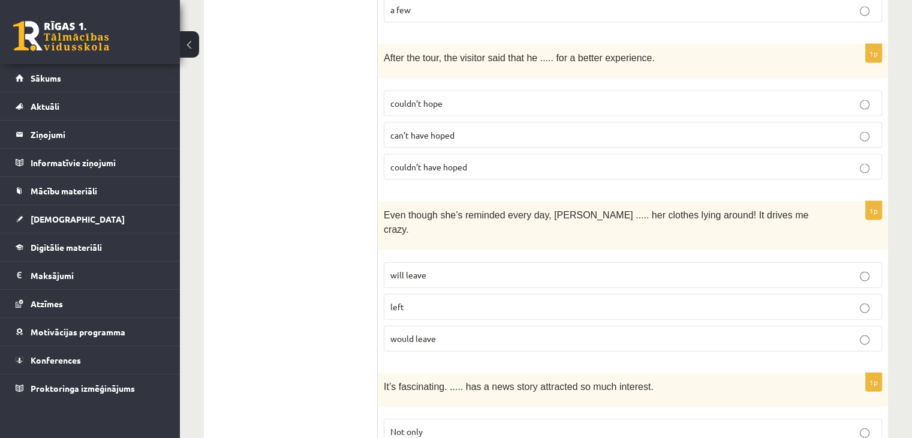
scroll to position [2632, 0]
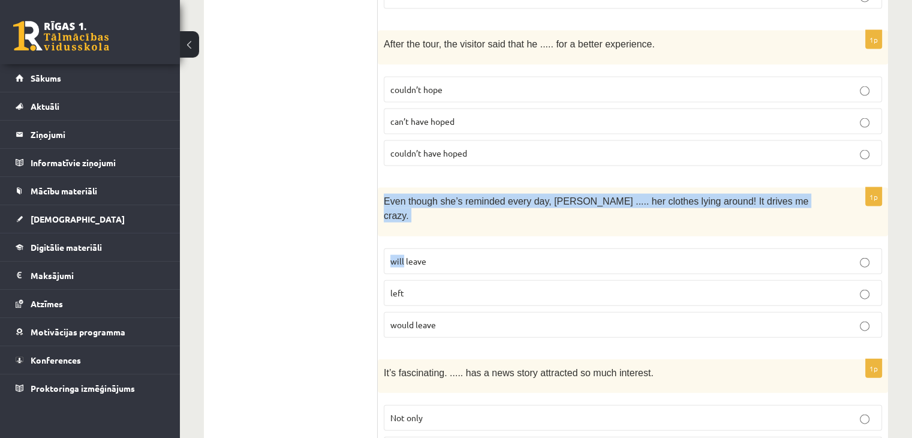
drag, startPoint x: 383, startPoint y: 176, endPoint x: 411, endPoint y: 233, distance: 63.5
click at [411, 233] on div "1p Even though she’s reminded every day, Cathy ..... her clothes lying around! …" at bounding box center [633, 267] width 510 height 159
click at [441, 280] on label "left" at bounding box center [633, 293] width 498 height 26
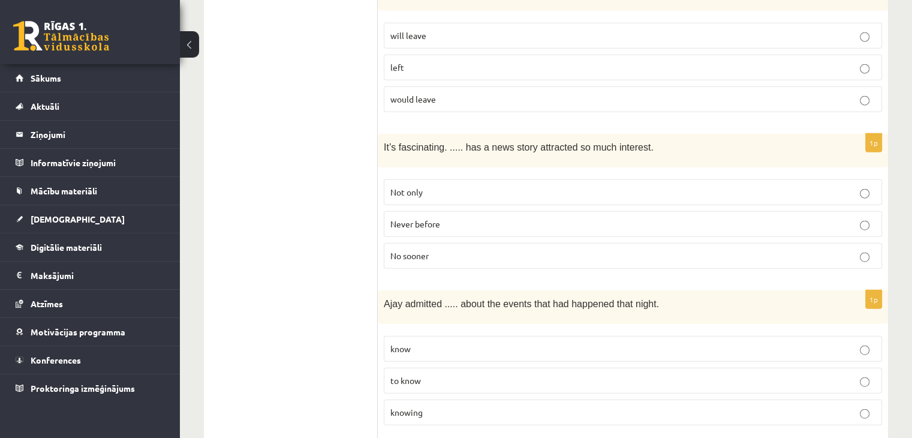
scroll to position [2871, 0]
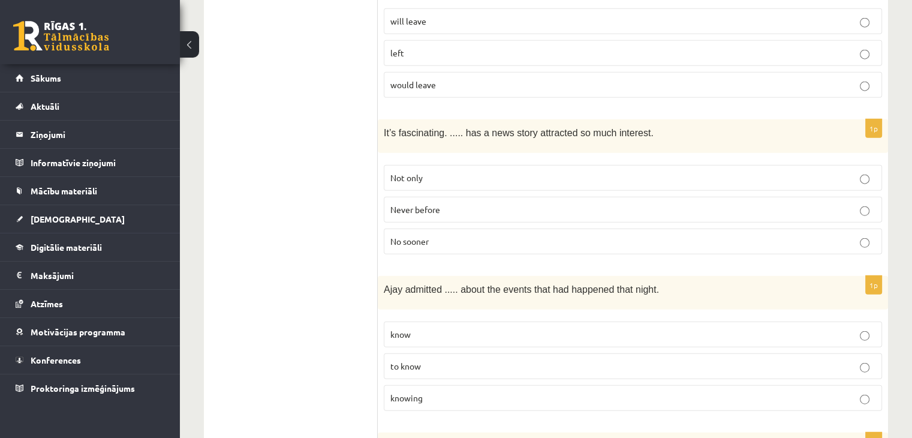
click at [422, 165] on label "Not only" at bounding box center [633, 178] width 498 height 26
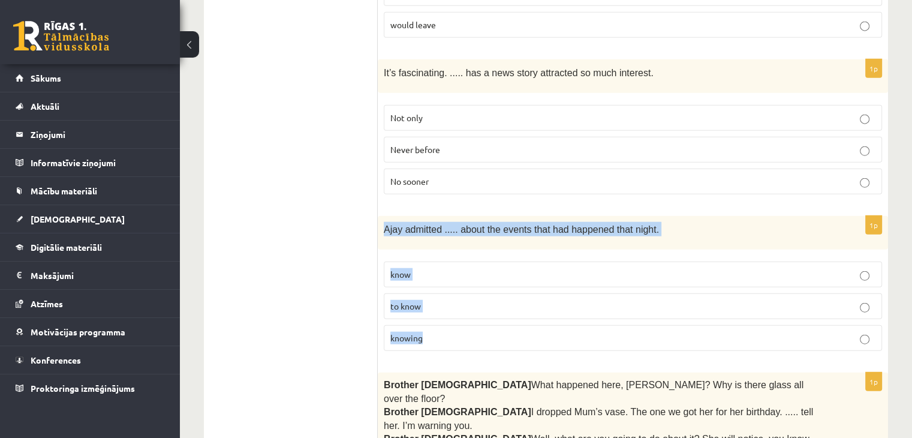
drag, startPoint x: 384, startPoint y: 184, endPoint x: 448, endPoint y: 299, distance: 131.7
click at [448, 299] on div "1p Ajay admitted ..... about the events that had happened that night. know to k…" at bounding box center [633, 288] width 510 height 144
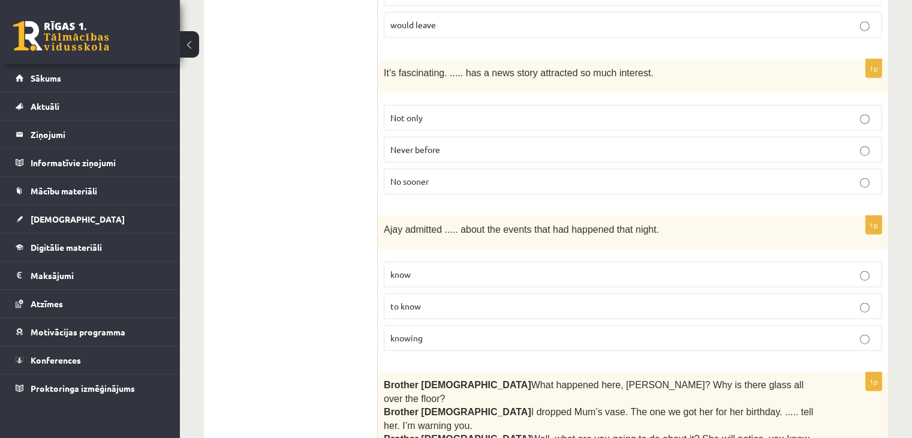
click at [452, 300] on p "to know" at bounding box center [632, 306] width 485 height 13
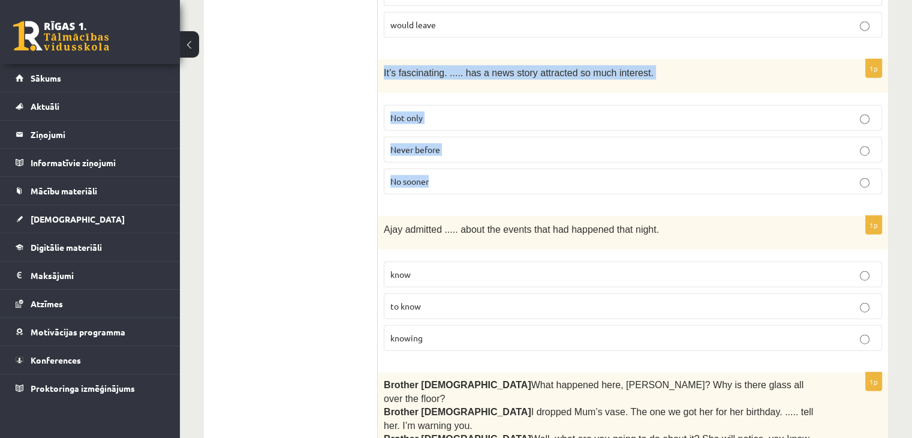
drag, startPoint x: 384, startPoint y: 37, endPoint x: 446, endPoint y: 132, distance: 114.4
click at [446, 132] on div "1p It’s fascinating. ..... has a news story attracted so much interest. Not onl…" at bounding box center [633, 131] width 510 height 144
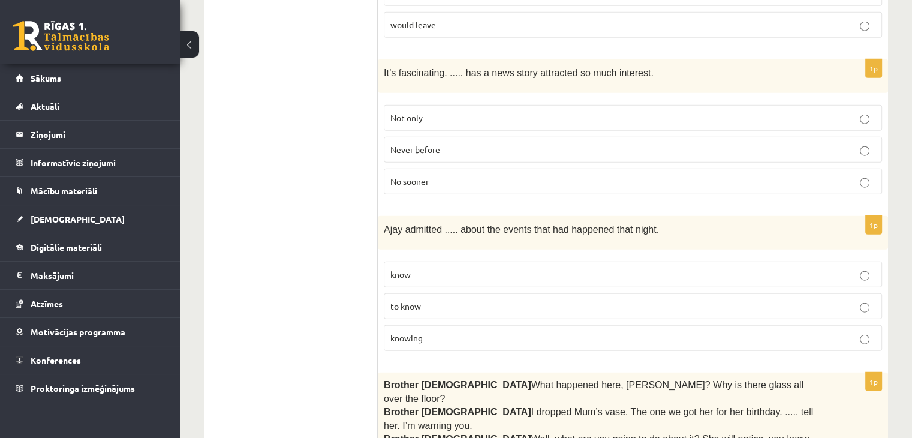
click at [468, 143] on p "Never before" at bounding box center [632, 149] width 485 height 13
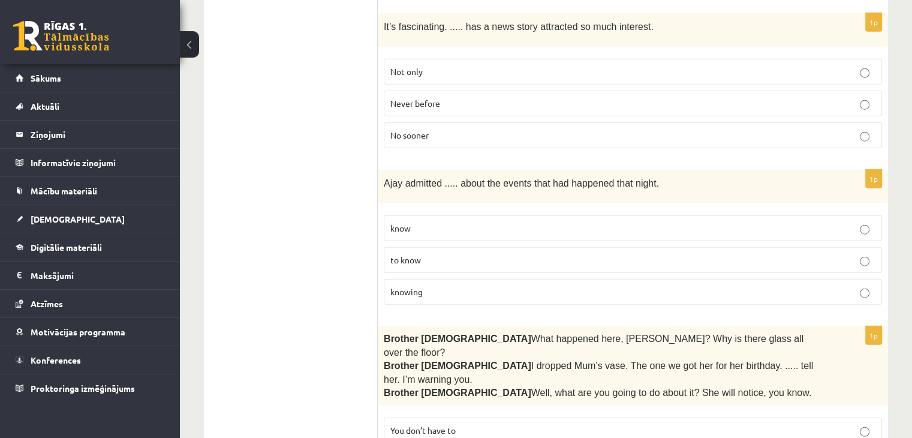
scroll to position [3019, 0]
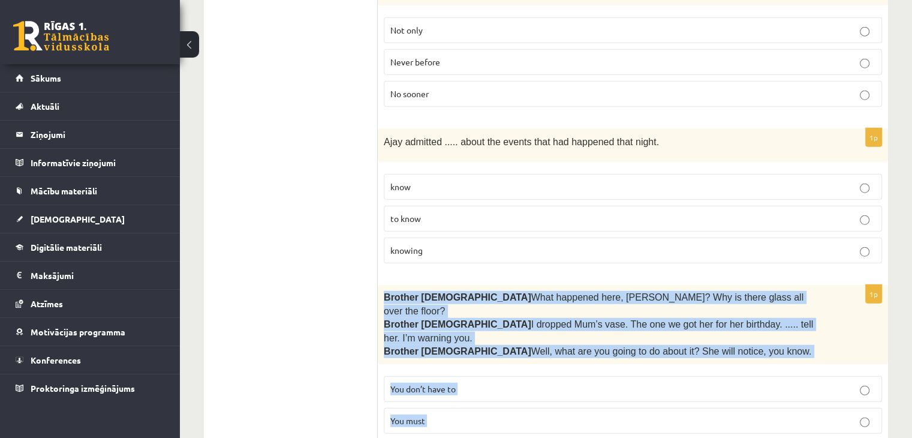
drag, startPoint x: 393, startPoint y: 285, endPoint x: 479, endPoint y: 391, distance: 137.6
click at [479, 391] on div "1p Brother 1  What happened here, Zak? Why is there glass all over the floor? B…" at bounding box center [633, 380] width 510 height 190
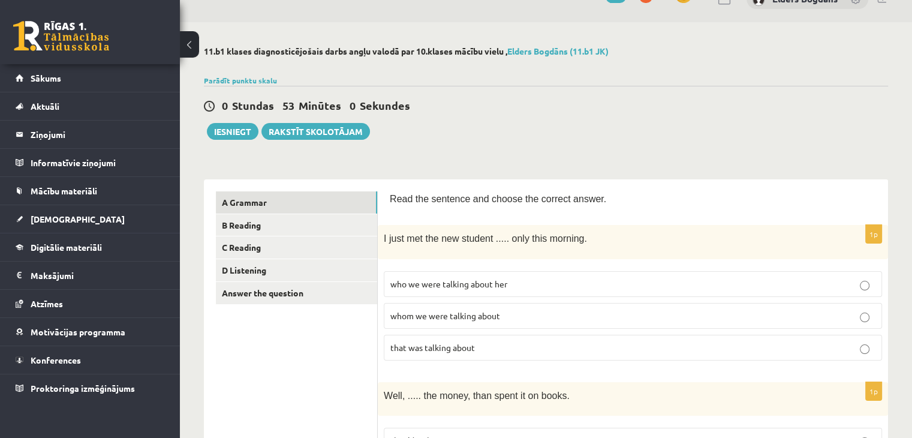
scroll to position [22, 0]
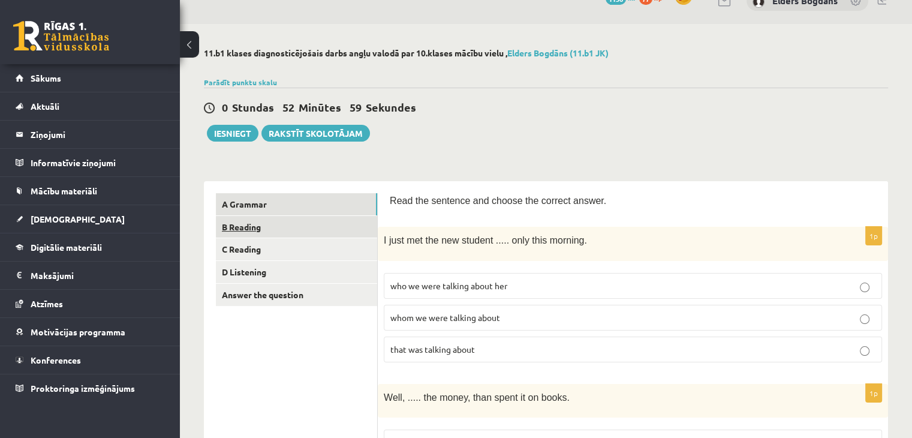
click at [289, 233] on link "B Reading" at bounding box center [296, 227] width 161 height 22
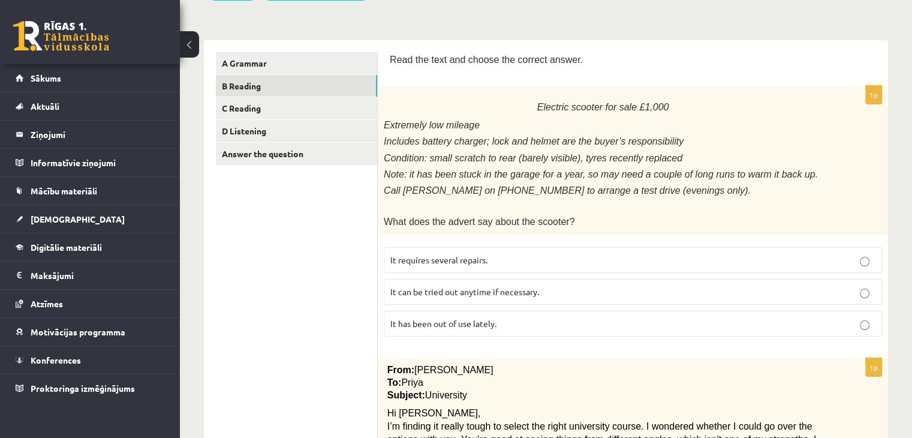
scroll to position [142, 0]
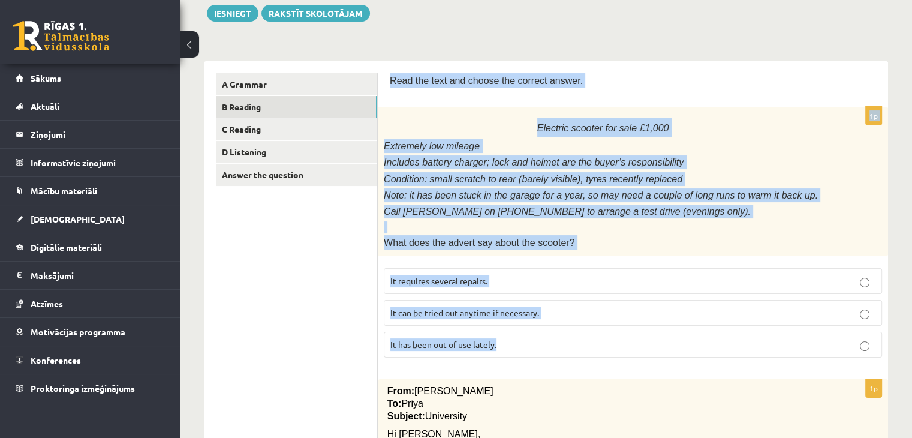
drag, startPoint x: 388, startPoint y: 75, endPoint x: 527, endPoint y: 339, distance: 298.6
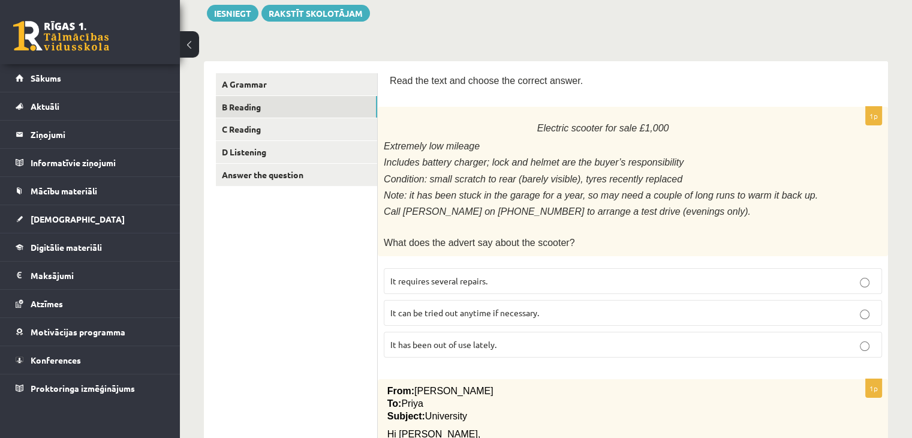
click at [440, 339] on span "It has been out of use lately." at bounding box center [443, 344] width 106 height 11
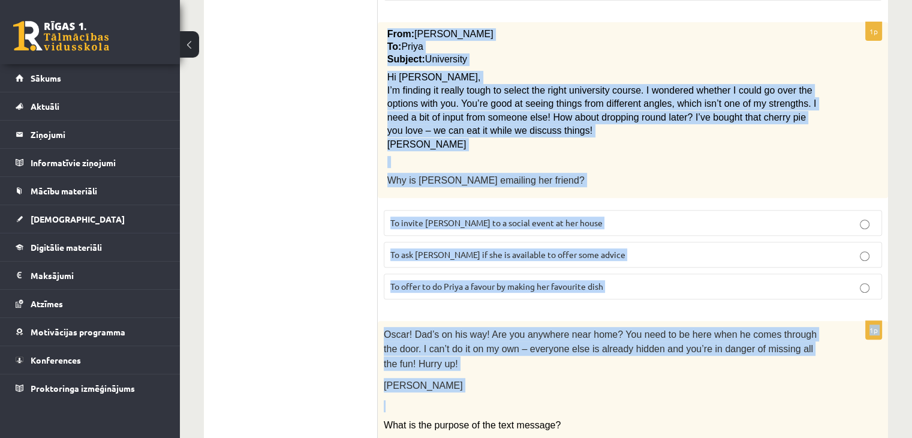
scroll to position [502, 0]
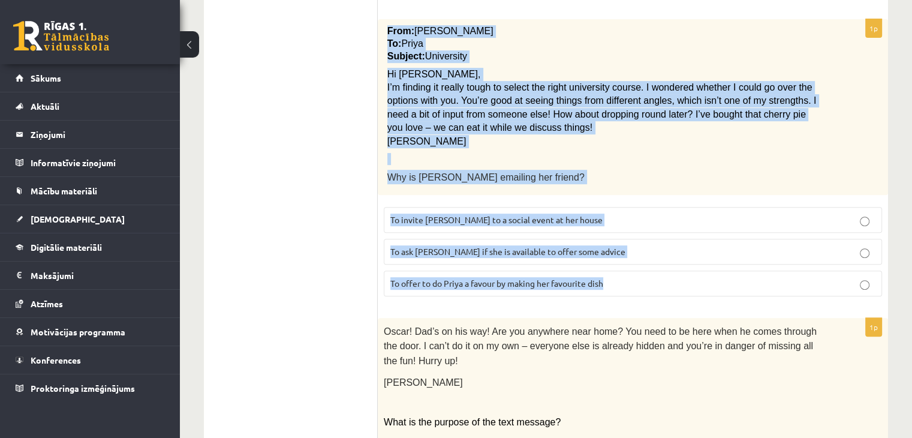
drag, startPoint x: 384, startPoint y: 141, endPoint x: 632, endPoint y: 293, distance: 291.6
click at [632, 293] on div "1p From: Emily To: Priya Subject: University Hi Priya, I’m finding it really to…" at bounding box center [633, 162] width 510 height 286
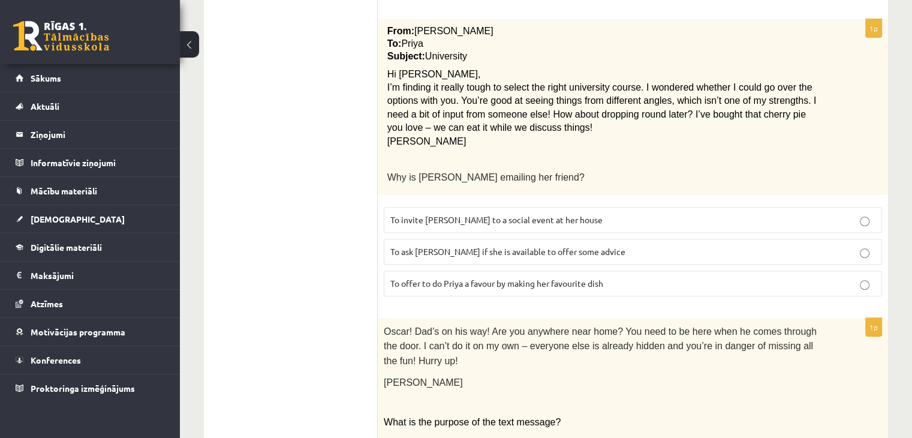
click at [464, 249] on label "To ask Priya if she is available to offer some advice" at bounding box center [633, 252] width 498 height 26
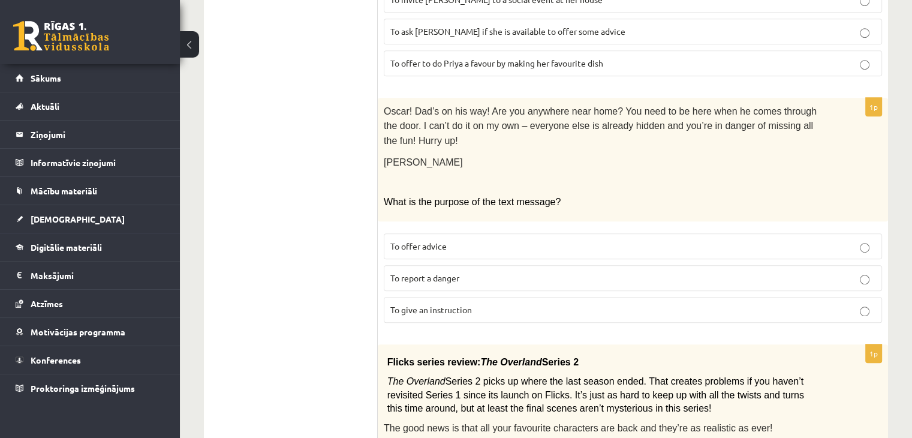
scroll to position [741, 0]
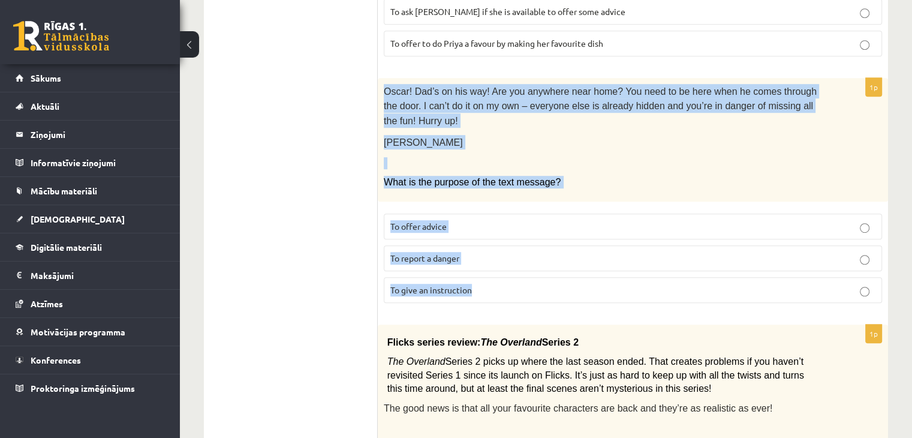
drag, startPoint x: 380, startPoint y: 84, endPoint x: 479, endPoint y: 265, distance: 206.2
click at [479, 265] on div "1p Oscar! Dad’s on his way! Are you anywhere near home? You need to be here whe…" at bounding box center [633, 195] width 510 height 234
drag, startPoint x: 316, startPoint y: 216, endPoint x: 297, endPoint y: 144, distance: 73.9
click at [316, 216] on ul "A Grammar B Reading C Reading D Listening Answer the question" at bounding box center [297, 300] width 162 height 1652
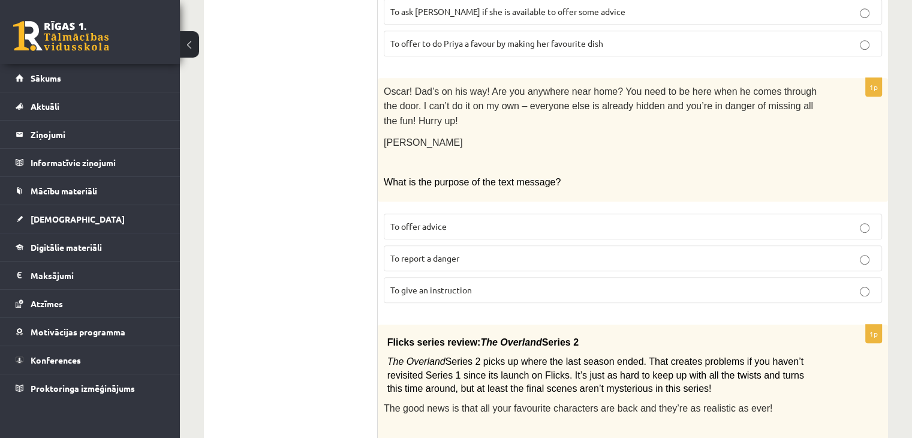
click at [581, 277] on label "To give an instruction" at bounding box center [633, 290] width 498 height 26
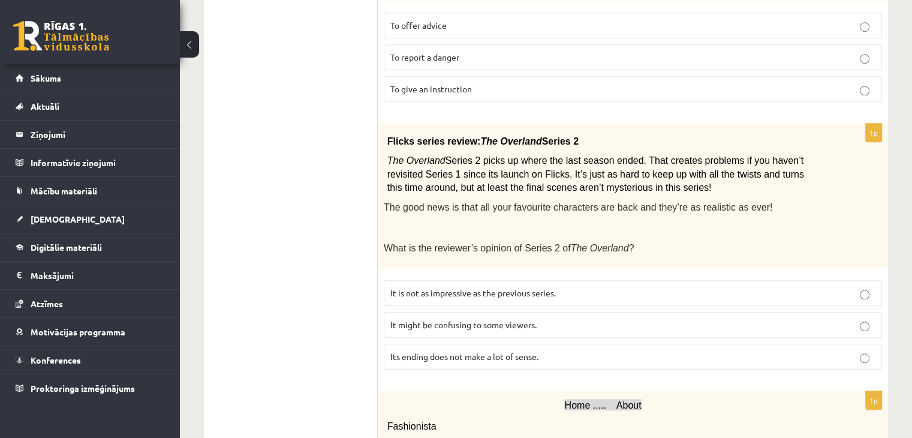
scroll to position [921, 0]
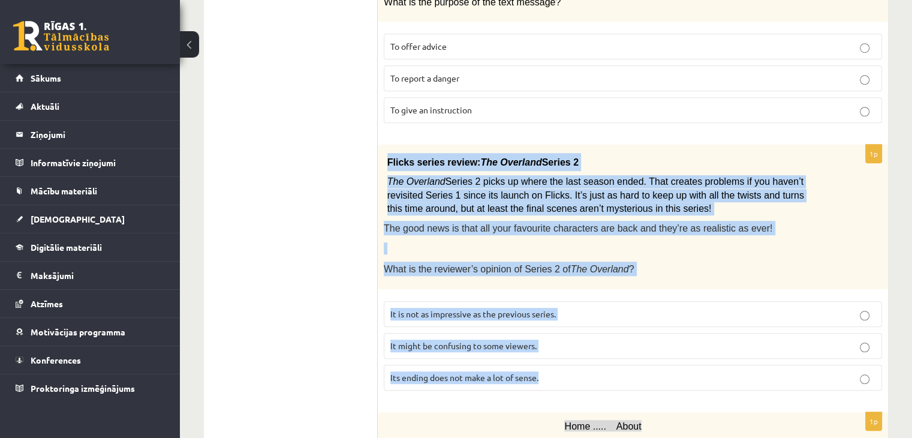
drag, startPoint x: 386, startPoint y: 137, endPoint x: 576, endPoint y: 348, distance: 283.9
click at [576, 348] on div "1p Flicks series review: The Overland Series 2 The Overland Series 2 picks up w…" at bounding box center [633, 271] width 510 height 255
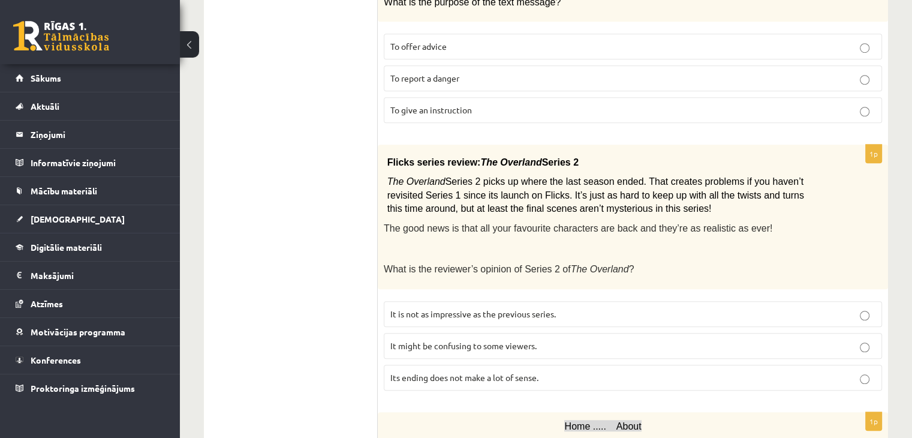
click at [307, 290] on ul "A Grammar B Reading C Reading D Listening Answer the question" at bounding box center [297, 120] width 162 height 1652
click at [523, 333] on label "It might be confusing to some viewers." at bounding box center [633, 346] width 498 height 26
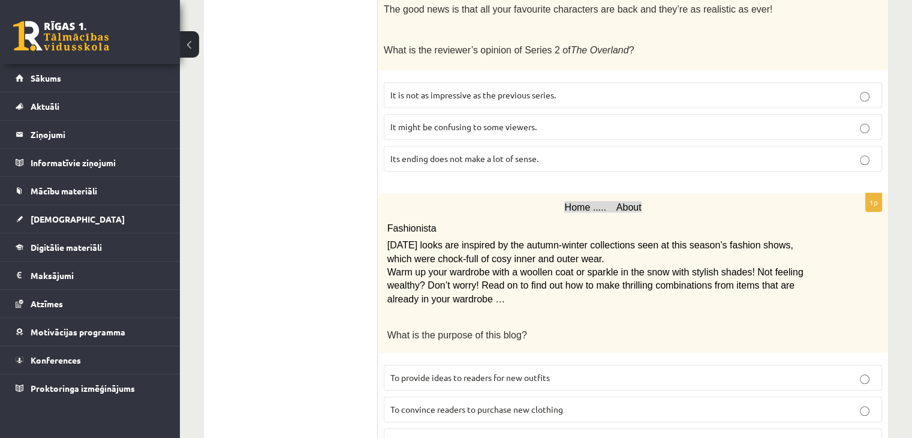
scroll to position [1161, 0]
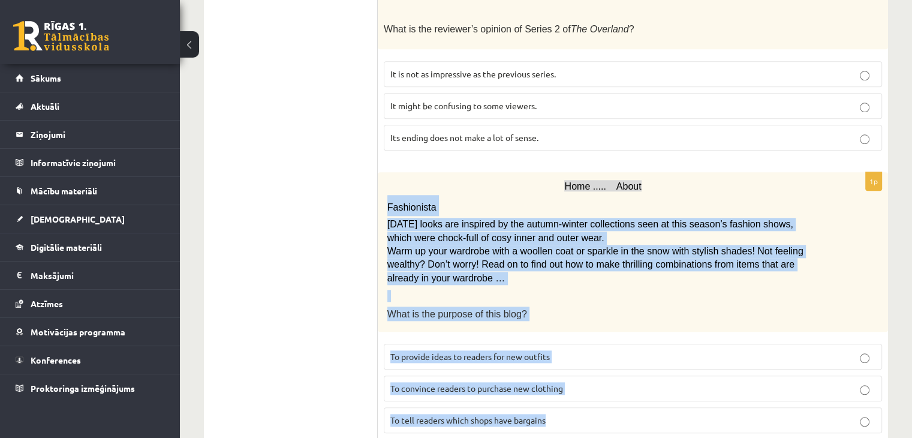
drag, startPoint x: 386, startPoint y: 176, endPoint x: 568, endPoint y: 394, distance: 284.2
click at [568, 394] on div "1p Home ..... About Fashionista Today’s looks are inspired by the autumn-winter…" at bounding box center [633, 307] width 510 height 270
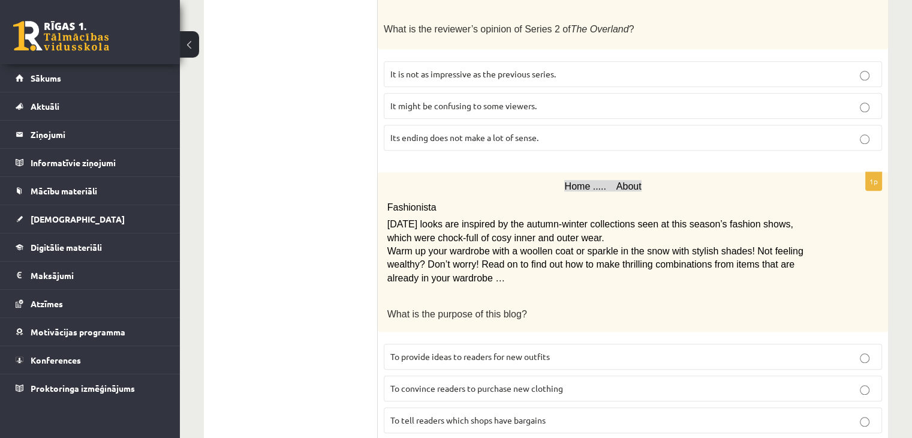
click at [563, 350] on p "To provide ideas to readers for new outfits" at bounding box center [632, 356] width 485 height 13
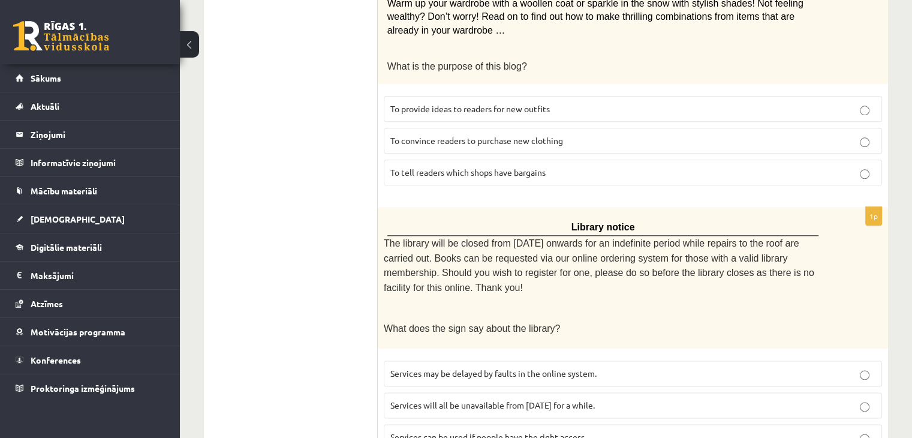
scroll to position [1411, 0]
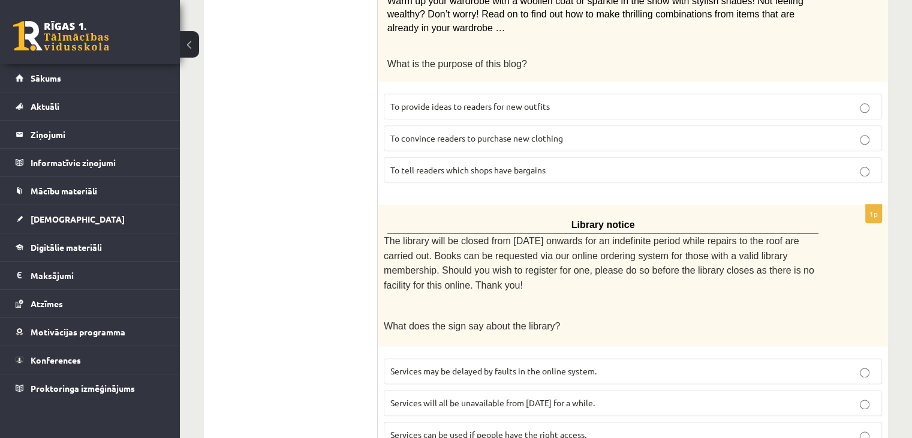
drag, startPoint x: 375, startPoint y: 189, endPoint x: 594, endPoint y: 306, distance: 248.3
click at [644, 286] on div "Library notice The library will be closed from Monday onwards for an indefinite…" at bounding box center [633, 274] width 510 height 141
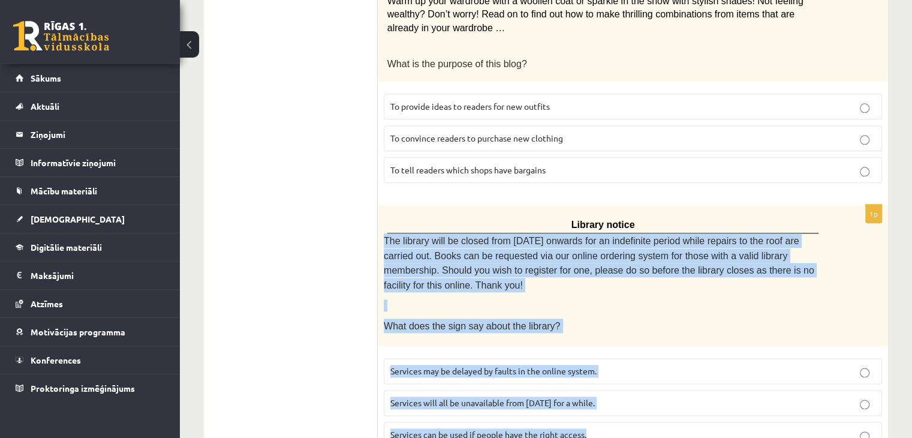
drag, startPoint x: 383, startPoint y: 202, endPoint x: 597, endPoint y: 382, distance: 279.5
click at [597, 382] on div "1p Library notice The library will be closed from Monday onwards for an indefin…" at bounding box center [633, 330] width 510 height 252
click at [621, 318] on p "What does the sign say about the library?" at bounding box center [603, 325] width 438 height 14
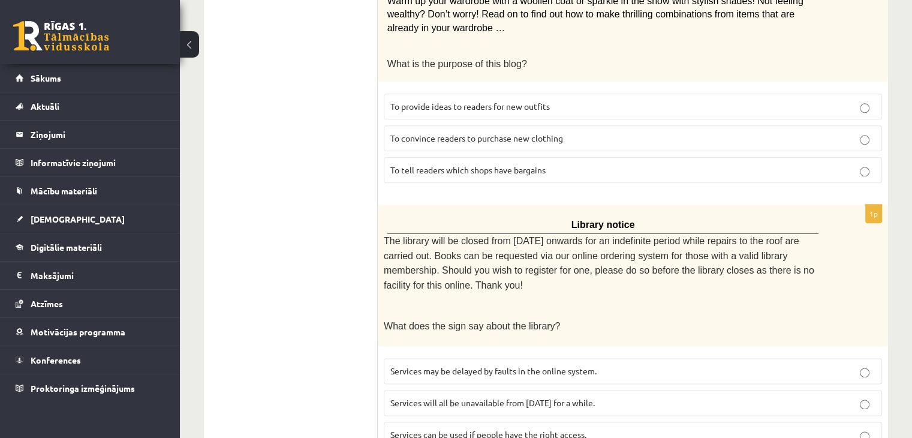
click at [571, 428] on p "Services can be used if people have the right access." at bounding box center [632, 434] width 485 height 13
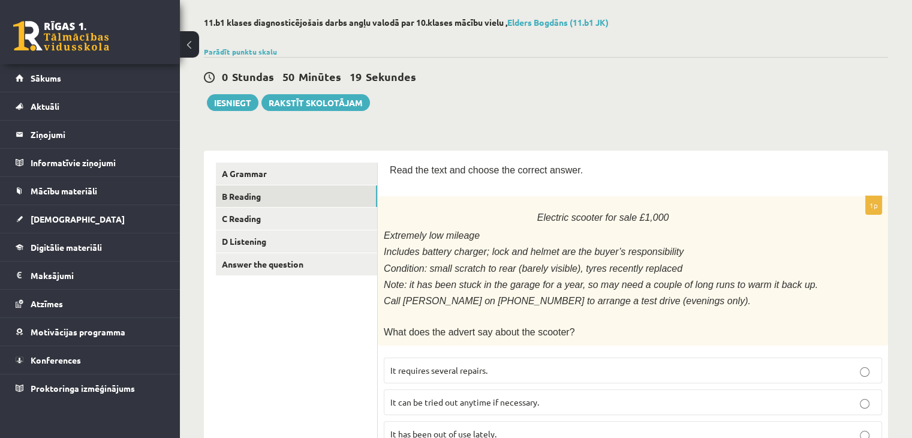
scroll to position [32, 0]
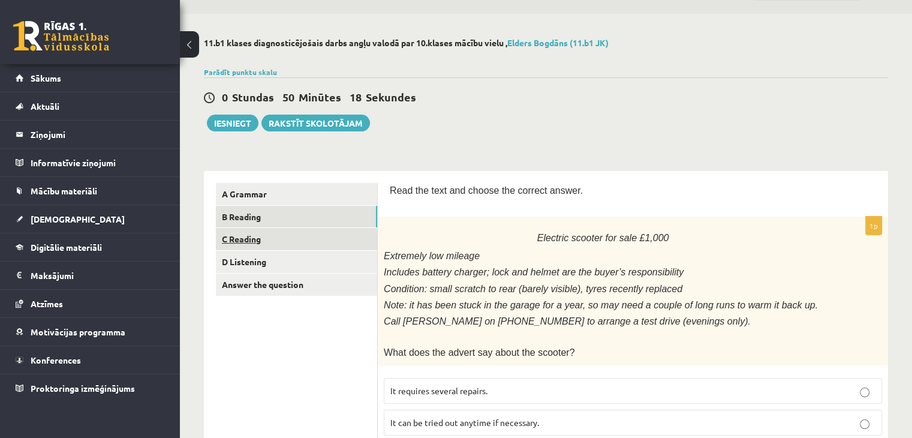
click at [253, 240] on link "C Reading" at bounding box center [296, 239] width 161 height 22
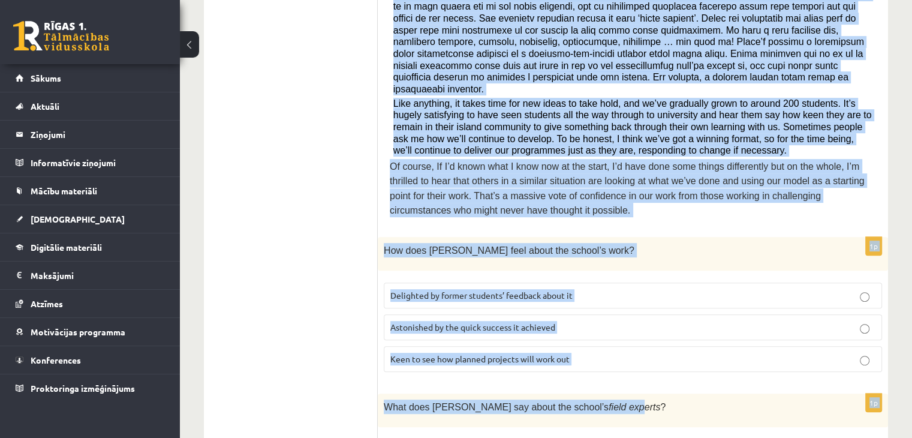
scroll to position [479, 0]
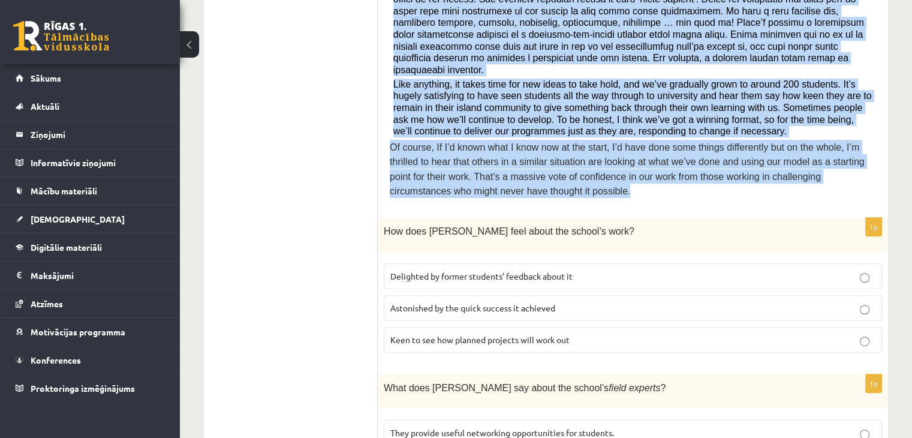
drag, startPoint x: 391, startPoint y: 160, endPoint x: 607, endPoint y: 181, distance: 216.8
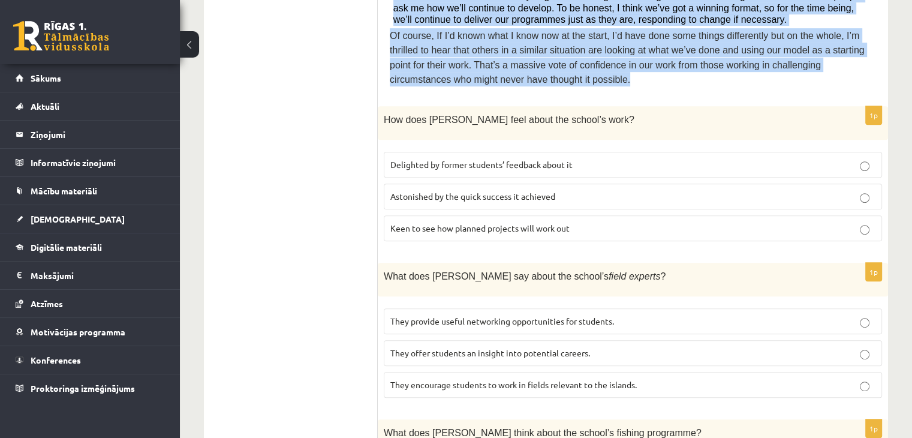
scroll to position [539, 0]
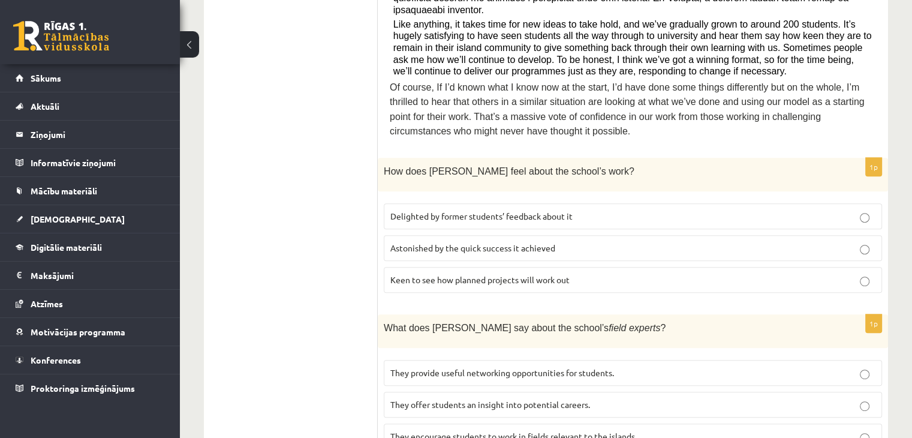
drag, startPoint x: 330, startPoint y: 156, endPoint x: 376, endPoint y: 154, distance: 46.2
click at [329, 155] on ul "A Grammar B Reading C Reading D Listening Answer the question" at bounding box center [297, 388] width 162 height 1425
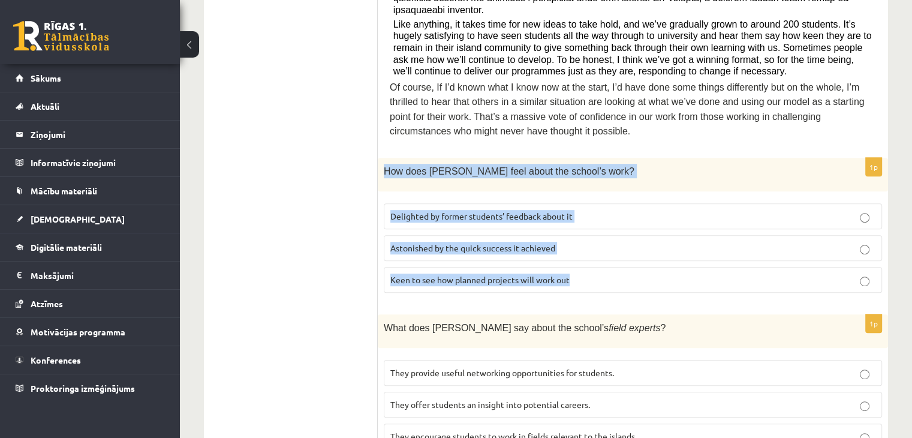
drag, startPoint x: 379, startPoint y: 147, endPoint x: 576, endPoint y: 266, distance: 230.1
click at [576, 266] on div "1p How does Anna feel about the school’s work? Delighted by former students’ fe…" at bounding box center [633, 230] width 510 height 144
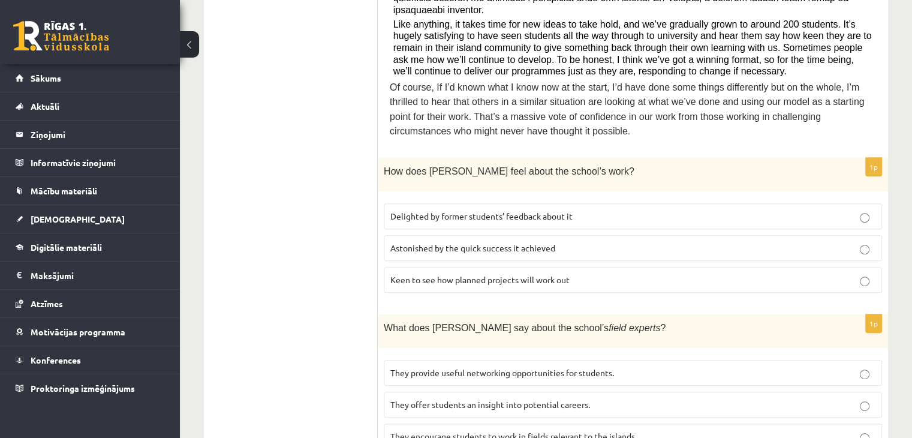
drag, startPoint x: 349, startPoint y: 252, endPoint x: 303, endPoint y: 68, distance: 189.7
click at [349, 248] on ul "A Grammar B Reading C Reading D Listening Answer the question" at bounding box center [297, 388] width 162 height 1425
click at [571, 210] on span "Delighted by former students’ feedback about it" at bounding box center [481, 215] width 182 height 11
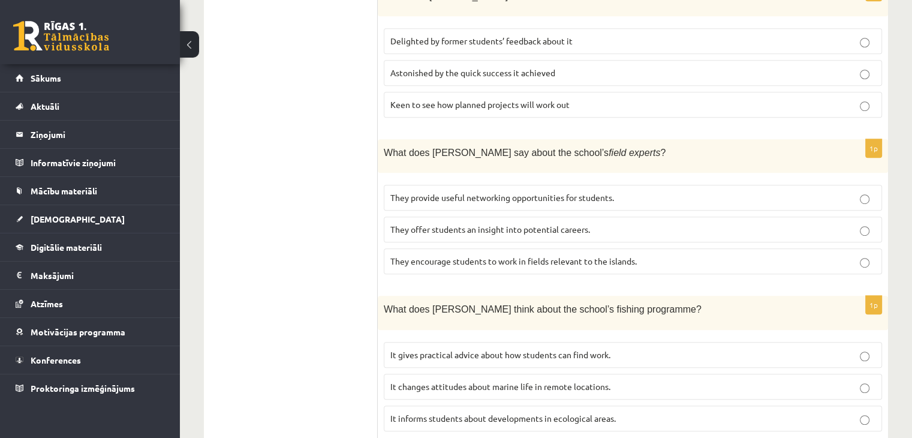
scroll to position [719, 0]
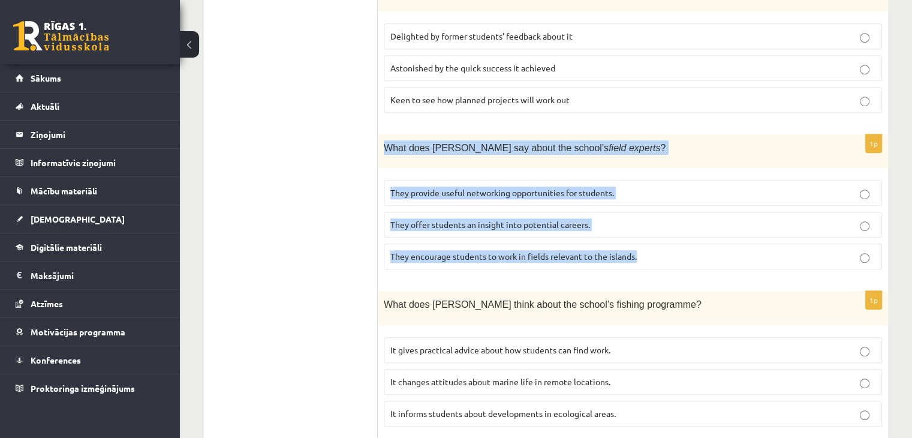
drag, startPoint x: 382, startPoint y: 127, endPoint x: 647, endPoint y: 239, distance: 288.2
click at [647, 239] on div "1p What does Anna say about the school’s field experts ? They provide useful ne…" at bounding box center [633, 206] width 510 height 144
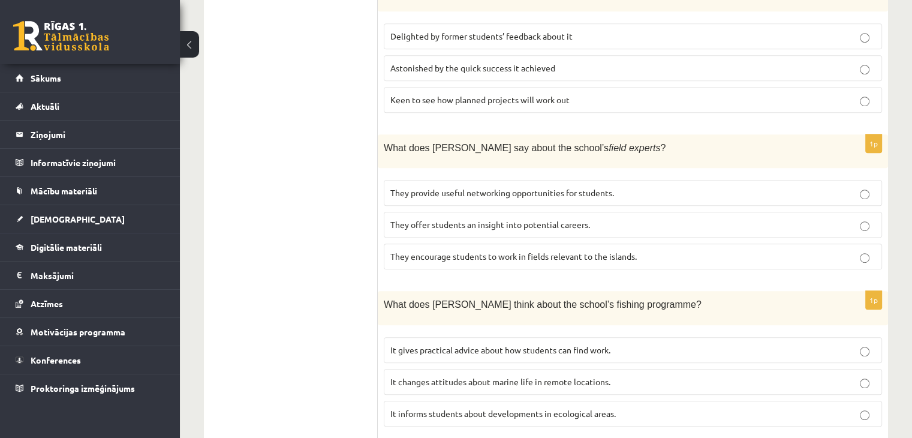
click at [653, 257] on form "Read the article about an unusual school and choose the correct answer for each…" at bounding box center [633, 208] width 486 height 1425
click at [519, 187] on span "They provide useful networking opportunities for students." at bounding box center [502, 192] width 224 height 11
click at [541, 218] on p "They offer students an insight into potential careers." at bounding box center [632, 224] width 485 height 13
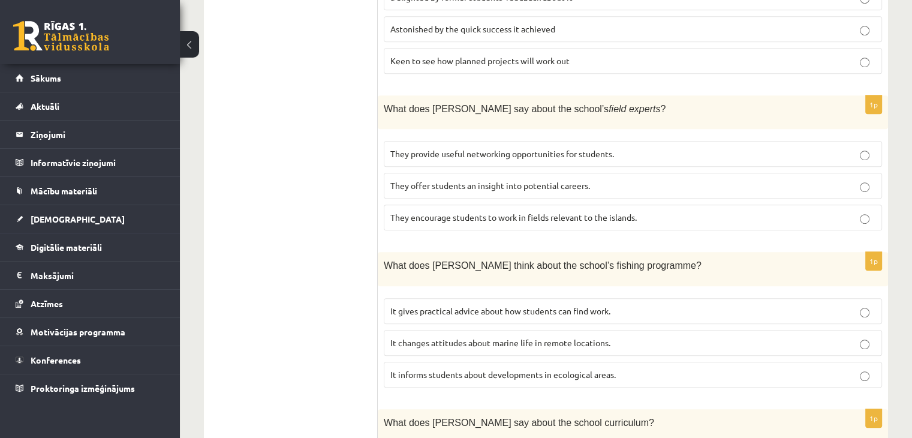
scroll to position [779, 0]
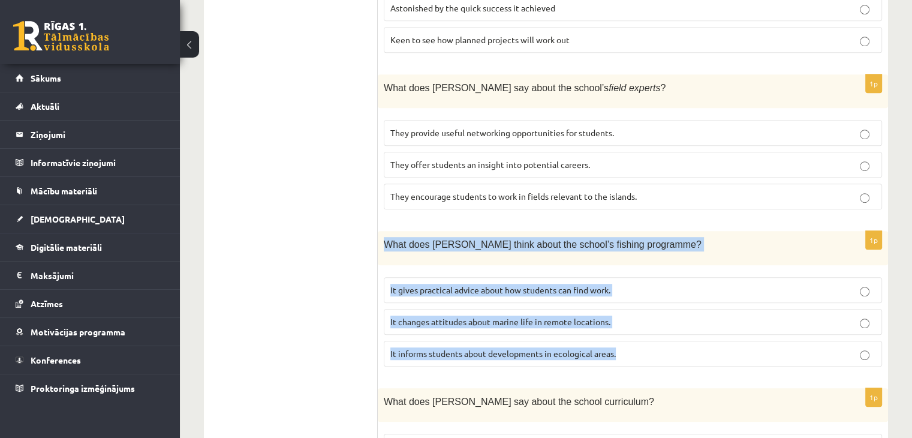
drag, startPoint x: 382, startPoint y: 215, endPoint x: 619, endPoint y: 328, distance: 261.9
click at [619, 328] on div "1p What does Anna think about the school’s fishing programme? It gives practica…" at bounding box center [633, 303] width 510 height 144
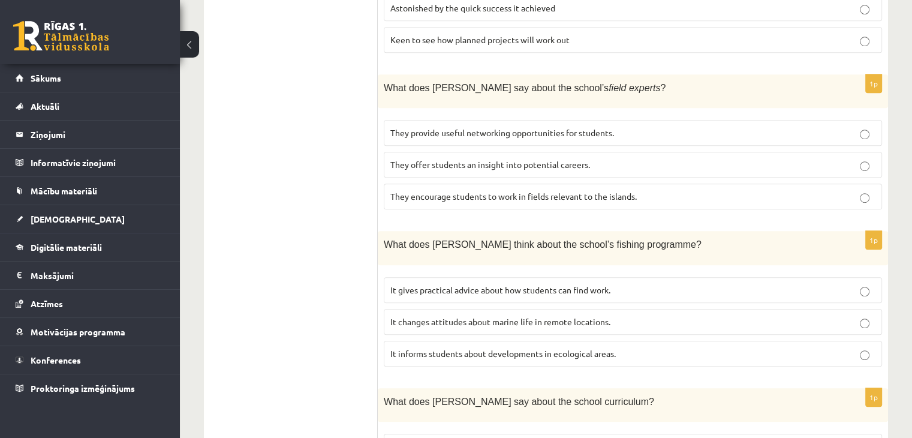
click at [337, 202] on ul "A Grammar B Reading C Reading D Listening Answer the question" at bounding box center [297, 148] width 162 height 1425
click at [590, 348] on span "It informs students about developments in ecological areas." at bounding box center [502, 353] width 225 height 11
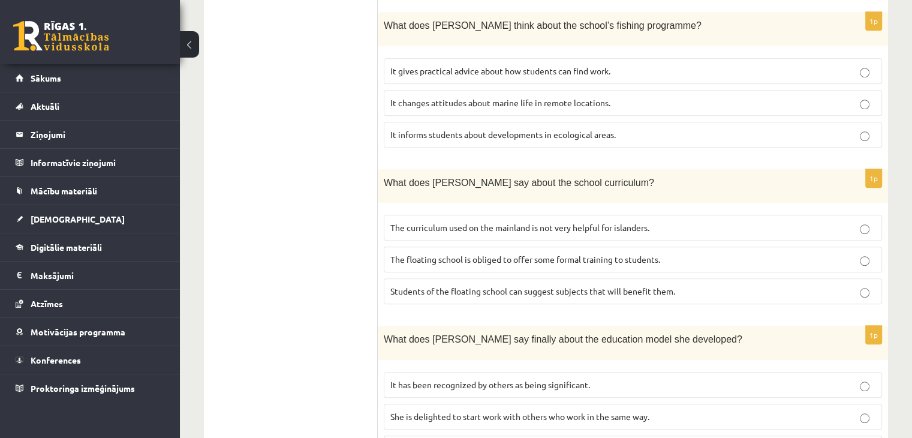
scroll to position [1019, 0]
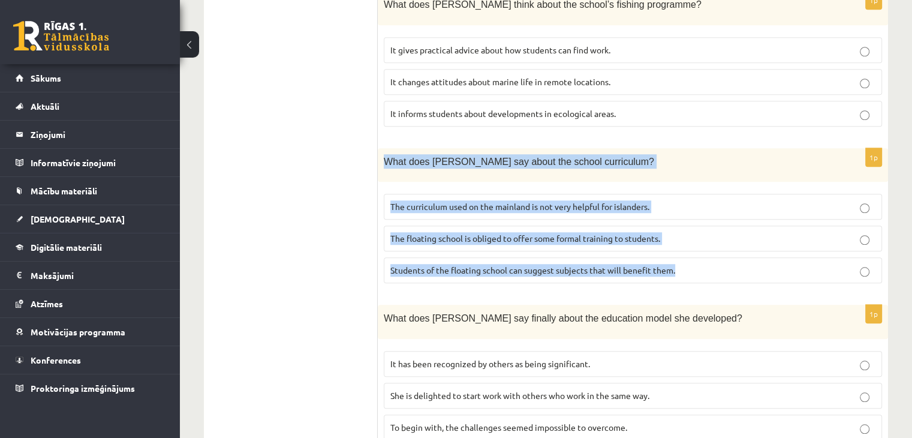
drag, startPoint x: 379, startPoint y: 135, endPoint x: 700, endPoint y: 250, distance: 341.2
click at [701, 251] on div "1p What does Anna say about the school curriculum? The curriculum used on the m…" at bounding box center [633, 220] width 510 height 144
click at [536, 263] on div "1p What does Anna say about the school curriculum? The curriculum used on the m…" at bounding box center [633, 220] width 510 height 144
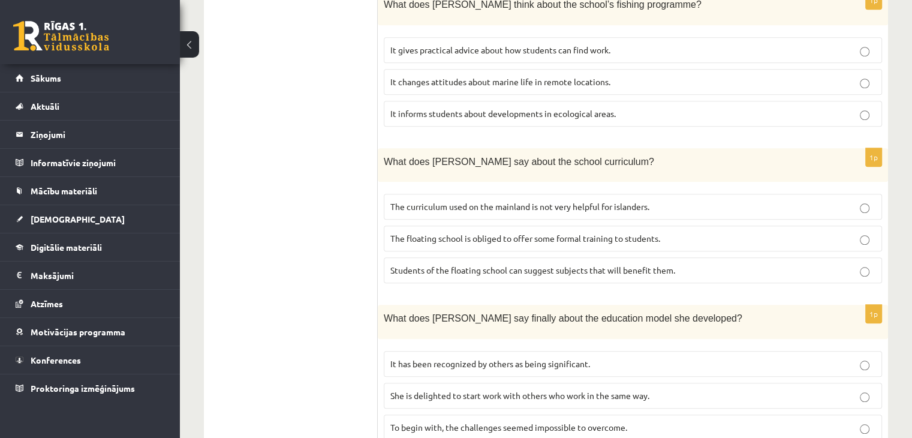
click at [496, 200] on p "The curriculum used on the mainland is not very helpful for islanders." at bounding box center [632, 206] width 485 height 13
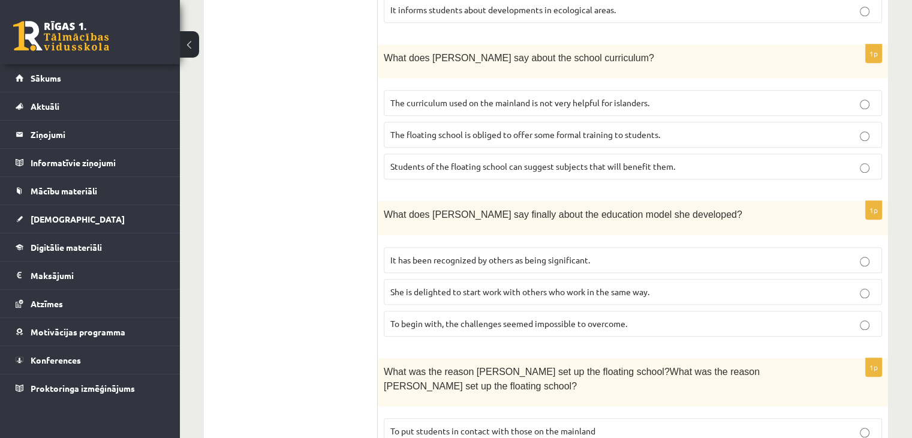
scroll to position [1139, 0]
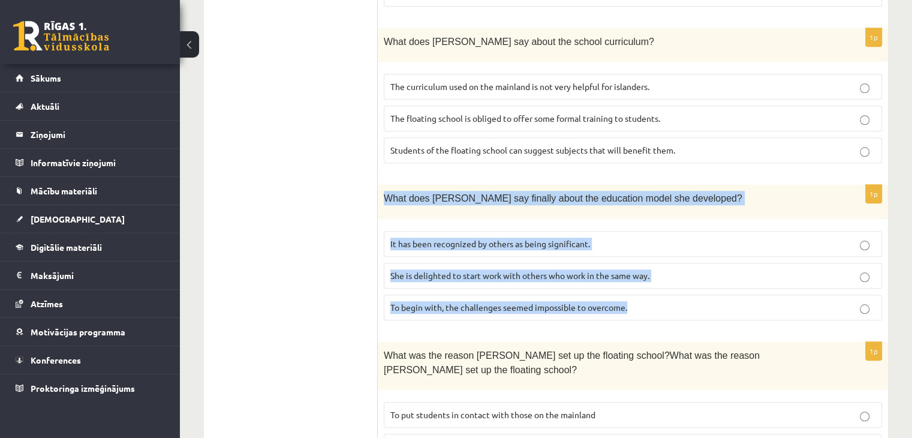
drag, startPoint x: 383, startPoint y: 170, endPoint x: 628, endPoint y: 282, distance: 269.5
click at [628, 282] on div "1p What does Anna say finally about the education model she developed? It has b…" at bounding box center [633, 257] width 510 height 144
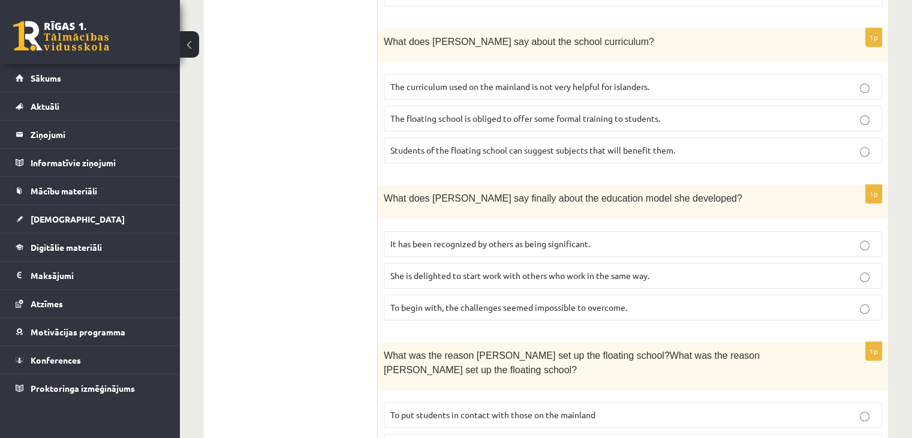
click at [449, 231] on label "It has been recognized by others as being significant." at bounding box center [633, 244] width 498 height 26
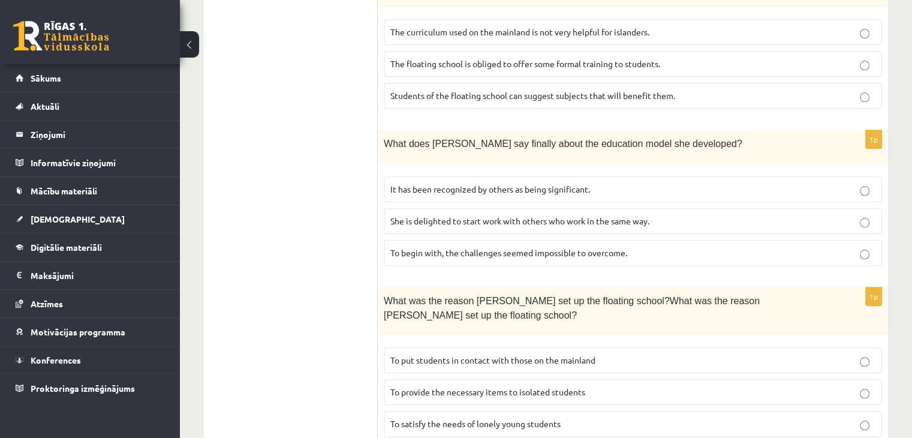
drag, startPoint x: 384, startPoint y: 274, endPoint x: 471, endPoint y: 322, distance: 99.5
click at [625, 379] on label "To provide the necessary items to isolated students" at bounding box center [633, 392] width 498 height 26
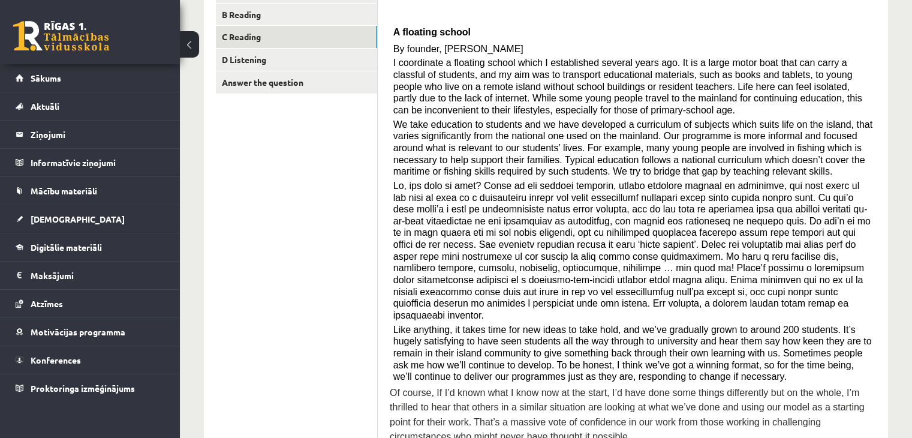
scroll to position [0, 0]
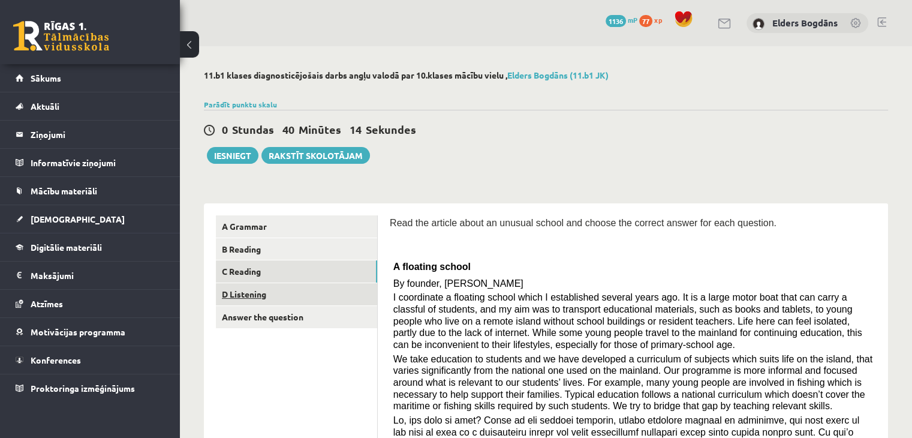
click at [249, 297] on link "D Listening" at bounding box center [296, 294] width 161 height 22
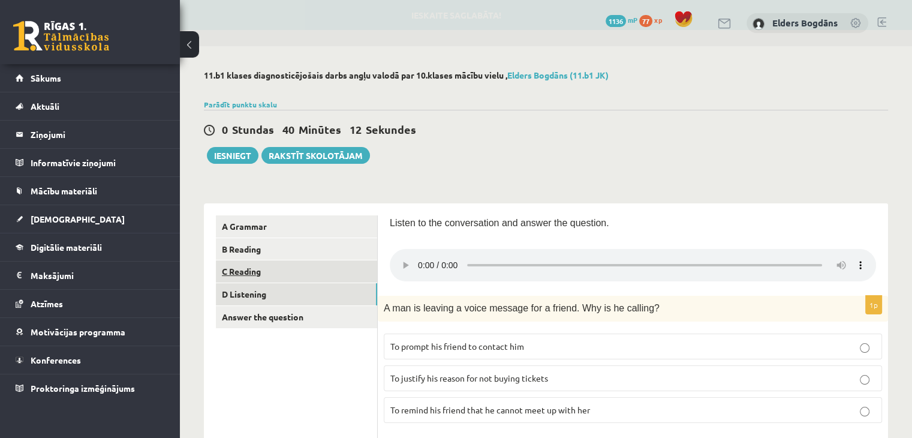
click at [246, 277] on link "C Reading" at bounding box center [296, 271] width 161 height 22
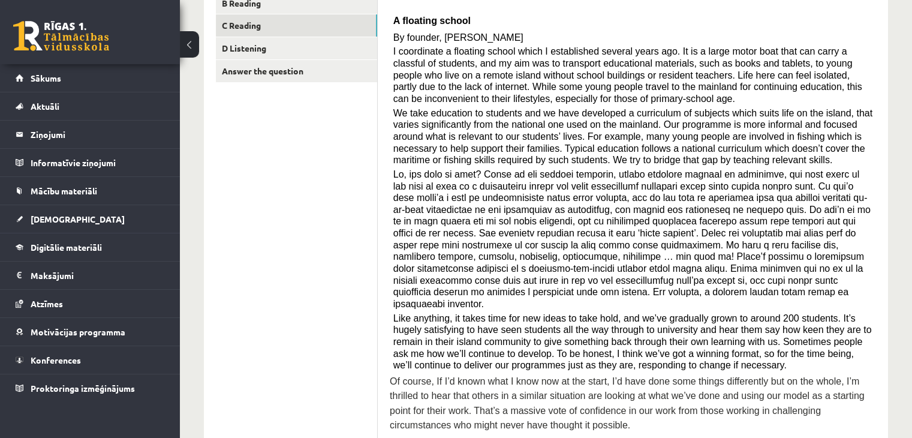
scroll to position [120, 0]
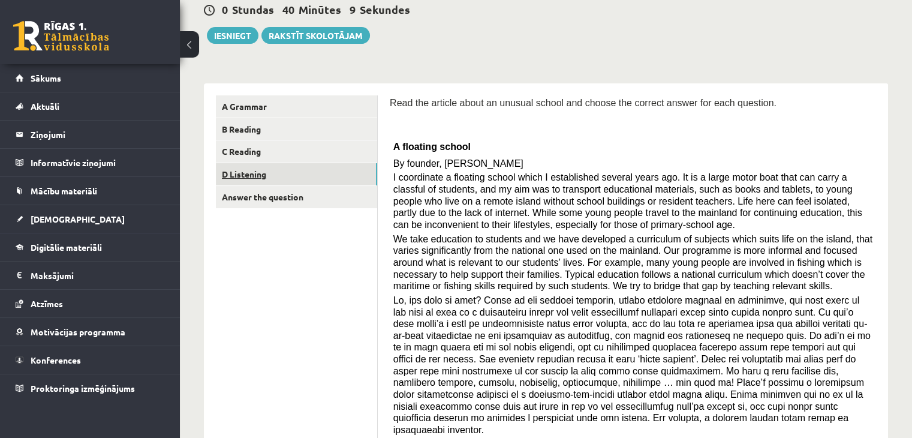
click at [254, 177] on link "D Listening" at bounding box center [296, 174] width 161 height 22
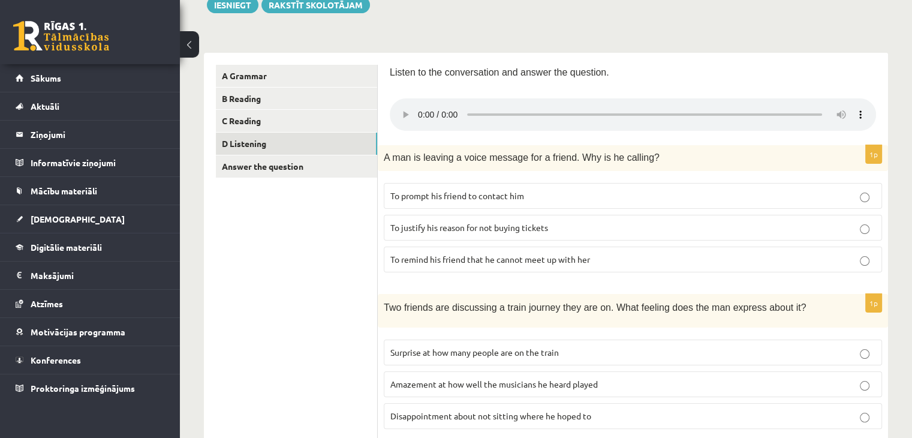
scroll to position [138, 0]
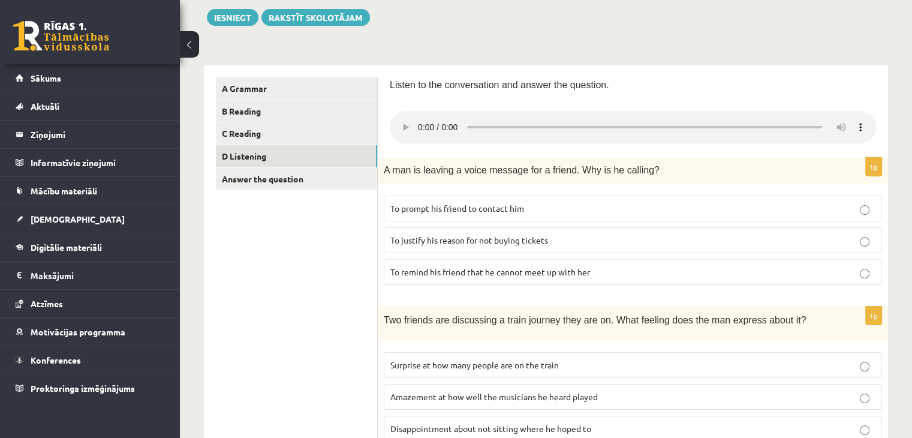
click at [554, 244] on p "To justify his reason for not buying tickets" at bounding box center [632, 240] width 485 height 13
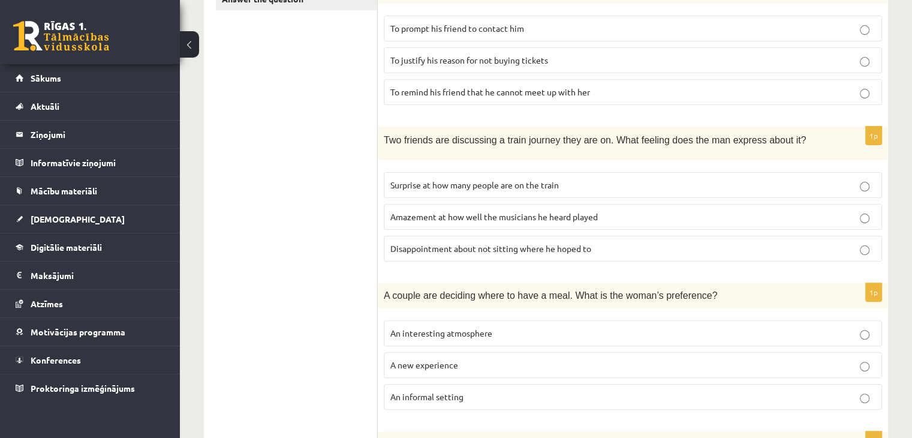
scroll to position [198, 0]
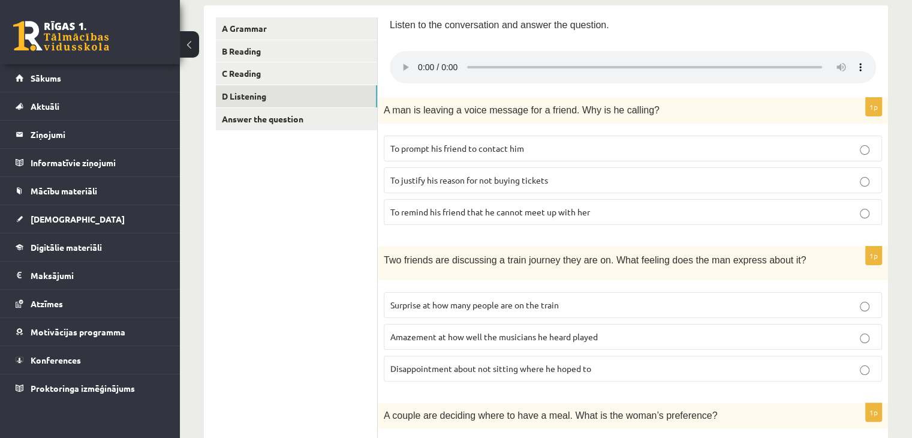
click at [636, 343] on label "Amazement at how well the musicians he heard played" at bounding box center [633, 337] width 498 height 26
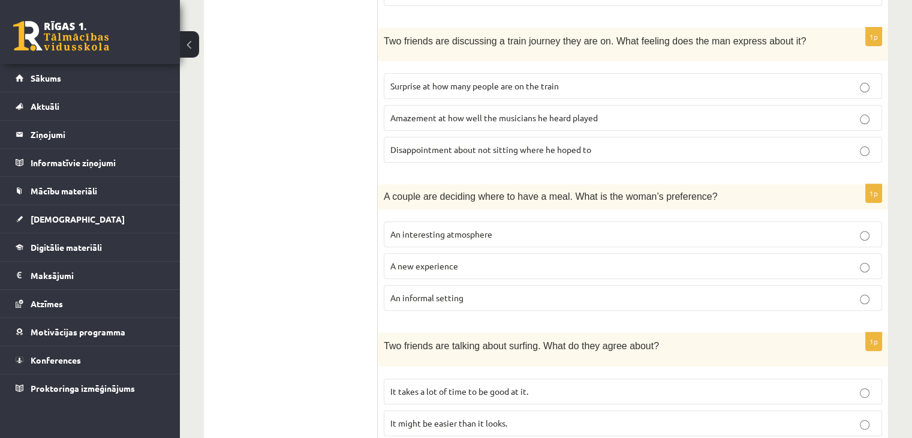
scroll to position [438, 0]
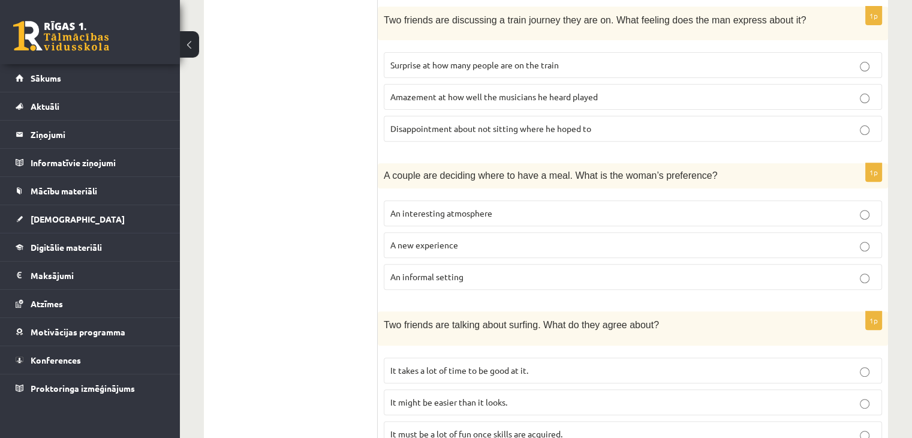
click at [466, 279] on label "An informal setting" at bounding box center [633, 277] width 498 height 26
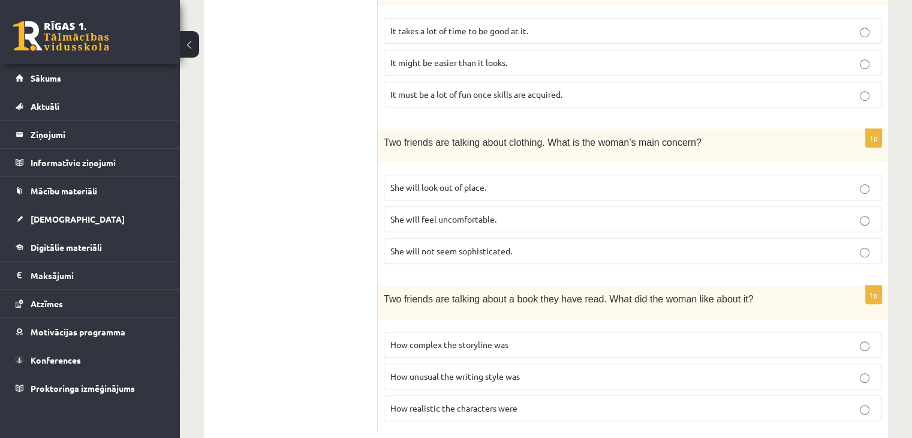
scroll to position [797, 0]
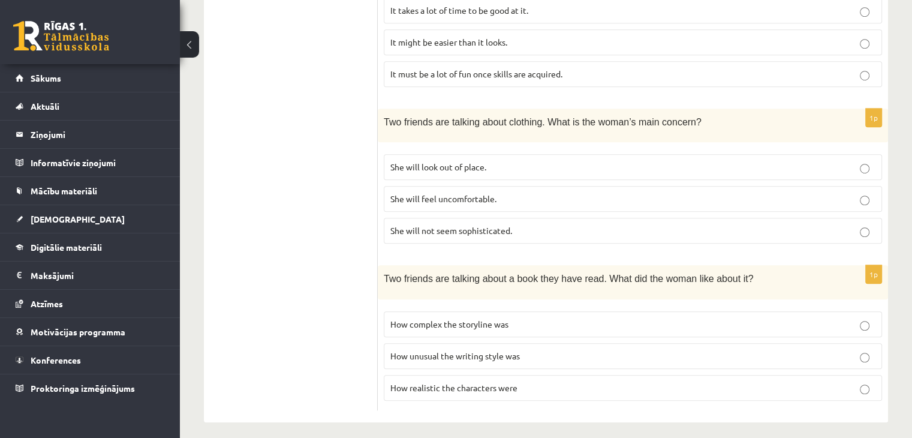
click at [529, 349] on p "How unusual the writing style was" at bounding box center [632, 355] width 485 height 13
click at [519, 324] on label "How complex the storyline was" at bounding box center [633, 324] width 498 height 26
click at [526, 349] on p "How unusual the writing style was" at bounding box center [632, 355] width 485 height 13
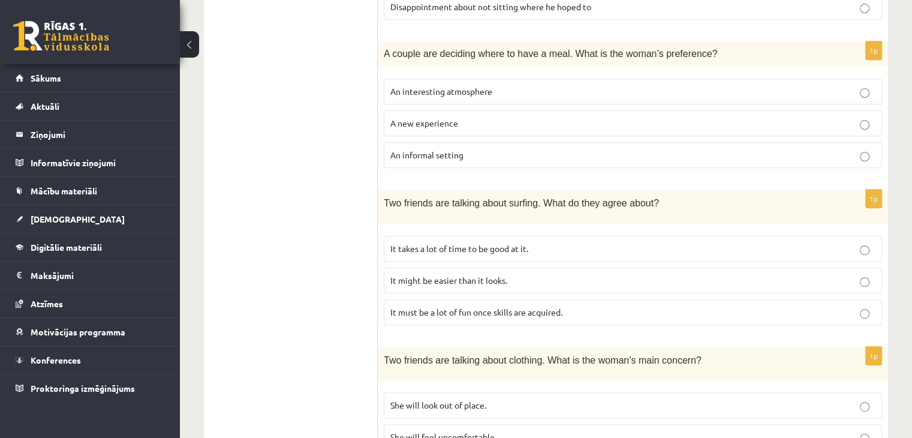
scroll to position [497, 0]
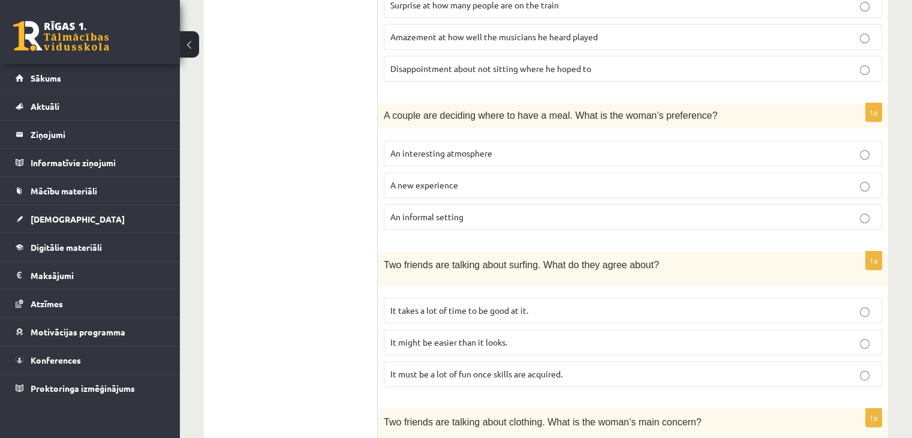
click at [538, 336] on p "It might be easier than it looks." at bounding box center [632, 342] width 485 height 13
click at [563, 183] on p "A new experience" at bounding box center [632, 185] width 485 height 13
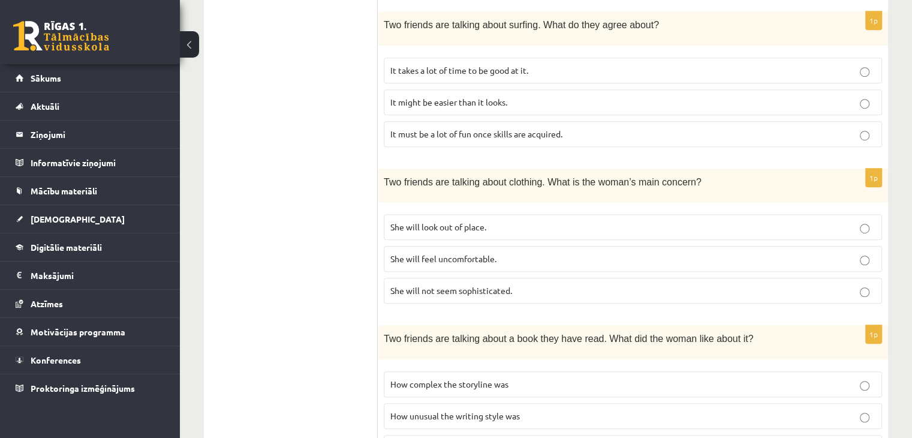
click at [541, 268] on fieldset "She will look out of place. She will feel uncomfortable. She will not seem soph…" at bounding box center [633, 257] width 498 height 99
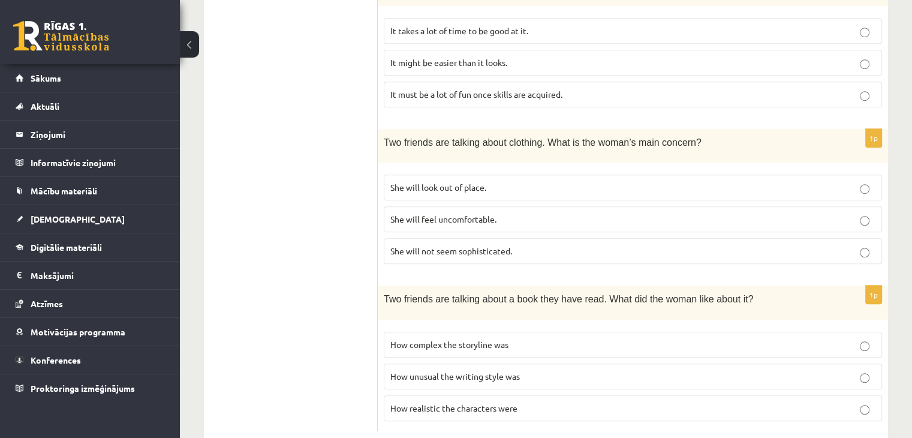
scroll to position [797, 0]
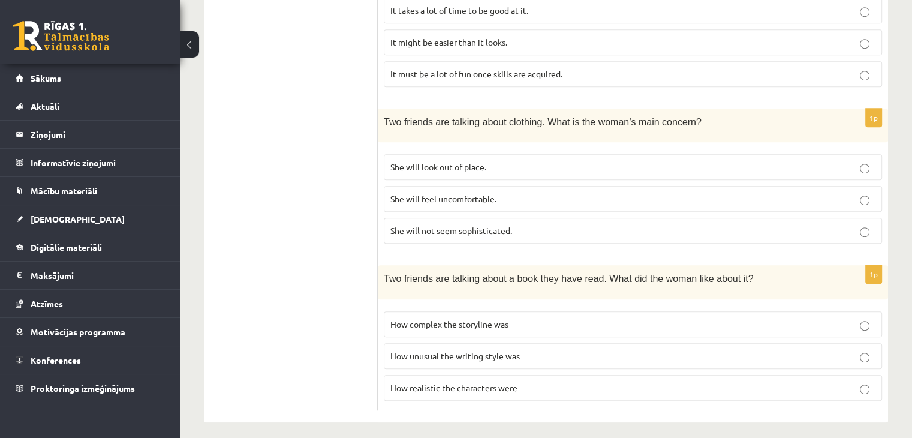
click at [586, 162] on p "She will look out of place." at bounding box center [632, 167] width 485 height 13
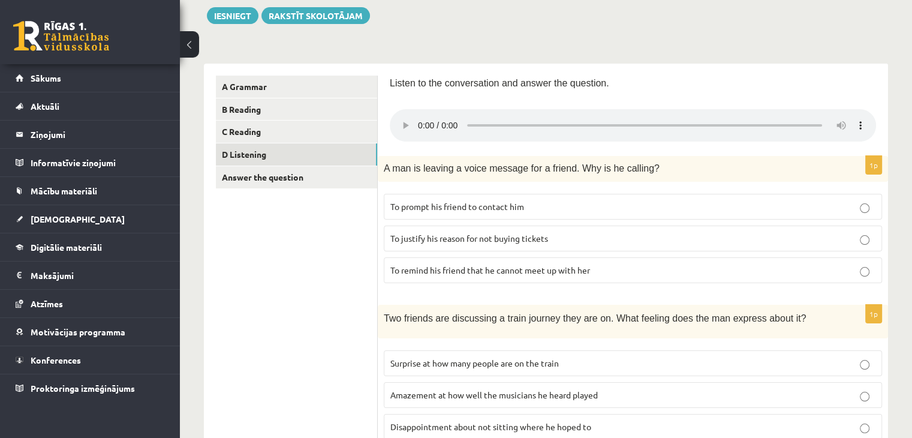
scroll to position [138, 0]
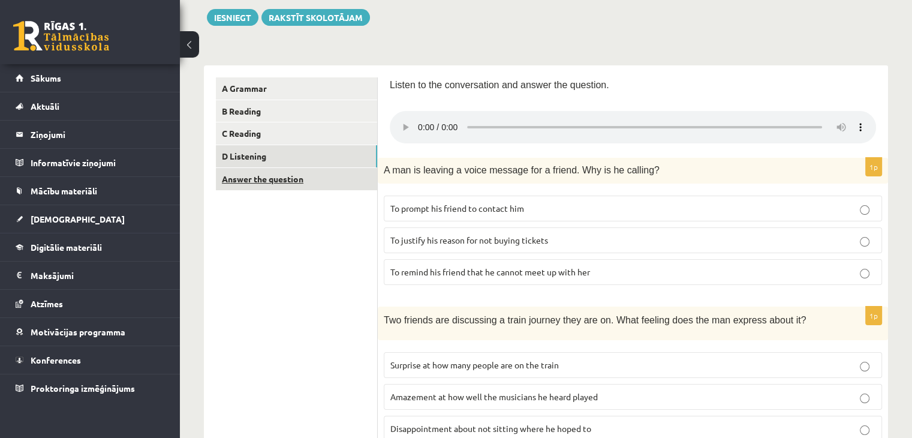
click at [319, 186] on link "Answer the question" at bounding box center [296, 179] width 161 height 22
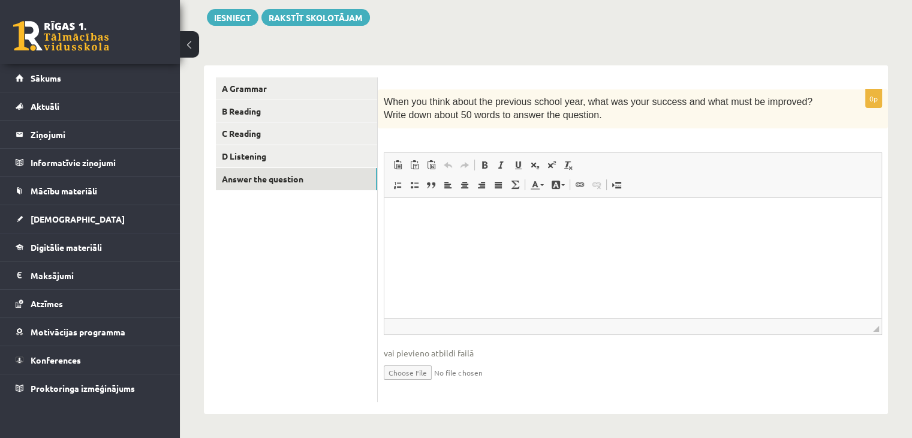
scroll to position [0, 0]
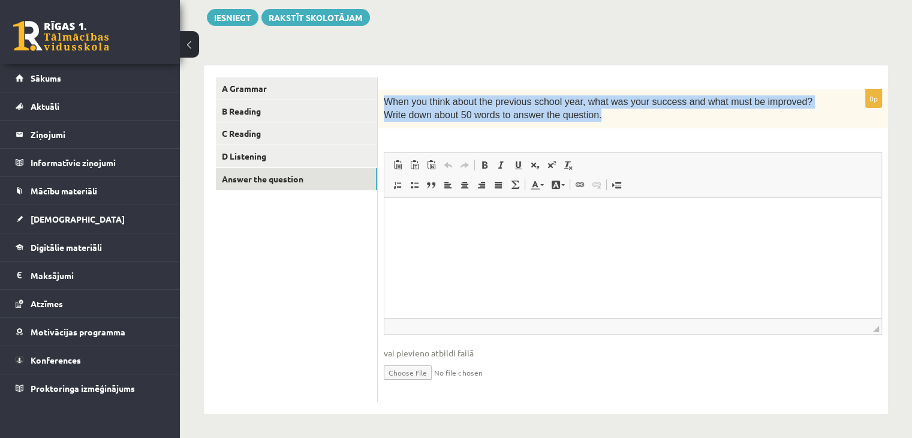
drag, startPoint x: 384, startPoint y: 101, endPoint x: 563, endPoint y: 128, distance: 181.7
click at [563, 128] on div "When you think about the previous school year, what was your success and what m…" at bounding box center [633, 108] width 510 height 39
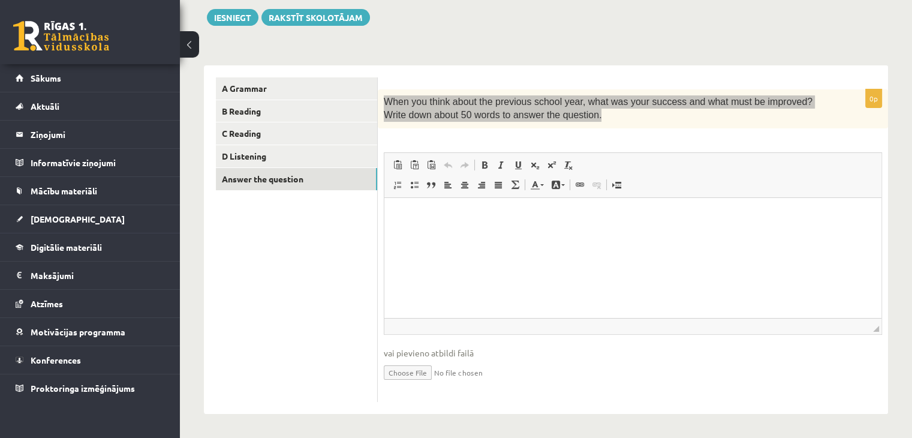
click at [602, 234] on html at bounding box center [632, 215] width 497 height 37
click at [494, 234] on html at bounding box center [632, 215] width 497 height 37
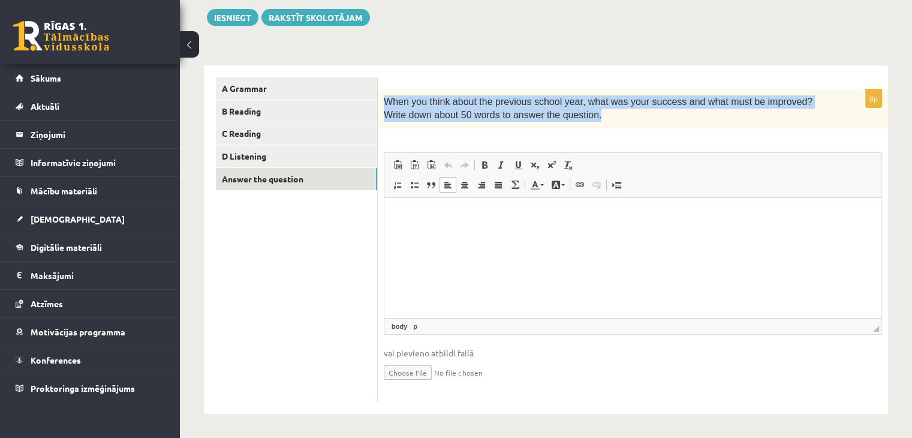
click at [611, 152] on div "0p When you think about the previous school year, what was your success and wha…" at bounding box center [633, 245] width 510 height 312
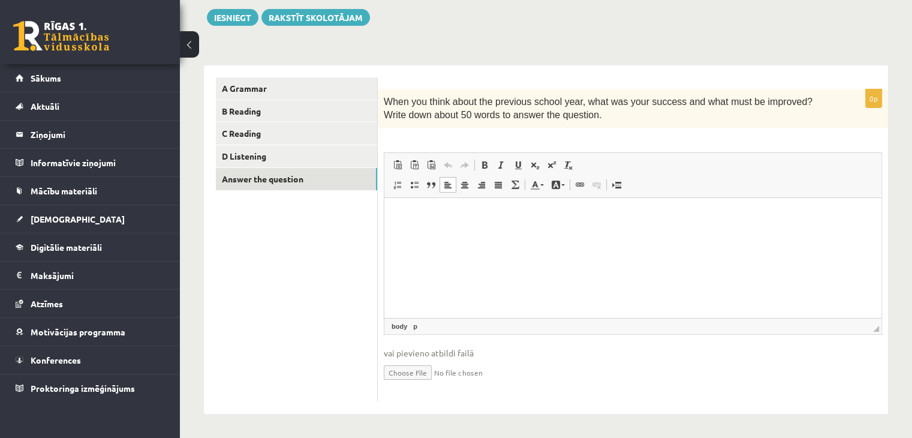
click at [411, 215] on p "Rich Text Editor, wiswyg-editor-user-answer-47024917574840" at bounding box center [632, 215] width 473 height 13
paste body "Rich Text Editor, wiswyg-editor-user-answer-47024917574840"
click at [636, 218] on p "**********" at bounding box center [632, 215] width 473 height 13
click at [674, 234] on html "**********" at bounding box center [632, 215] width 497 height 37
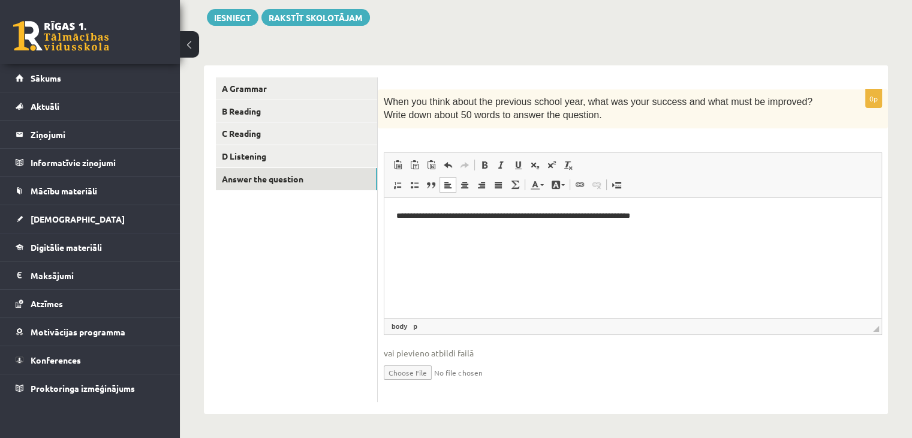
click at [674, 217] on p "**********" at bounding box center [632, 215] width 473 height 13
click at [710, 207] on html "**********" at bounding box center [632, 215] width 497 height 37
click at [761, 221] on p "**********" at bounding box center [632, 215] width 473 height 13
click at [626, 237] on p "**********" at bounding box center [632, 236] width 473 height 13
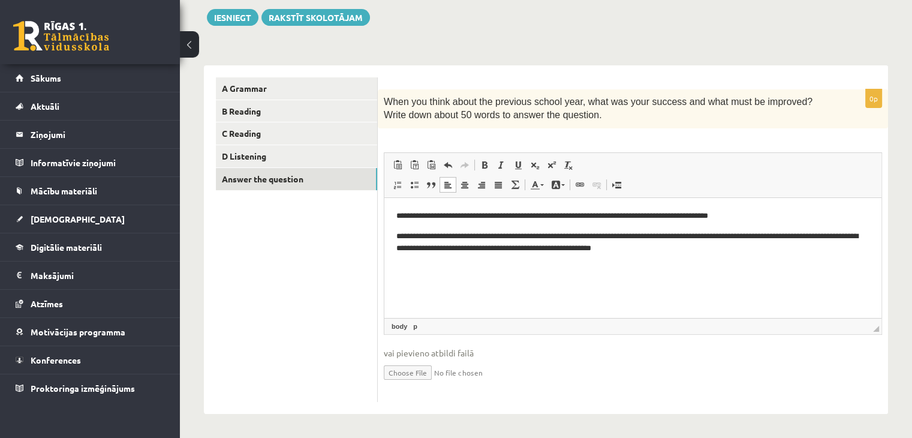
click at [626, 251] on p "**********" at bounding box center [632, 242] width 473 height 25
click at [783, 254] on p "**********" at bounding box center [632, 242] width 473 height 25
click at [487, 264] on p "**********" at bounding box center [632, 248] width 473 height 37
click at [400, 285] on p "**********" at bounding box center [632, 280] width 473 height 13
click at [517, 281] on p "**********" at bounding box center [632, 280] width 473 height 13
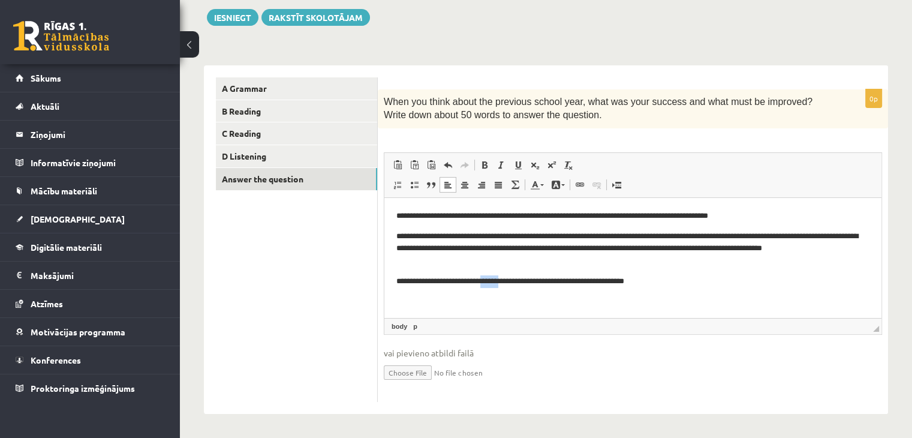
drag, startPoint x: 522, startPoint y: 285, endPoint x: 500, endPoint y: 285, distance: 21.6
click at [500, 285] on p "**********" at bounding box center [632, 280] width 473 height 13
drag, startPoint x: 551, startPoint y: 284, endPoint x: 552, endPoint y: 291, distance: 6.7
click at [552, 287] on html "**********" at bounding box center [632, 248] width 497 height 102
click at [586, 288] on html "**********" at bounding box center [632, 248] width 497 height 102
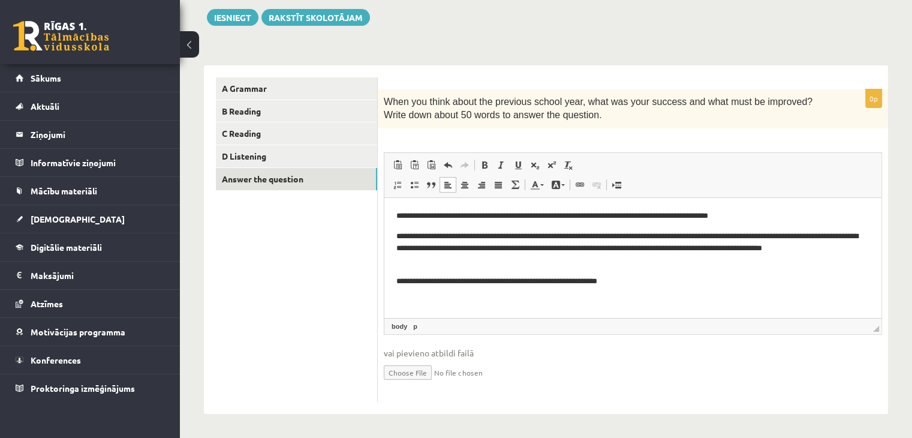
click at [604, 286] on p "**********" at bounding box center [632, 280] width 473 height 13
click at [647, 282] on p "**********" at bounding box center [632, 280] width 473 height 13
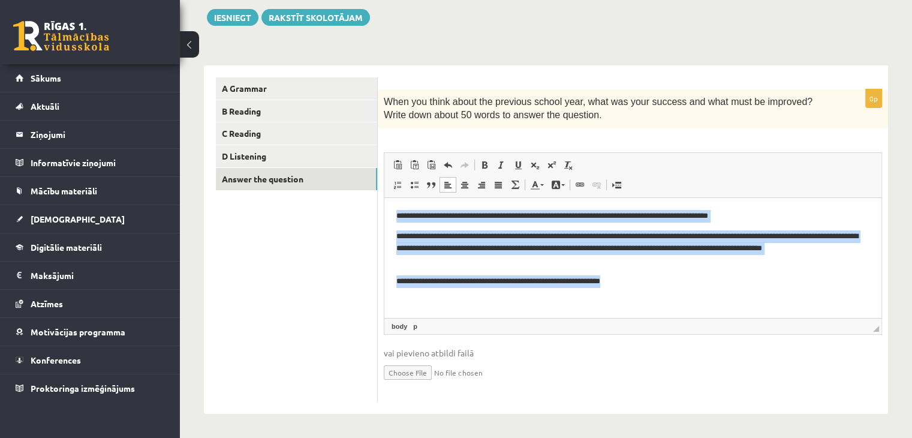
drag, startPoint x: 420, startPoint y: 249, endPoint x: 643, endPoint y: 292, distance: 227.1
click at [643, 292] on html "**********" at bounding box center [632, 248] width 497 height 102
click at [658, 299] on html "**********" at bounding box center [632, 248] width 497 height 102
drag, startPoint x: 569, startPoint y: 268, endPoint x: 389, endPoint y: 204, distance: 190.7
click at [388, 213] on html "**********" at bounding box center [632, 248] width 497 height 102
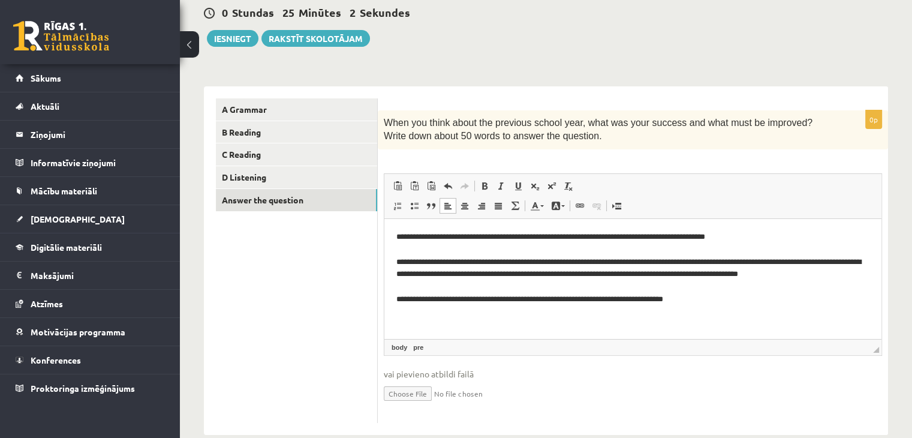
scroll to position [138, 0]
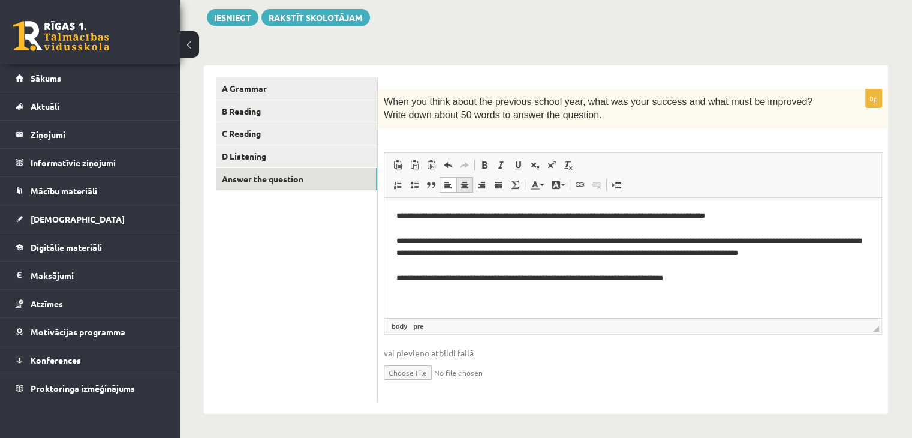
click at [462, 188] on span at bounding box center [465, 185] width 10 height 10
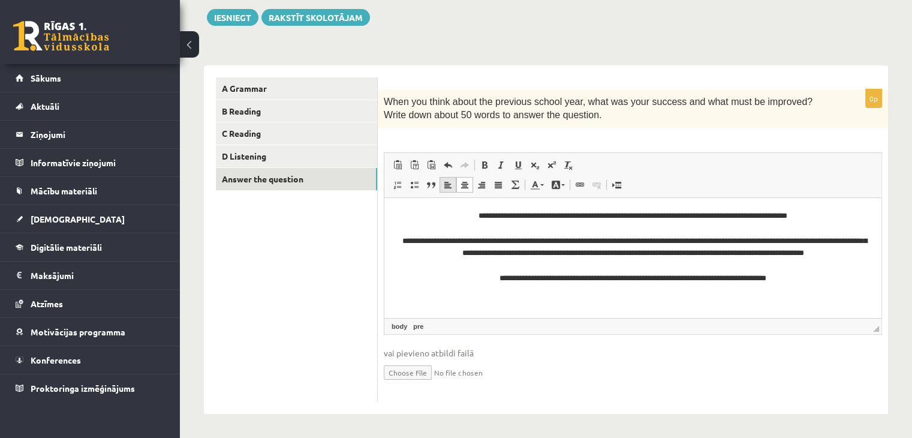
click at [447, 188] on span at bounding box center [448, 185] width 10 height 10
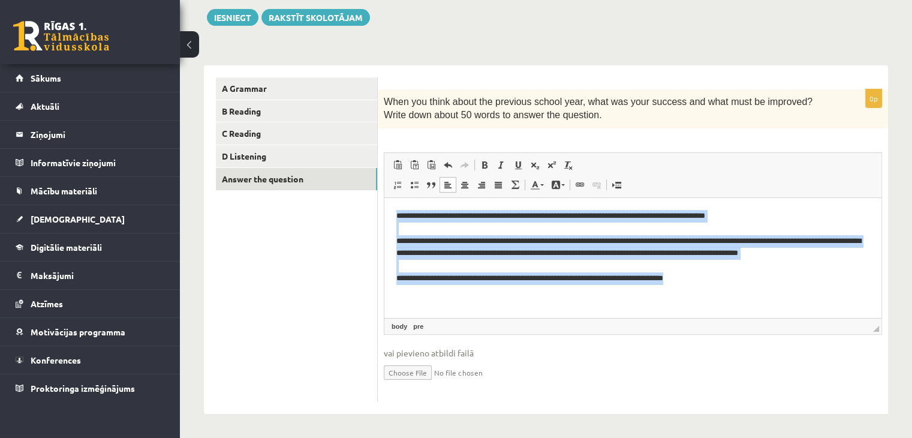
drag, startPoint x: 394, startPoint y: 216, endPoint x: 813, endPoint y: 320, distance: 431.7
click at [813, 309] on html "**********" at bounding box center [632, 252] width 497 height 111
click at [482, 161] on span at bounding box center [484, 165] width 10 height 10
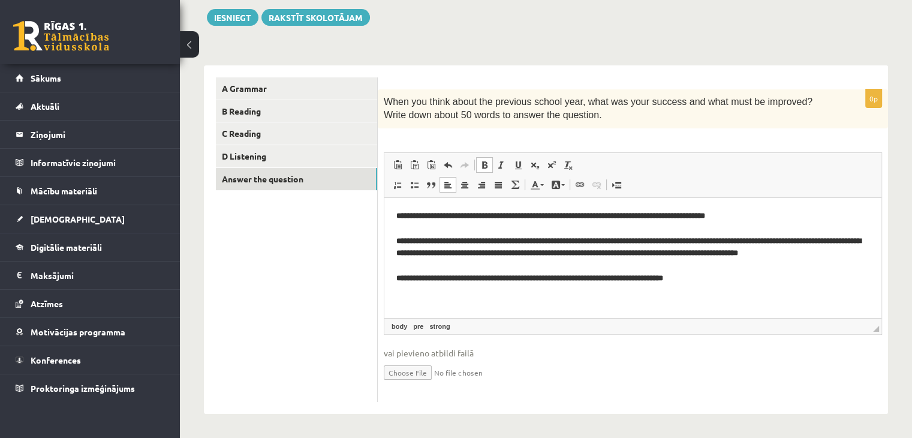
click at [487, 164] on span at bounding box center [484, 165] width 10 height 10
click at [500, 166] on span at bounding box center [501, 165] width 10 height 10
click at [545, 186] on link "Text Colour" at bounding box center [536, 185] width 21 height 16
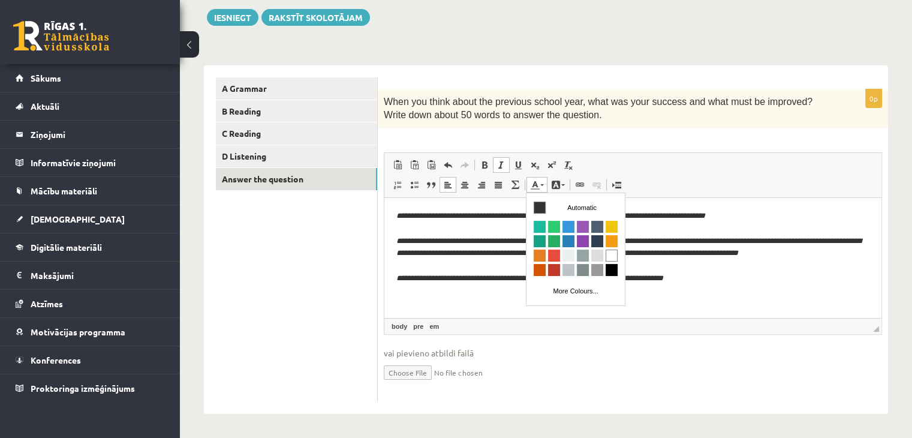
scroll to position [0, 0]
click at [545, 186] on link "Text Colour" at bounding box center [536, 185] width 21 height 16
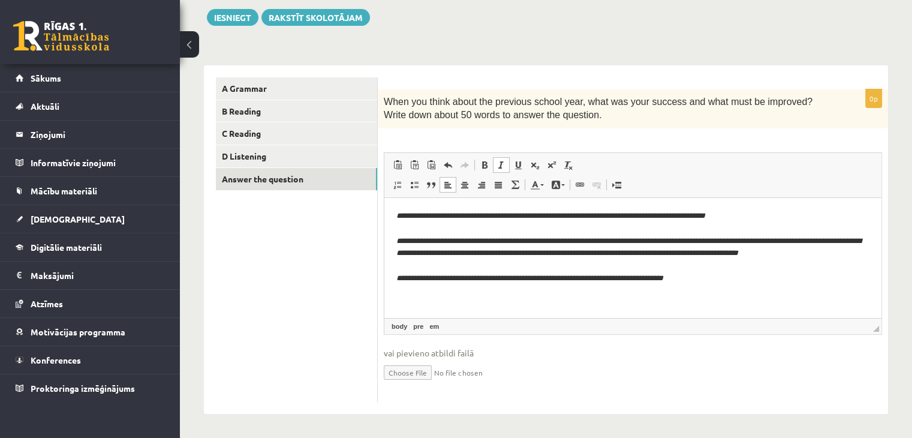
click at [651, 270] on pre "**********" at bounding box center [632, 253] width 473 height 88
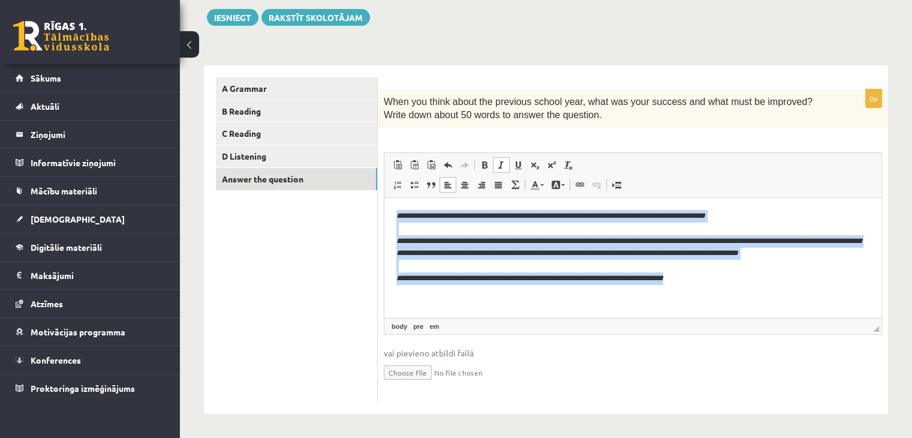
drag, startPoint x: 784, startPoint y: 289, endPoint x: 345, endPoint y: 188, distance: 451.0
click at [384, 197] on html "**********" at bounding box center [632, 252] width 497 height 111
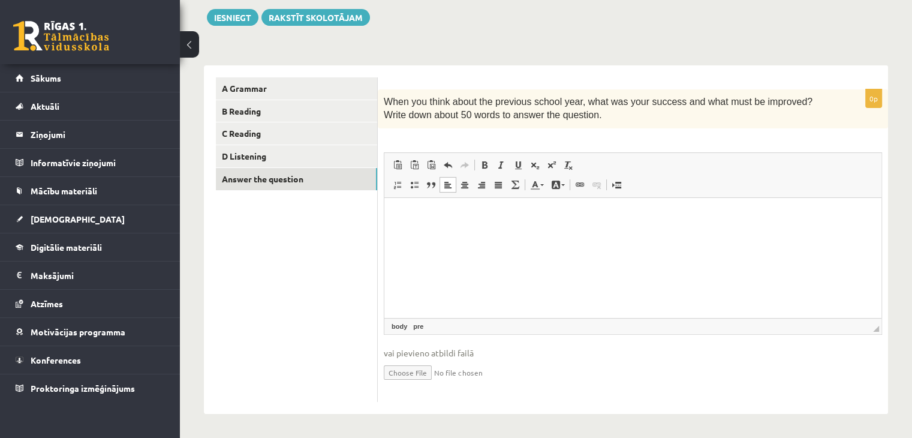
click at [452, 234] on html at bounding box center [632, 215] width 497 height 37
click at [411, 225] on html at bounding box center [632, 215] width 497 height 37
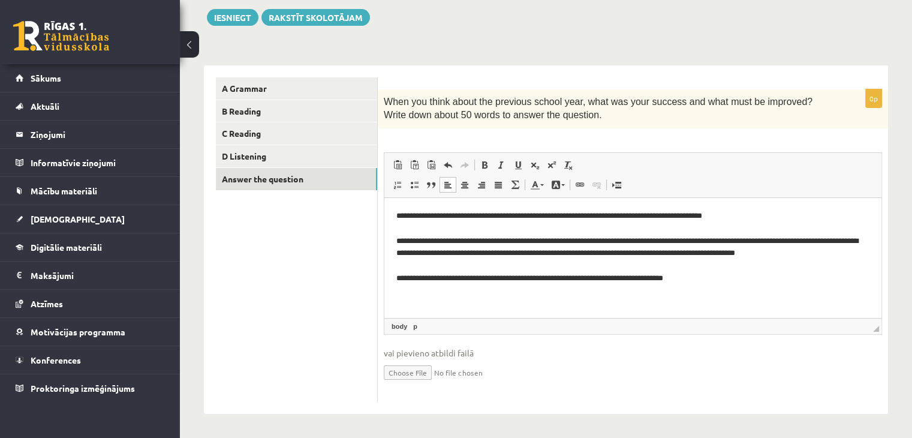
click at [744, 282] on p "**********" at bounding box center [632, 246] width 473 height 75
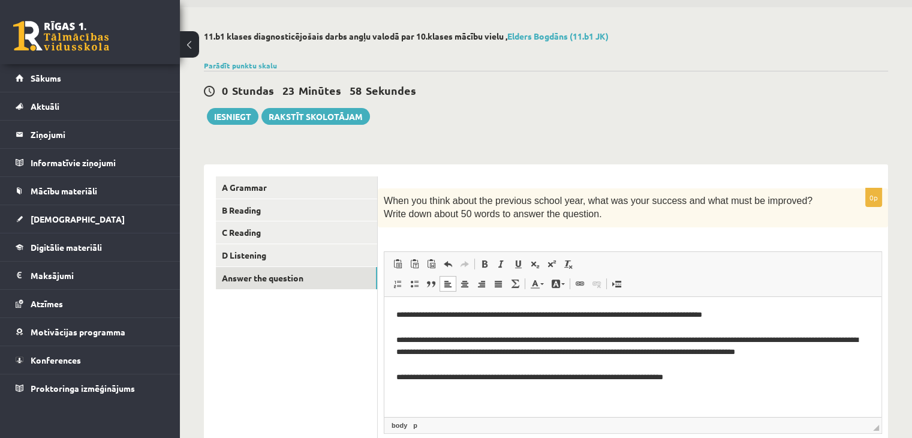
scroll to position [18, 0]
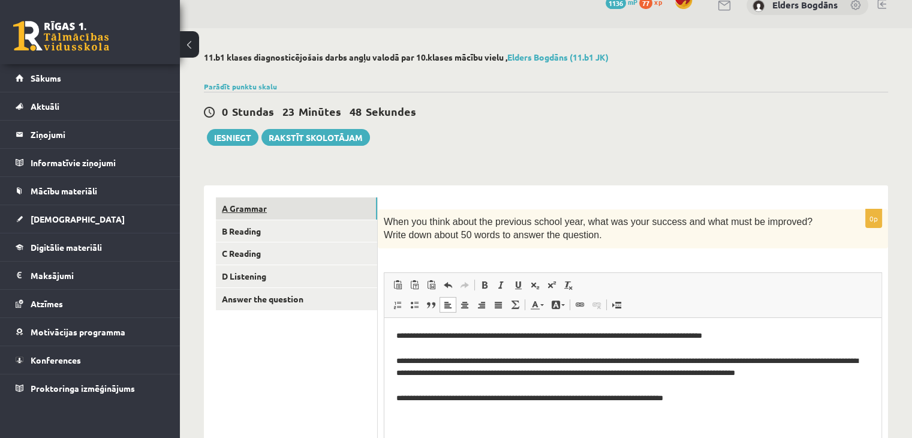
click at [274, 204] on link "A Grammar" at bounding box center [296, 208] width 161 height 22
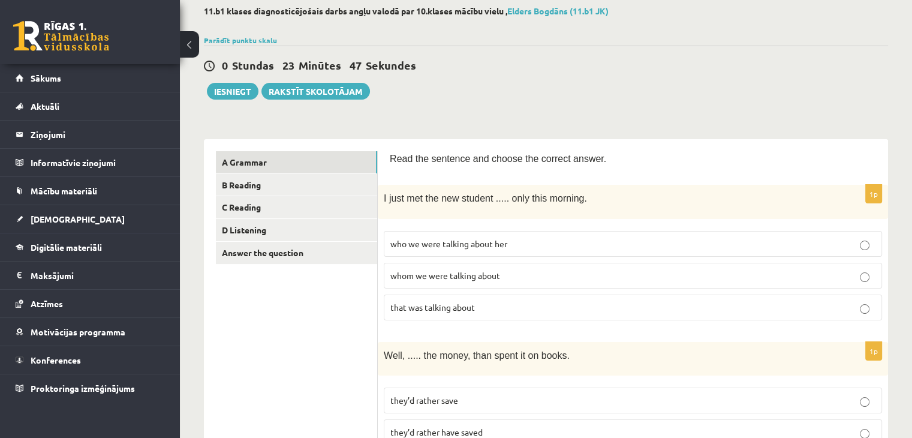
scroll to position [138, 0]
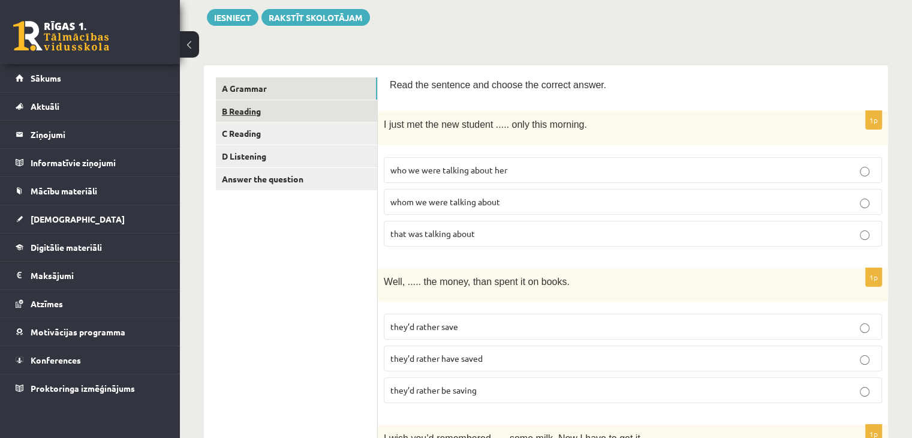
click at [245, 114] on link "B Reading" at bounding box center [296, 111] width 161 height 22
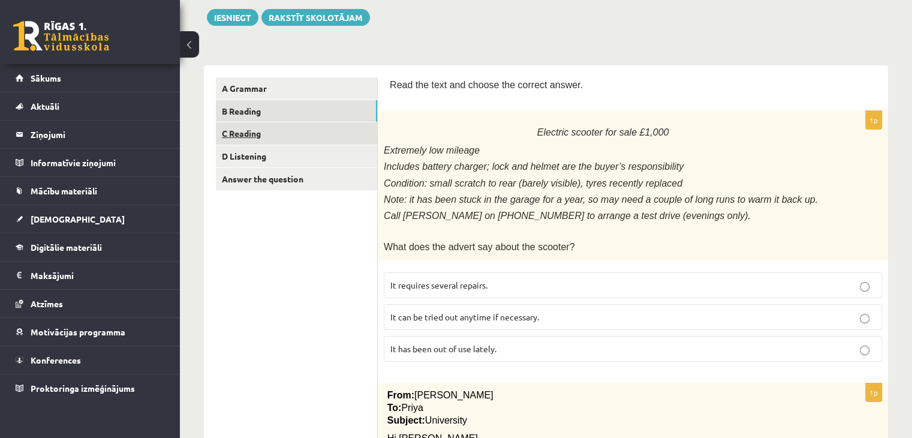
click at [251, 128] on link "C Reading" at bounding box center [296, 133] width 161 height 22
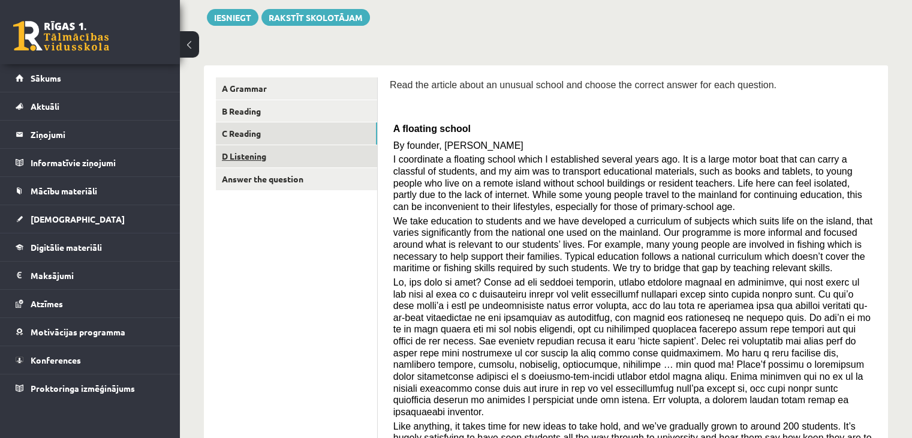
click at [244, 159] on link "D Listening" at bounding box center [296, 156] width 161 height 22
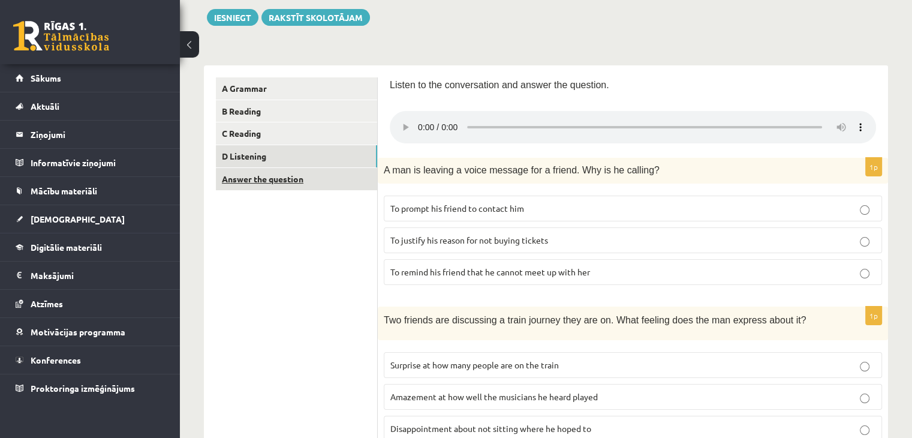
click at [248, 180] on link "Answer the question" at bounding box center [296, 179] width 161 height 22
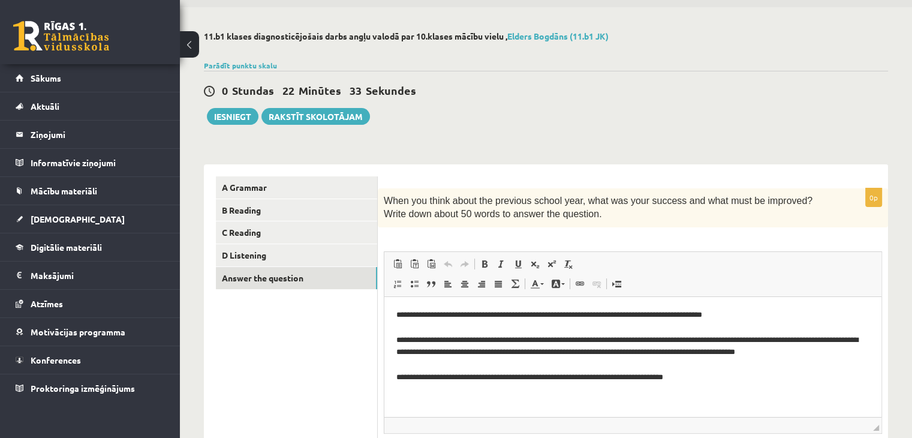
scroll to position [0, 0]
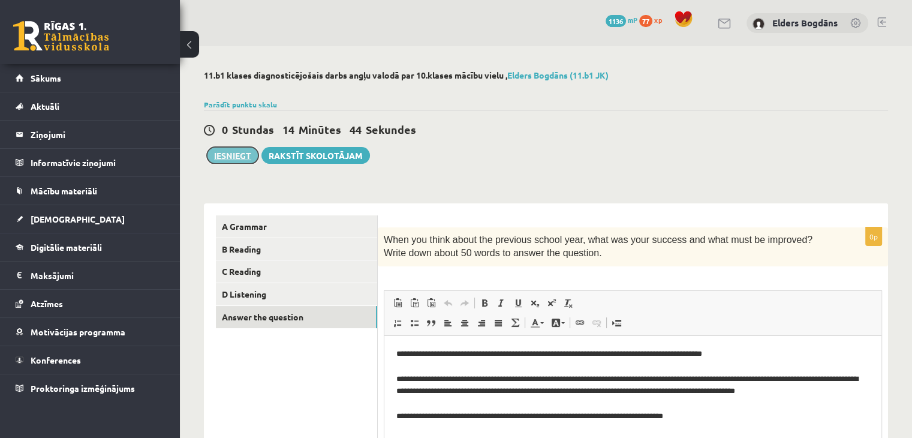
click at [234, 156] on button "Iesniegt" at bounding box center [233, 155] width 52 height 17
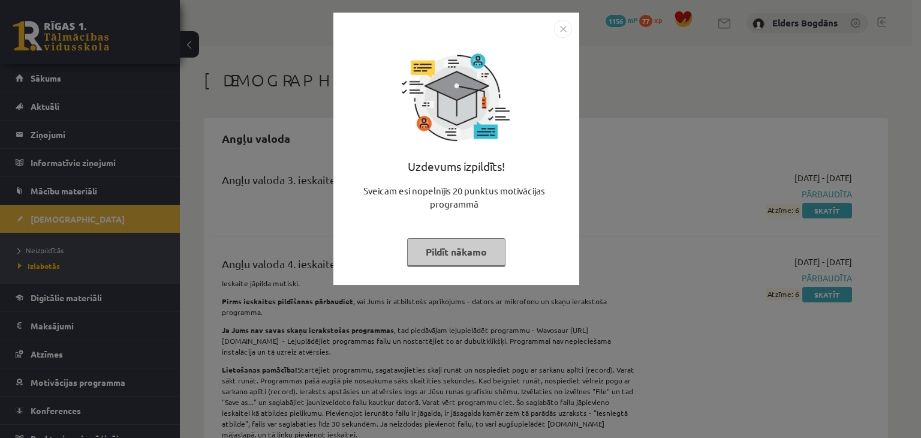
click at [472, 251] on button "Pildīt nākamo" at bounding box center [456, 252] width 98 height 28
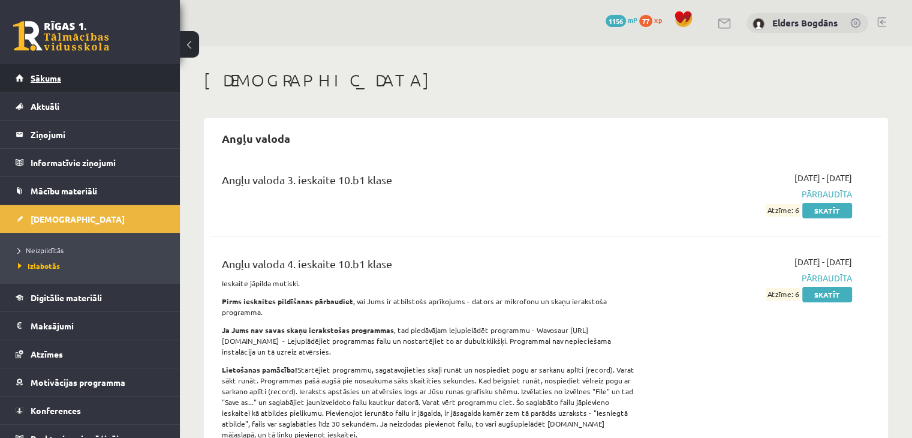
click at [32, 73] on span "Sākums" at bounding box center [46, 78] width 31 height 11
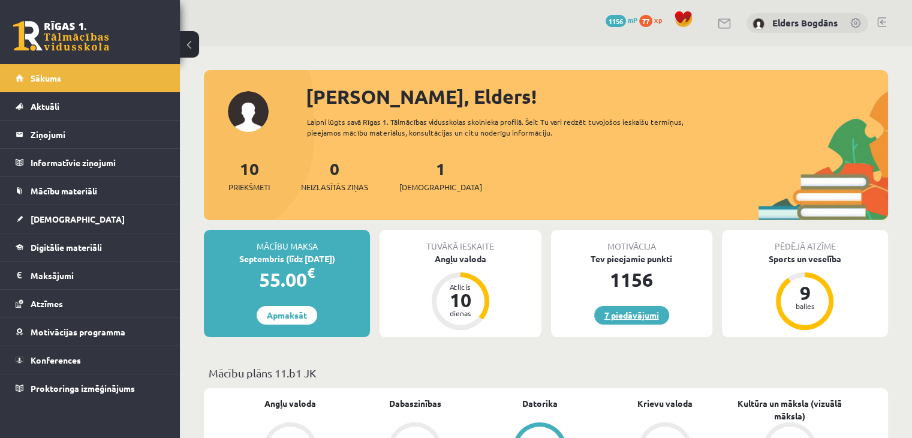
click at [641, 315] on link "7 piedāvājumi" at bounding box center [631, 315] width 75 height 19
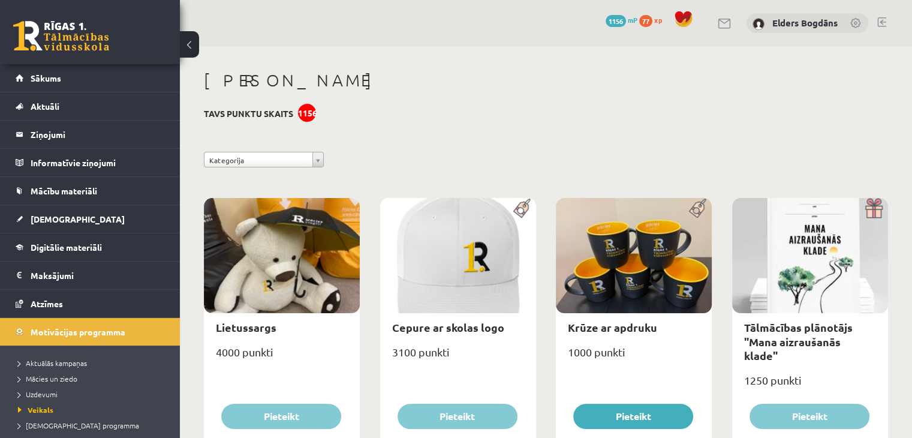
click at [282, 117] on h3 "Tavs punktu skaits 1156" at bounding box center [248, 113] width 89 height 10
click at [273, 109] on h3 "Tavs punktu skaits 1156" at bounding box center [248, 113] width 89 height 10
click at [44, 82] on span "Sākums" at bounding box center [46, 78] width 31 height 11
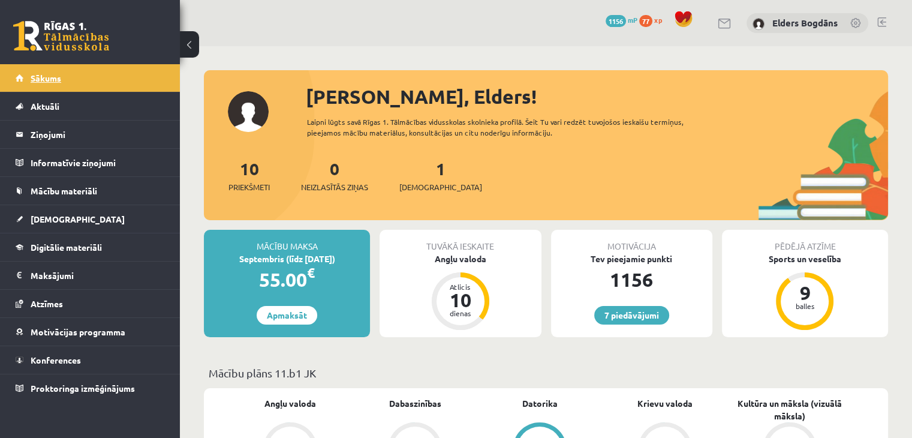
click at [70, 83] on link "Sākums" at bounding box center [90, 78] width 149 height 28
click at [41, 222] on link "[DEMOGRAPHIC_DATA]" at bounding box center [90, 219] width 149 height 28
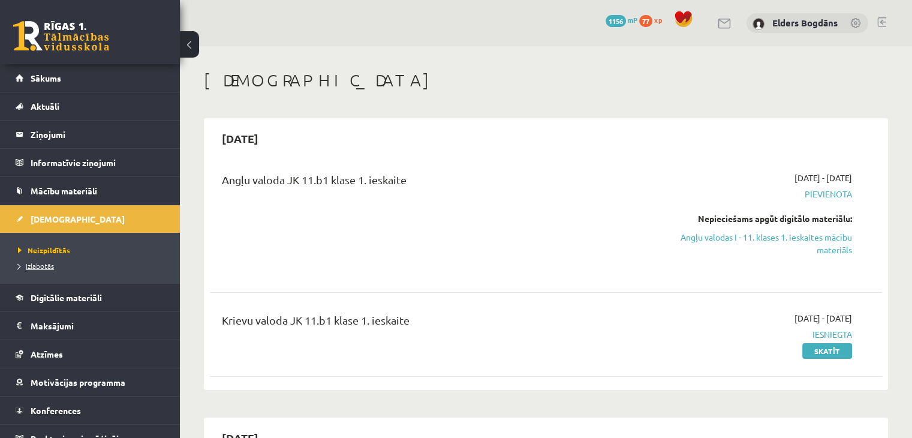
click at [37, 266] on span "Izlabotās" at bounding box center [36, 266] width 36 height 10
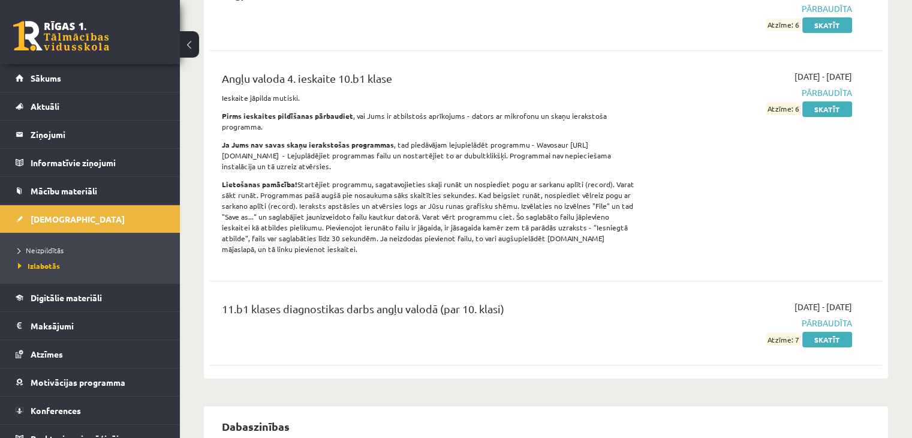
scroll to position [300, 0]
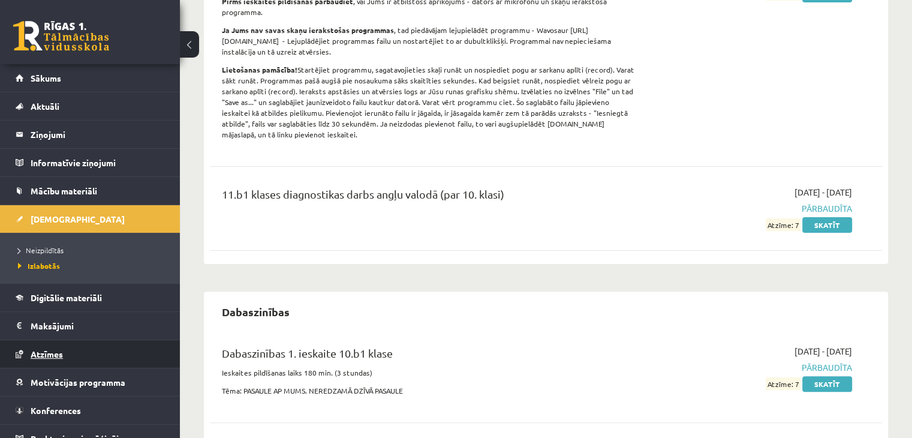
click link "Atzīmes"
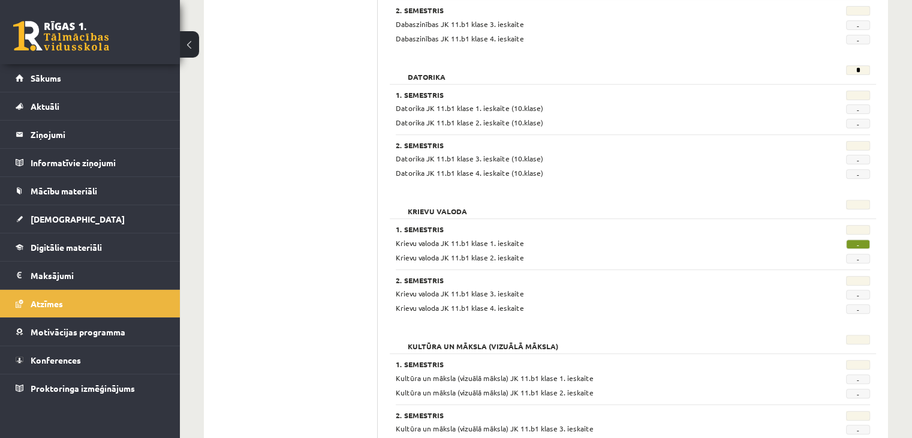
scroll to position [420, 0]
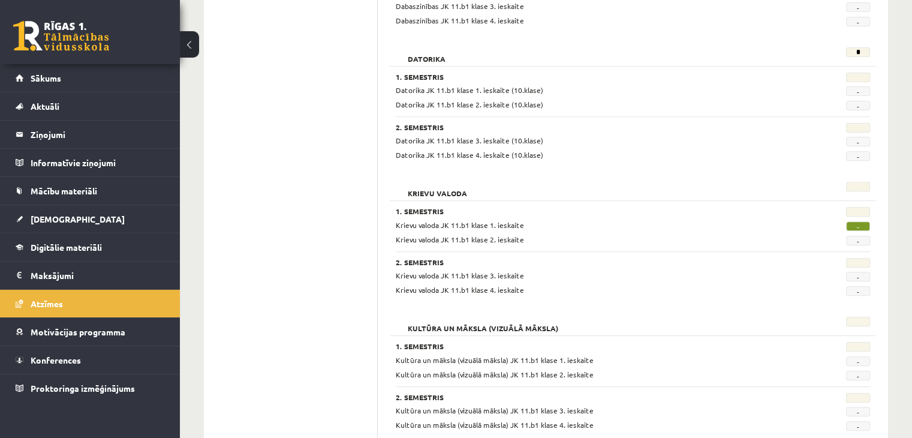
drag, startPoint x: 852, startPoint y: 231, endPoint x: 861, endPoint y: 231, distance: 9.0
click div "Krievu valoda JK 11.b1 klase 1. ieskaite - Krievu valoda JK 11.b1 klase 2. iesk…"
click span "-"
drag, startPoint x: 855, startPoint y: 228, endPoint x: 873, endPoint y: 231, distance: 17.6
click div "Krievu valoda JK 11.b1 klase 1. ieskaite - Krievu valoda JK 11.b1 klase 2. iesk…"
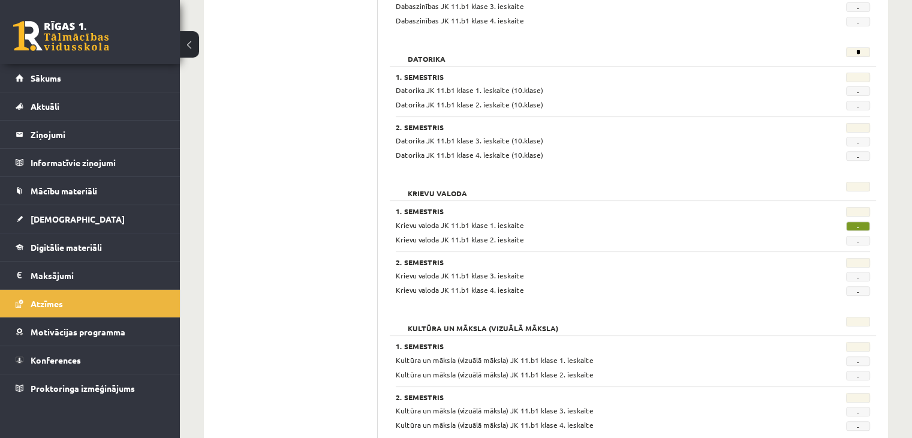
click div "2. Semestris Krievu valoda JK 11.b1 klase 3. ieskaite - Krievu valoda JK 11.b1 …"
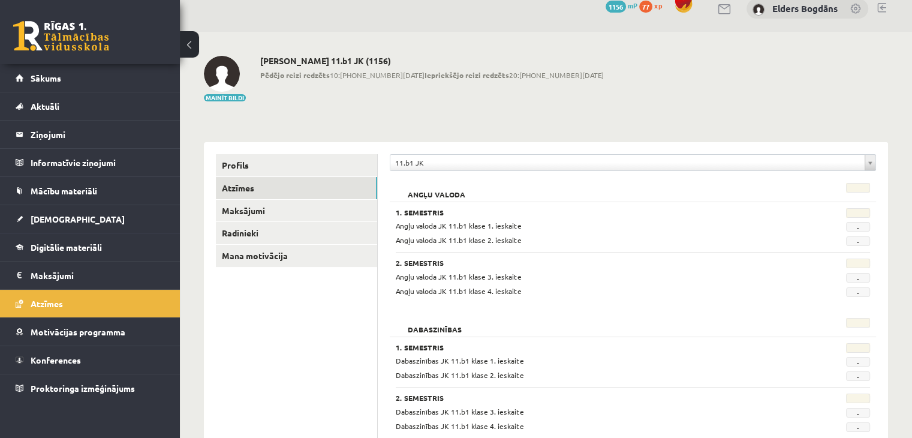
scroll to position [0, 0]
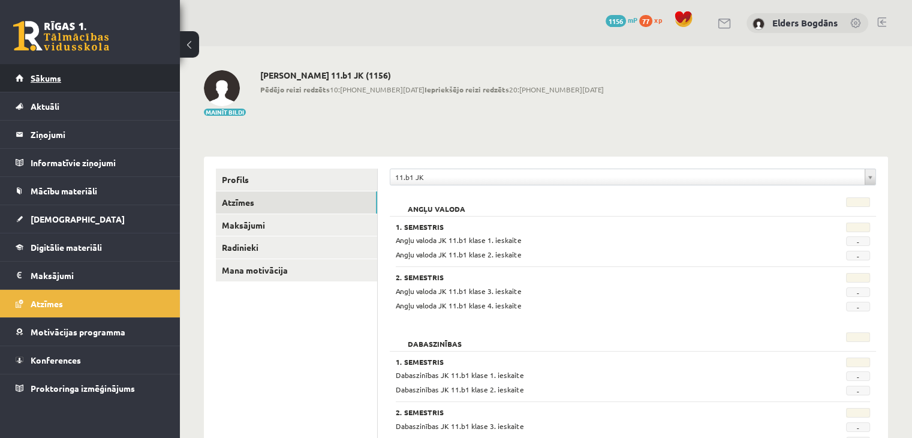
click span "Sākums"
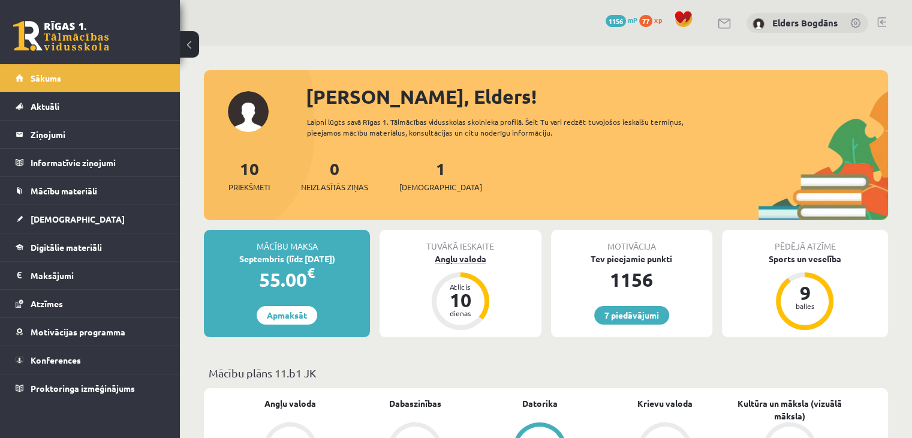
click at [453, 260] on div "Angļu valoda" at bounding box center [459, 258] width 161 height 13
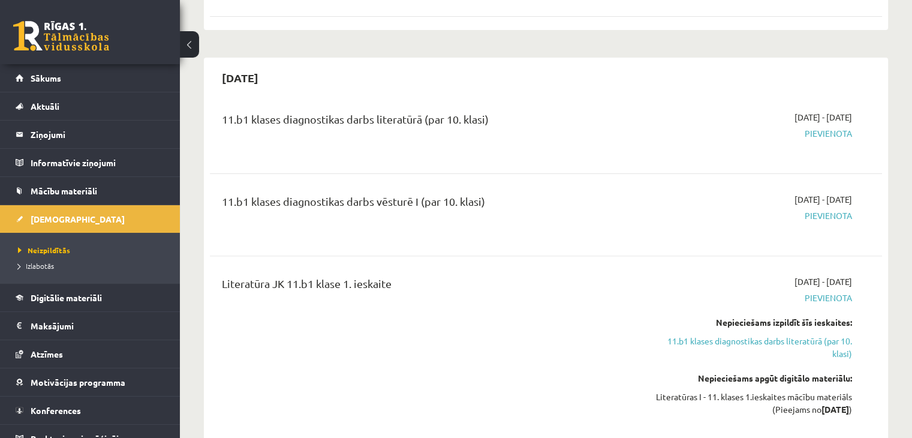
scroll to position [60, 0]
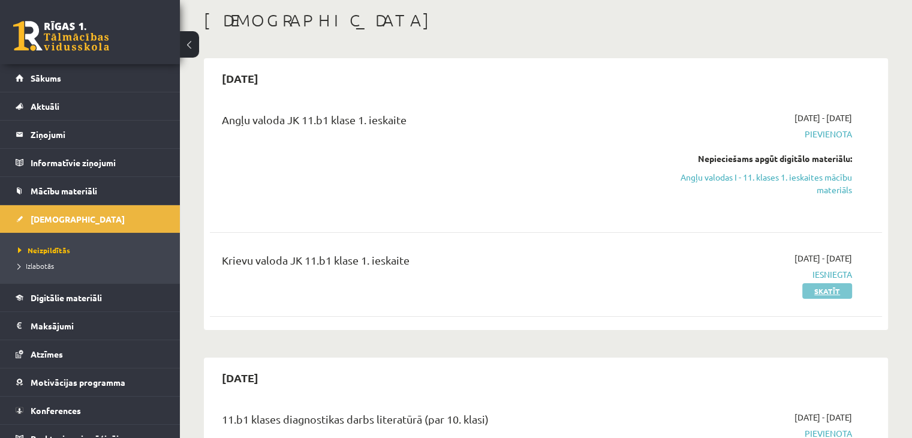
click at [833, 294] on link "Skatīt" at bounding box center [827, 291] width 50 height 16
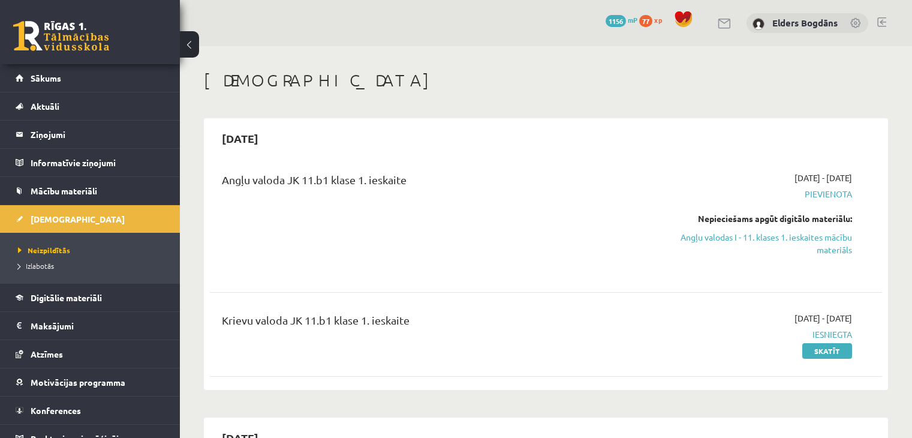
scroll to position [60, 0]
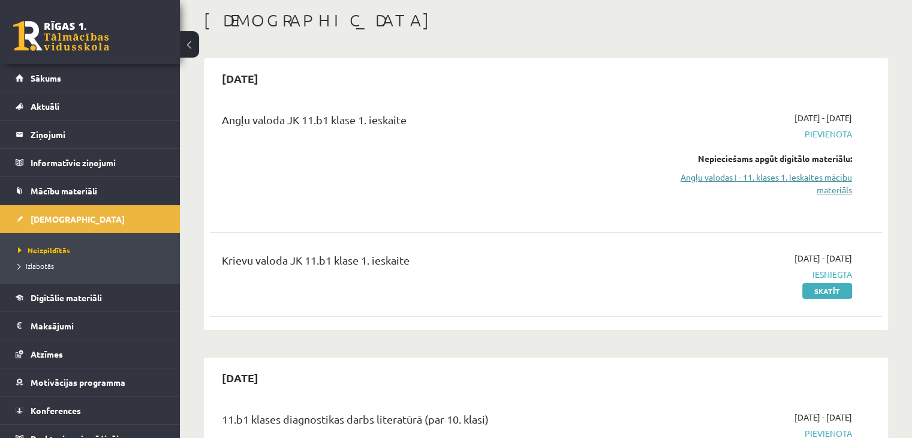
click at [827, 179] on link "Angļu valodas I - 11. klases 1. ieskaites mācību materiāls" at bounding box center [753, 183] width 198 height 25
